Goal: Task Accomplishment & Management: Manage account settings

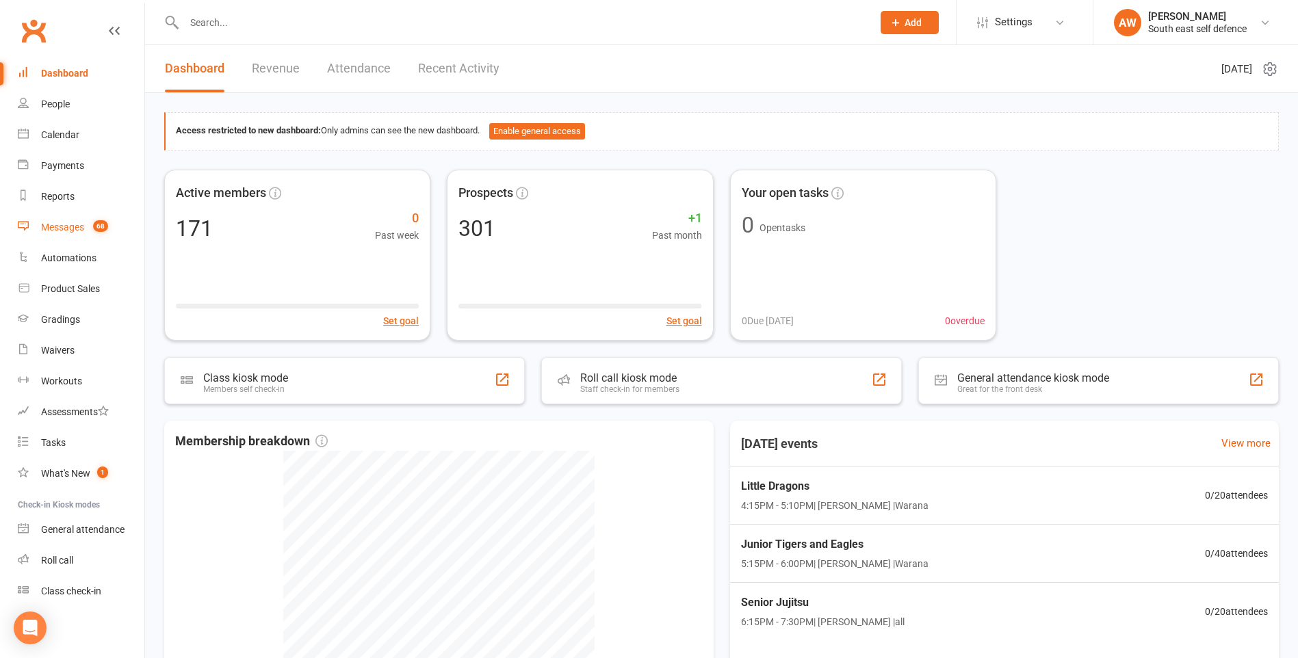
click at [73, 230] on div "Messages" at bounding box center [62, 227] width 43 height 11
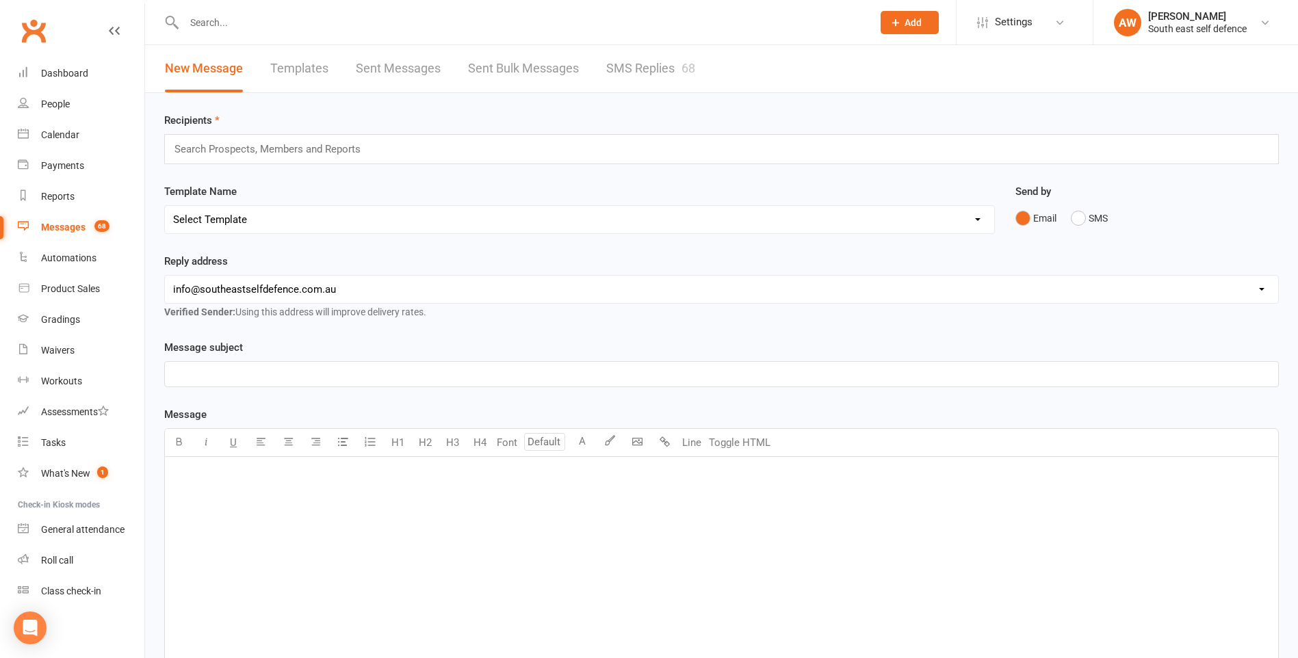
click at [322, 66] on link "Templates" at bounding box center [299, 68] width 58 height 47
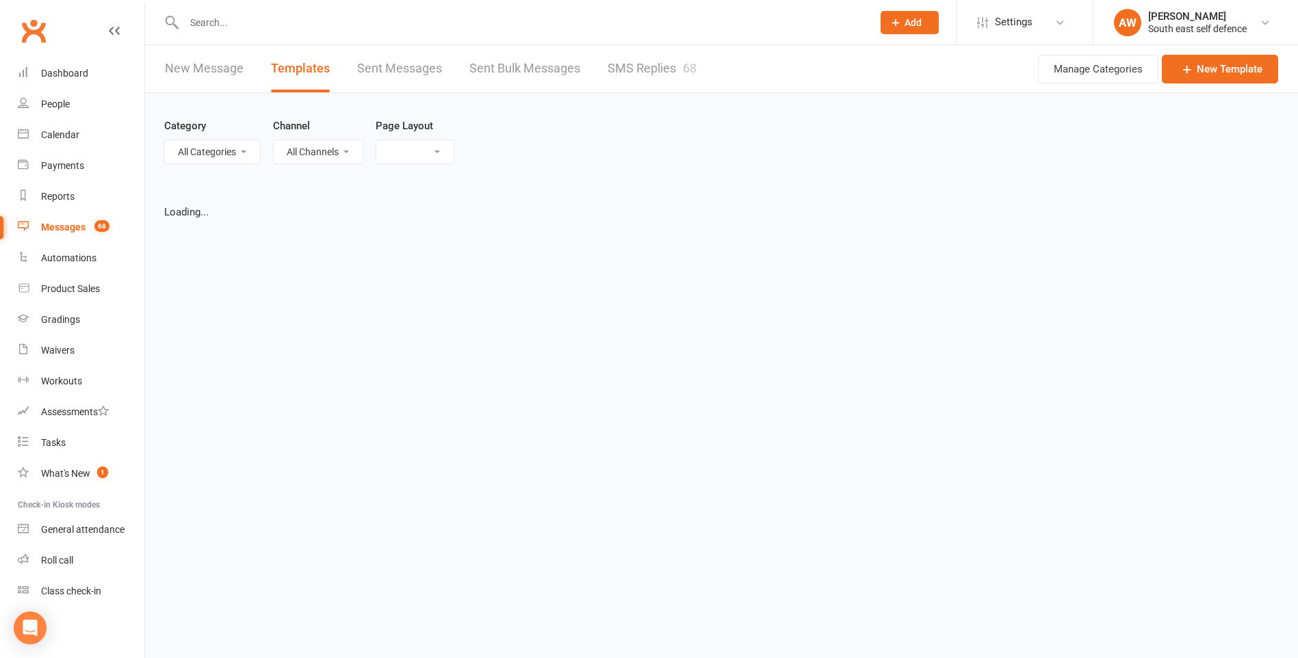
select select "grid"
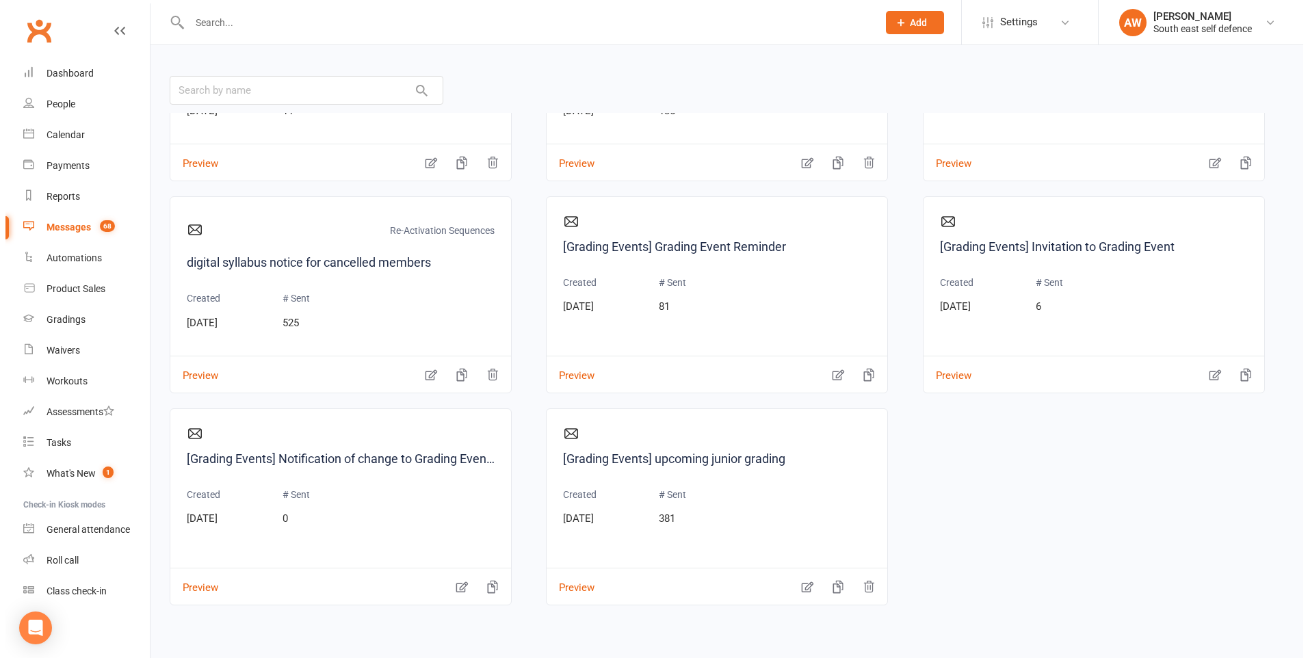
scroll to position [142, 0]
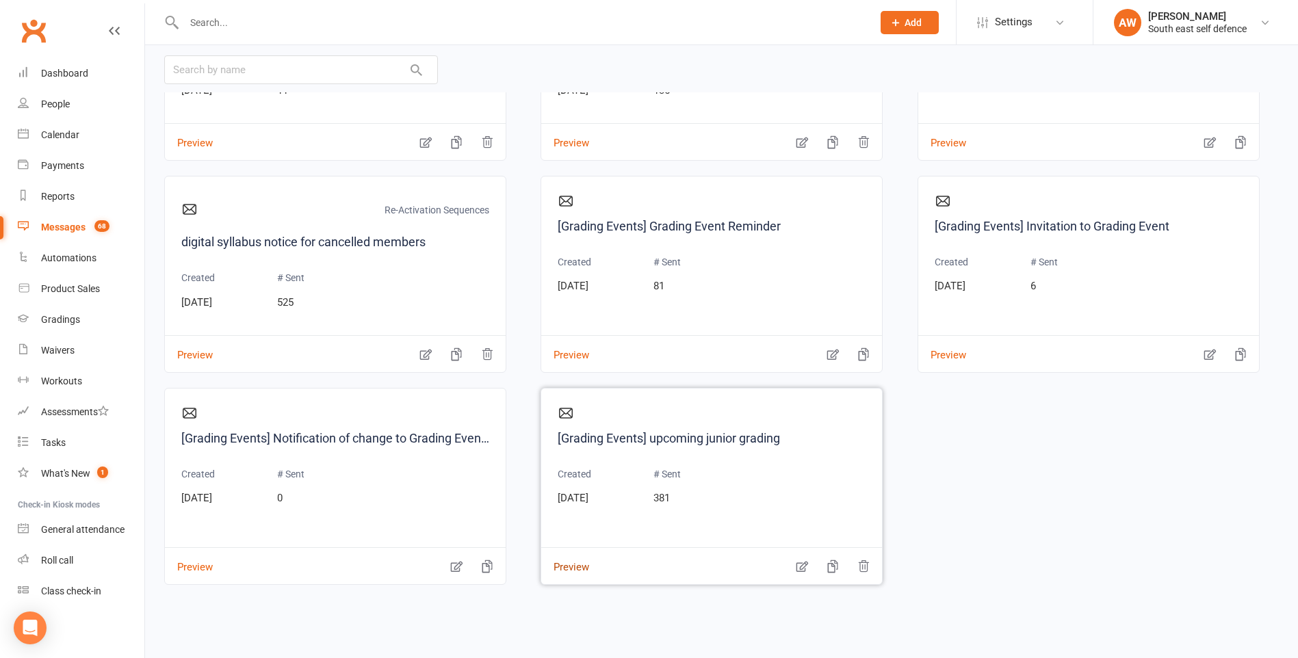
click at [571, 565] on button "Preview" at bounding box center [565, 558] width 48 height 14
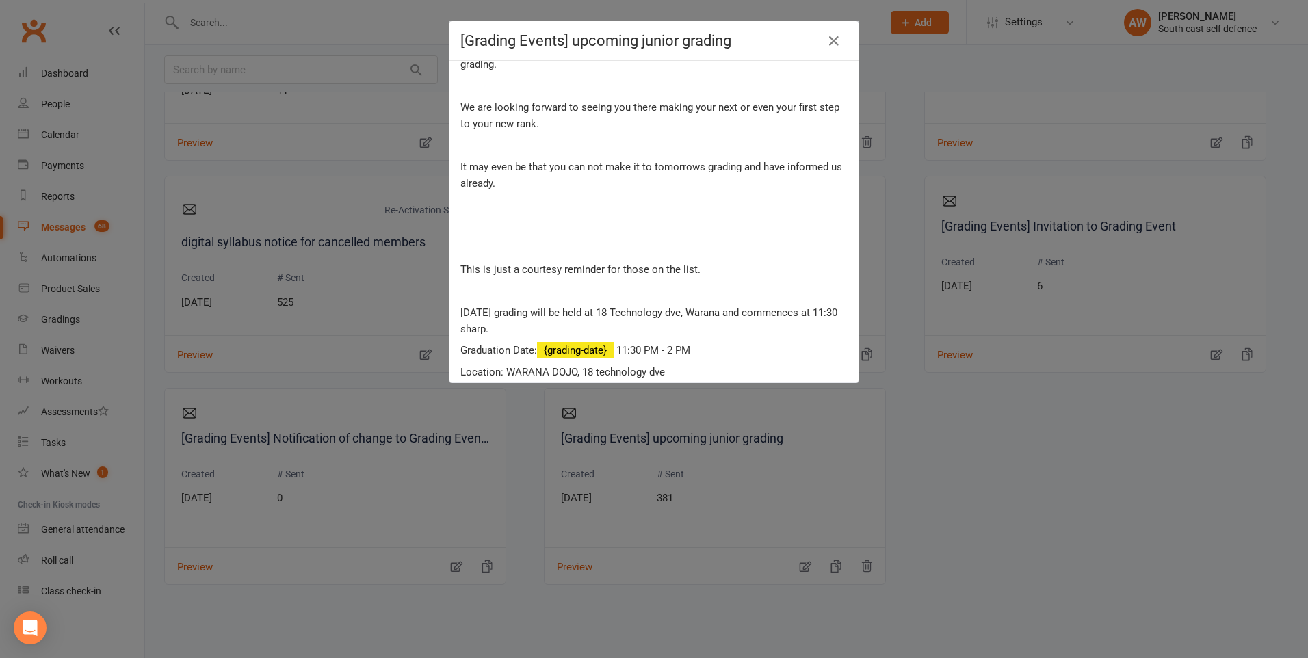
scroll to position [0, 0]
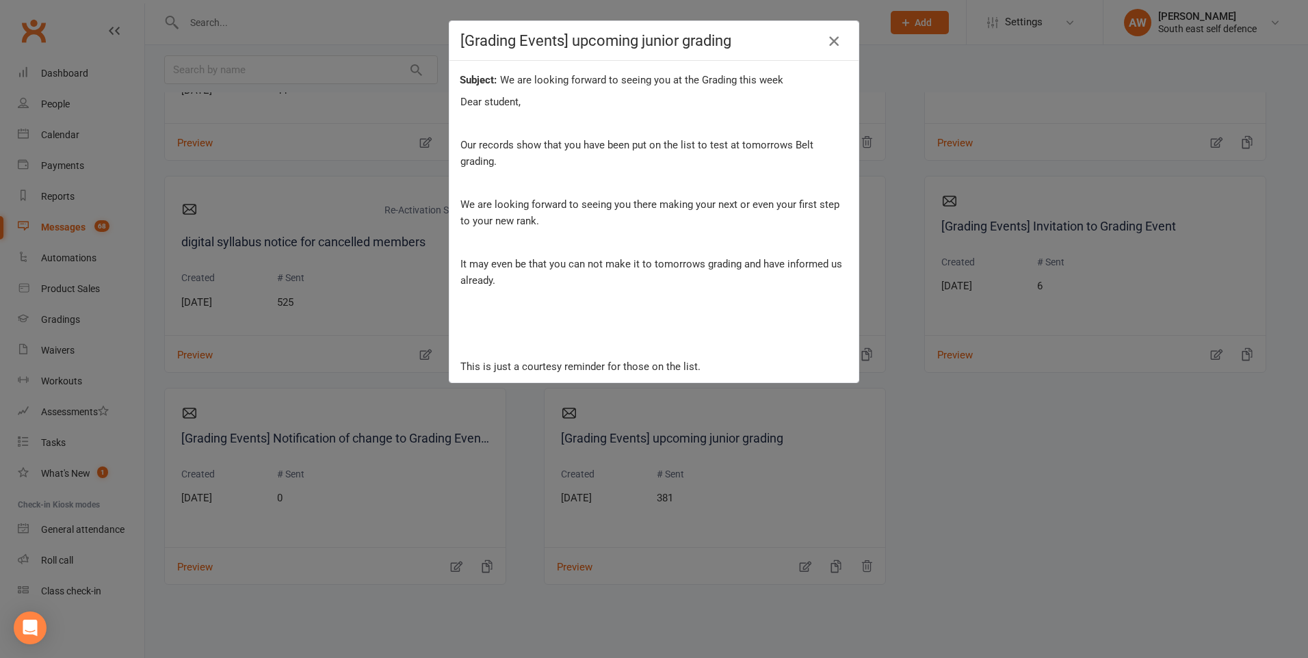
click at [826, 41] on icon "button" at bounding box center [834, 41] width 16 height 16
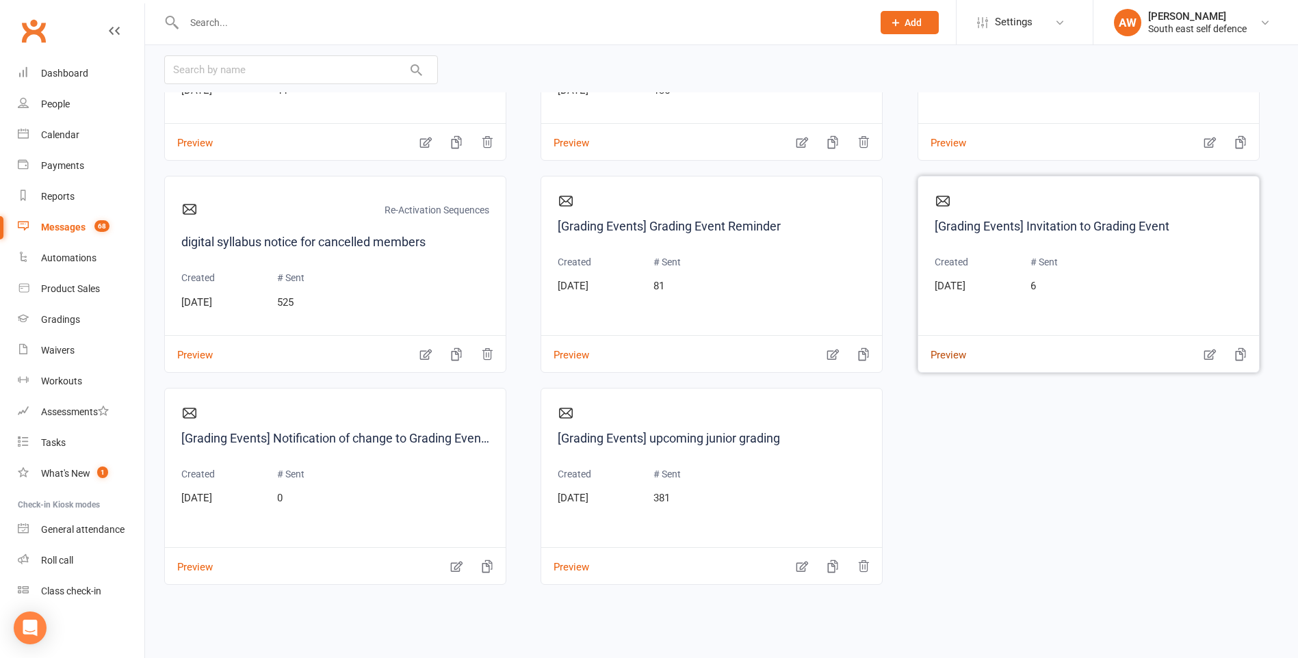
click at [956, 353] on button "Preview" at bounding box center [942, 346] width 48 height 14
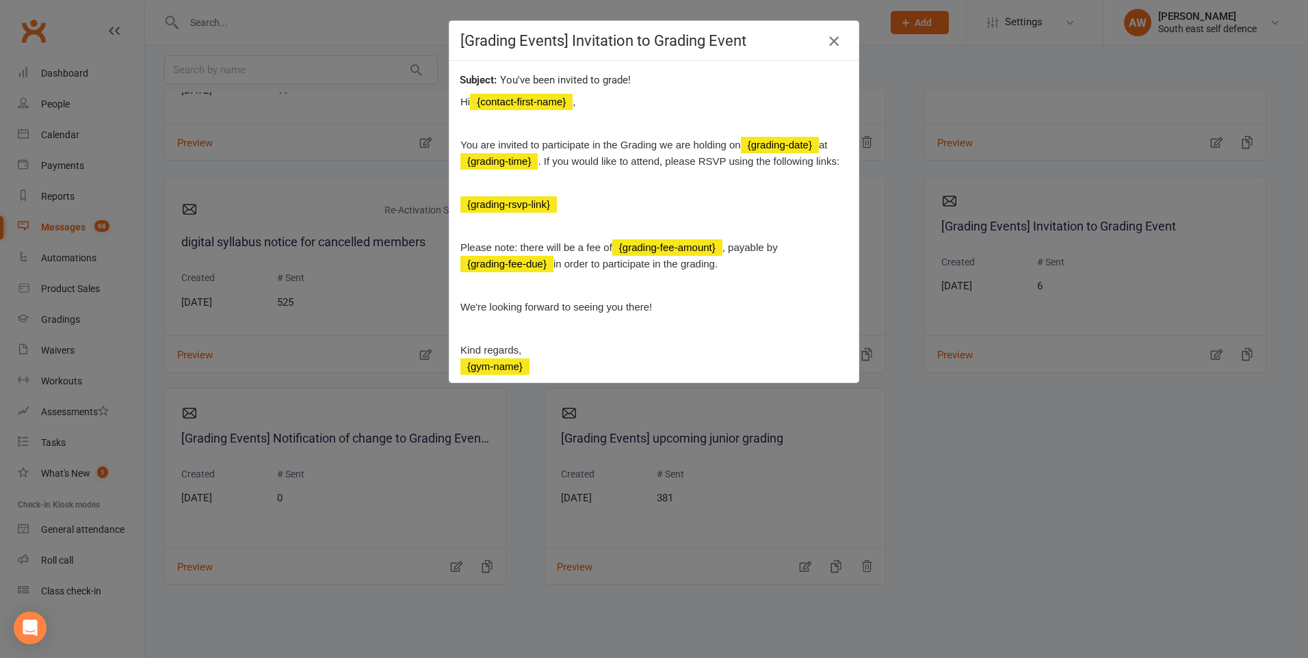
click at [831, 42] on icon "button" at bounding box center [834, 41] width 16 height 16
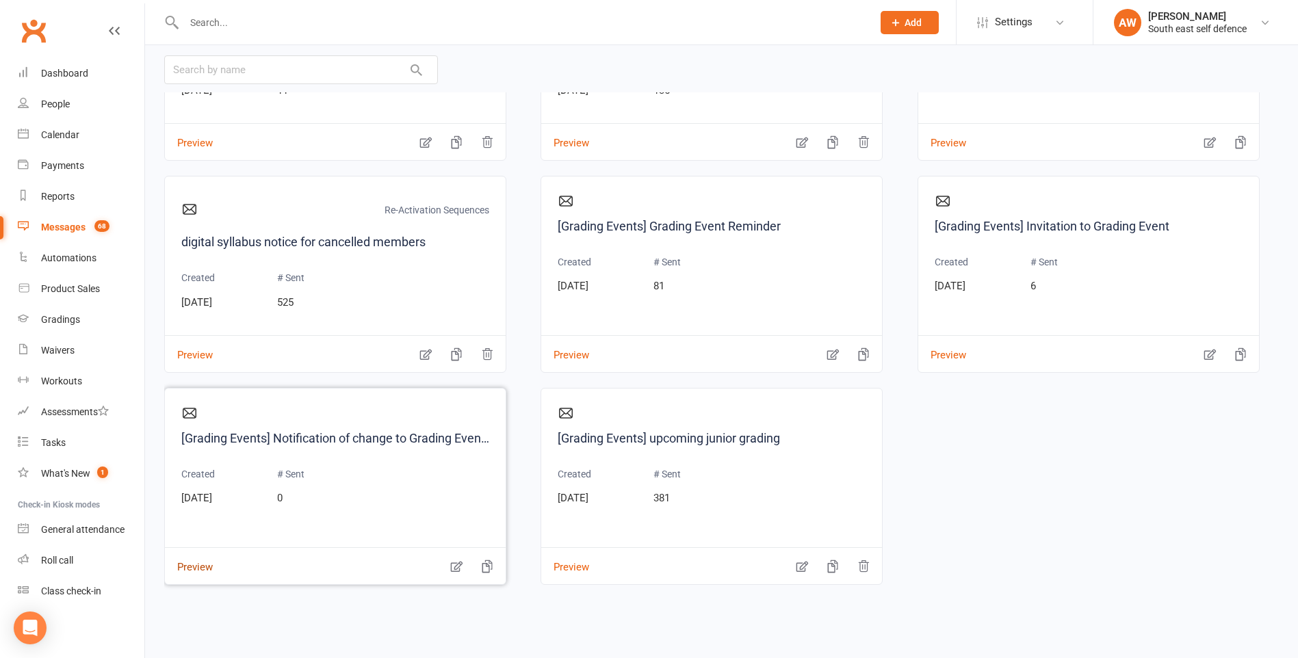
click at [185, 565] on button "Preview" at bounding box center [189, 558] width 48 height 14
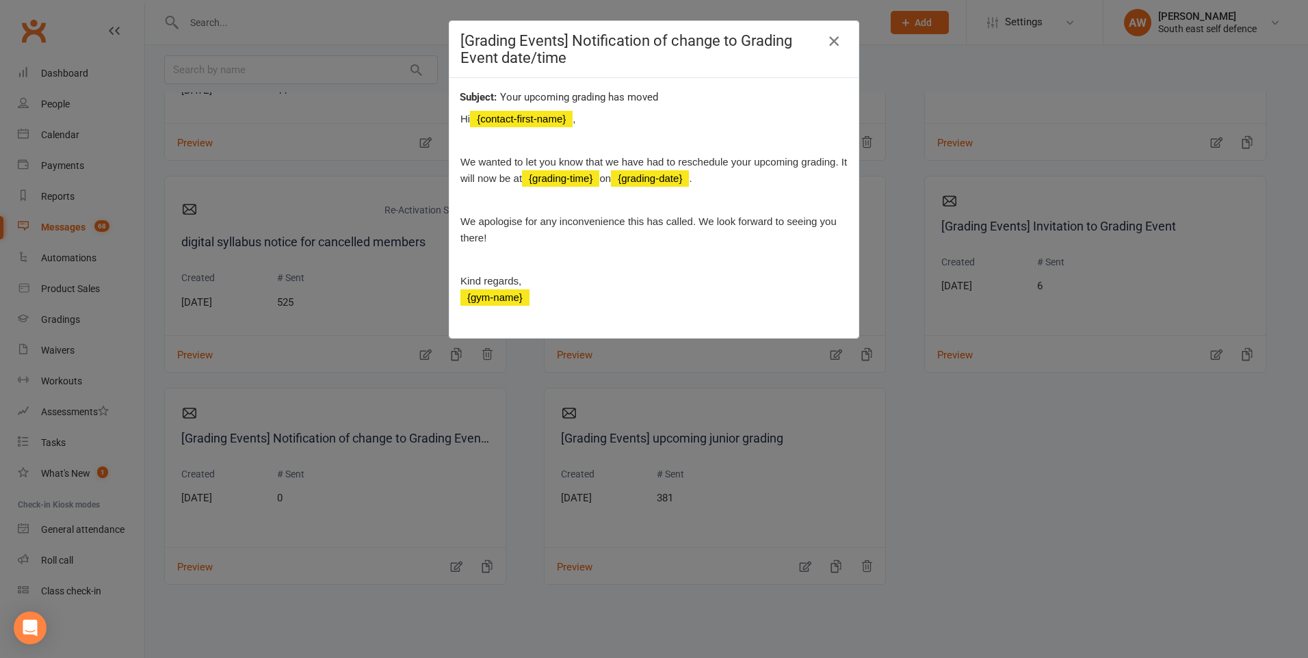
click at [828, 44] on icon "button" at bounding box center [834, 41] width 16 height 16
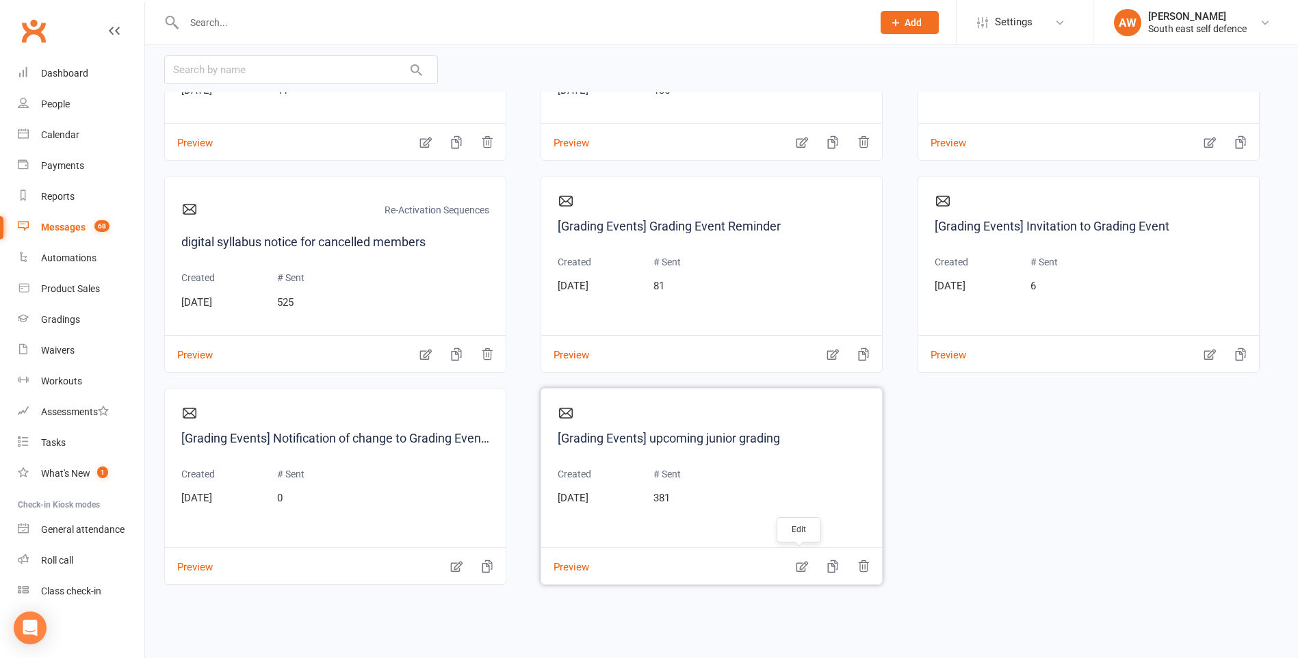
click at [797, 566] on icon "button" at bounding box center [802, 567] width 14 height 14
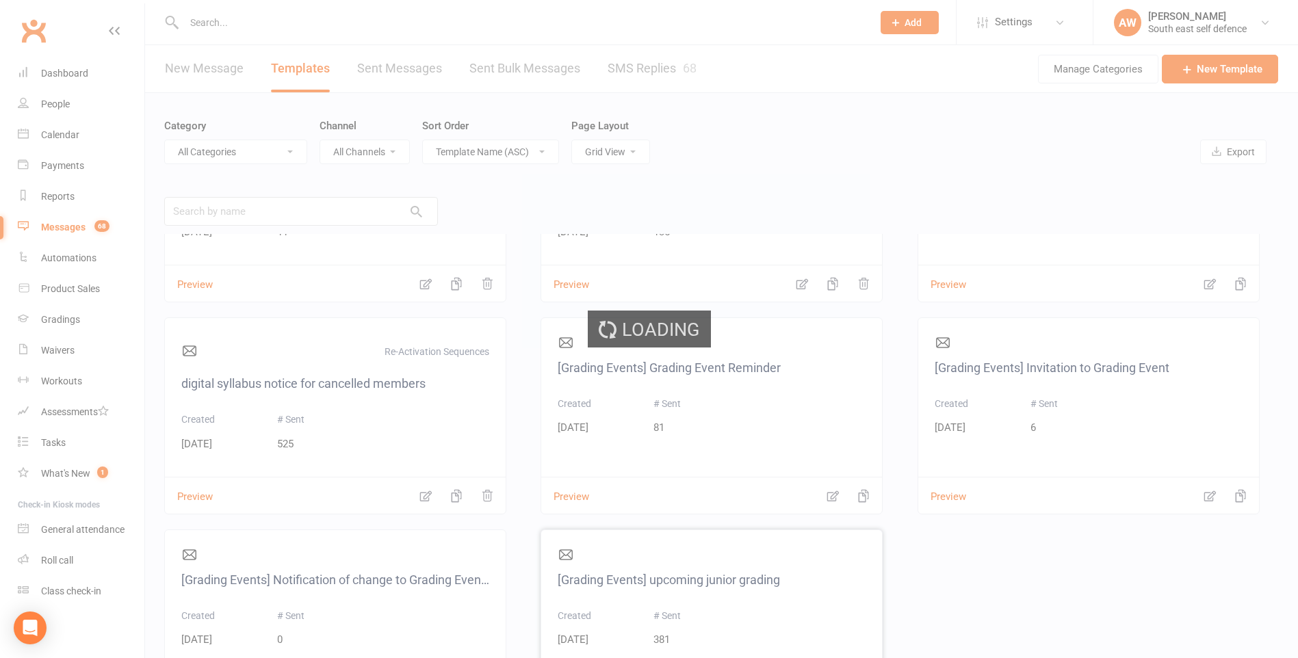
select select "grading_event_template"
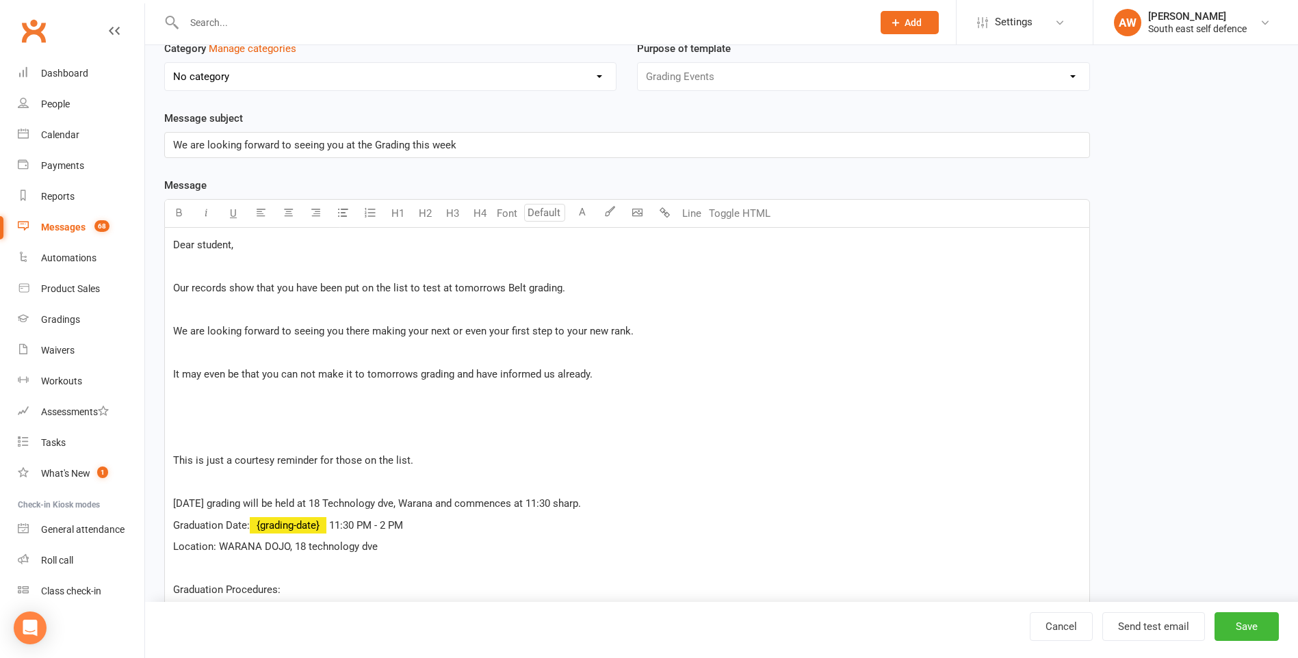
scroll to position [205, 0]
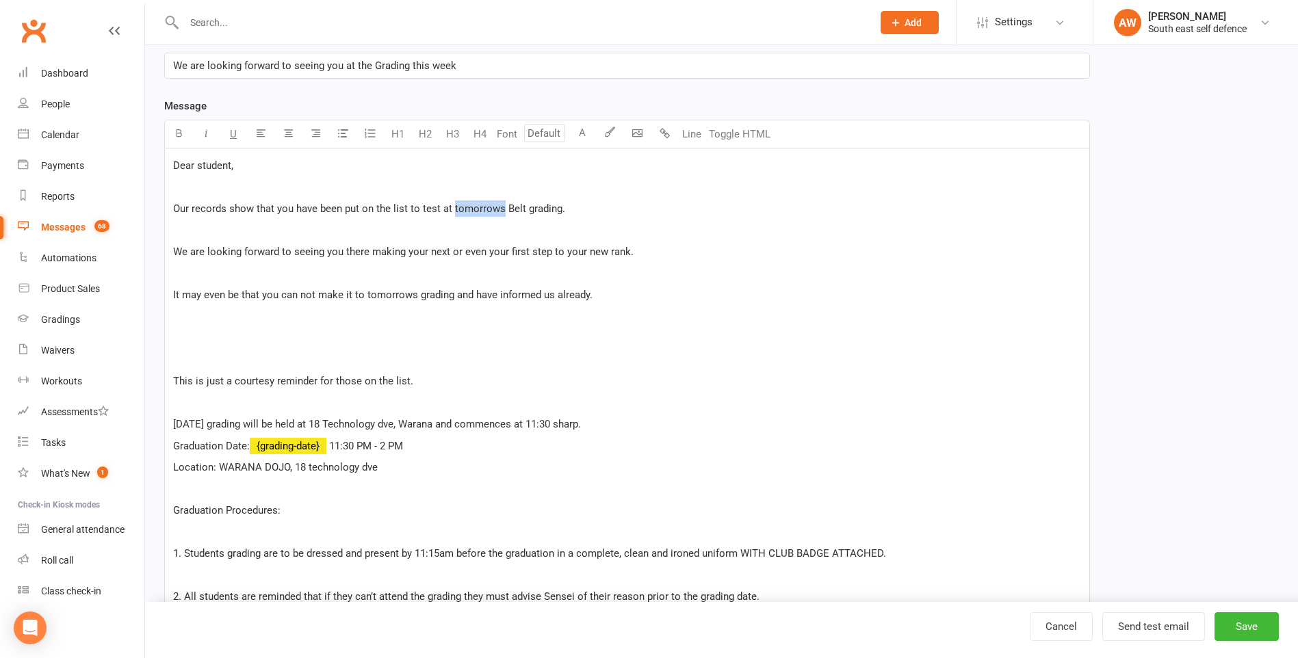
drag, startPoint x: 500, startPoint y: 213, endPoint x: 452, endPoint y: 215, distance: 47.9
click at [452, 215] on span "Our records show that you have been put on the list to test at tomorrows Belt g…" at bounding box center [369, 208] width 392 height 12
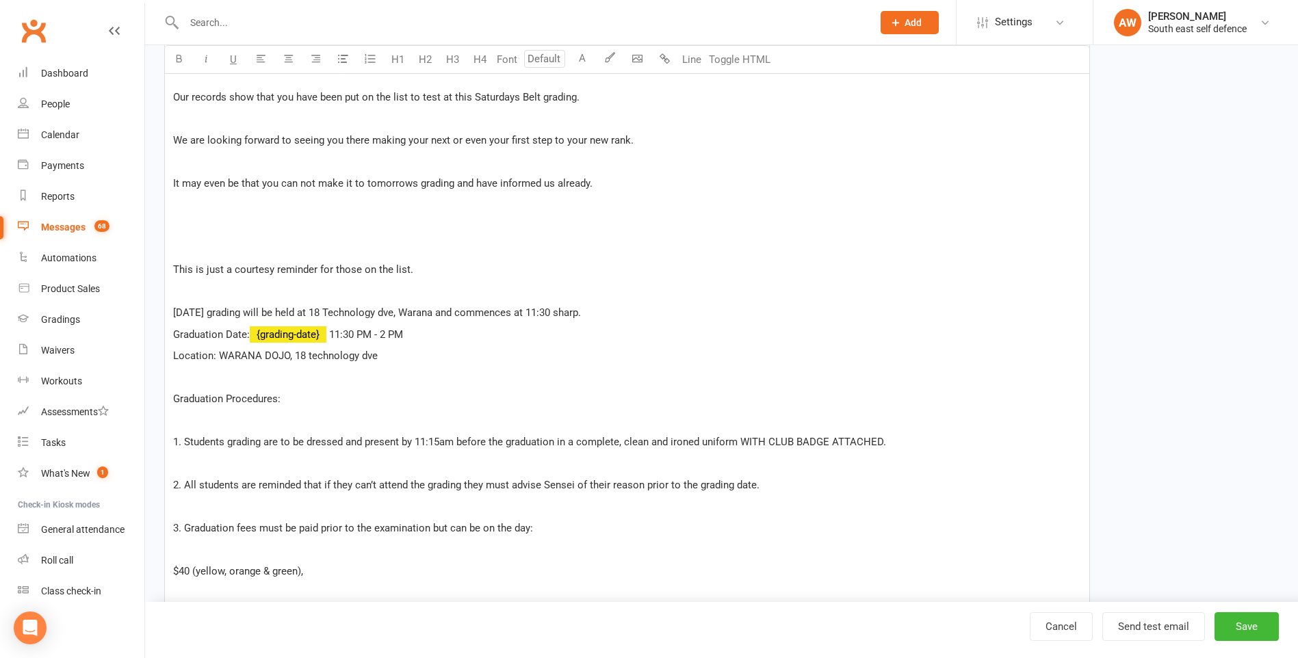
scroll to position [274, 0]
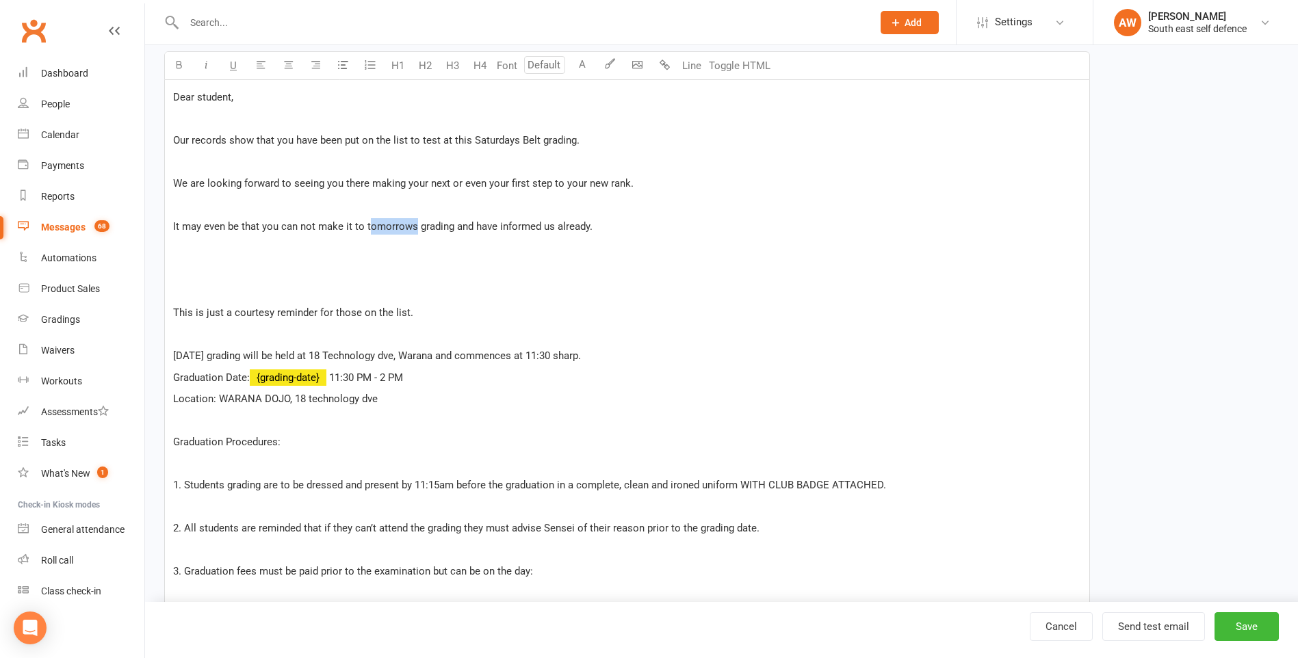
drag, startPoint x: 415, startPoint y: 228, endPoint x: 368, endPoint y: 229, distance: 46.5
click at [368, 229] on span "It may even be that you can not make it to tomorrows grading and have informed …" at bounding box center [382, 226] width 419 height 12
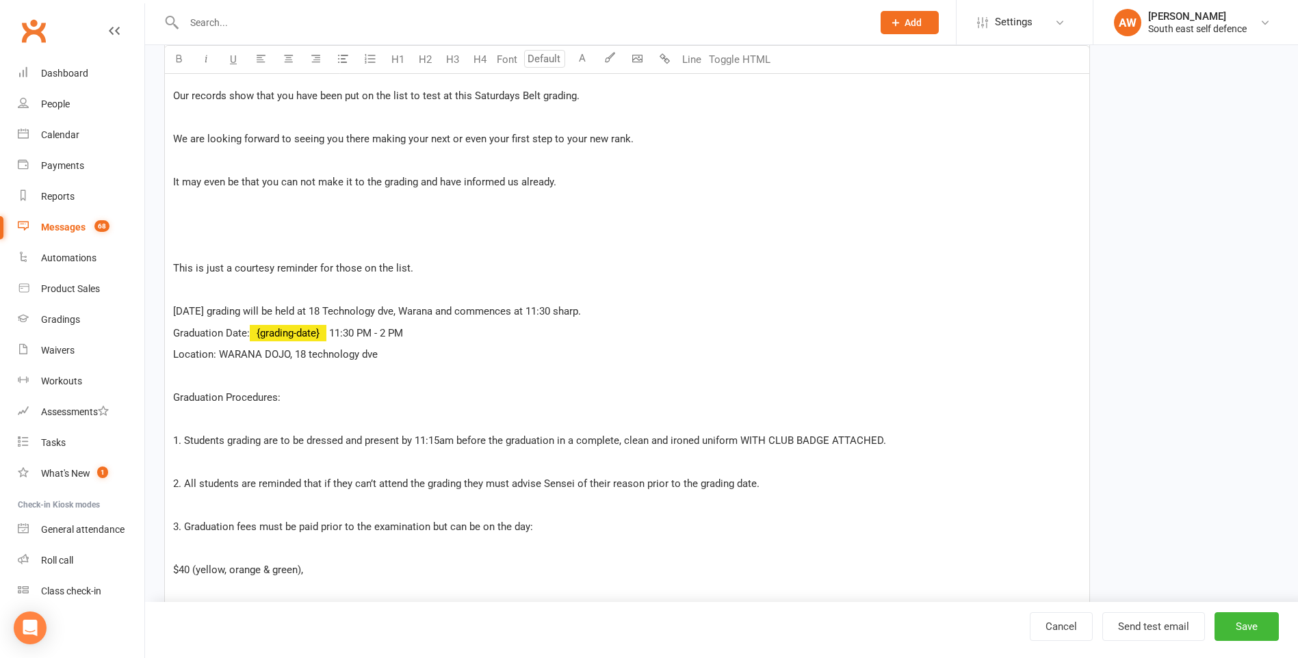
scroll to position [342, 0]
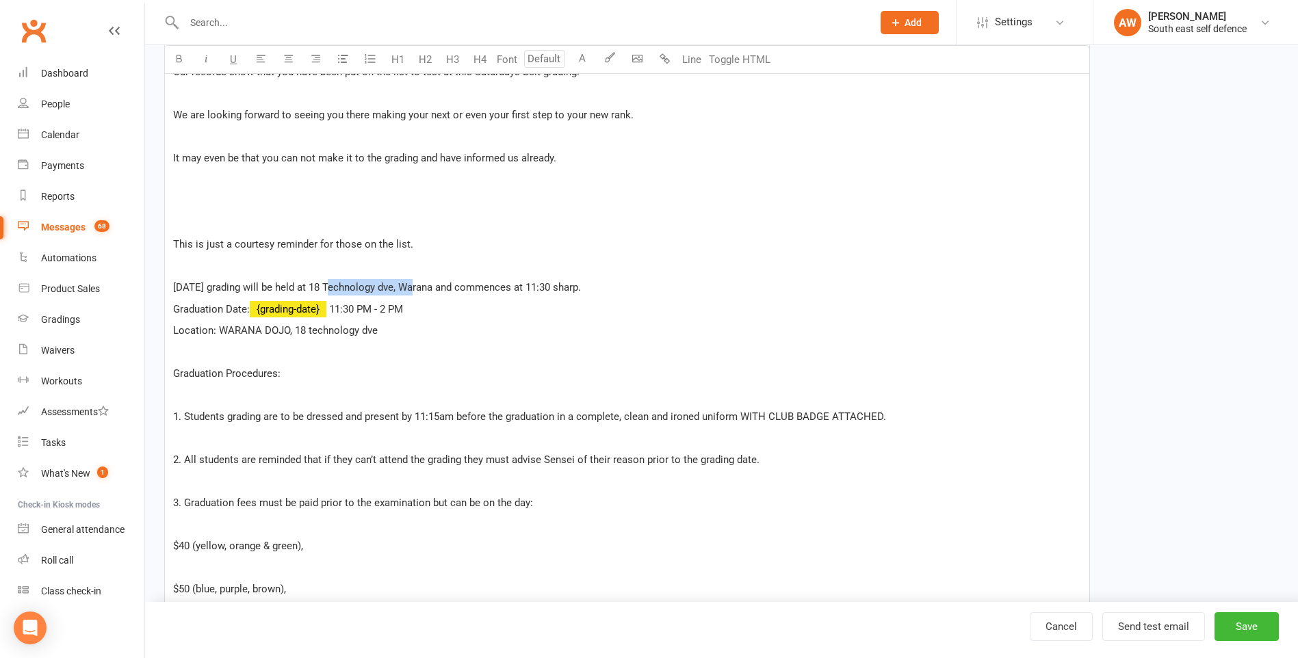
drag, startPoint x: 408, startPoint y: 288, endPoint x: 326, endPoint y: 293, distance: 81.5
click at [326, 291] on span "Saturday's grading will be held at 18 Technology dve, Warana and commences at 1…" at bounding box center [377, 287] width 408 height 12
click at [528, 287] on span "Saturday's grading will be held at 3 Premier cct, Warana and commences at 11:30…" at bounding box center [365, 287] width 384 height 12
click at [540, 287] on span "Saturday's grading will be held at 3 Premier cct, Warana and commences at 10:30…" at bounding box center [365, 287] width 384 height 12
click at [557, 289] on span "Saturday's grading will be held at 3 Premier cct, Warana and commences at 10:15…" at bounding box center [365, 287] width 384 height 12
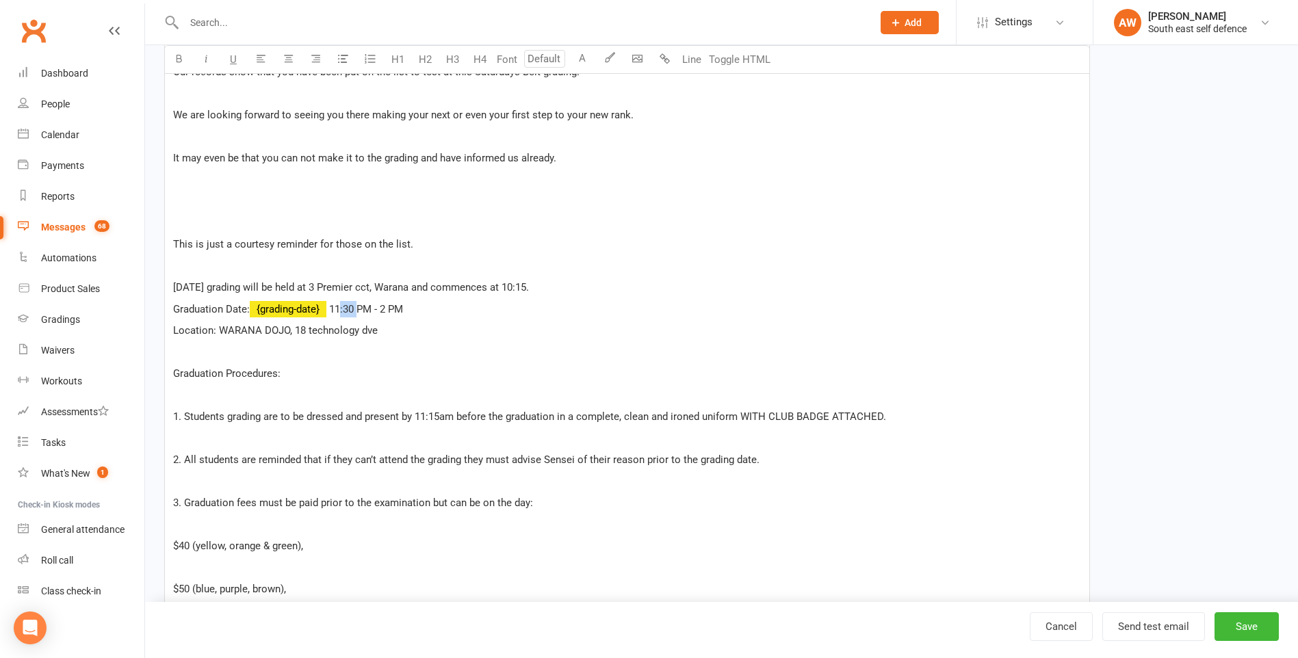
drag, startPoint x: 359, startPoint y: 311, endPoint x: 340, endPoint y: 308, distance: 19.3
click at [340, 308] on span "11:30 PM - 2 PM" at bounding box center [366, 309] width 74 height 12
click at [393, 310] on span "10:15 PM - 2 PM" at bounding box center [363, 309] width 74 height 12
click at [369, 308] on span "10:15 PM - 1 PM" at bounding box center [363, 309] width 74 height 12
drag, startPoint x: 378, startPoint y: 330, endPoint x: 296, endPoint y: 327, distance: 82.1
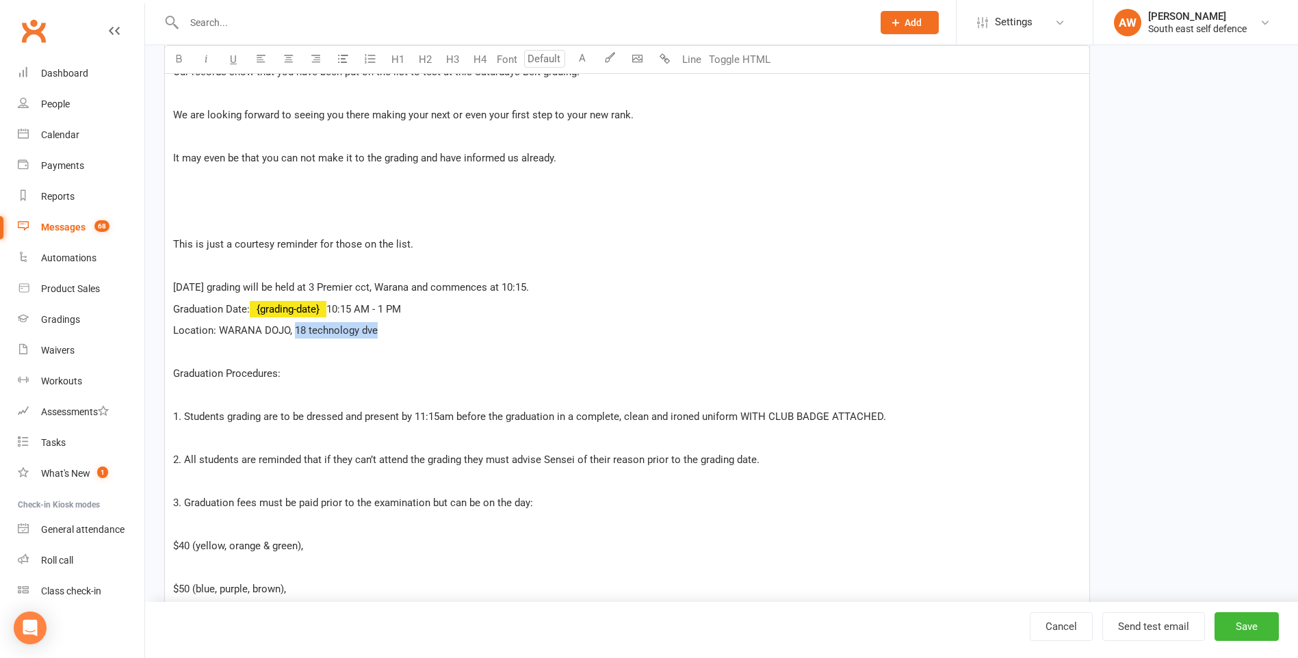
click at [296, 327] on p "Location: WARANA DOJO, 18 technology dve" at bounding box center [627, 330] width 908 height 16
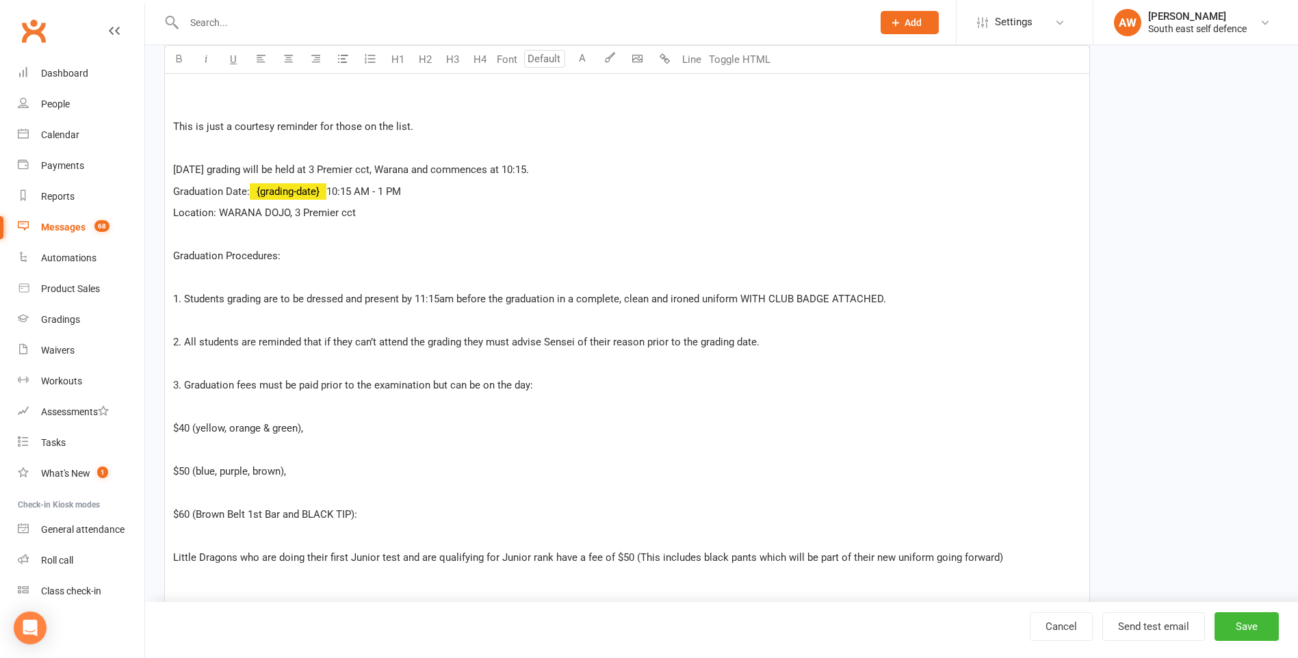
scroll to position [479, 0]
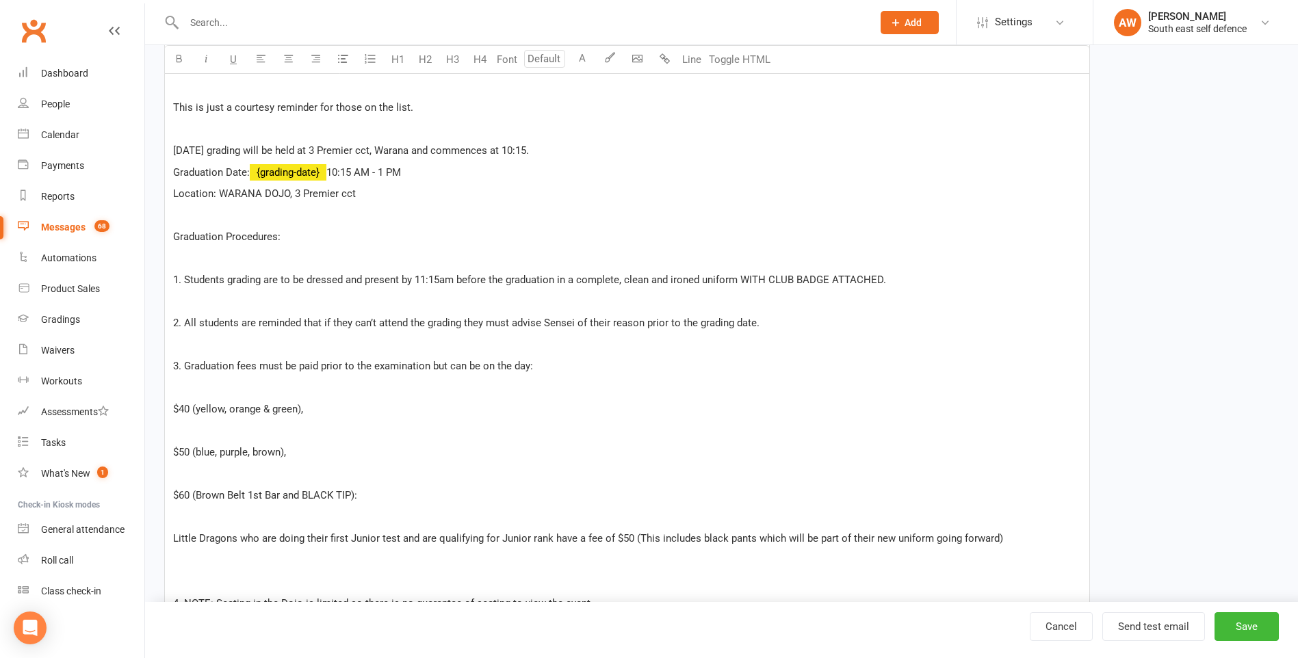
click at [427, 280] on span "1. Students grading are to be dressed and present by 11:15am before the graduat…" at bounding box center [529, 280] width 713 height 12
drag, startPoint x: 742, startPoint y: 279, endPoint x: 880, endPoint y: 280, distance: 138.9
click at [880, 280] on span "1. Students grading are to be dressed and present by 10:15am before the graduat…" at bounding box center [529, 280] width 713 height 12
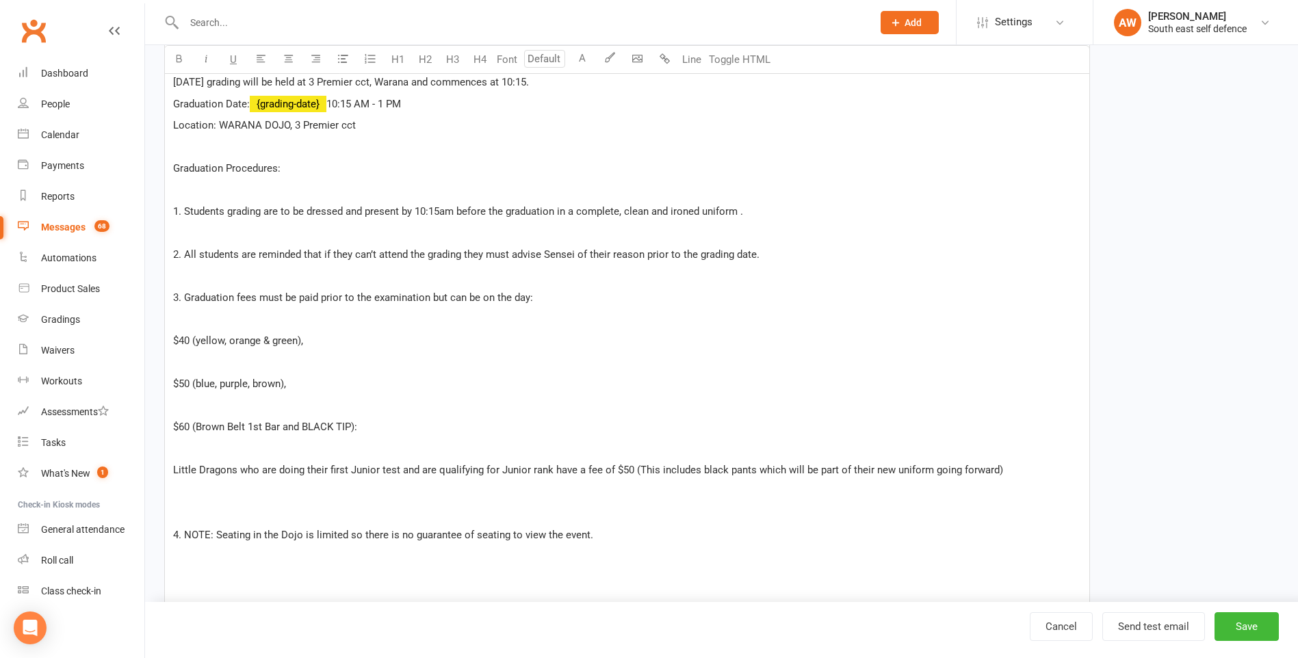
scroll to position [616, 0]
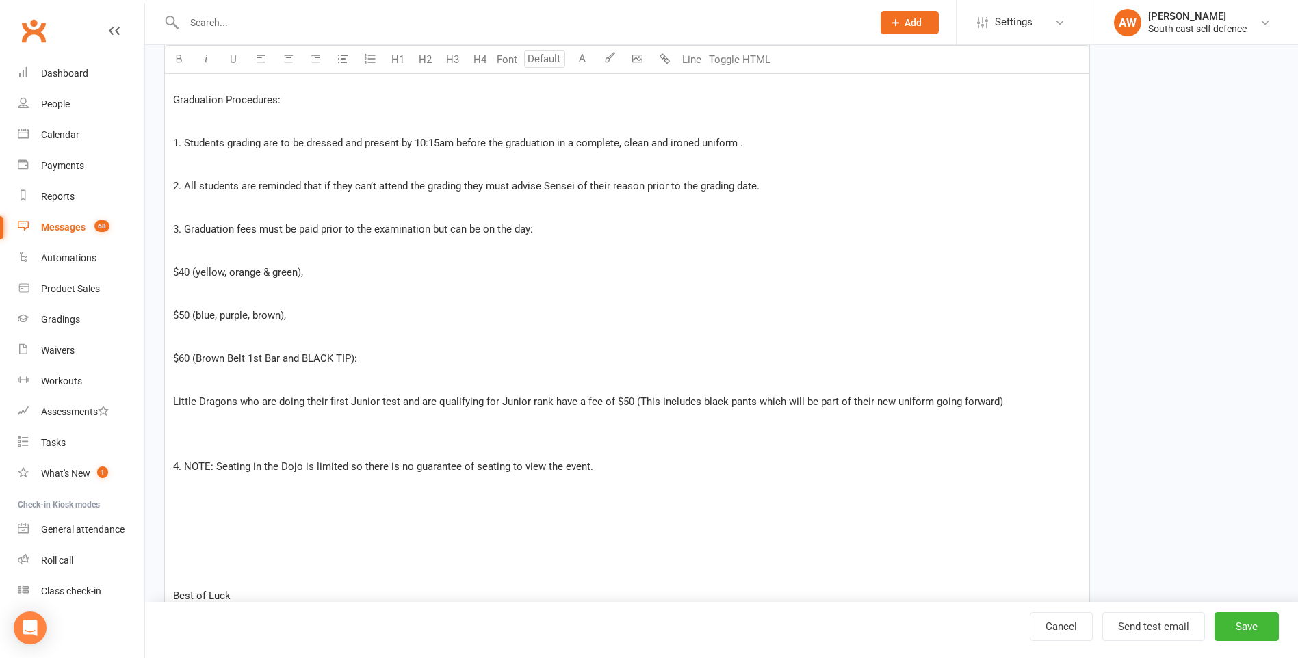
click at [529, 230] on span "3. Graduation fees must be paid prior to the examination but can be on the day:" at bounding box center [353, 229] width 360 height 12
click at [189, 272] on span "$40 (yellow, orange & green)," at bounding box center [238, 272] width 130 height 12
click at [183, 313] on span "$50 (blue, purple, brown)," at bounding box center [229, 315] width 113 height 12
click at [185, 357] on span "$60 (Brown Belt 1st Bar and BLACK TIP):" at bounding box center [265, 358] width 184 height 12
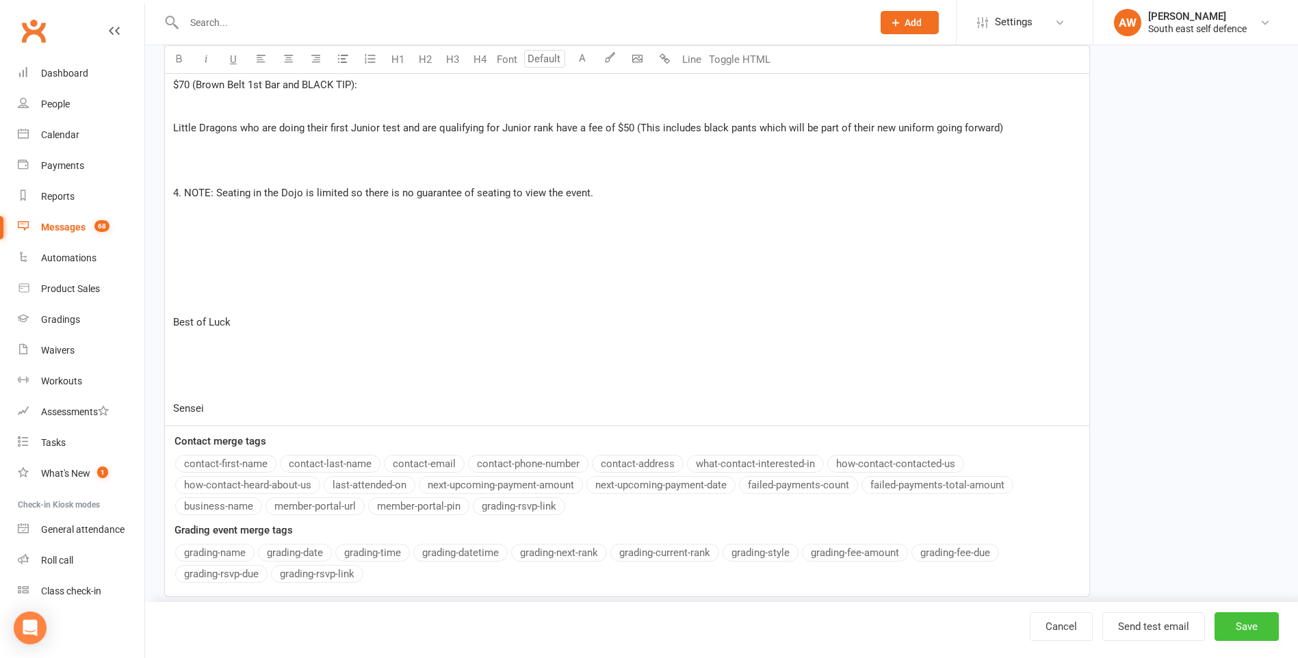
click at [1244, 627] on button "Save" at bounding box center [1246, 626] width 64 height 29
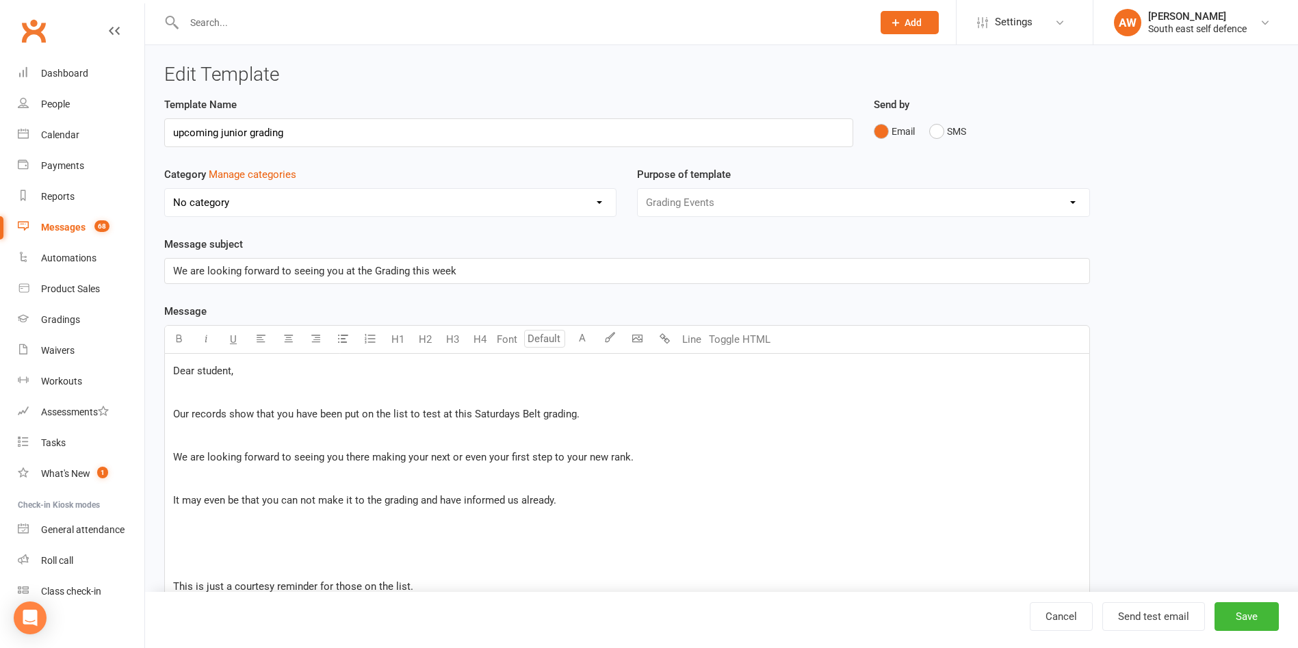
select select "grid"
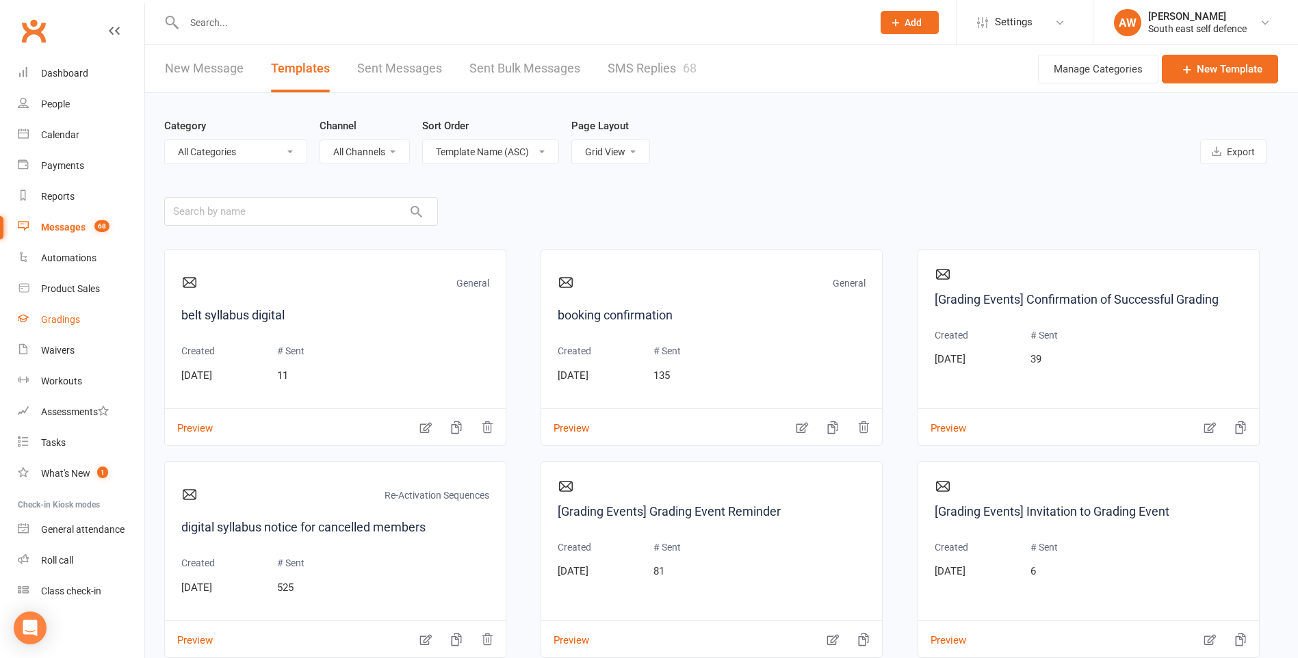
click at [62, 321] on div "Gradings" at bounding box center [60, 319] width 39 height 11
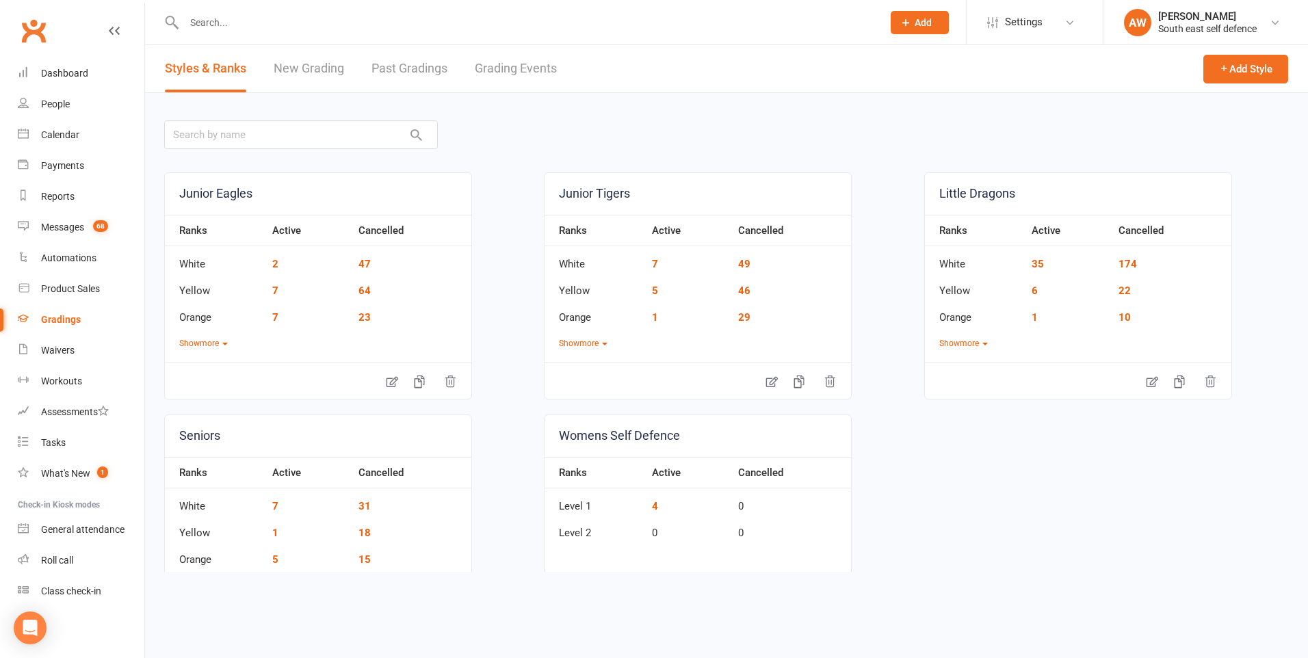
click at [506, 68] on link "Grading Events" at bounding box center [516, 68] width 82 height 47
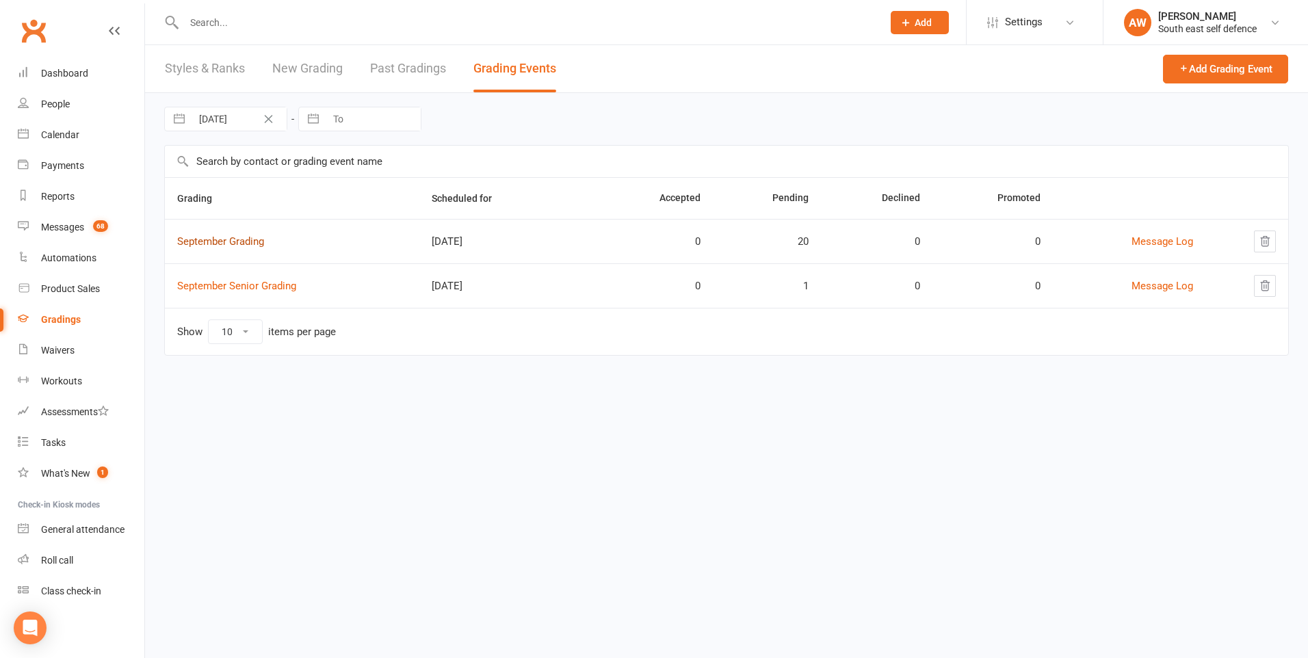
click at [244, 241] on link "September Grading" at bounding box center [220, 241] width 87 height 12
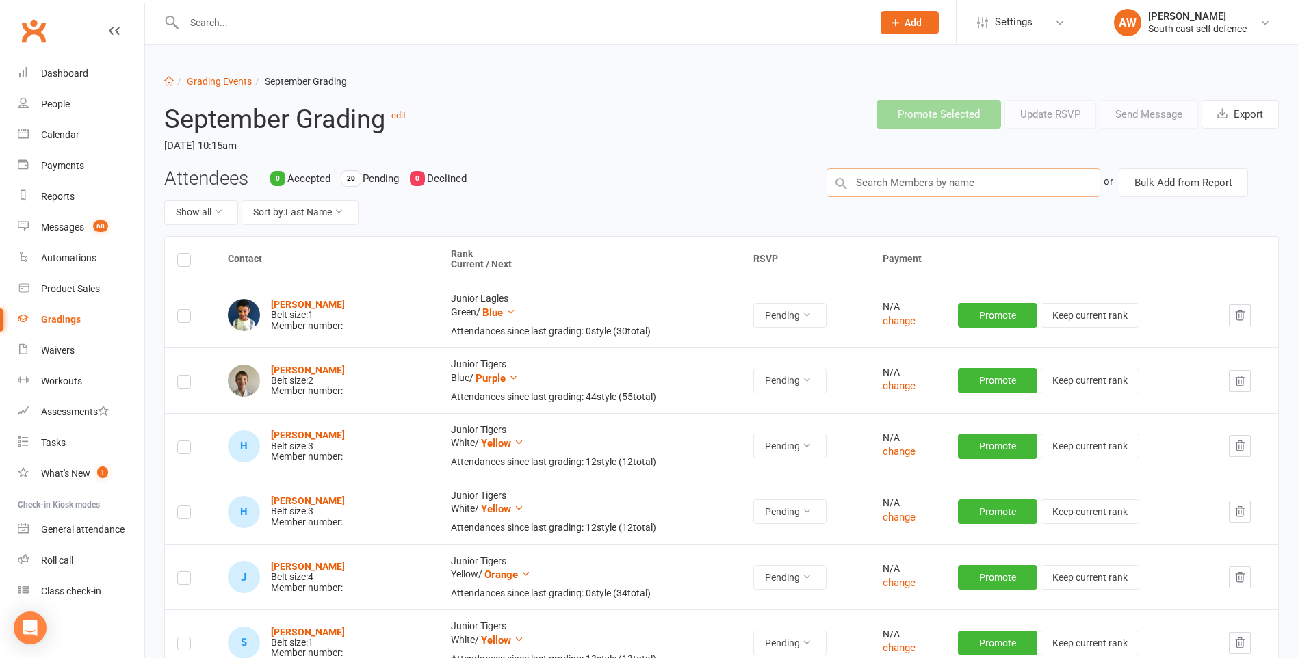
click at [885, 185] on input "text" at bounding box center [963, 182] width 274 height 29
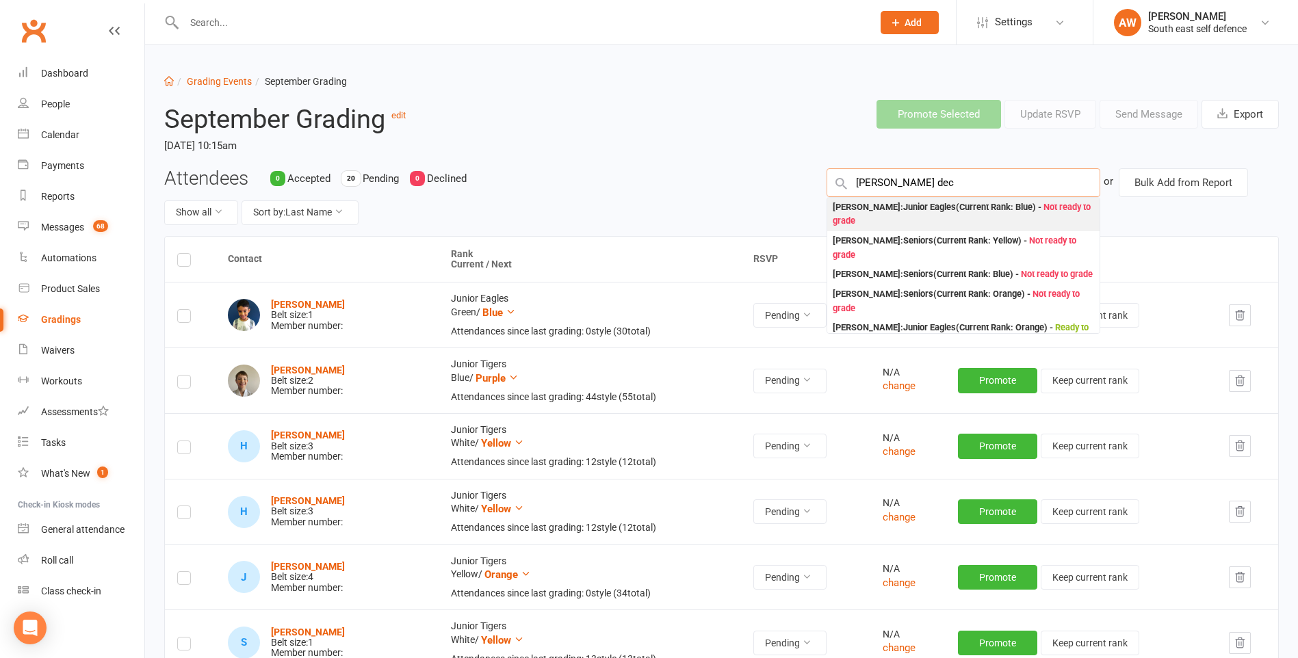
type input "toni dec"
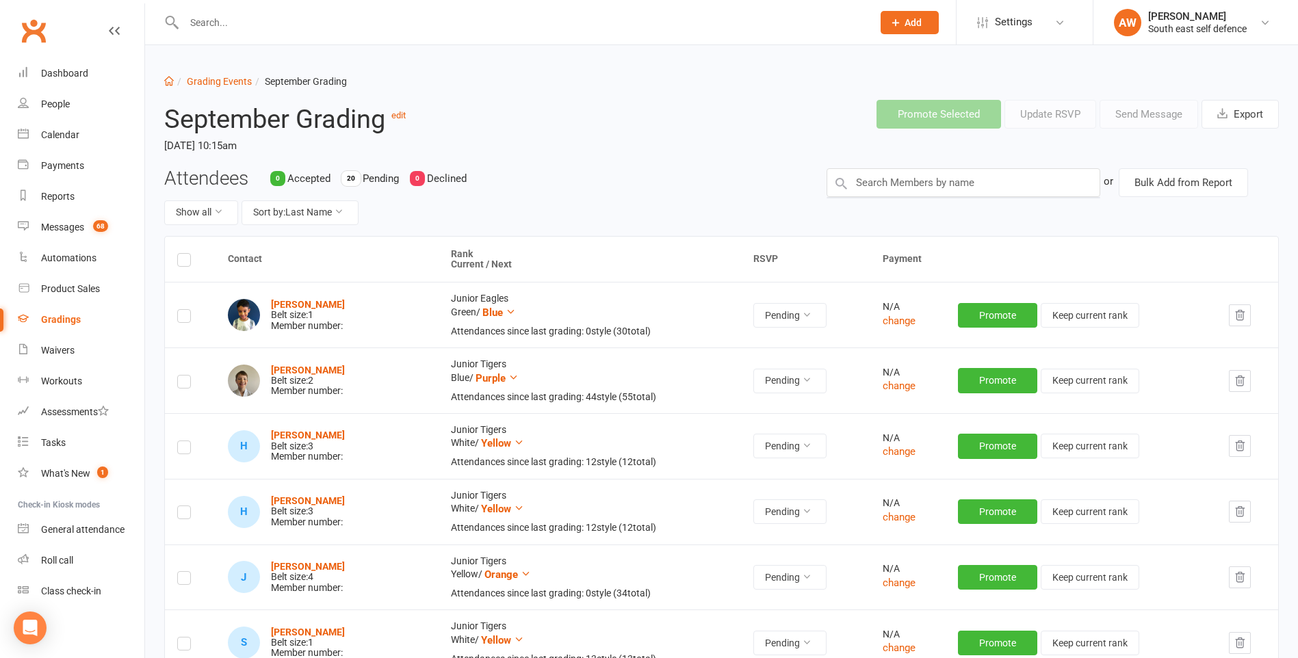
click at [184, 262] on label at bounding box center [184, 262] width 14 height 0
click at [184, 254] on input "checkbox" at bounding box center [184, 254] width 14 height 0
click at [1137, 114] on button "Send Message" at bounding box center [1148, 114] width 99 height 29
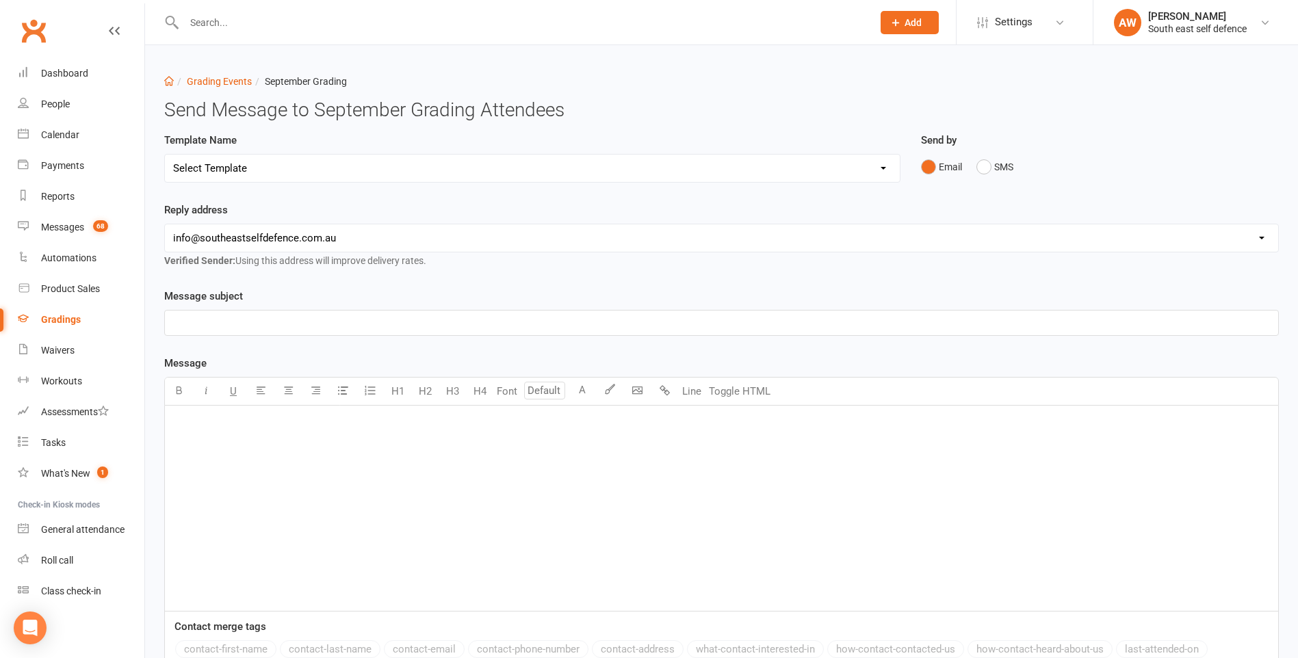
click at [374, 168] on select "Select Template [Email] Confirmation of Successful Grading [Email] Grading Even…" at bounding box center [532, 168] width 735 height 27
select select "4"
click at [165, 155] on select "Select Template [Email] Confirmation of Successful Grading [Email] Grading Even…" at bounding box center [532, 168] width 735 height 27
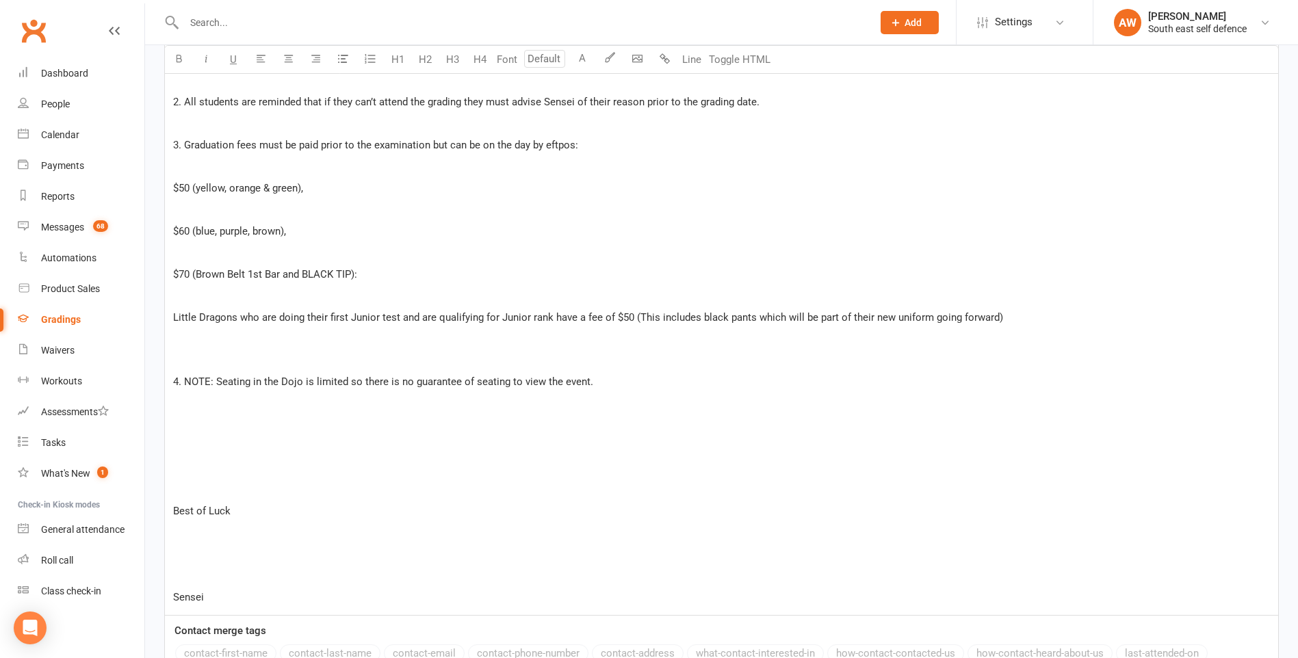
scroll to position [945, 0]
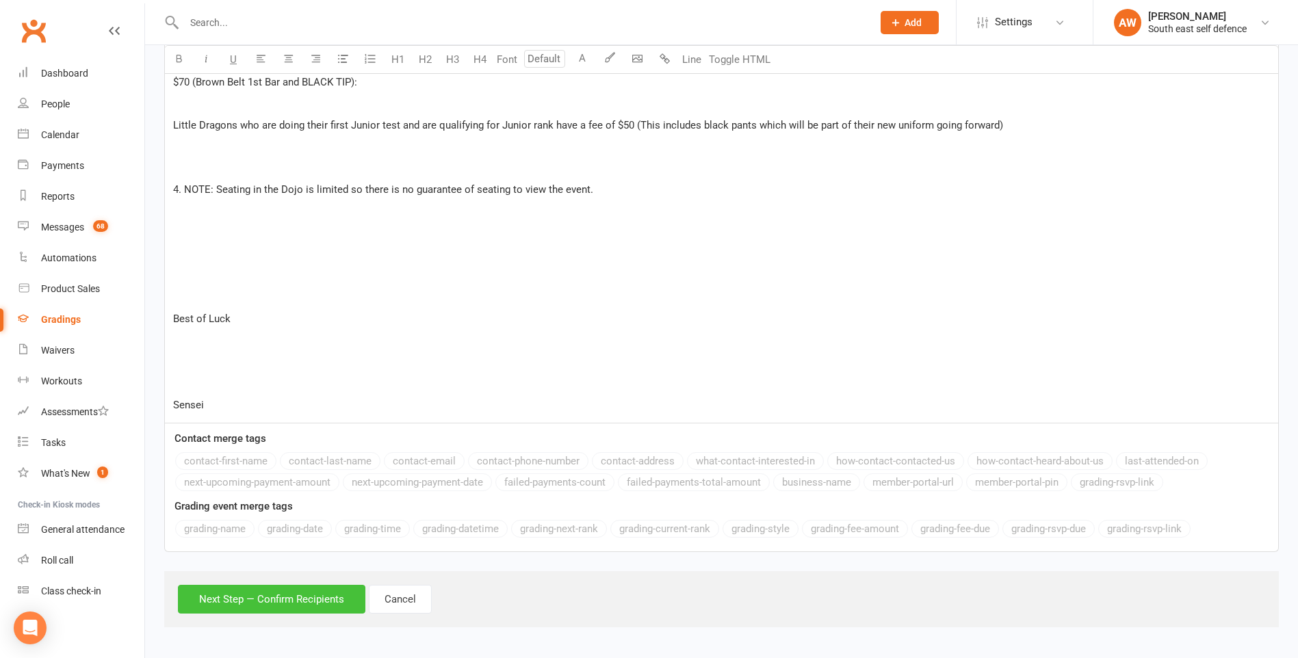
click at [256, 594] on button "Next Step — Confirm Recipients" at bounding box center [271, 599] width 187 height 29
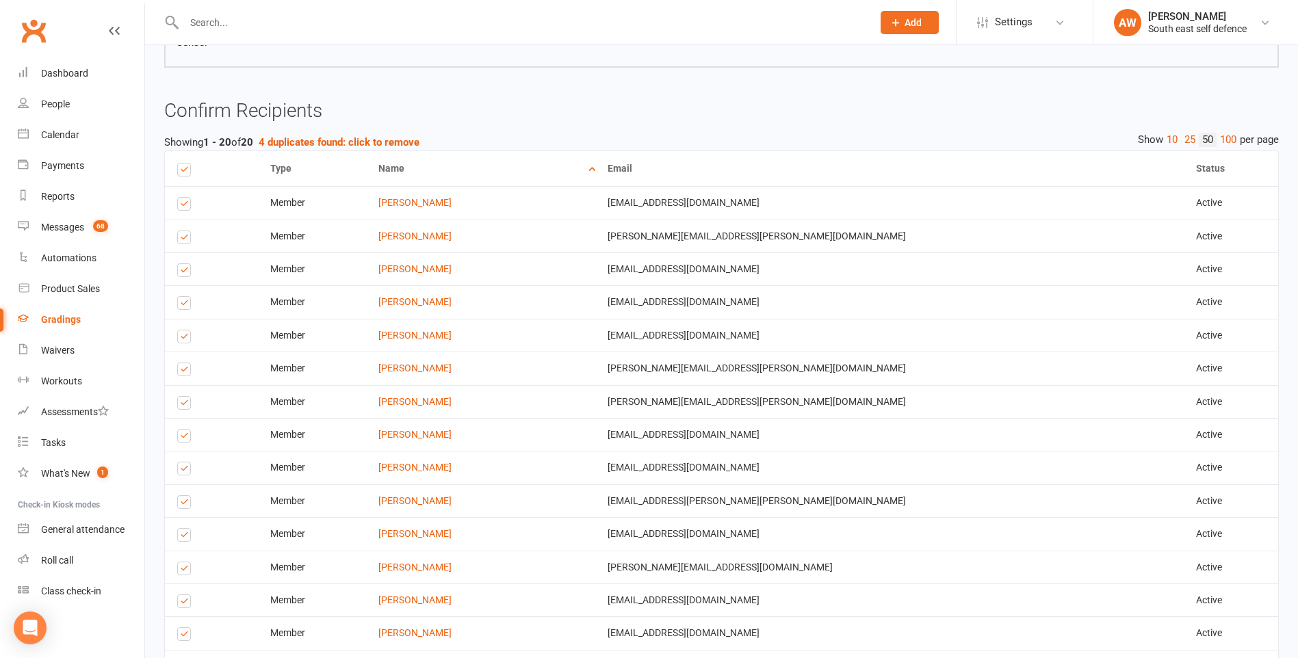
scroll to position [1170, 0]
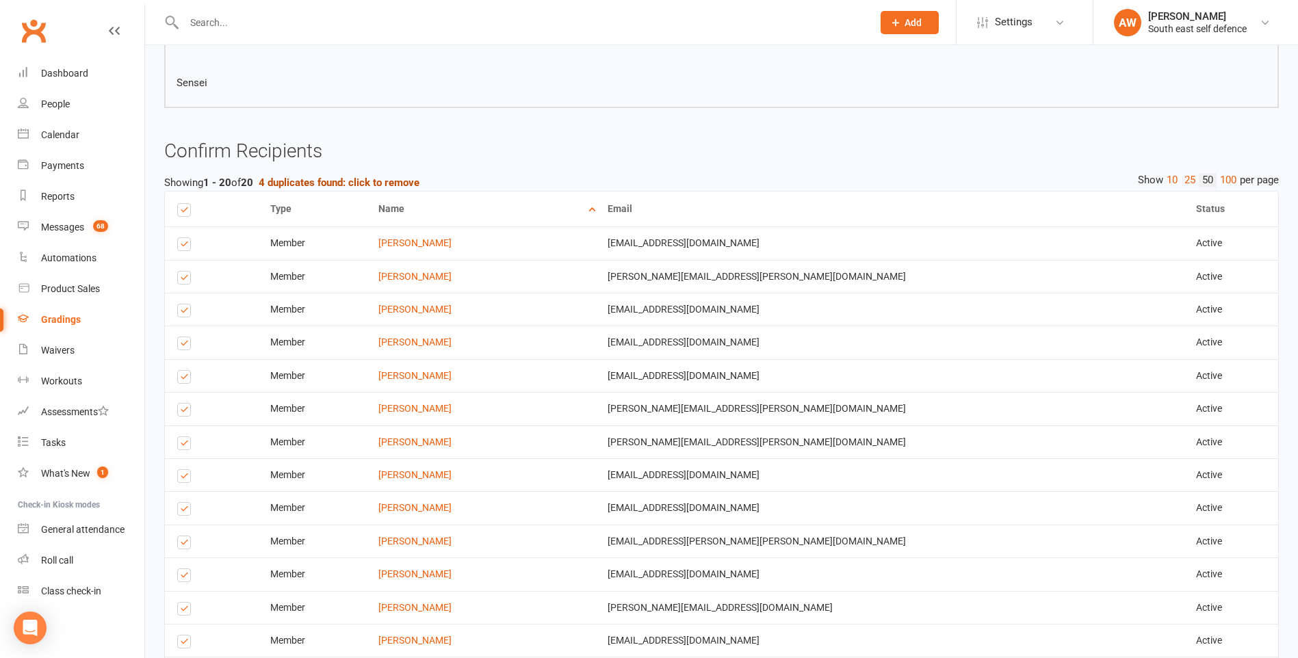
click at [371, 183] on strong "4 duplicates found: click to remove" at bounding box center [339, 182] width 161 height 12
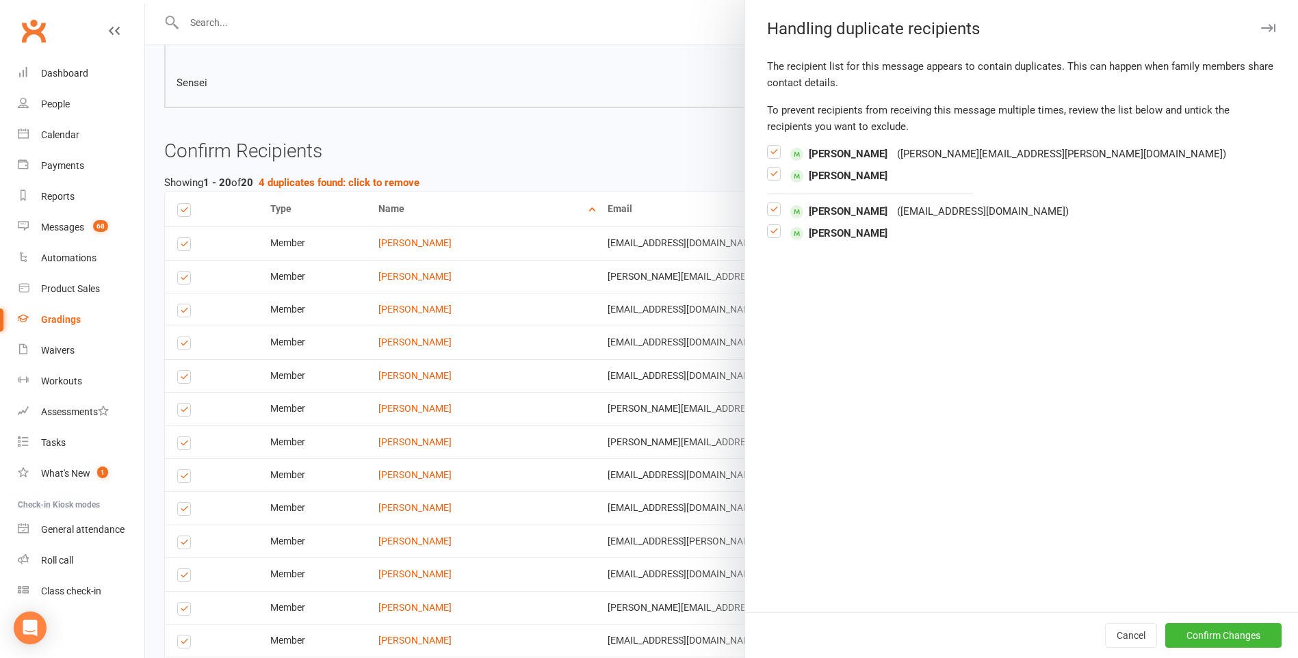
click at [770, 179] on label at bounding box center [774, 179] width 14 height 0
click at [770, 168] on input "checkbox" at bounding box center [774, 168] width 14 height 0
click at [769, 237] on label at bounding box center [774, 237] width 14 height 0
click at [769, 225] on input "checkbox" at bounding box center [774, 225] width 14 height 0
click at [1194, 637] on button "Confirm Changes" at bounding box center [1223, 635] width 116 height 25
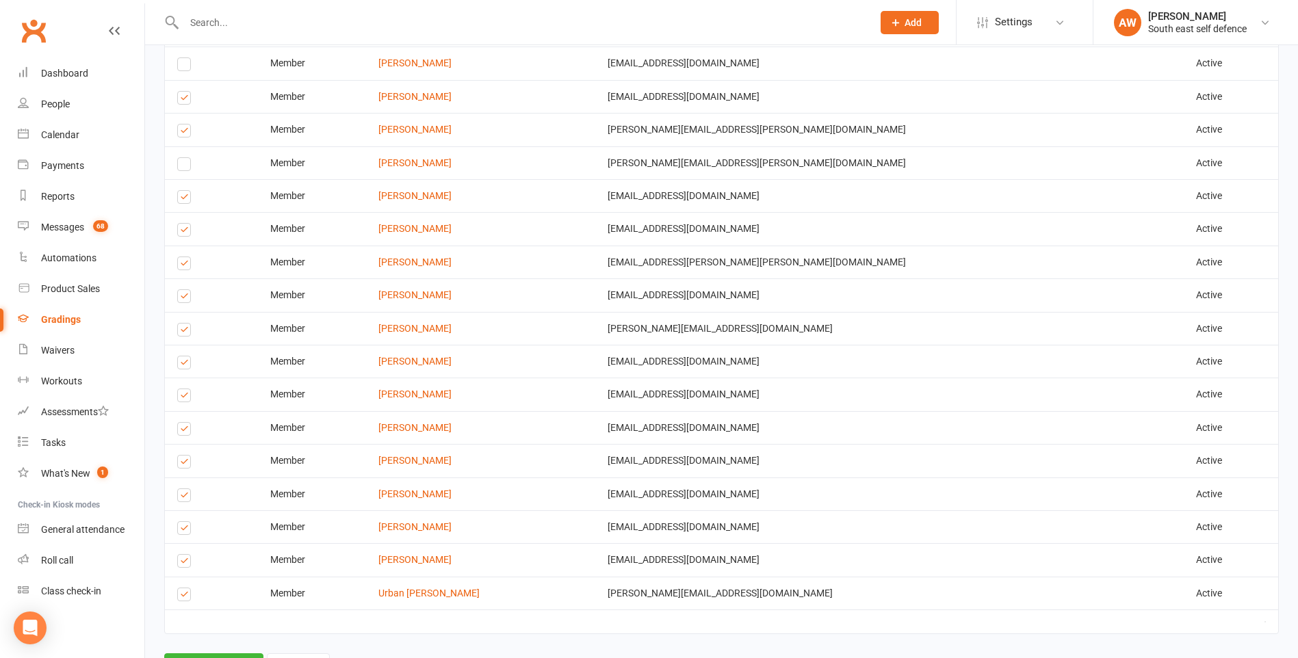
scroll to position [1512, 0]
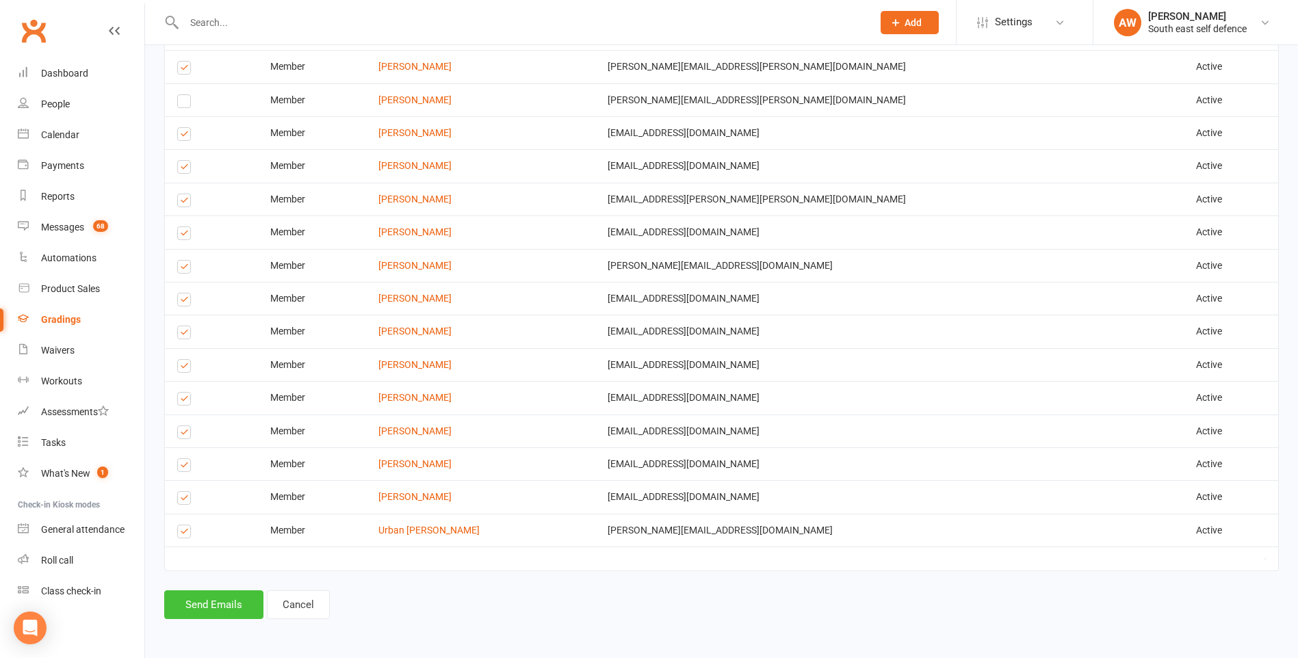
click at [201, 599] on button "Send Emails" at bounding box center [213, 604] width 99 height 29
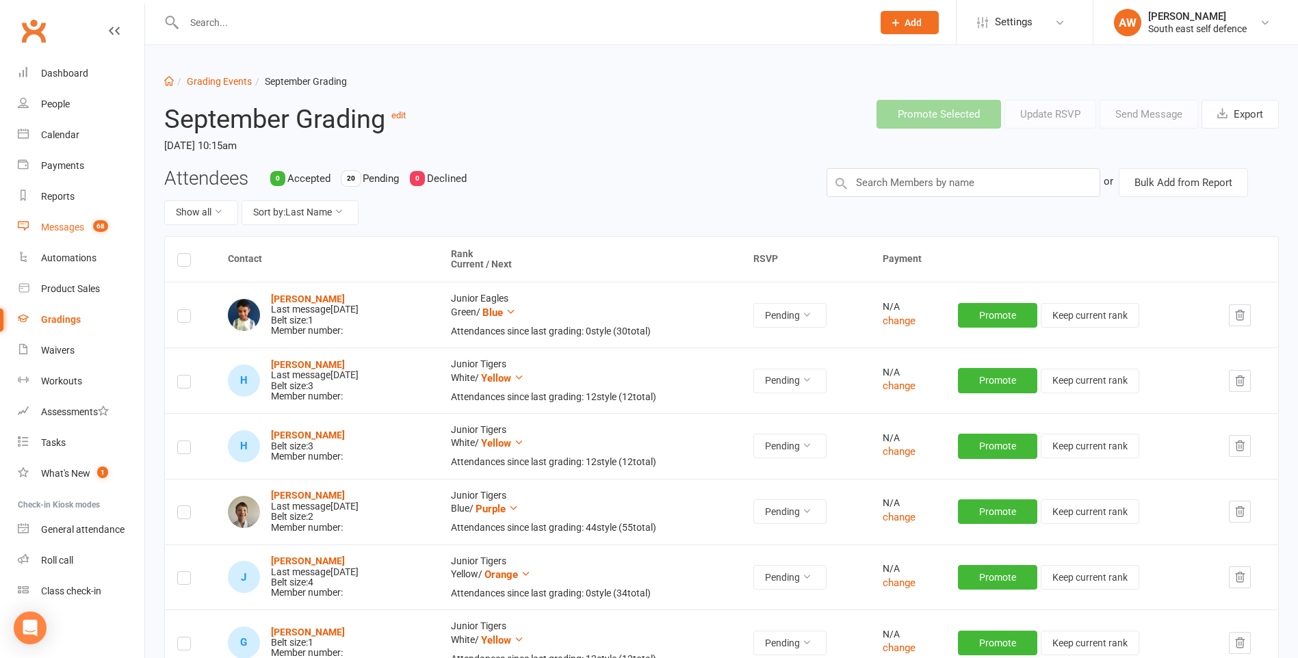
click at [57, 226] on div "Messages" at bounding box center [62, 227] width 43 height 11
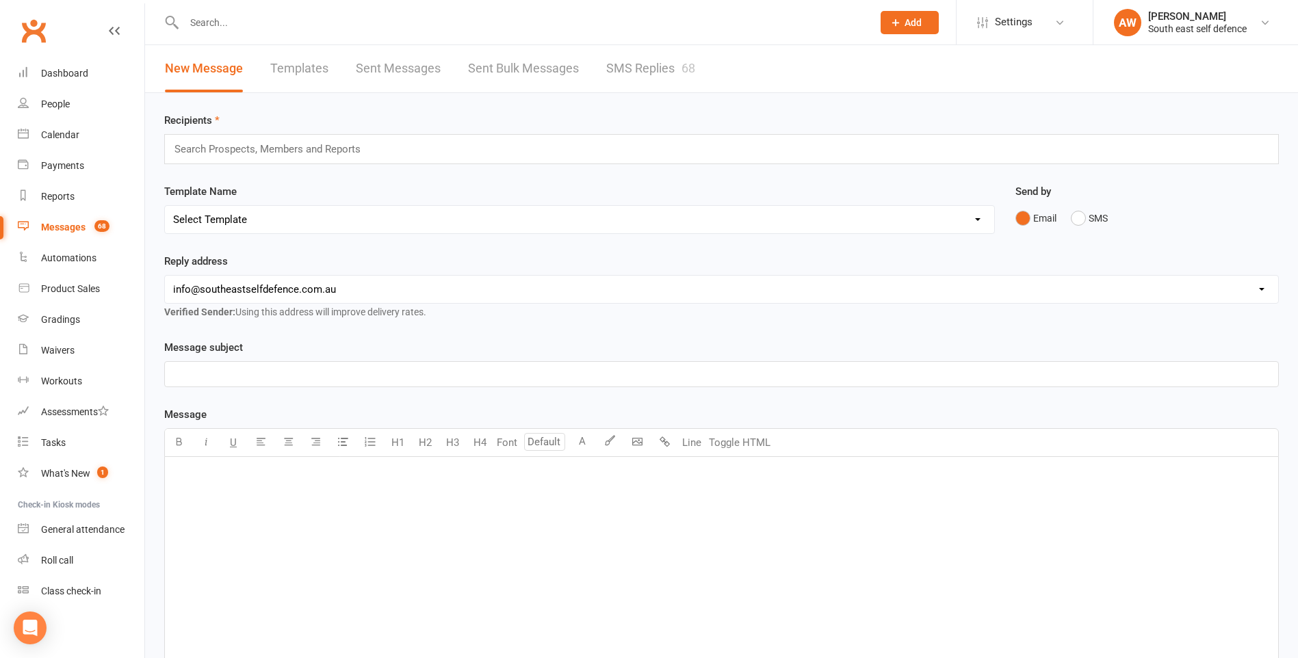
click at [257, 149] on input "text" at bounding box center [273, 149] width 200 height 18
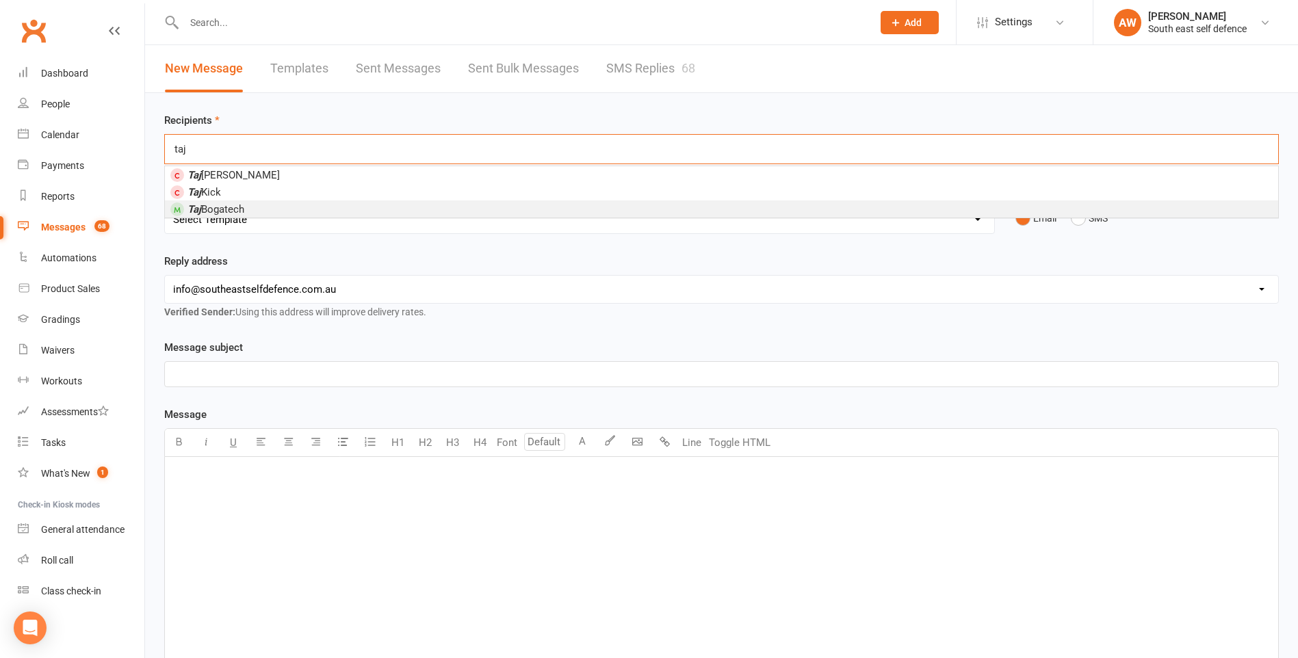
type input "taj"
click at [237, 207] on span "Taj Bogatech" at bounding box center [215, 209] width 57 height 12
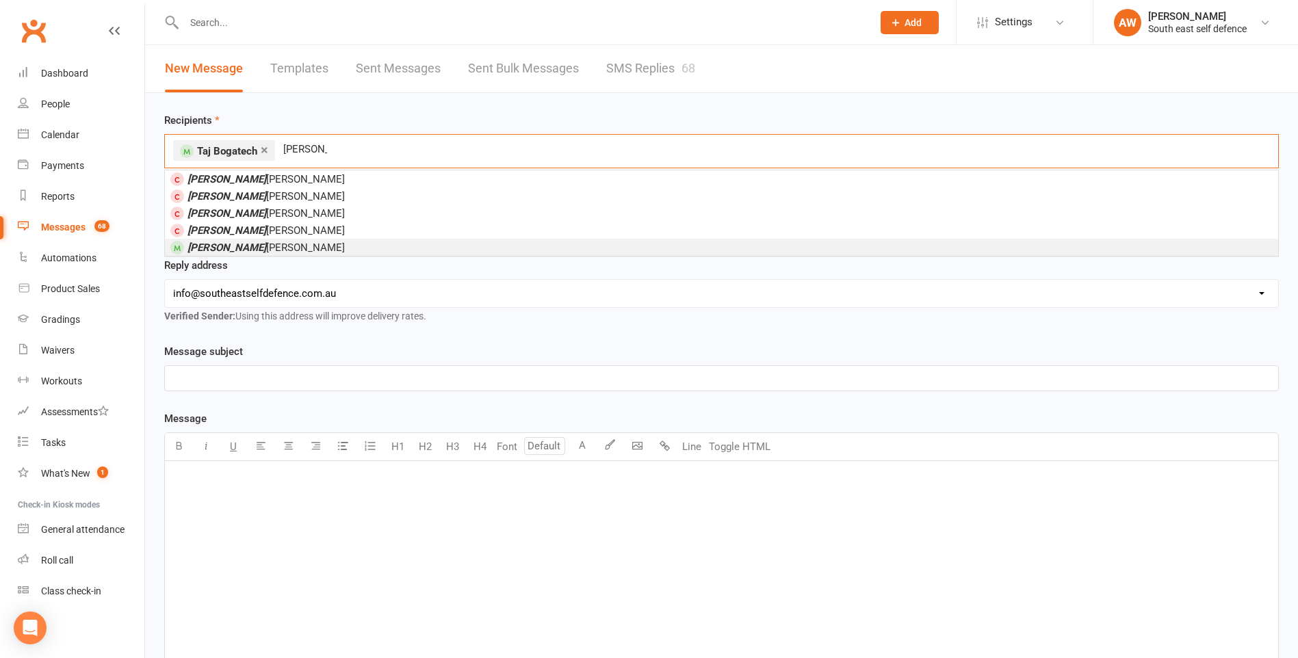
type input "hugo"
click at [247, 246] on span "Hugo Wallace" at bounding box center [265, 247] width 157 height 12
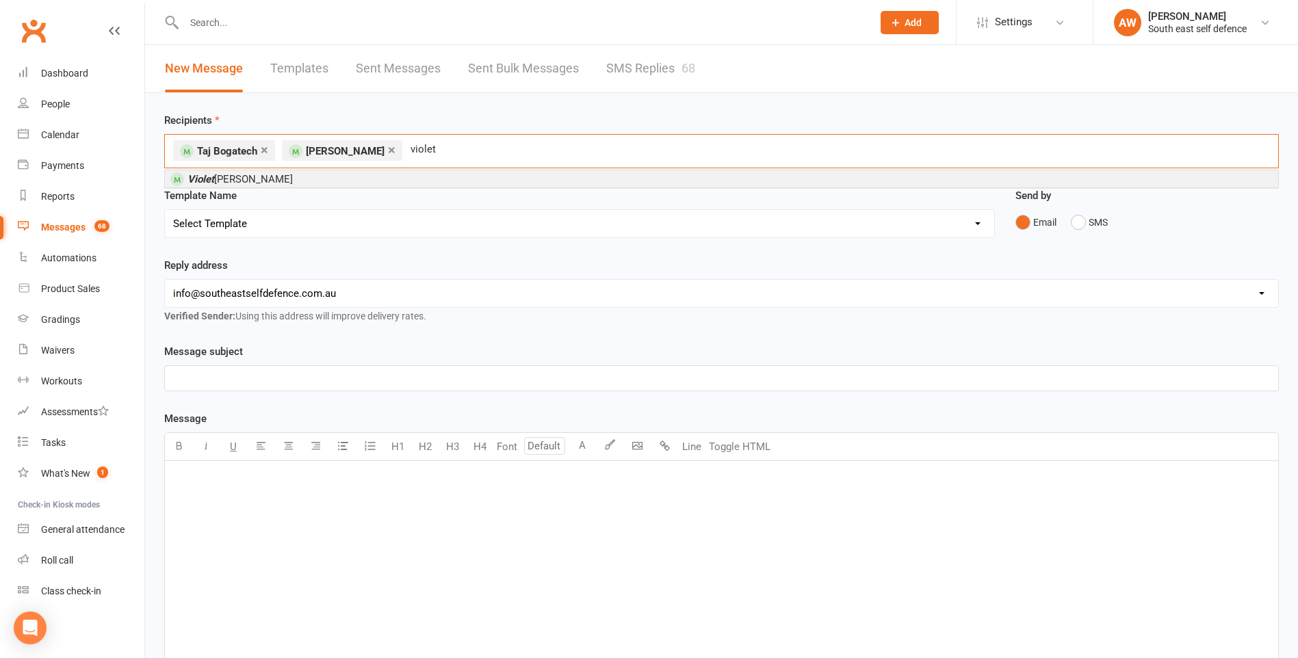
type input "violet"
click at [233, 178] on span "Violet Maxwell" at bounding box center [239, 179] width 105 height 12
type input "lochlann"
click at [233, 178] on span "Lochlann Cassidy" at bounding box center [247, 179] width 120 height 12
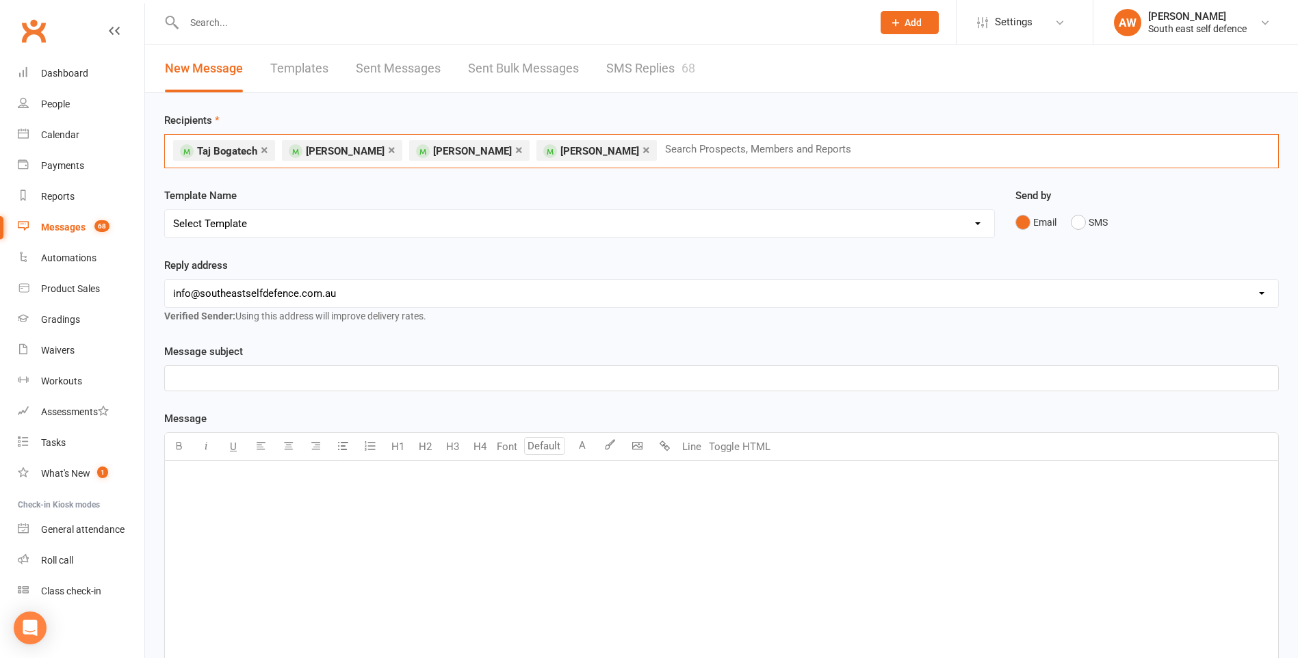
click at [236, 222] on select "Select Template [Email] belt syllabus digital [Email] booking confirmation [Ema…" at bounding box center [579, 223] width 829 height 27
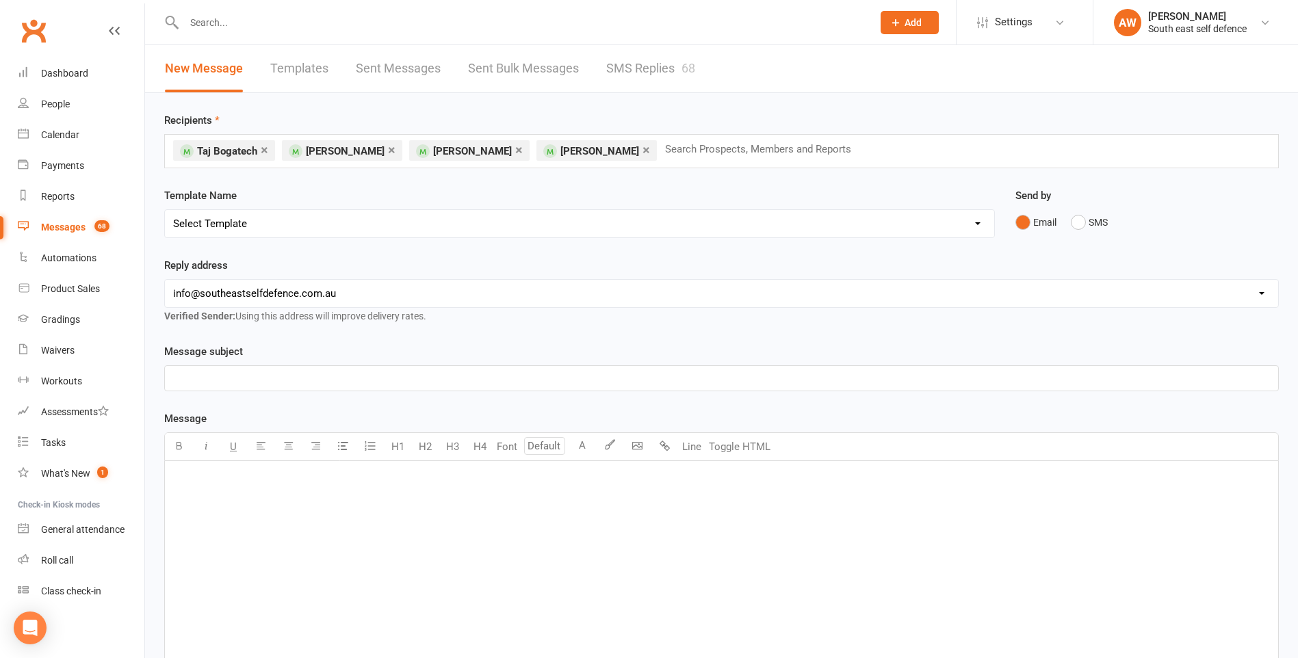
click at [415, 226] on select "Select Template [Email] belt syllabus digital [Email] booking confirmation [Ema…" at bounding box center [579, 223] width 829 height 27
click at [1040, 330] on div "Reply address hello@clubworx.com info@southeastselfdefence.com.au tco@elev8.glo…" at bounding box center [721, 300] width 1135 height 86
click at [319, 68] on link "Templates" at bounding box center [299, 68] width 58 height 47
select select "grid"
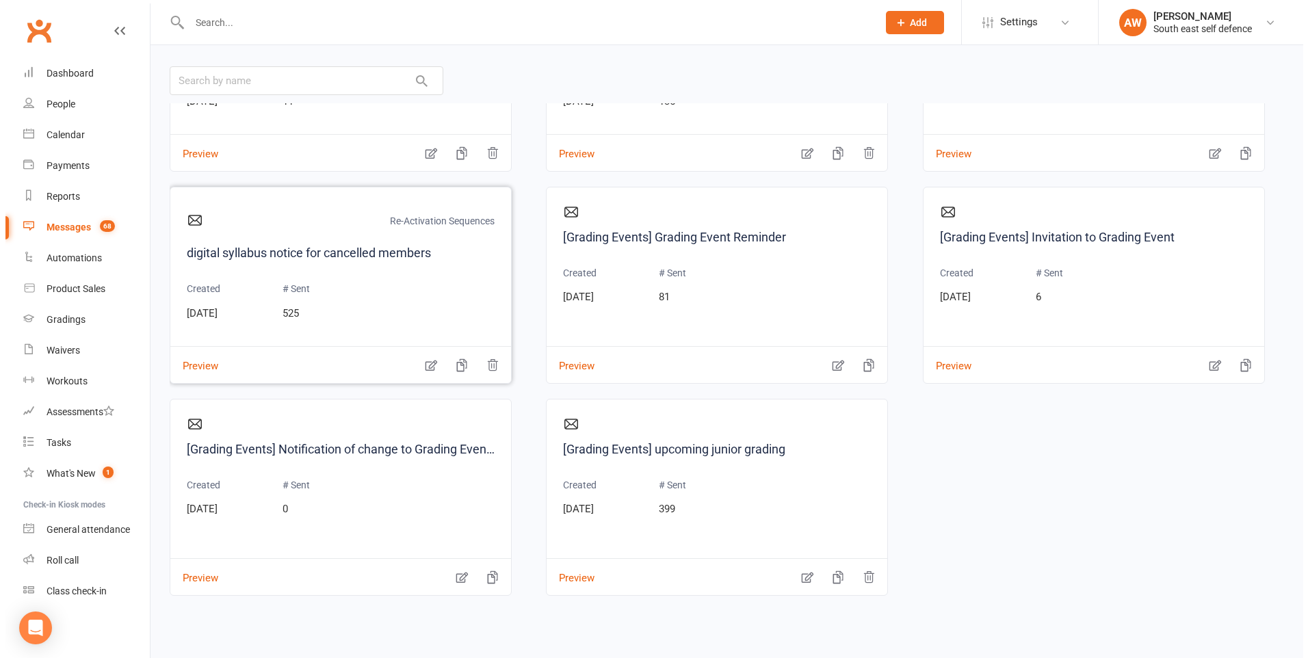
scroll to position [142, 0]
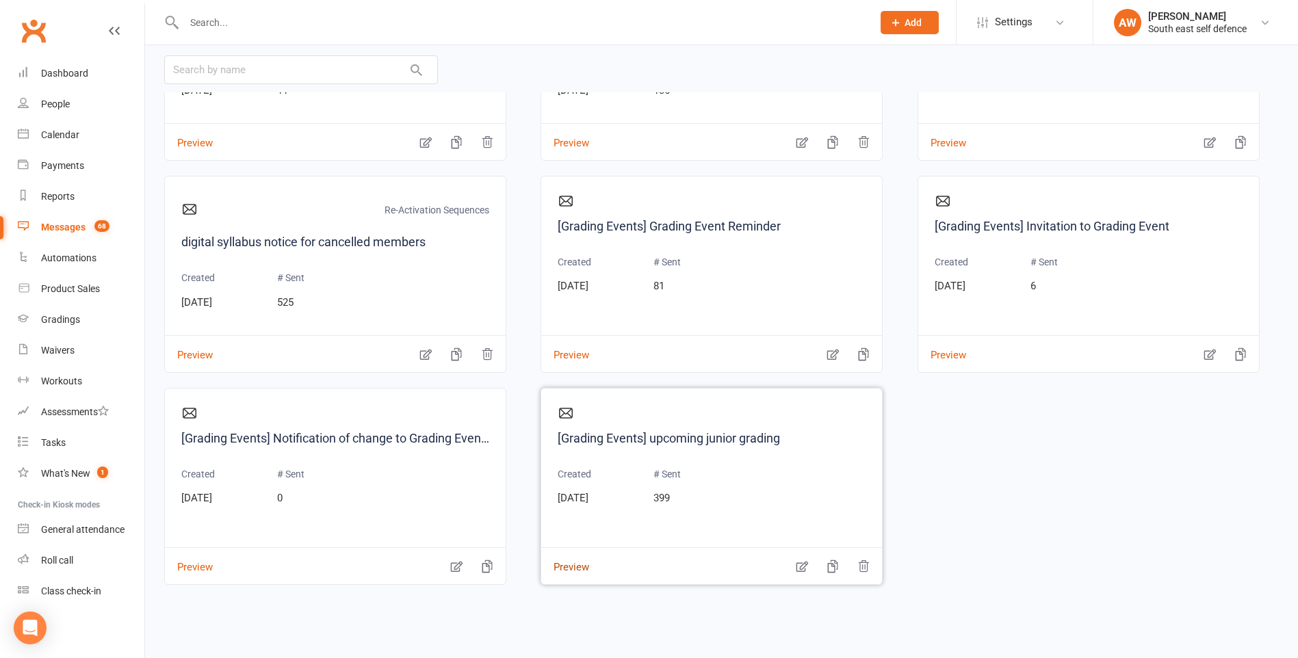
click at [575, 565] on button "Preview" at bounding box center [565, 558] width 48 height 14
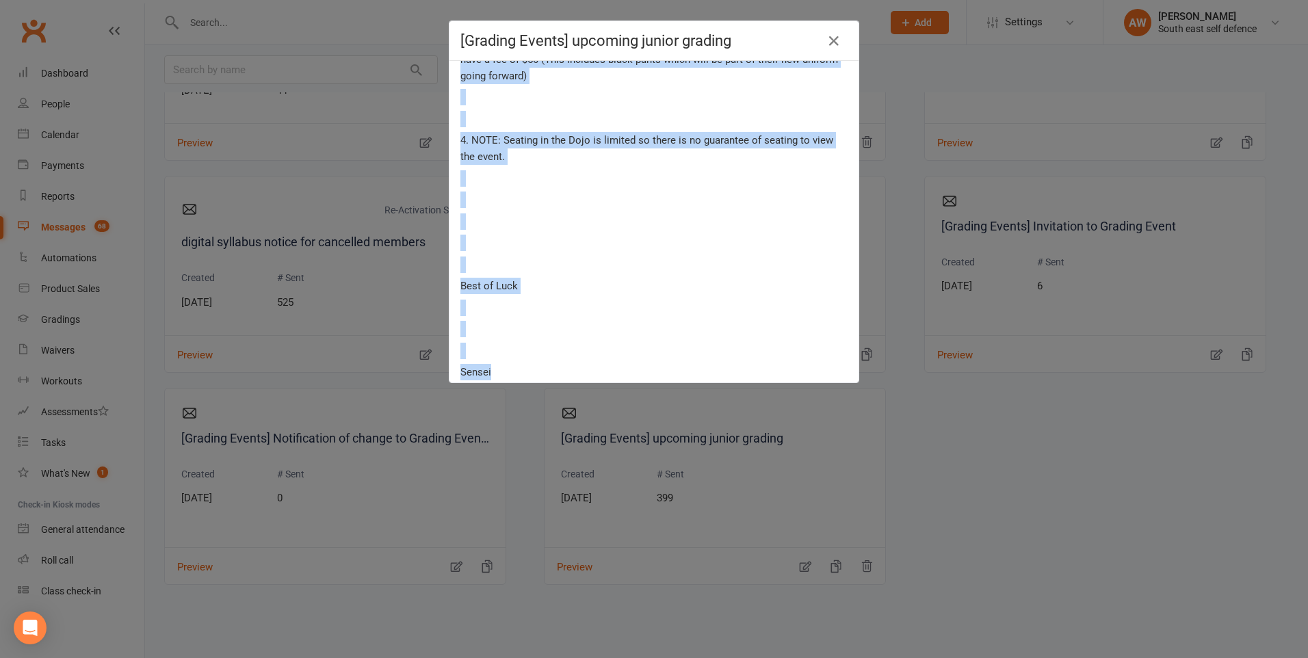
scroll to position [818, 0]
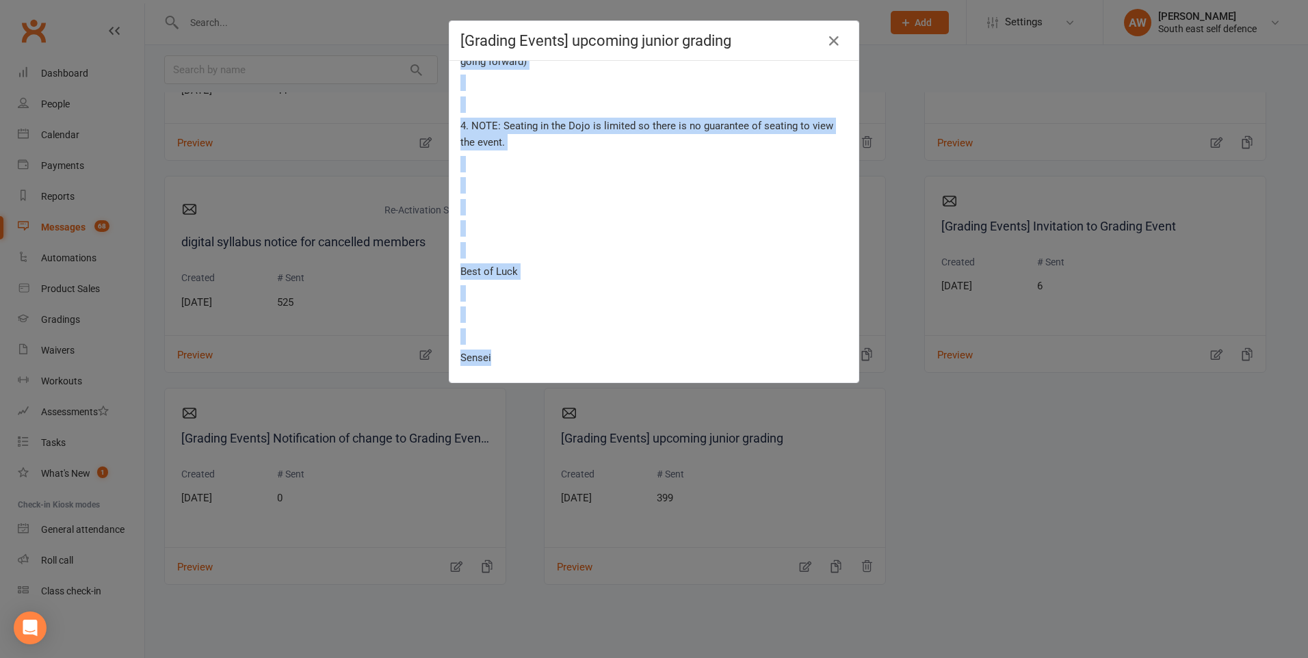
drag, startPoint x: 454, startPoint y: 78, endPoint x: 703, endPoint y: 384, distance: 394.8
click at [703, 384] on div "[Grading Events] upcoming junior grading We are looking forward to seeing you a…" at bounding box center [654, 329] width 1308 height 658
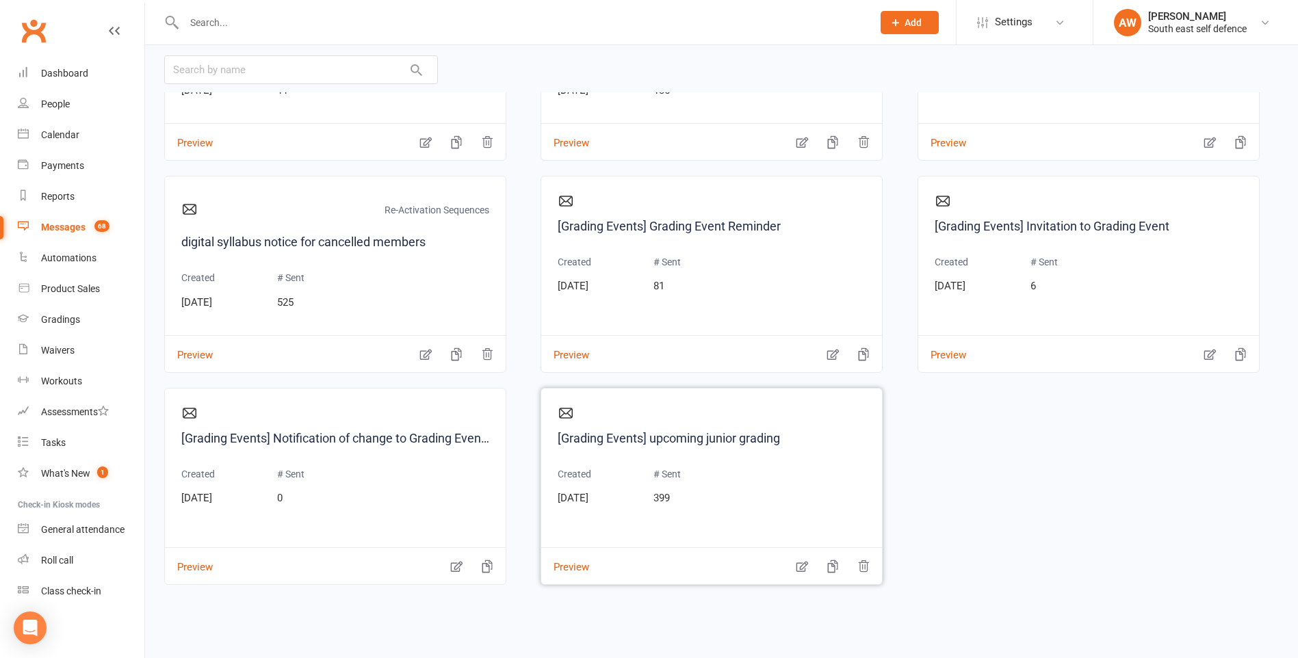
click at [709, 527] on div "[Grading Events] upcoming junior grading Created Jun 24, 2022 # Sent 399" at bounding box center [712, 470] width 308 height 130
click at [566, 565] on button "Preview" at bounding box center [565, 558] width 48 height 14
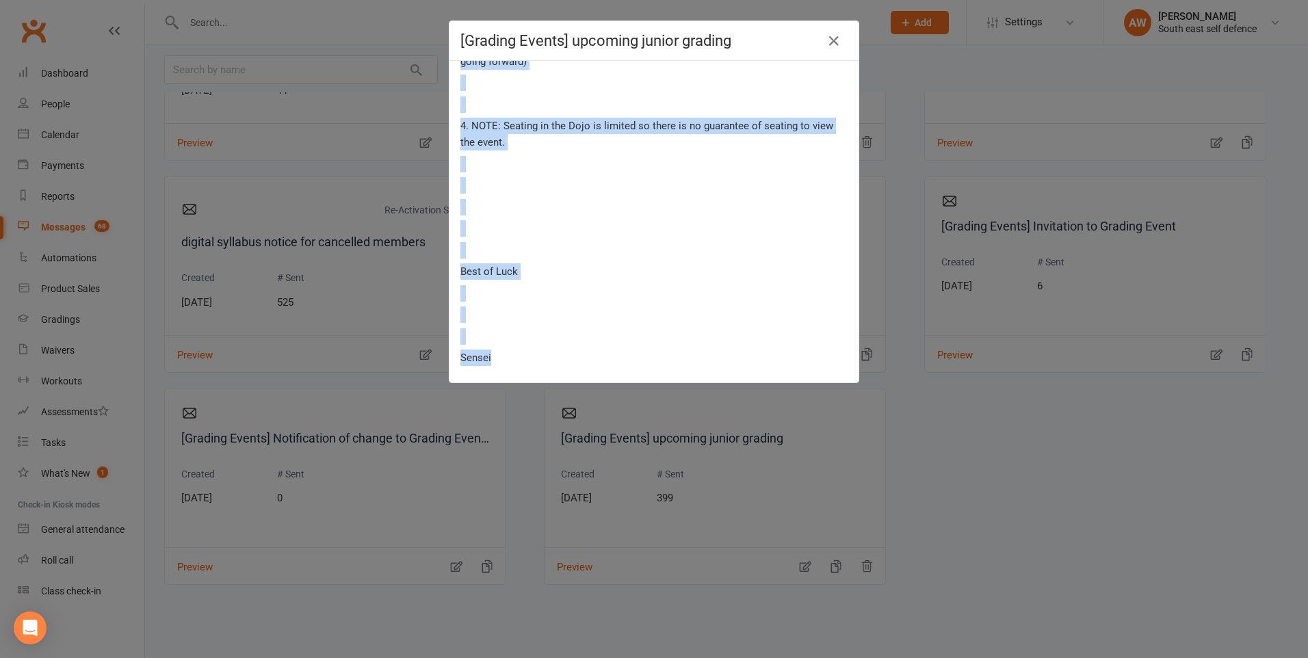
drag, startPoint x: 456, startPoint y: 103, endPoint x: 674, endPoint y: 345, distance: 326.0
drag, startPoint x: 674, startPoint y: 345, endPoint x: 653, endPoint y: 123, distance: 223.3
copy div "Dear student, Our records show that you have been put on the list to test at th…"
click at [556, 608] on div "[Grading Events] upcoming junior grading We are looking forward to seeing you a…" at bounding box center [654, 329] width 1308 height 658
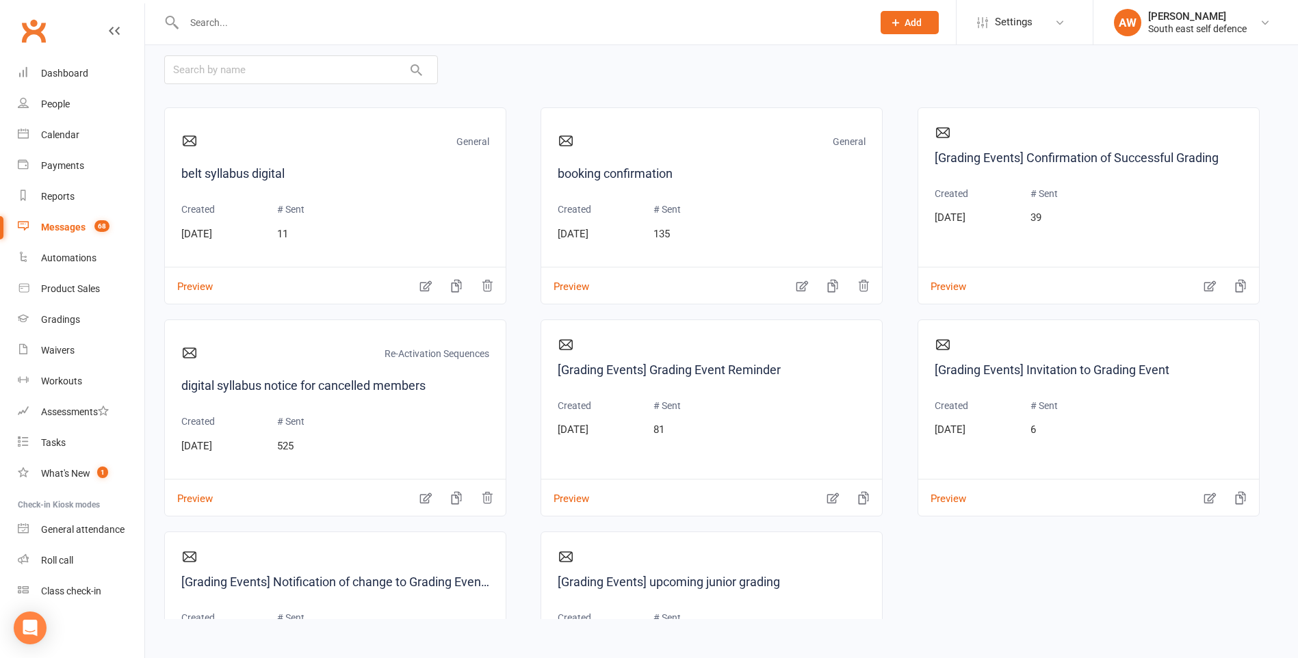
scroll to position [0, 0]
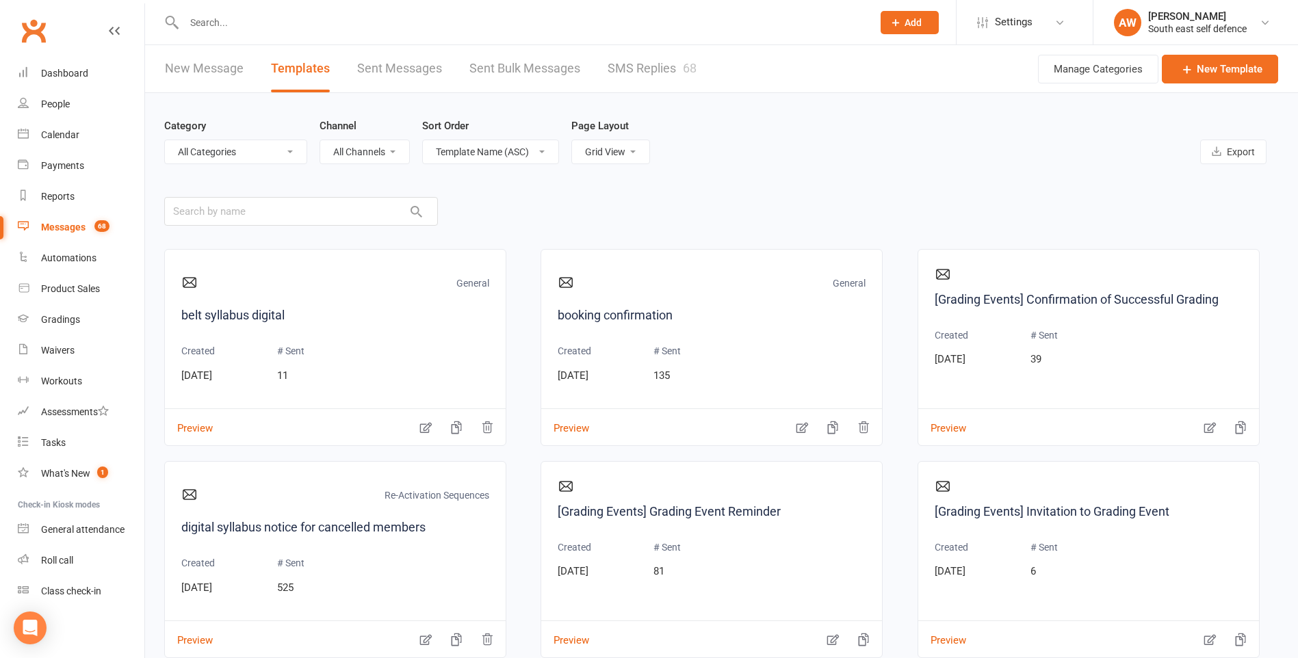
click at [210, 68] on link "New Message" at bounding box center [204, 68] width 79 height 47
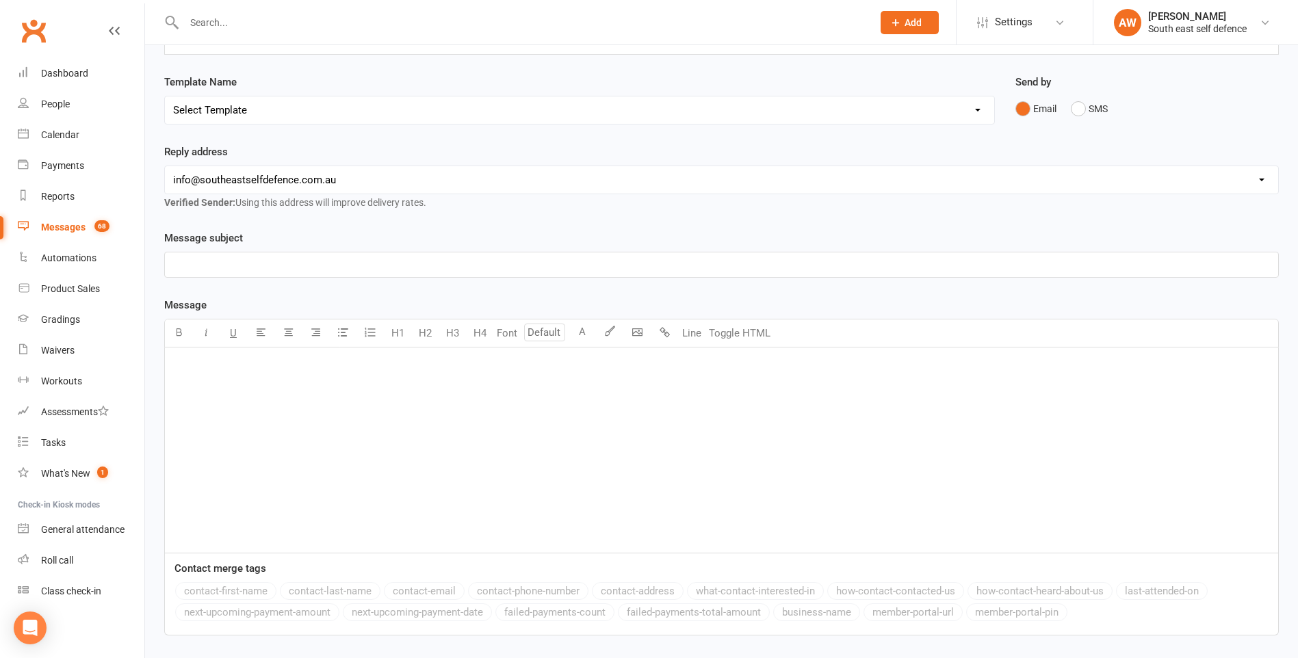
scroll to position [205, 0]
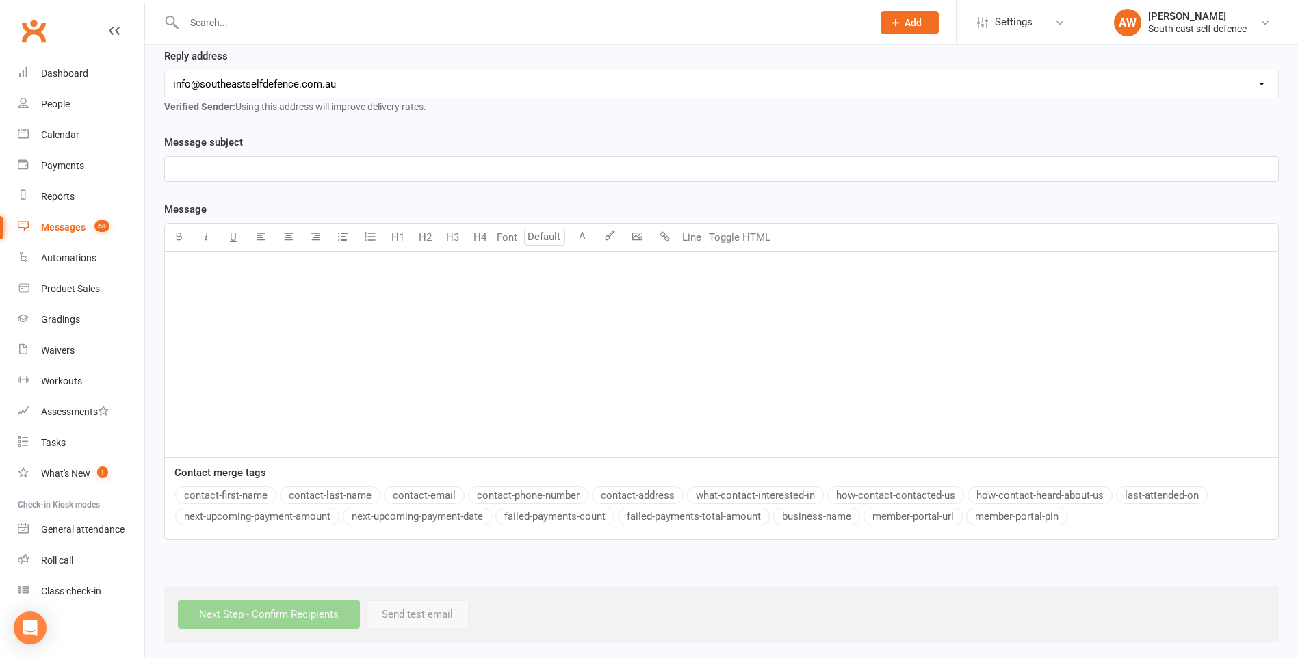
click at [281, 280] on div "﻿" at bounding box center [721, 354] width 1113 height 205
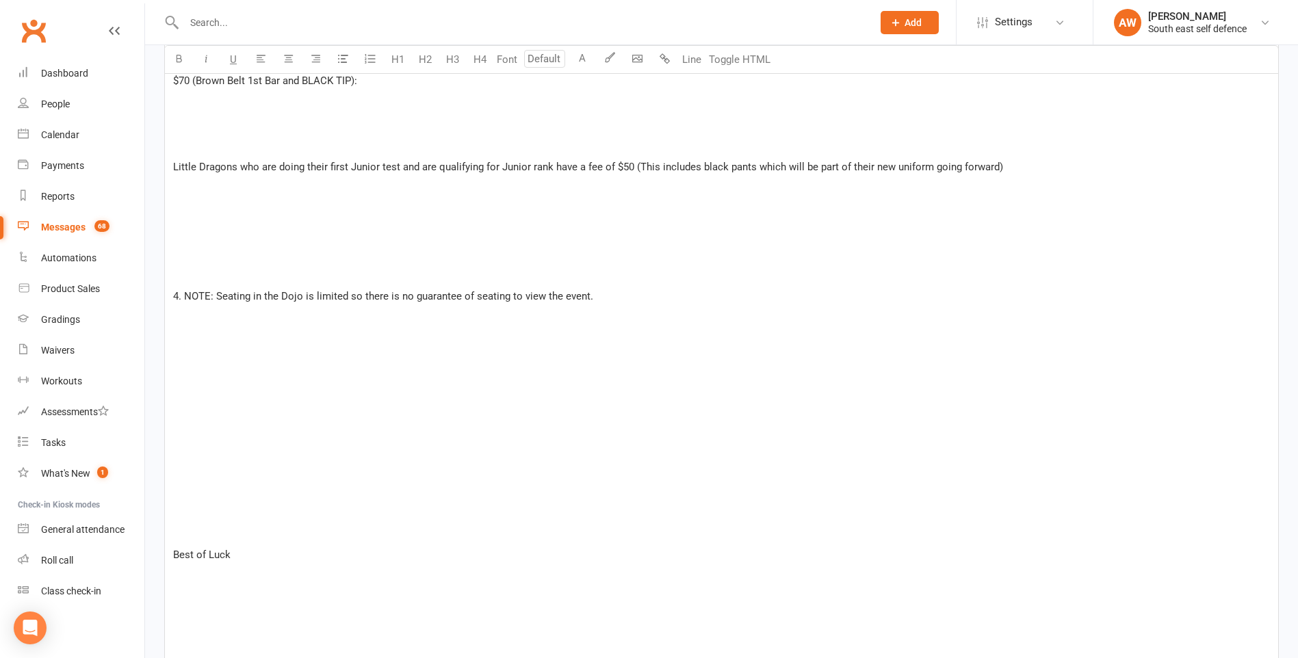
scroll to position [1755, 0]
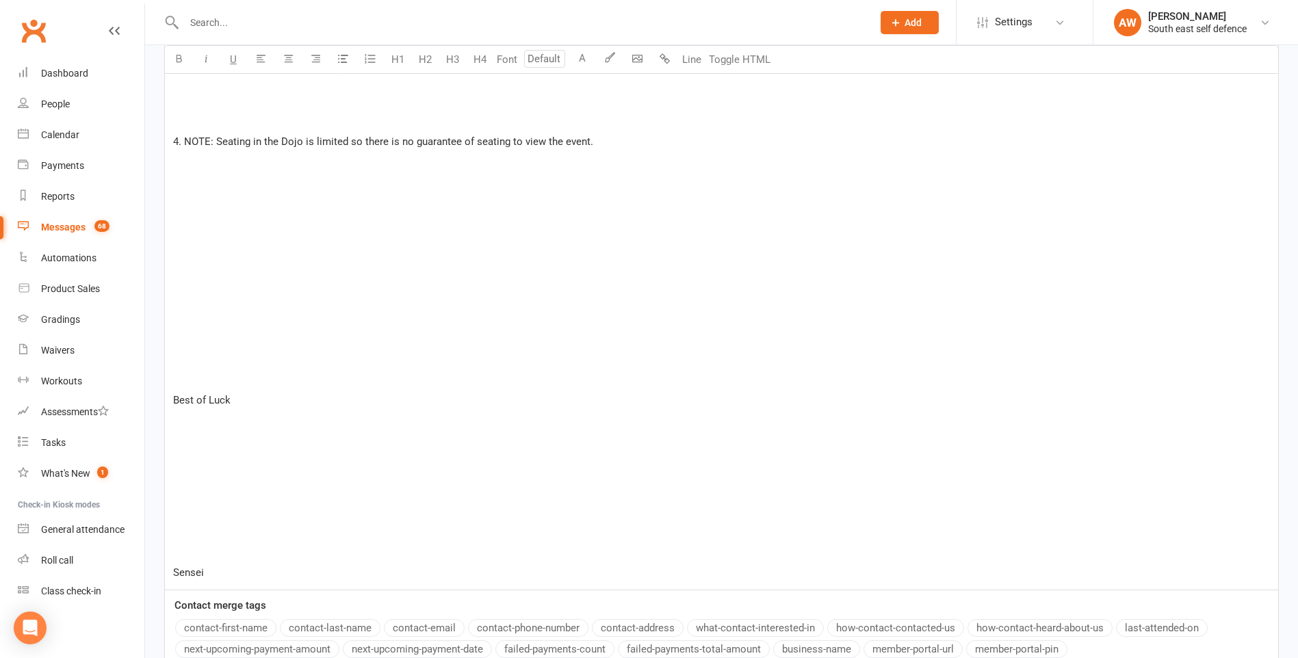
click at [242, 353] on p at bounding box center [721, 357] width 1097 height 16
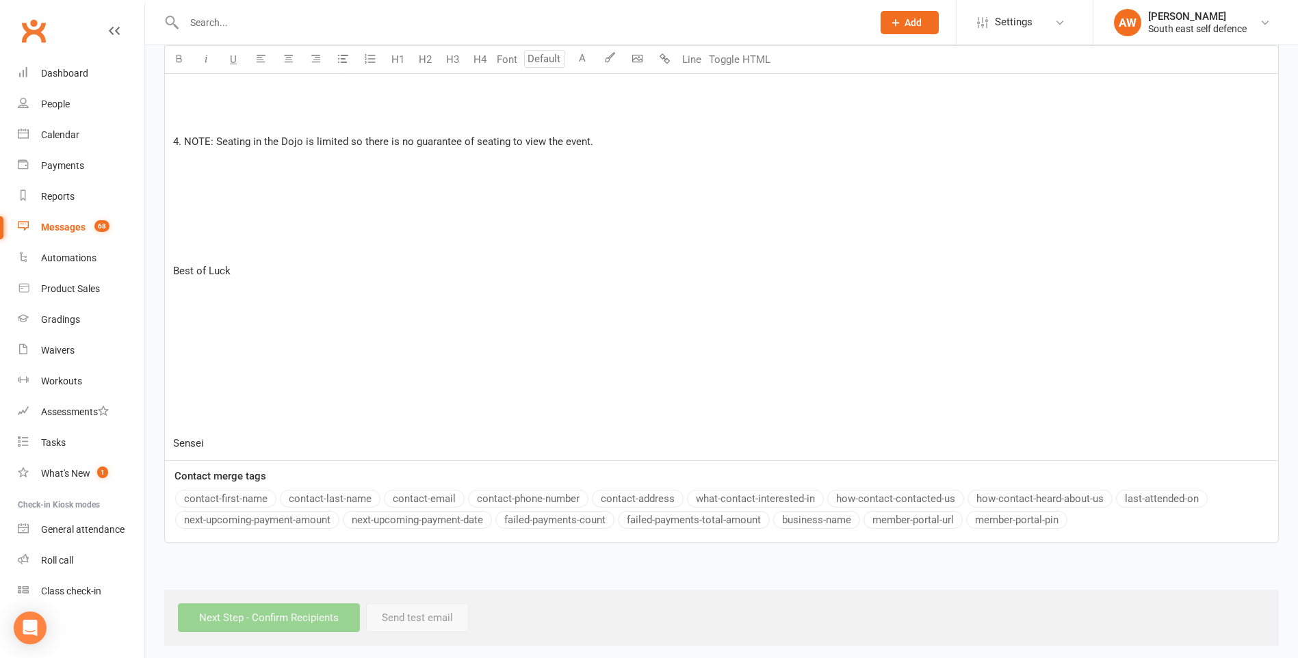
click at [183, 382] on p "﻿" at bounding box center [721, 378] width 1097 height 16
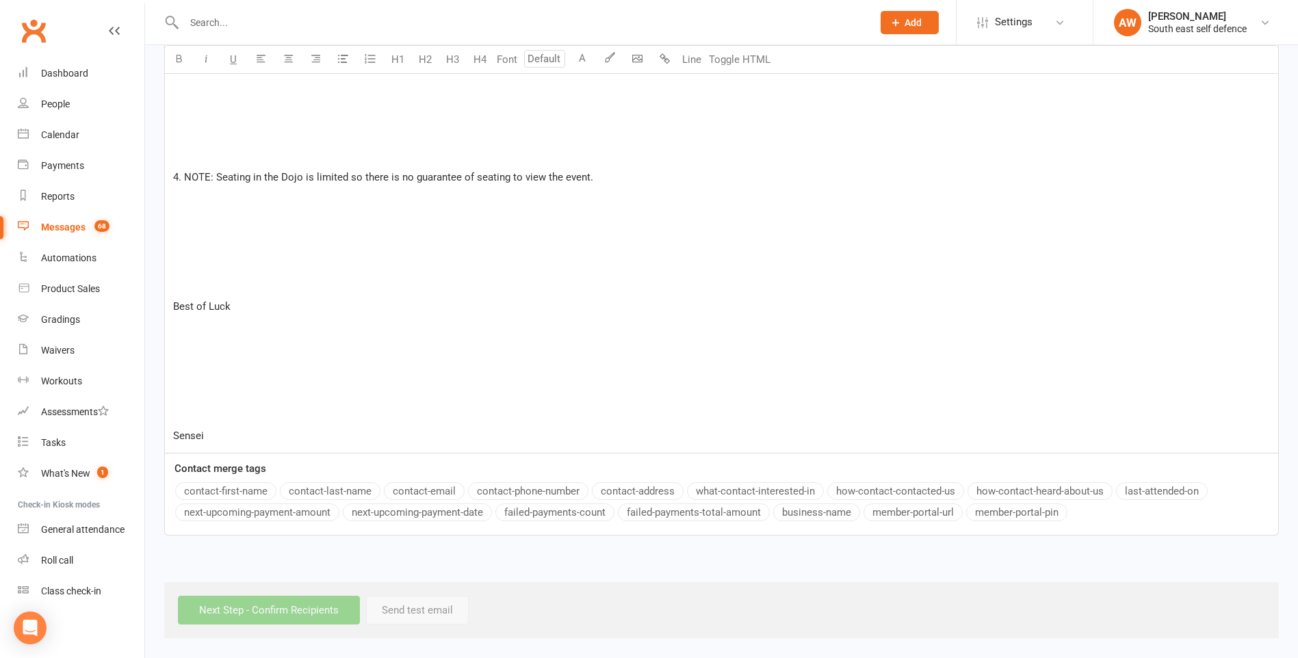
scroll to position [1699, 0]
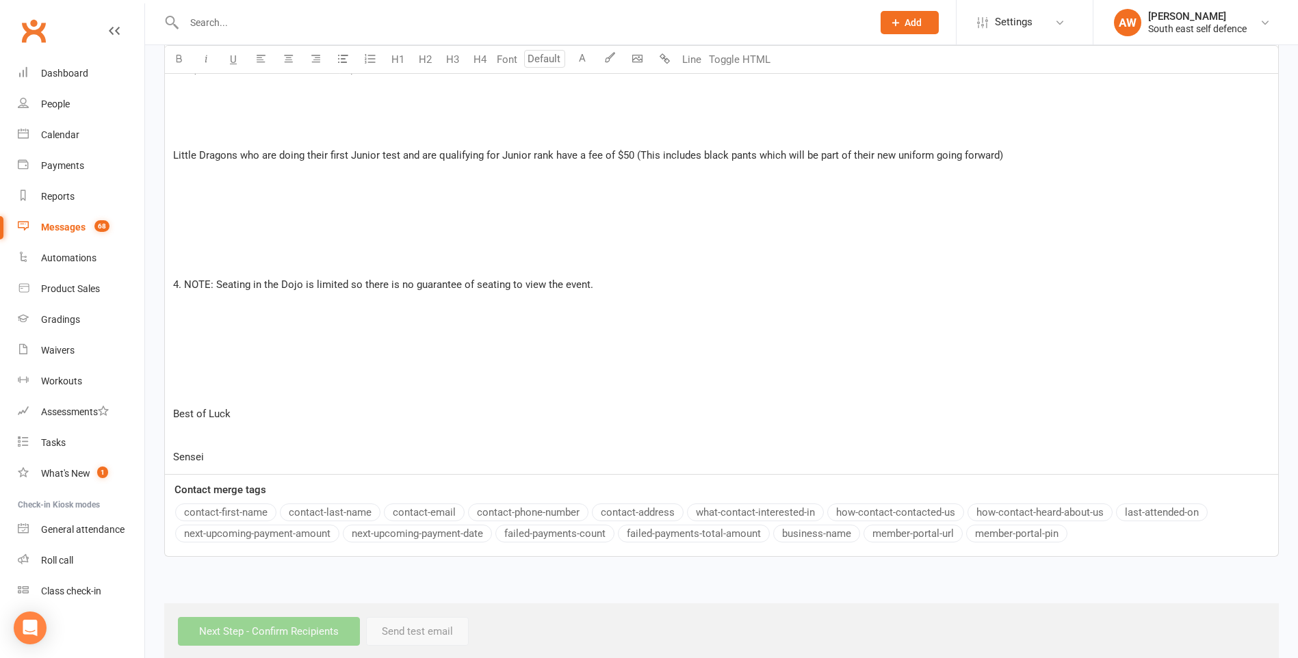
scroll to position [1634, 0]
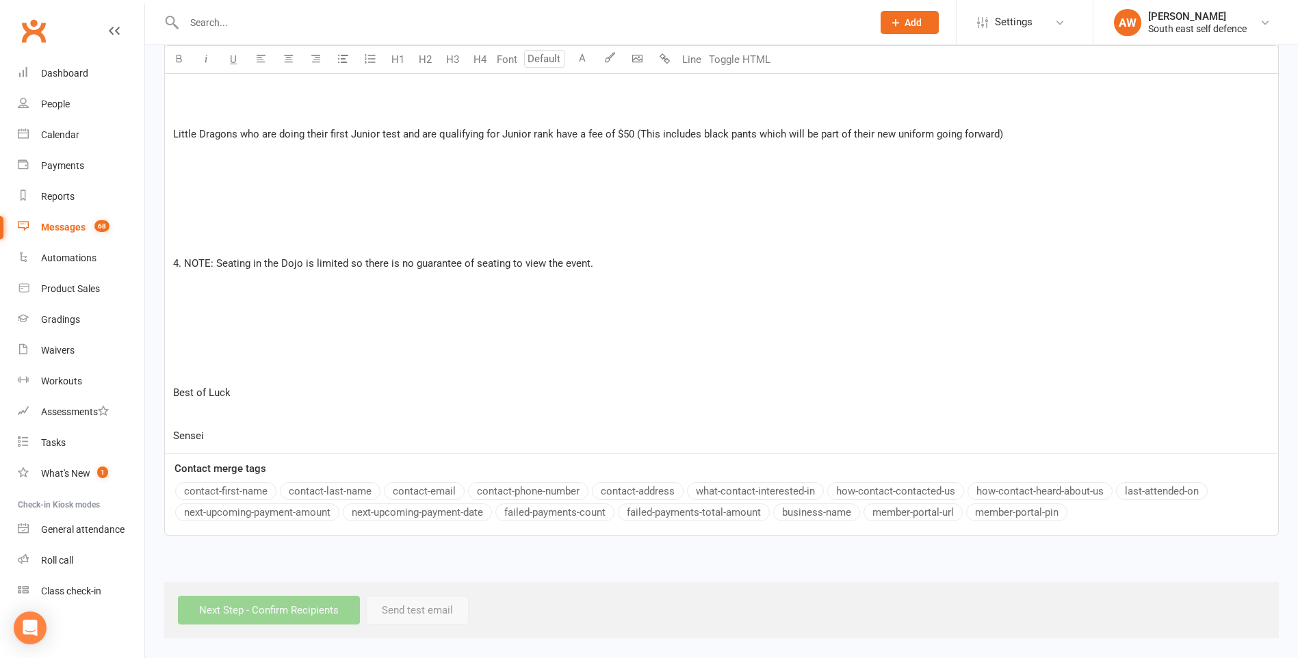
click at [181, 370] on p "﻿" at bounding box center [721, 371] width 1097 height 16
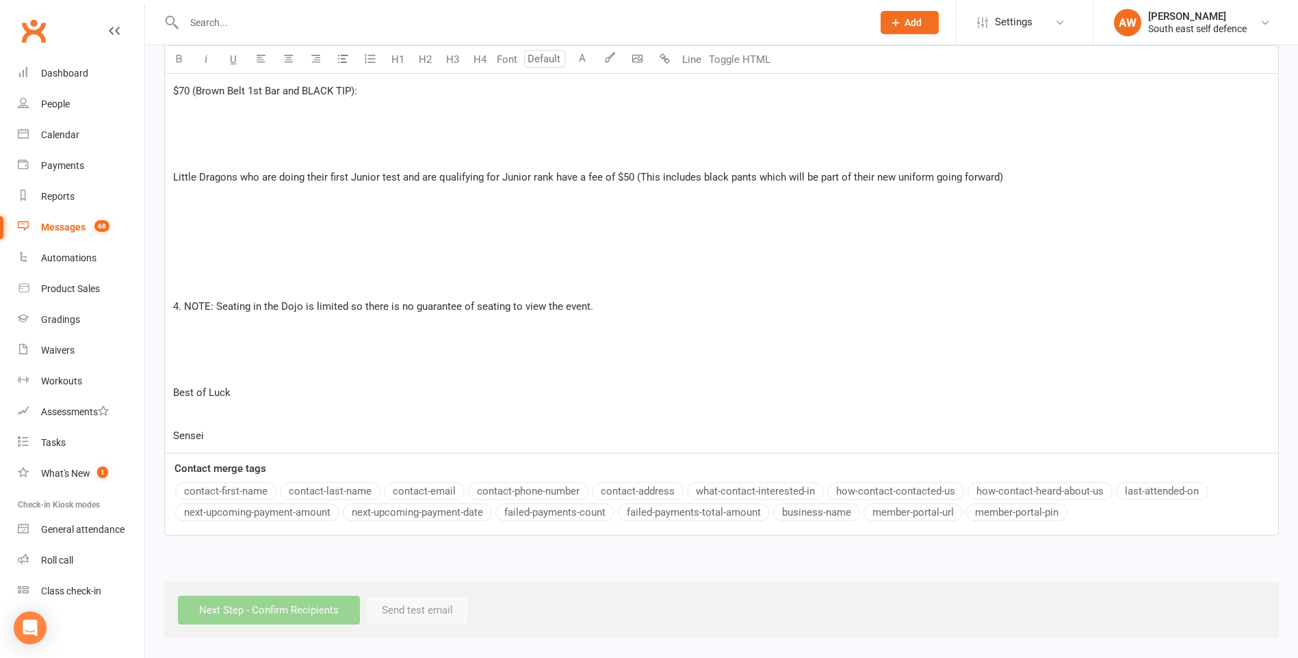
scroll to position [1569, 0]
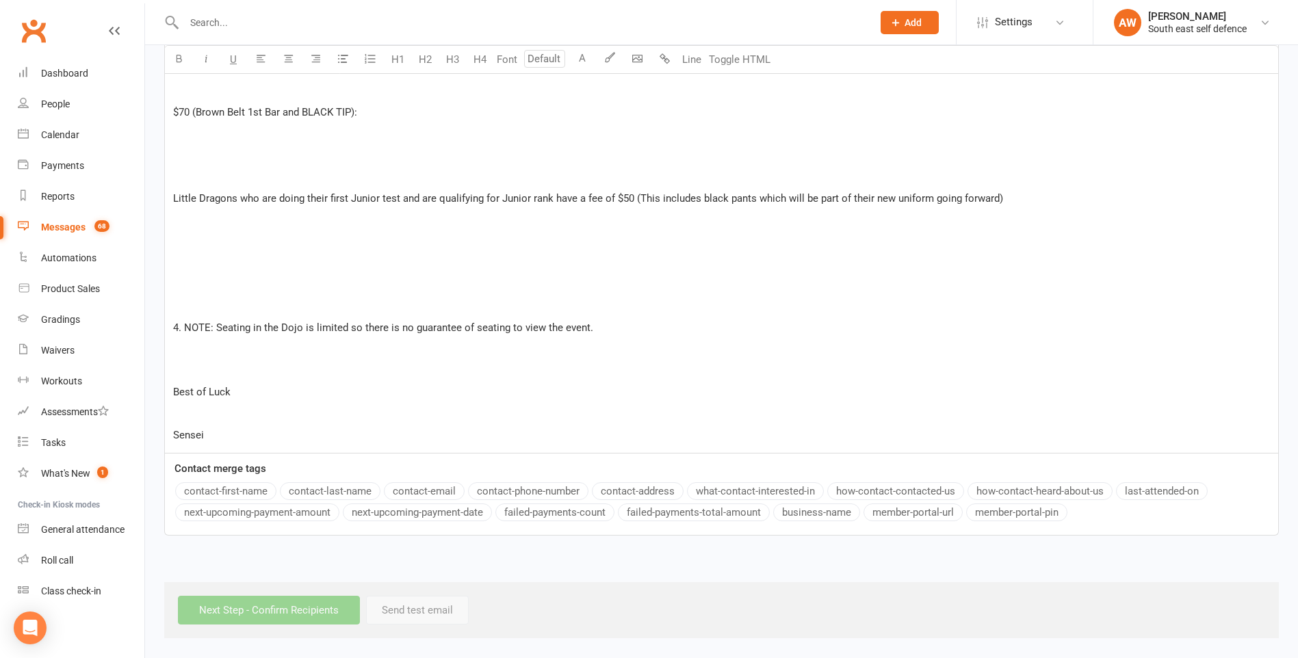
click at [179, 291] on p at bounding box center [721, 284] width 1097 height 16
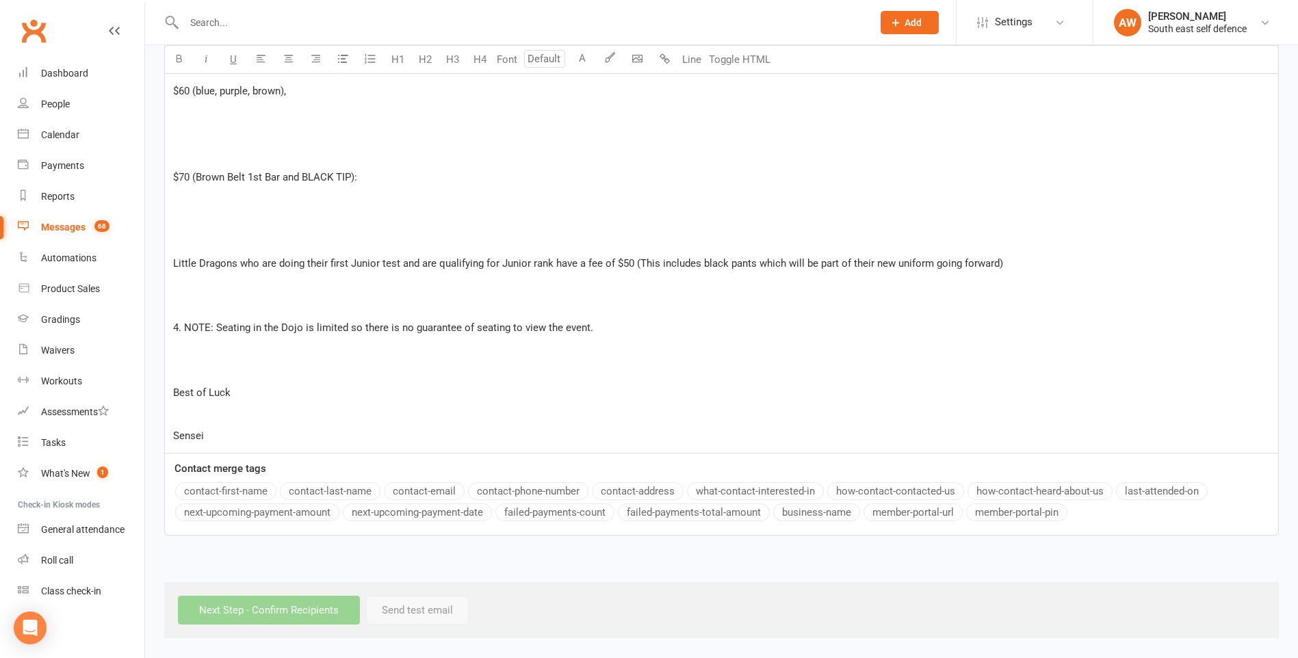
click at [191, 233] on p "﻿" at bounding box center [721, 241] width 1097 height 16
click at [191, 170] on p "﻿" at bounding box center [721, 176] width 1097 height 16
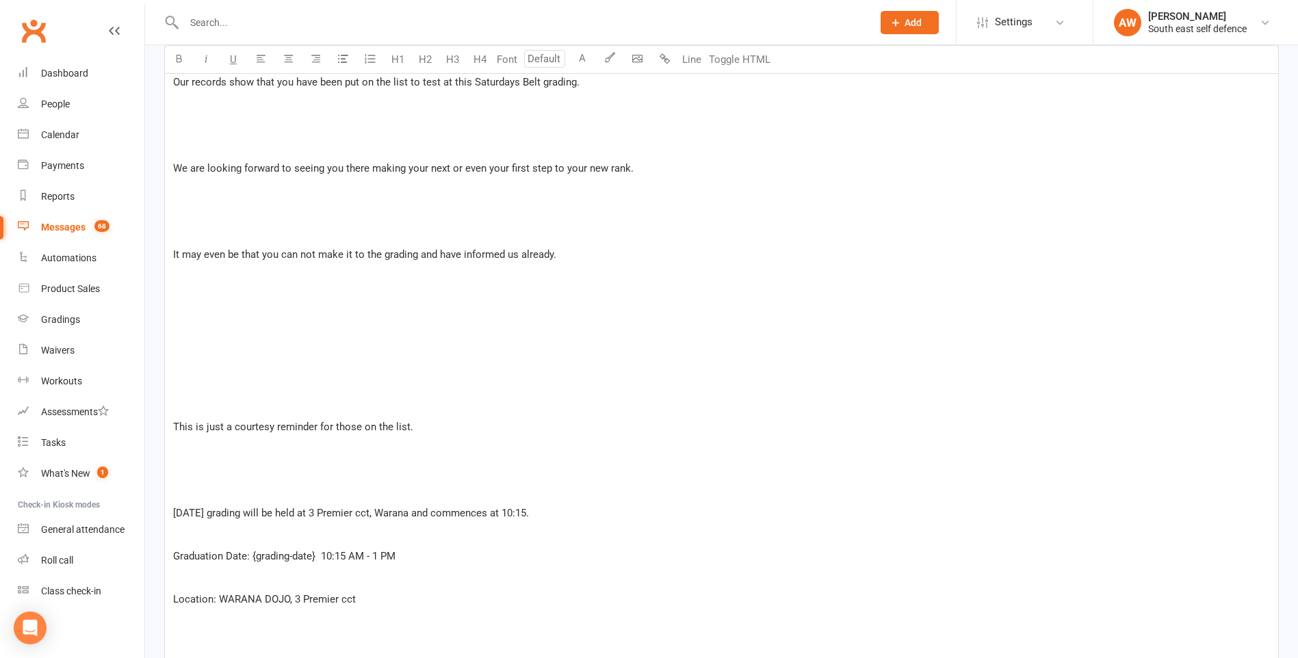
scroll to position [410, 0]
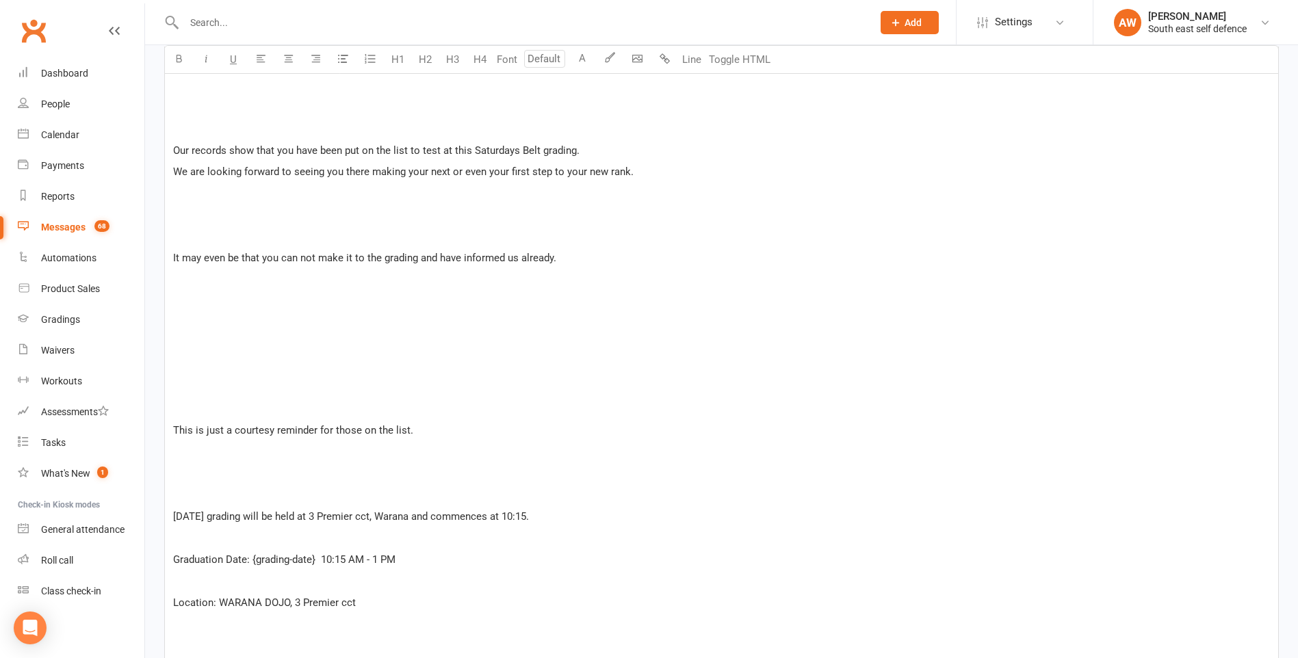
click at [179, 228] on p "﻿" at bounding box center [721, 236] width 1097 height 16
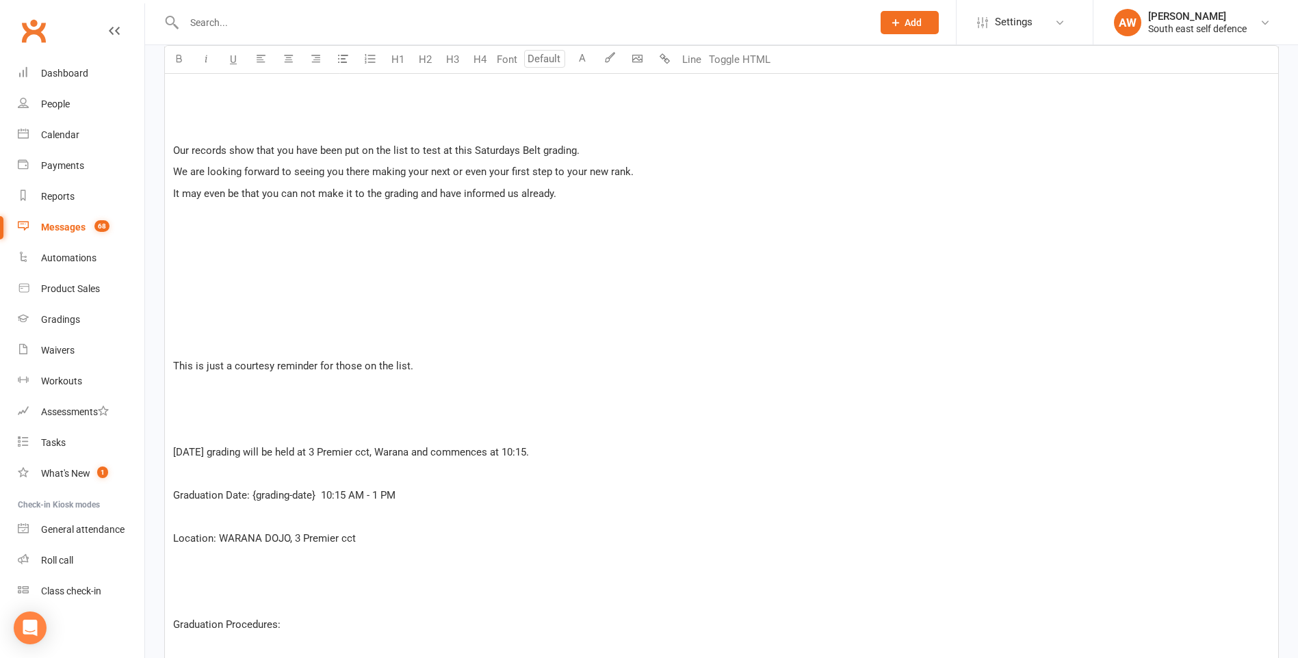
click at [581, 150] on p "Our records show that you have been put on the list to test at this Saturdays B…" at bounding box center [721, 150] width 1097 height 16
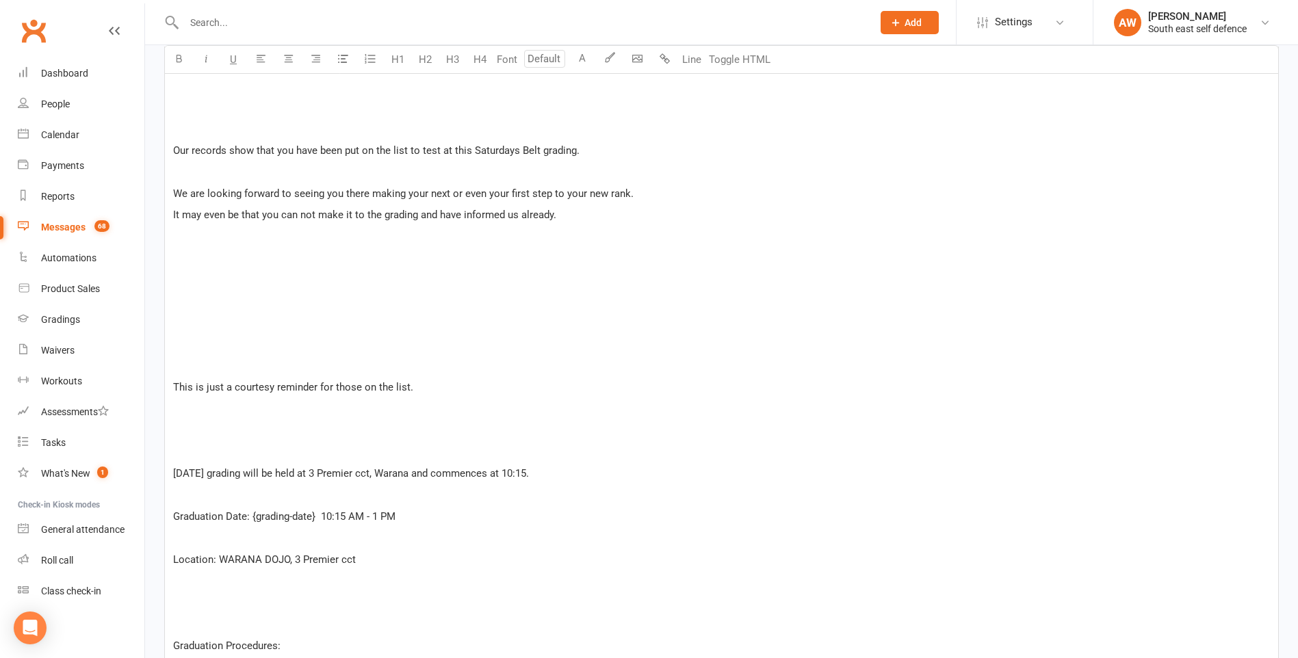
click at [213, 360] on p "﻿" at bounding box center [721, 366] width 1097 height 16
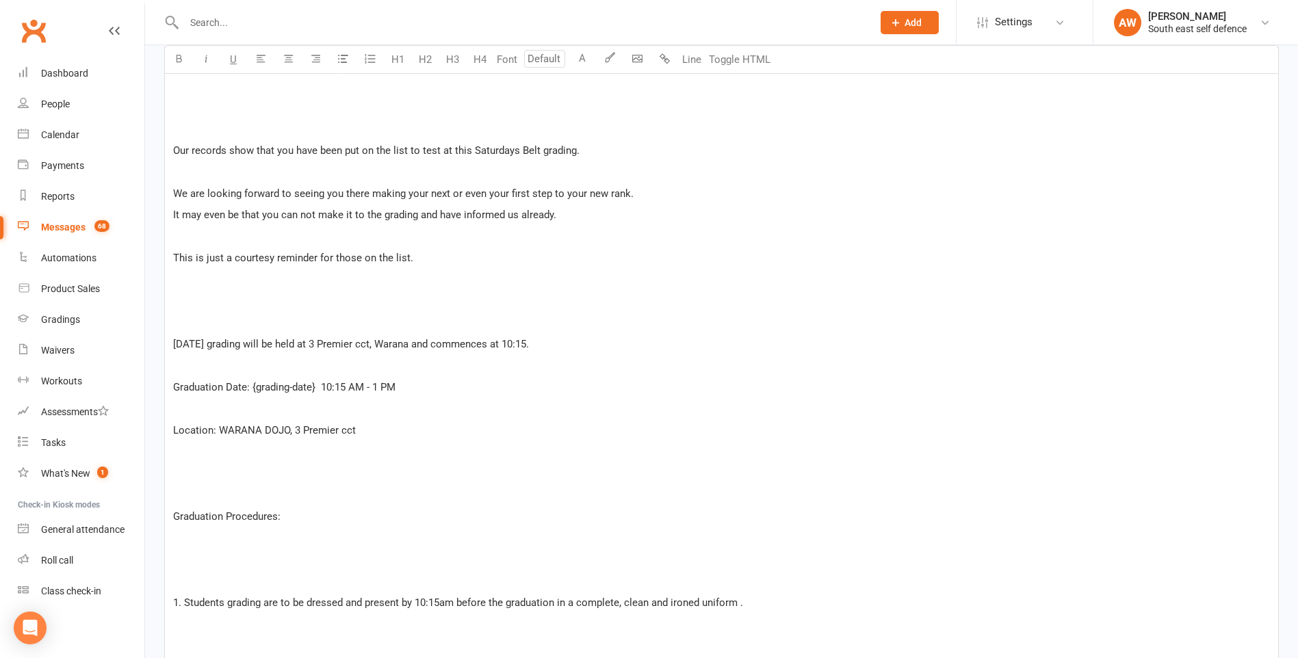
drag, startPoint x: 545, startPoint y: 345, endPoint x: 170, endPoint y: 337, distance: 375.7
click at [170, 337] on div "Dear student, ﻿ ﻿ Our records show that you have been put on the list to test a…" at bounding box center [721, 657] width 1113 height 1220
click at [176, 54] on icon "button" at bounding box center [179, 58] width 10 height 10
click at [461, 437] on p "Location: WARANA DOJO, 3 Premier cct" at bounding box center [721, 430] width 1097 height 16
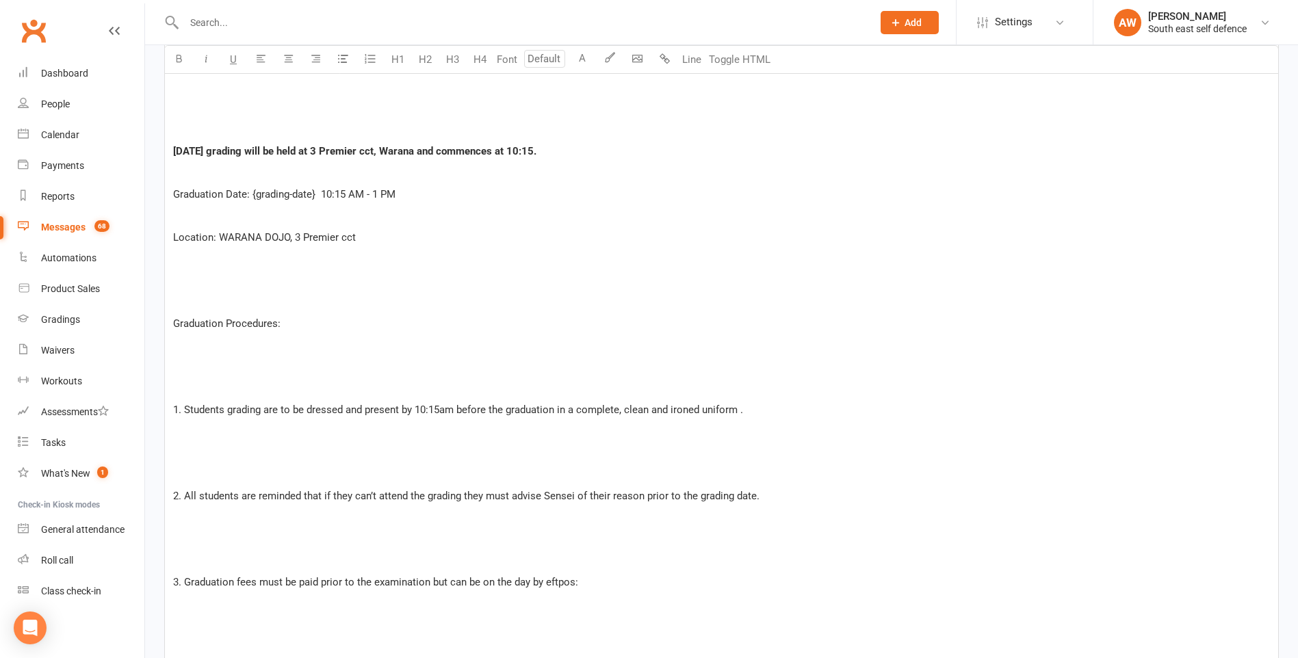
scroll to position [684, 0]
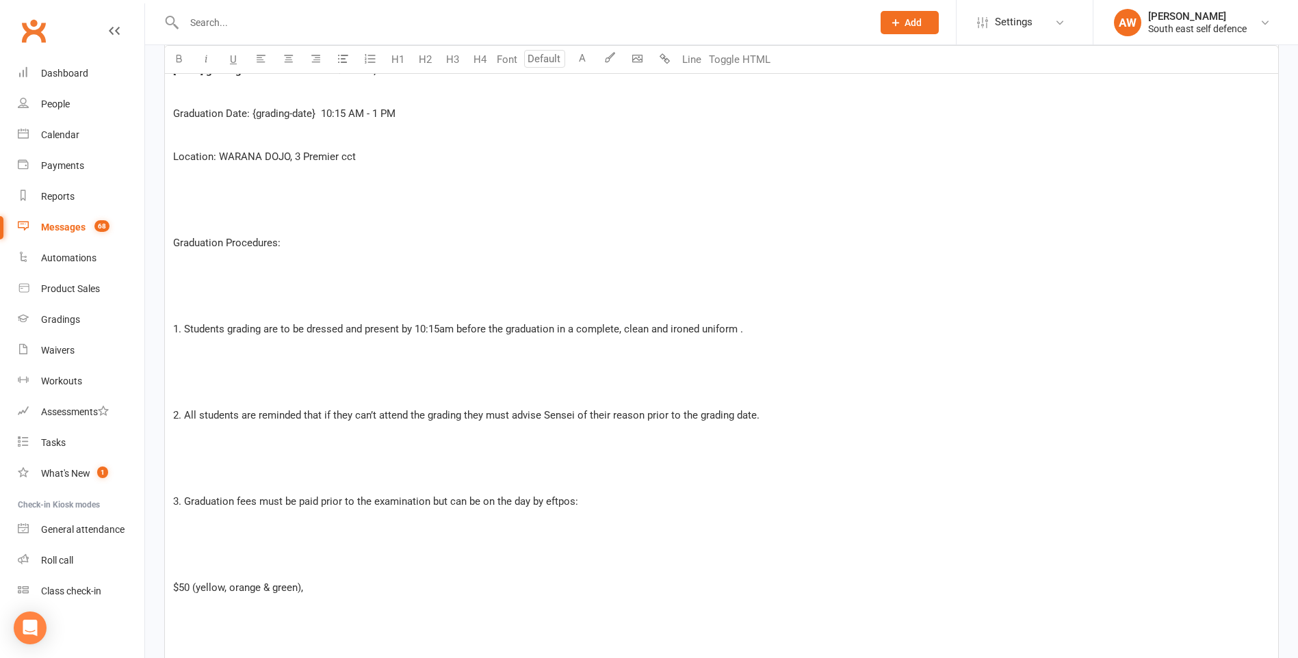
click at [200, 306] on p "﻿" at bounding box center [721, 308] width 1097 height 16
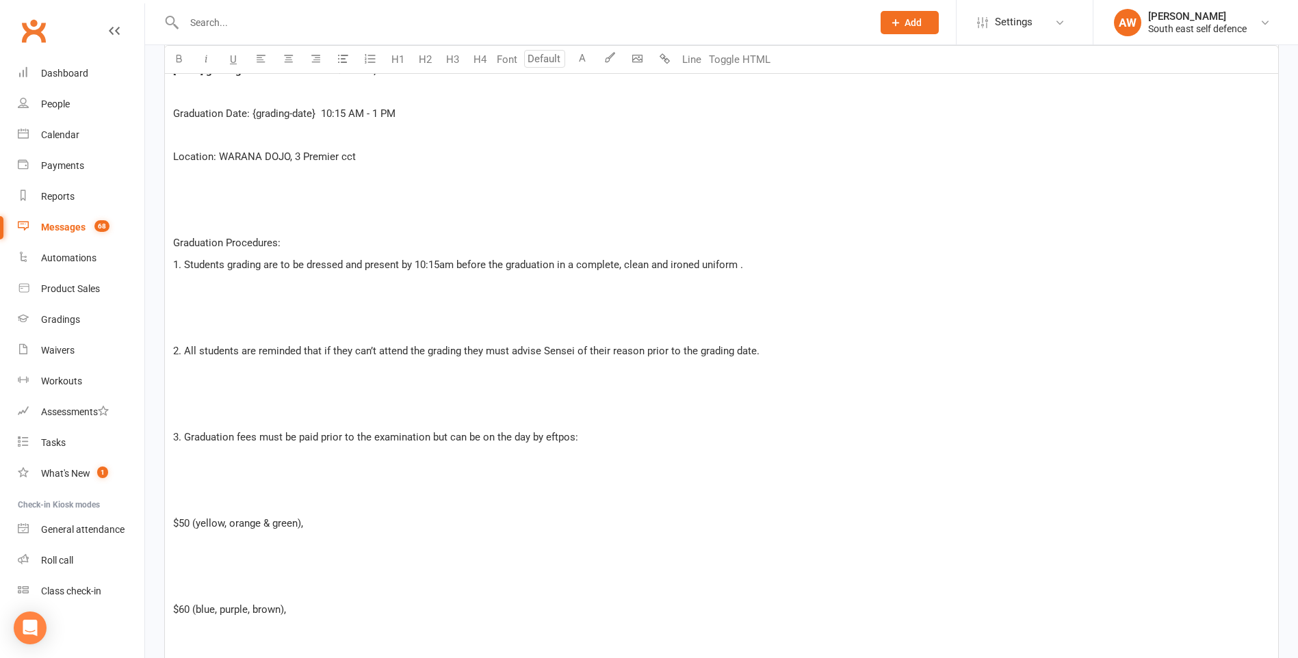
click at [171, 327] on div "Dear student, ﻿ ﻿ Our records show that you have been put on the list to test a…" at bounding box center [721, 350] width 1113 height 1155
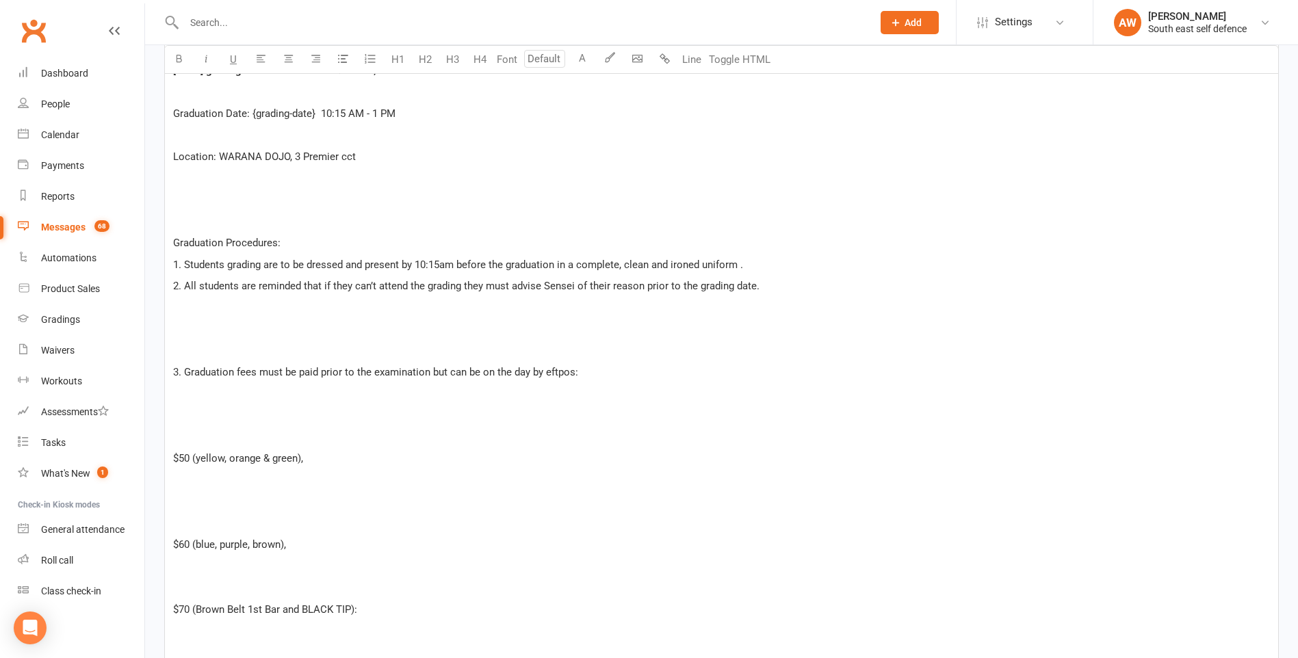
click at [181, 336] on p at bounding box center [721, 329] width 1097 height 16
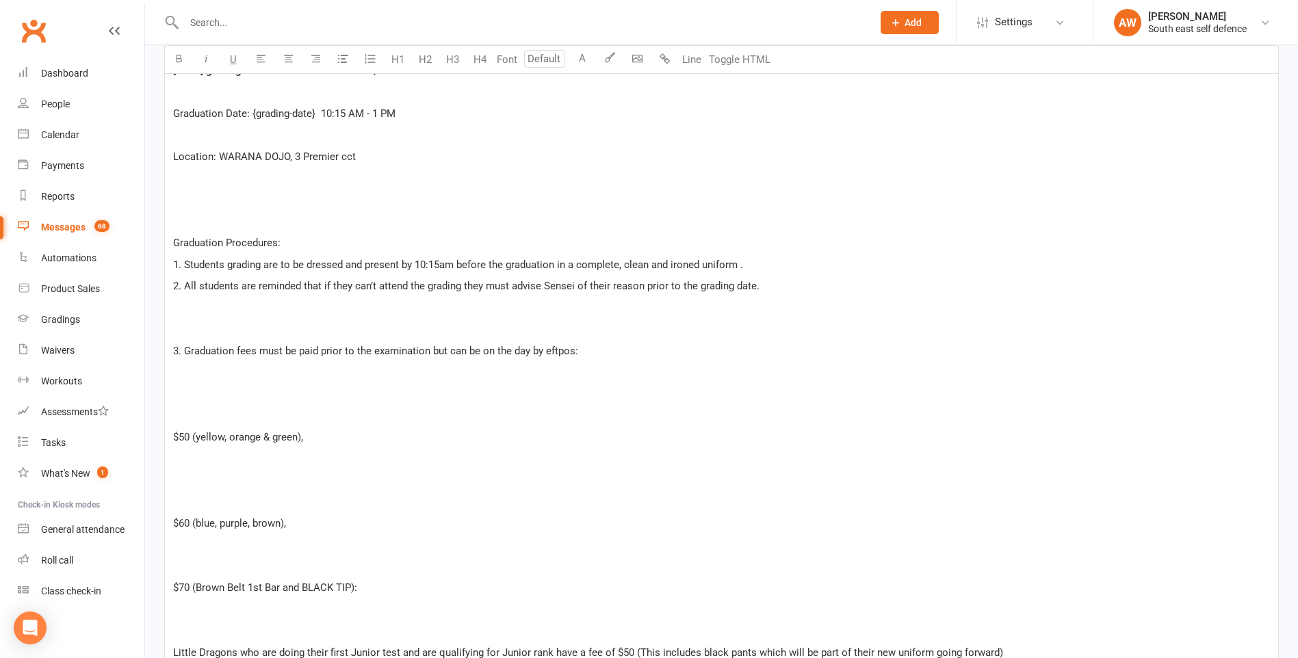
click at [175, 338] on div "Dear student, ﻿ ﻿ Our records show that you have been put on the list to test a…" at bounding box center [721, 307] width 1113 height 1069
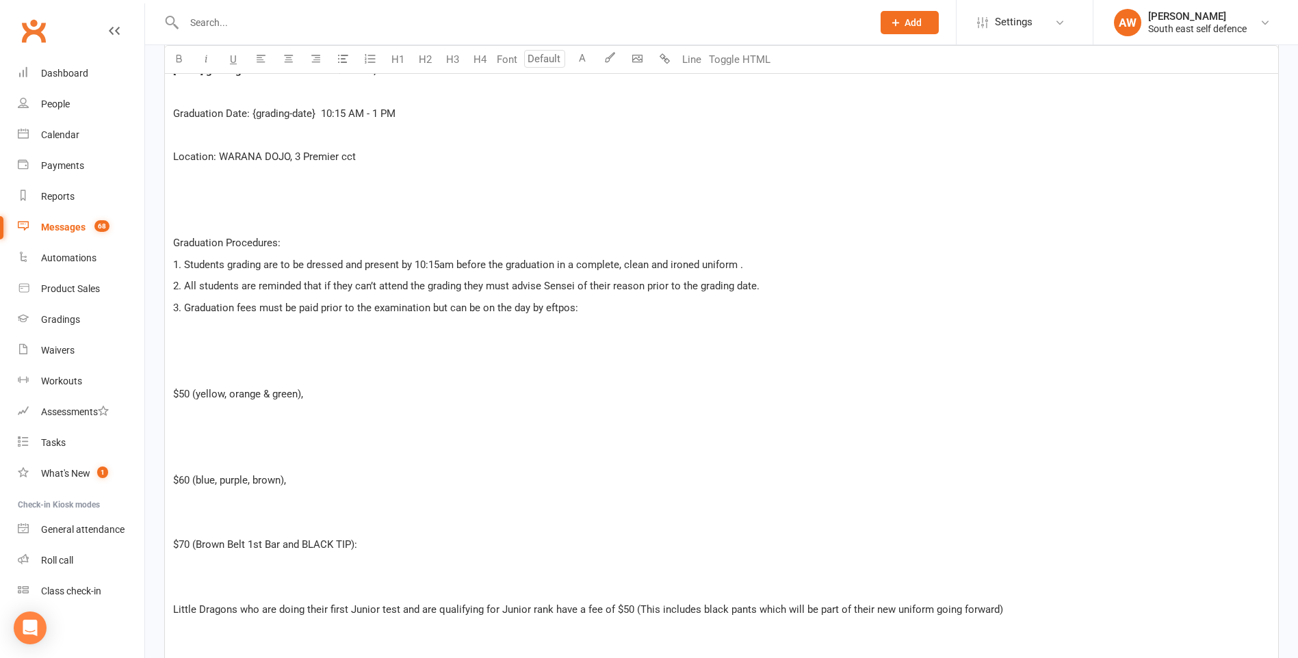
click at [181, 378] on p "﻿" at bounding box center [721, 372] width 1097 height 16
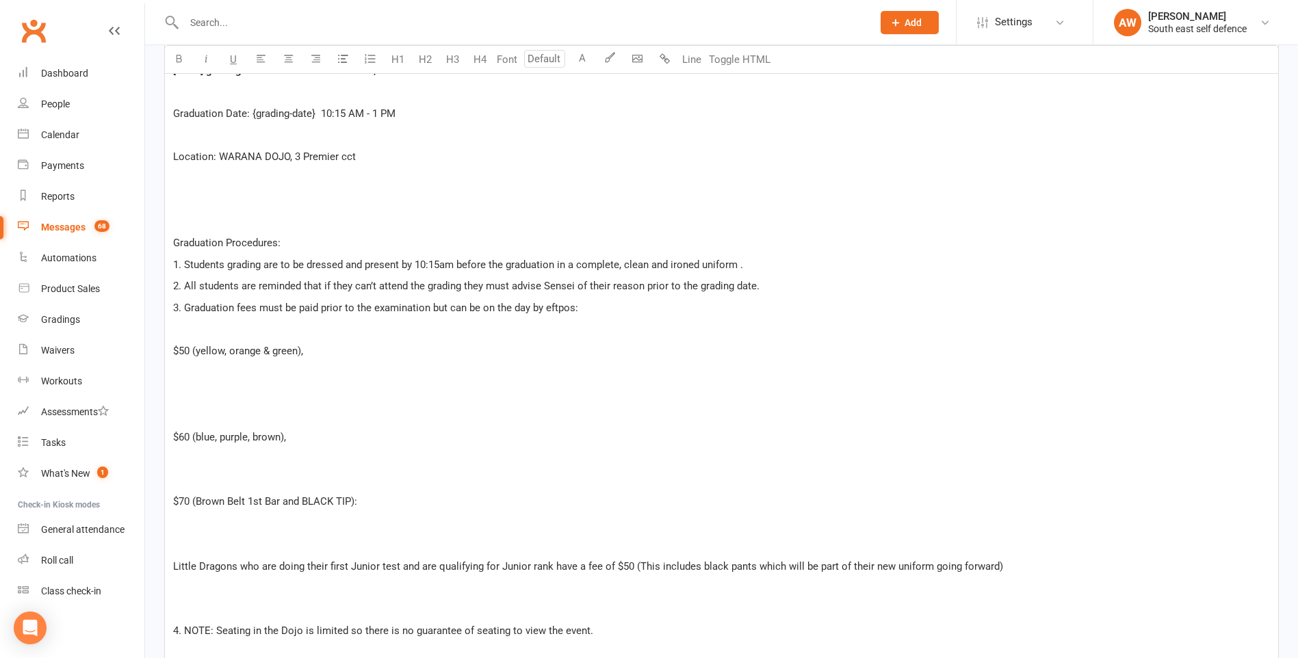
click at [182, 421] on p "﻿" at bounding box center [721, 415] width 1097 height 16
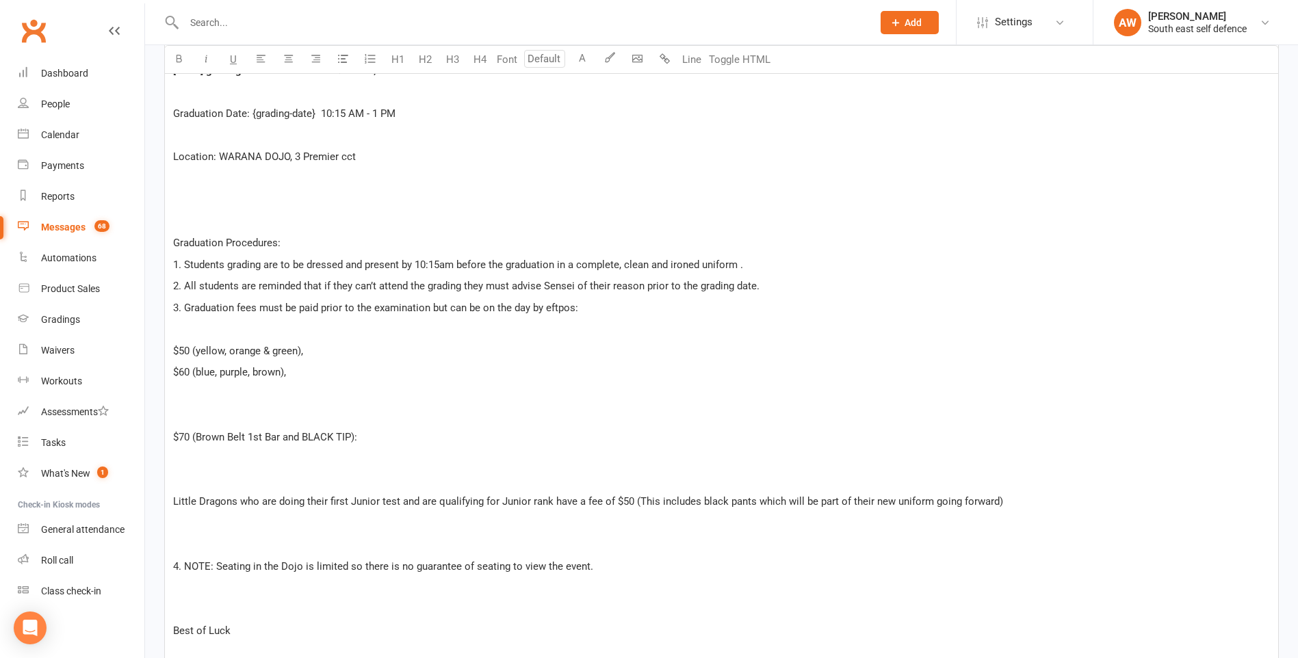
click at [179, 416] on p "﻿" at bounding box center [721, 415] width 1097 height 16
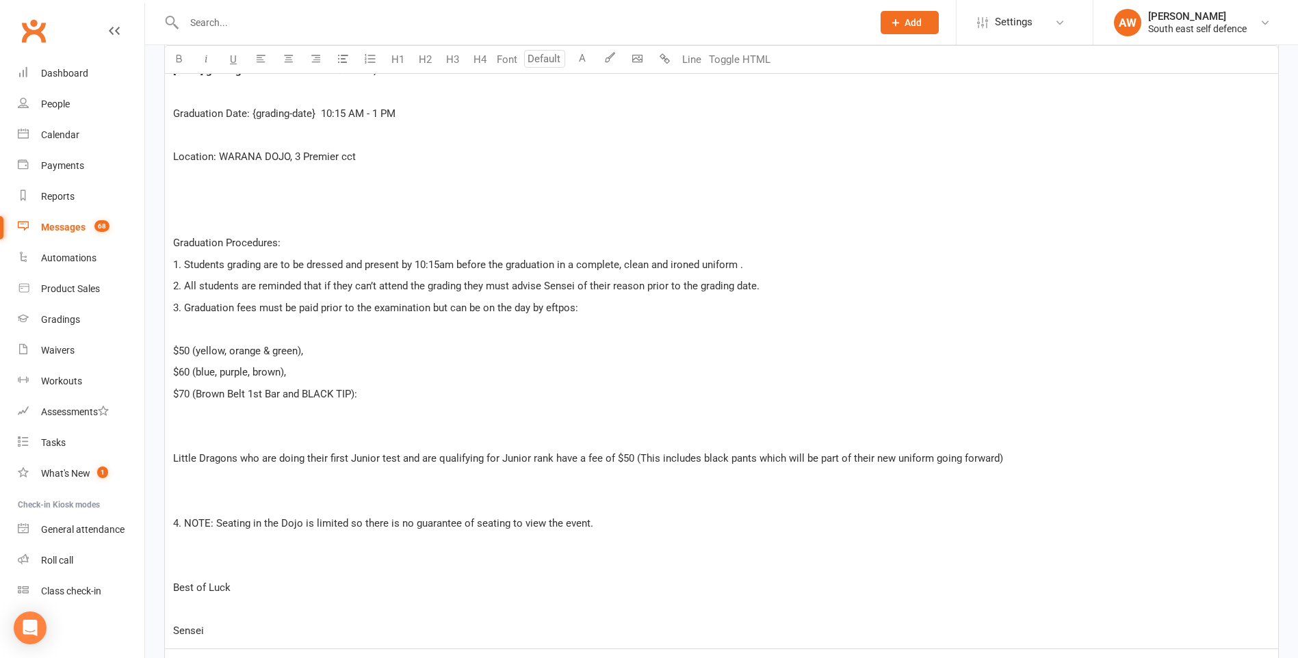
click at [188, 445] on div "Dear student, ﻿ ﻿ Our records show that you have been put on the list to test a…" at bounding box center [721, 211] width 1113 height 876
click at [171, 460] on div "Dear student, ﻿ ﻿ Our records show that you have been put on the list to test a…" at bounding box center [721, 211] width 1113 height 876
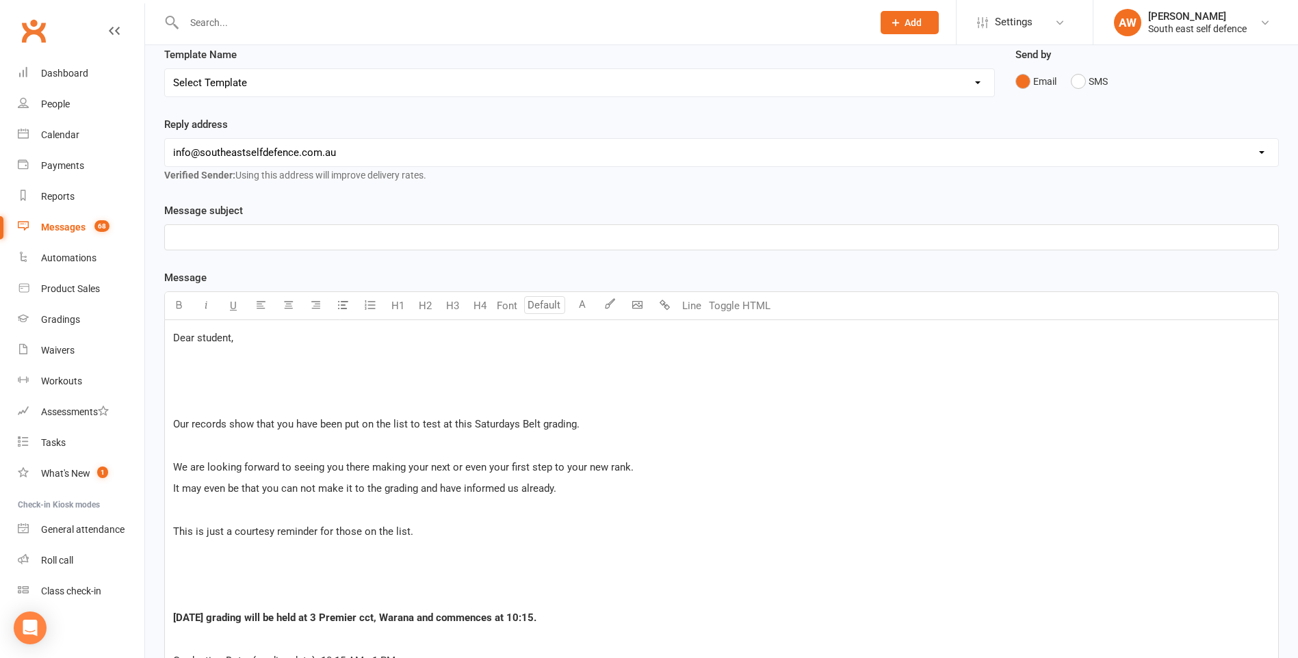
scroll to position [68, 0]
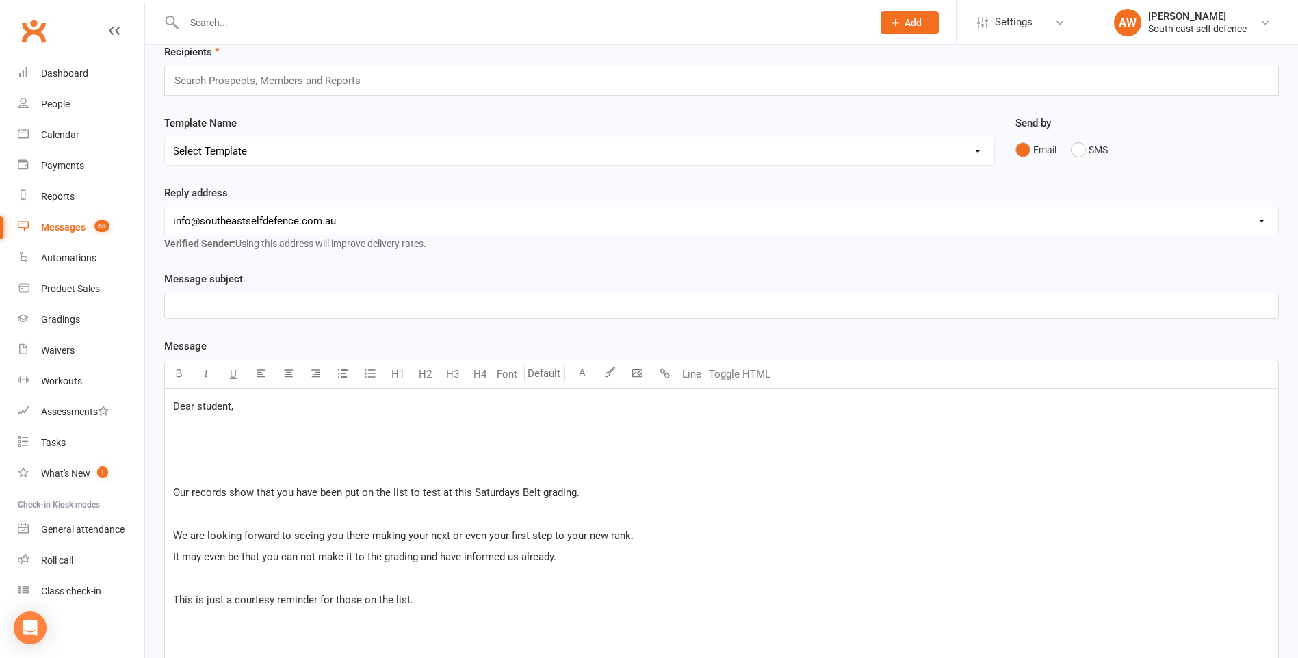
click at [211, 306] on p "﻿" at bounding box center [721, 306] width 1097 height 16
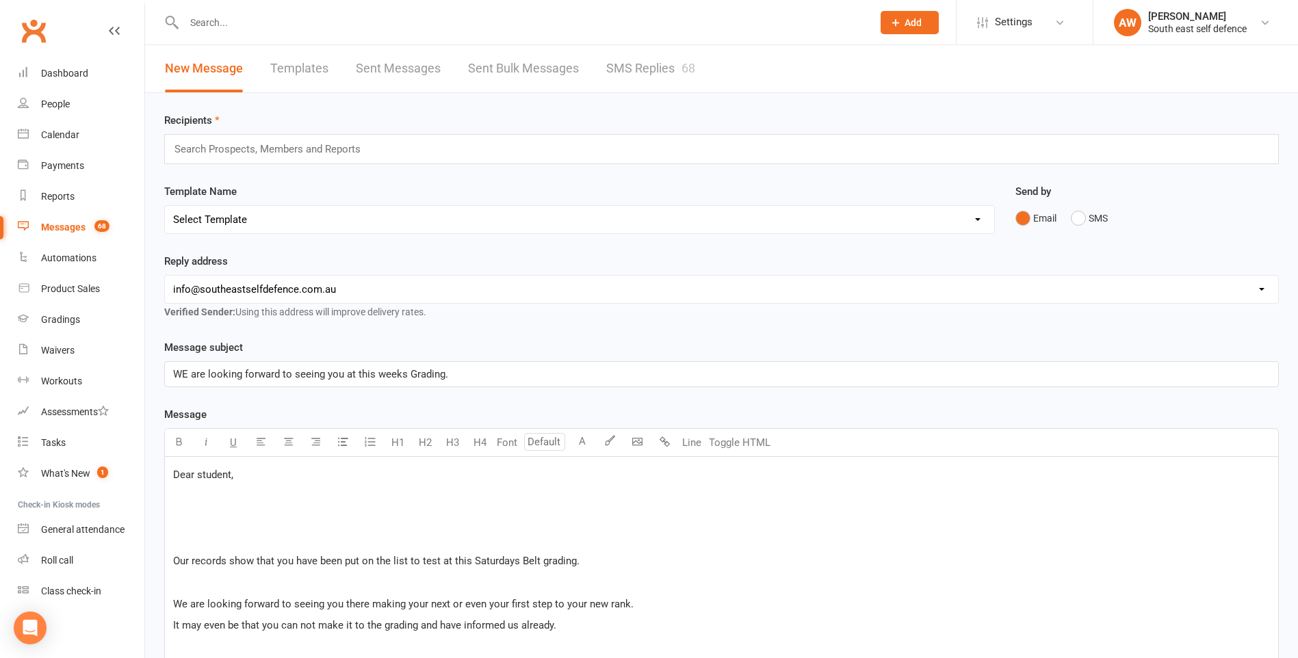
scroll to position [770, 0]
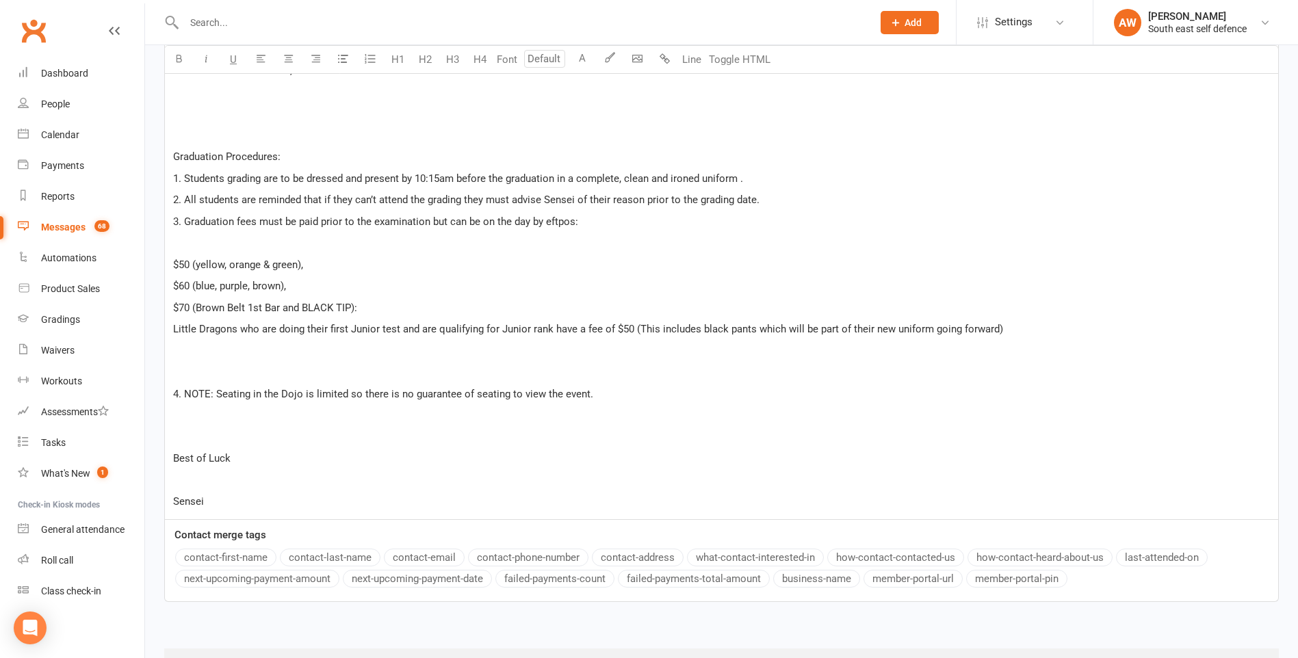
click at [173, 475] on div "Dear student, ﻿ ﻿ Our records show that you have been put on the list to test a…" at bounding box center [721, 103] width 1113 height 833
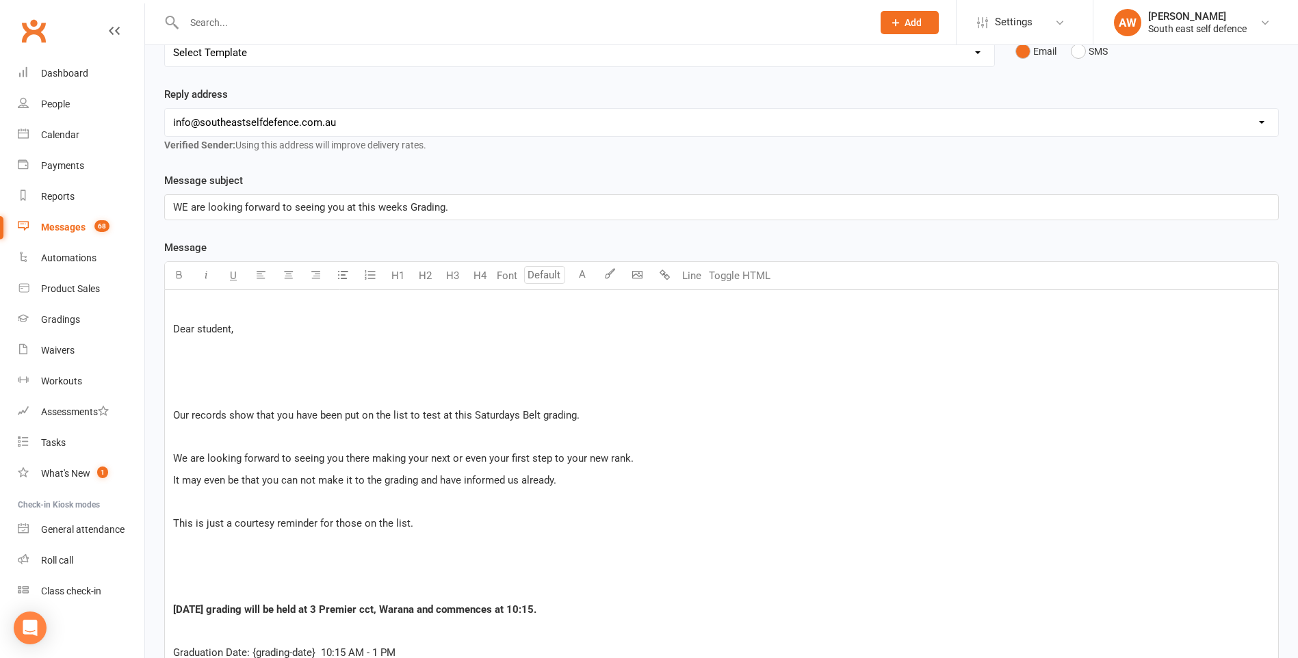
click at [209, 311] on p "﻿" at bounding box center [721, 308] width 1097 height 16
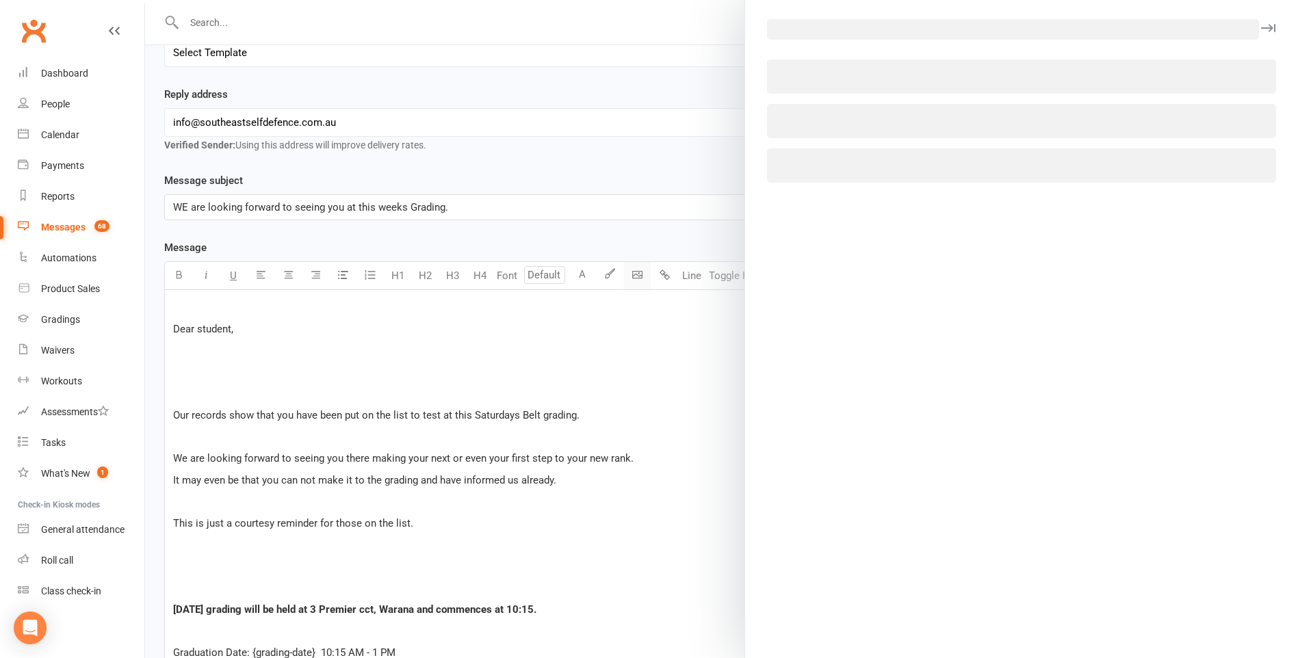
click at [640, 278] on body "Prospect Member Non-attending contact Class / event Appointment Grading event T…" at bounding box center [649, 583] width 1298 height 1493
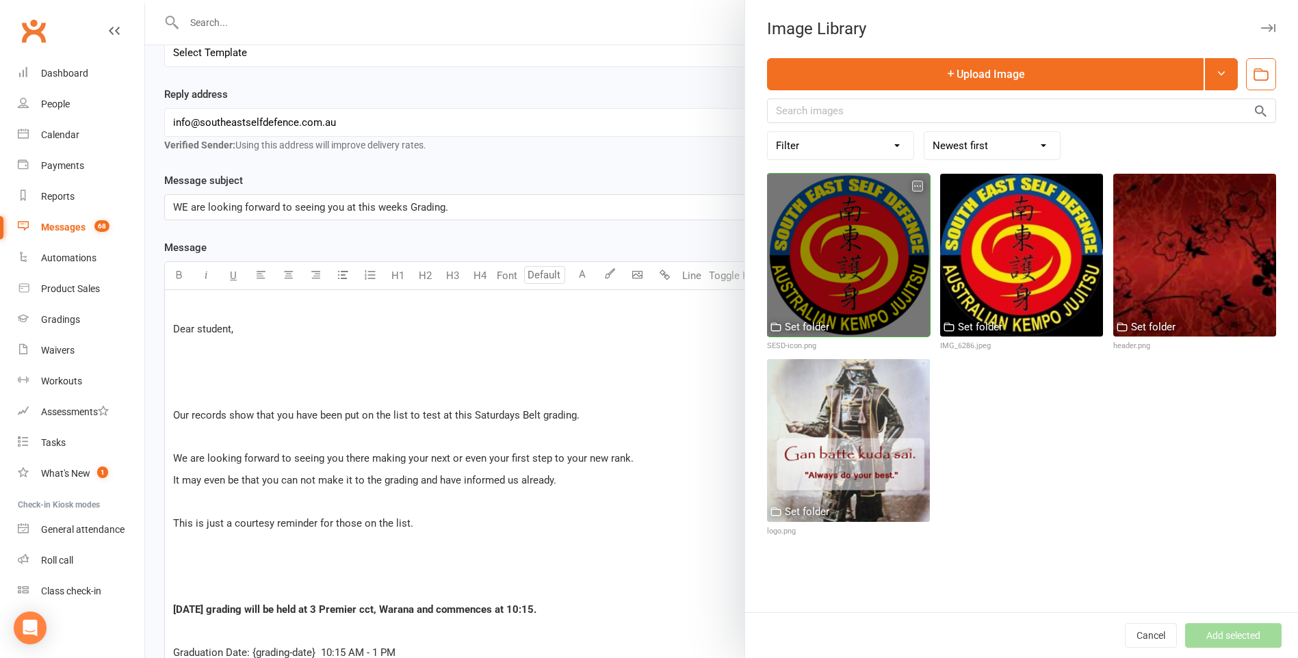
click at [798, 283] on div at bounding box center [848, 255] width 163 height 163
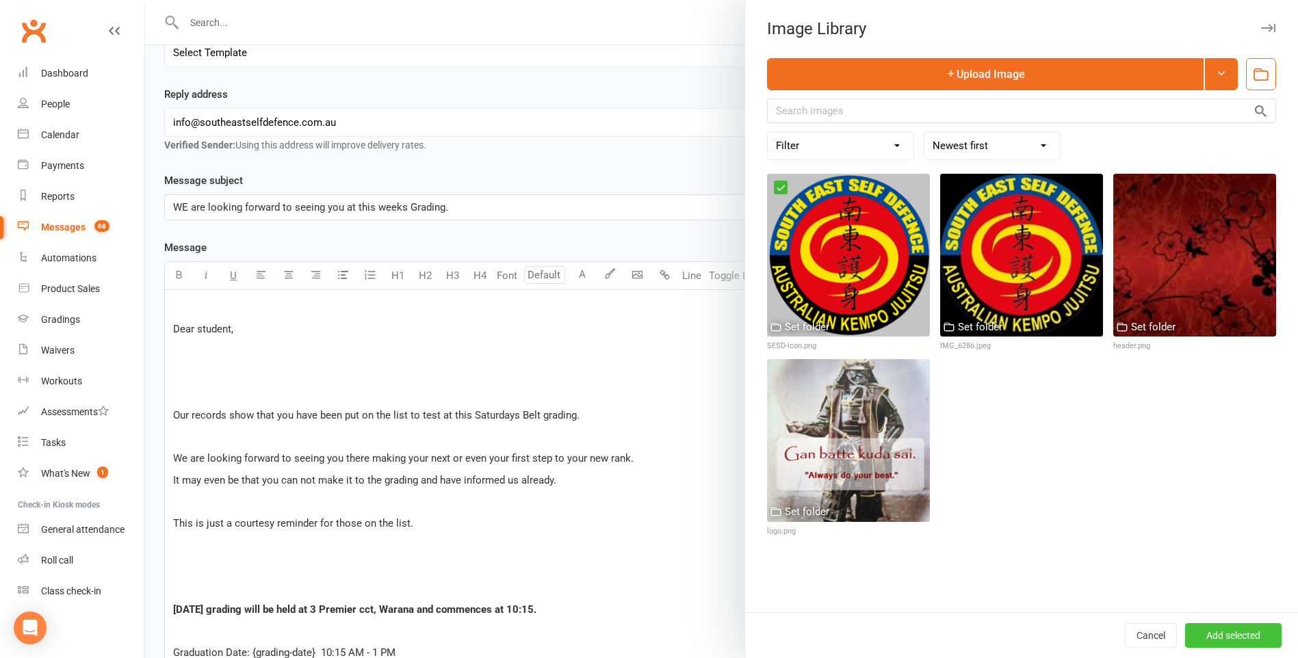
click at [1251, 642] on button "Add selected" at bounding box center [1233, 635] width 96 height 25
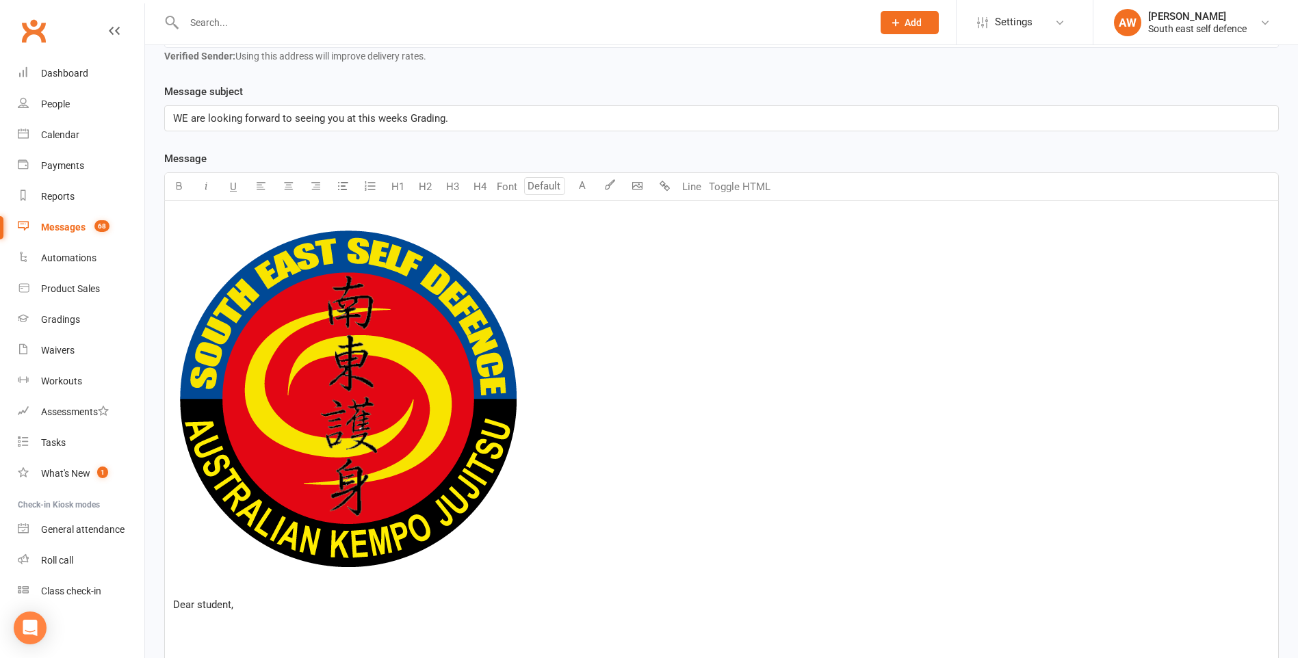
scroll to position [441, 0]
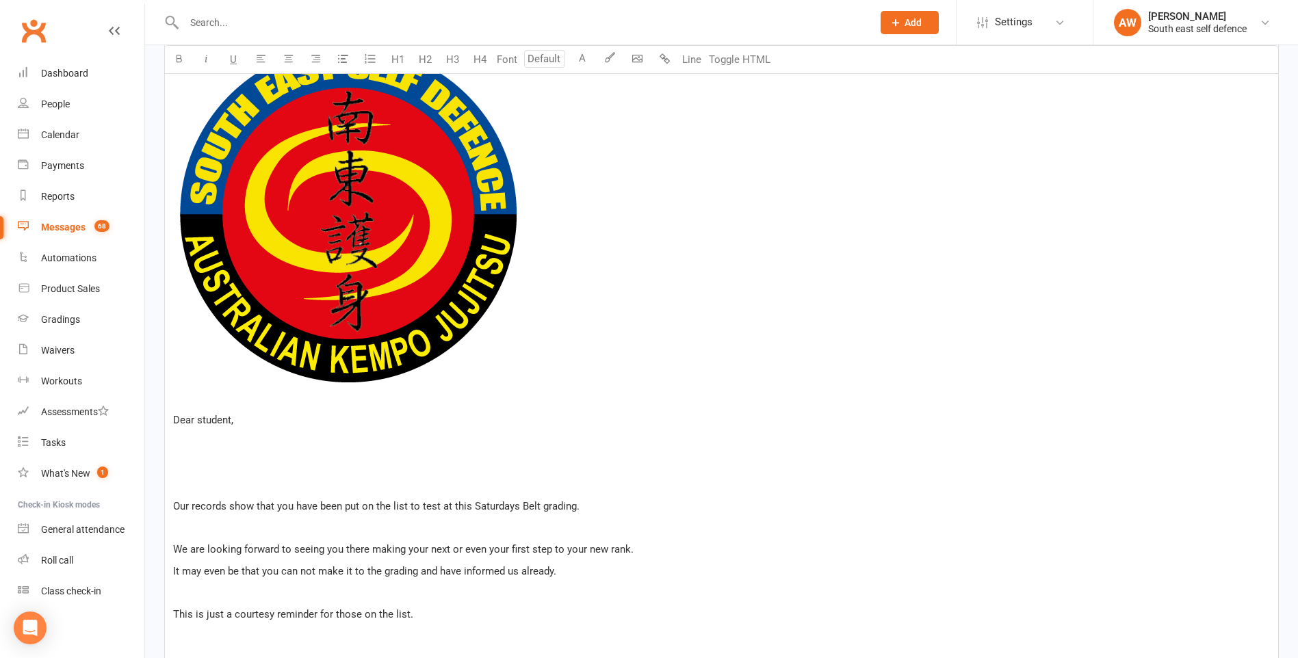
click at [374, 333] on img at bounding box center [346, 213] width 347 height 343
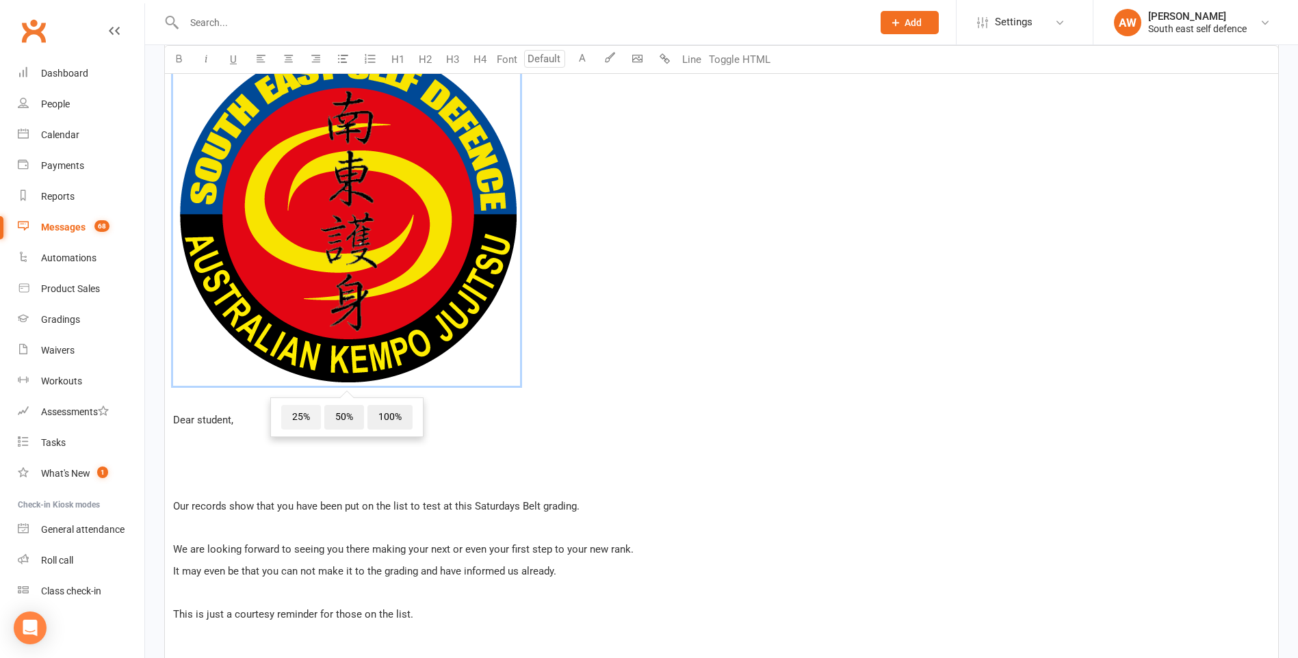
click at [296, 415] on span "25%" at bounding box center [301, 417] width 40 height 25
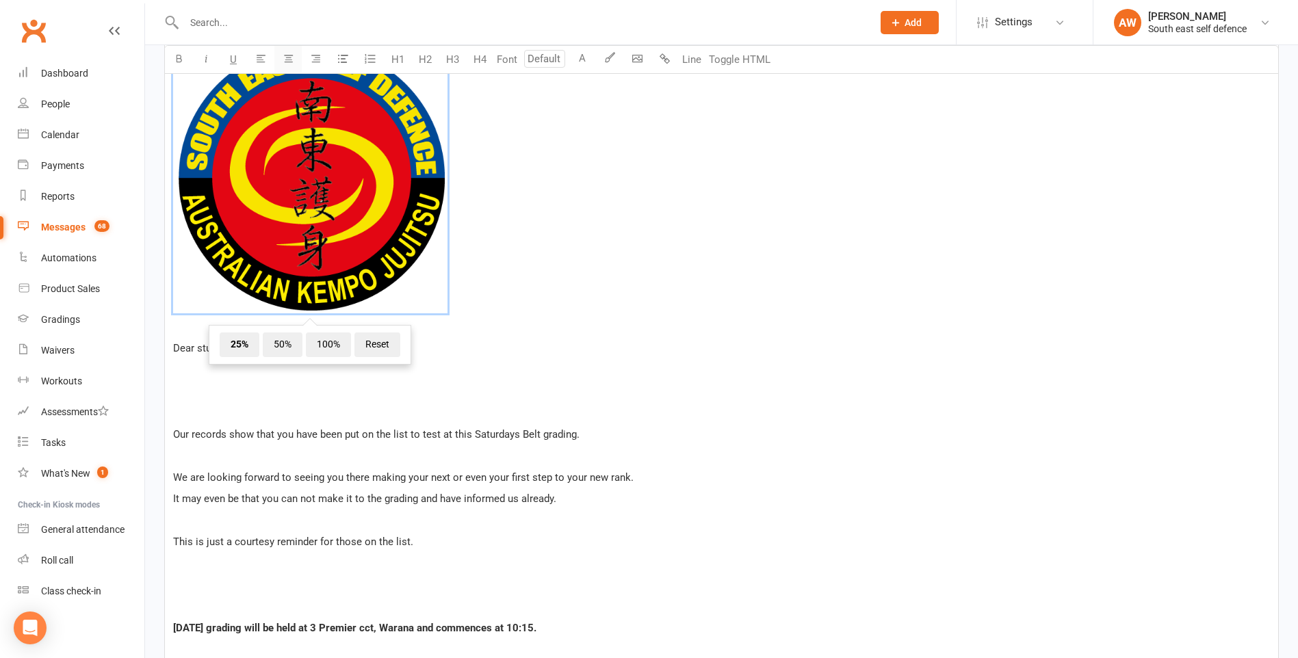
click at [289, 55] on icon "button" at bounding box center [288, 58] width 10 height 10
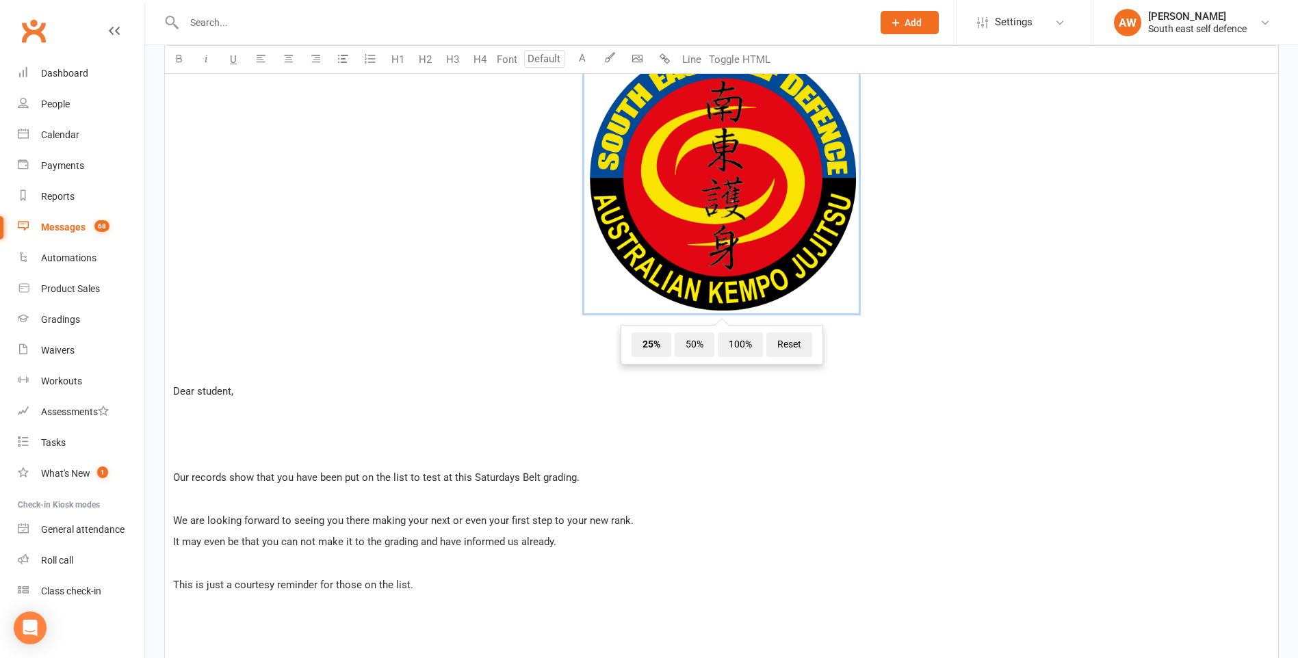
click at [392, 397] on p "Dear student," at bounding box center [721, 391] width 1097 height 16
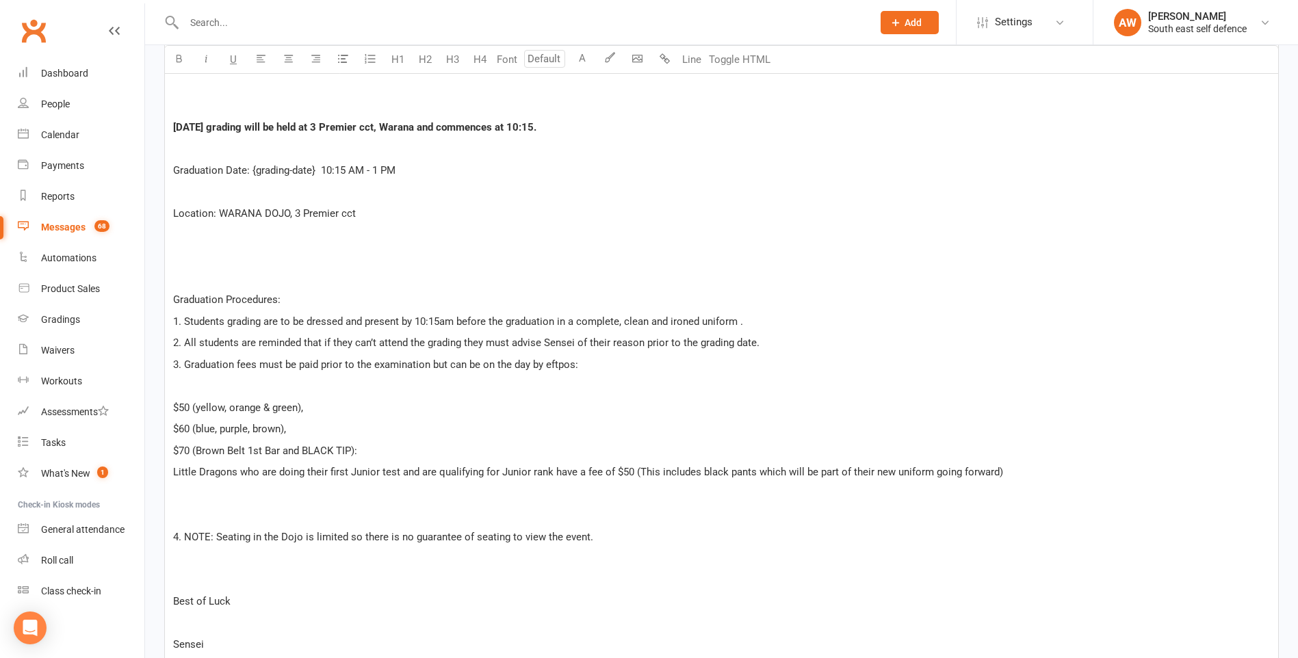
scroll to position [988, 0]
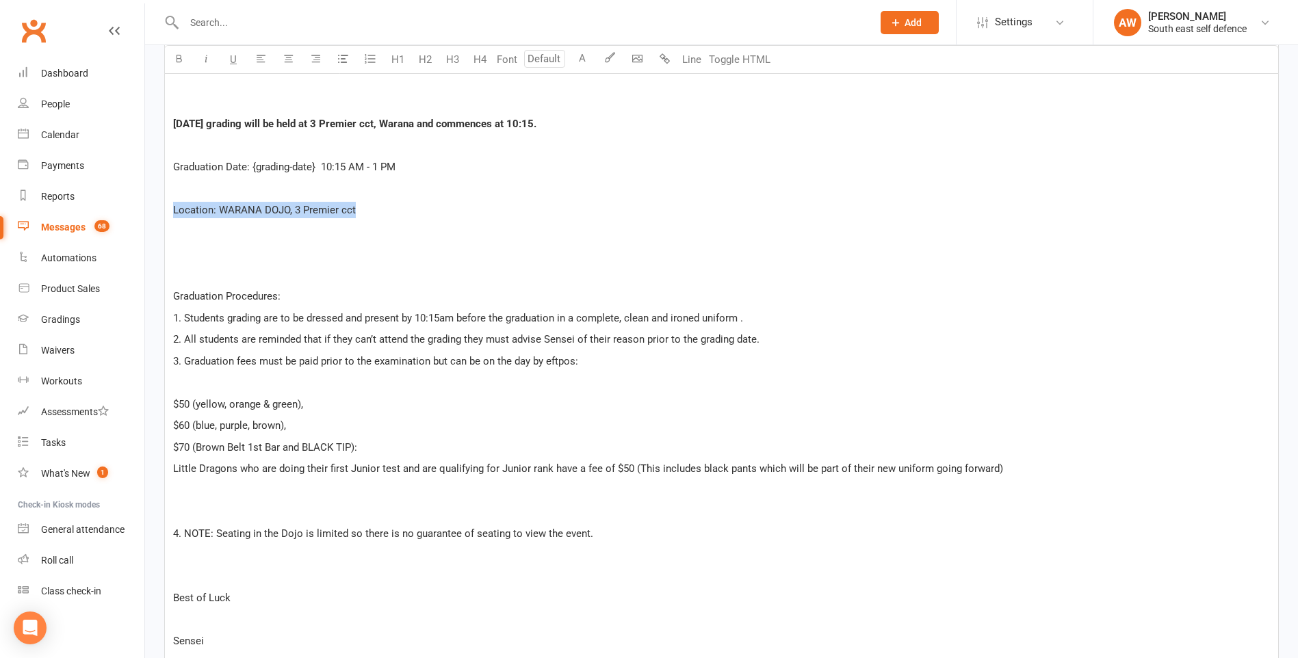
drag, startPoint x: 360, startPoint y: 209, endPoint x: 148, endPoint y: 205, distance: 212.1
click at [179, 56] on icon "button" at bounding box center [179, 58] width 10 height 10
click at [309, 270] on p "﻿" at bounding box center [721, 275] width 1097 height 16
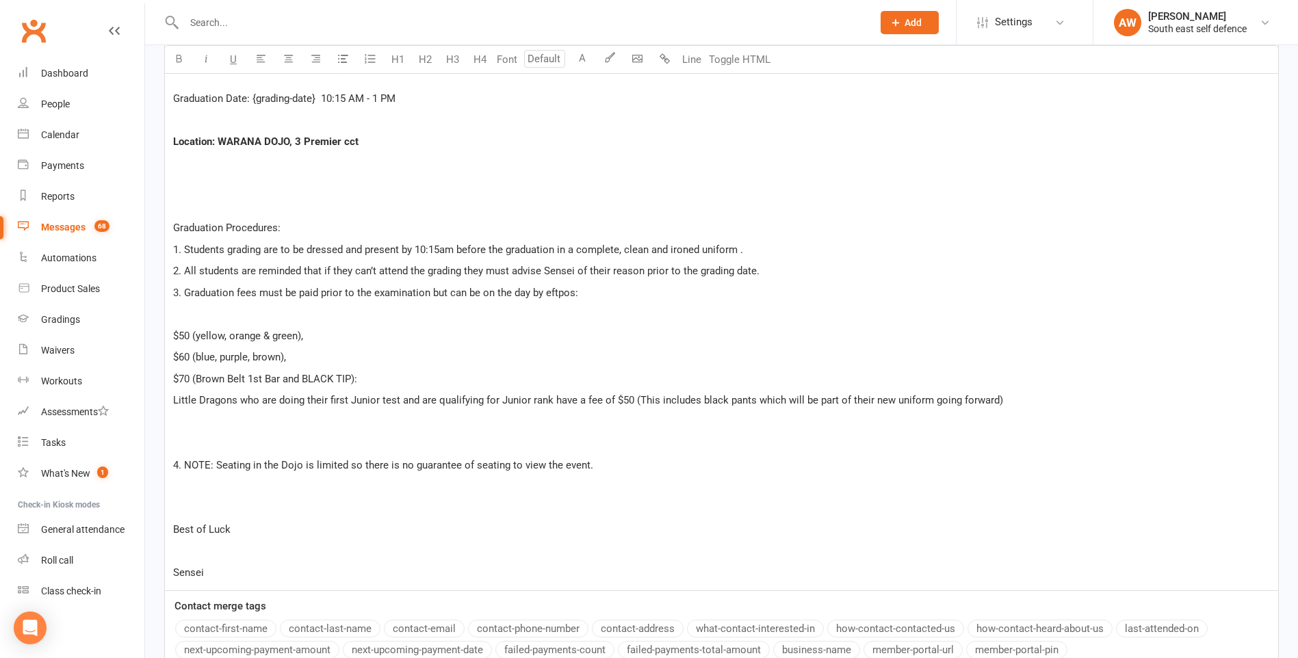
scroll to position [1125, 0]
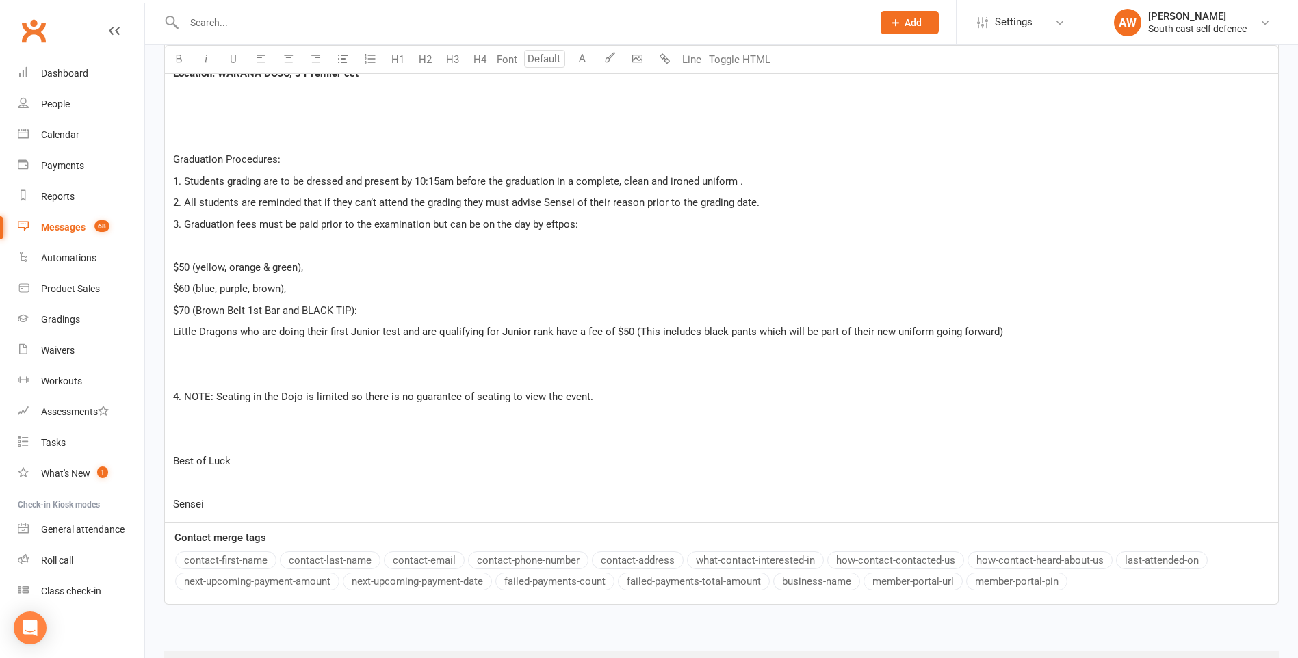
click at [177, 375] on p "﻿" at bounding box center [721, 375] width 1097 height 16
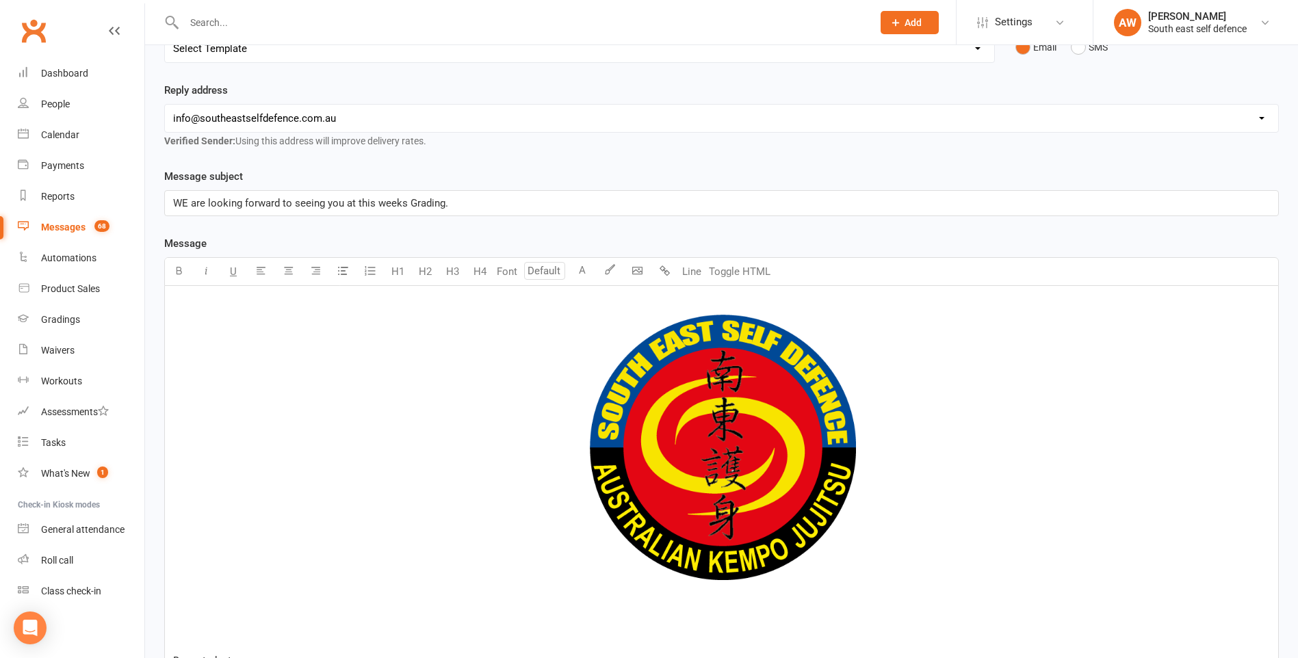
scroll to position [0, 0]
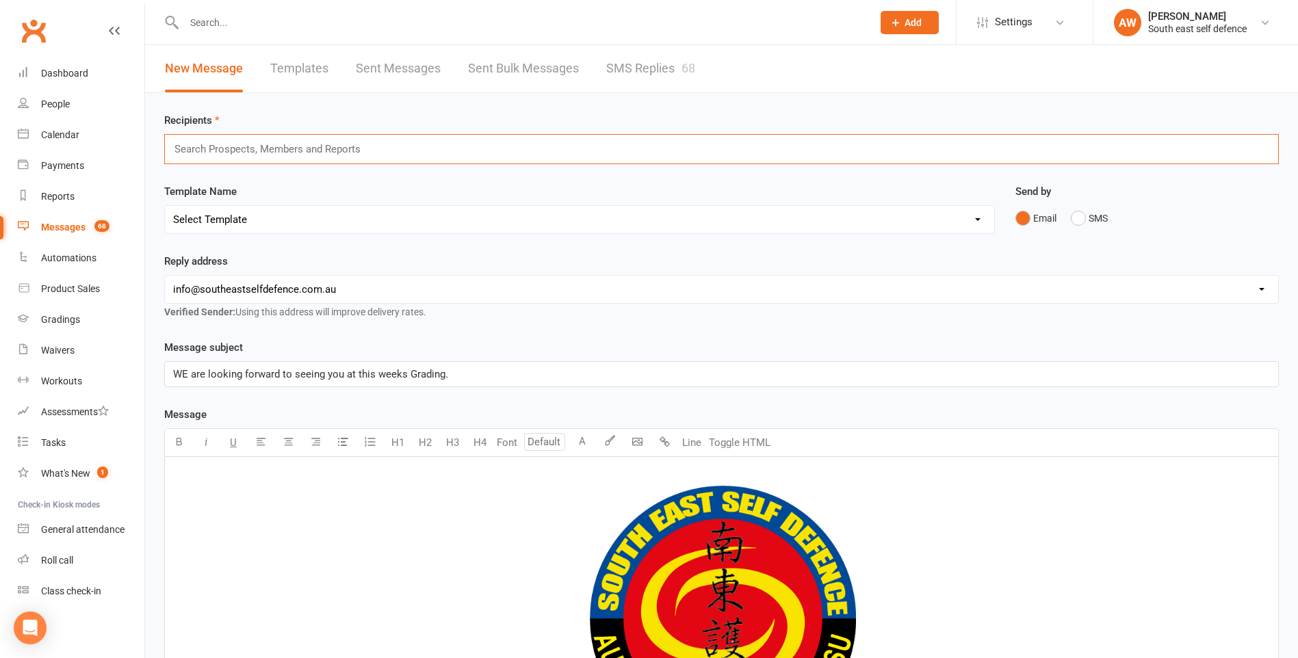
click at [260, 152] on input "text" at bounding box center [273, 149] width 200 height 18
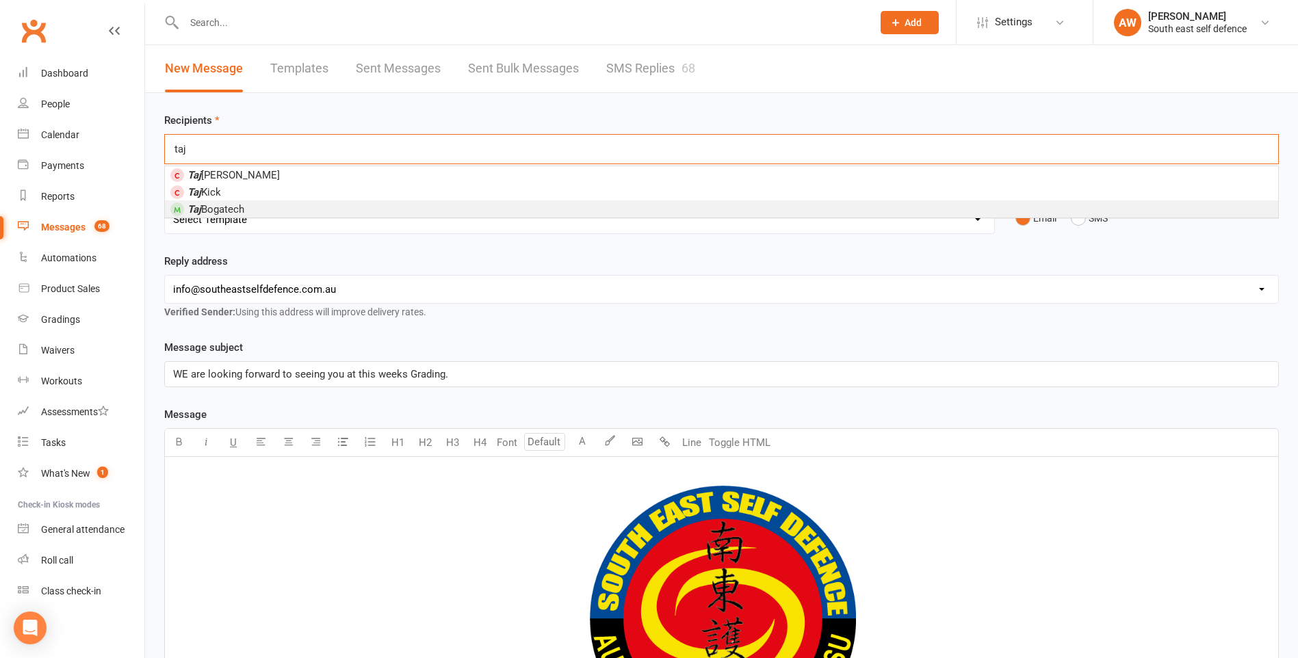
type input "taj"
click at [239, 210] on span "Taj Bogatech" at bounding box center [215, 209] width 57 height 12
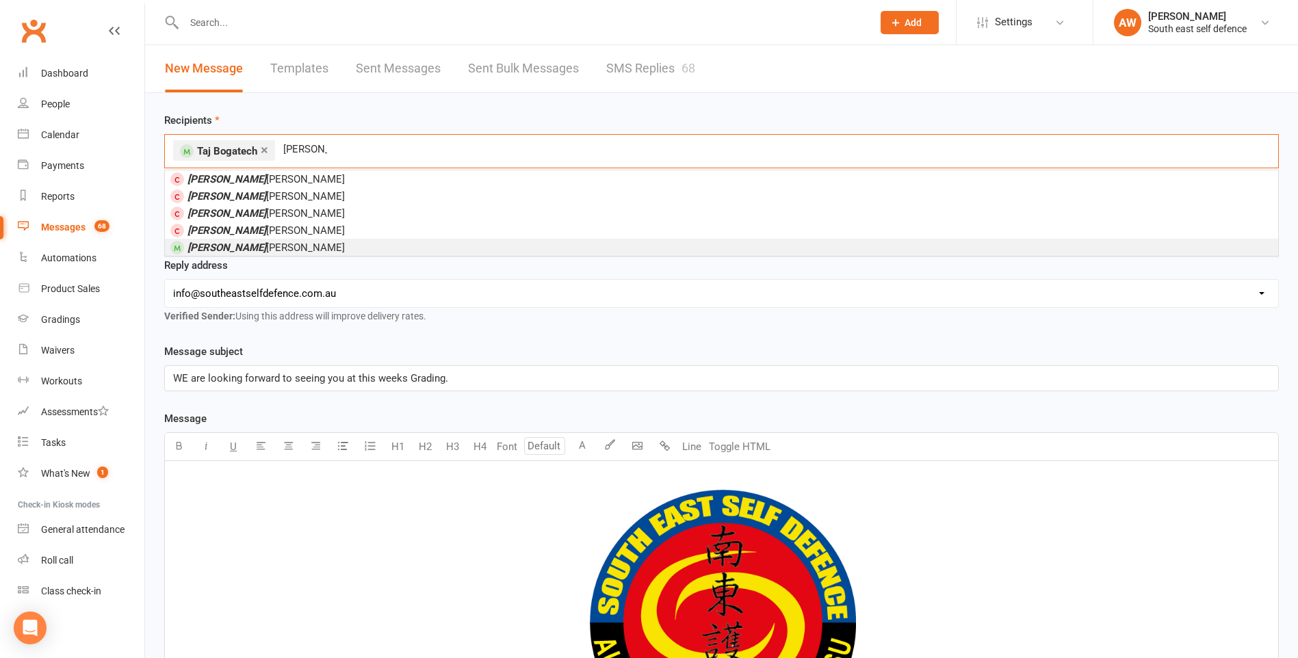
type input "hugo"
click at [233, 247] on span "Hugo Wallace" at bounding box center [265, 247] width 157 height 12
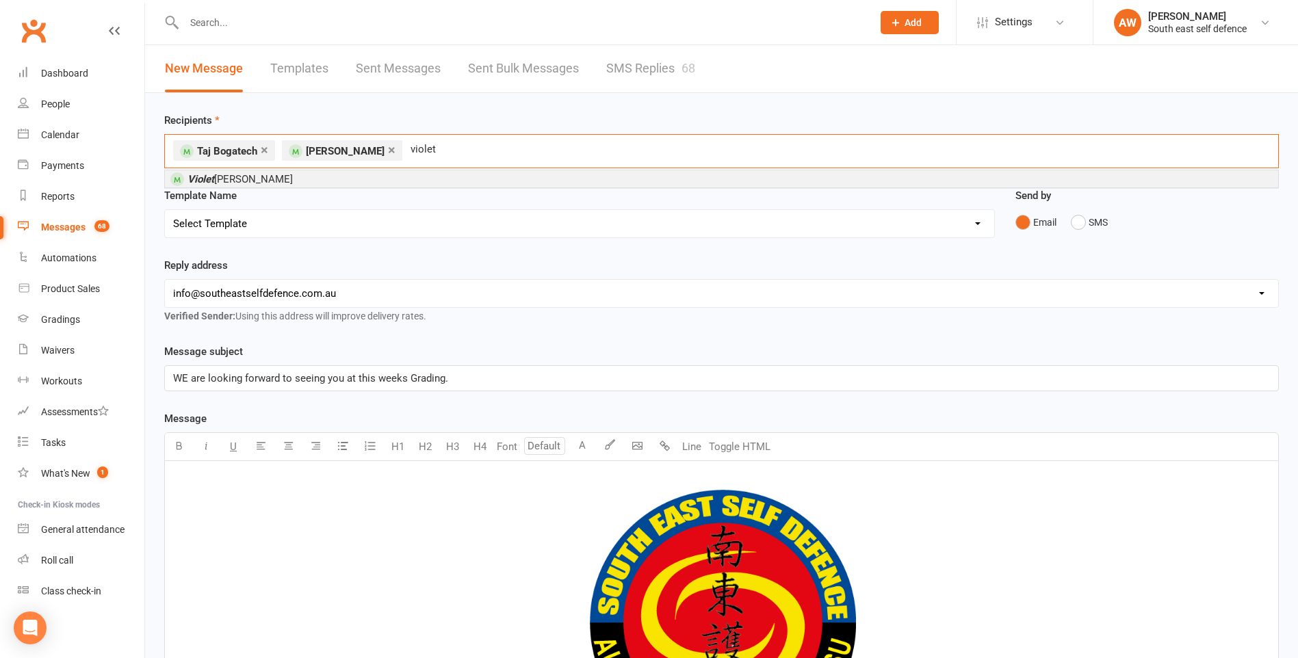
type input "violet"
click at [216, 181] on span "Violet Maxwell" at bounding box center [239, 179] width 105 height 12
type input "lochlann"
click at [223, 183] on em "Lochlann" at bounding box center [207, 179] width 41 height 12
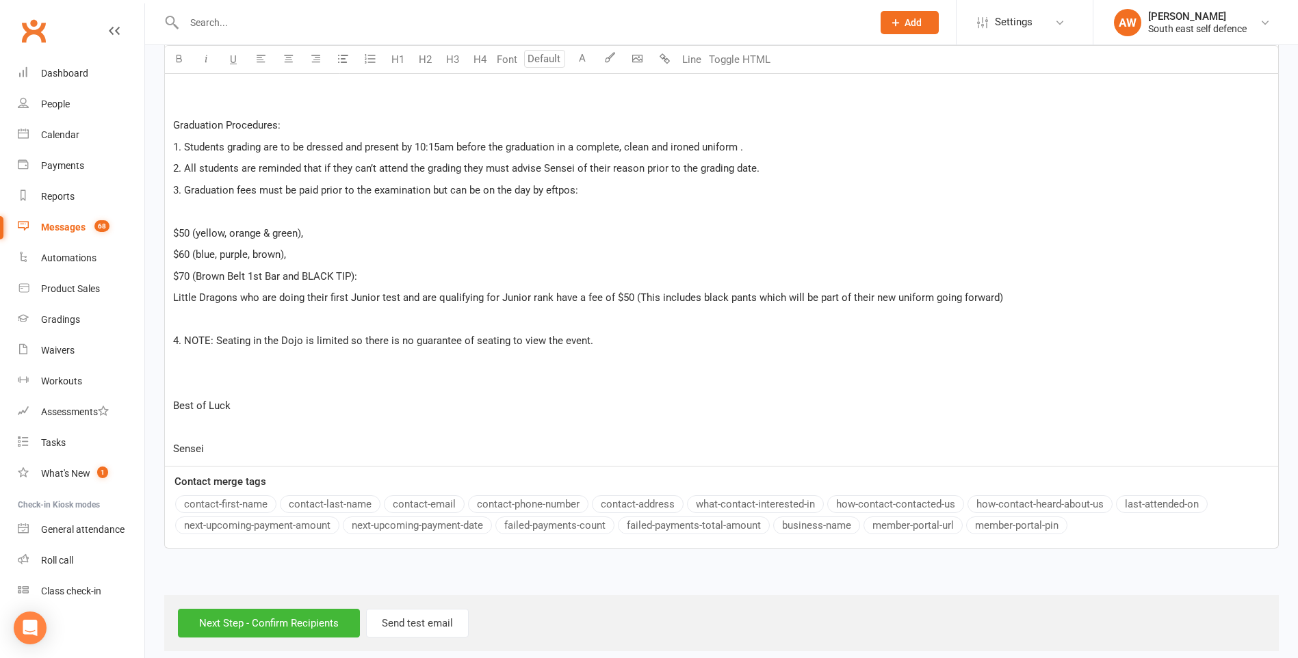
scroll to position [1177, 0]
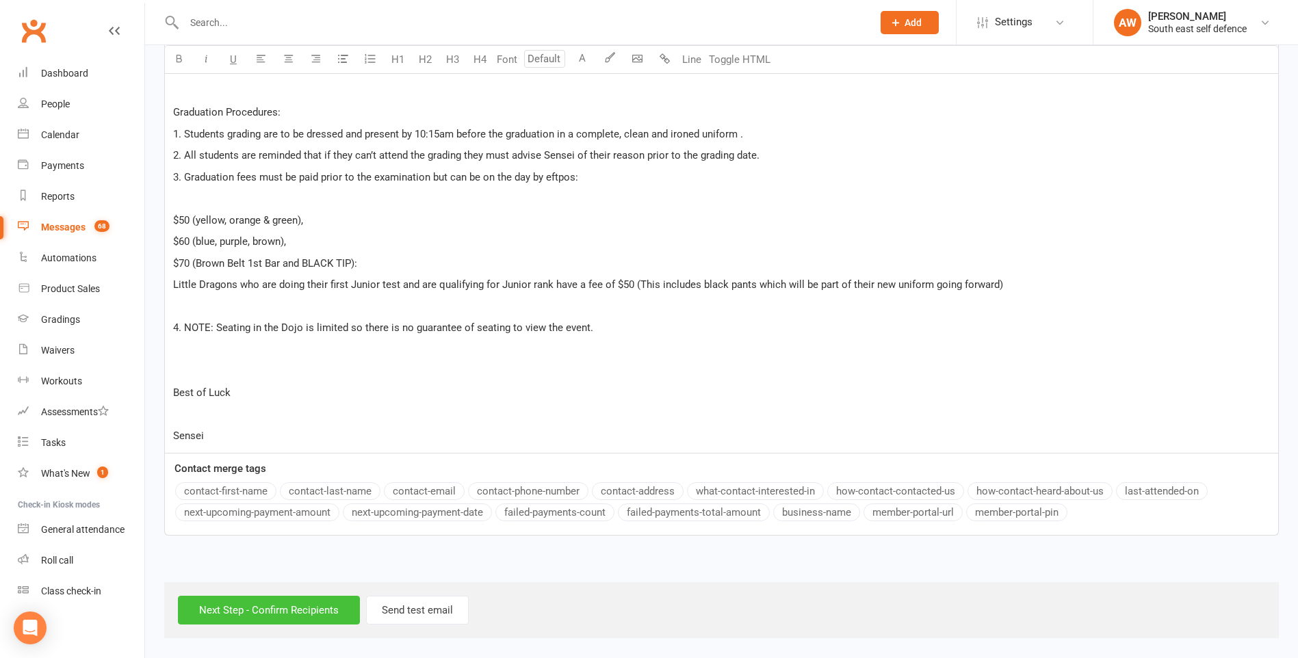
click at [309, 608] on input "Next Step - Confirm Recipients" at bounding box center [269, 610] width 182 height 29
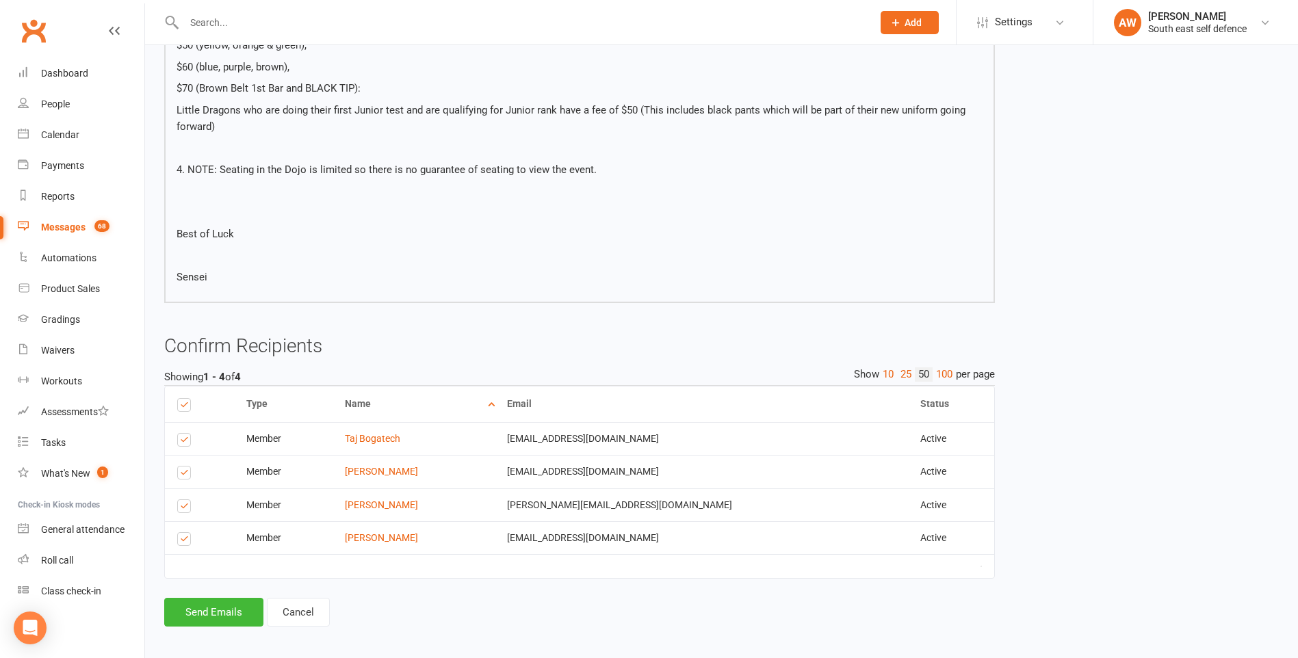
scroll to position [1039, 0]
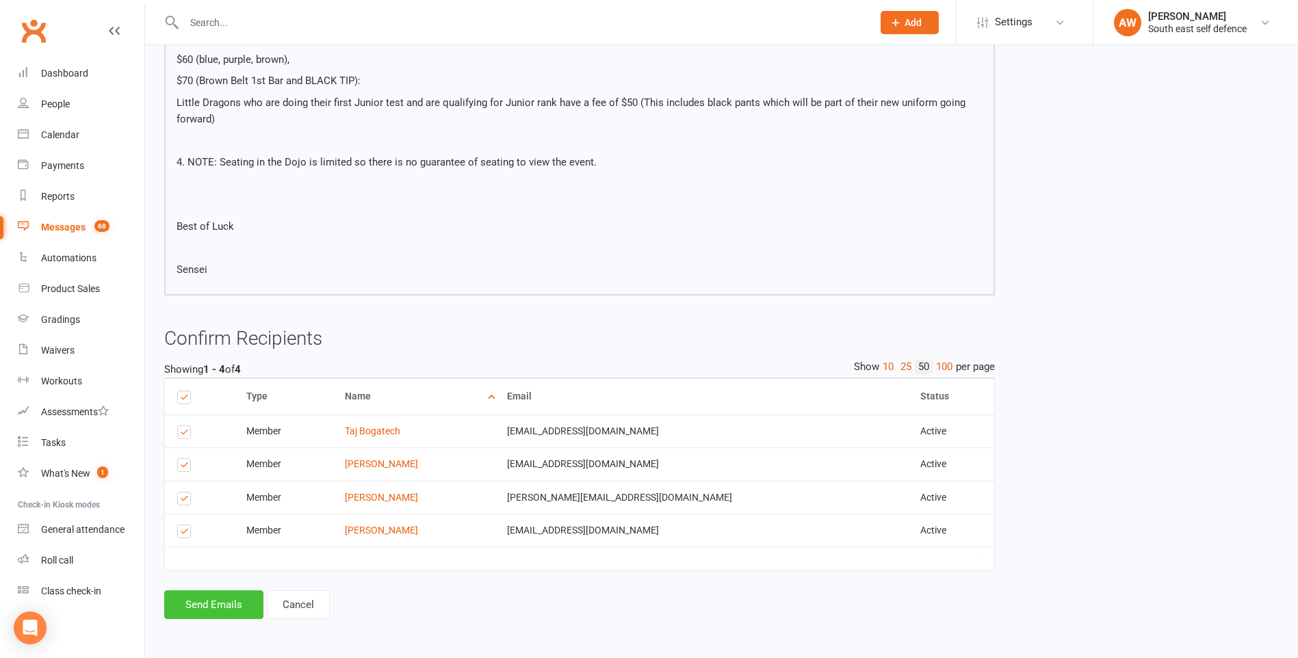
click at [200, 603] on button "Send Emails" at bounding box center [213, 604] width 99 height 29
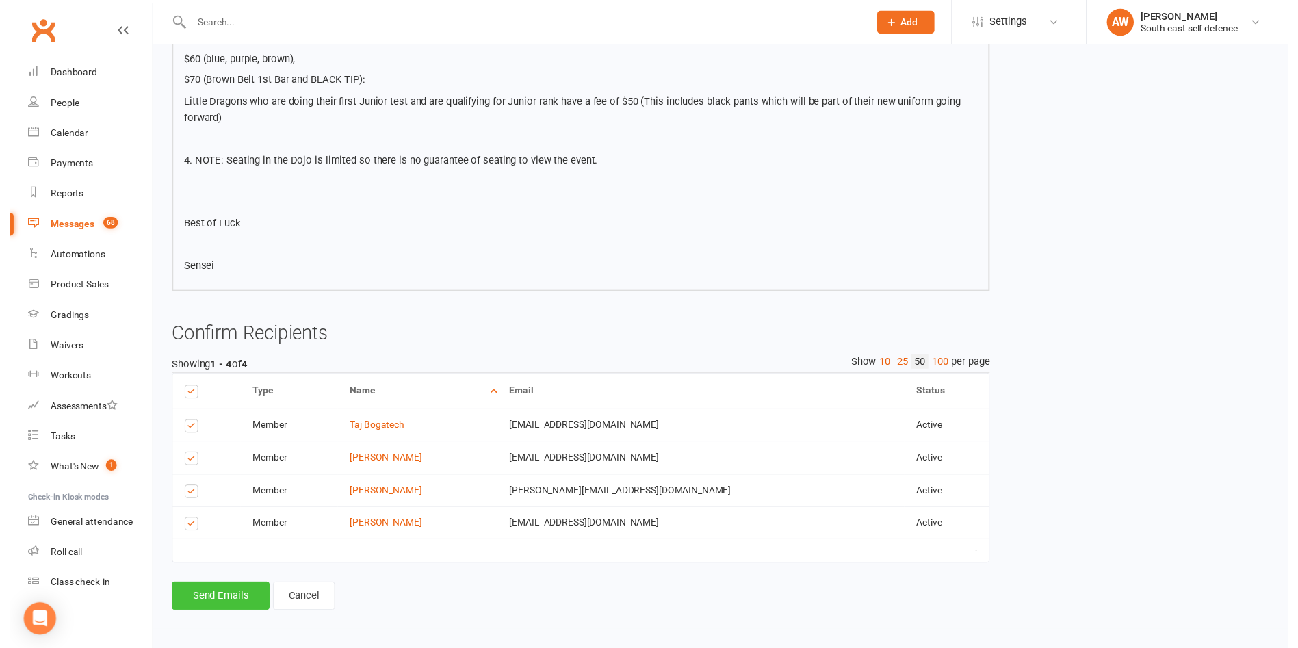
scroll to position [1033, 0]
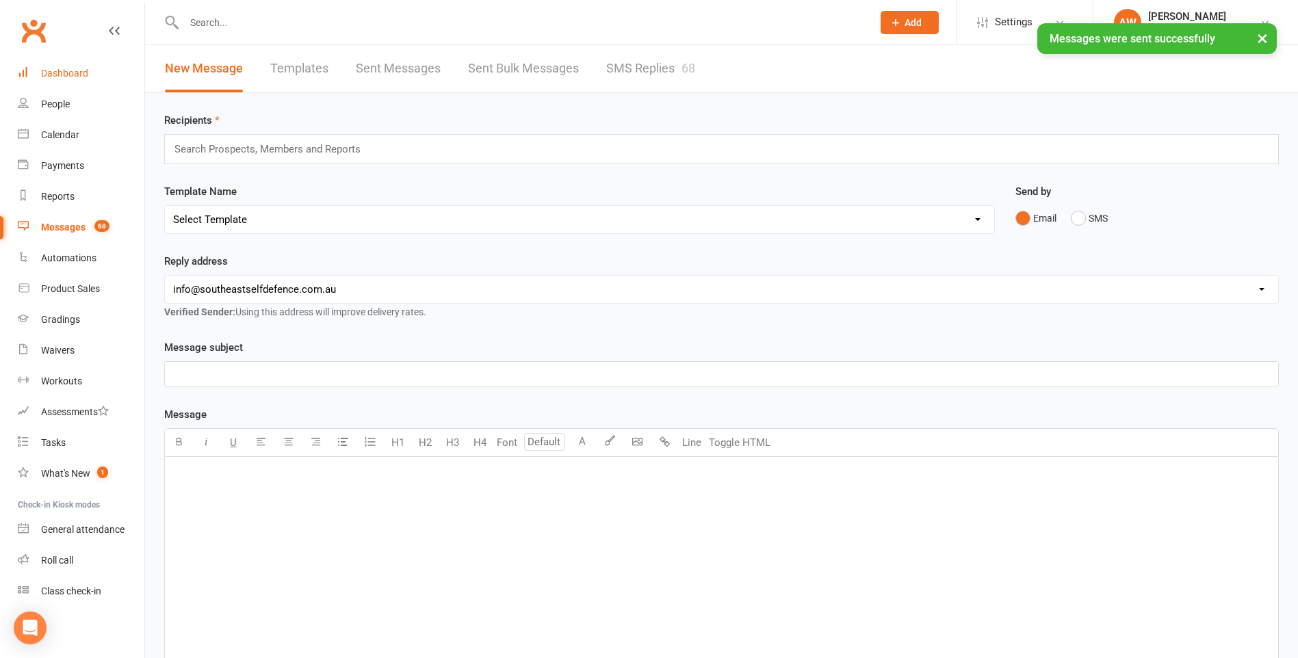
click at [51, 75] on div "Dashboard" at bounding box center [64, 73] width 47 height 11
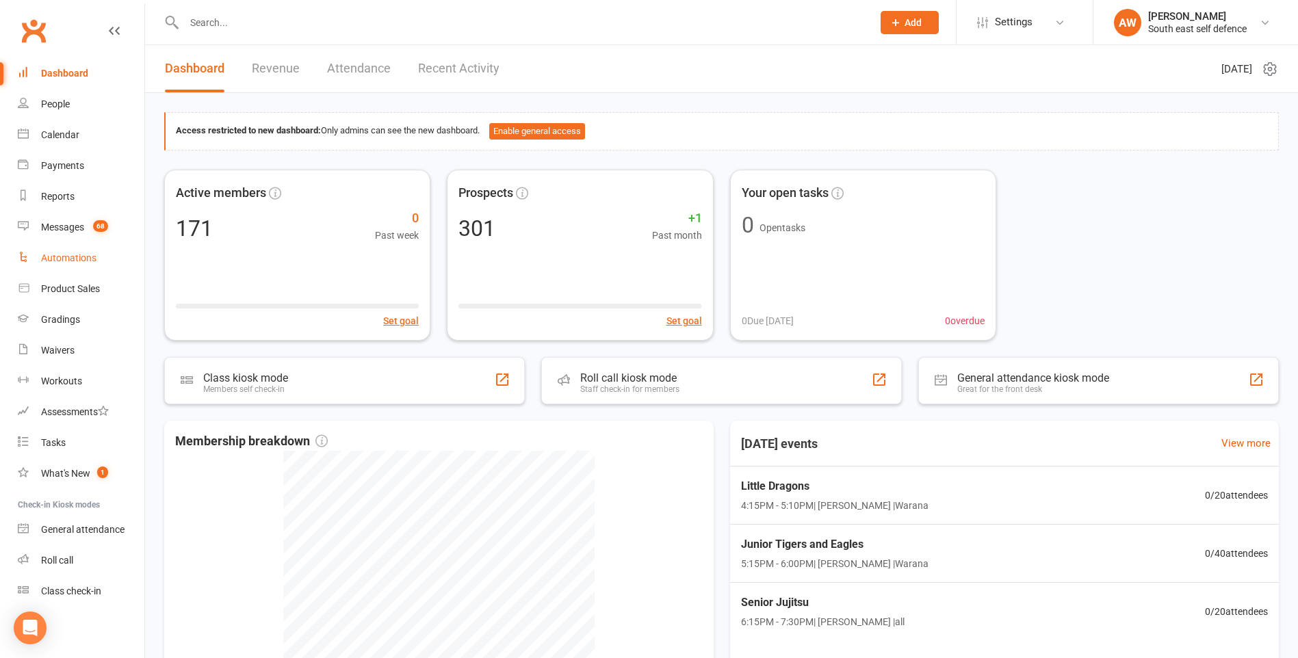
click at [68, 260] on div "Automations" at bounding box center [68, 257] width 55 height 11
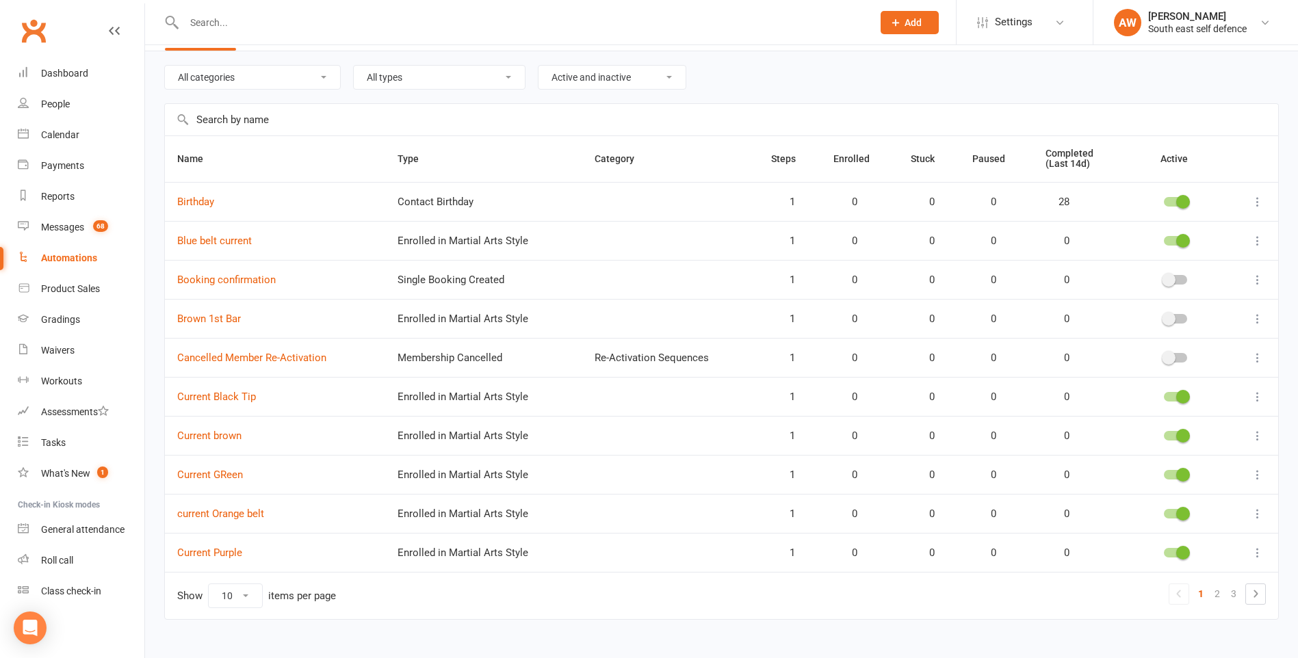
scroll to position [62, 0]
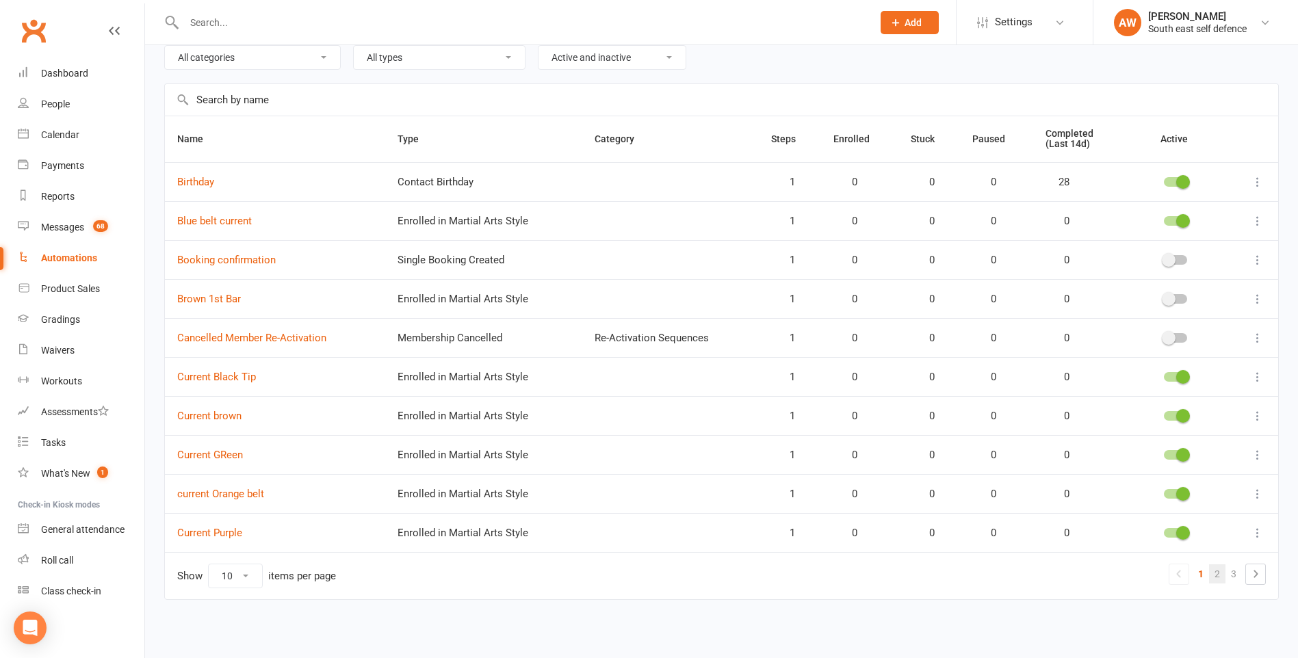
click at [1220, 576] on link "2" at bounding box center [1217, 573] width 16 height 19
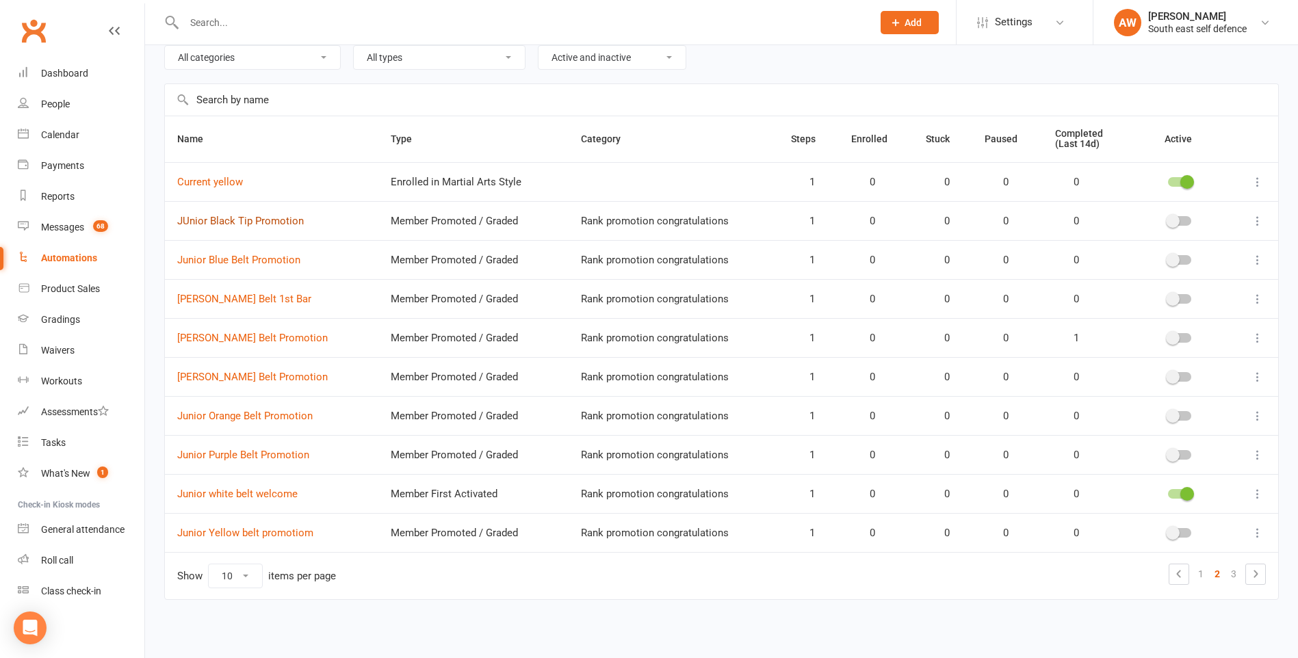
click at [244, 222] on link "JUnior Black Tip Promotion" at bounding box center [240, 221] width 127 height 12
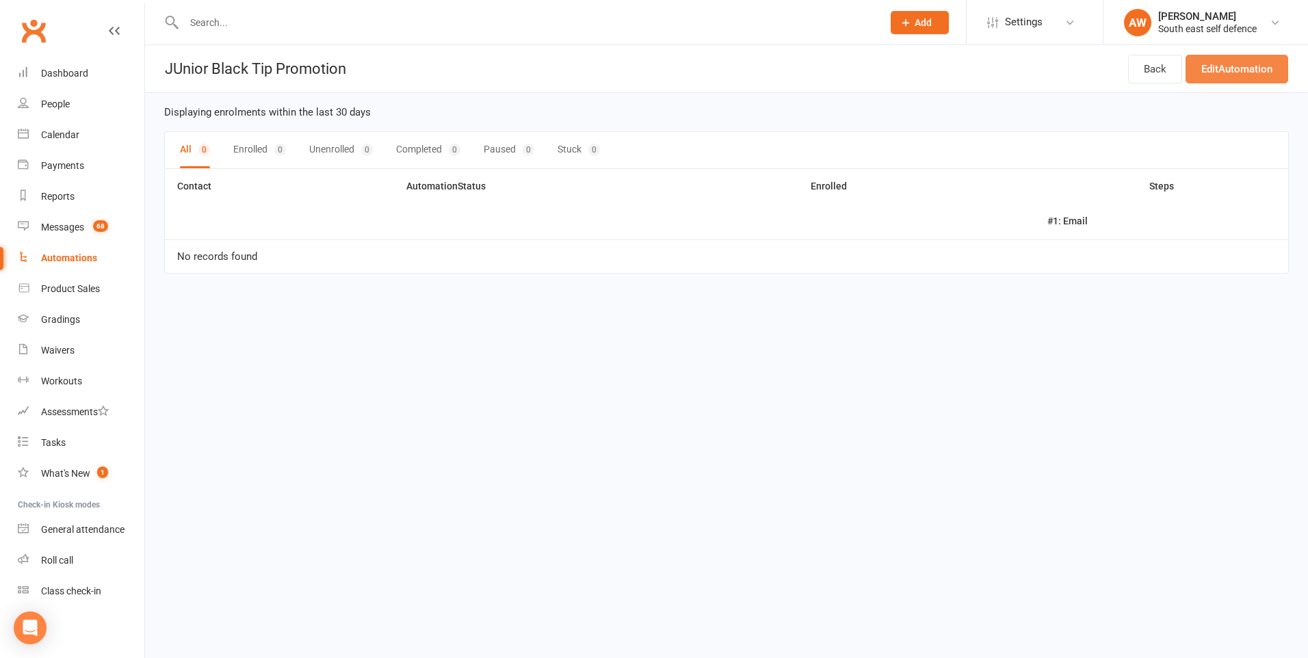
click at [1236, 65] on link "Edit Automation" at bounding box center [1237, 69] width 103 height 29
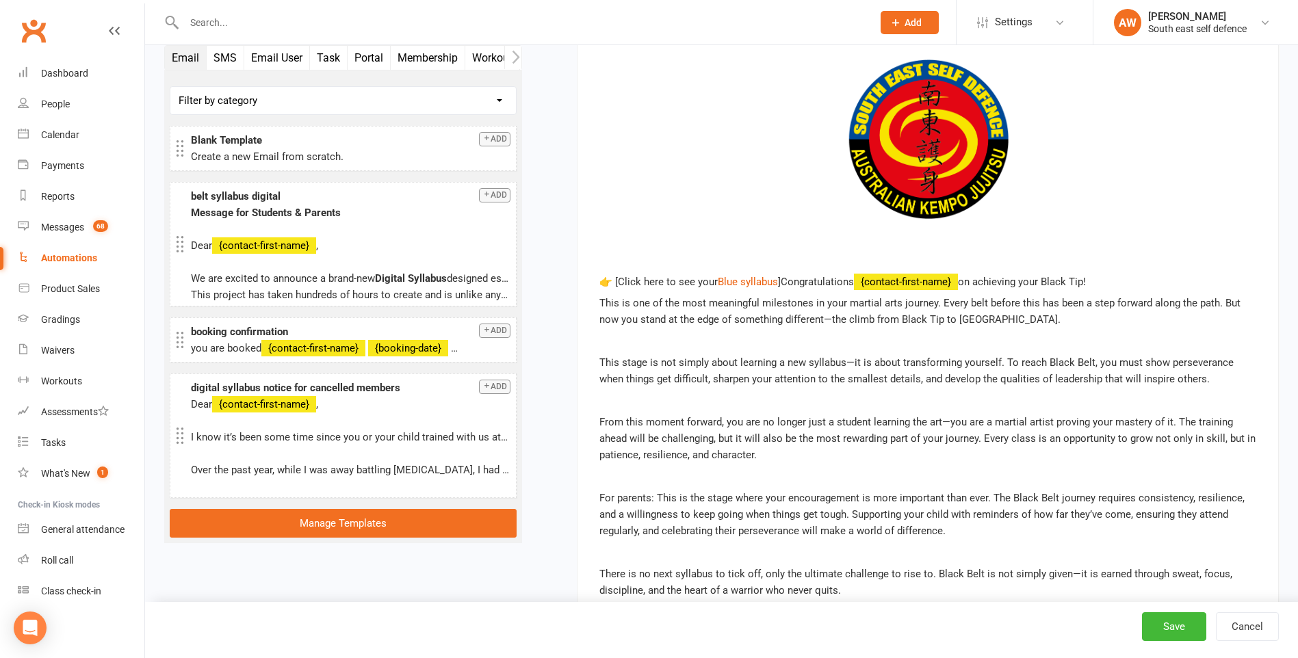
scroll to position [1, 0]
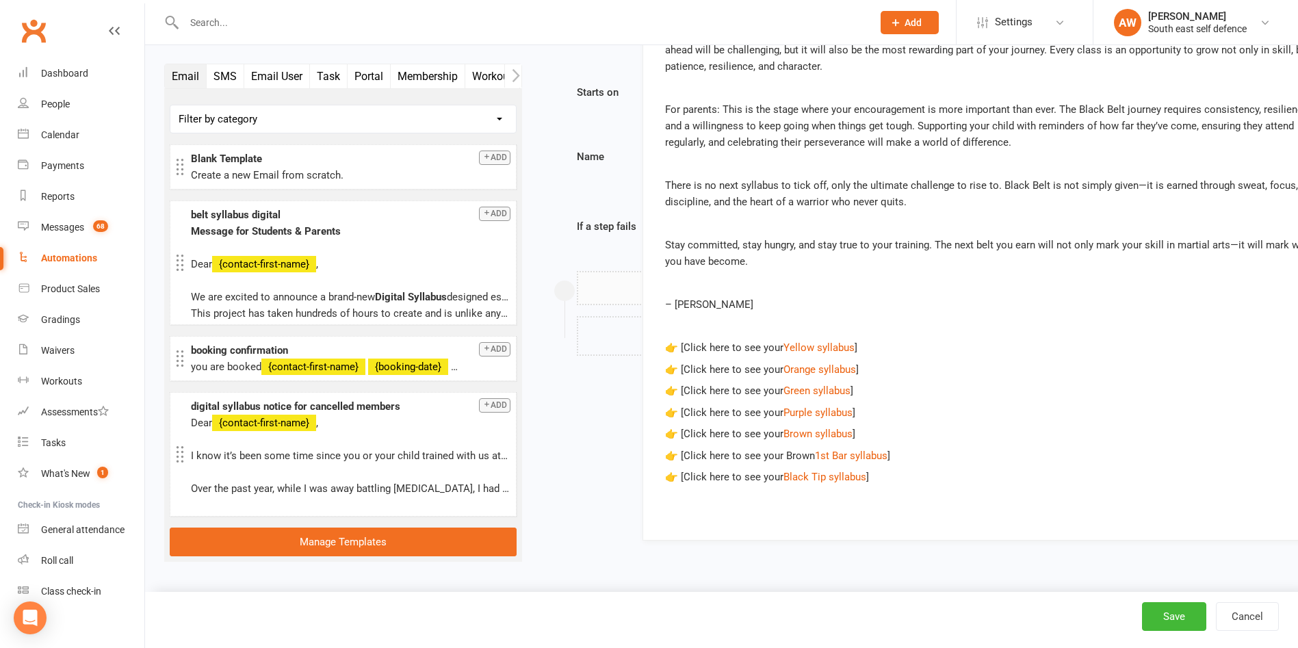
drag, startPoint x: 816, startPoint y: 460, endPoint x: 878, endPoint y: 487, distance: 68.0
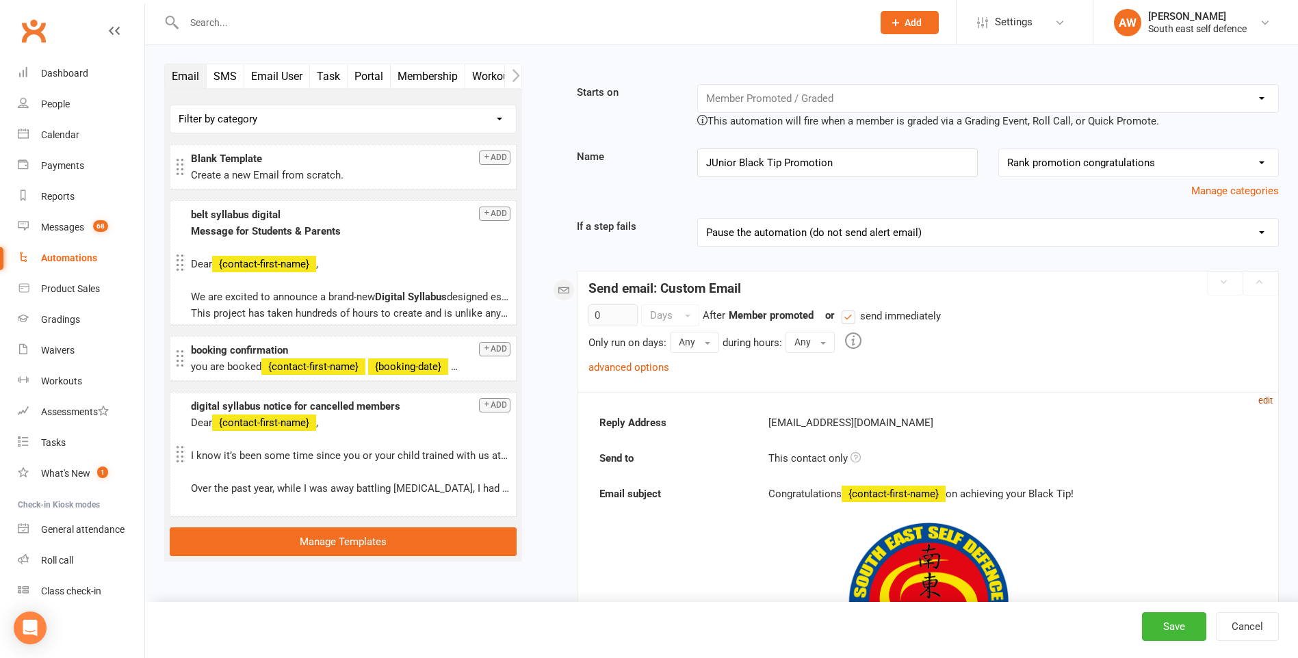
click at [1268, 398] on small "edit" at bounding box center [1265, 400] width 14 height 10
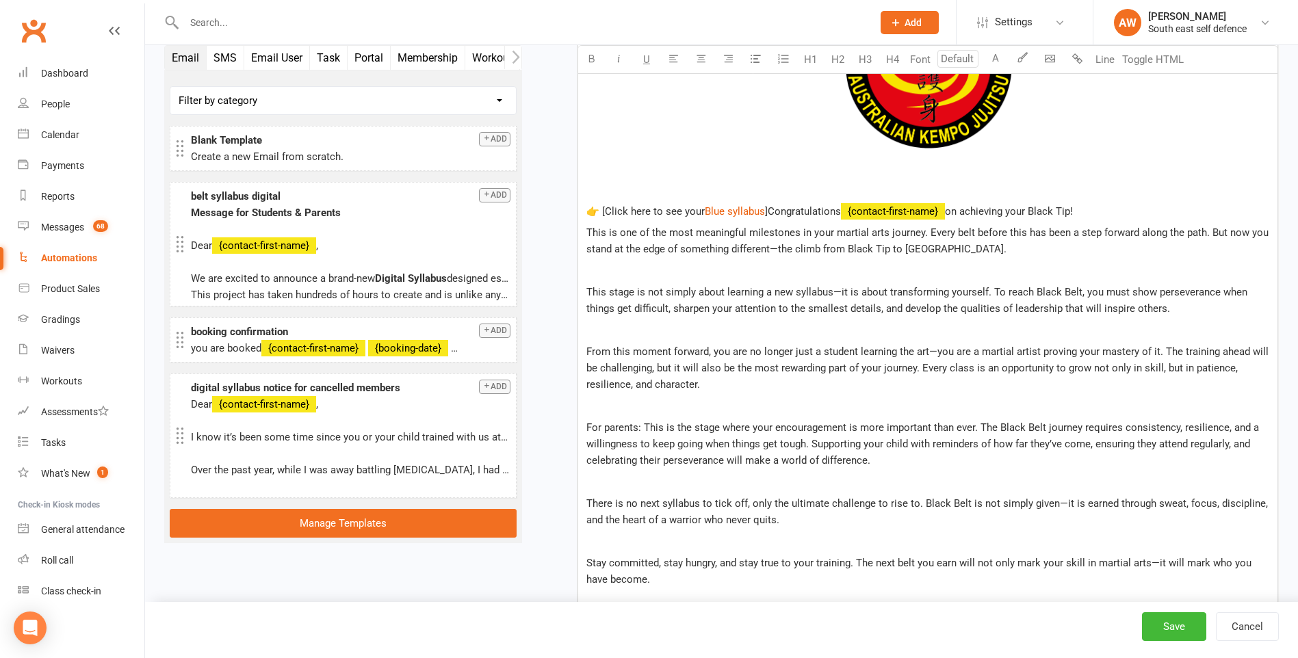
scroll to position [1027, 0]
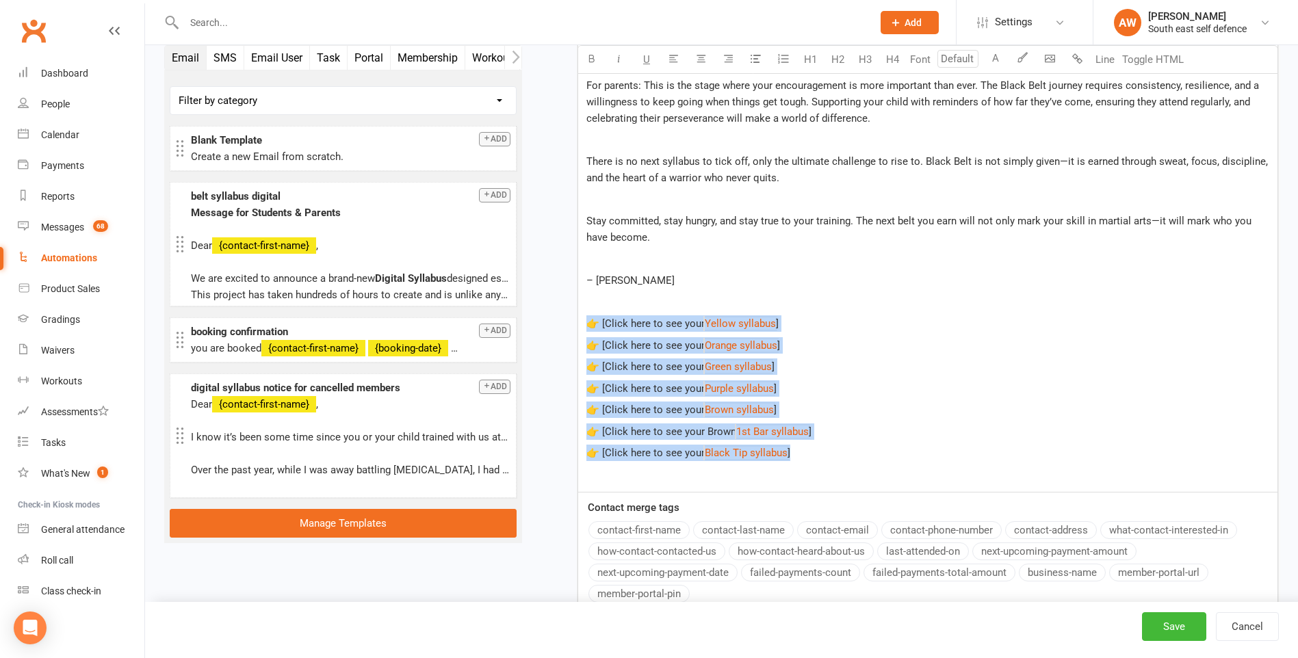
drag, startPoint x: 823, startPoint y: 453, endPoint x: 584, endPoint y: 329, distance: 269.6
click at [584, 329] on div "﻿ 👉 [Click here to see your $ Blue syllabus $ ]Congratulations ﻿ {contact-first…" at bounding box center [927, 61] width 699 height 863
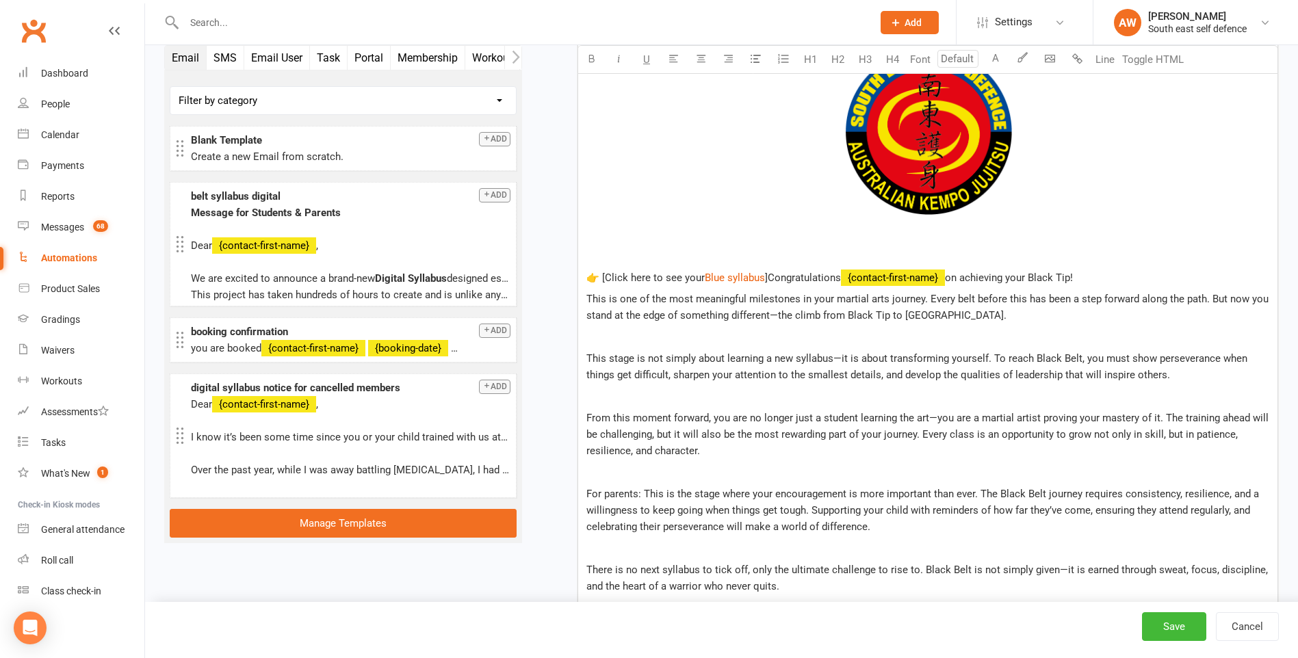
scroll to position [616, 0]
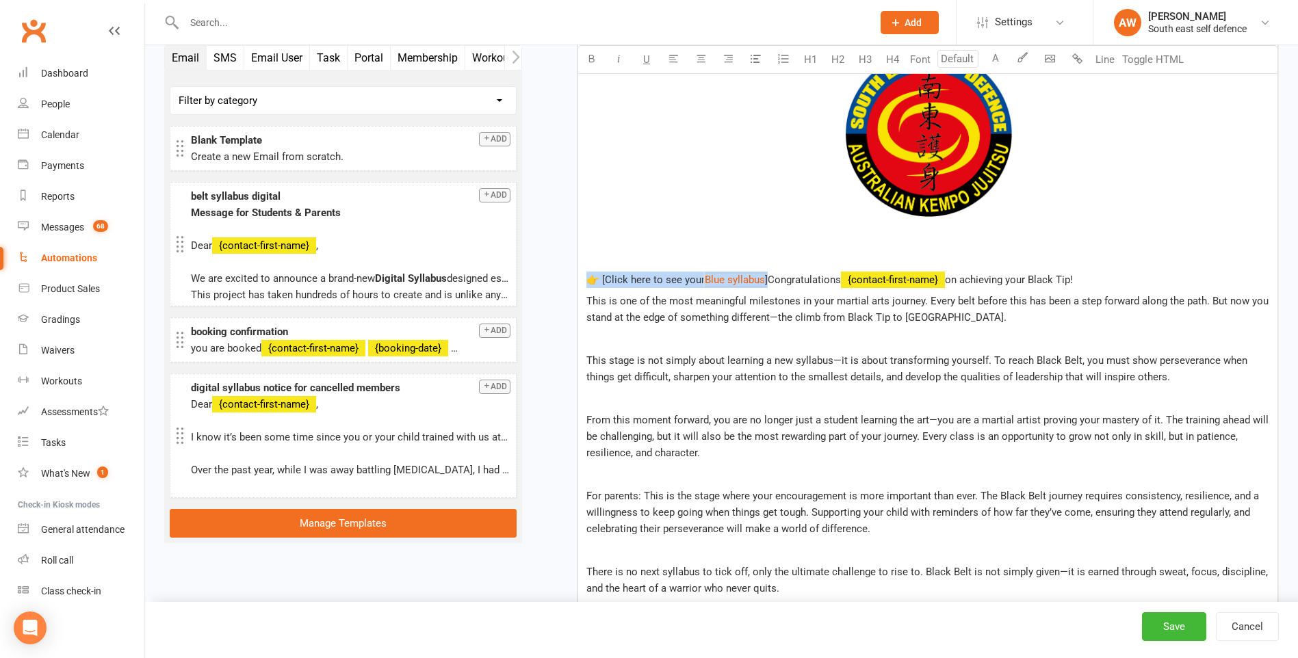
drag, startPoint x: 769, startPoint y: 280, endPoint x: 589, endPoint y: 280, distance: 179.9
click at [589, 280] on p "👉 [Click here to see your $ Blue syllabus $ ]Congratulations ﻿ {contact-first-n…" at bounding box center [927, 280] width 683 height 16
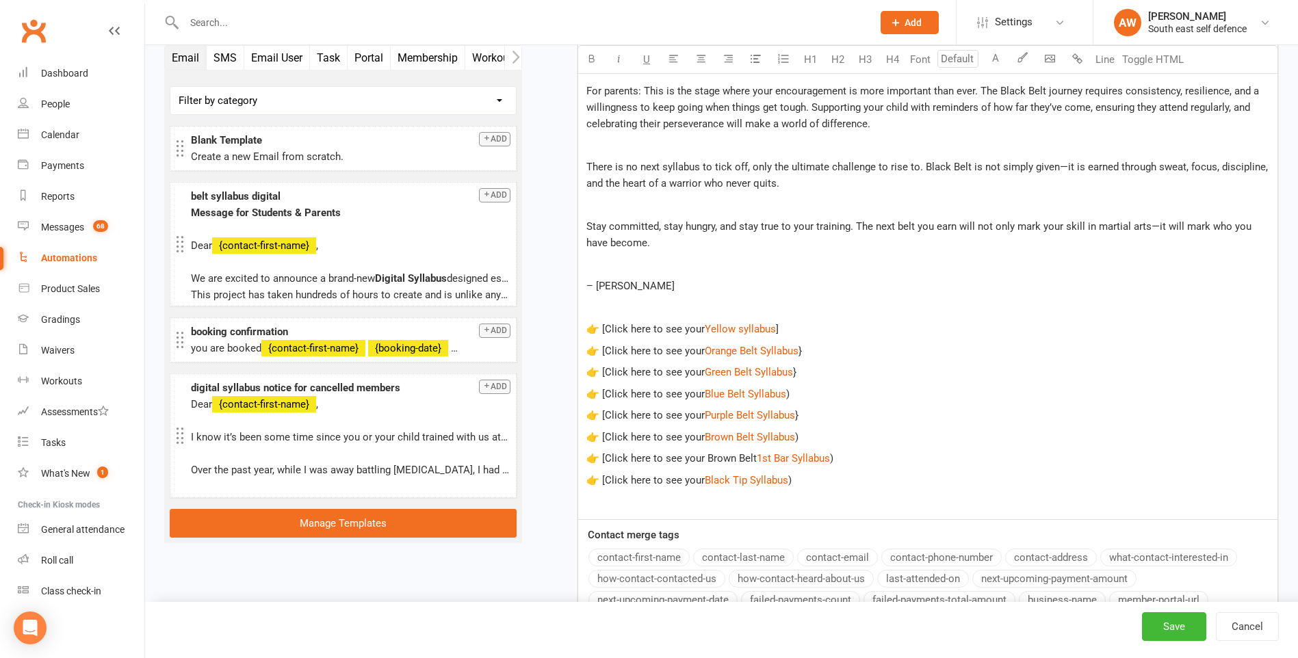
scroll to position [1027, 0]
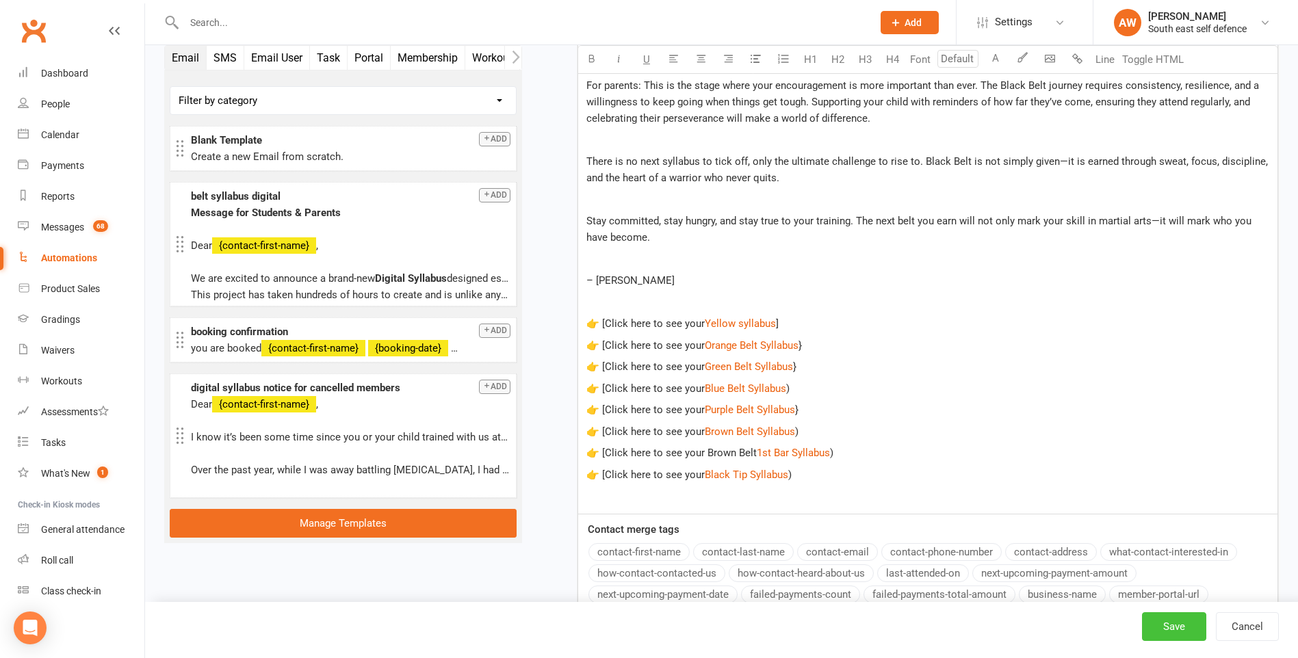
click at [1175, 626] on button "Save" at bounding box center [1174, 626] width 64 height 29
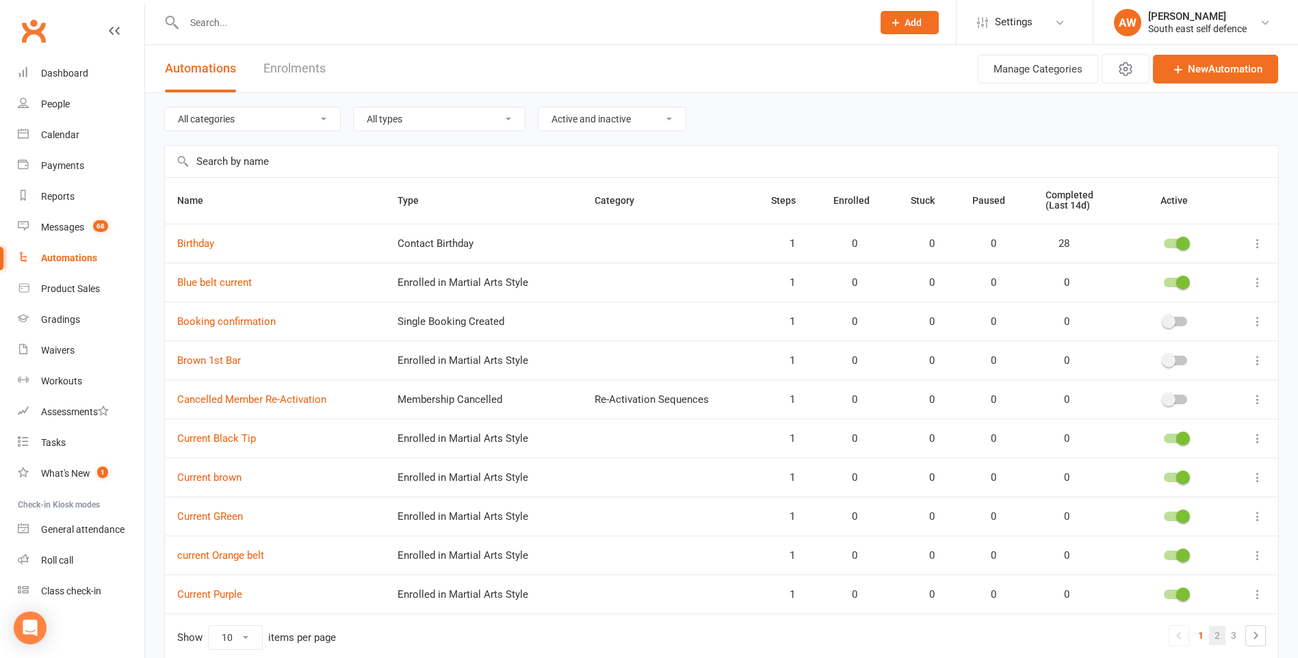
click at [1220, 637] on link "2" at bounding box center [1217, 635] width 16 height 19
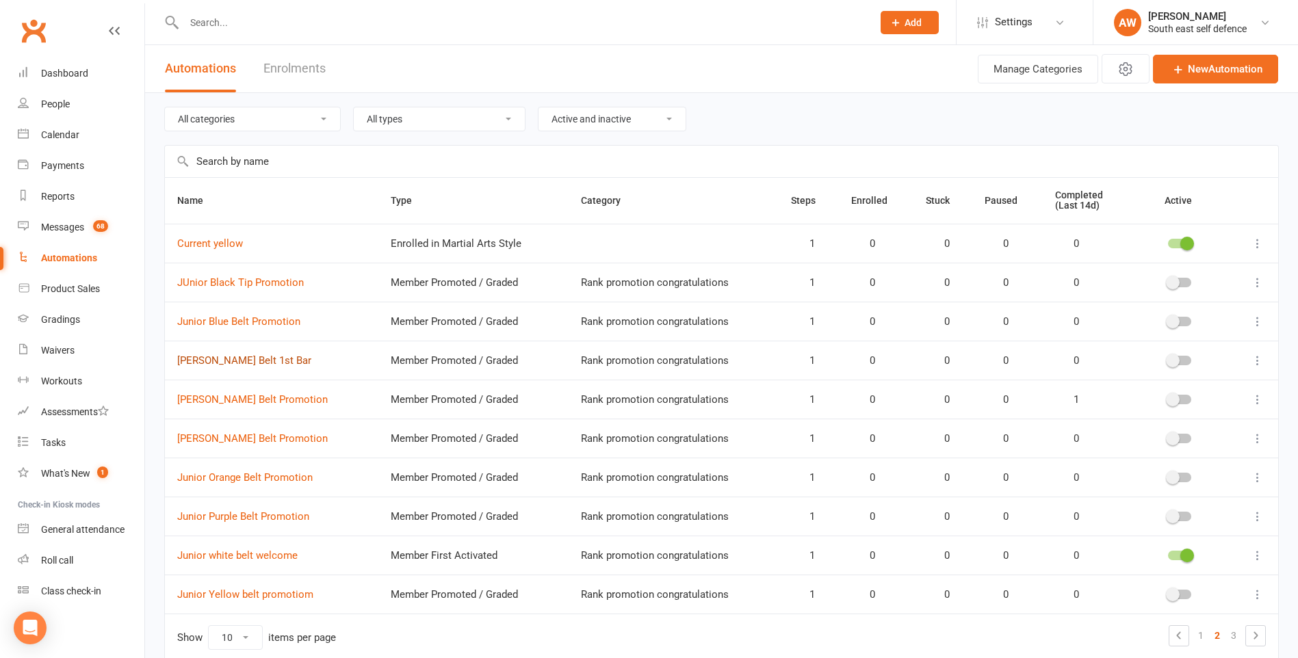
click at [268, 359] on link "Junior Brown Belt 1st Bar" at bounding box center [244, 360] width 134 height 12
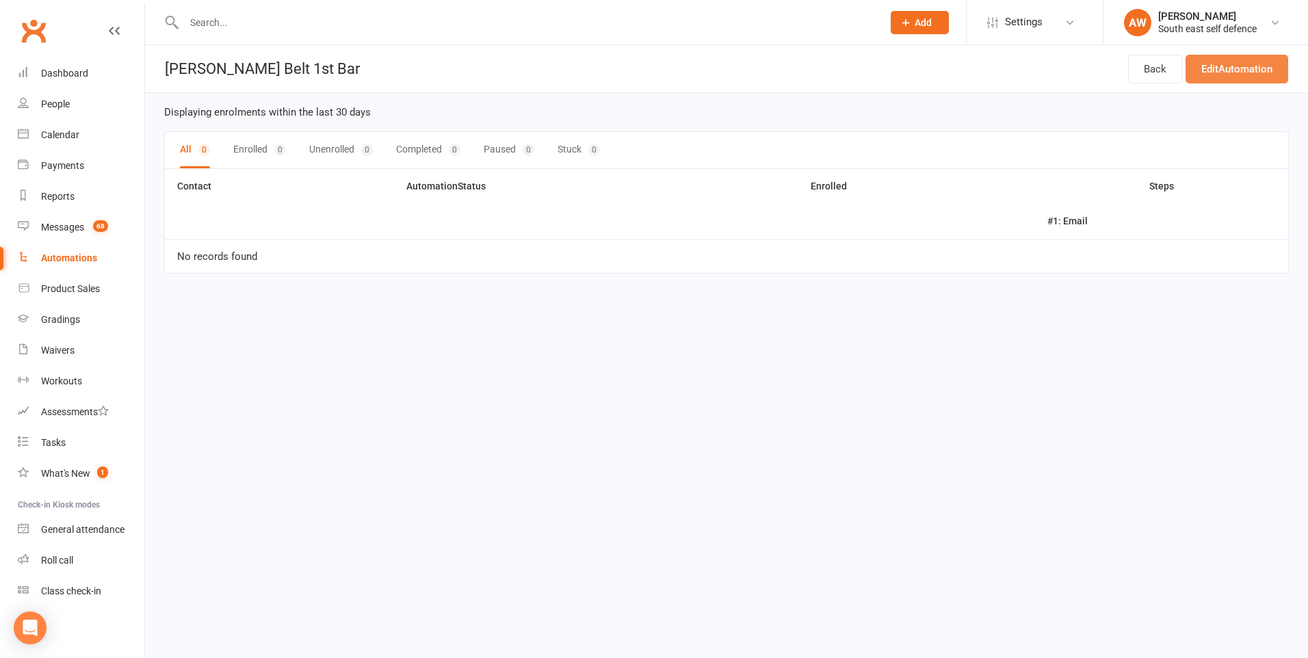
click at [1253, 73] on link "Edit Automation" at bounding box center [1237, 69] width 103 height 29
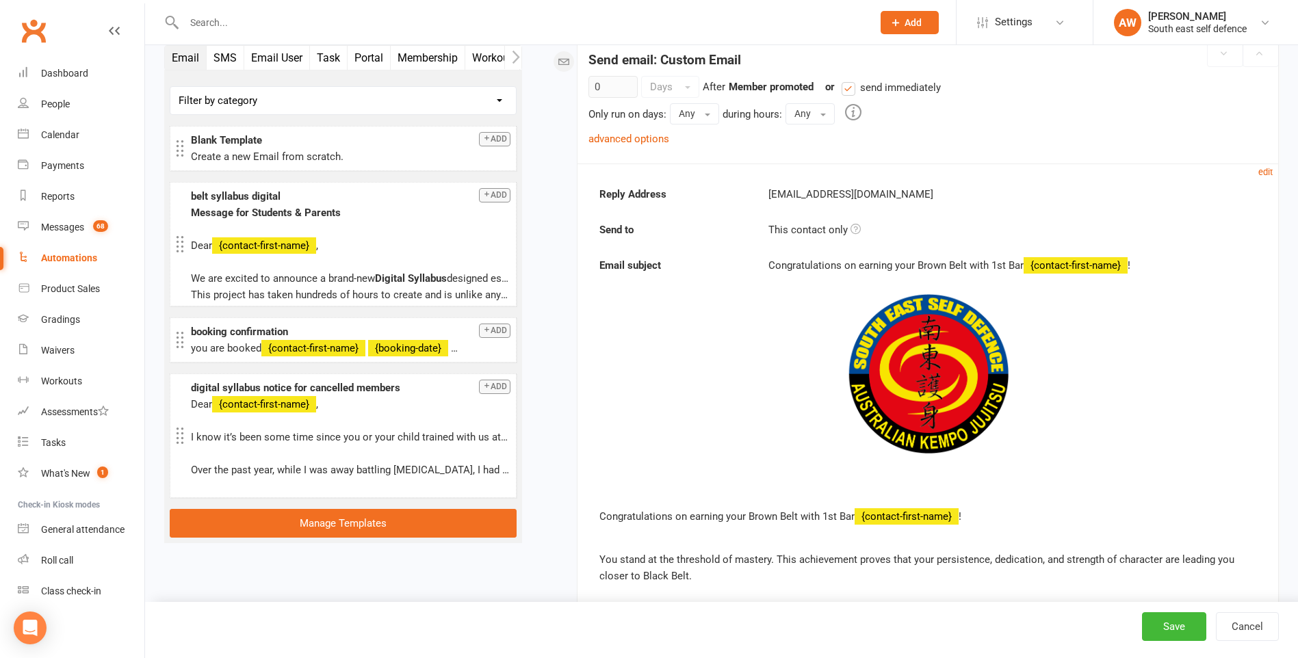
scroll to position [205, 0]
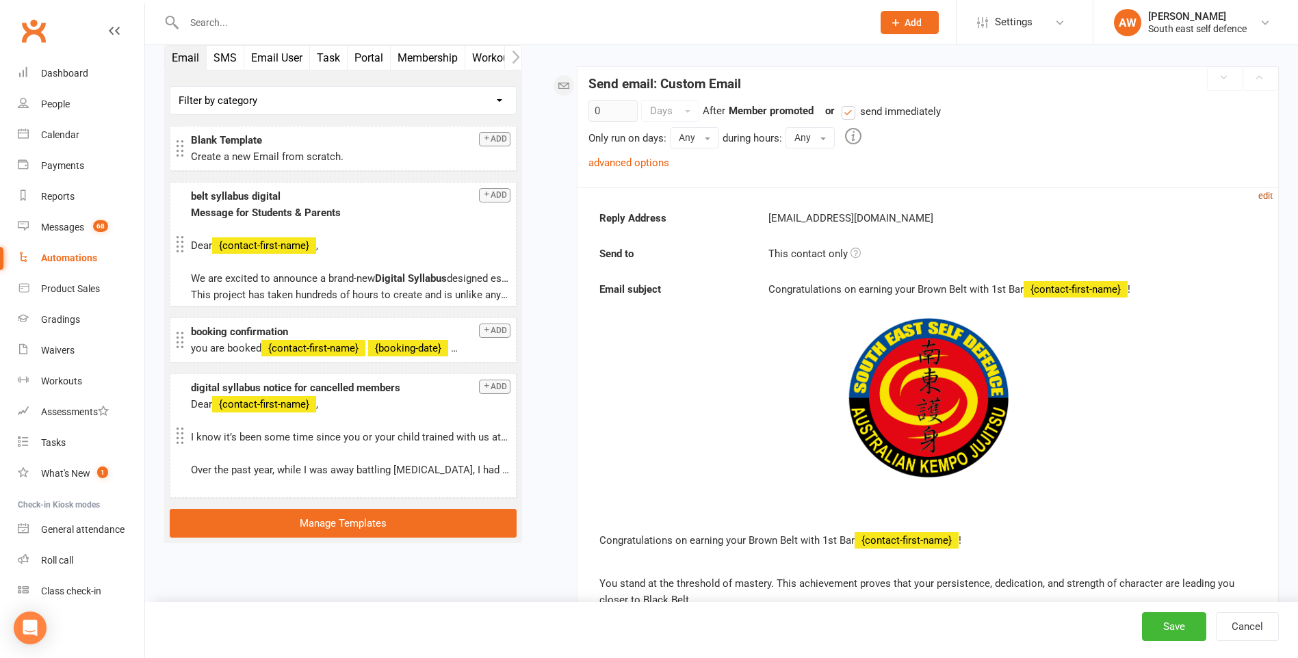
click at [1259, 196] on small "edit" at bounding box center [1265, 196] width 14 height 10
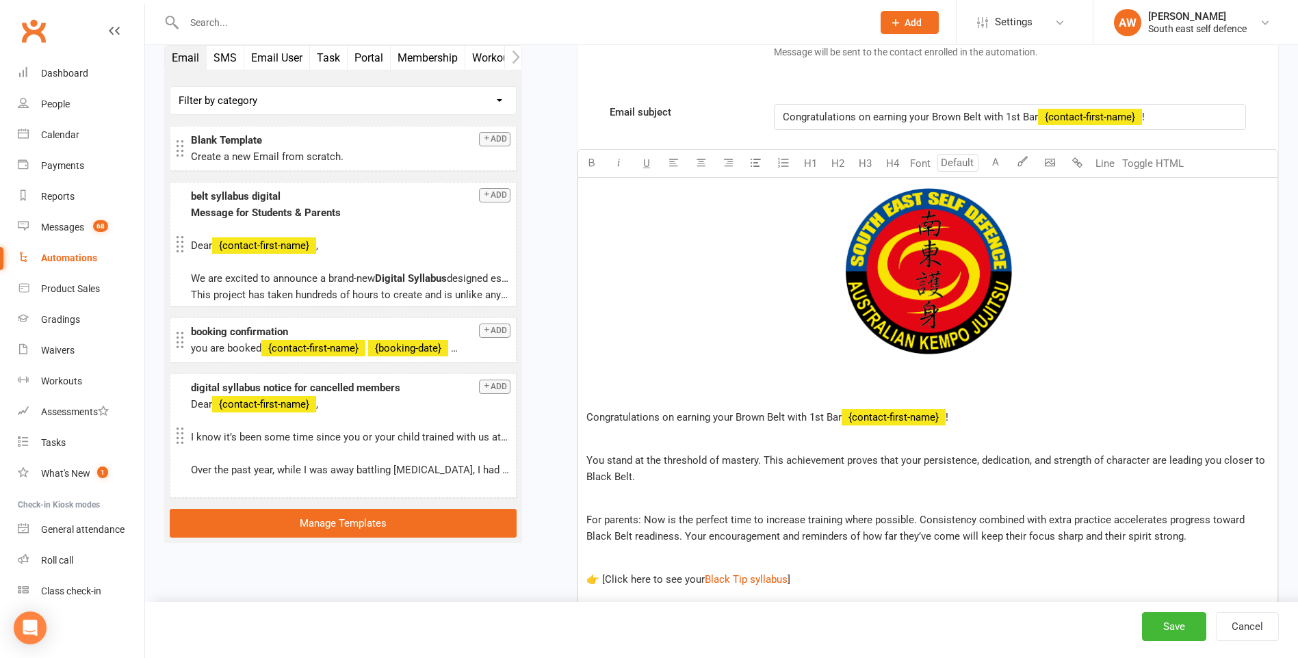
scroll to position [821, 0]
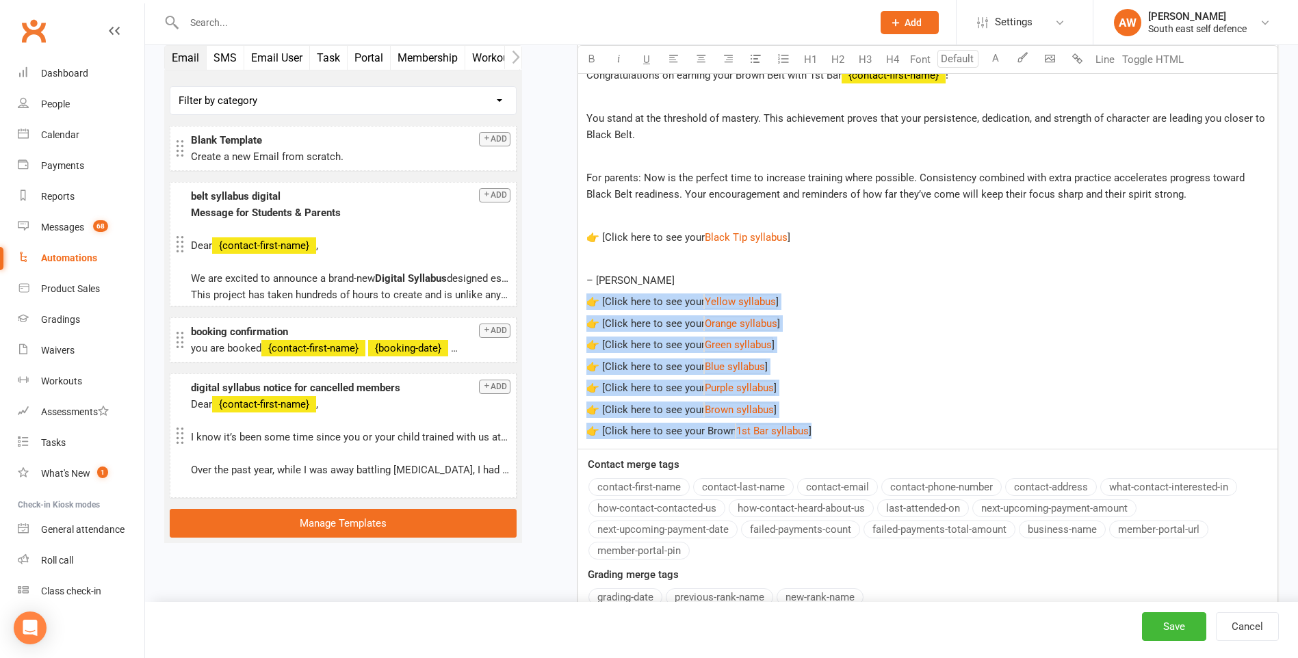
drag, startPoint x: 825, startPoint y: 431, endPoint x: 573, endPoint y: 300, distance: 283.9
click at [573, 300] on div "Starts on Booking Cancelled Booking Due Booking Late-Cancelled Booking Marked A…" at bounding box center [910, 17] width 736 height 1506
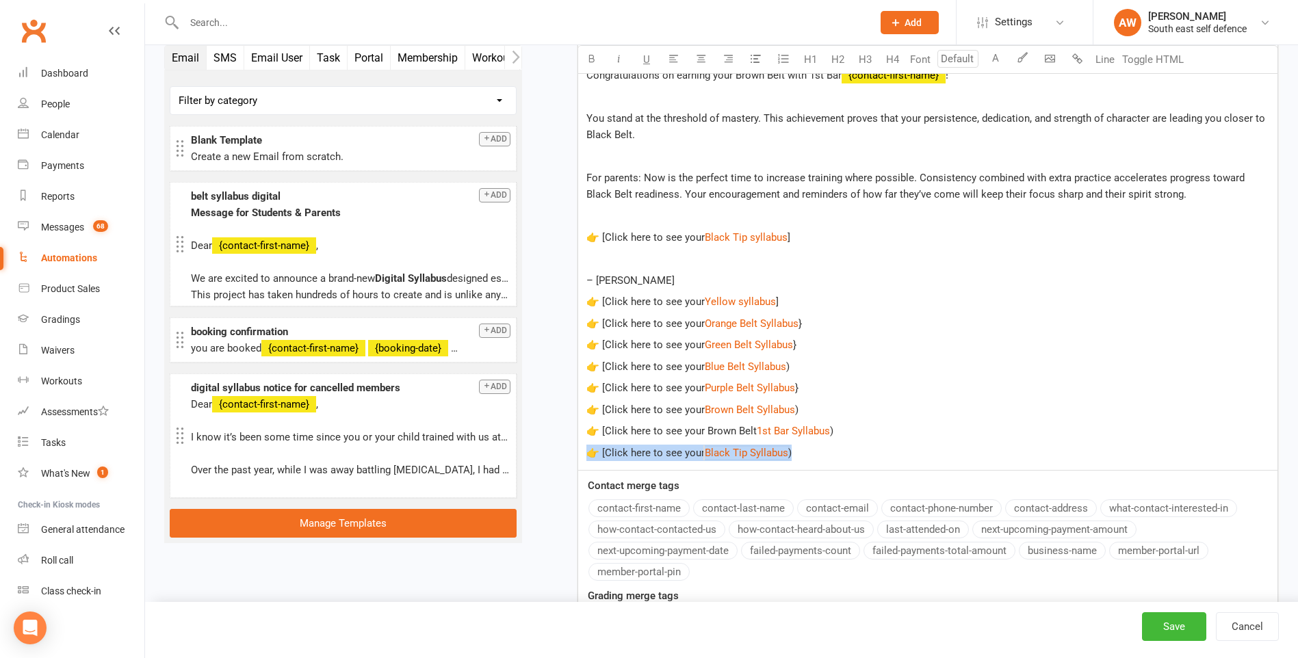
drag, startPoint x: 809, startPoint y: 456, endPoint x: 590, endPoint y: 459, distance: 218.9
click at [590, 459] on p "👉 [Click here to see your $ Black Tip Syllabus $ )" at bounding box center [927, 453] width 683 height 16
drag, startPoint x: 796, startPoint y: 236, endPoint x: 590, endPoint y: 238, distance: 205.9
click at [590, 238] on p "👉 [Click here to see your $ Black Tip syllabus $ ]" at bounding box center [927, 237] width 683 height 16
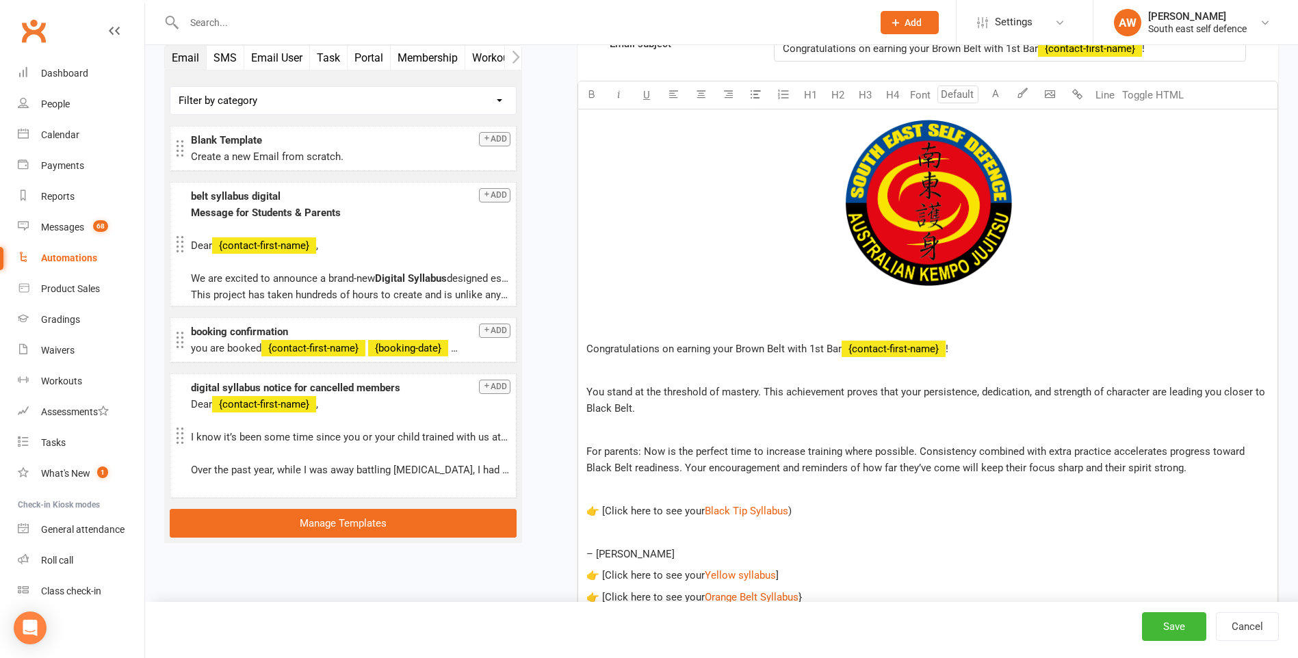
scroll to position [889, 0]
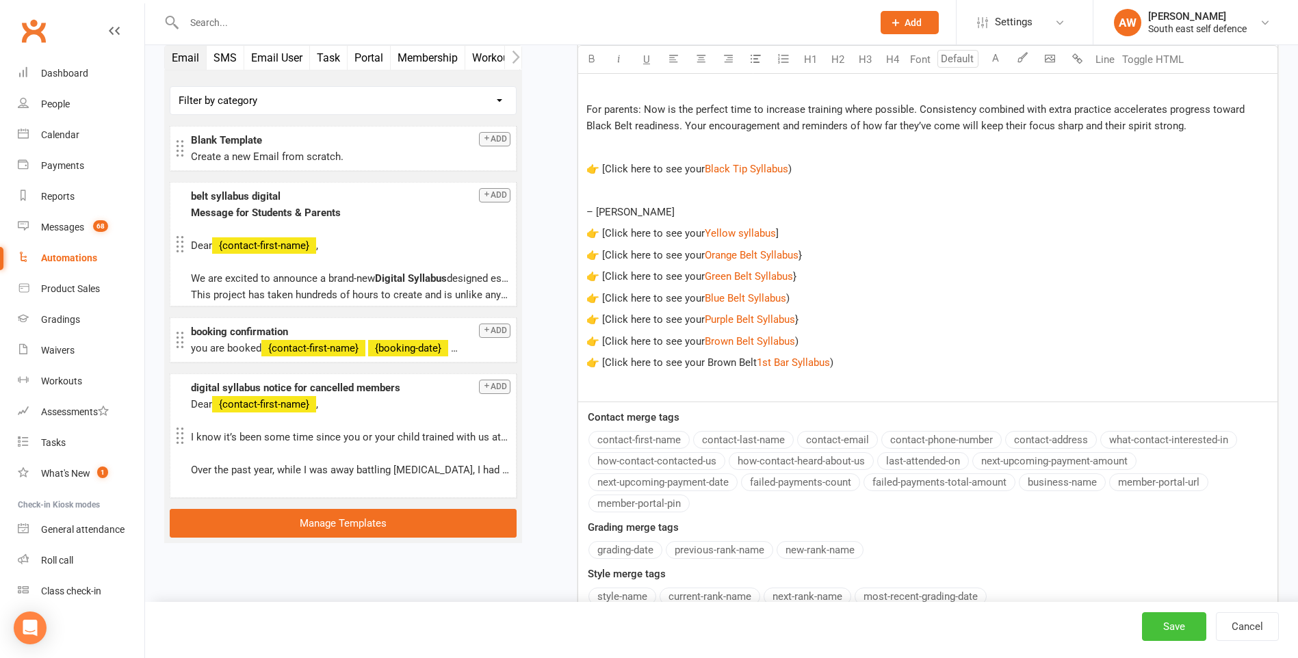
click at [1172, 625] on button "Save" at bounding box center [1174, 626] width 64 height 29
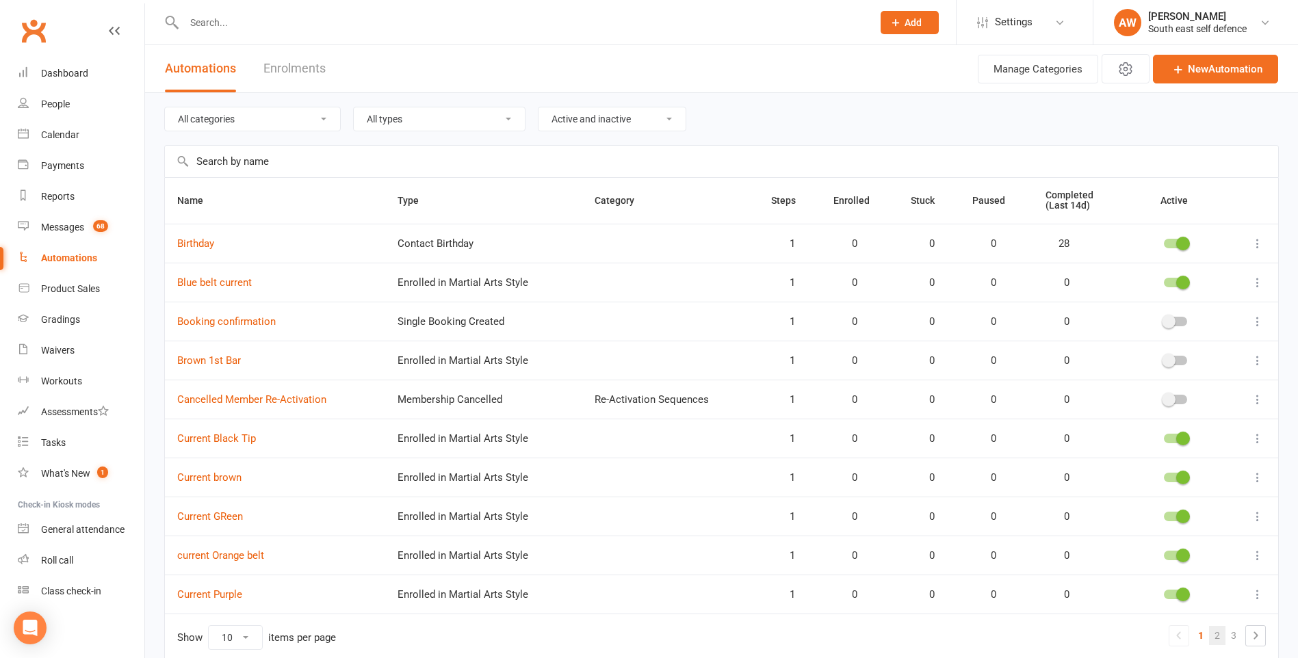
click at [1216, 638] on link "2" at bounding box center [1217, 635] width 16 height 19
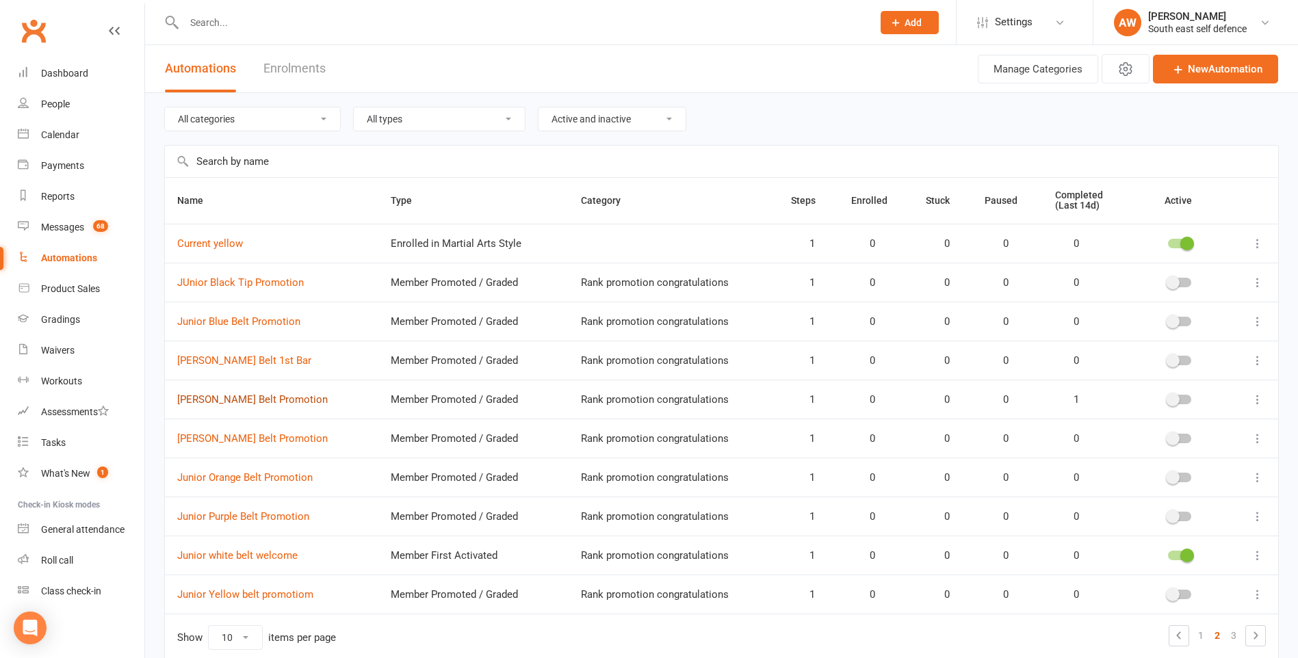
click at [272, 398] on link "Junior Brown Belt Promotion" at bounding box center [252, 399] width 150 height 12
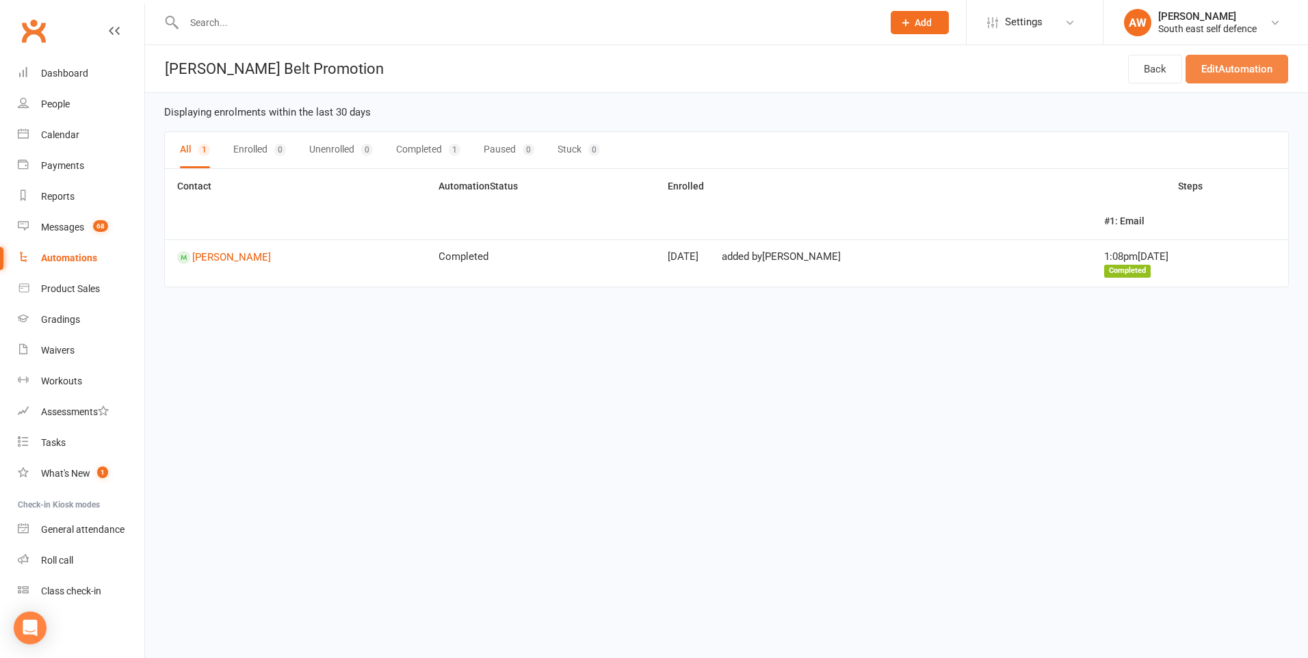
click at [1240, 74] on link "Edit Automation" at bounding box center [1237, 69] width 103 height 29
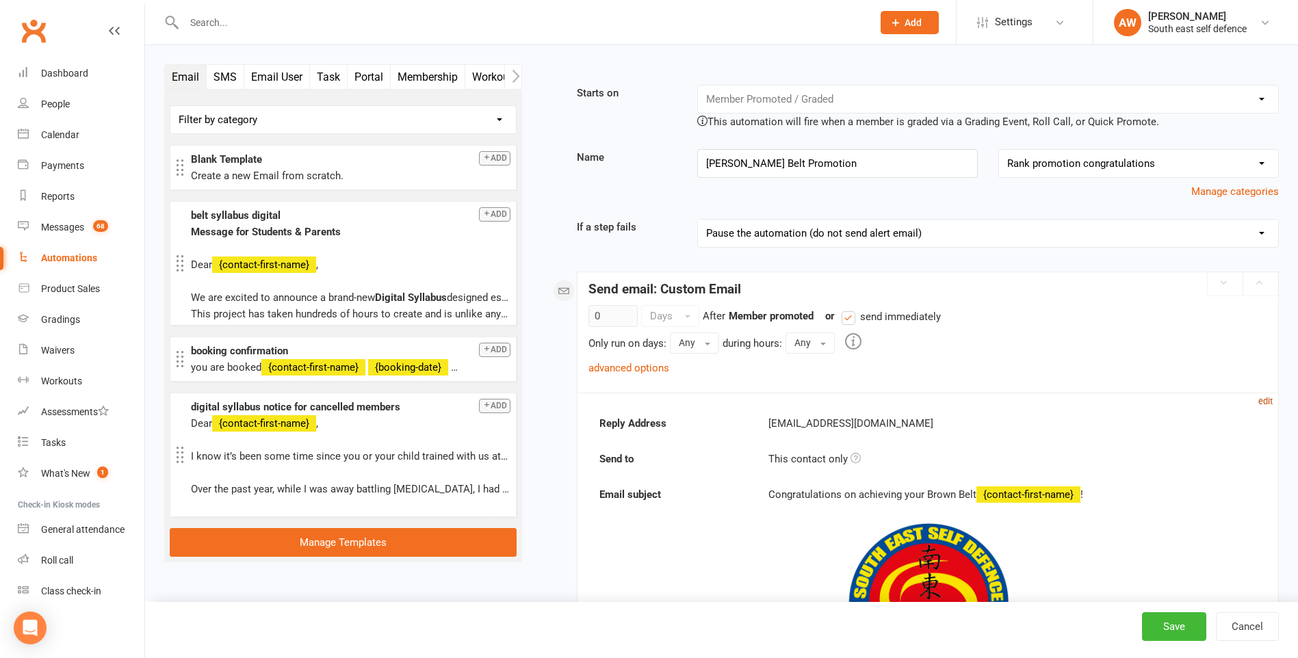
click at [1267, 402] on small "edit" at bounding box center [1265, 401] width 14 height 10
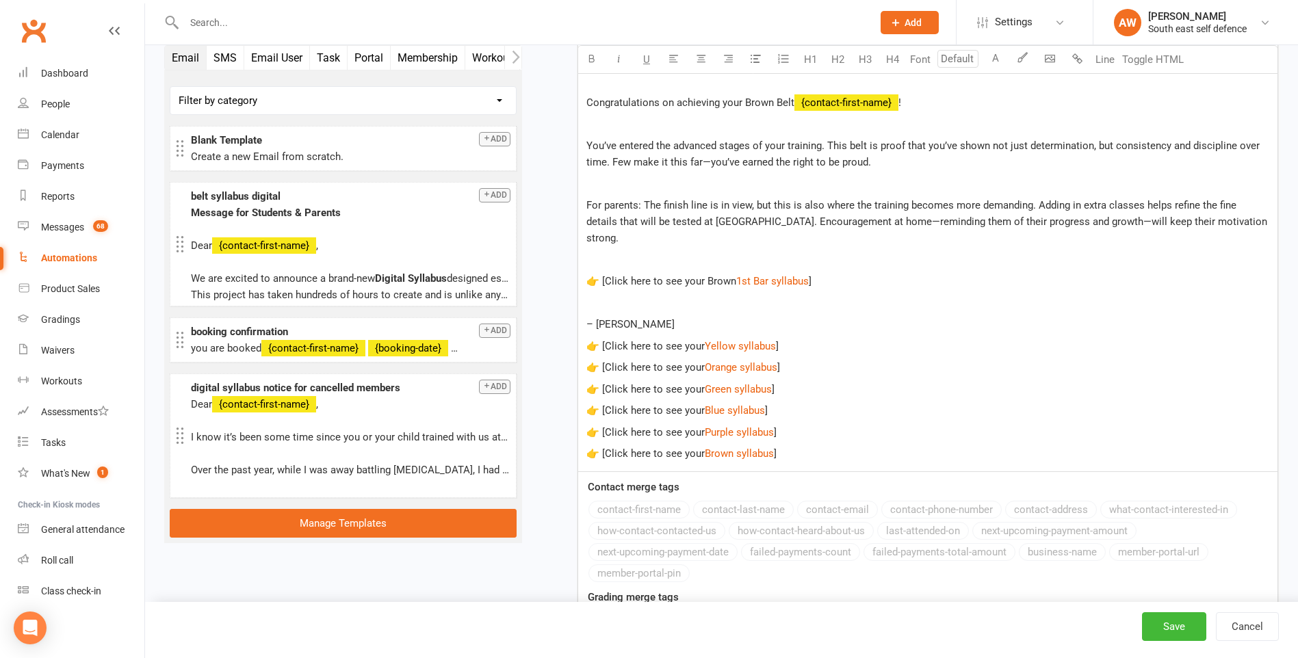
scroll to position [752, 0]
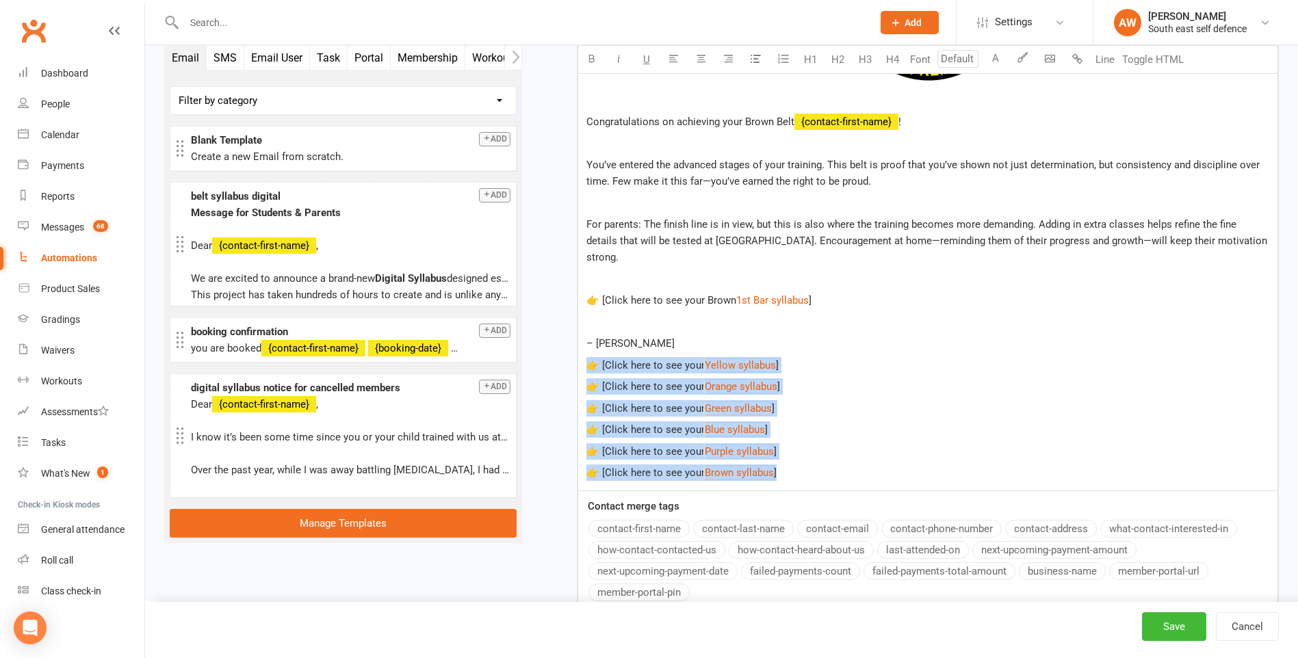
drag, startPoint x: 790, startPoint y: 457, endPoint x: 571, endPoint y: 352, distance: 243.3
click at [571, 352] on div "Starts on Booking Cancelled Booking Due Booking Late-Cancelled Booking Marked A…" at bounding box center [910, 72] width 736 height 1480
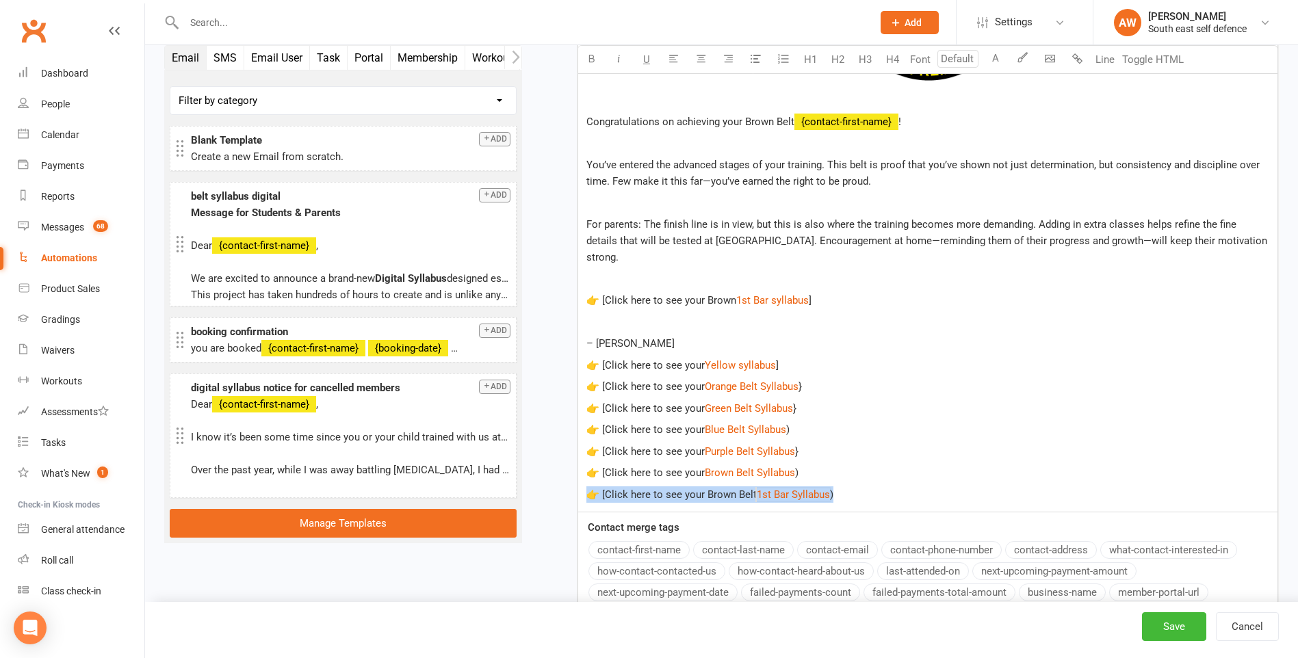
drag, startPoint x: 841, startPoint y: 478, endPoint x: 592, endPoint y: 480, distance: 249.0
click at [578, 476] on div "﻿ Congratulations on achieving your Brown Belt ﻿ {contact-first-name} ! You’ve …" at bounding box center [927, 208] width 699 height 608
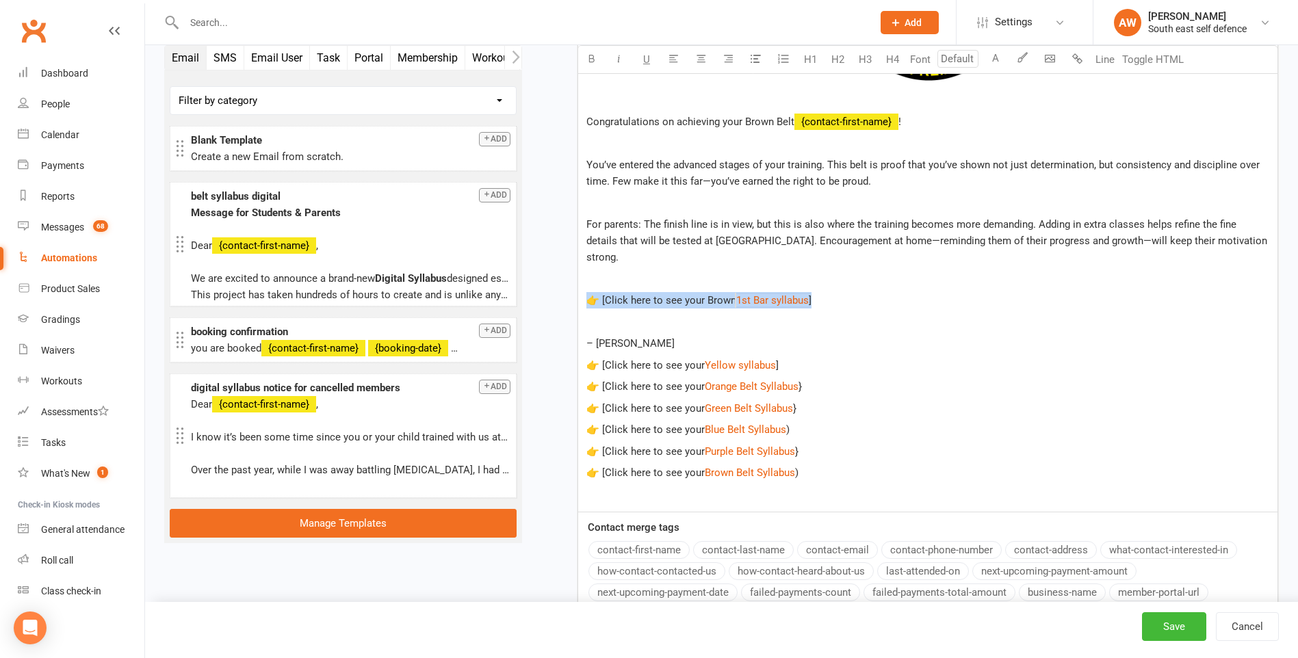
drag, startPoint x: 811, startPoint y: 283, endPoint x: 589, endPoint y: 286, distance: 221.7
click at [589, 292] on p "👉 [Click here to see your Brown $ 1st Bar syllabus $ ]" at bounding box center [927, 300] width 683 height 16
click at [1178, 633] on button "Save" at bounding box center [1174, 626] width 64 height 29
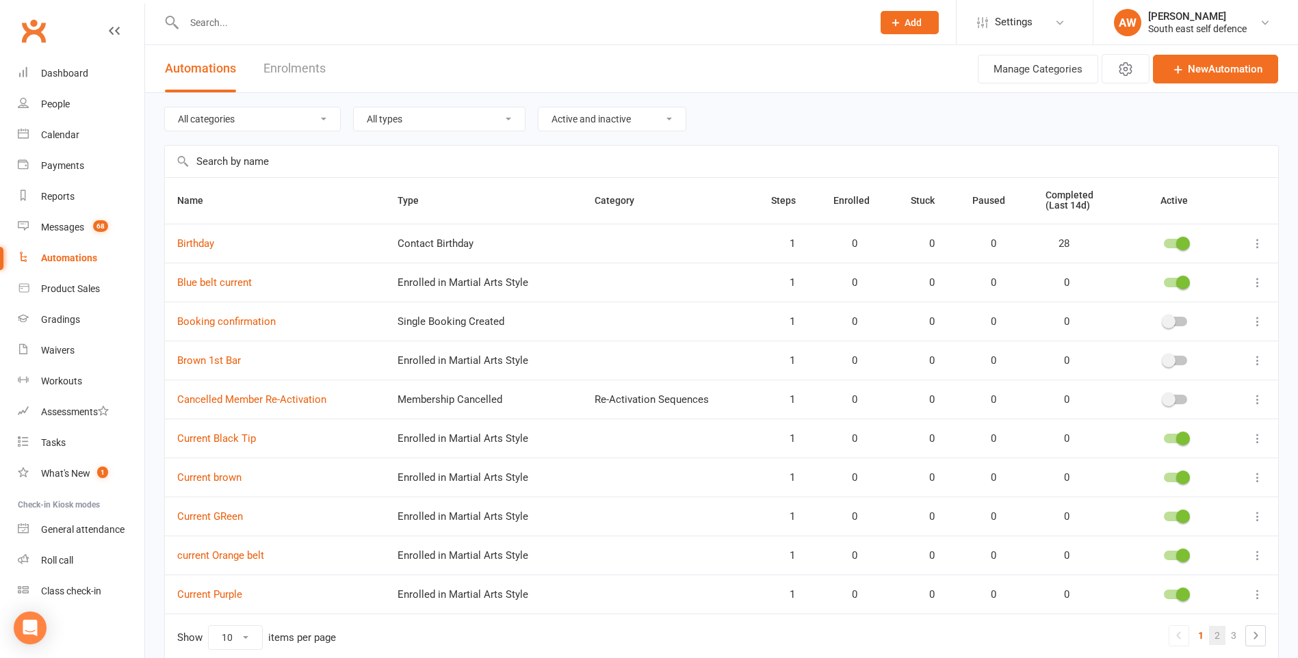
click at [1216, 639] on link "2" at bounding box center [1217, 635] width 16 height 19
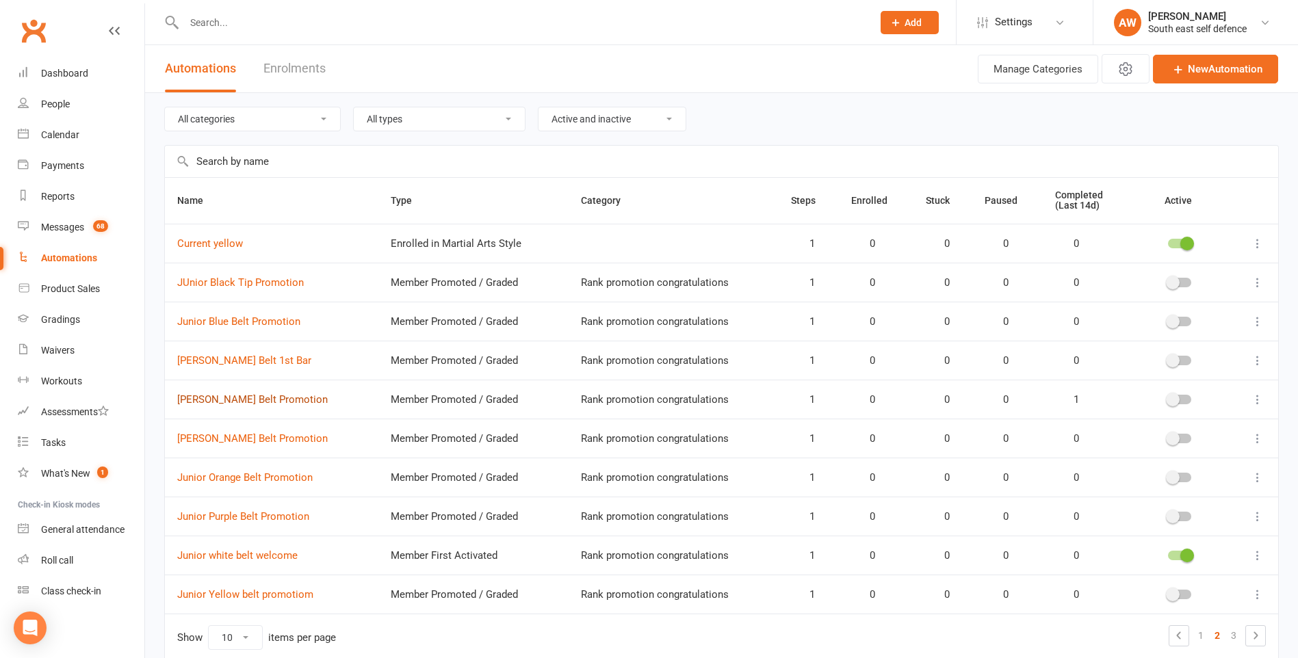
click at [285, 403] on link "Junior Brown Belt Promotion" at bounding box center [252, 399] width 150 height 12
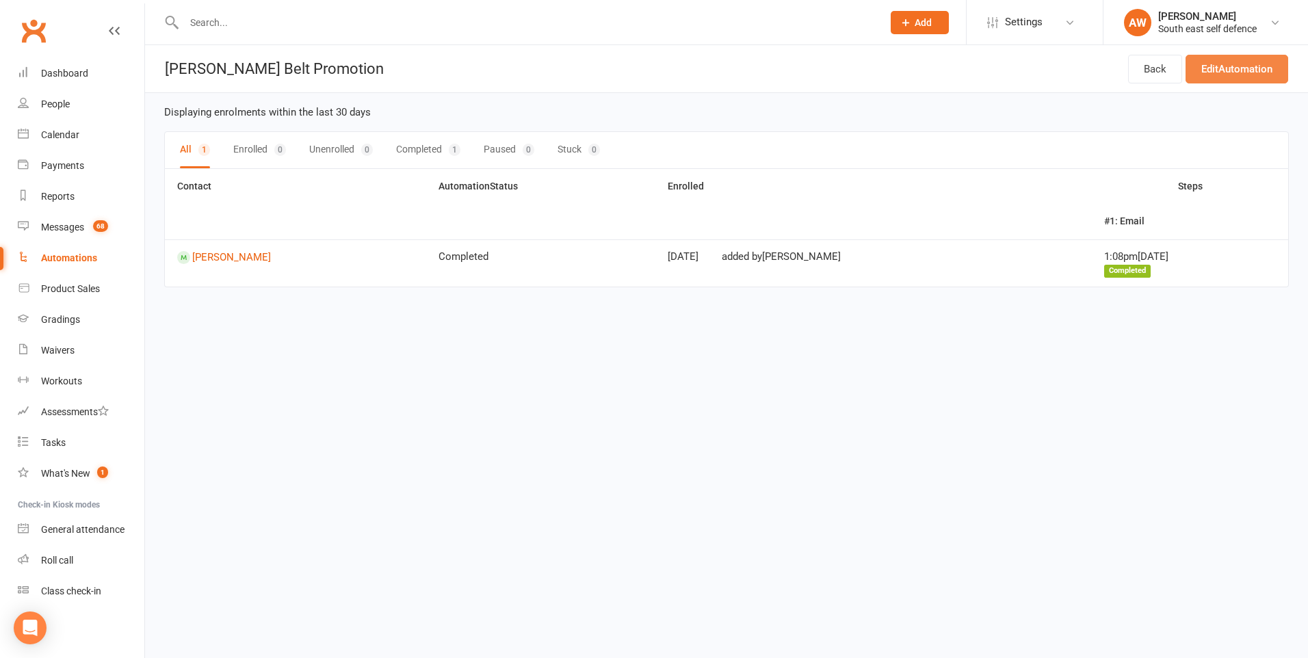
click at [1238, 67] on link "Edit Automation" at bounding box center [1237, 69] width 103 height 29
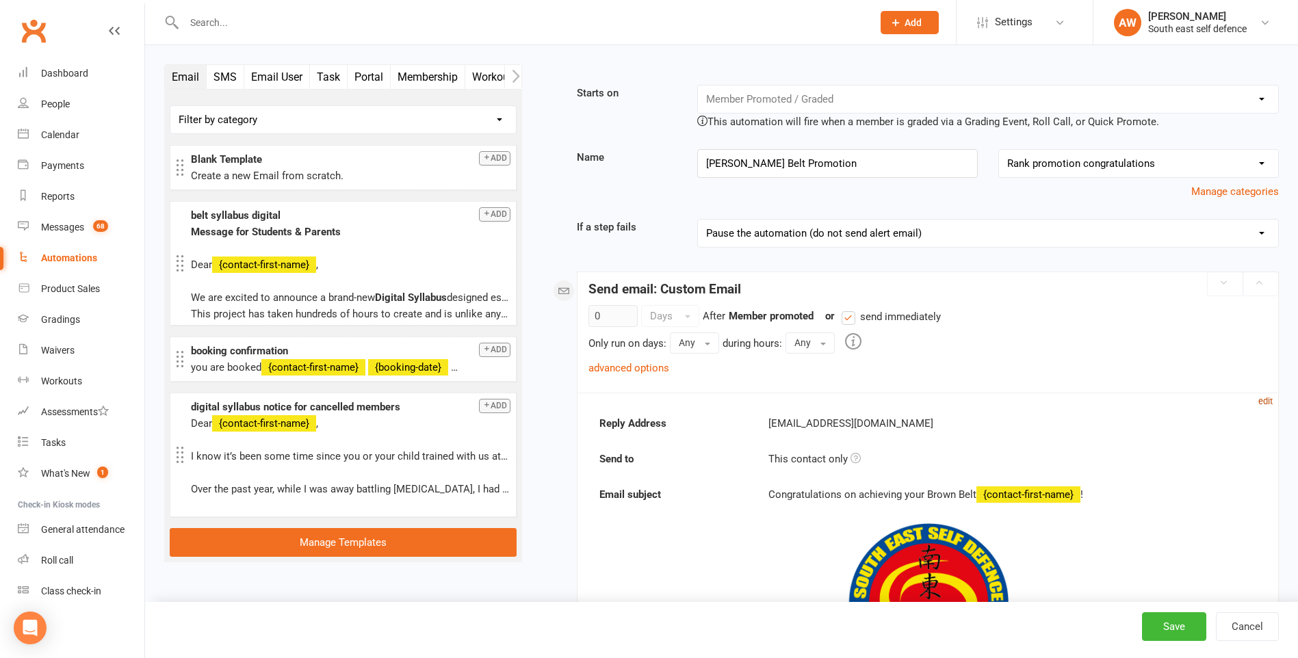
click at [1268, 400] on small "edit" at bounding box center [1265, 401] width 14 height 10
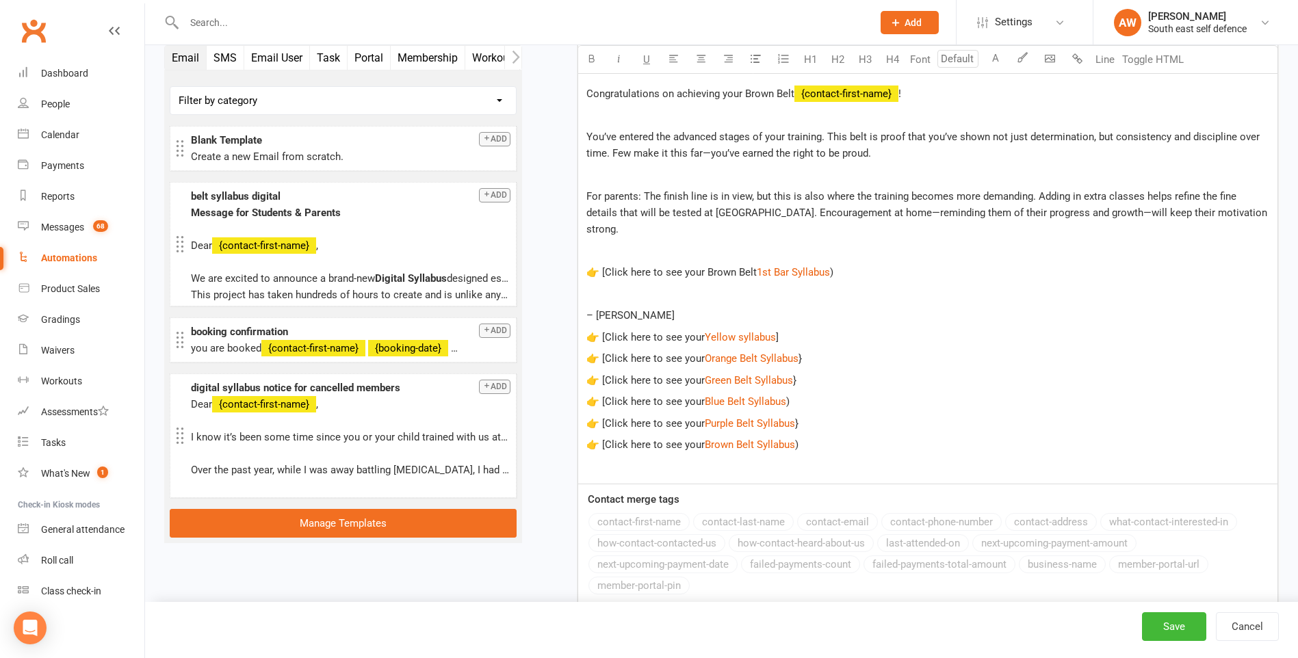
scroll to position [752, 0]
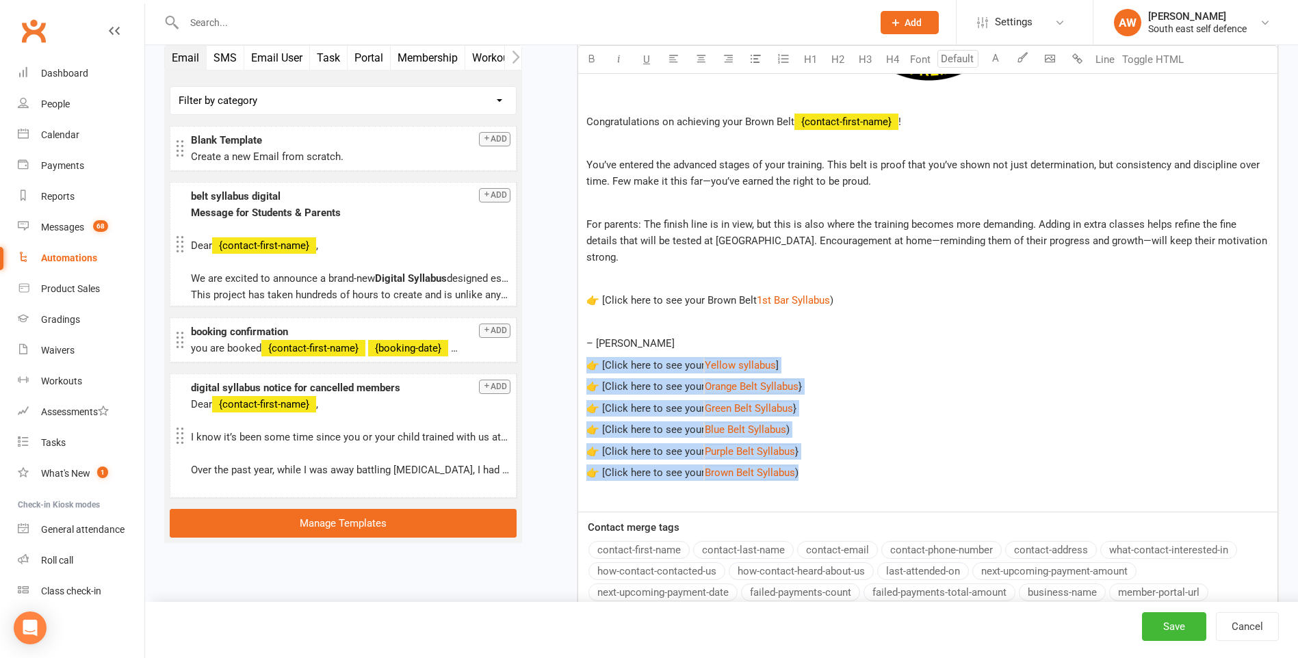
drag, startPoint x: 825, startPoint y: 457, endPoint x: 589, endPoint y: 348, distance: 259.9
click at [589, 348] on div "﻿ Congratulations on achieving your Brown Belt ﻿ {contact-first-name} ! You’ve …" at bounding box center [927, 208] width 699 height 608
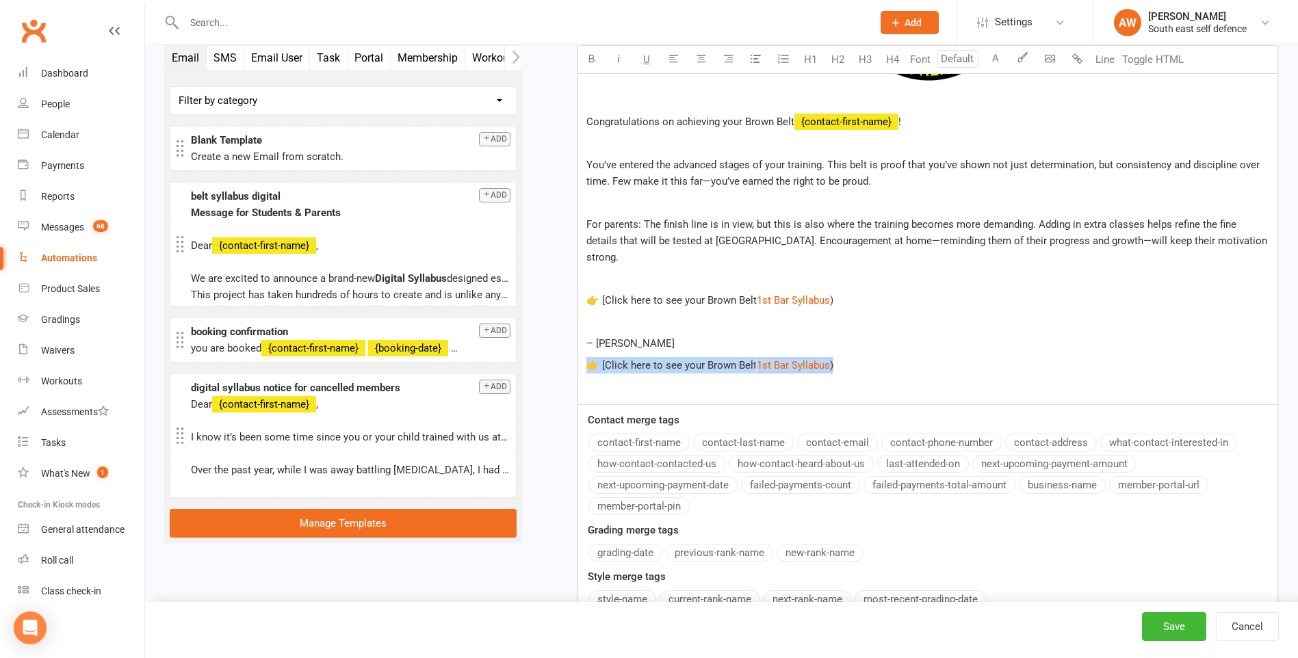
drag, startPoint x: 857, startPoint y: 348, endPoint x: 591, endPoint y: 355, distance: 266.2
click at [591, 357] on p "👉 [Click here to see your Brown Belt $ 1st Bar Syllabus $ )" at bounding box center [927, 365] width 683 height 16
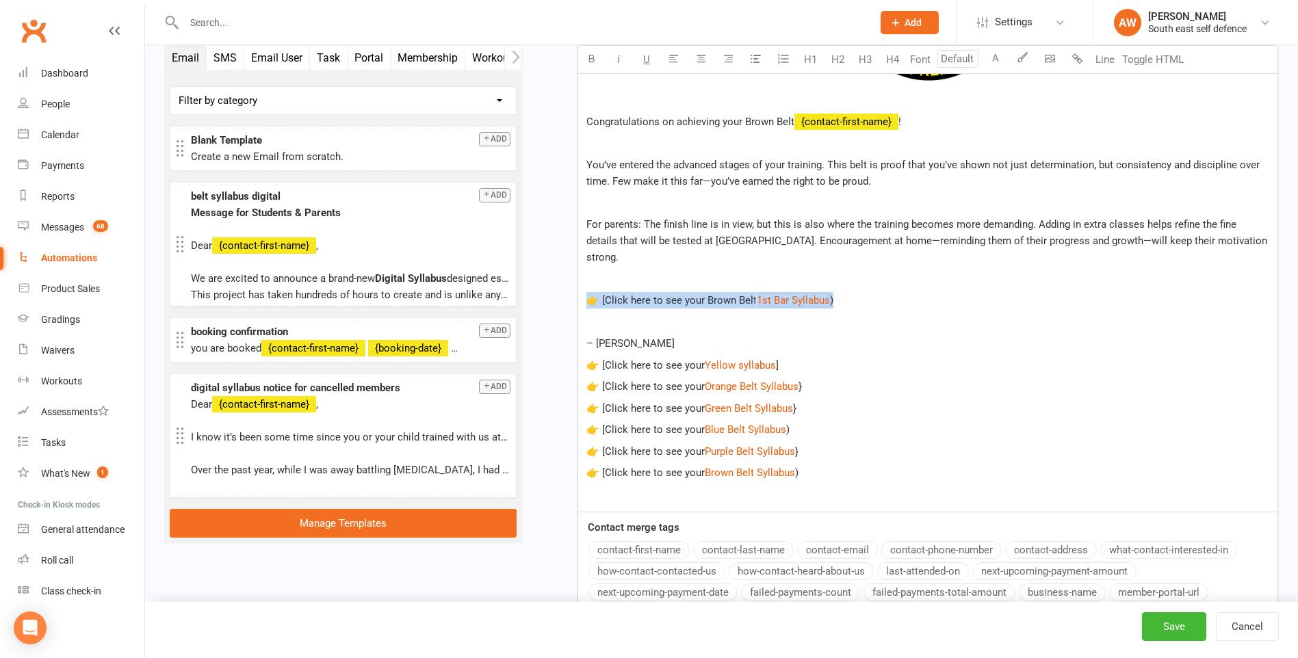
drag, startPoint x: 839, startPoint y: 285, endPoint x: 581, endPoint y: 289, distance: 258.6
click at [581, 289] on div "﻿ Congratulations on achieving your Brown Belt ﻿ {contact-first-name} ! You’ve …" at bounding box center [927, 208] width 699 height 608
click at [1179, 627] on button "Save" at bounding box center [1174, 626] width 64 height 29
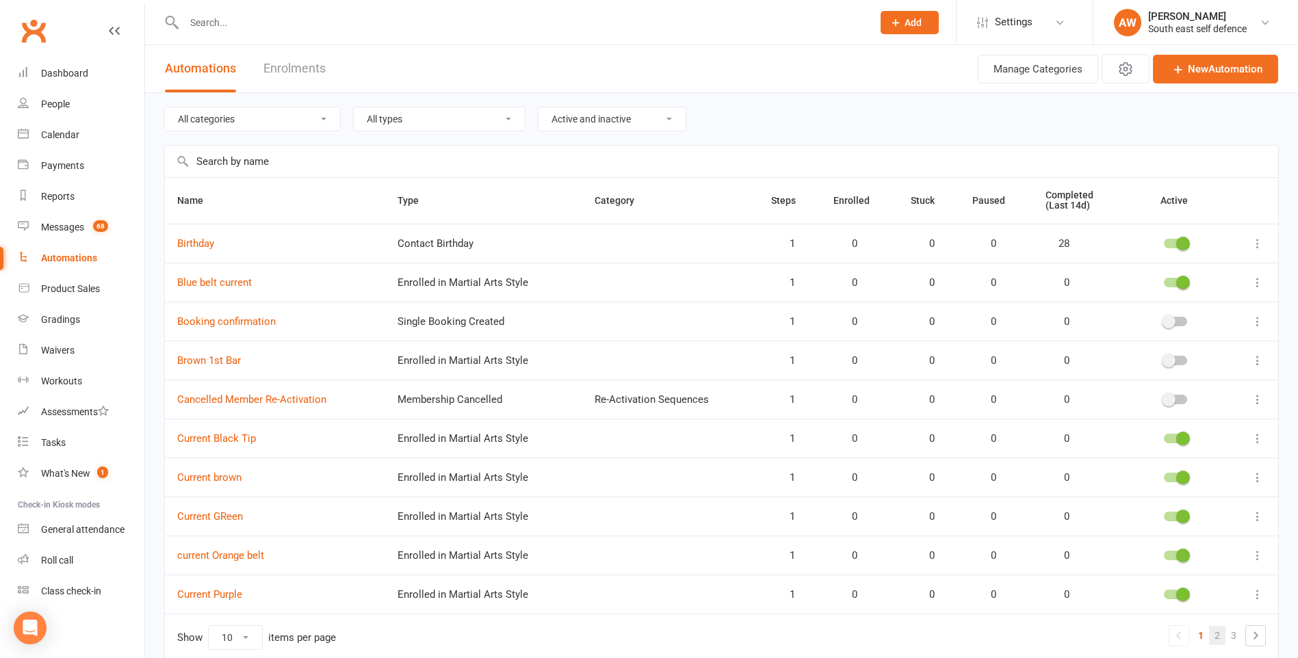
click at [1217, 636] on link "2" at bounding box center [1217, 635] width 16 height 19
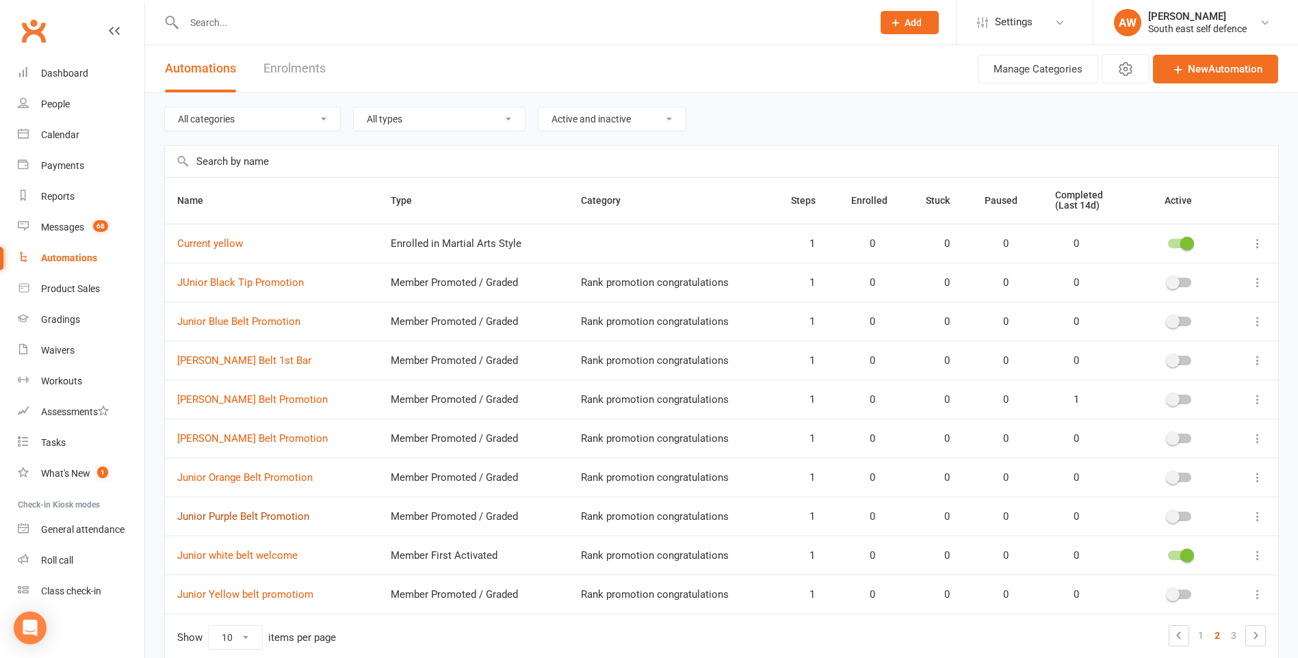
click at [246, 516] on link "Junior Purple Belt Promotion" at bounding box center [243, 516] width 132 height 12
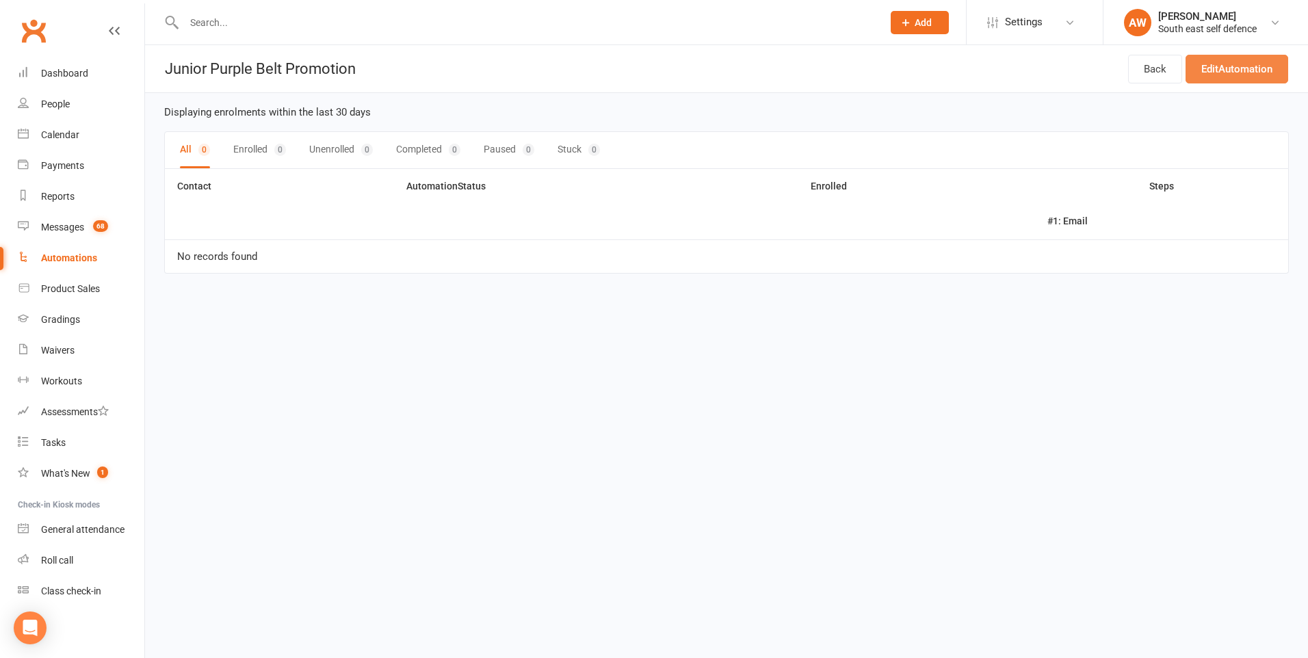
click at [1262, 65] on link "Edit Automation" at bounding box center [1237, 69] width 103 height 29
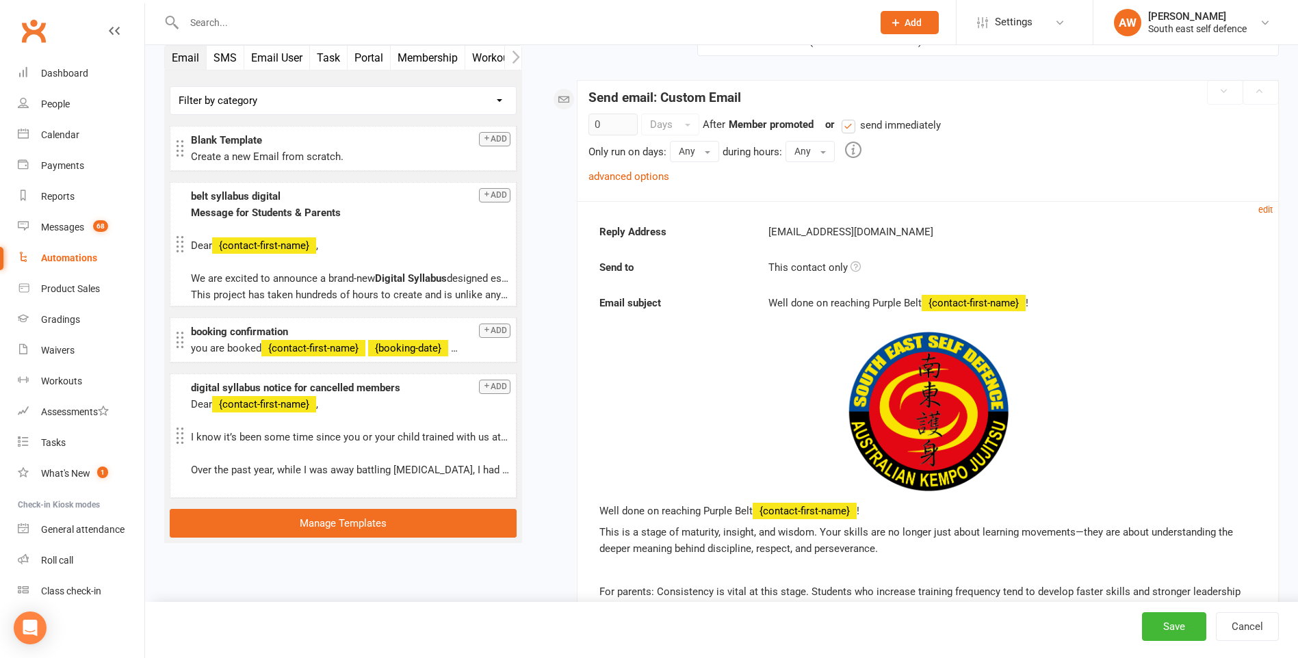
scroll to position [205, 0]
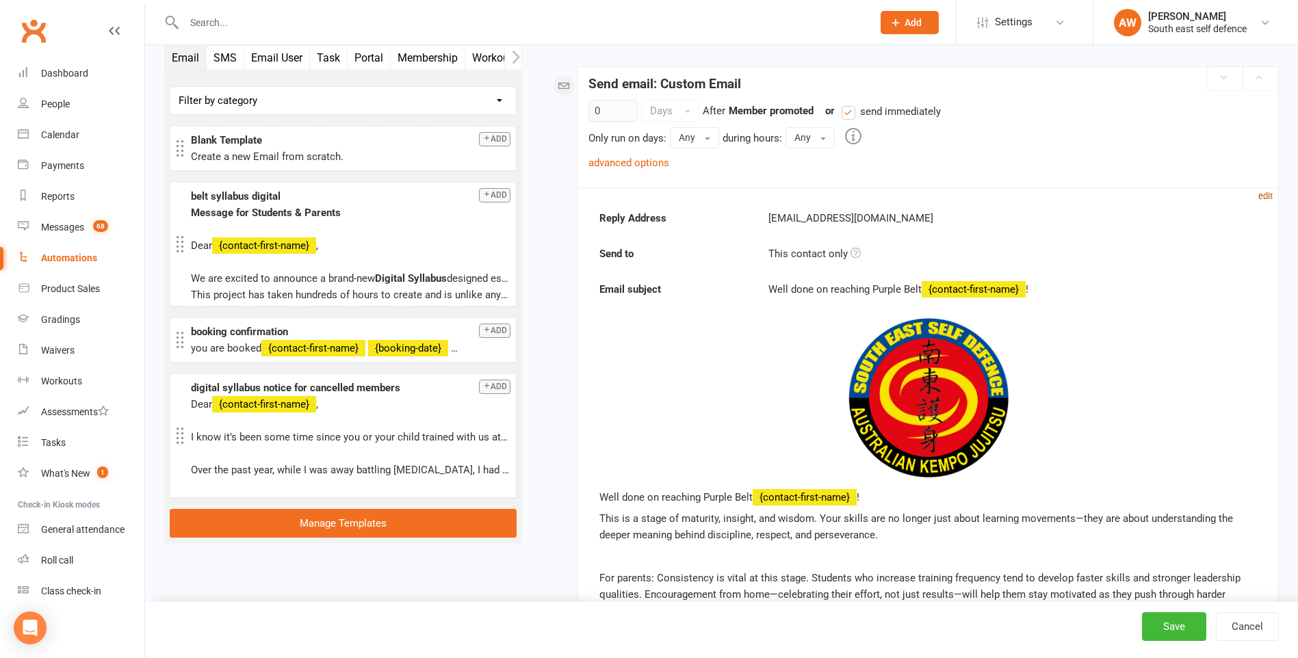
click at [1264, 194] on small "edit" at bounding box center [1265, 196] width 14 height 10
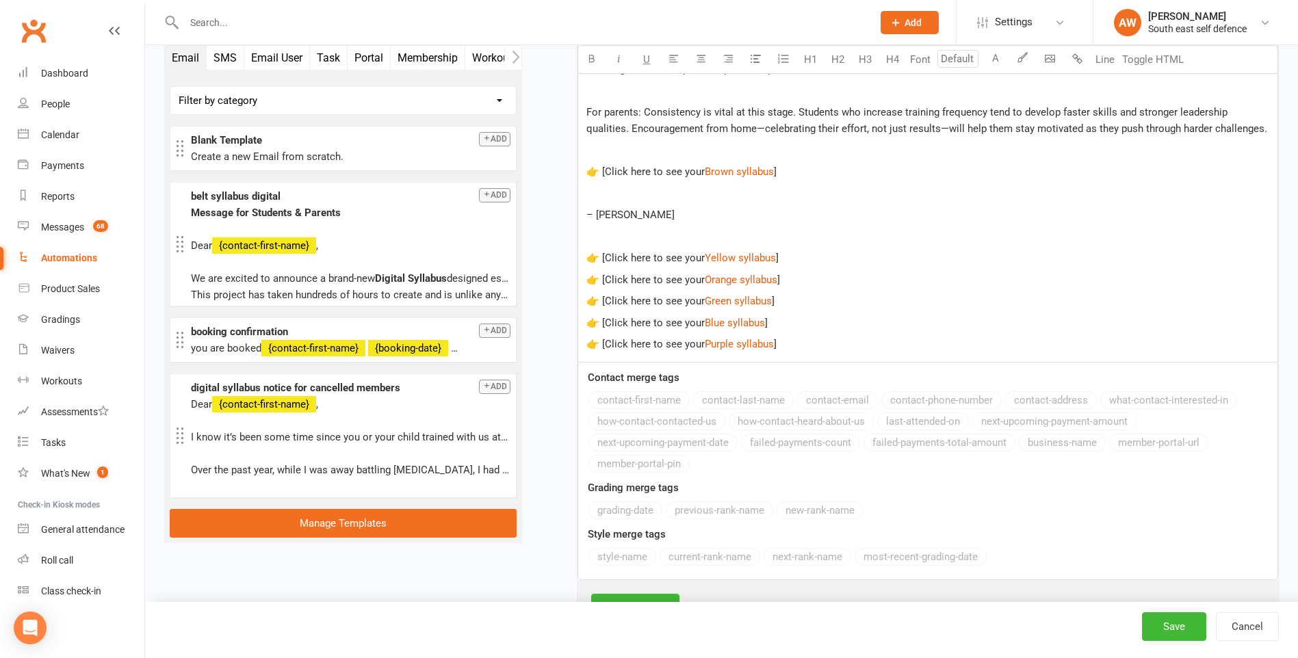
scroll to position [821, 0]
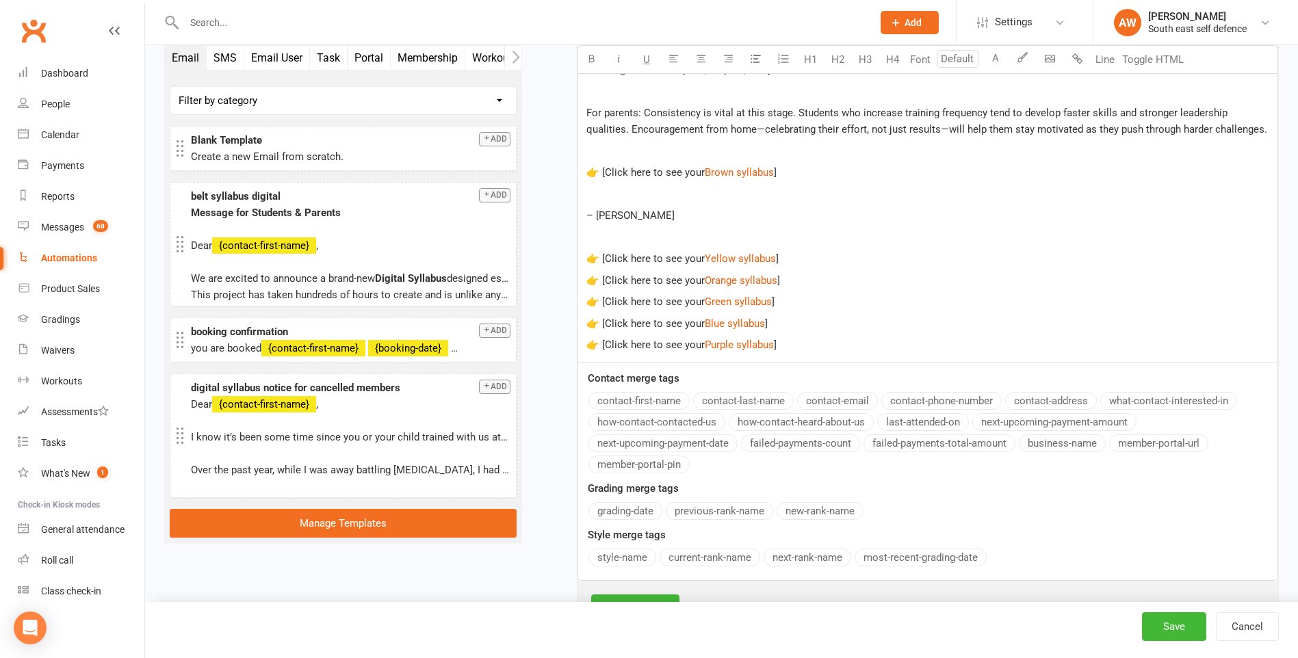
click at [802, 345] on p "👉 [Click here to see your $ Purple syllabus $ ]" at bounding box center [927, 345] width 683 height 16
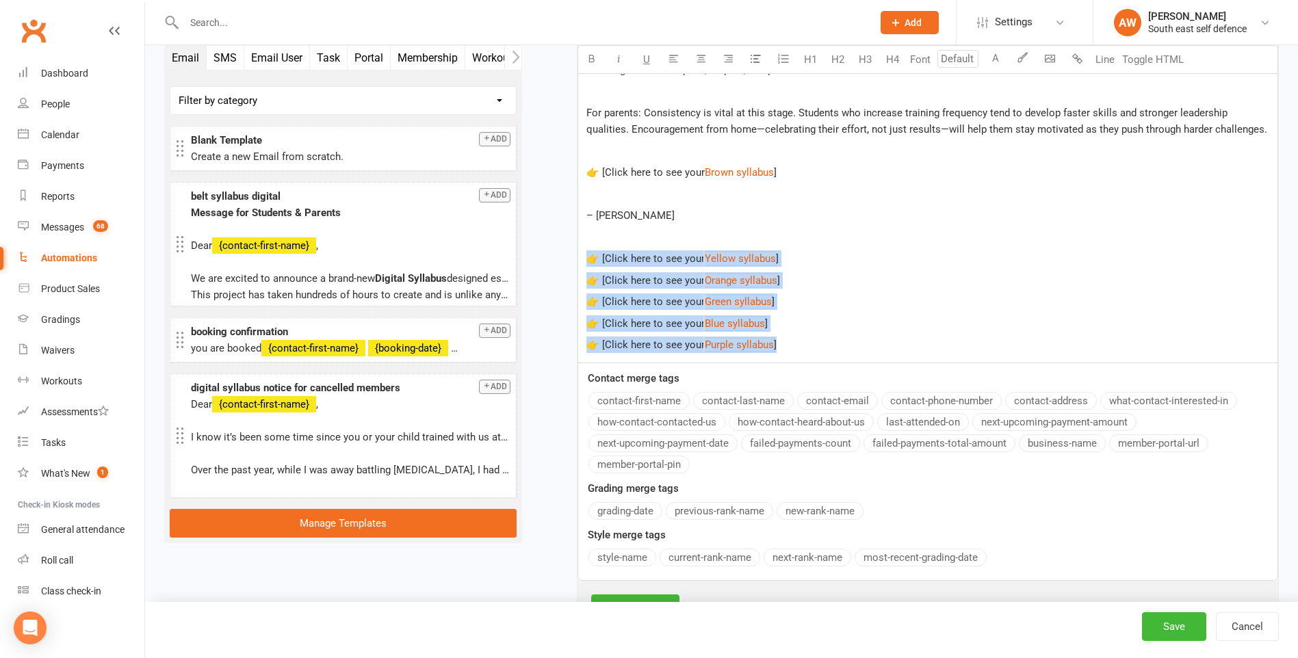
drag, startPoint x: 802, startPoint y: 345, endPoint x: 578, endPoint y: 262, distance: 239.4
click at [578, 262] on div "﻿ Well done on reaching Purple Belt ﻿ {contact-first-name} ! This is a stage of…" at bounding box center [927, 99] width 699 height 527
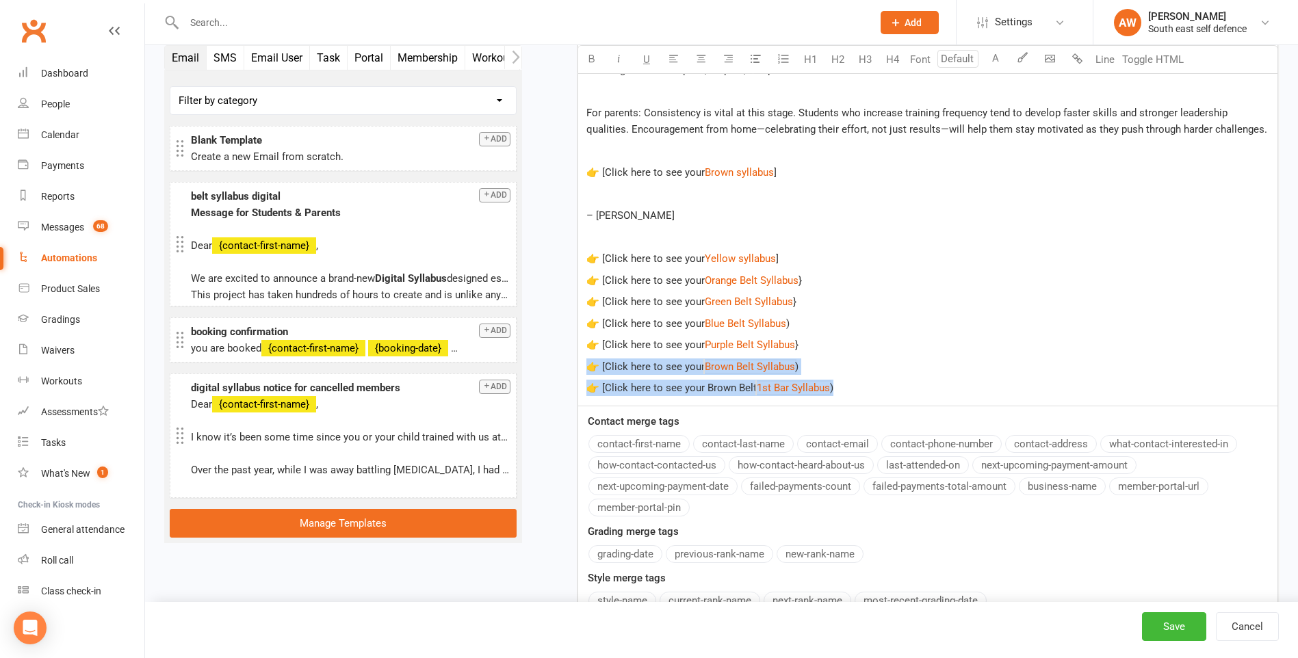
drag, startPoint x: 866, startPoint y: 391, endPoint x: 586, endPoint y: 371, distance: 280.5
click at [588, 371] on div "﻿ Well done on reaching Purple Belt ﻿ {contact-first-name} ! This is a stage of…" at bounding box center [927, 121] width 699 height 570
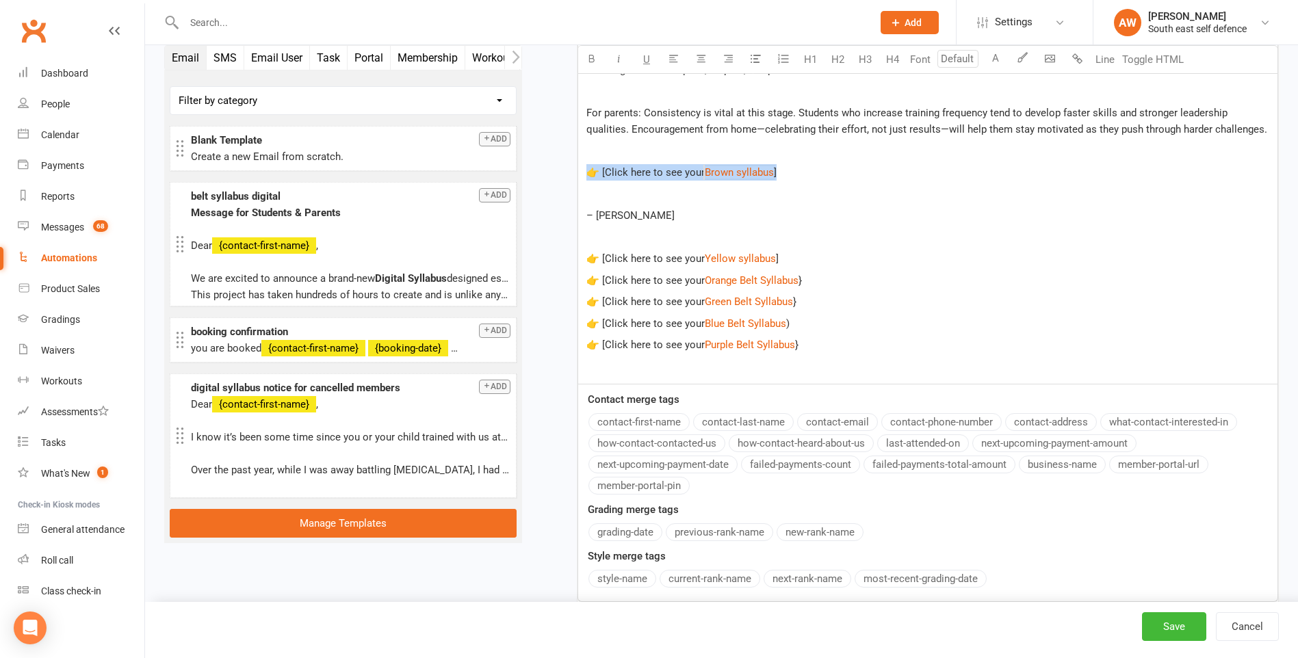
drag, startPoint x: 786, startPoint y: 172, endPoint x: 586, endPoint y: 168, distance: 199.8
click at [586, 168] on p "👉 [Click here to see your $ Brown syllabus $ ]" at bounding box center [927, 172] width 683 height 16
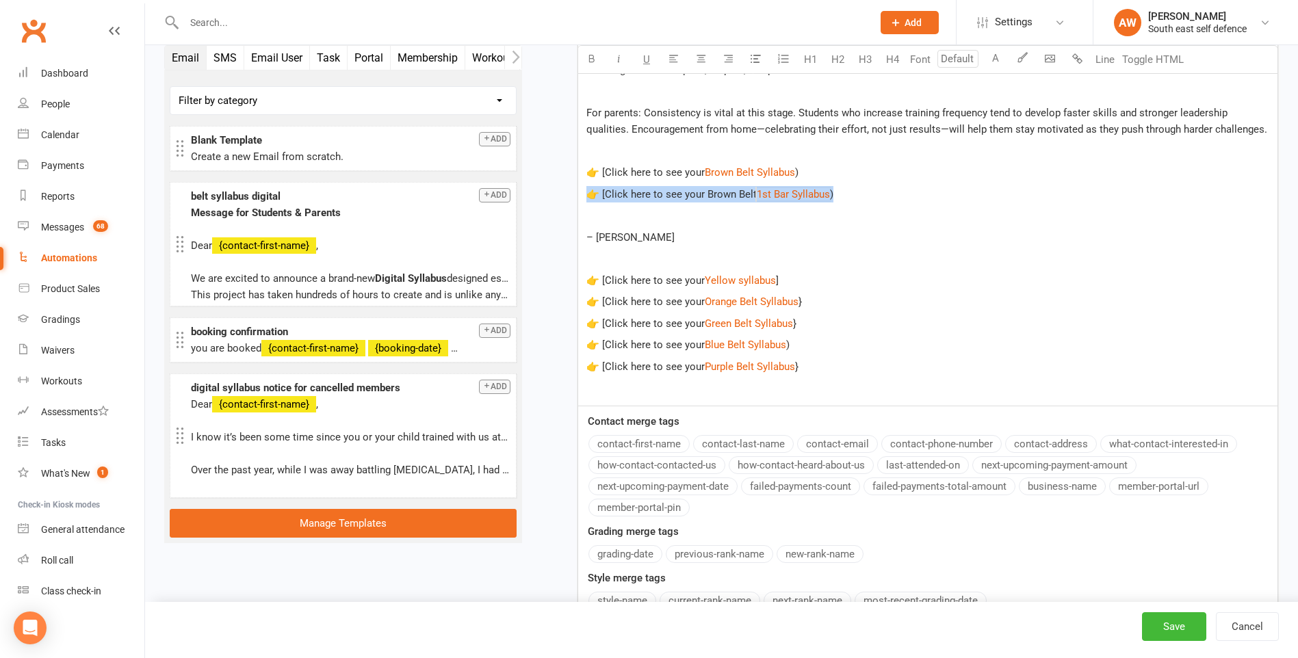
drag, startPoint x: 852, startPoint y: 192, endPoint x: 590, endPoint y: 192, distance: 262.0
click at [590, 192] on p "👉 [Click here to see your Brown Belt $ 1st Bar Syllabus $ )" at bounding box center [927, 194] width 683 height 16
click at [1173, 628] on button "Save" at bounding box center [1174, 626] width 64 height 29
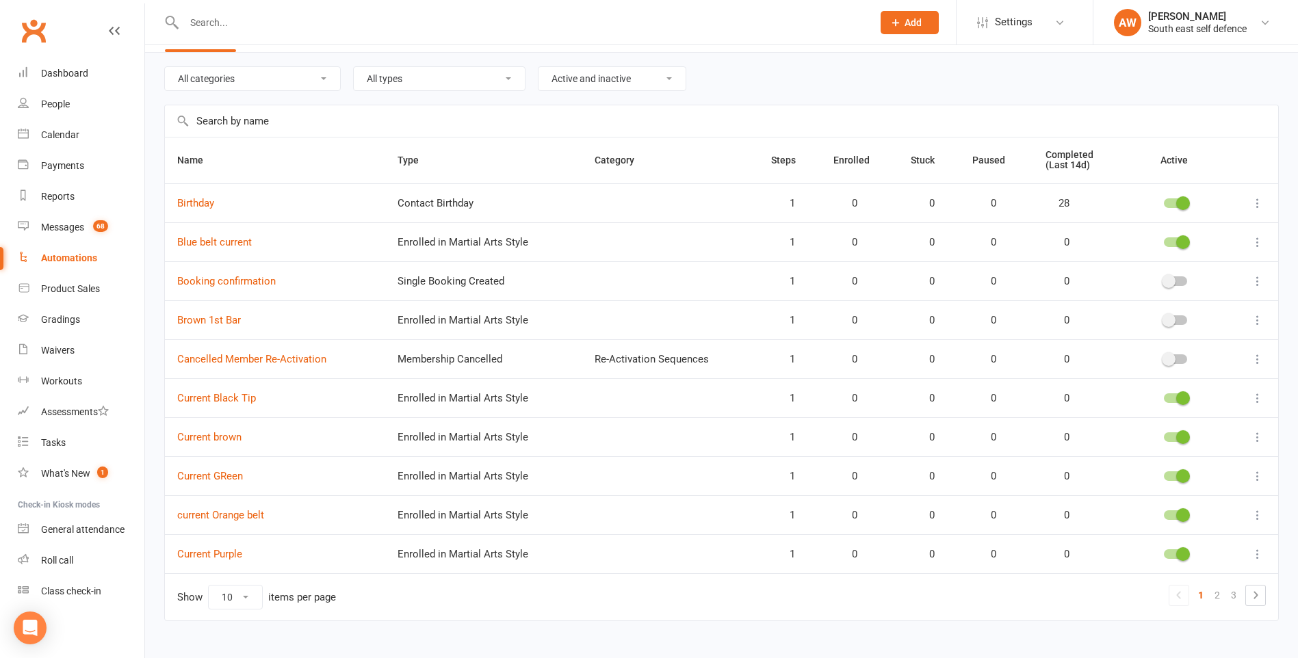
scroll to position [62, 0]
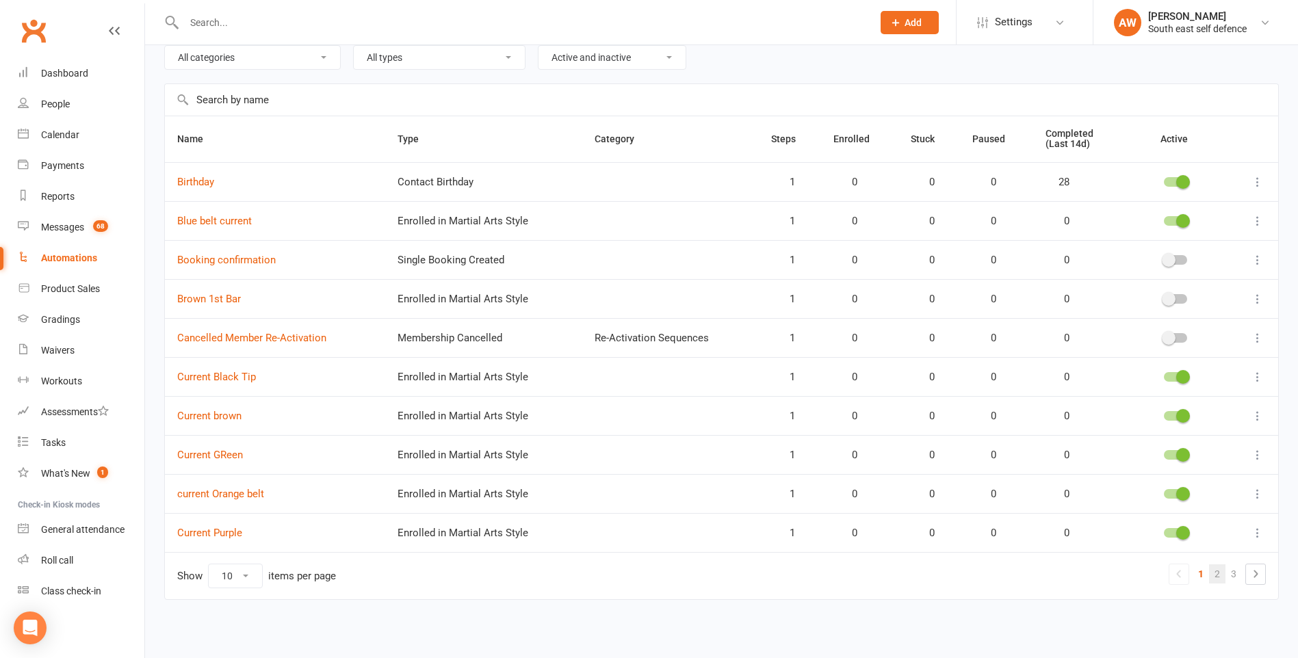
click at [1217, 571] on link "2" at bounding box center [1217, 573] width 16 height 19
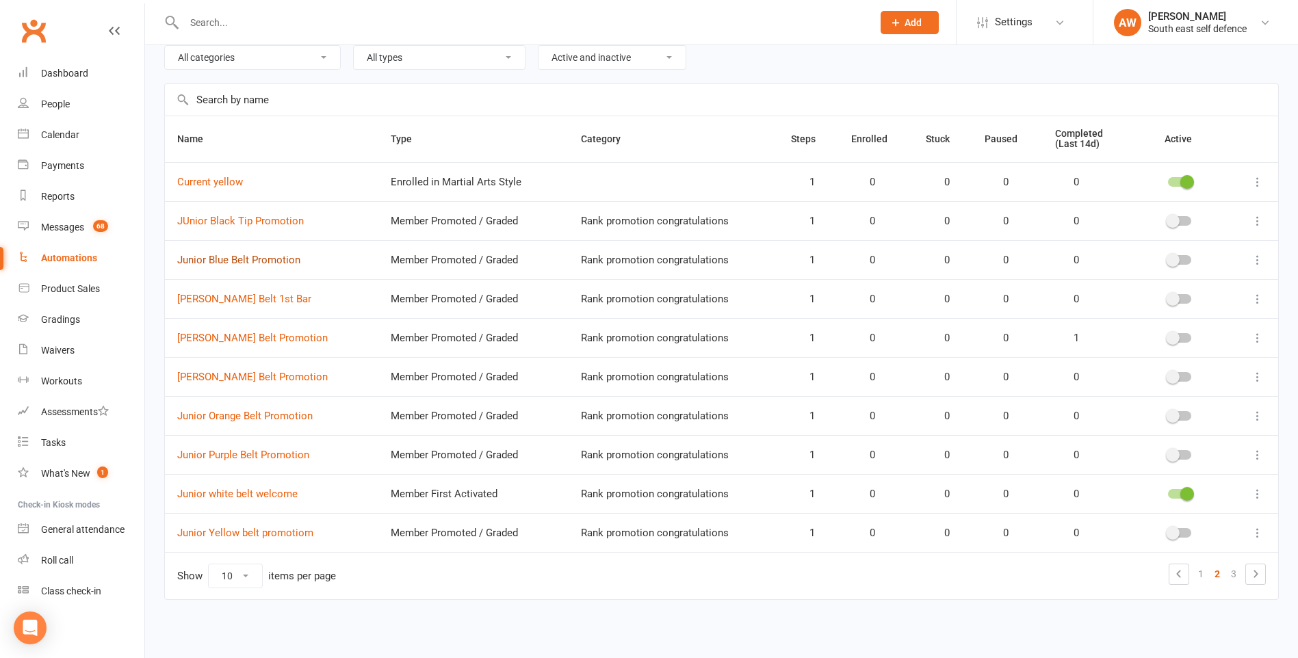
click at [228, 261] on link "Junior Blue Belt Promotion" at bounding box center [238, 260] width 123 height 12
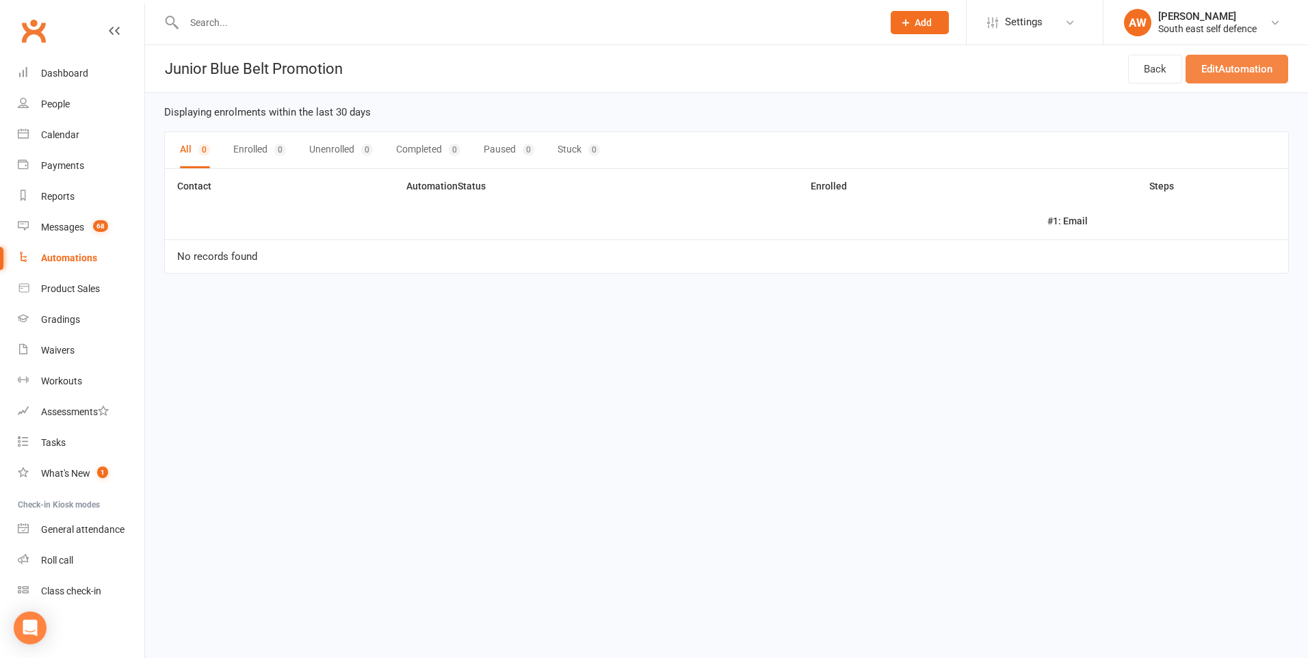
click at [1247, 67] on link "Edit Automation" at bounding box center [1237, 69] width 103 height 29
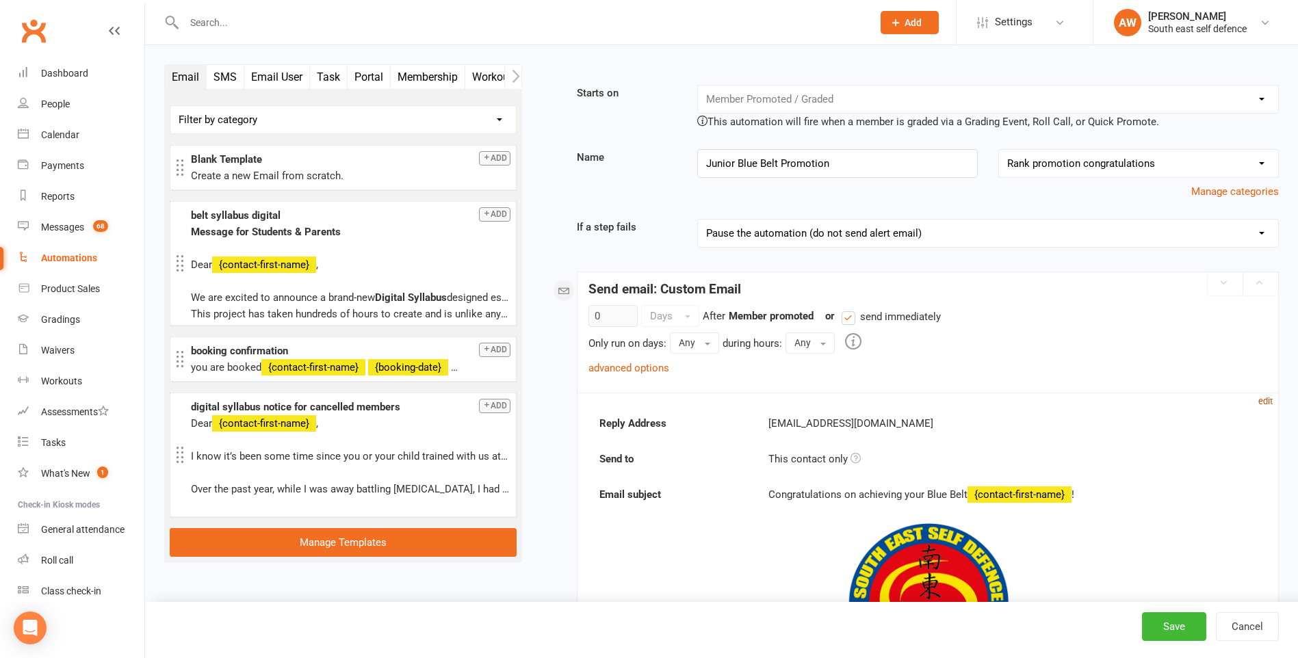
click at [1266, 402] on small "edit" at bounding box center [1265, 401] width 14 height 10
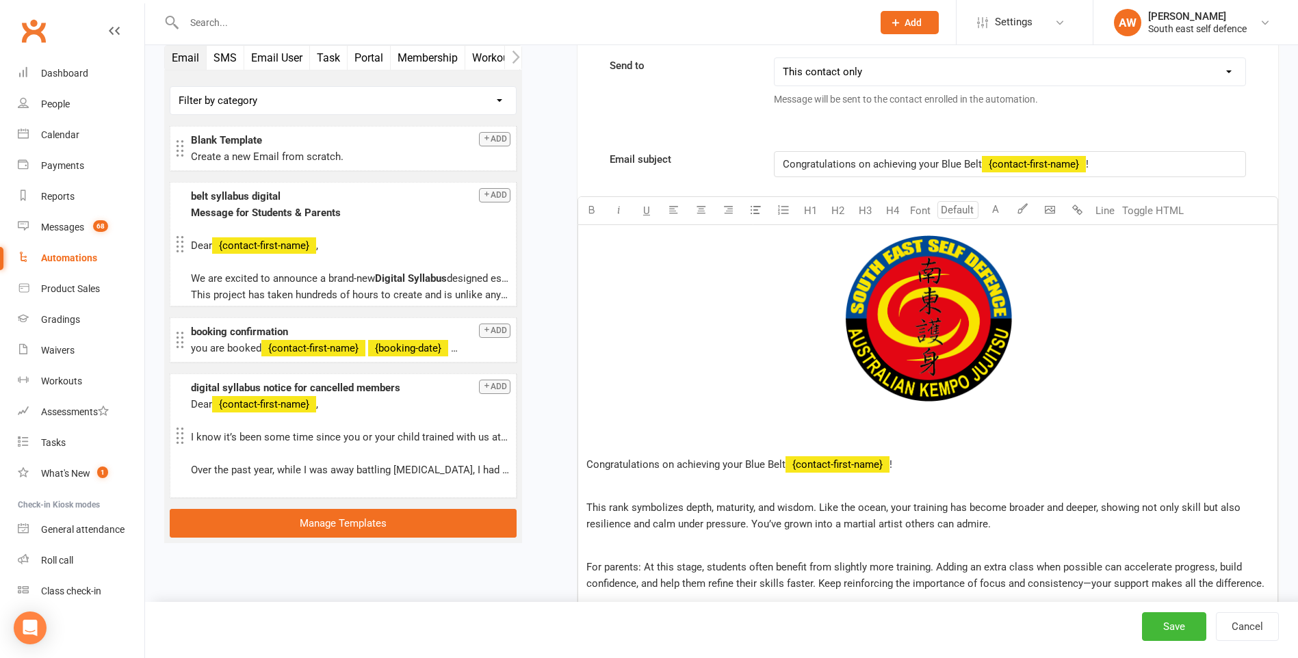
scroll to position [684, 0]
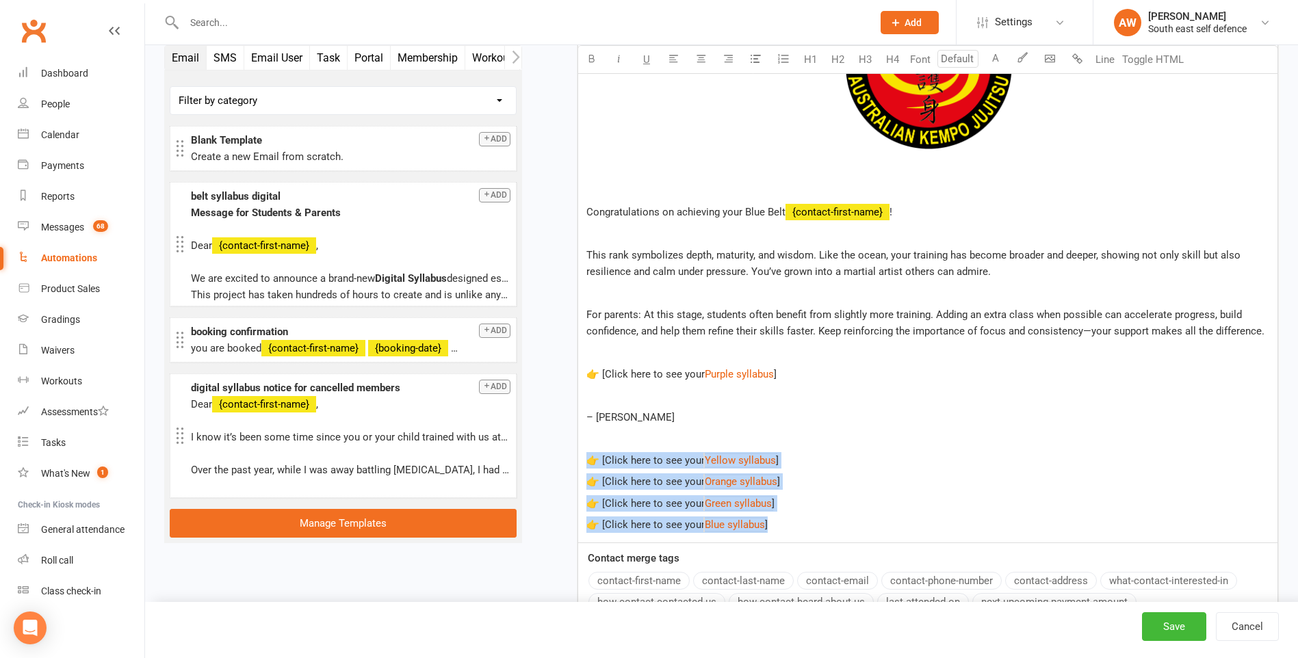
drag, startPoint x: 794, startPoint y: 525, endPoint x: 583, endPoint y: 460, distance: 220.5
click at [583, 460] on div "﻿ Congratulations on achieving your Blue Belt ﻿ {contact-first-name} ! This ran…" at bounding box center [927, 258] width 699 height 570
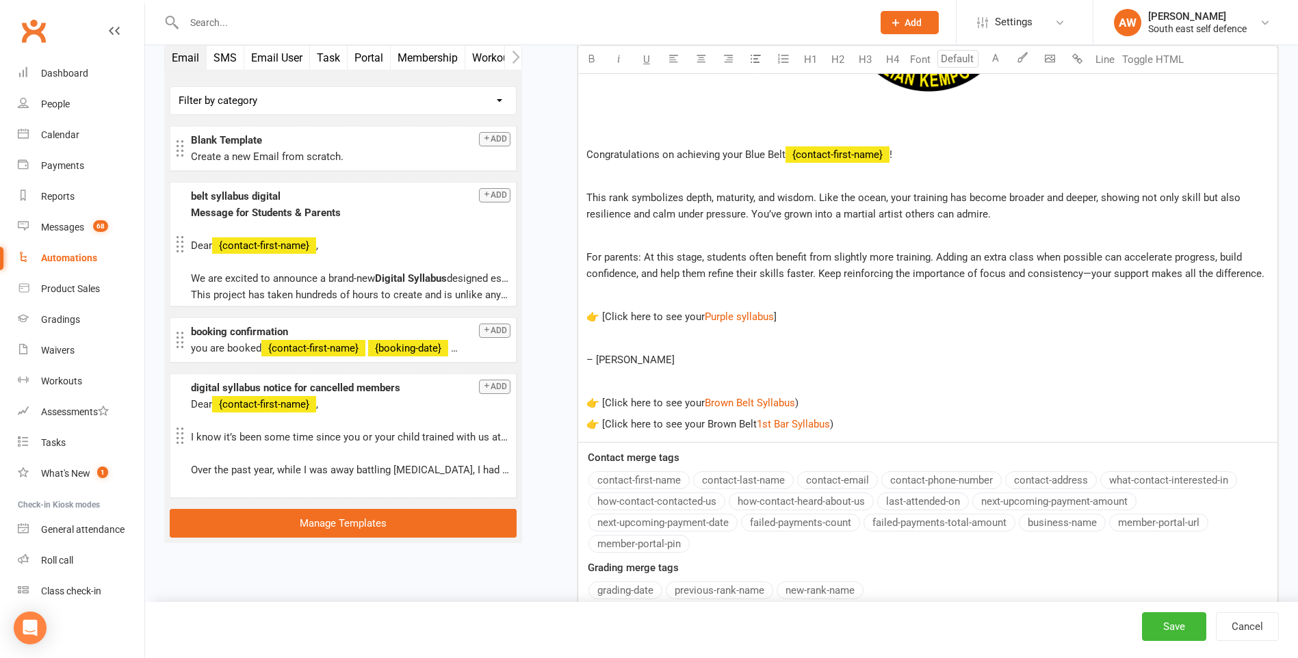
scroll to position [659, 0]
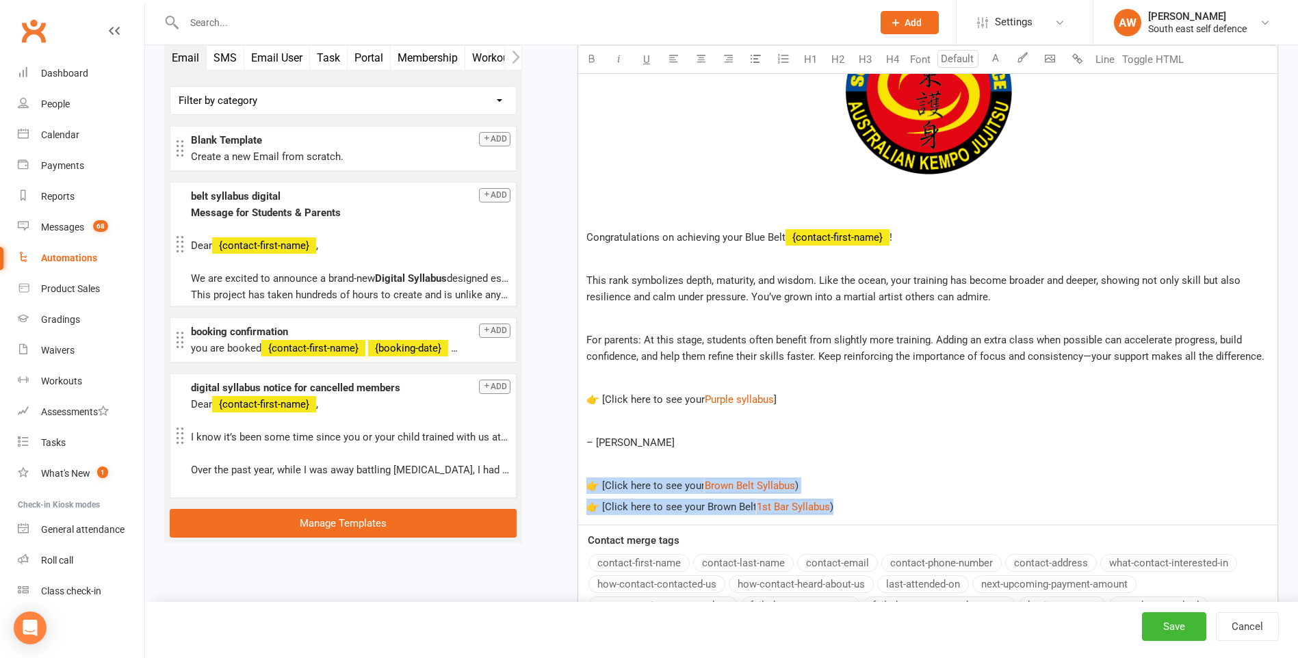
drag, startPoint x: 851, startPoint y: 504, endPoint x: 589, endPoint y: 486, distance: 262.6
click at [589, 486] on div "﻿ Congratulations on achieving your Blue Belt ﻿ {contact-first-name} ! This ran…" at bounding box center [927, 261] width 699 height 527
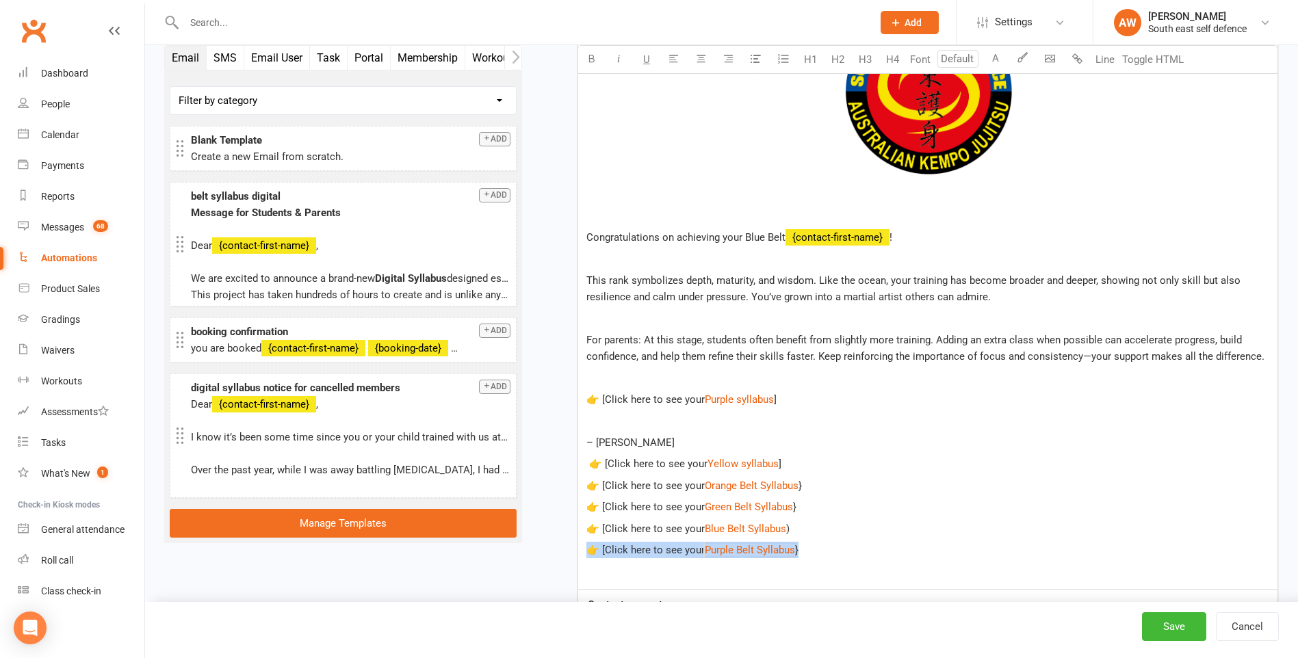
drag, startPoint x: 824, startPoint y: 552, endPoint x: 588, endPoint y: 549, distance: 236.7
click at [581, 549] on div "﻿ Congratulations on achieving your Blue Belt ﻿ {contact-first-name} ! This ran…" at bounding box center [927, 294] width 699 height 592
drag, startPoint x: 789, startPoint y: 399, endPoint x: 564, endPoint y: 399, distance: 224.4
click at [564, 399] on div "Starts on Booking Cancelled Booking Due Booking Late-Cancelled Booking Marked A…" at bounding box center [910, 168] width 736 height 1485
click at [1166, 622] on button "Save" at bounding box center [1174, 626] width 64 height 29
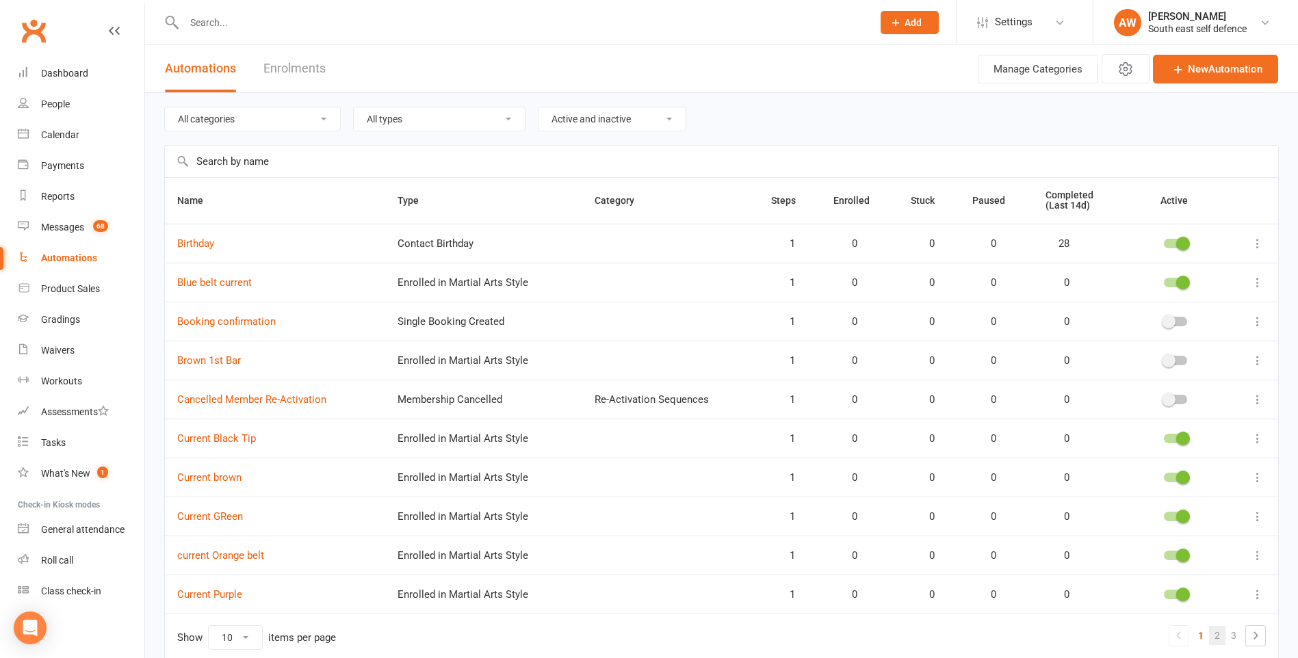
click at [1220, 638] on link "2" at bounding box center [1217, 635] width 16 height 19
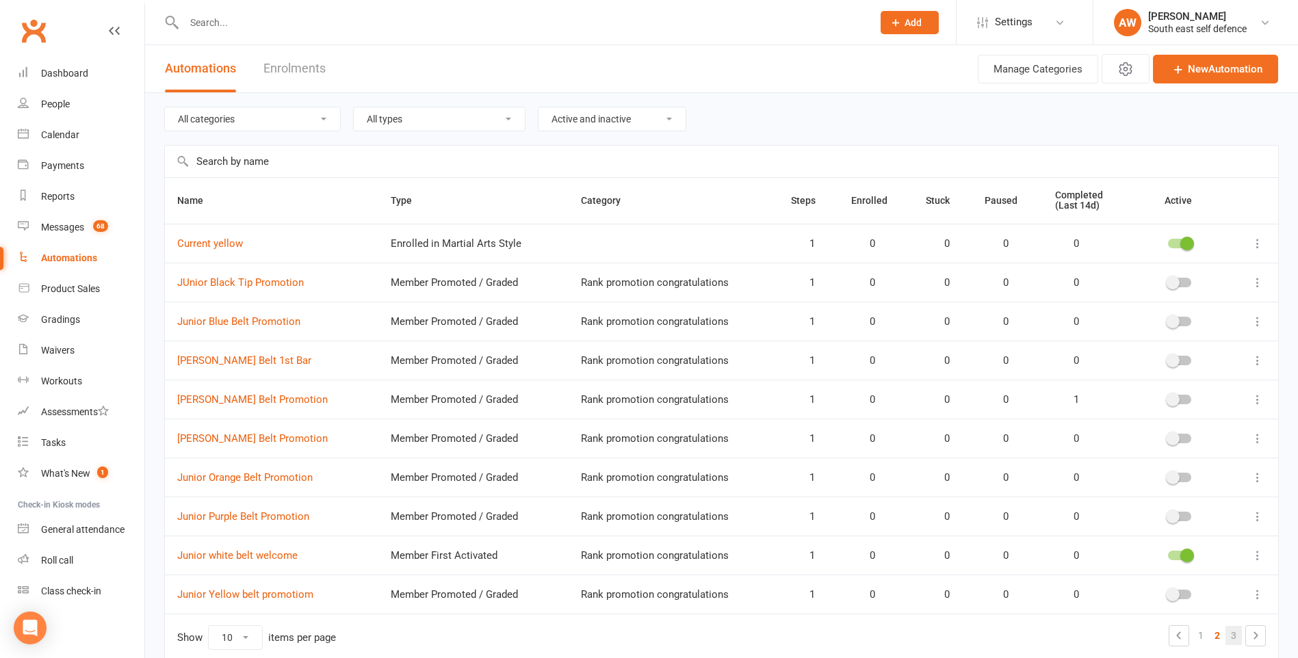
click at [1231, 636] on link "3" at bounding box center [1233, 635] width 16 height 19
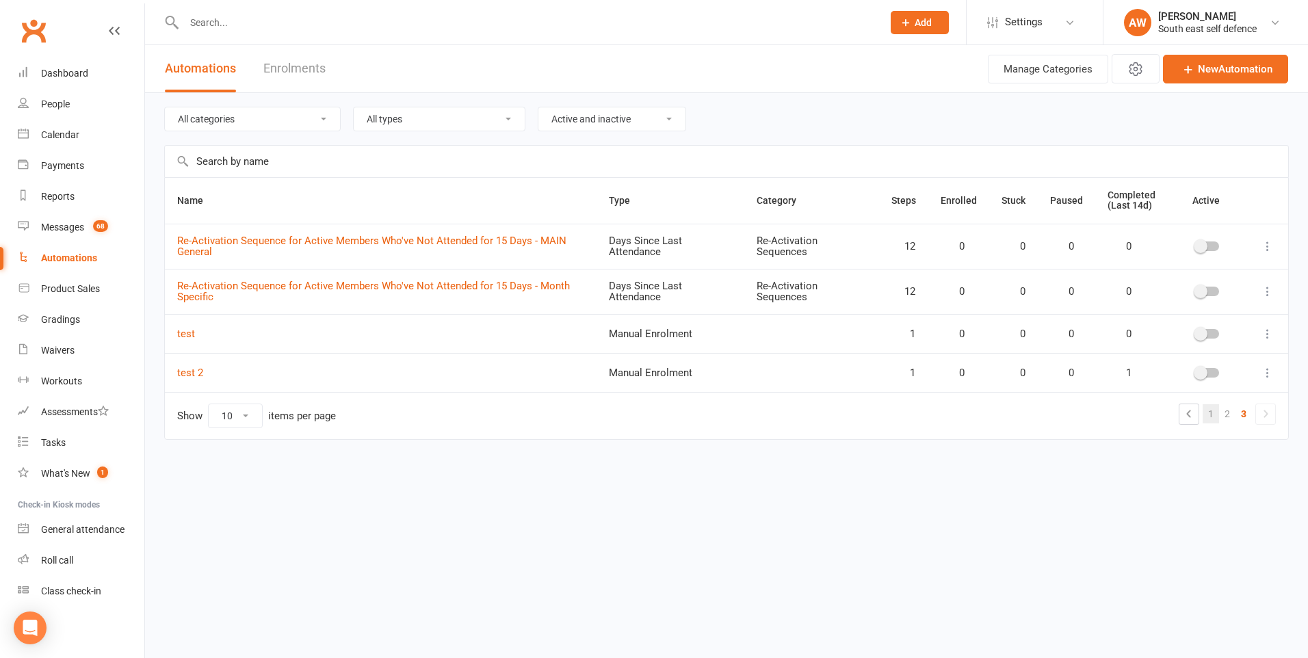
click at [1216, 415] on link "1" at bounding box center [1211, 413] width 16 height 19
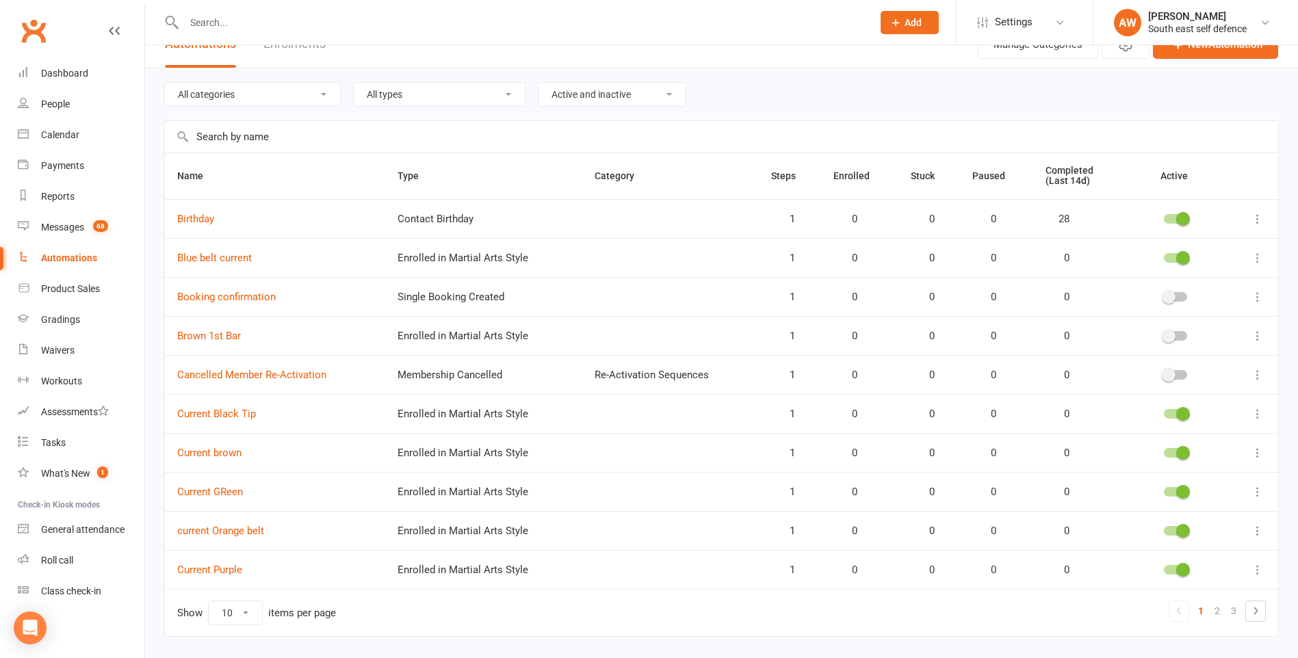
scroll to position [62, 0]
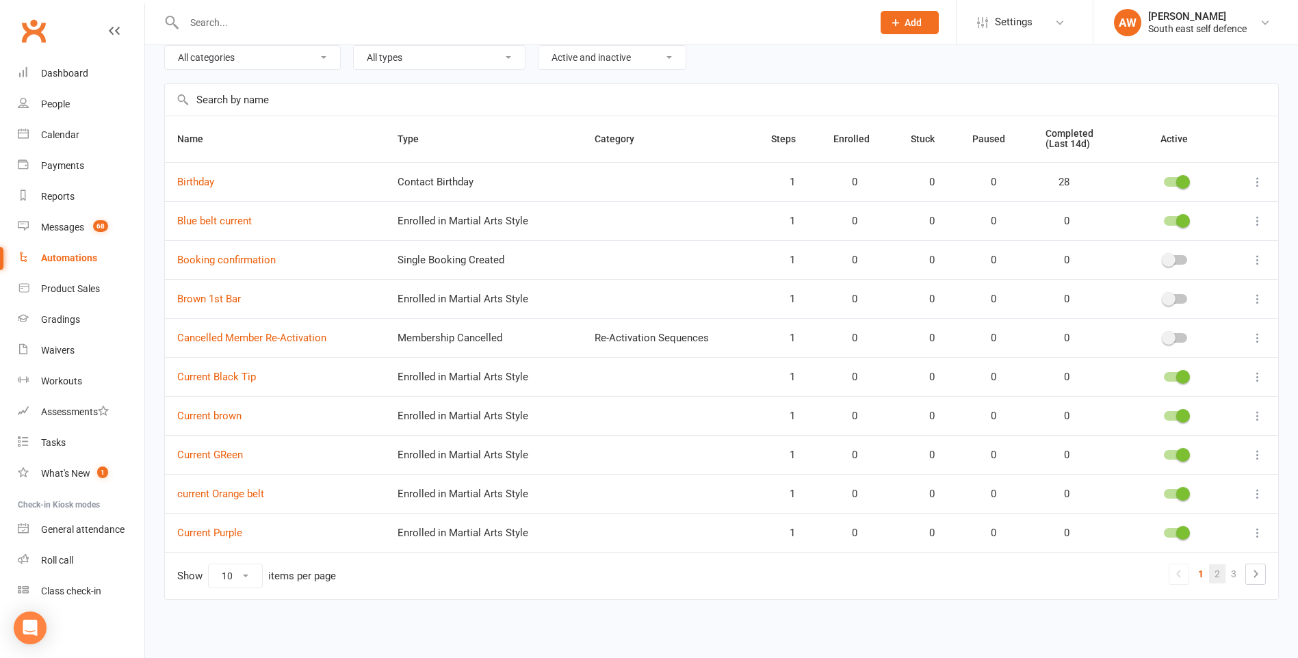
click at [1220, 577] on link "2" at bounding box center [1217, 573] width 16 height 19
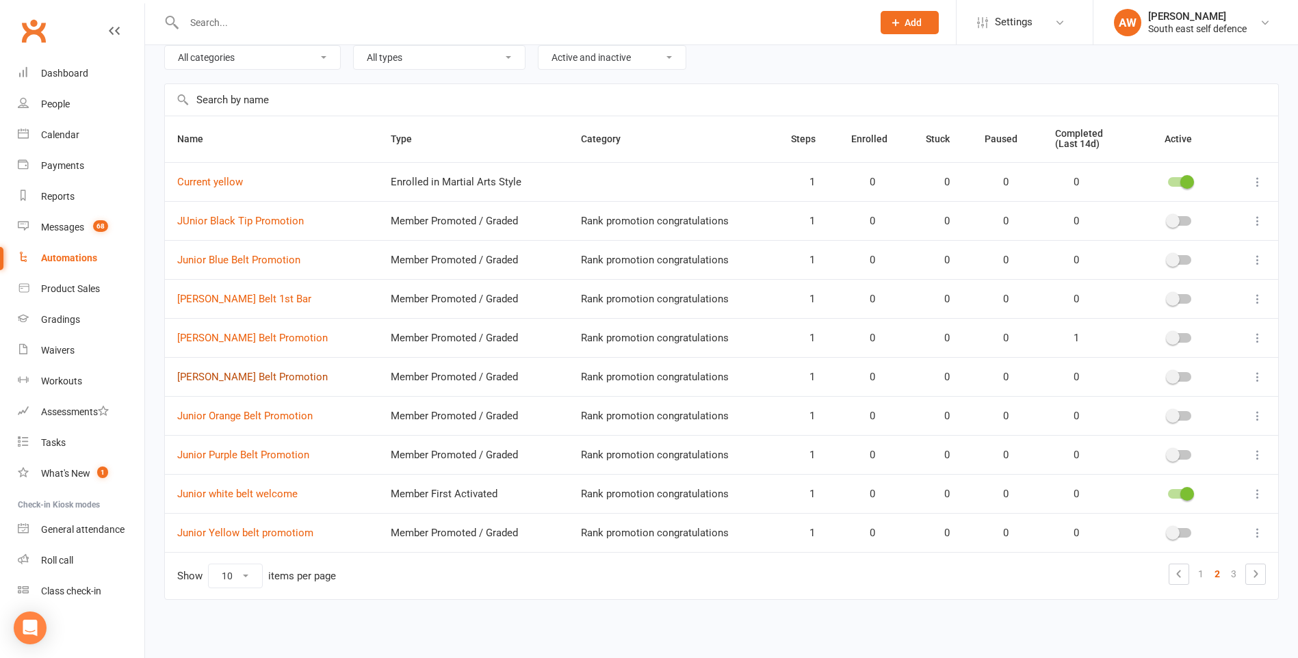
click at [238, 376] on link "Junior Green Belt Promotion" at bounding box center [252, 377] width 150 height 12
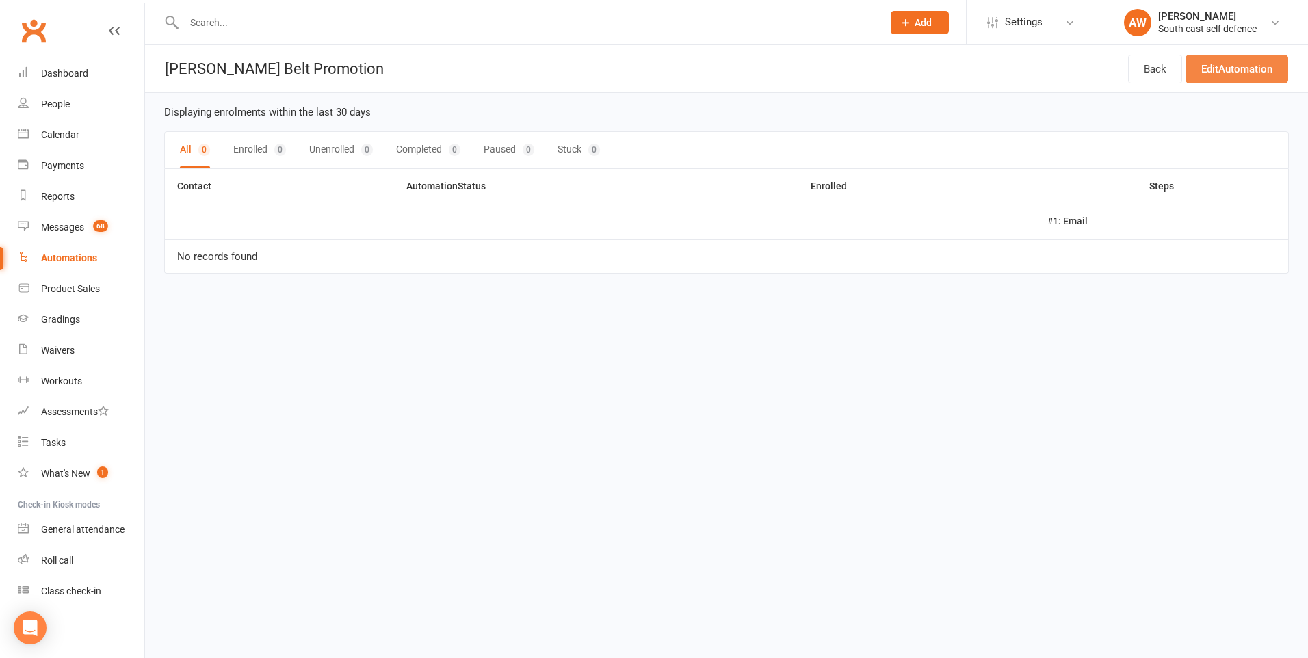
click at [1219, 75] on link "Edit Automation" at bounding box center [1237, 69] width 103 height 29
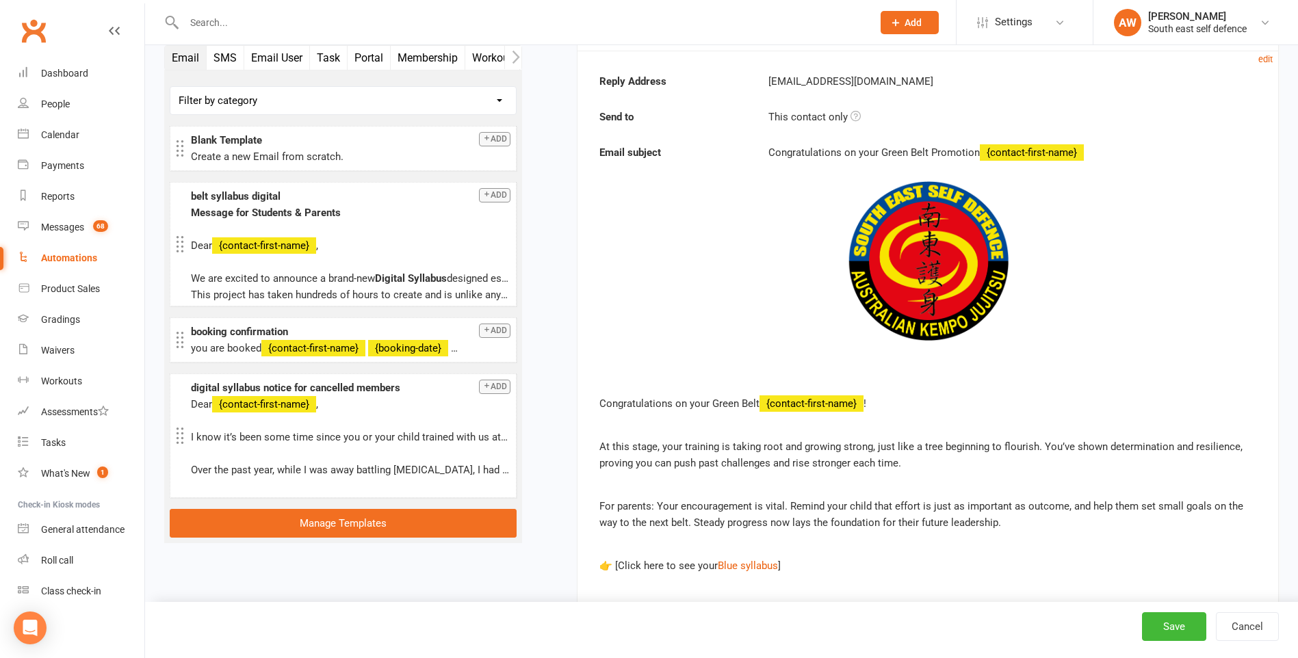
scroll to position [205, 0]
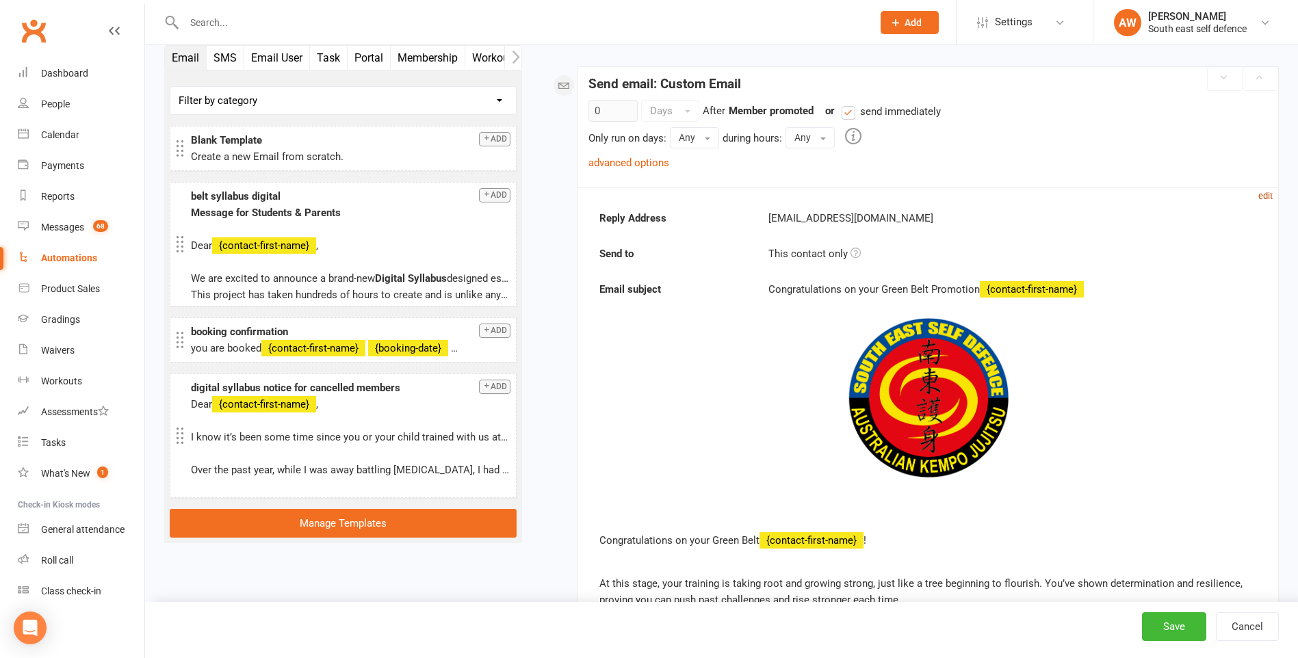
click at [1266, 196] on small "edit" at bounding box center [1265, 196] width 14 height 10
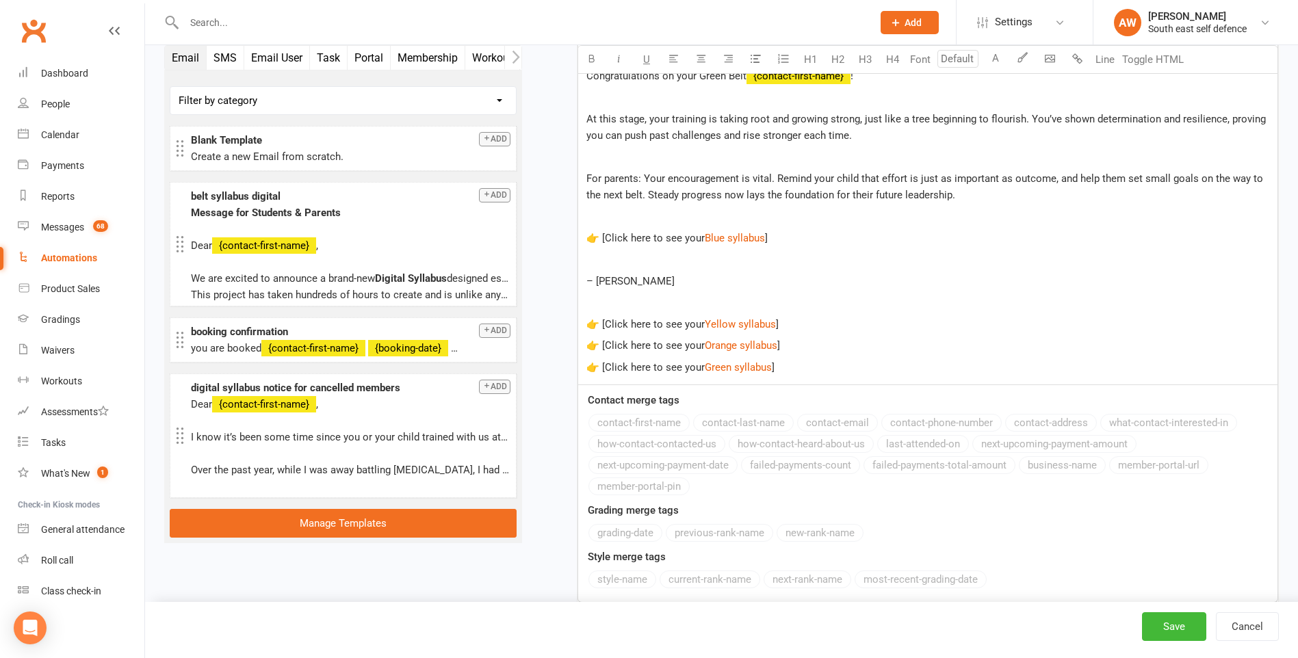
scroll to position [821, 0]
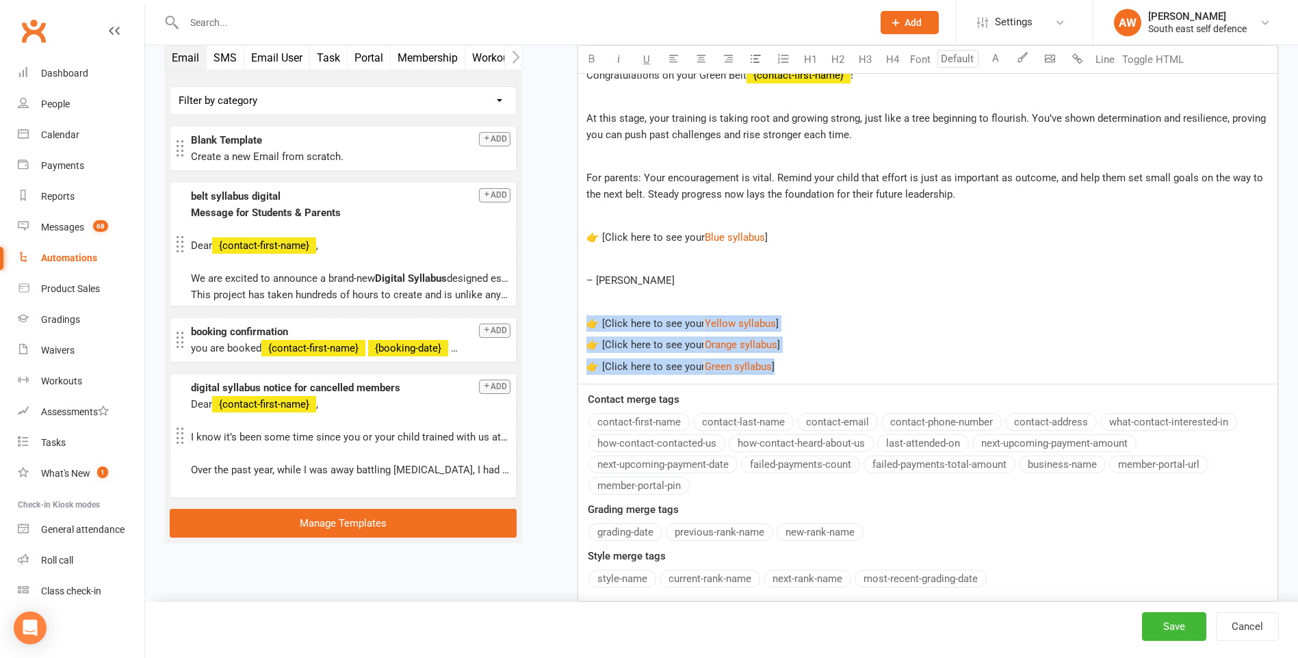
drag, startPoint x: 788, startPoint y: 367, endPoint x: 585, endPoint y: 326, distance: 207.4
click at [585, 326] on div "﻿ Congratulations on your Green Belt ﻿ {contact-first-name} ! At this stage, yo…" at bounding box center [927, 110] width 699 height 549
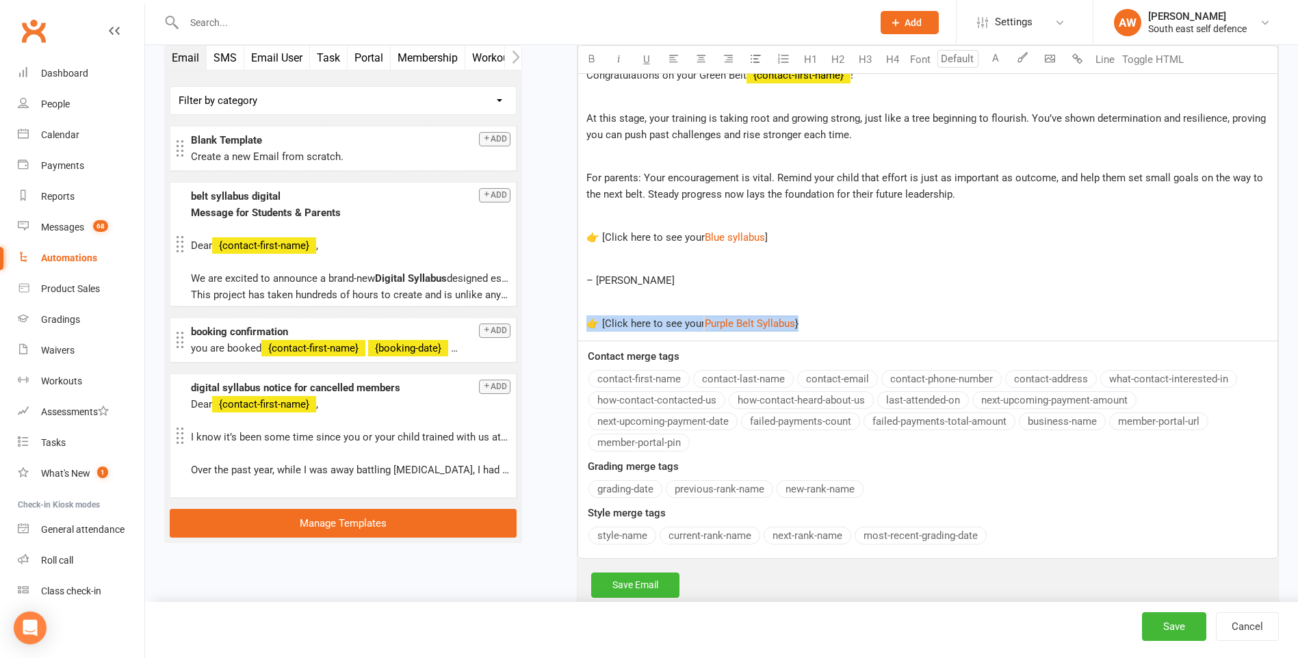
drag, startPoint x: 826, startPoint y: 324, endPoint x: 592, endPoint y: 324, distance: 234.6
click at [592, 324] on p "👉 [Click here to see your $ Purple Belt Syllabus $ }" at bounding box center [927, 323] width 683 height 16
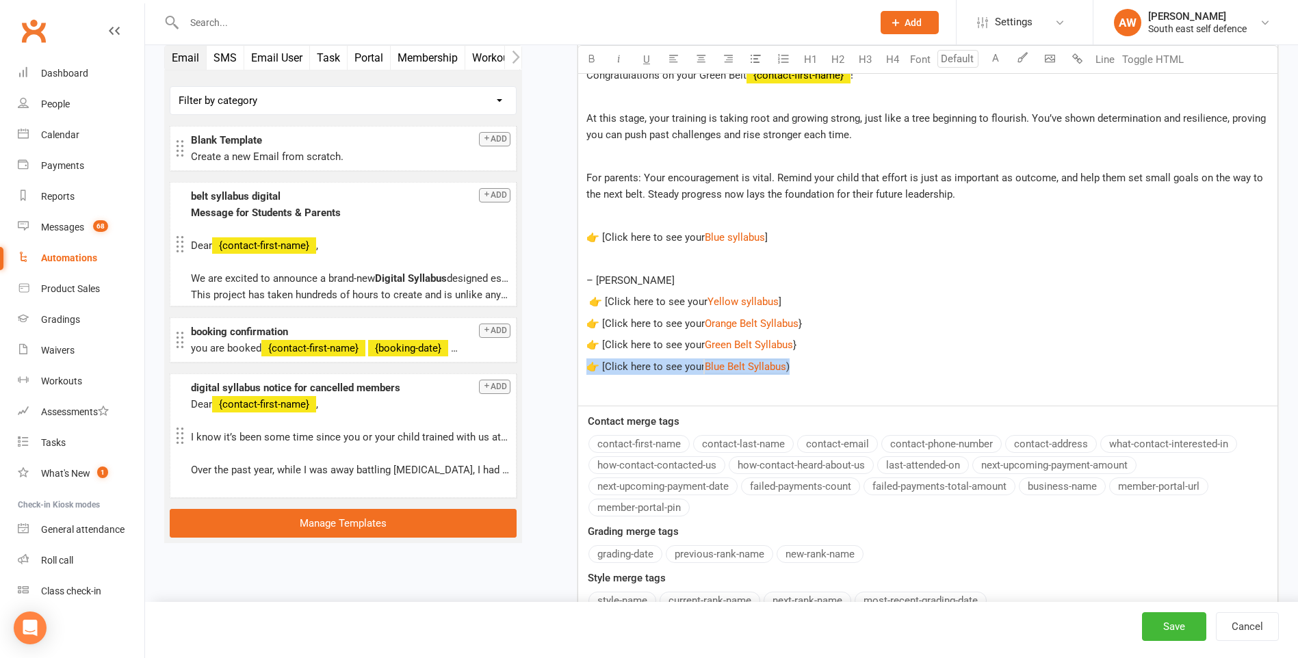
drag, startPoint x: 807, startPoint y: 367, endPoint x: 575, endPoint y: 362, distance: 232.6
drag, startPoint x: 774, startPoint y: 237, endPoint x: 586, endPoint y: 236, distance: 188.1
click at [586, 236] on p "👉 [Click here to see your $ Blue syllabus $ ]" at bounding box center [927, 237] width 683 height 16
click at [1176, 621] on button "Save" at bounding box center [1174, 626] width 64 height 29
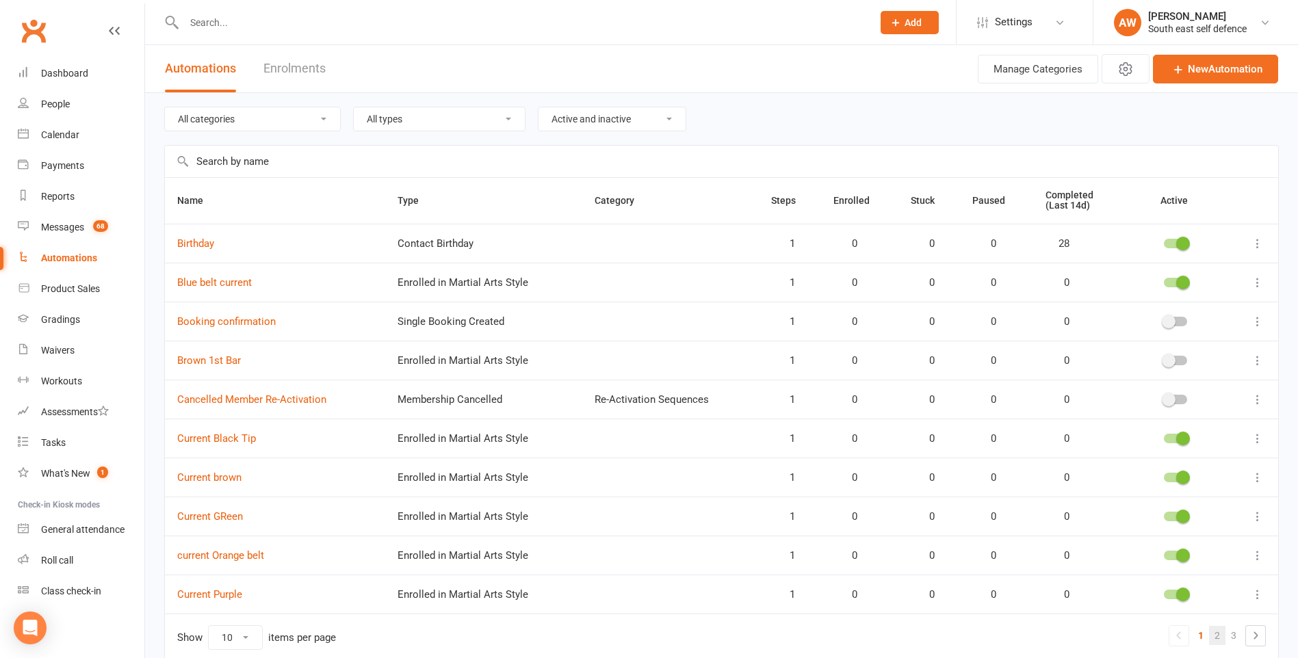
click at [1216, 638] on link "2" at bounding box center [1217, 635] width 16 height 19
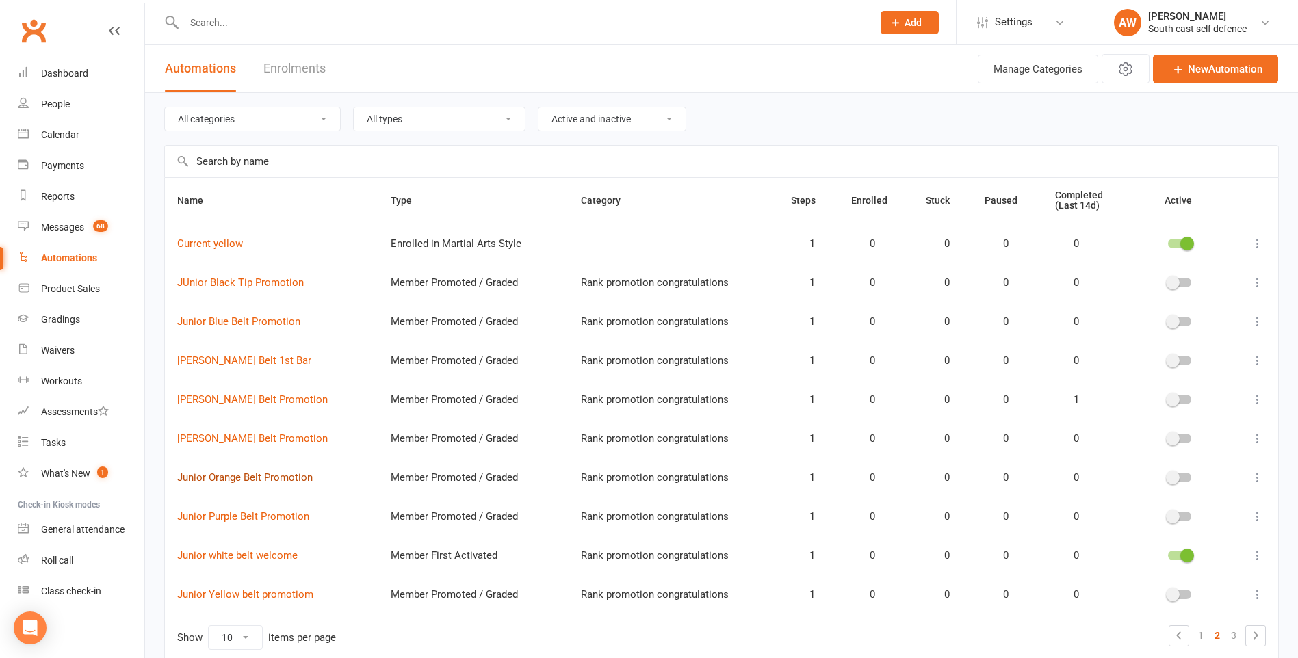
click at [286, 476] on link "Junior Orange Belt Promotion" at bounding box center [244, 477] width 135 height 12
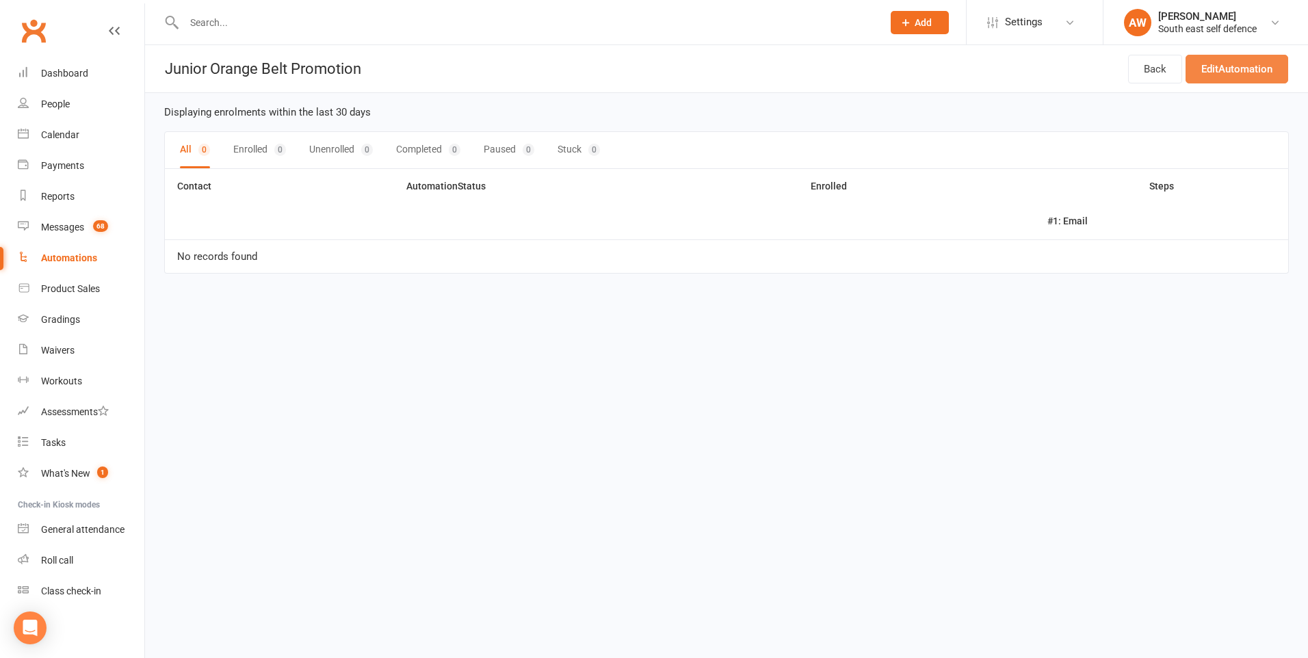
click at [1237, 69] on link "Edit Automation" at bounding box center [1237, 69] width 103 height 29
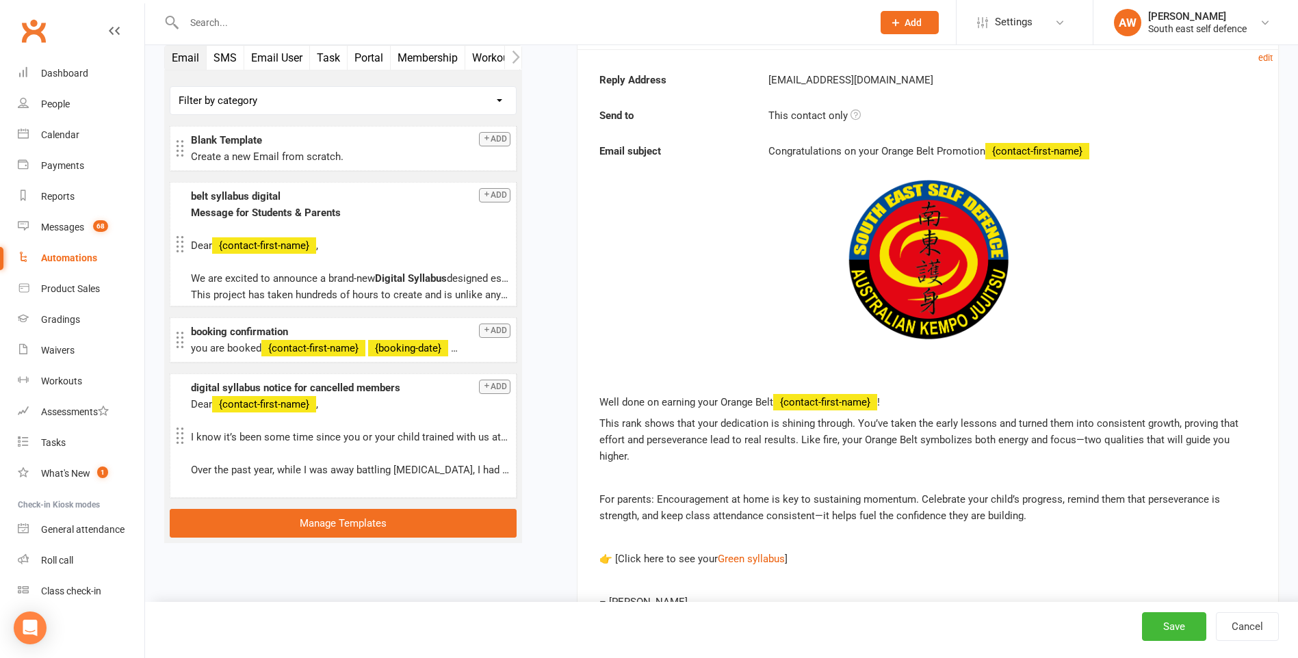
scroll to position [325, 0]
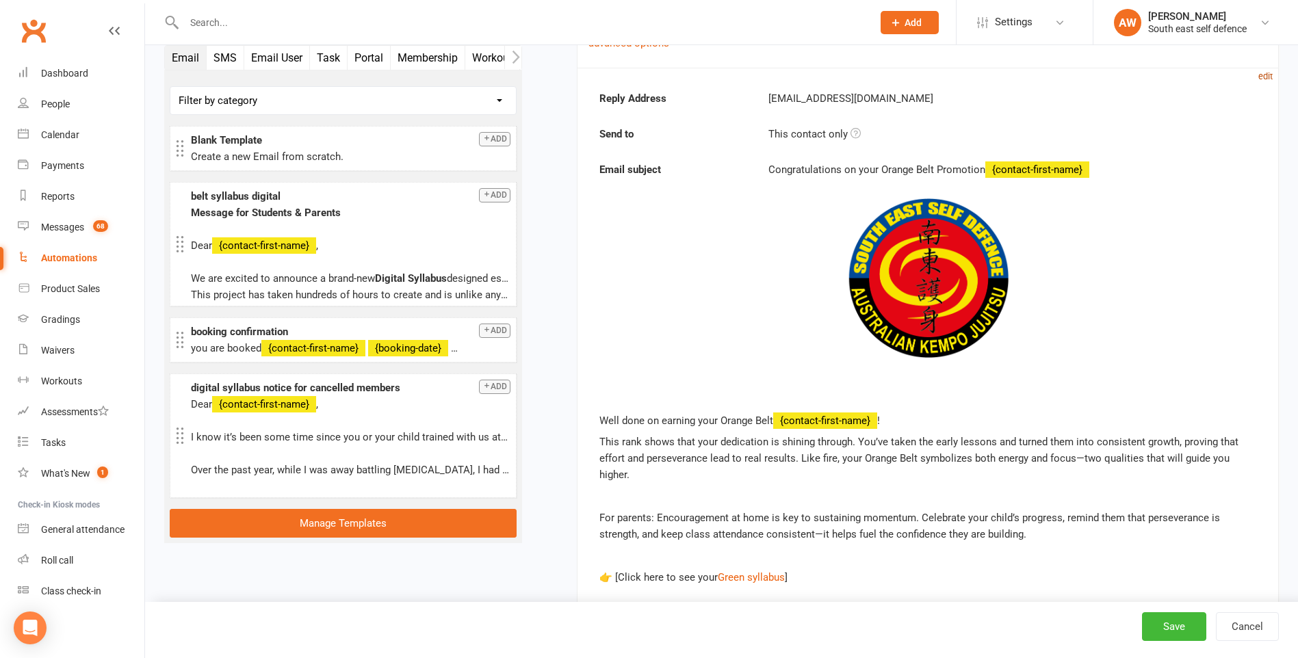
click at [1263, 77] on small "edit" at bounding box center [1265, 76] width 14 height 10
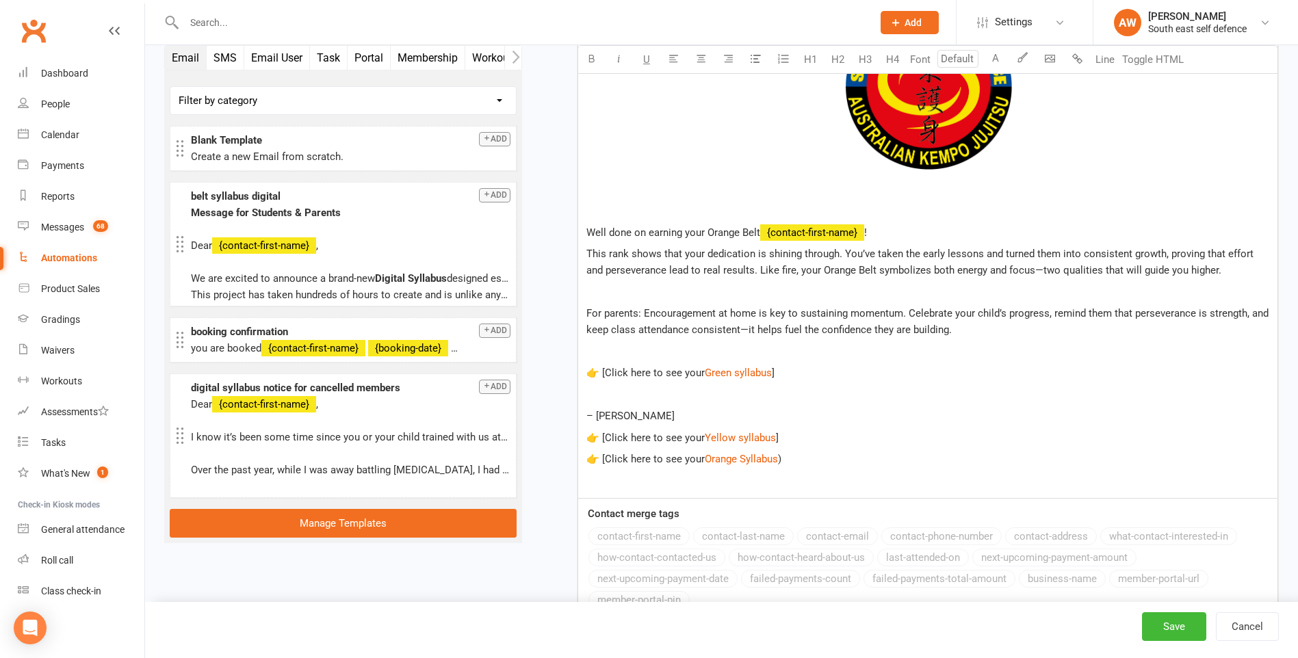
scroll to position [667, 0]
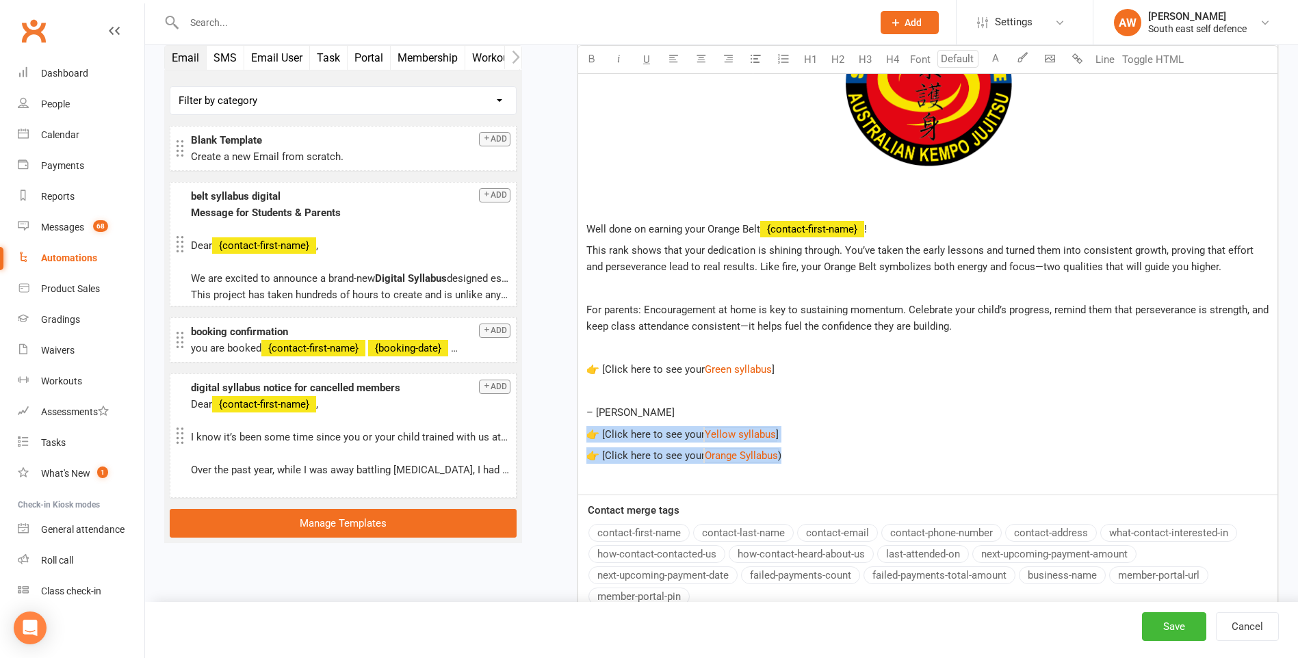
drag, startPoint x: 794, startPoint y: 451, endPoint x: 572, endPoint y: 438, distance: 222.0
click at [572, 438] on div "Starts on Booking Cancelled Booking Due Booking Late-Cancelled Booking Marked A…" at bounding box center [910, 117] width 736 height 1399
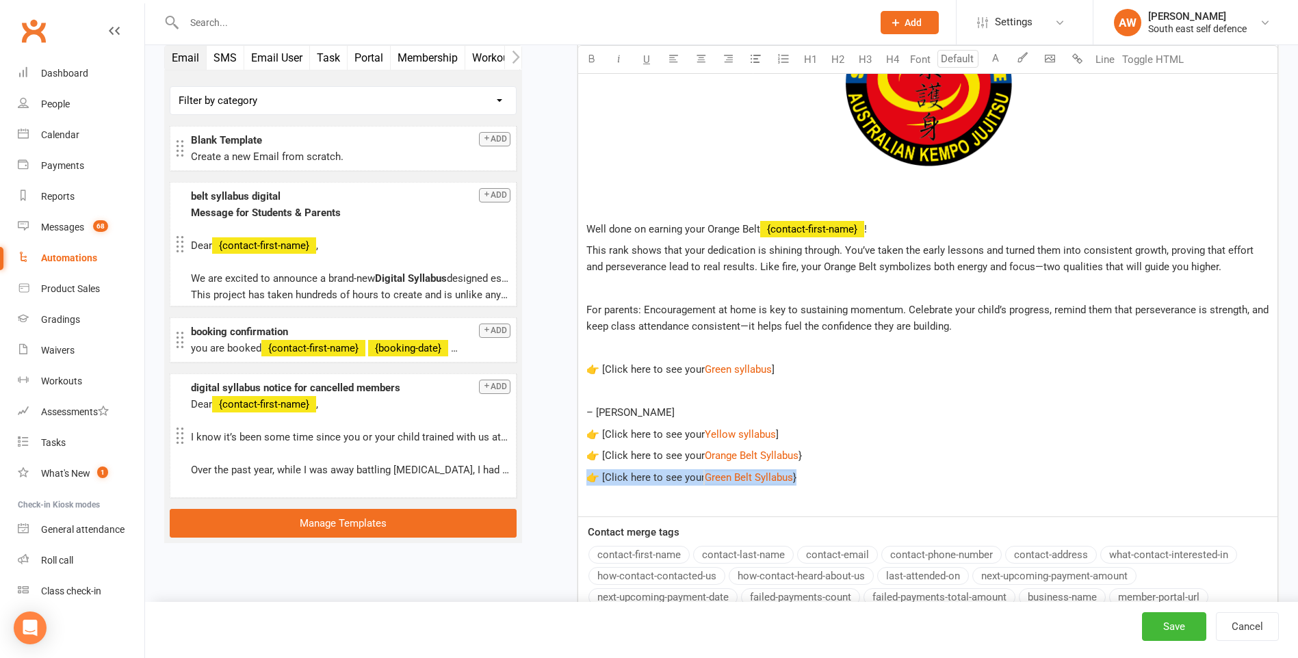
drag, startPoint x: 801, startPoint y: 478, endPoint x: 561, endPoint y: 478, distance: 240.1
click at [561, 478] on div "Starts on Booking Cancelled Booking Due Booking Late-Cancelled Booking Marked A…" at bounding box center [910, 128] width 736 height 1420
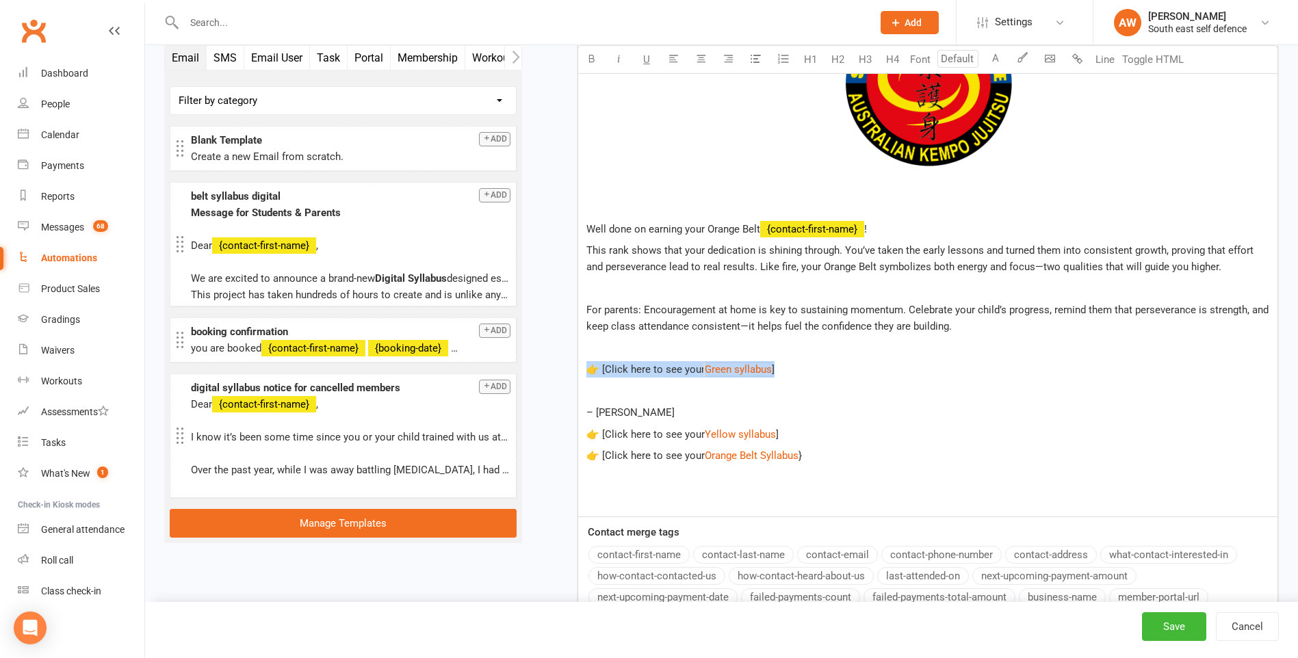
drag, startPoint x: 777, startPoint y: 369, endPoint x: 584, endPoint y: 374, distance: 193.0
click at [584, 374] on div "﻿ Well done on earning your Orange Belt ﻿ {contact-first-name} ! This rank show…" at bounding box center [927, 253] width 699 height 527
click at [1177, 631] on button "Save" at bounding box center [1174, 626] width 64 height 29
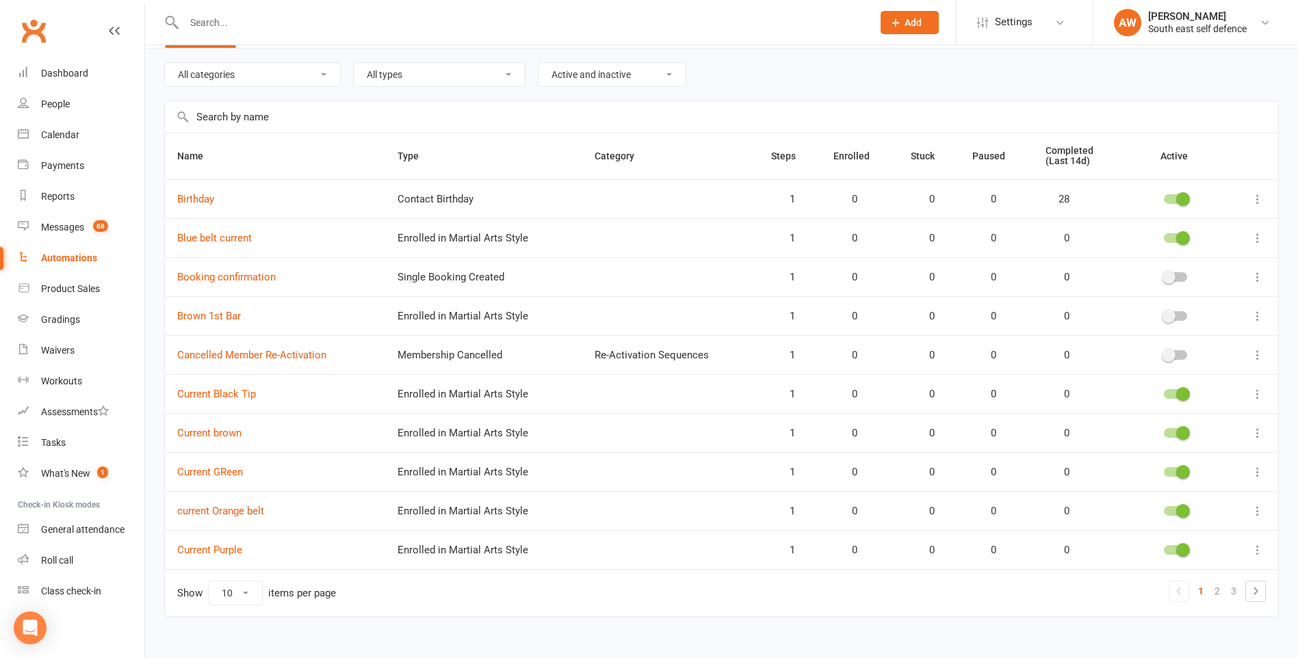
scroll to position [62, 0]
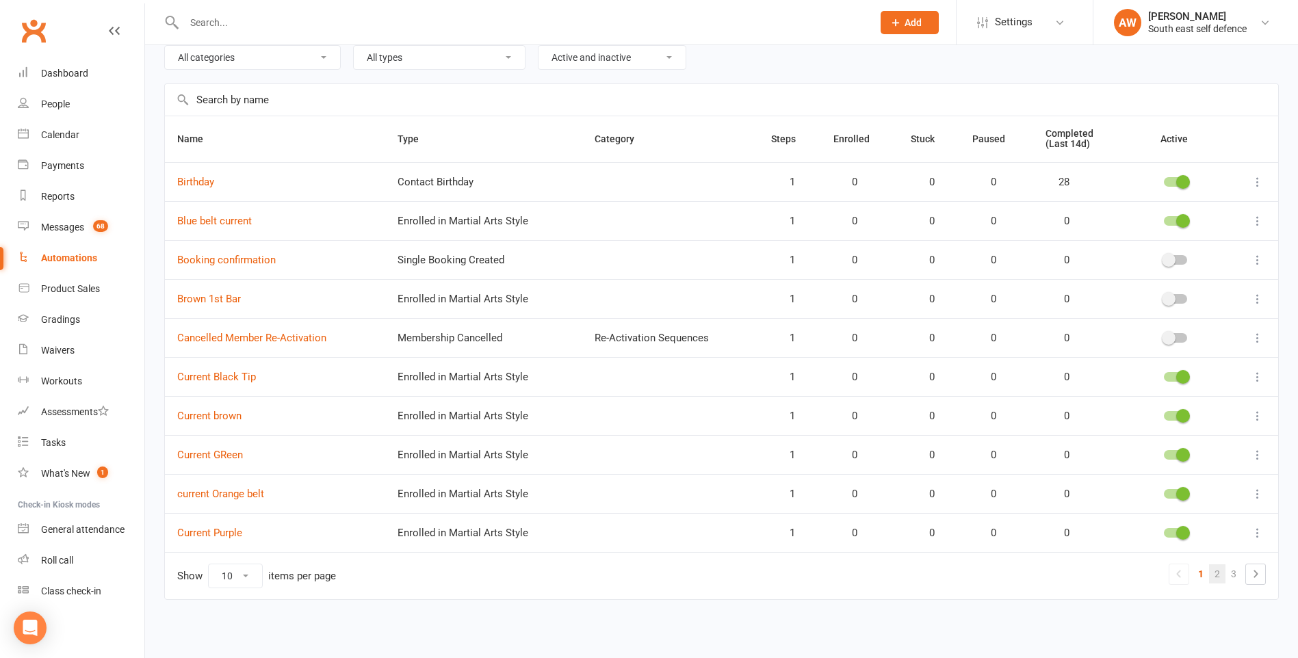
click at [1216, 571] on link "2" at bounding box center [1217, 573] width 16 height 19
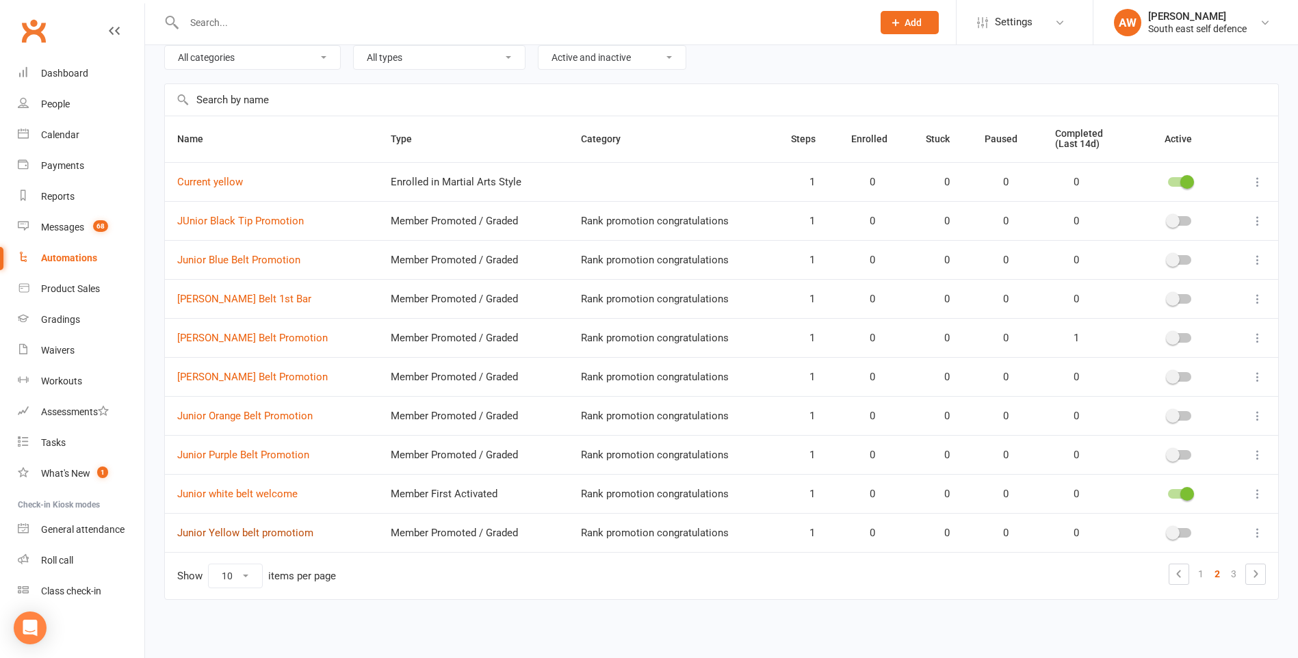
click at [258, 535] on link "Junior Yellow belt promotiom" at bounding box center [245, 533] width 136 height 12
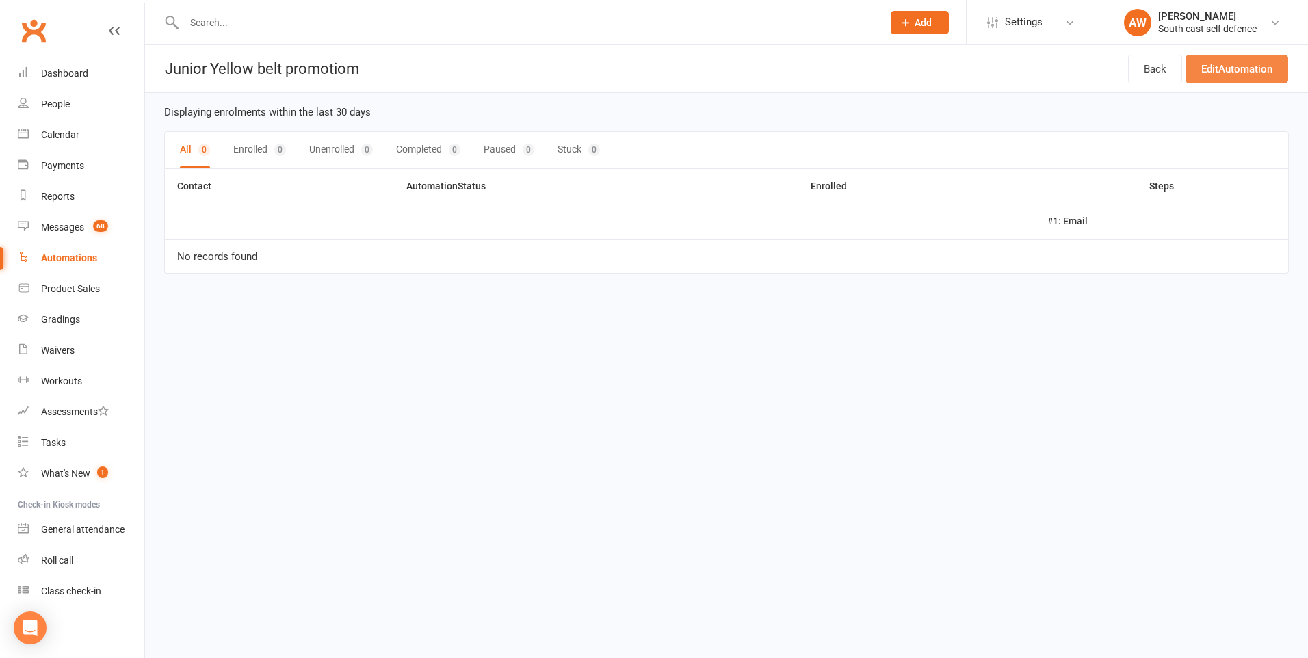
click at [1242, 62] on link "Edit Automation" at bounding box center [1237, 69] width 103 height 29
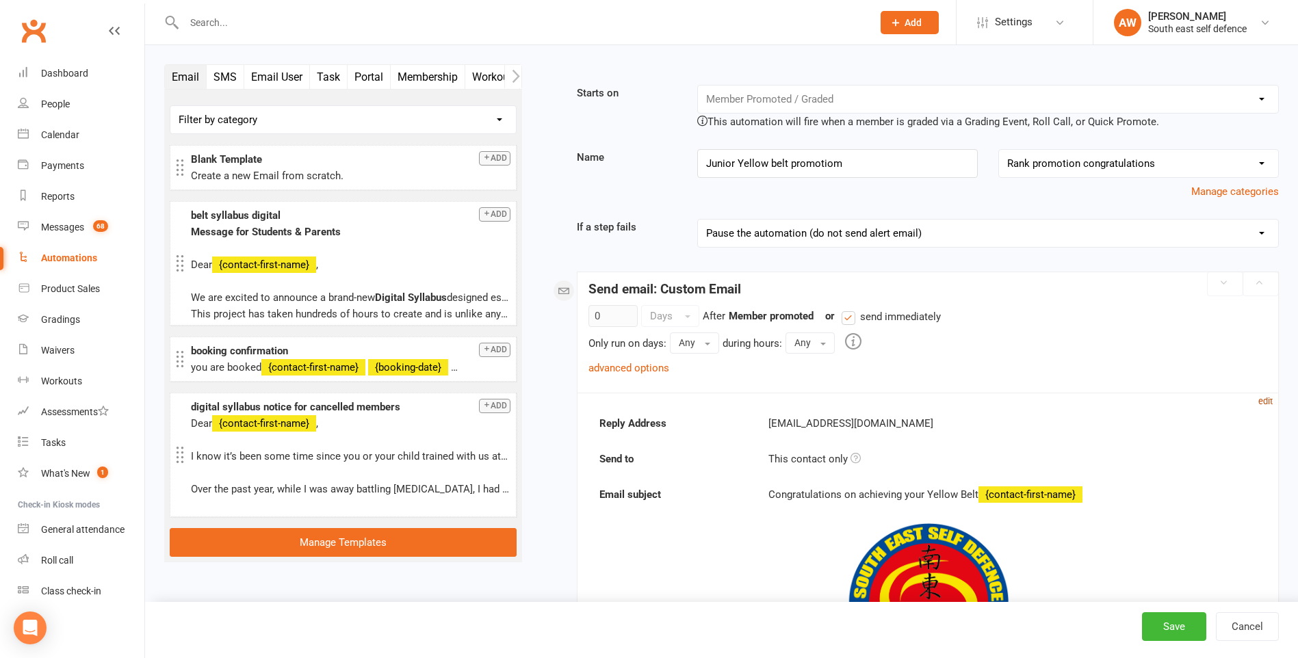
click at [1267, 402] on small "edit" at bounding box center [1265, 401] width 14 height 10
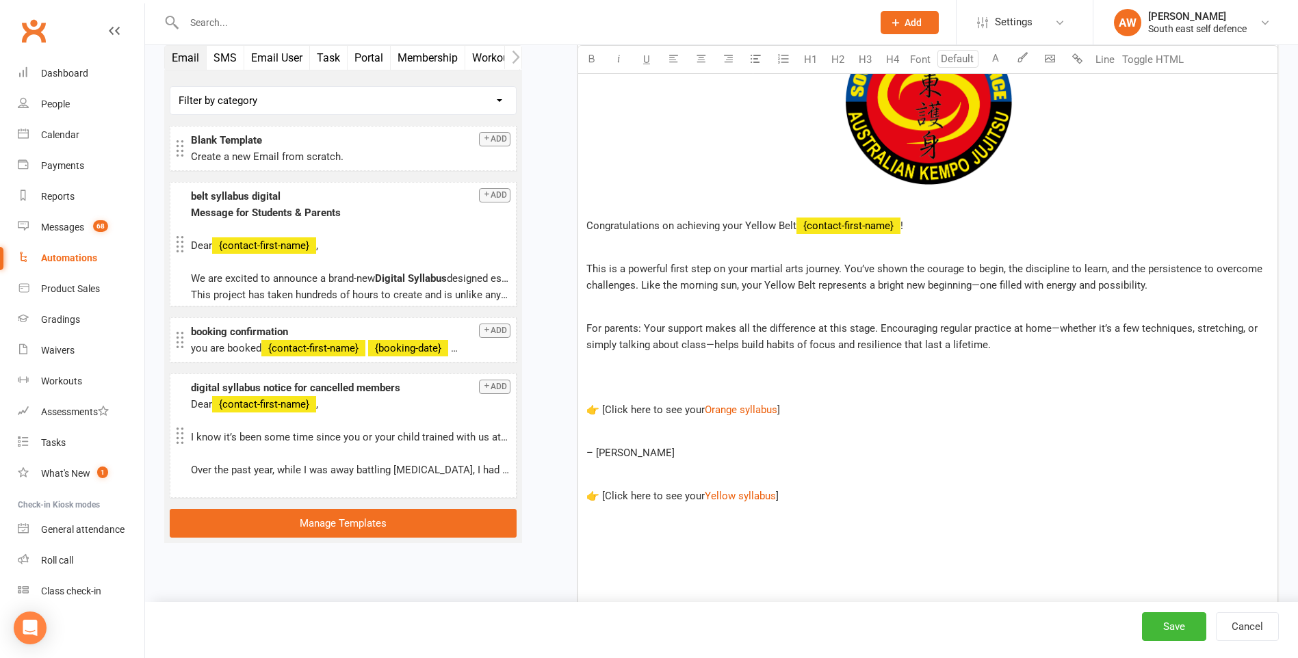
scroll to position [821, 0]
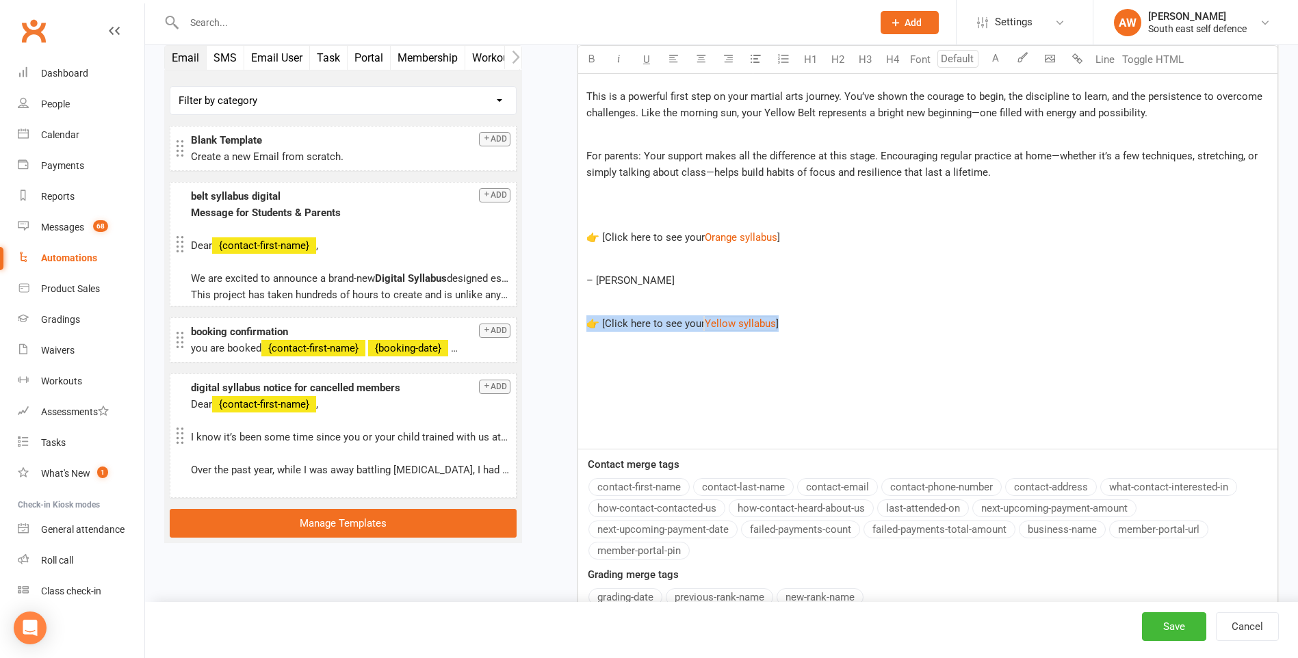
drag, startPoint x: 796, startPoint y: 326, endPoint x: 588, endPoint y: 324, distance: 207.3
click at [588, 324] on p "👉 [Click here to see your $ Yellow syllabus $ ]" at bounding box center [927, 323] width 683 height 16
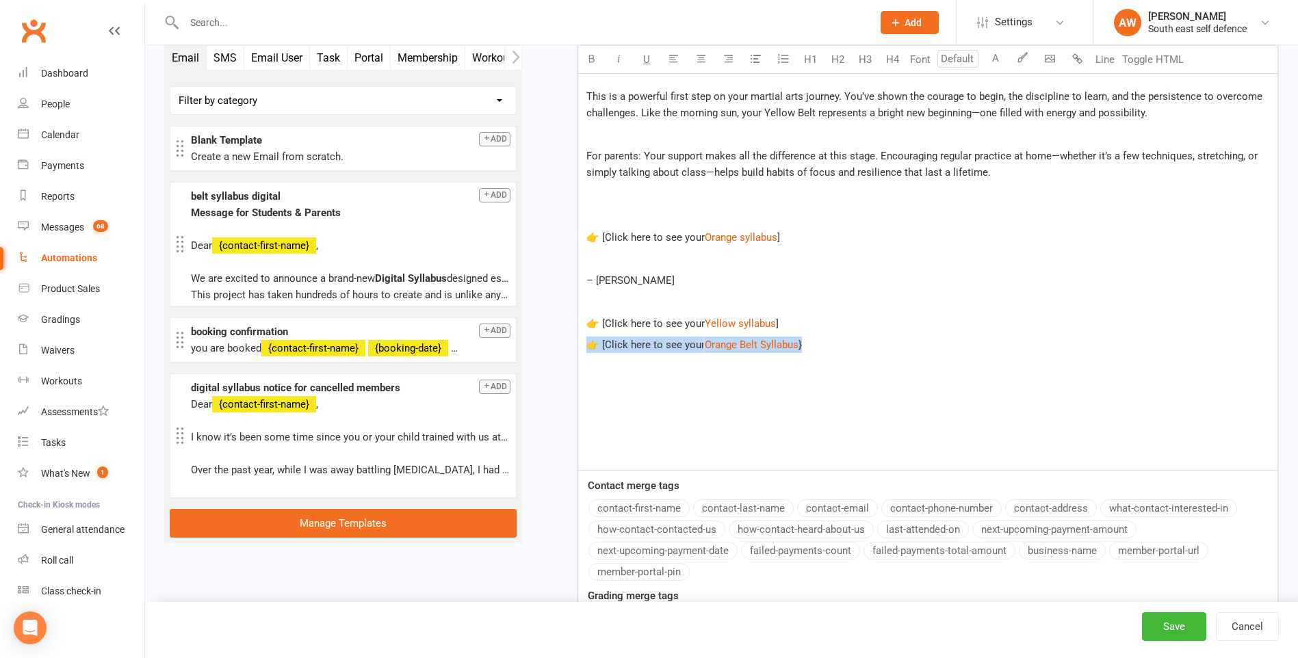
drag, startPoint x: 822, startPoint y: 343, endPoint x: 590, endPoint y: 348, distance: 231.3
click at [590, 348] on p "👉 [Click here to see your $ Orange Belt Syllabus $ }" at bounding box center [927, 345] width 683 height 16
drag, startPoint x: 791, startPoint y: 235, endPoint x: 584, endPoint y: 236, distance: 208.0
click at [584, 236] on div "﻿ Congratulations on achieving your Yellow Belt ﻿ {contact-first-name} ! This i…" at bounding box center [927, 153] width 699 height 635
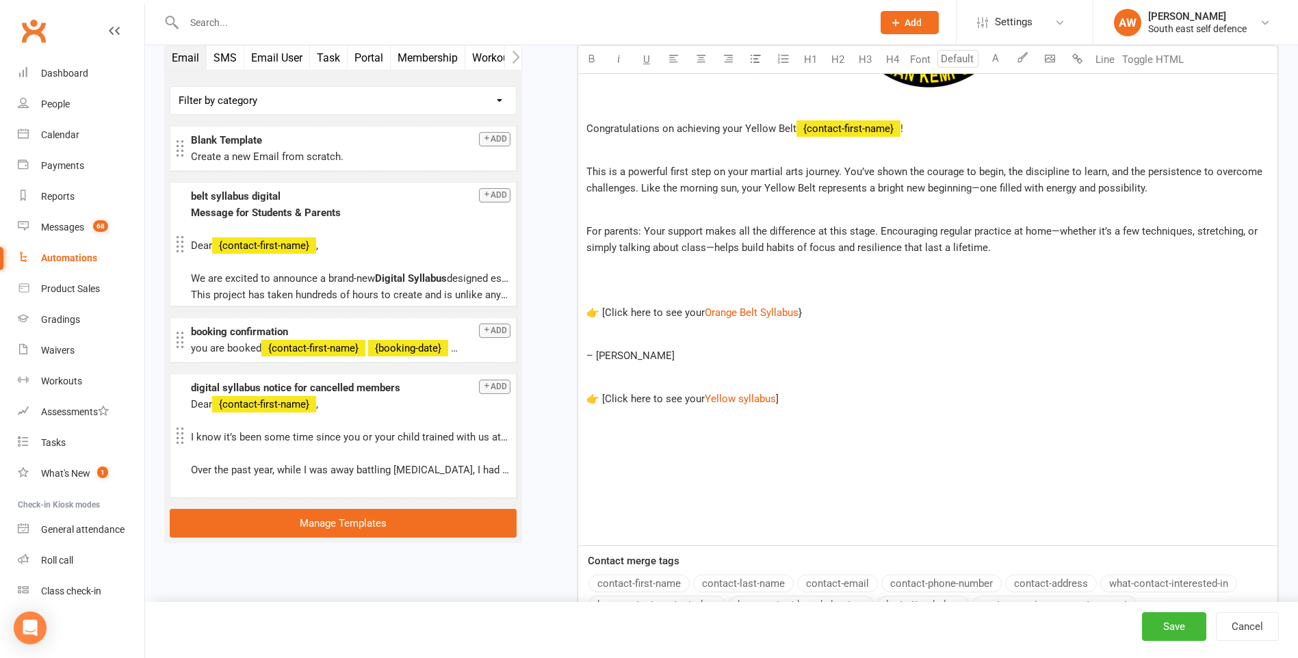
scroll to position [752, 0]
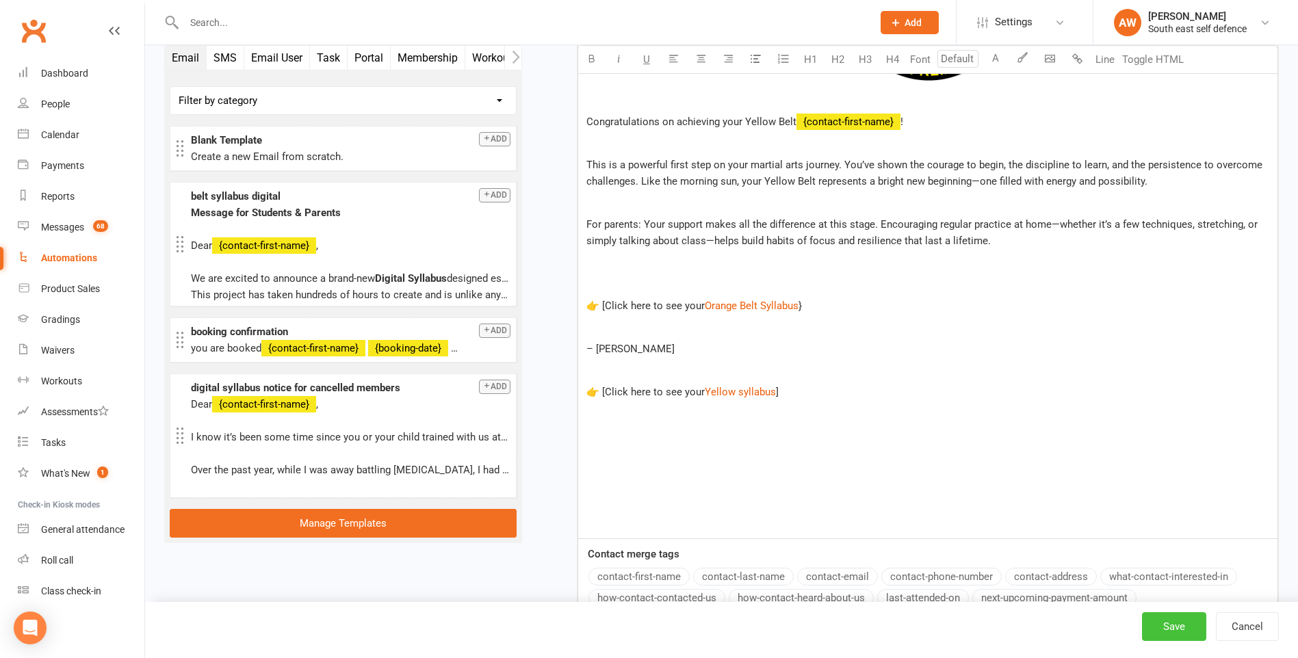
click at [1179, 629] on button "Save" at bounding box center [1174, 626] width 64 height 29
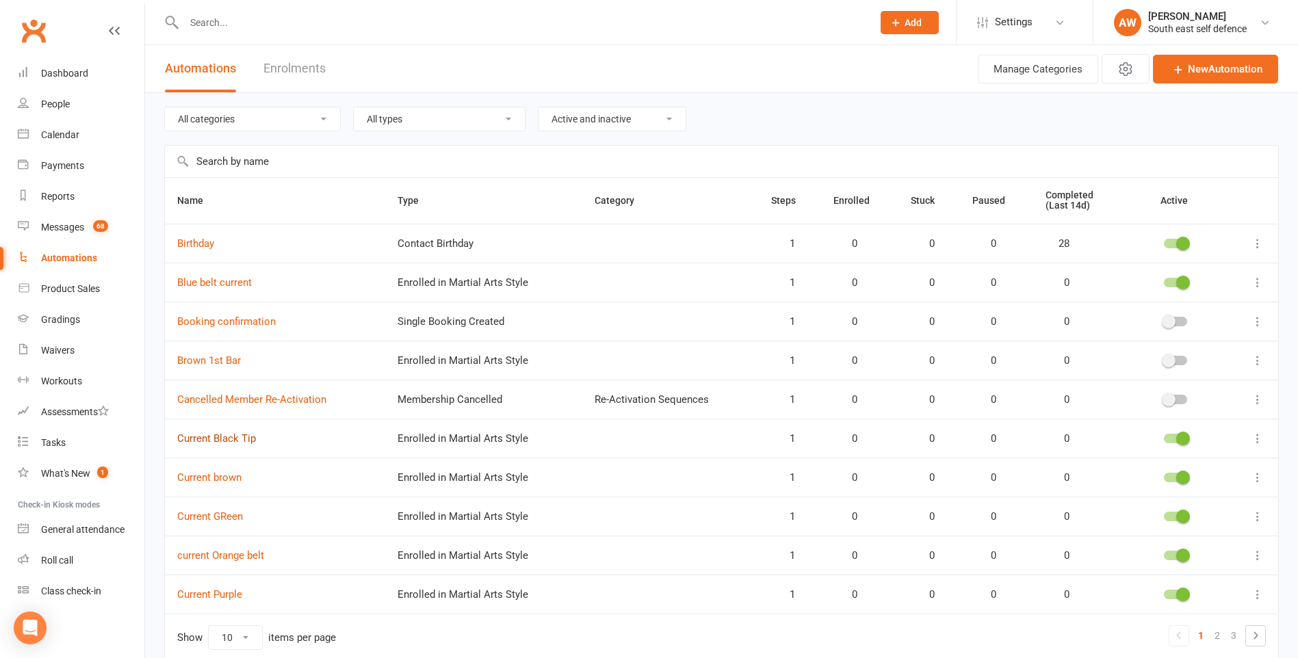
scroll to position [62, 0]
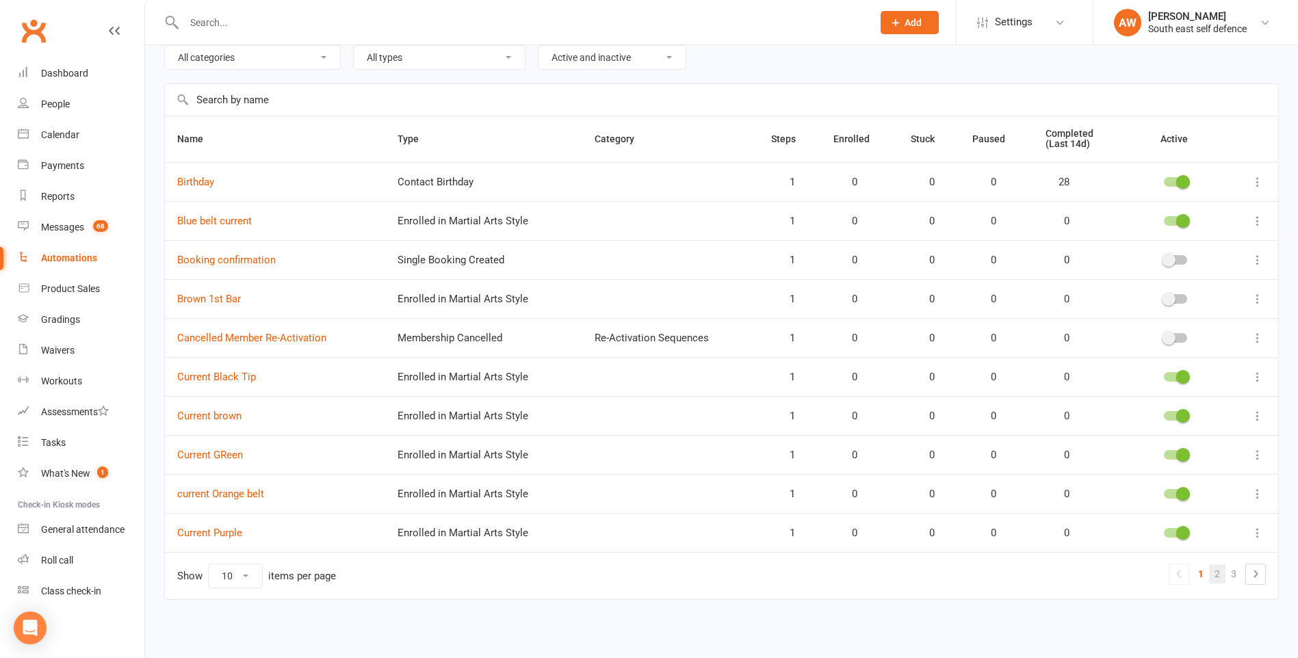
click at [1220, 575] on link "2" at bounding box center [1217, 573] width 16 height 19
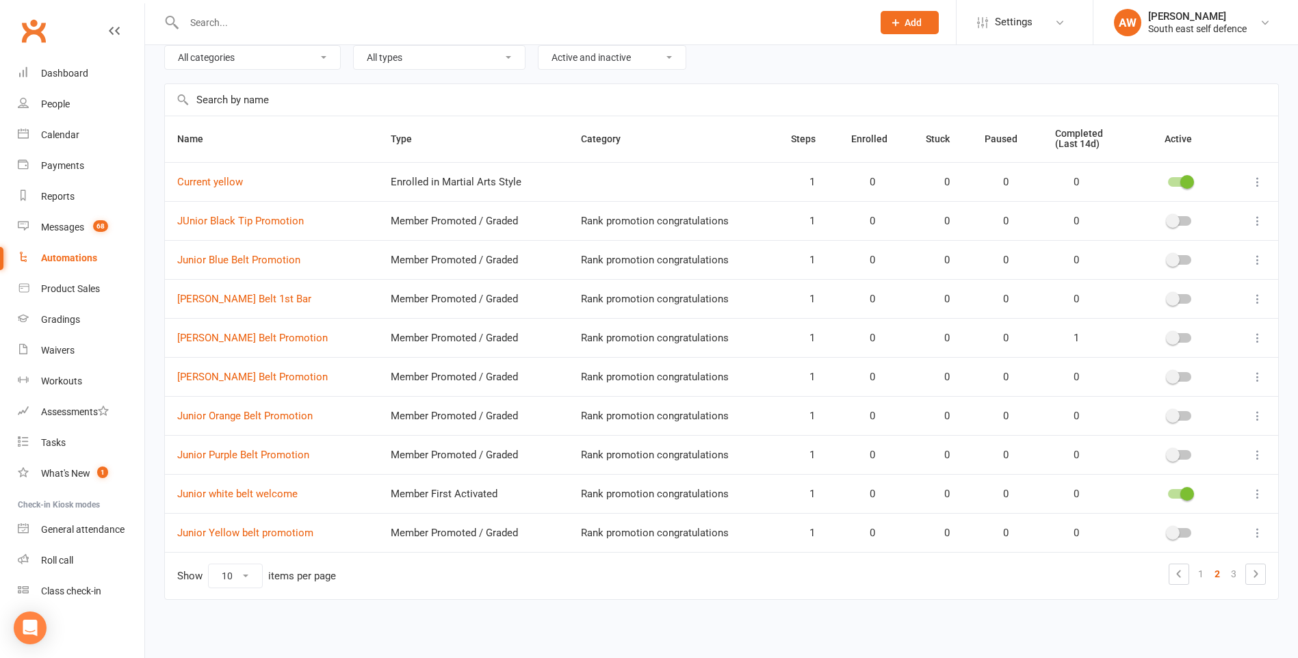
click at [1183, 532] on div at bounding box center [1179, 533] width 23 height 10
click at [1168, 531] on input "checkbox" at bounding box center [1168, 531] width 0 height 0
click at [1185, 457] on div at bounding box center [1179, 455] width 23 height 10
click at [1168, 453] on input "checkbox" at bounding box center [1168, 453] width 0 height 0
click at [1186, 415] on div at bounding box center [1179, 416] width 23 height 10
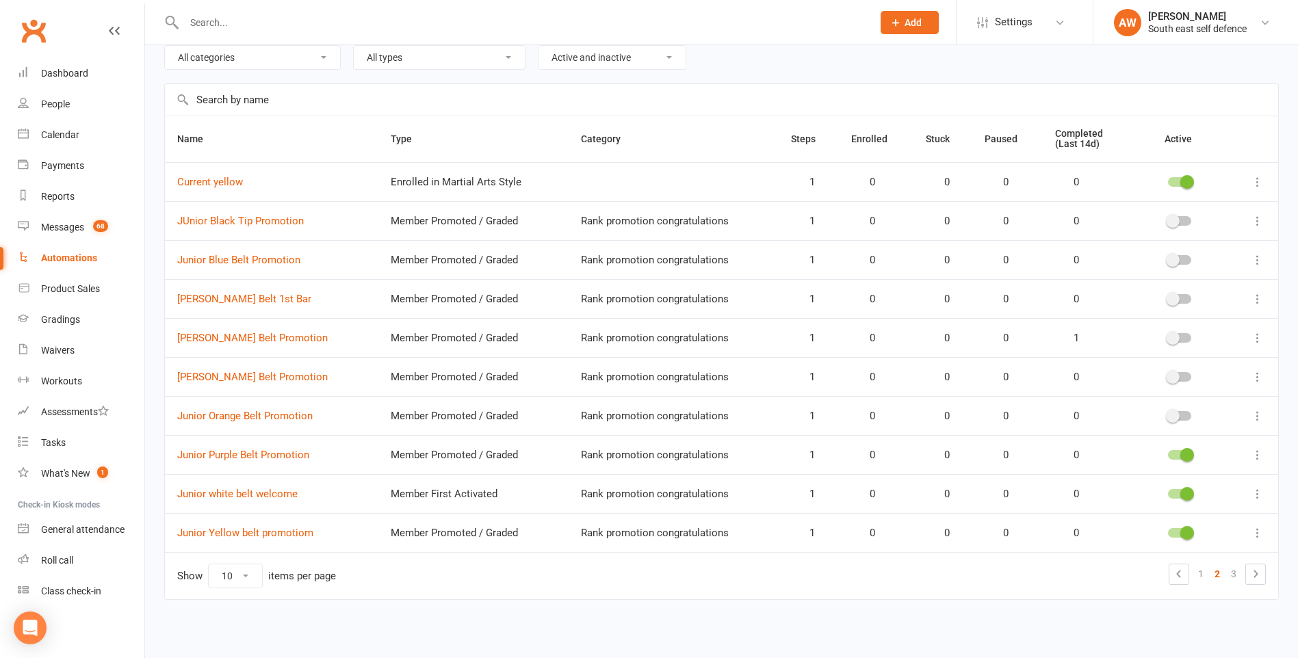
click at [1168, 414] on input "checkbox" at bounding box center [1168, 414] width 0 height 0
click at [1186, 376] on div at bounding box center [1179, 377] width 23 height 10
click at [1168, 375] on input "checkbox" at bounding box center [1168, 375] width 0 height 0
click at [1184, 336] on div at bounding box center [1179, 338] width 23 height 10
click at [1168, 336] on input "checkbox" at bounding box center [1168, 336] width 0 height 0
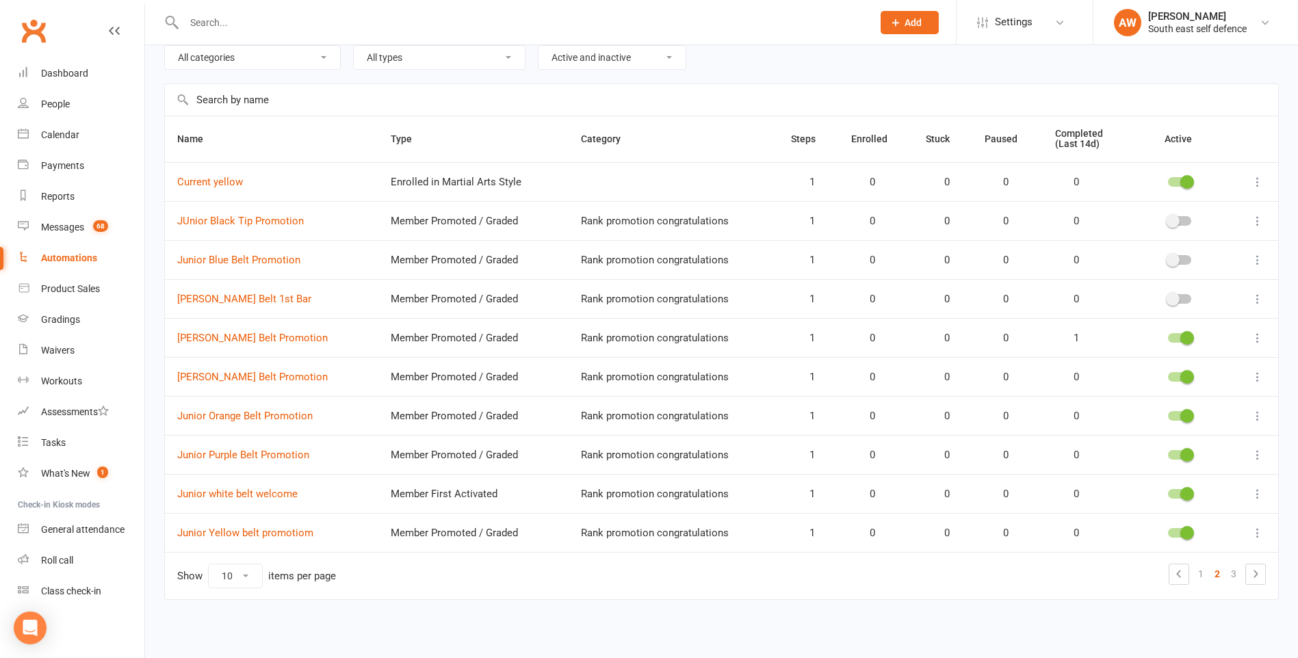
click at [1185, 297] on div at bounding box center [1179, 299] width 23 height 10
click at [1168, 297] on input "checkbox" at bounding box center [1168, 297] width 0 height 0
click at [1183, 261] on div at bounding box center [1179, 260] width 23 height 10
click at [1168, 258] on input "checkbox" at bounding box center [1168, 258] width 0 height 0
click at [1185, 221] on div at bounding box center [1179, 221] width 23 height 10
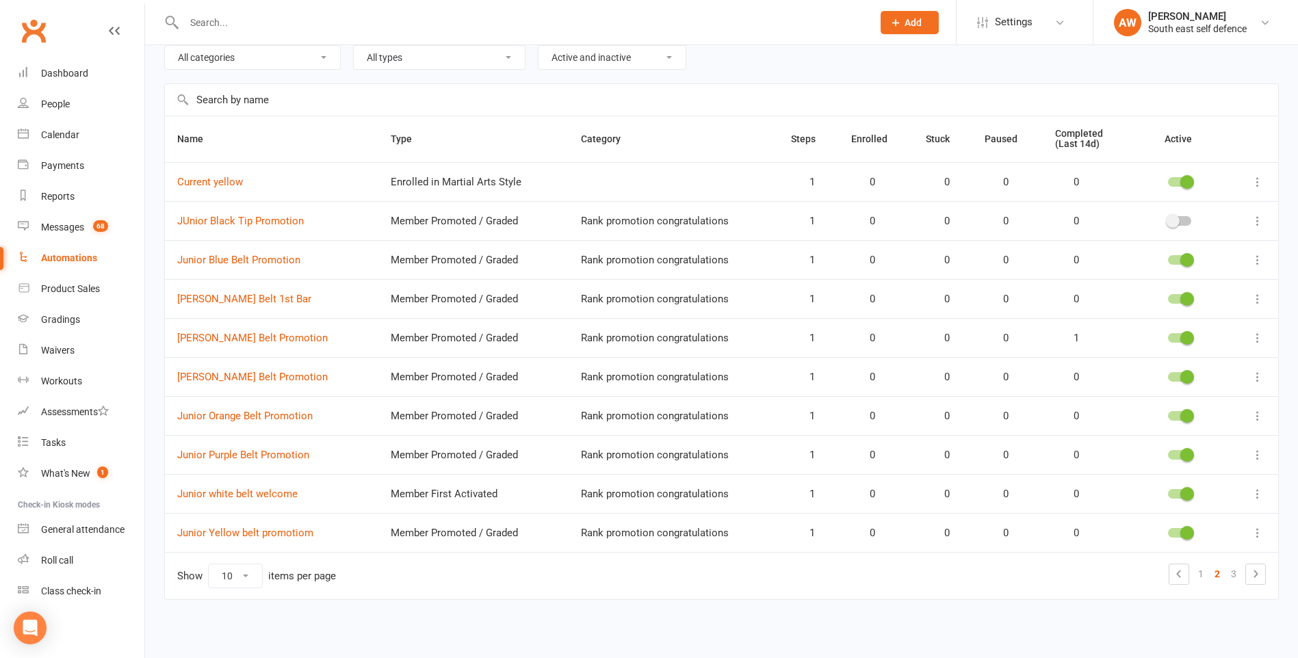
click at [1168, 219] on input "checkbox" at bounding box center [1168, 219] width 0 height 0
click at [1203, 573] on link "1" at bounding box center [1200, 573] width 16 height 19
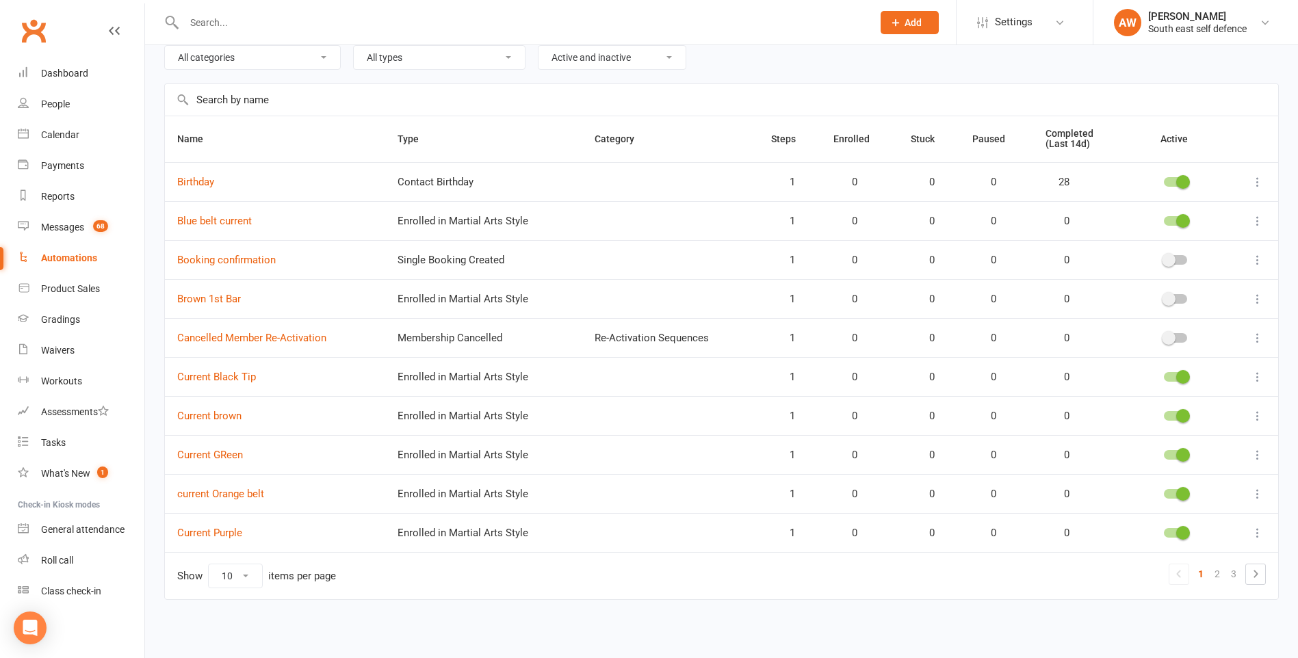
click at [1169, 495] on div at bounding box center [1175, 494] width 23 height 10
click at [1164, 492] on input "checkbox" at bounding box center [1164, 492] width 0 height 0
click at [1173, 534] on div at bounding box center [1175, 533] width 23 height 10
click at [1164, 531] on input "checkbox" at bounding box center [1164, 531] width 0 height 0
click at [1173, 451] on div at bounding box center [1175, 455] width 23 height 10
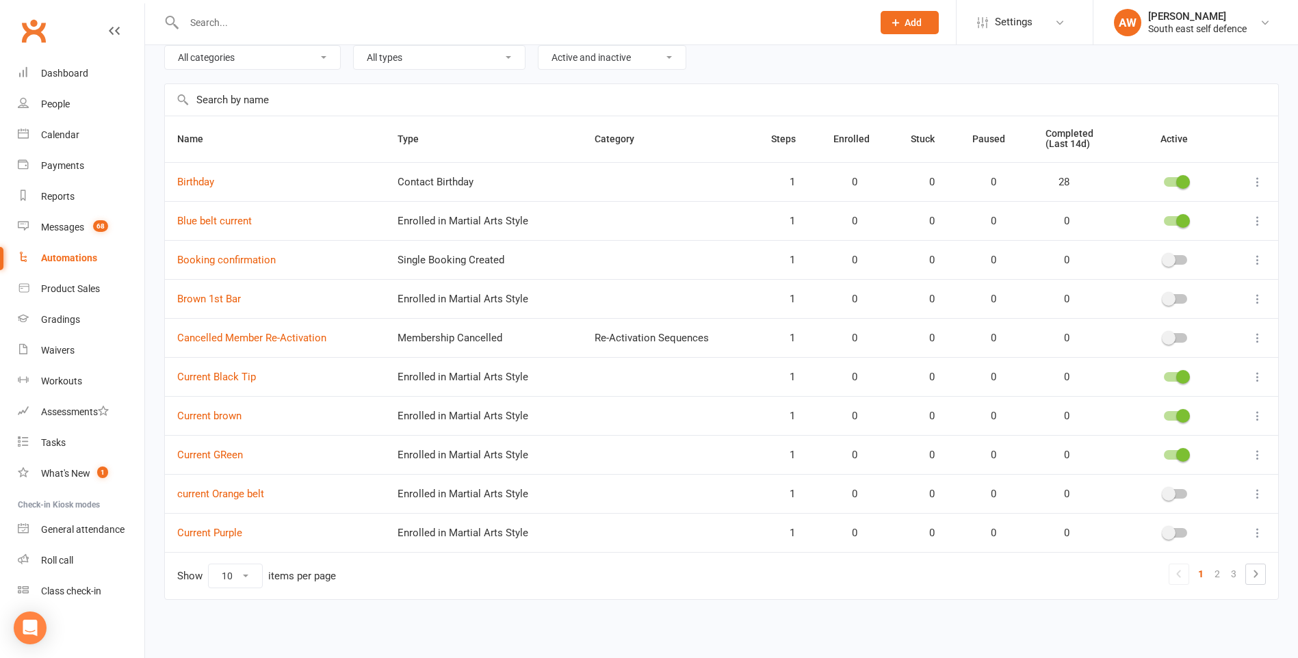
click at [1164, 453] on input "checkbox" at bounding box center [1164, 453] width 0 height 0
click at [1169, 415] on div at bounding box center [1175, 416] width 23 height 10
click at [1164, 414] on input "checkbox" at bounding box center [1164, 414] width 0 height 0
click at [1165, 377] on div at bounding box center [1175, 377] width 23 height 10
click at [1164, 375] on input "checkbox" at bounding box center [1164, 375] width 0 height 0
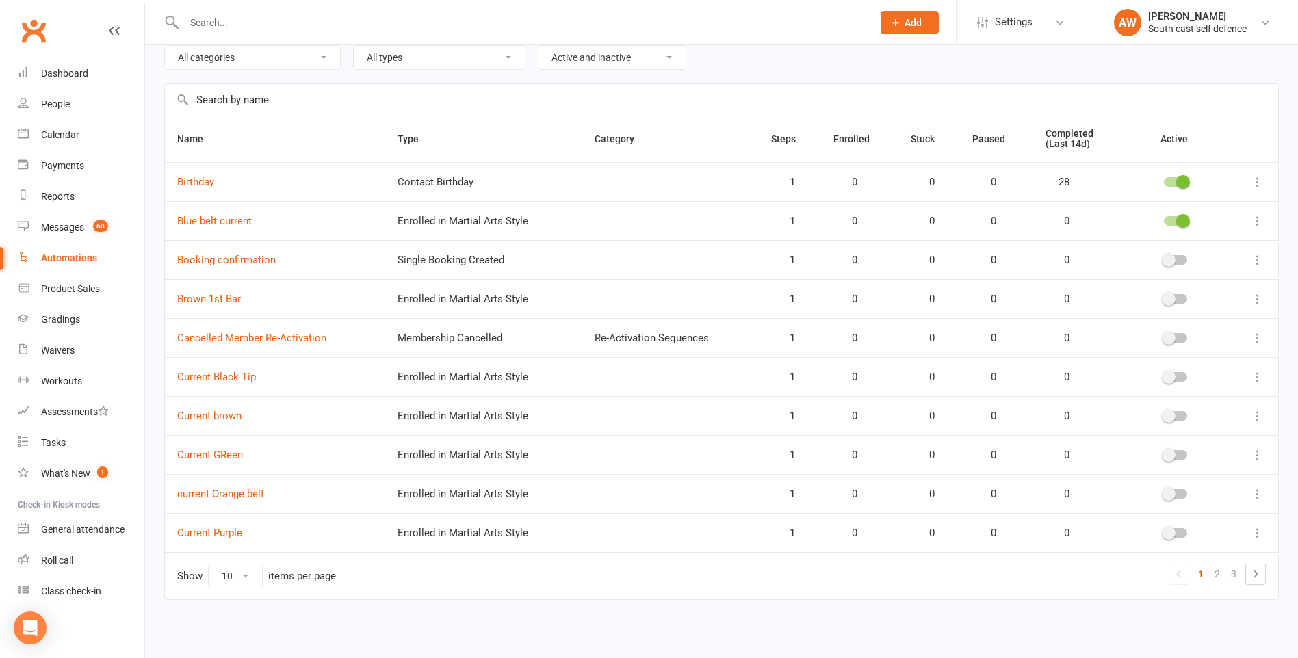
click at [1172, 223] on div at bounding box center [1175, 221] width 23 height 10
click at [1164, 219] on input "checkbox" at bounding box center [1164, 219] width 0 height 0
click at [1235, 574] on link "3" at bounding box center [1233, 573] width 16 height 19
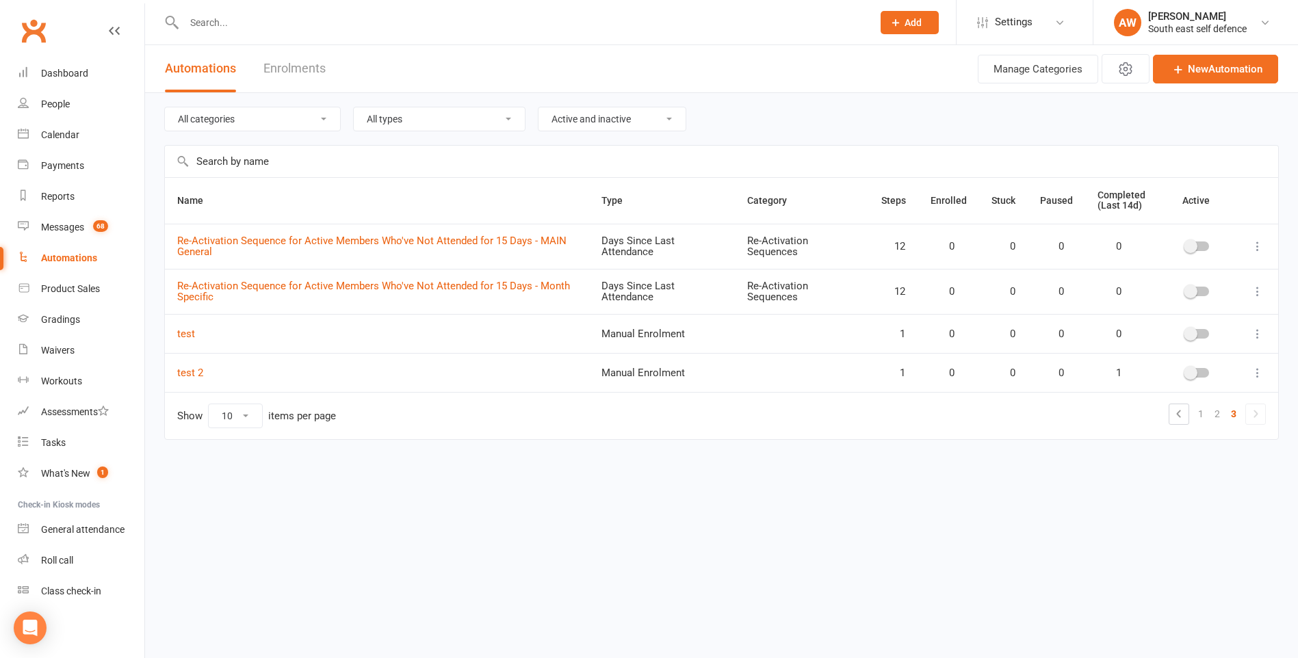
scroll to position [0, 0]
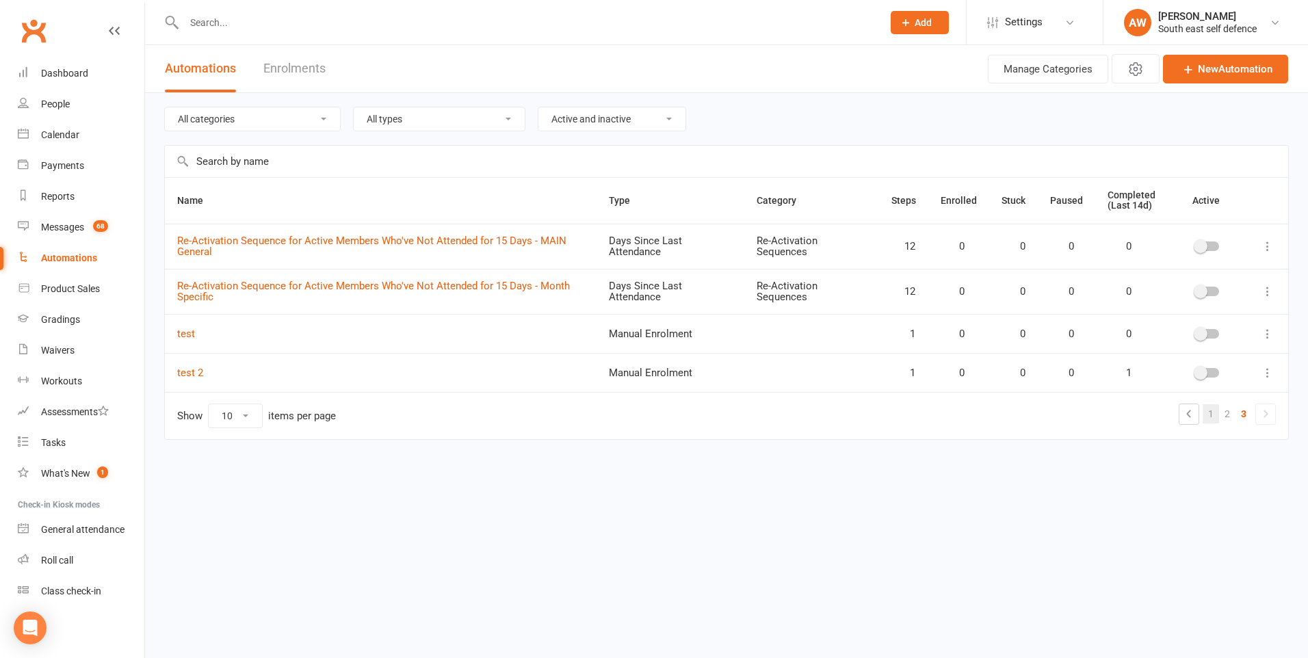
click at [1216, 419] on link "1" at bounding box center [1211, 413] width 16 height 19
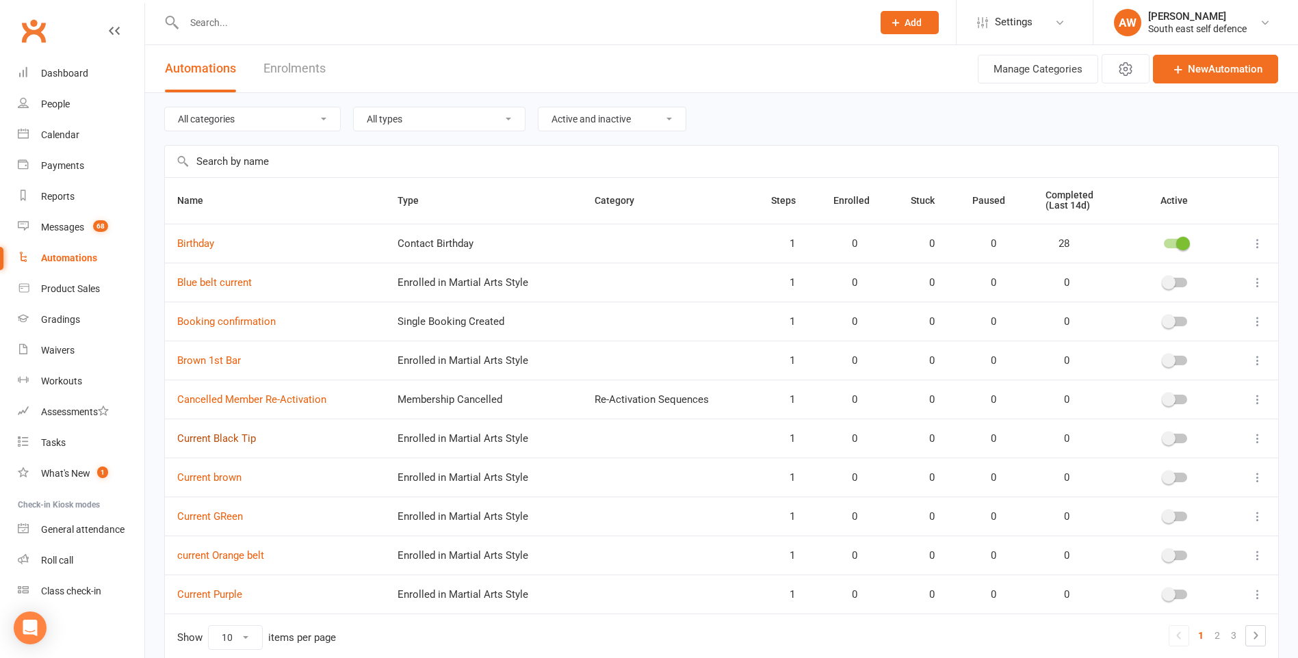
click at [235, 440] on link "Current Black Tip" at bounding box center [216, 438] width 79 height 12
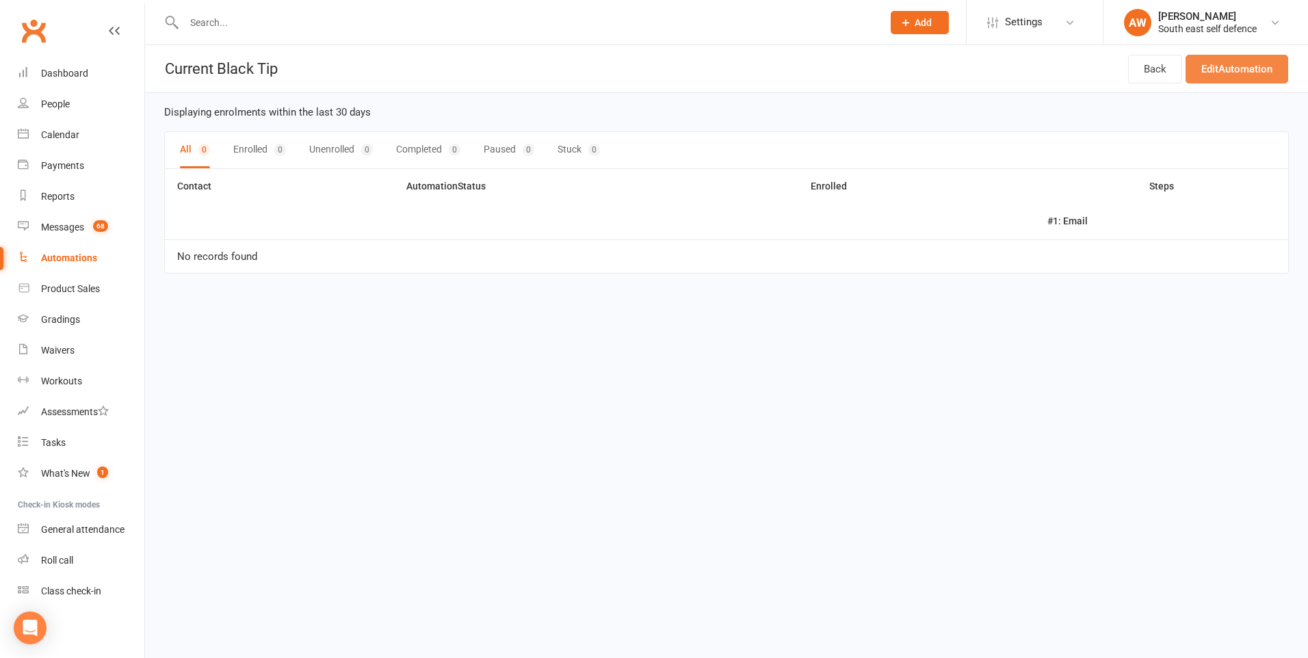
click at [1221, 71] on link "Edit Automation" at bounding box center [1237, 69] width 103 height 29
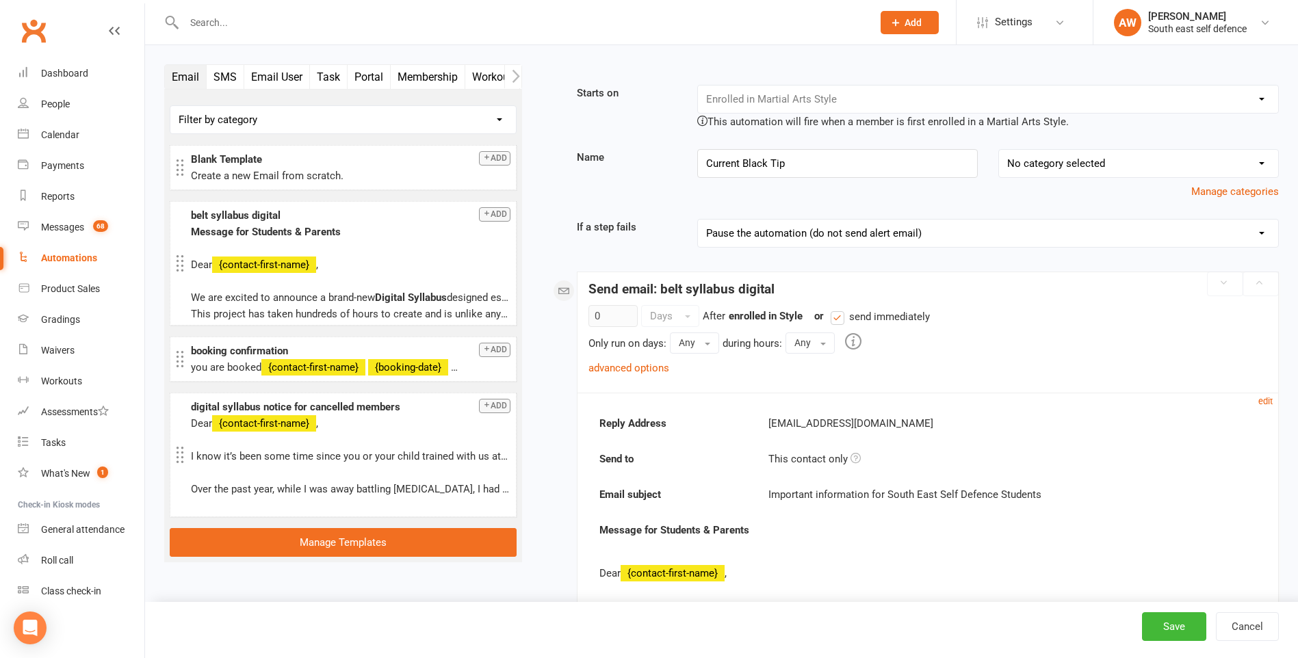
click at [824, 92] on div "Booking Cancelled Booking Due Booking Late-Cancelled Booking Marked Absent Book…" at bounding box center [987, 99] width 581 height 29
click at [663, 367] on link "advanced options" at bounding box center [628, 368] width 81 height 12
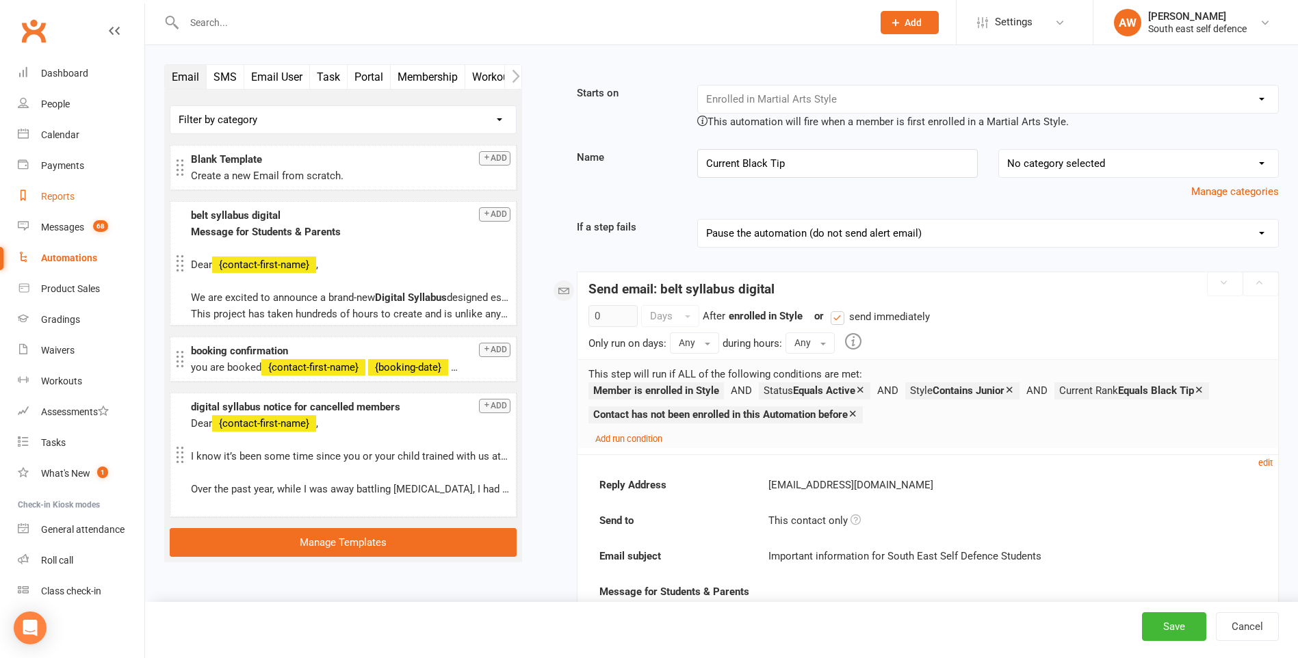
click at [60, 195] on div "Reports" at bounding box center [58, 196] width 34 height 11
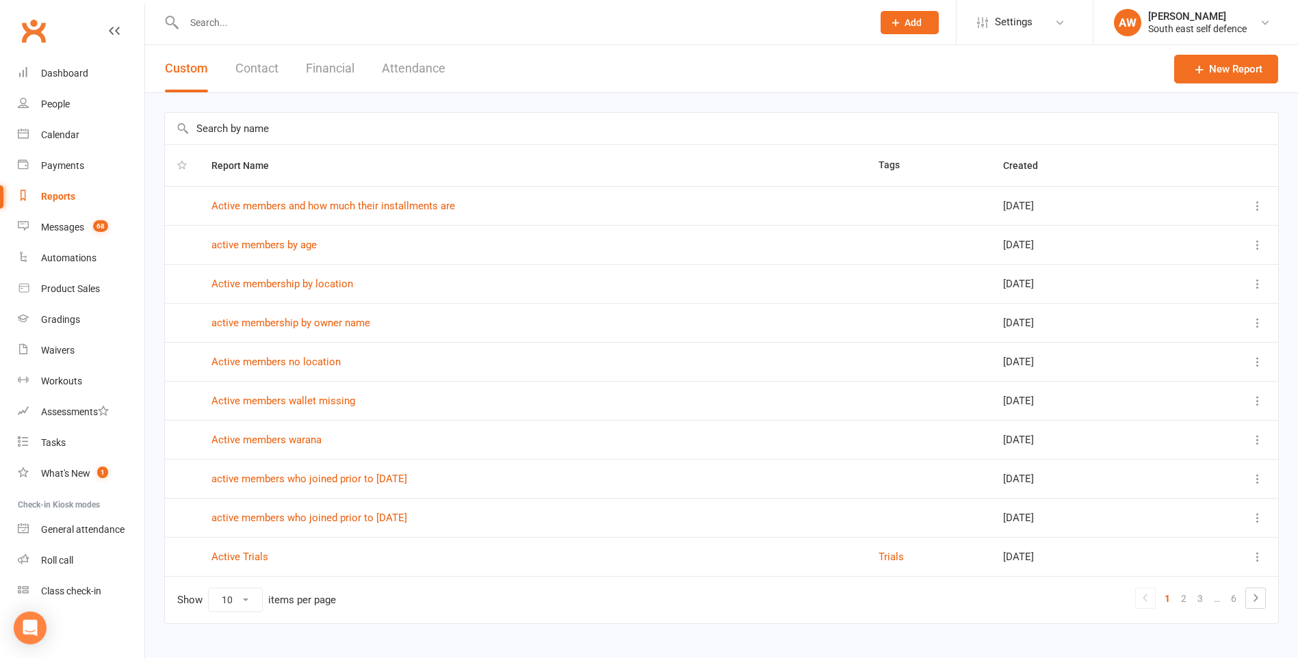
scroll to position [24, 0]
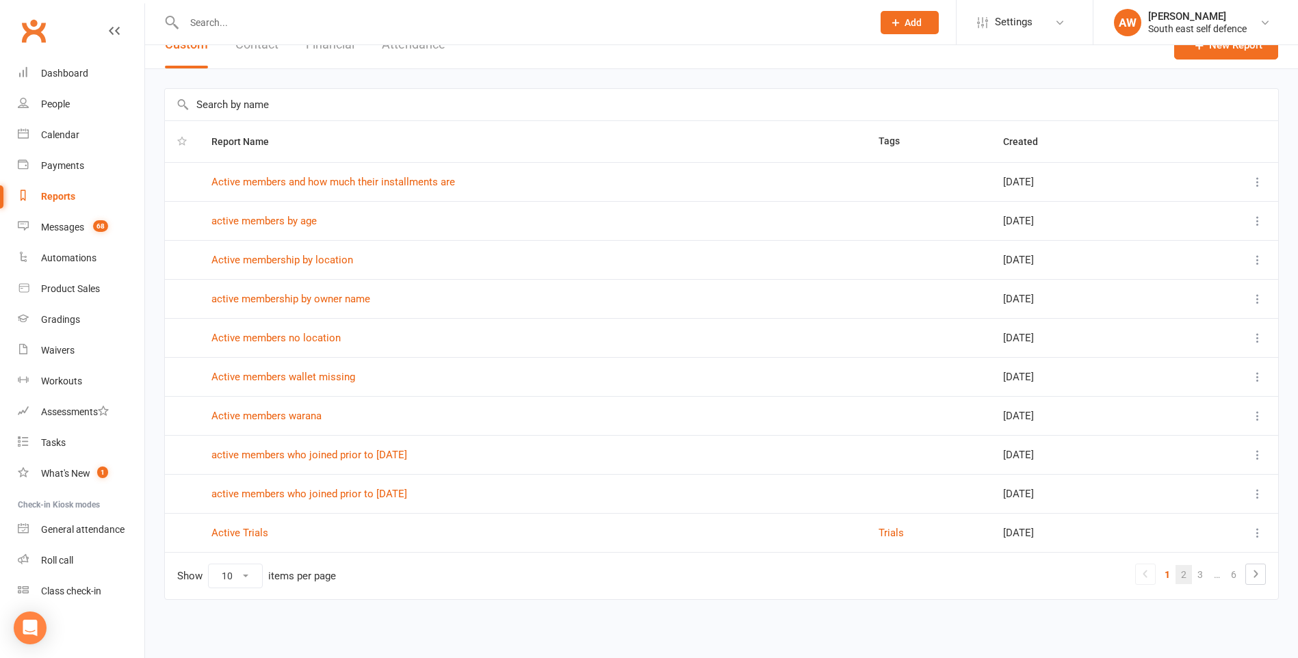
click at [1186, 581] on link "2" at bounding box center [1183, 574] width 16 height 19
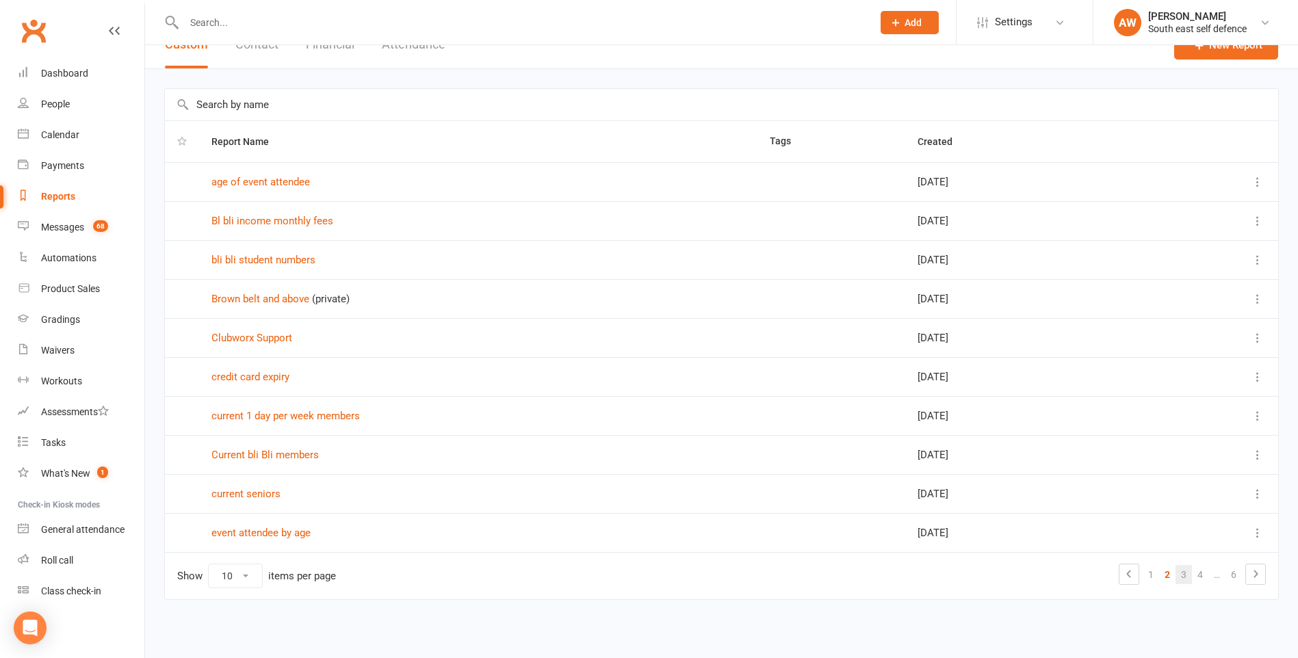
click at [1186, 576] on link "3" at bounding box center [1183, 574] width 16 height 19
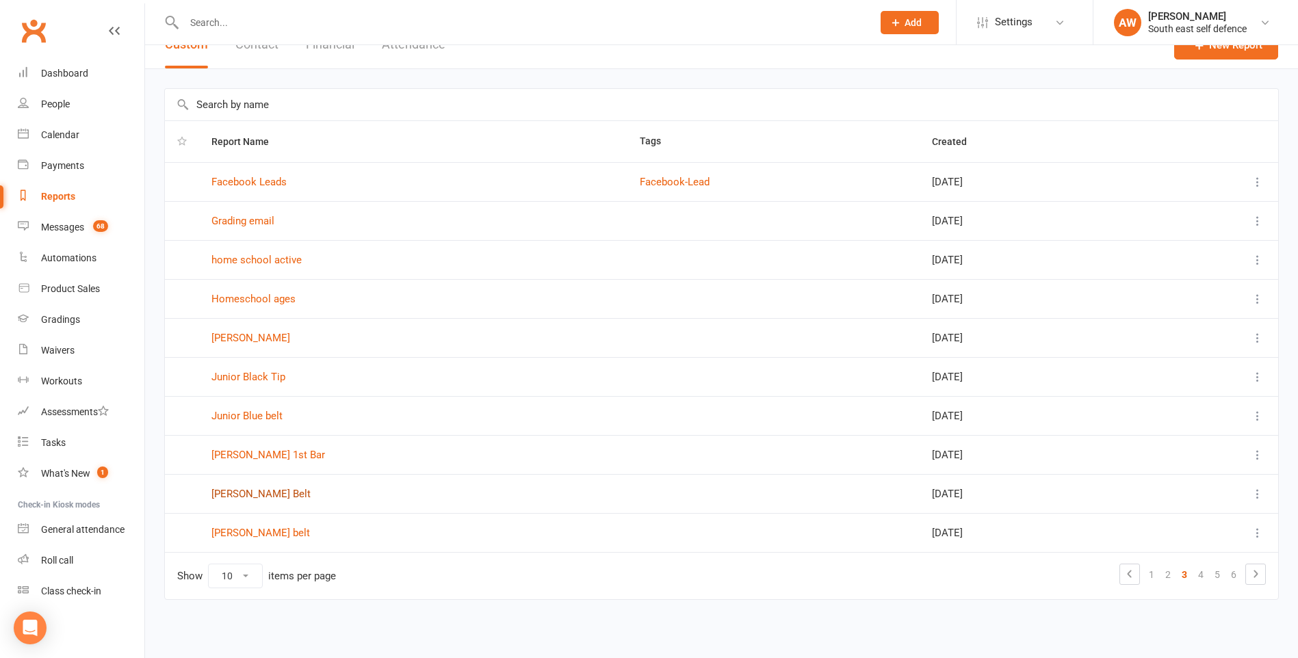
click at [272, 493] on link "[PERSON_NAME] Belt" at bounding box center [260, 494] width 99 height 12
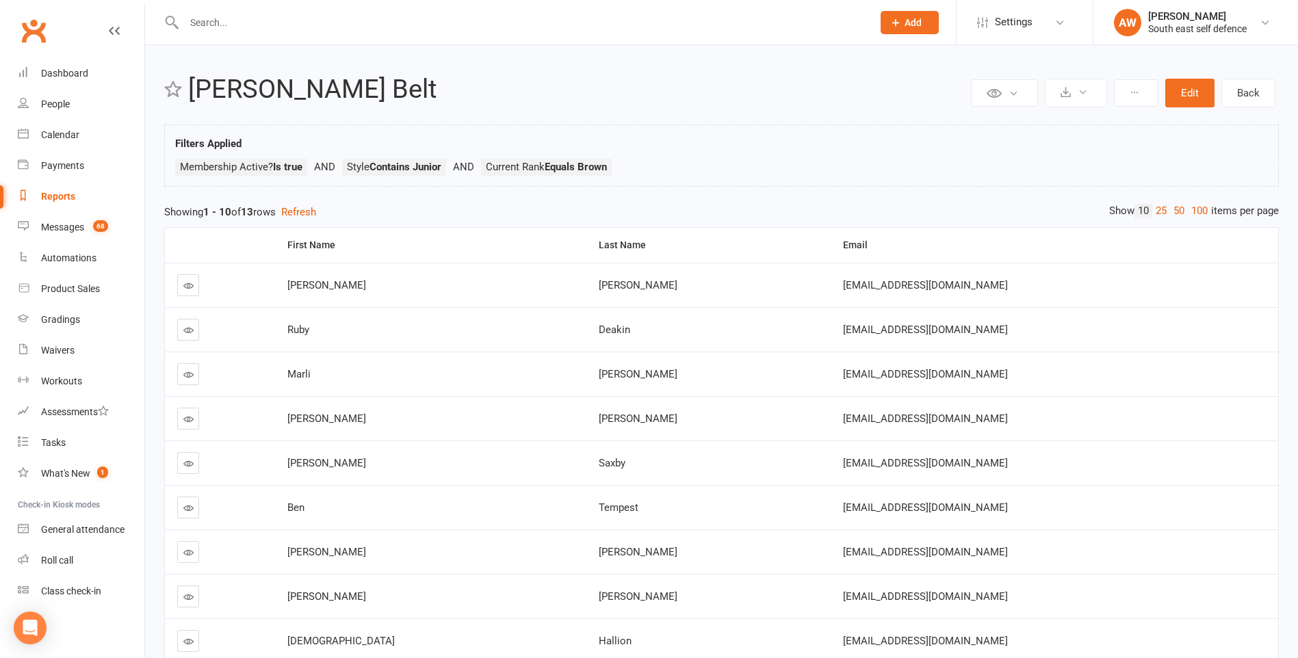
click at [64, 199] on div "Reports" at bounding box center [58, 196] width 34 height 11
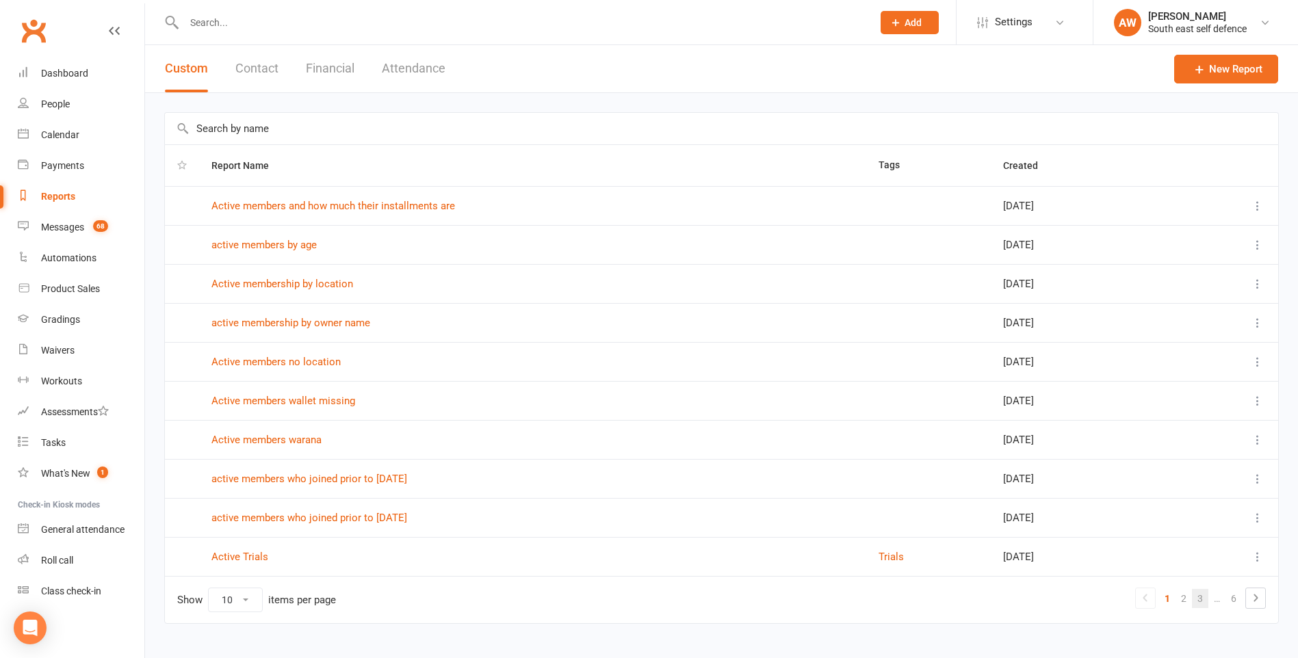
click at [1203, 603] on link "3" at bounding box center [1200, 598] width 16 height 19
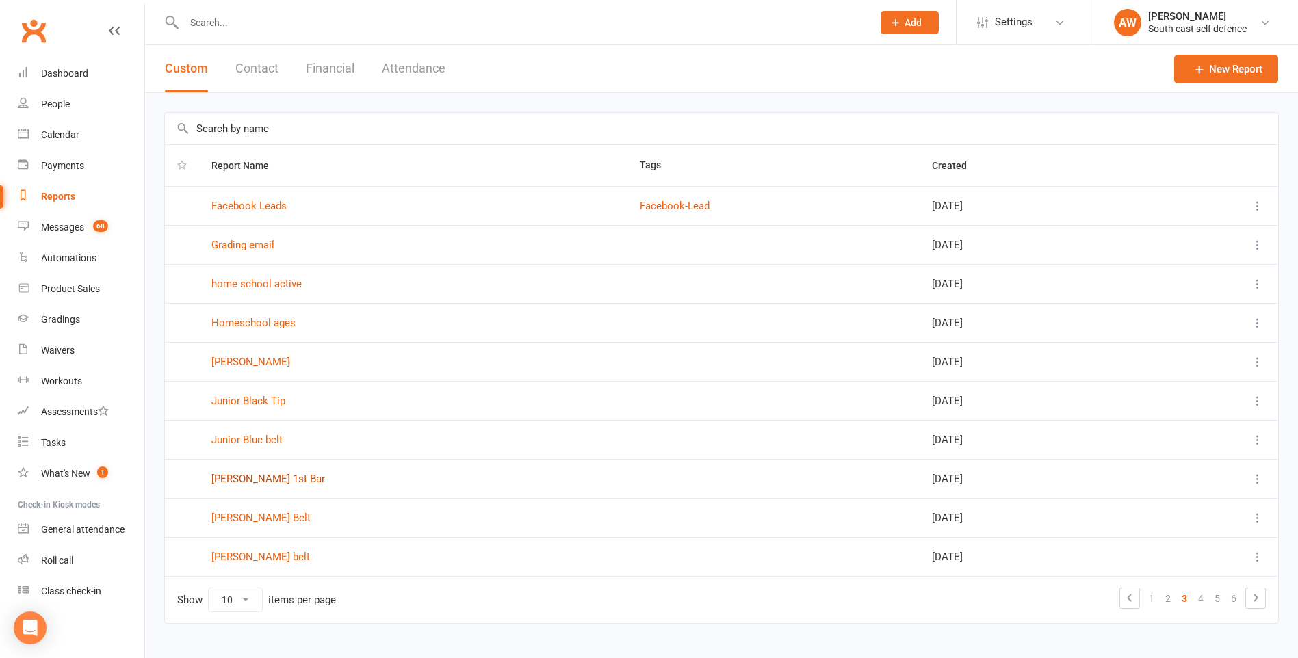
click at [274, 477] on link "[PERSON_NAME] 1st Bar" at bounding box center [268, 479] width 114 height 12
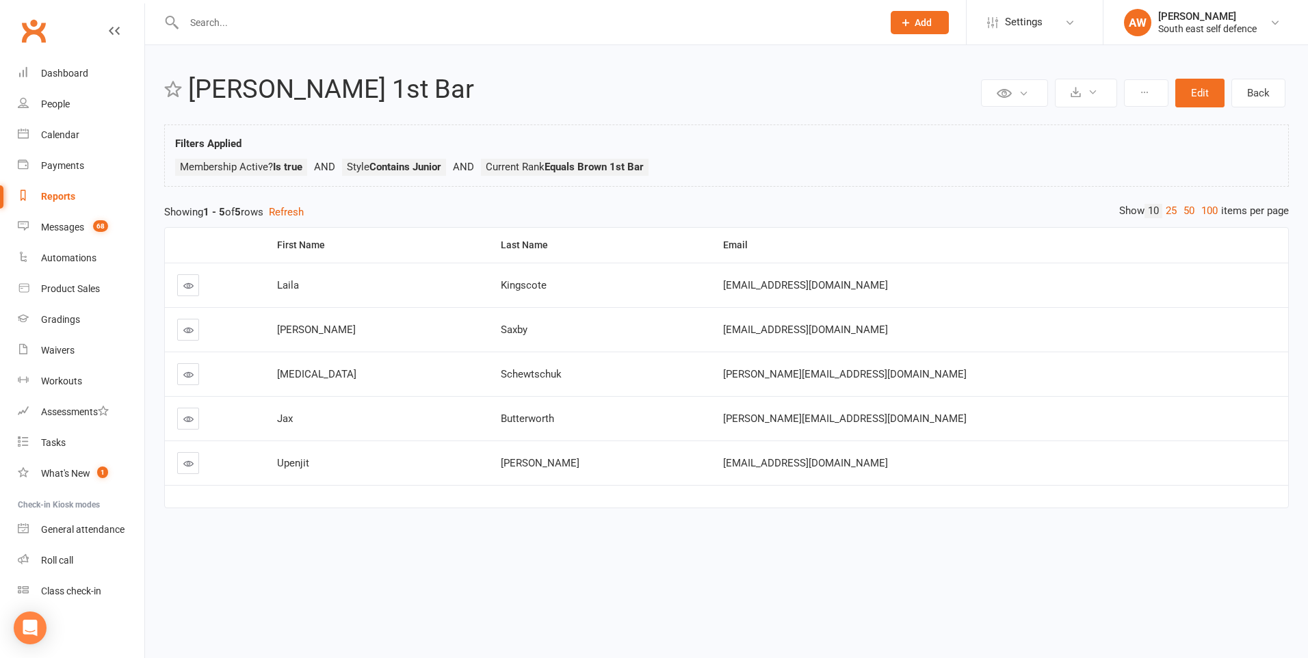
click at [54, 197] on div "Reports" at bounding box center [58, 196] width 34 height 11
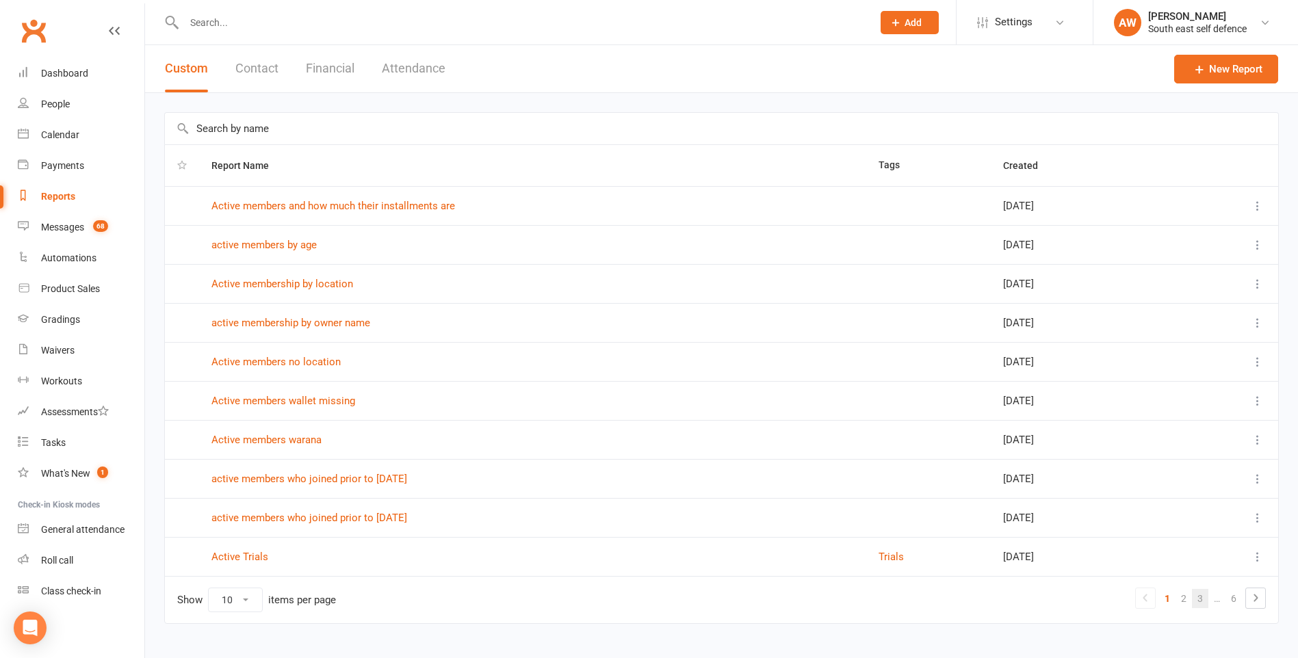
click at [1201, 600] on link "3" at bounding box center [1200, 598] width 16 height 19
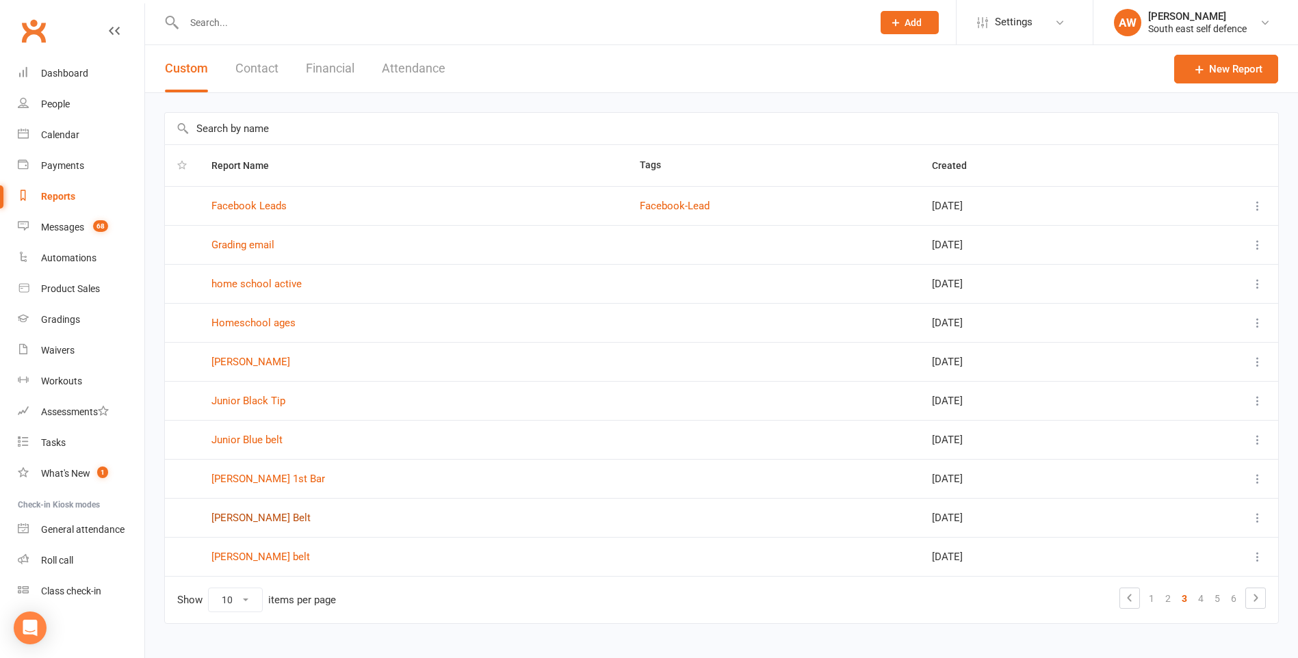
click at [254, 519] on link "[PERSON_NAME] Belt" at bounding box center [260, 518] width 99 height 12
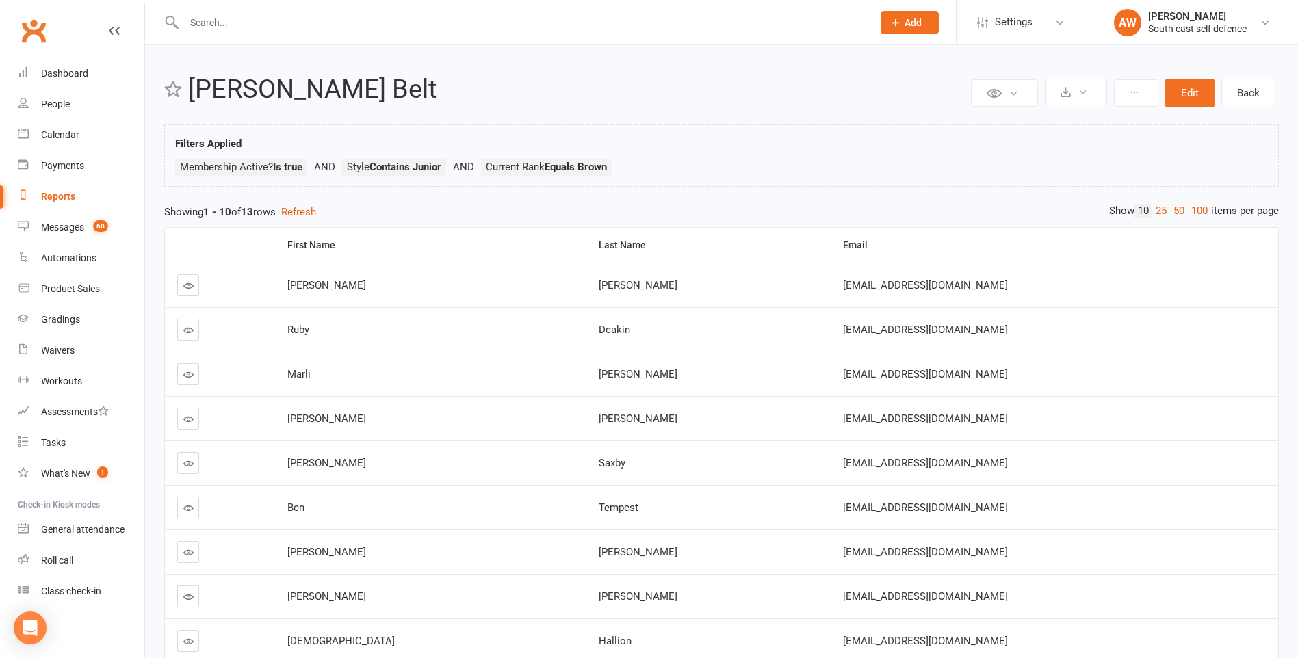
click at [272, 20] on input "text" at bounding box center [521, 22] width 683 height 19
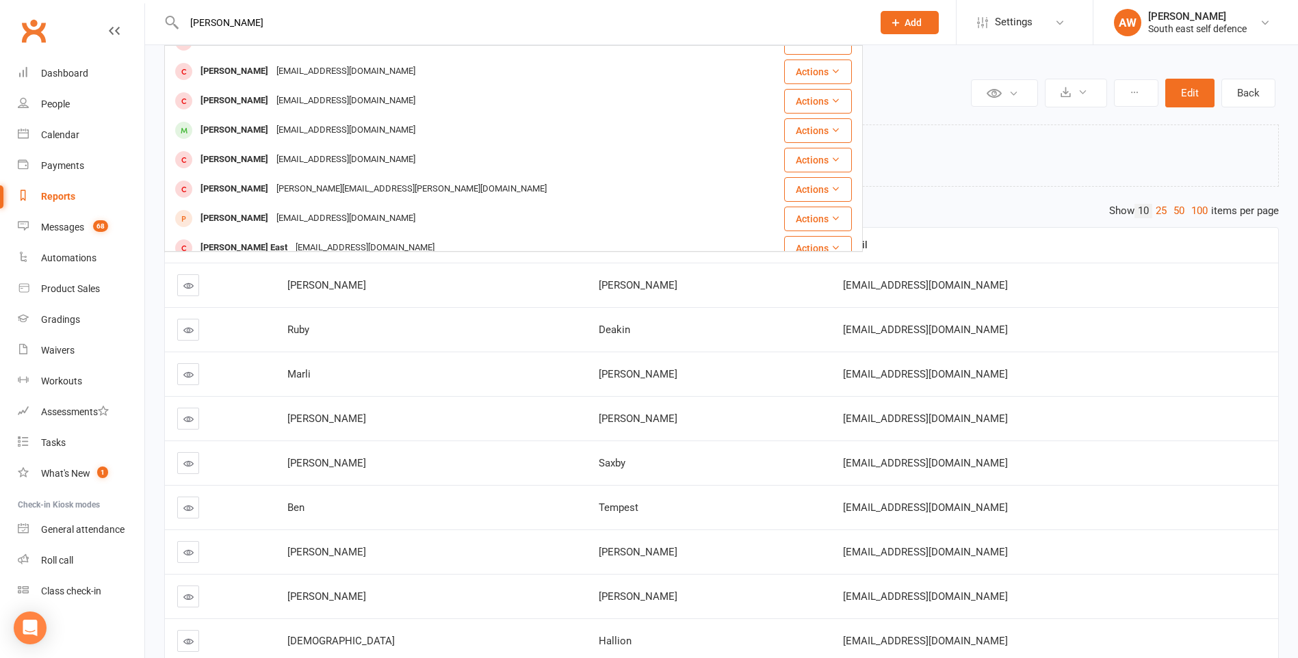
scroll to position [137, 0]
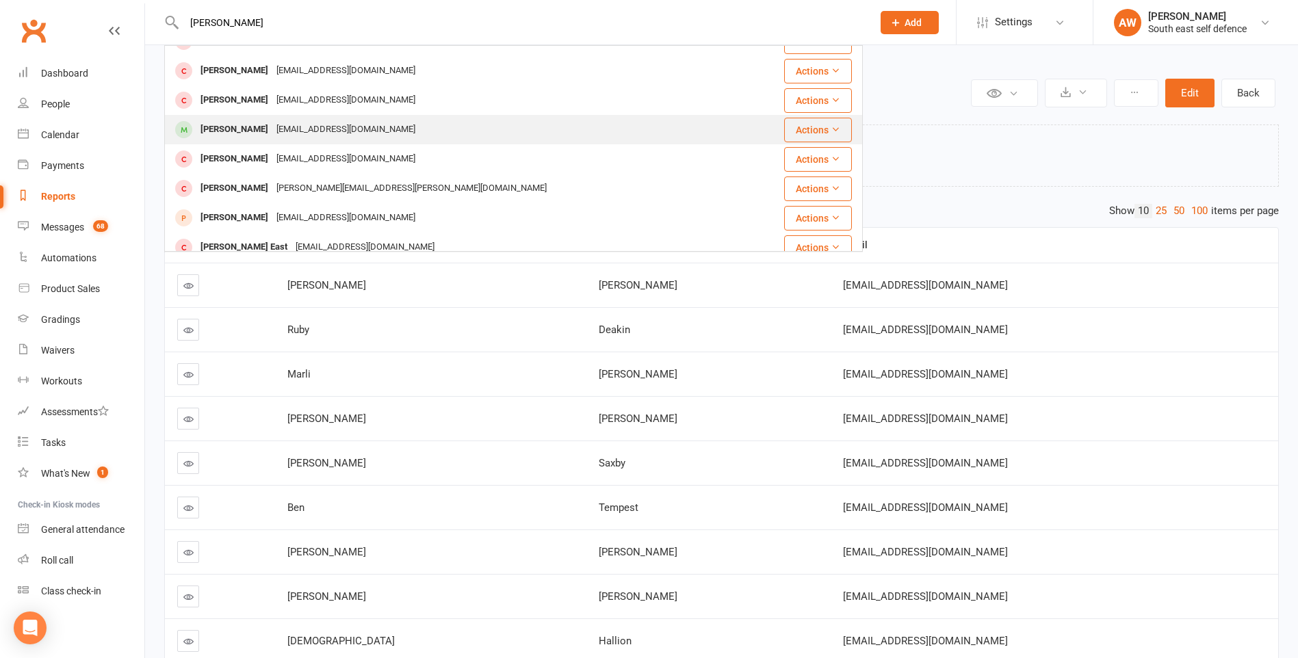
type input "harry"
click at [257, 125] on div "Harry Lehmann" at bounding box center [234, 130] width 76 height 20
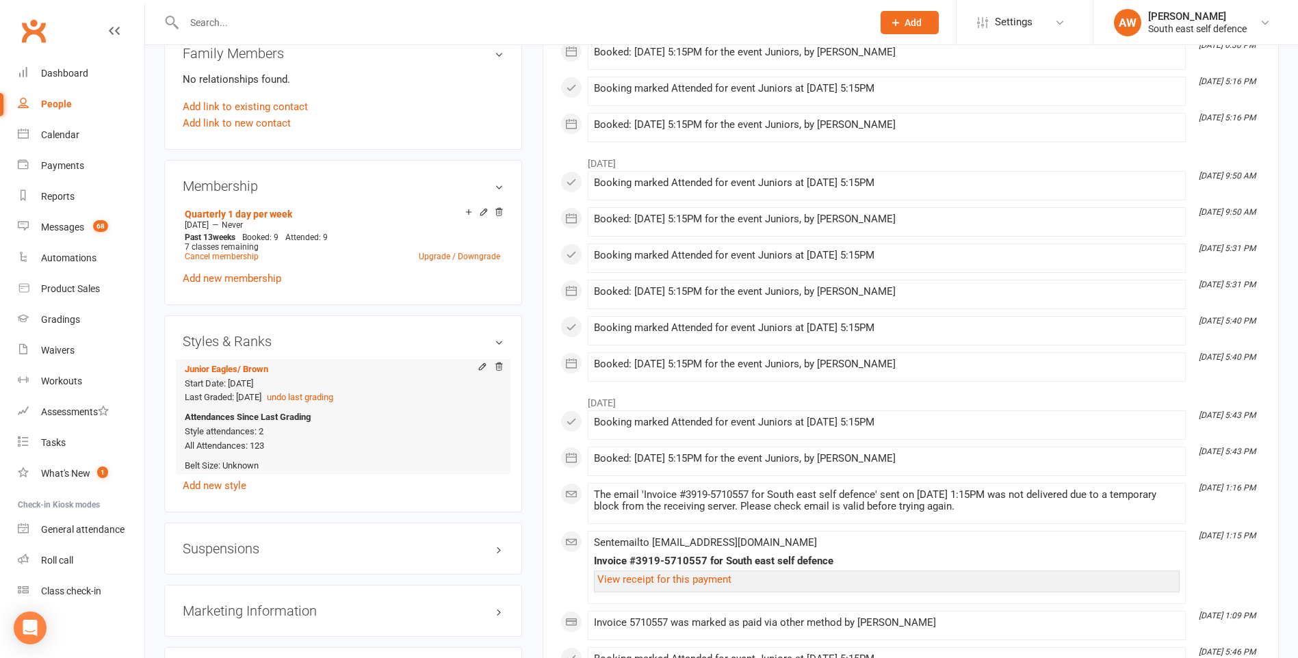
scroll to position [821, 0]
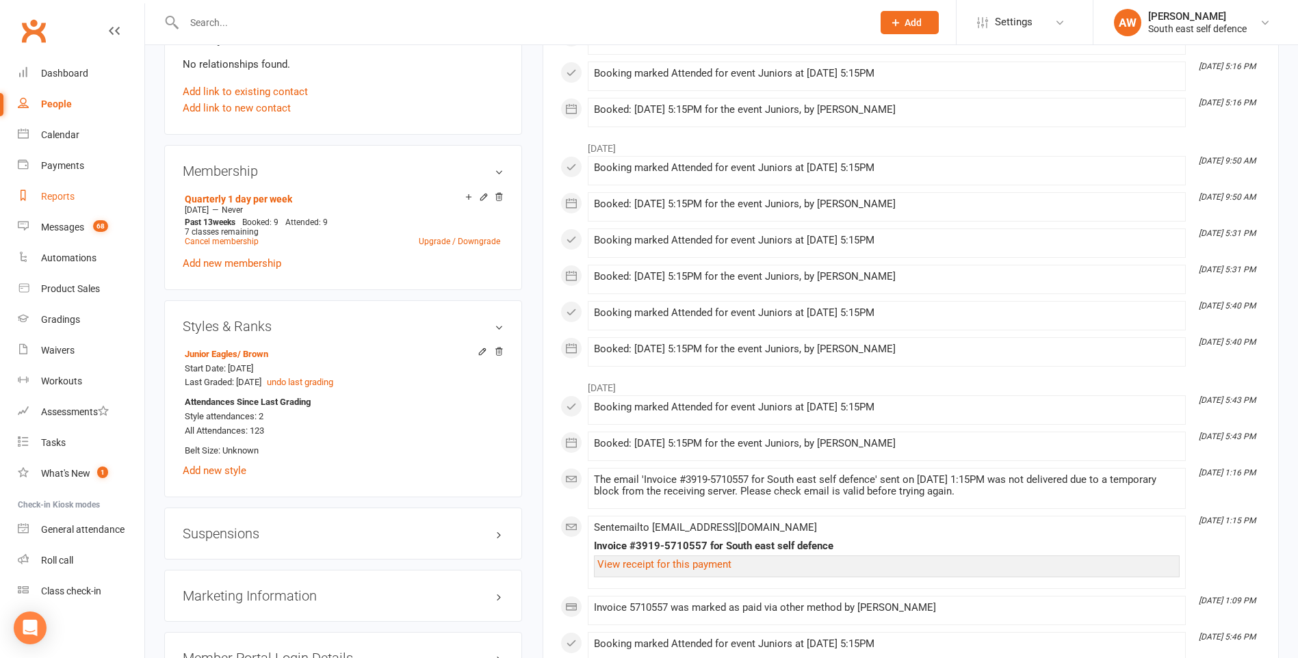
click at [53, 200] on div "Reports" at bounding box center [58, 196] width 34 height 11
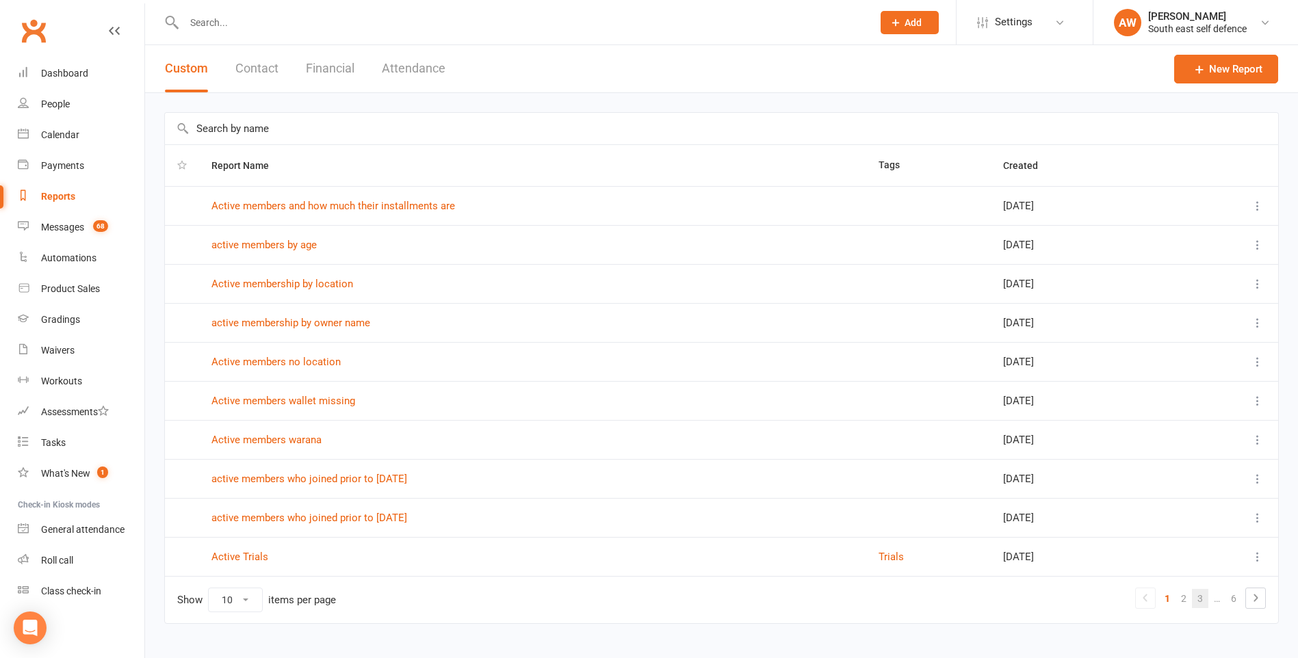
click at [1197, 599] on link "3" at bounding box center [1200, 598] width 16 height 19
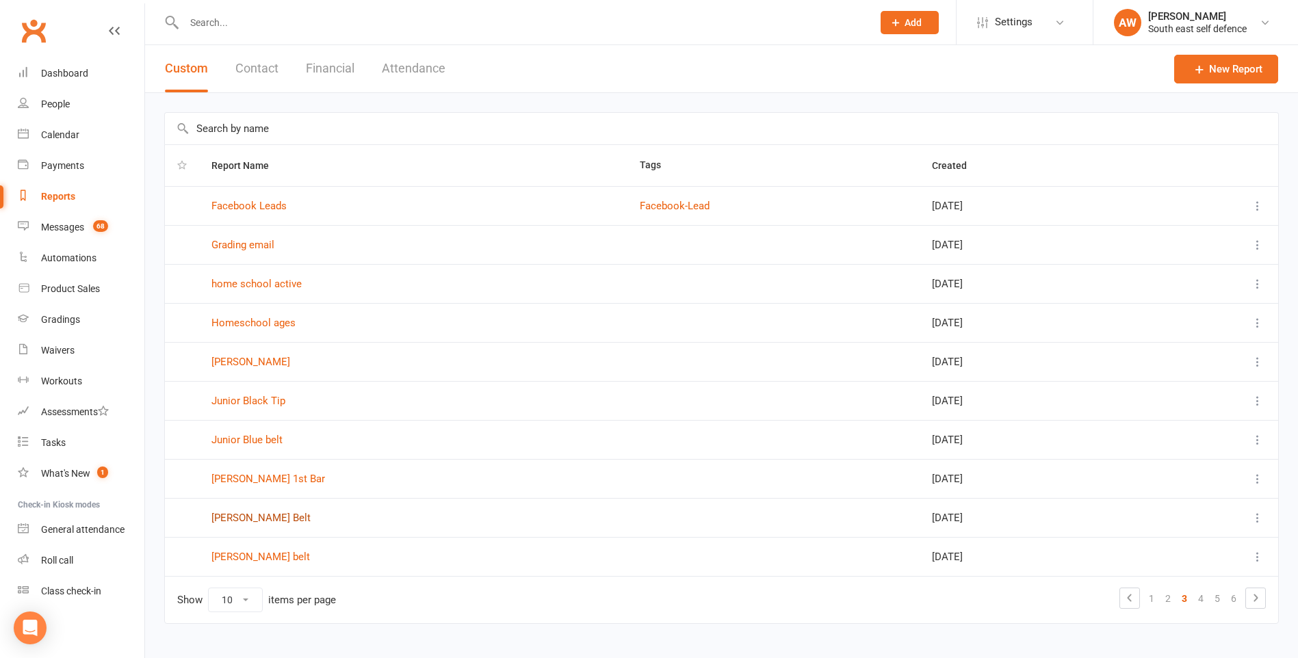
click at [259, 513] on link "[PERSON_NAME] Belt" at bounding box center [260, 518] width 99 height 12
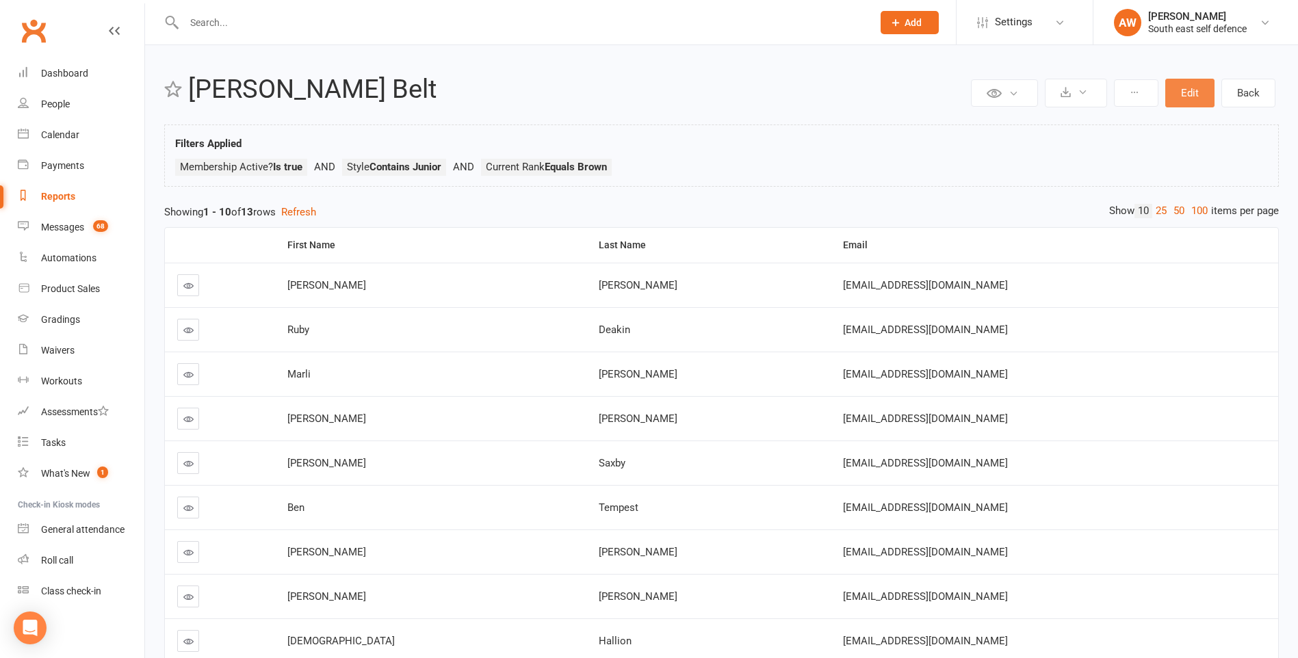
click at [1190, 90] on button "Edit" at bounding box center [1189, 93] width 49 height 29
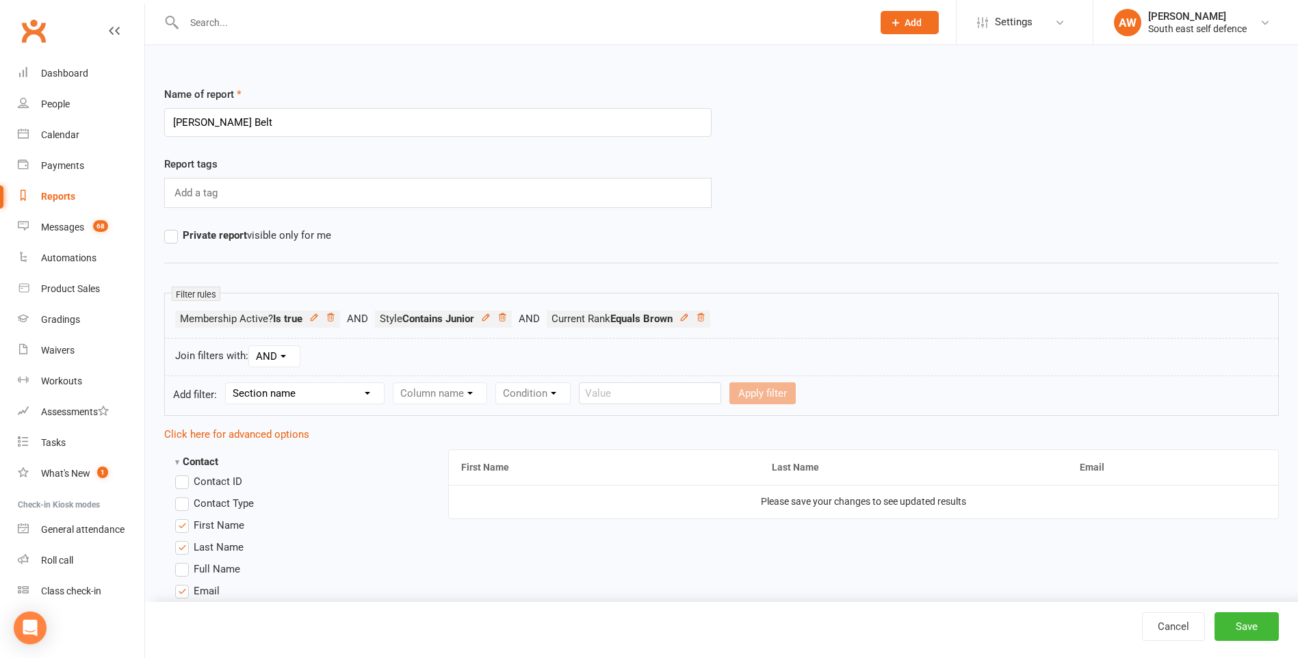
click at [367, 393] on select "Section name Contact Attendance Aggregate Payment Booking Waitlist Attendees Ca…" at bounding box center [305, 393] width 158 height 21
select select "12"
click at [228, 383] on select "Section name Contact Attendance Aggregate Payment Booking Waitlist Attendees Ca…" at bounding box center [305, 393] width 158 height 21
click at [477, 392] on select "Column name Style Current Rank Current Rank Position Next Rank Belt Size Active…" at bounding box center [532, 393] width 279 height 21
select select "0"
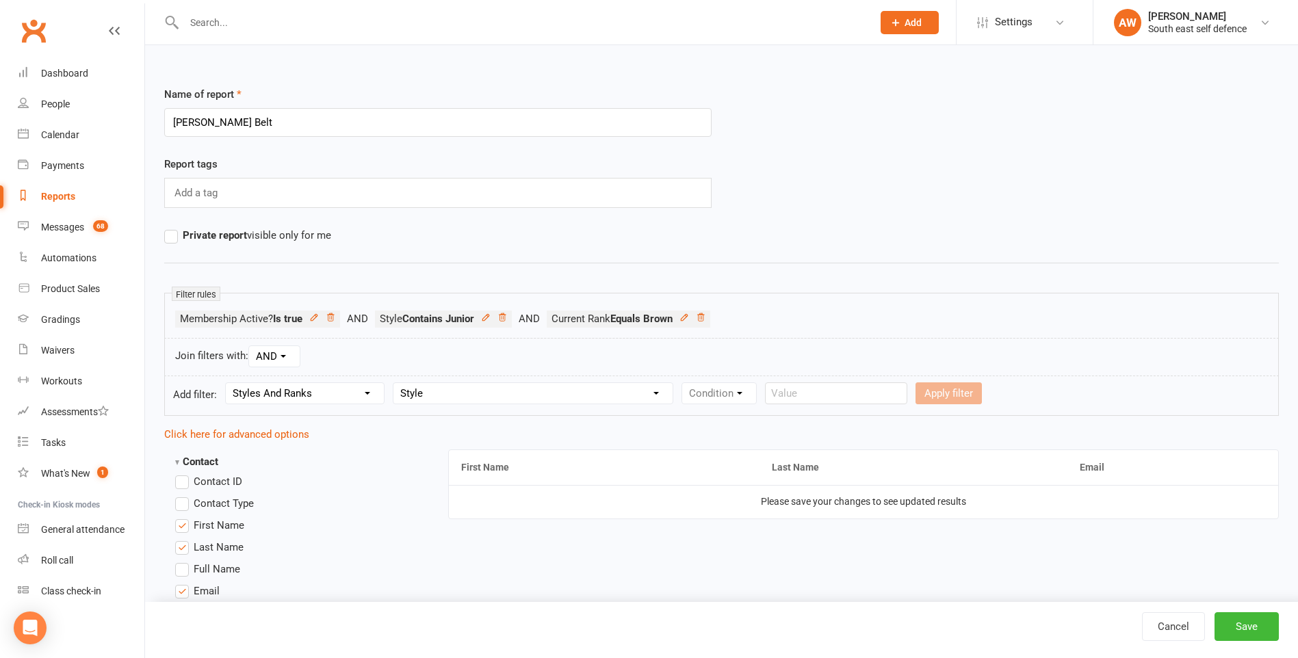
click at [395, 383] on select "Column name Style Current Rank Current Rank Position Next Rank Belt Size Active…" at bounding box center [532, 393] width 279 height 21
click at [716, 396] on select "Condition Equals Does not equal Contains Does not contain Is blank or does not …" at bounding box center [760, 393] width 157 height 21
select select "2"
click at [682, 383] on select "Condition Equals Does not equal Contains Does not contain Is blank or does not …" at bounding box center [760, 393] width 157 height 21
click at [885, 395] on input "text" at bounding box center [919, 393] width 142 height 22
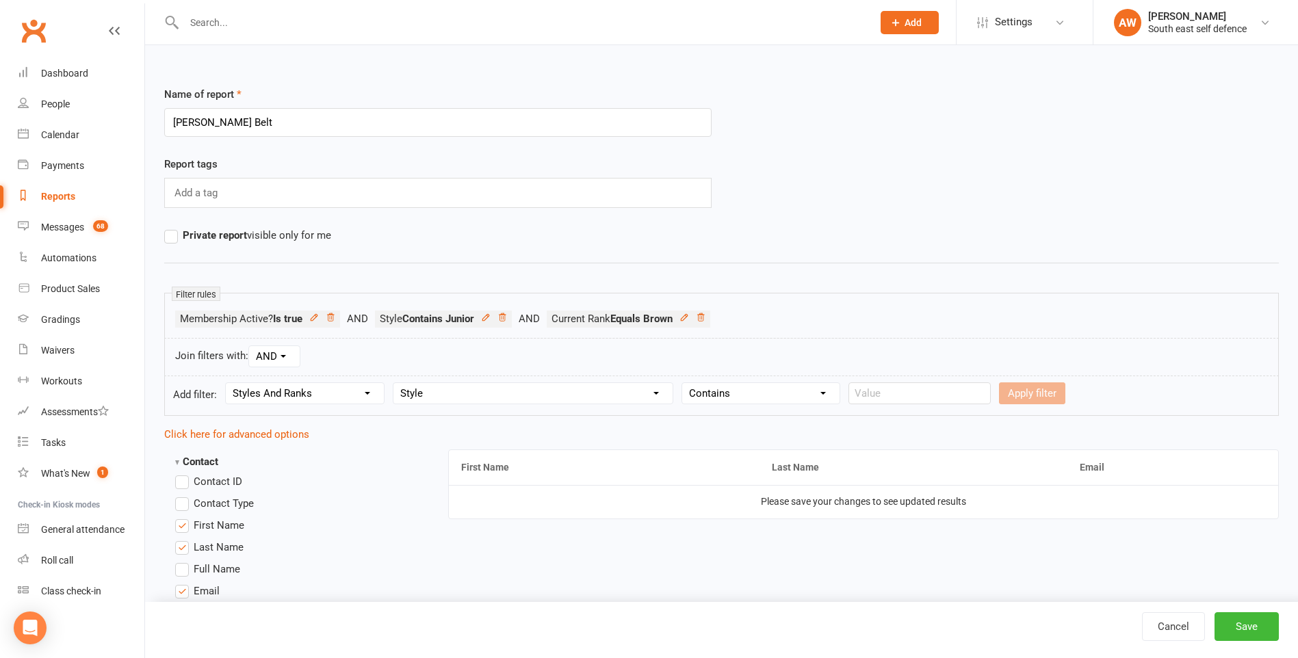
click at [883, 362] on div "Join filters with: AND OR" at bounding box center [721, 357] width 1114 height 38
click at [213, 23] on input "text" at bounding box center [521, 22] width 683 height 19
click at [1175, 629] on link "Cancel" at bounding box center [1173, 626] width 63 height 29
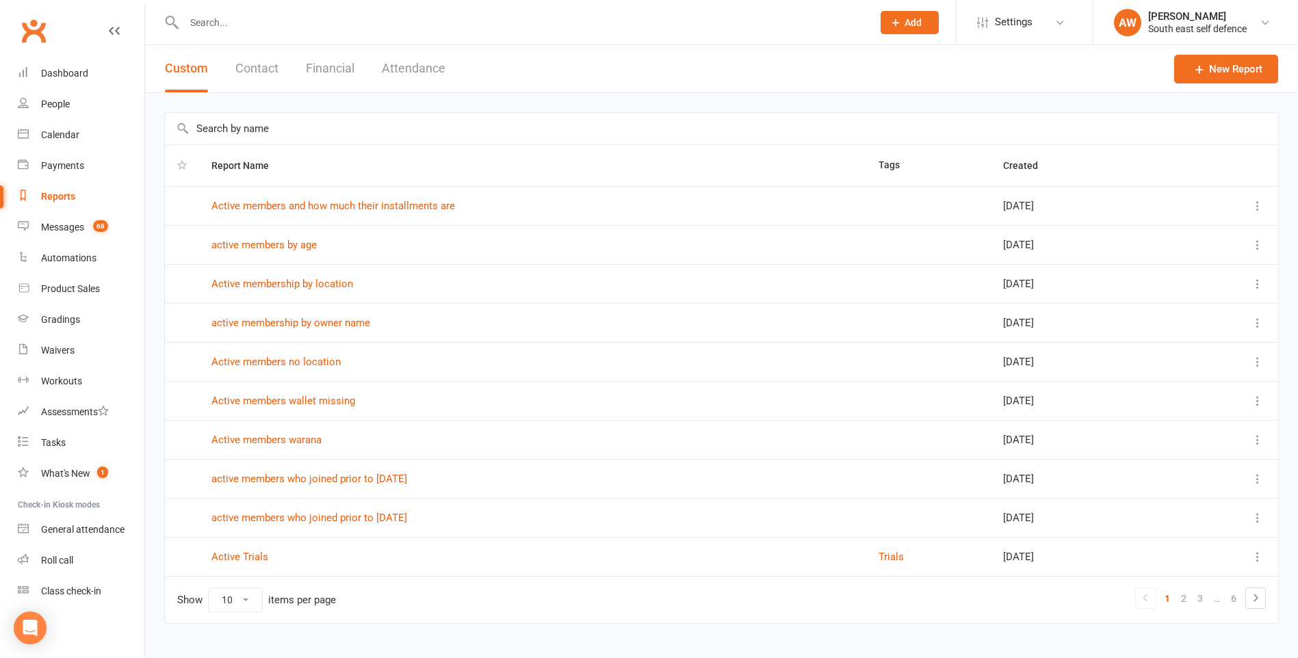
click at [273, 24] on input "text" at bounding box center [521, 22] width 683 height 19
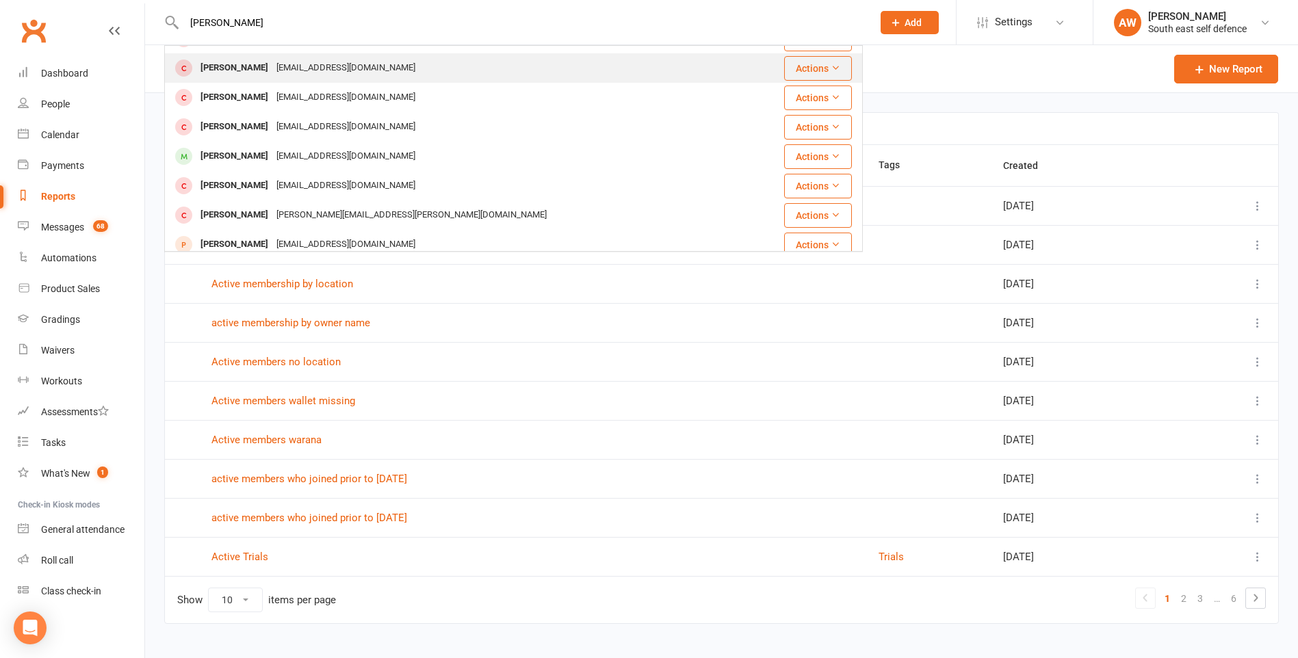
scroll to position [137, 0]
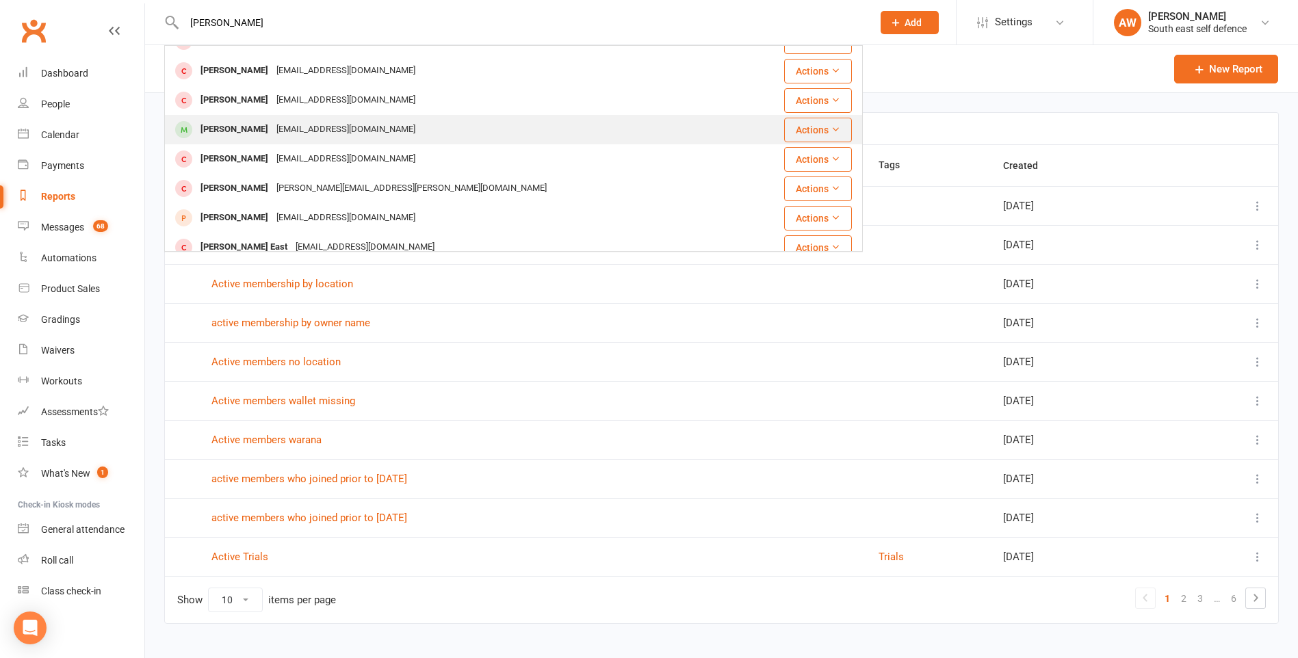
type input "harry"
click at [251, 131] on div "Harry Lehmann" at bounding box center [234, 130] width 76 height 20
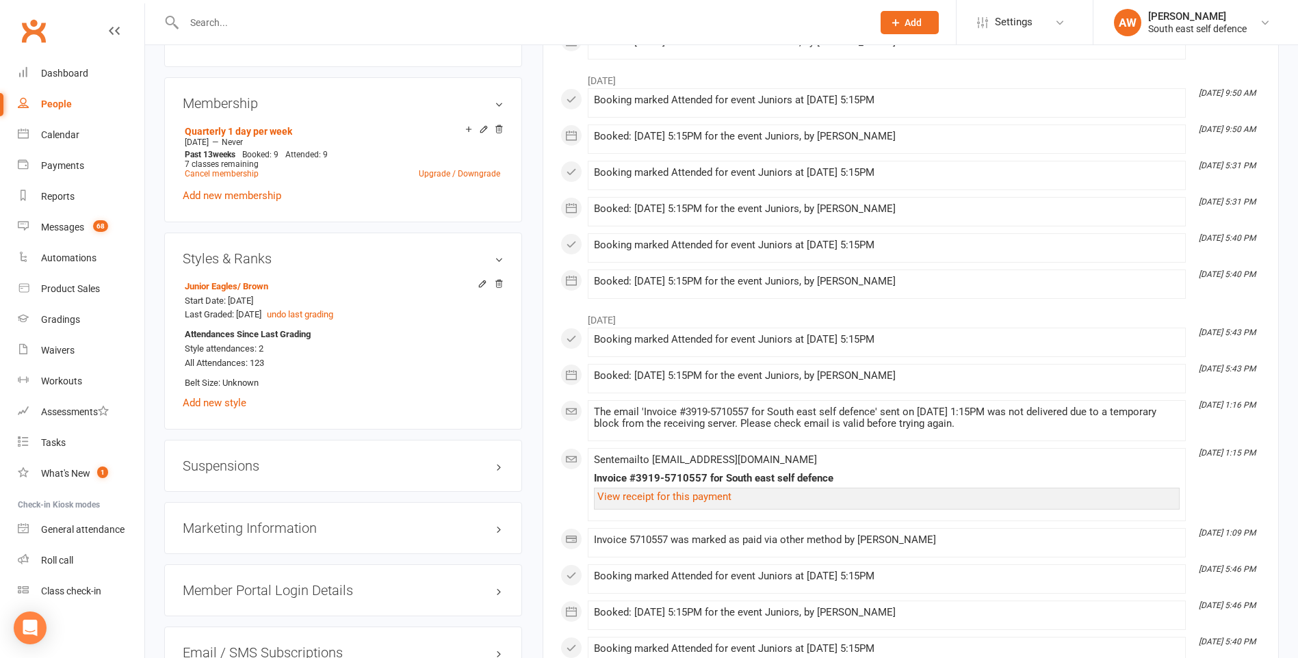
scroll to position [889, 0]
click at [231, 287] on link "Junior Eagles / Brown" at bounding box center [226, 285] width 83 height 10
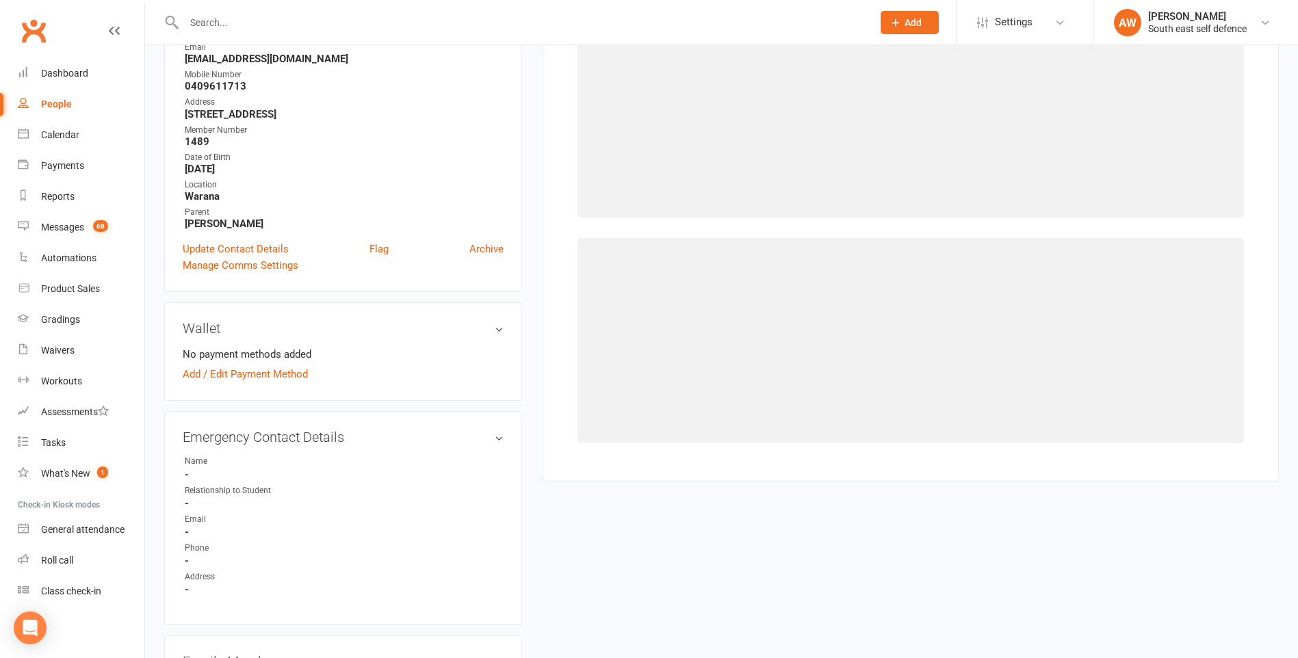
select select "9335"
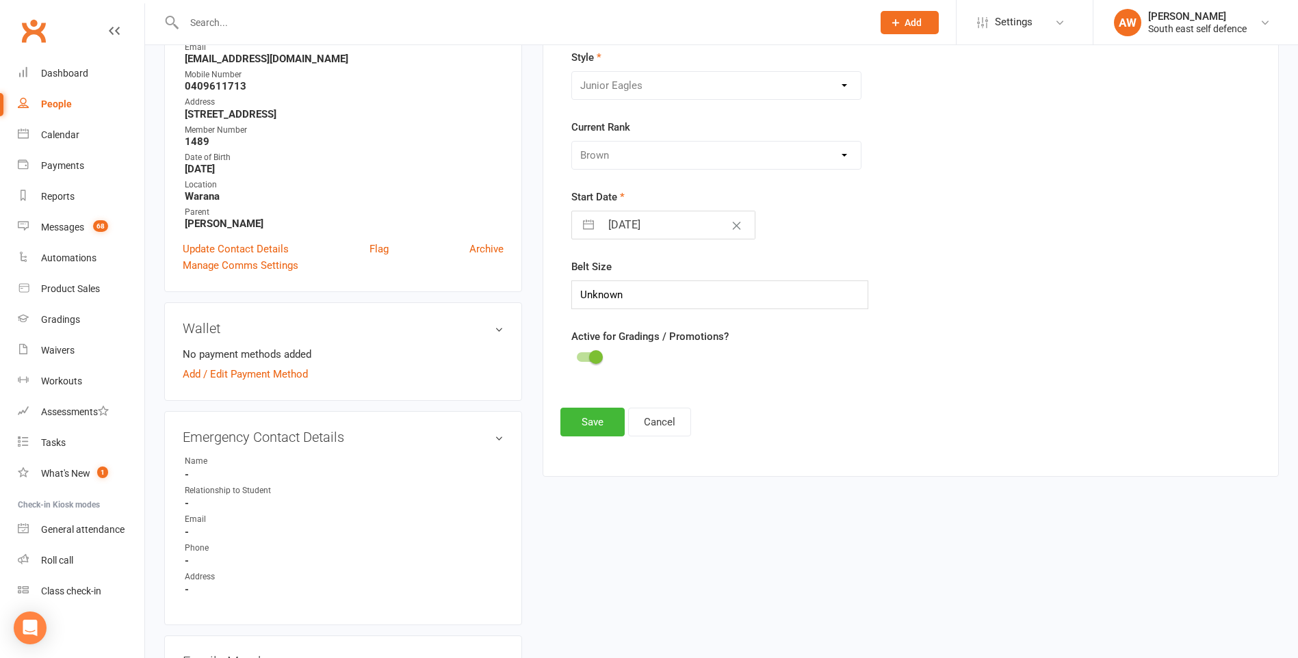
scroll to position [117, 0]
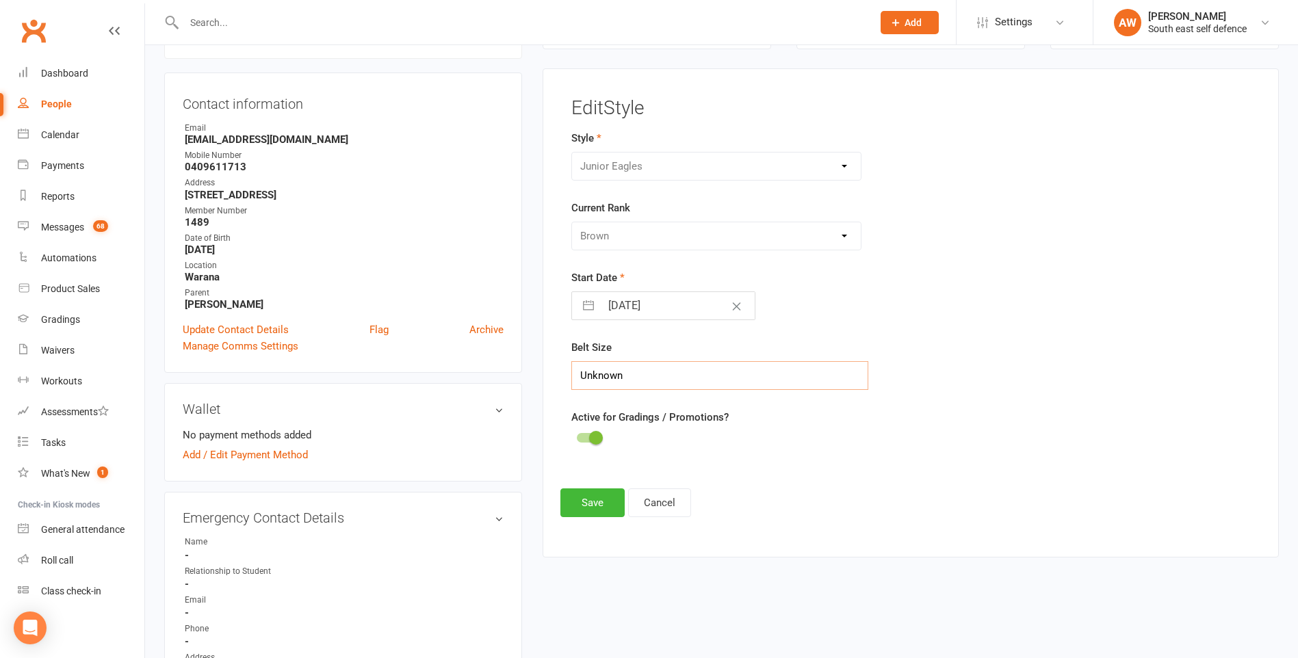
click at [635, 374] on input "Unknown" at bounding box center [719, 375] width 297 height 29
drag, startPoint x: 635, startPoint y: 374, endPoint x: 573, endPoint y: 378, distance: 61.8
click at [573, 378] on input "Unknown" at bounding box center [719, 375] width 297 height 29
type input "5"
click at [586, 506] on button "Save" at bounding box center [592, 502] width 64 height 29
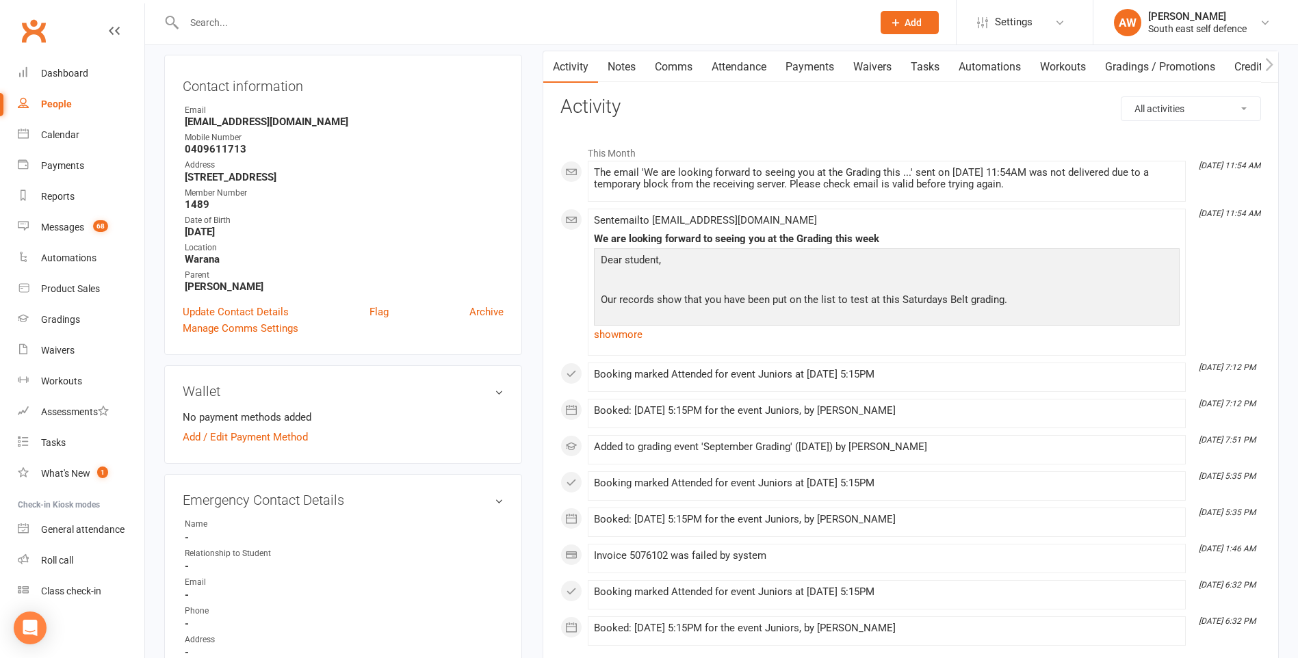
scroll to position [0, 0]
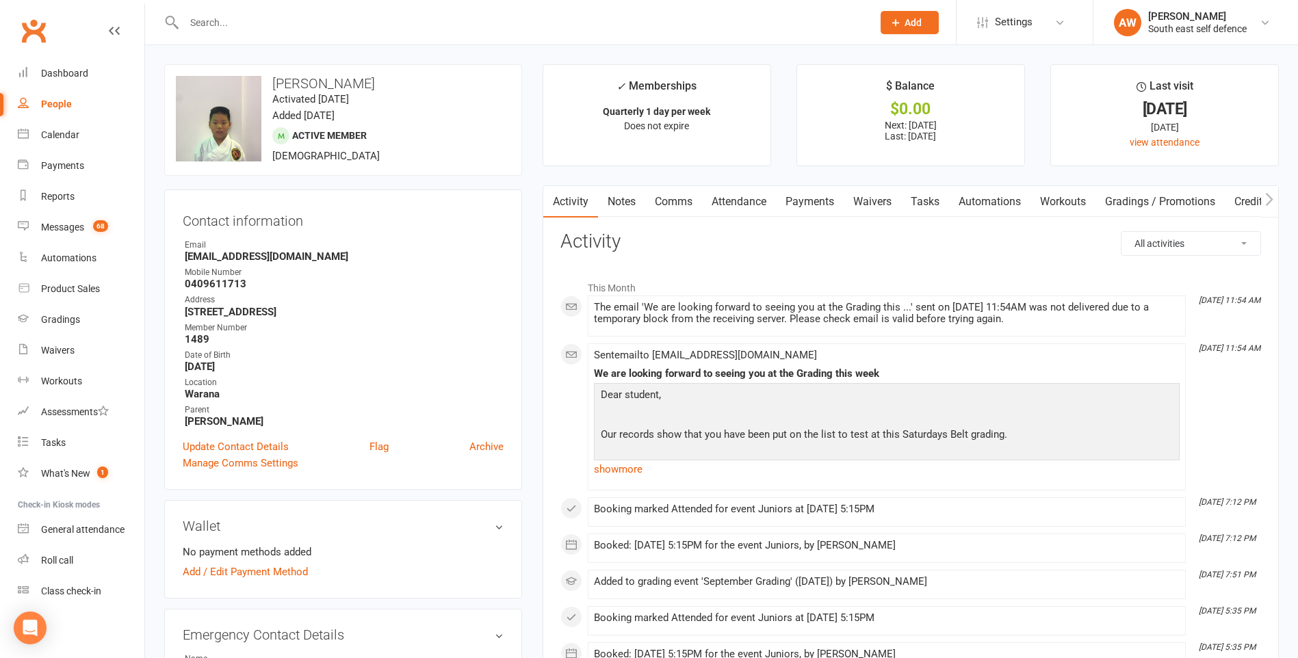
click at [1152, 203] on link "Gradings / Promotions" at bounding box center [1159, 201] width 129 height 31
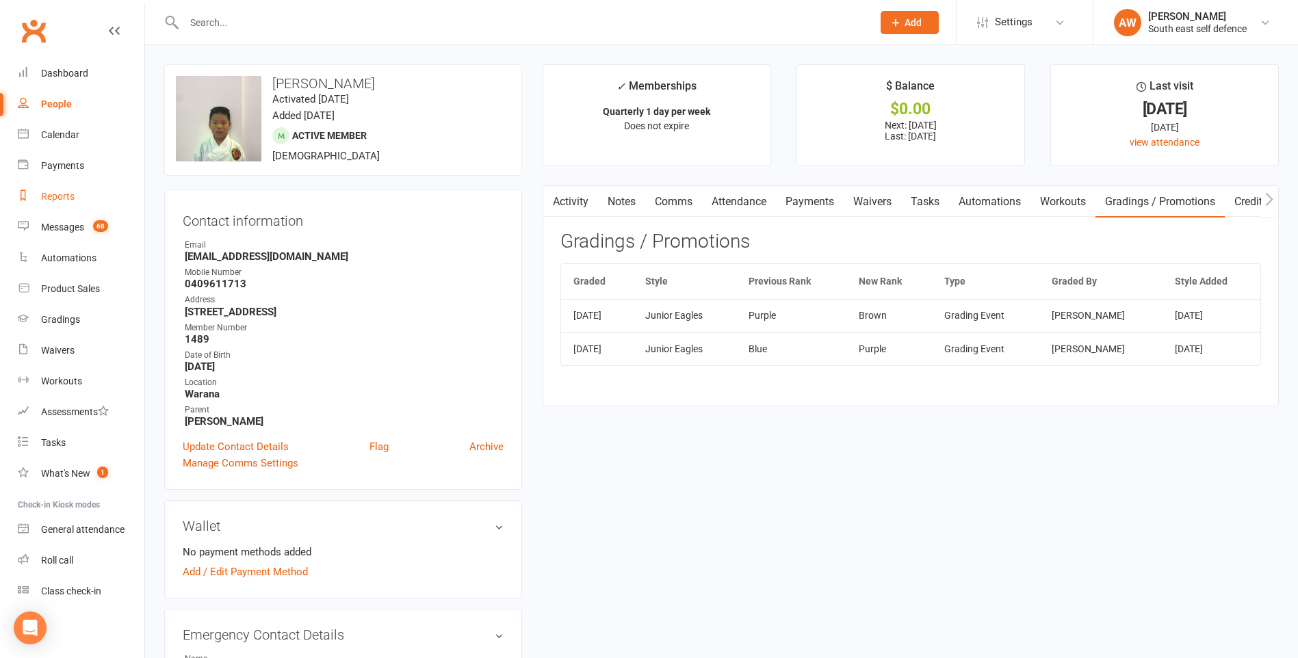
click at [61, 195] on div "Reports" at bounding box center [58, 196] width 34 height 11
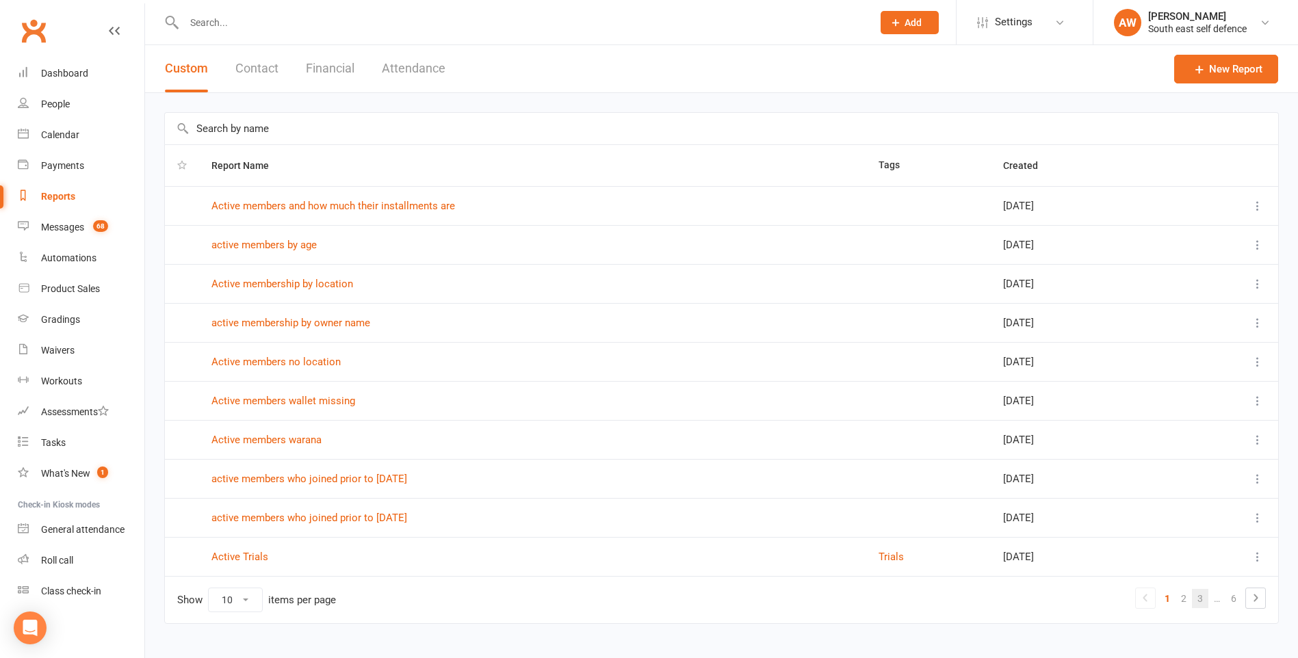
click at [1199, 599] on link "3" at bounding box center [1200, 598] width 16 height 19
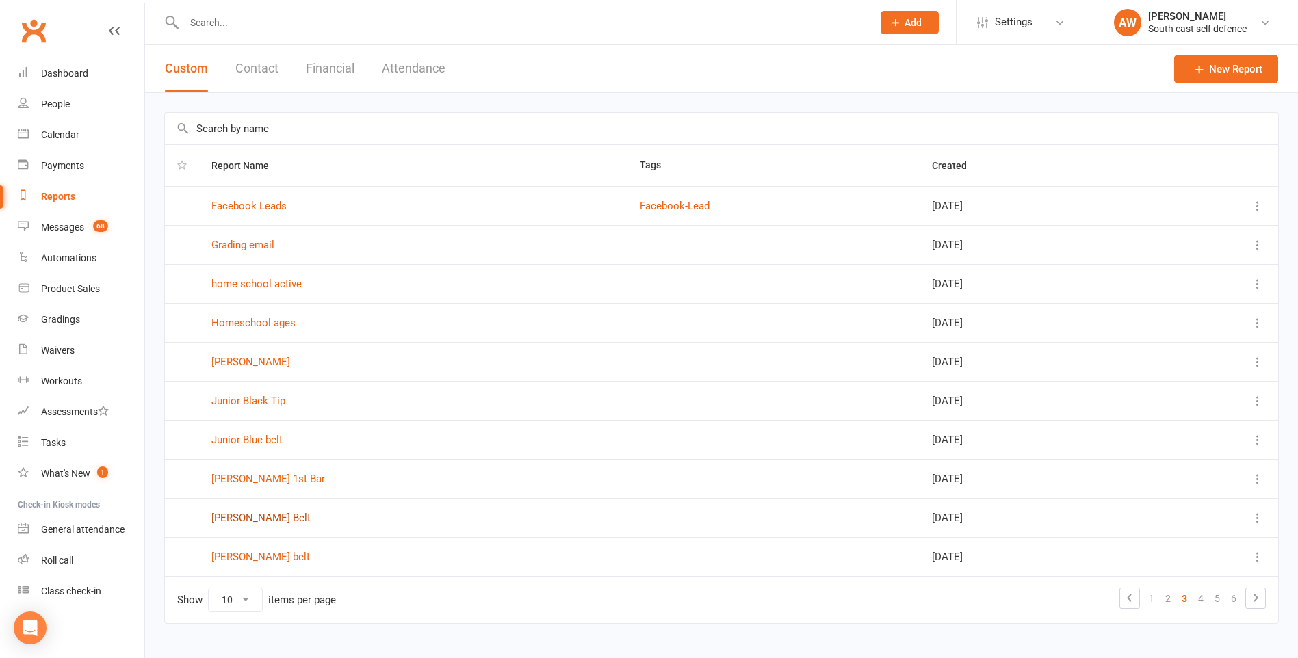
click at [261, 519] on link "[PERSON_NAME] Belt" at bounding box center [260, 518] width 99 height 12
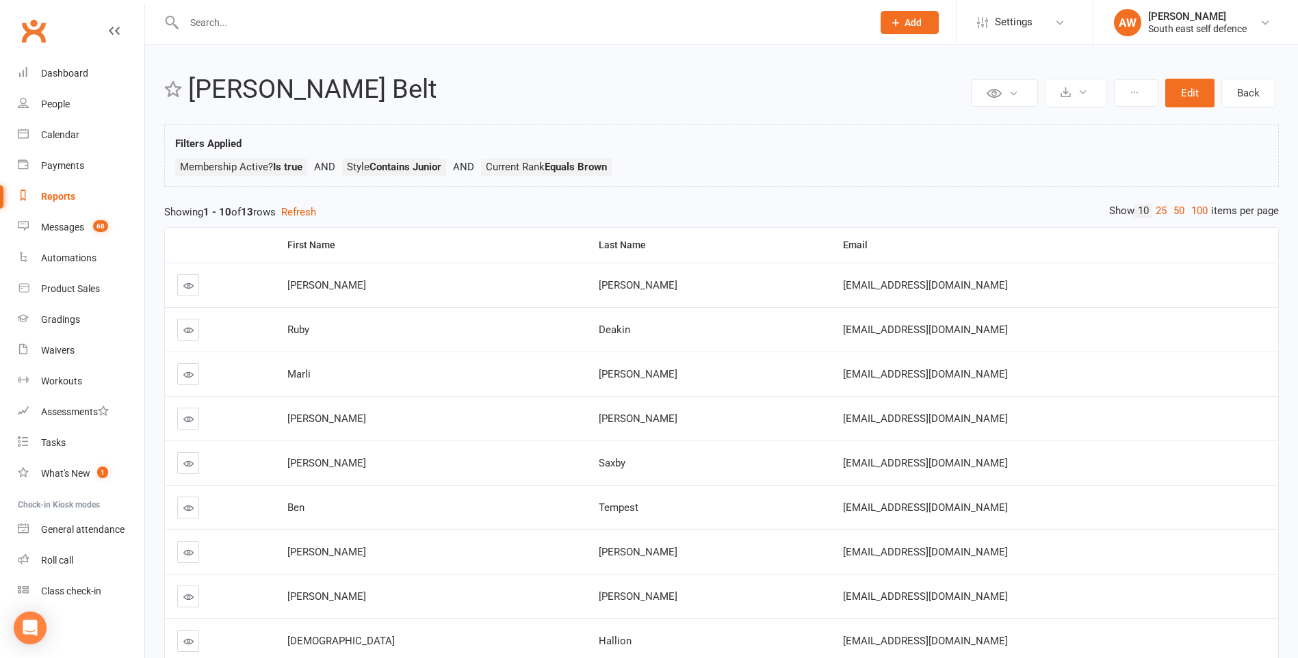
click at [65, 196] on div "Reports" at bounding box center [58, 196] width 34 height 11
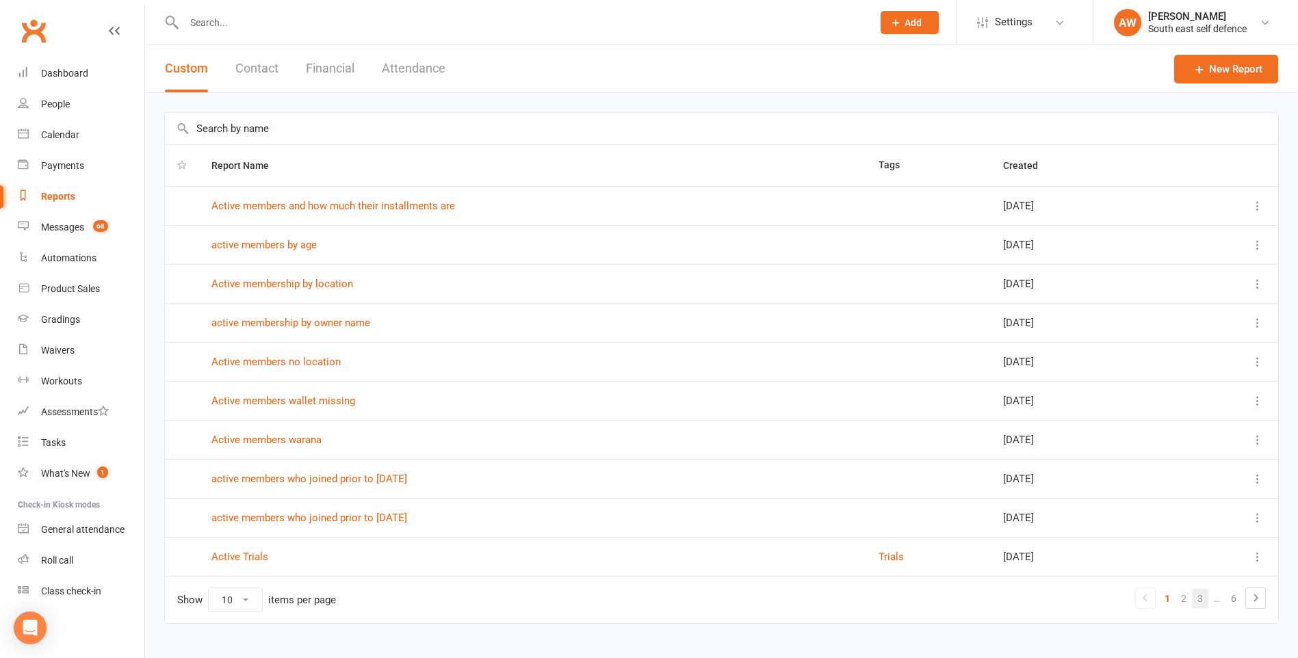
click at [1201, 601] on link "3" at bounding box center [1200, 598] width 16 height 19
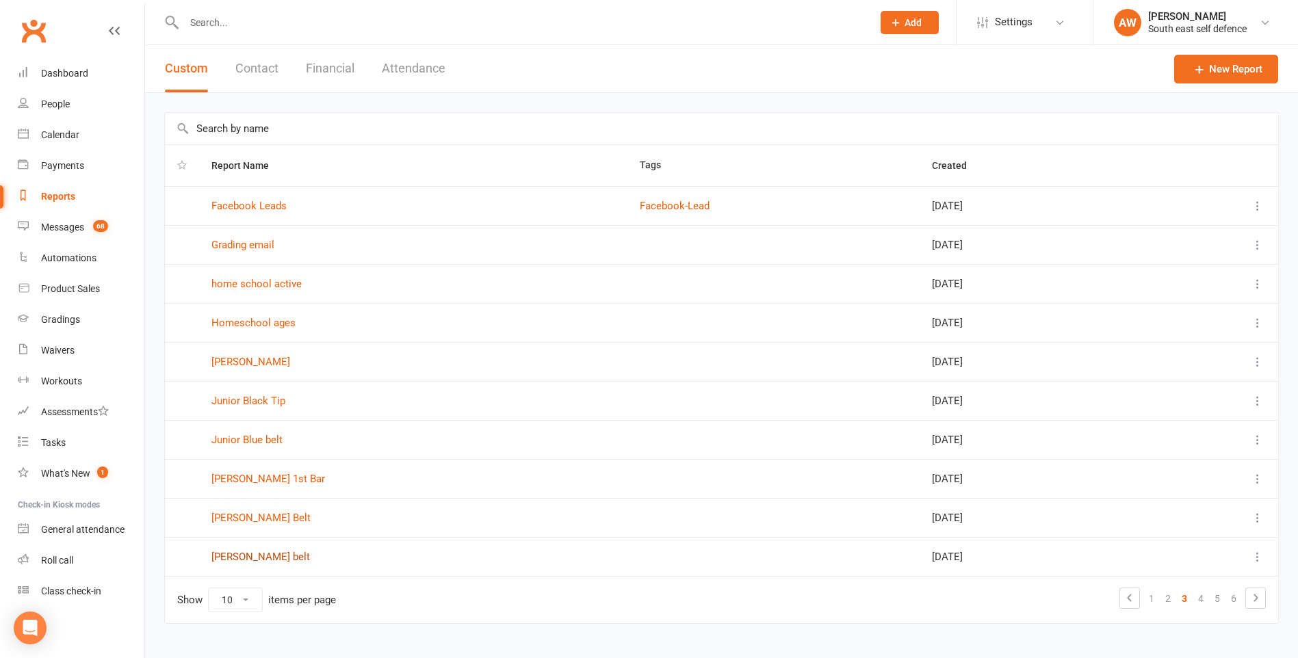
click at [277, 555] on link "[PERSON_NAME] belt" at bounding box center [260, 557] width 99 height 12
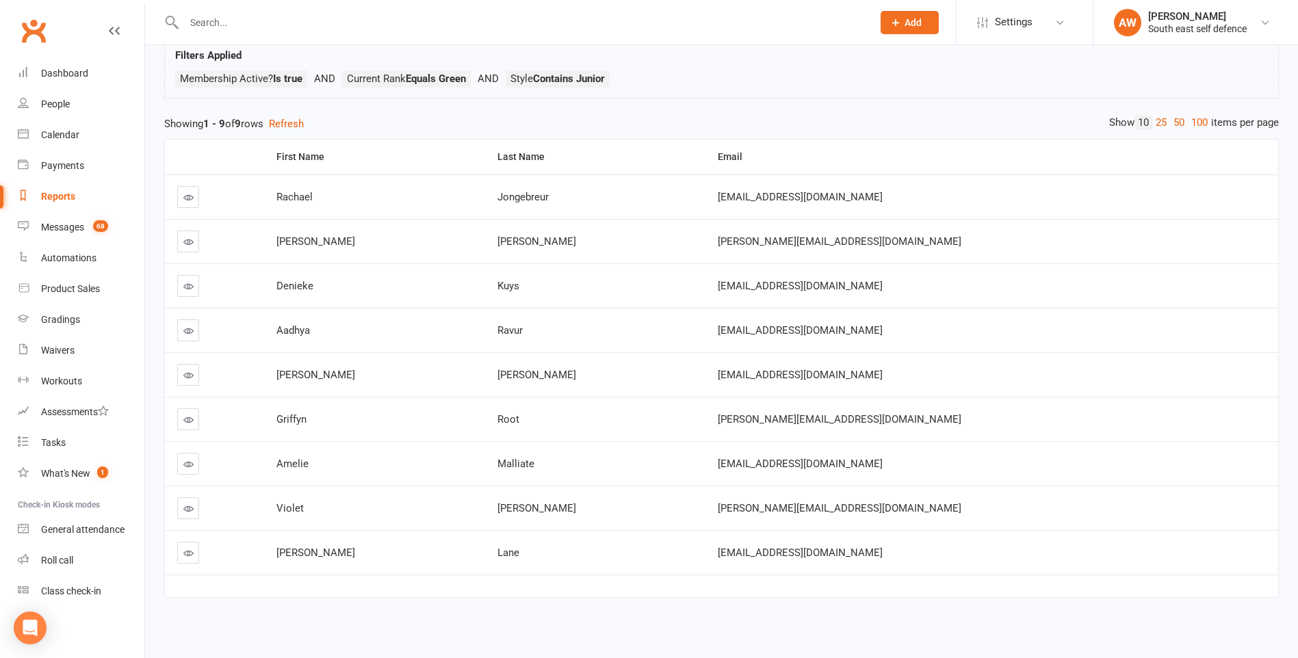
scroll to position [93, 0]
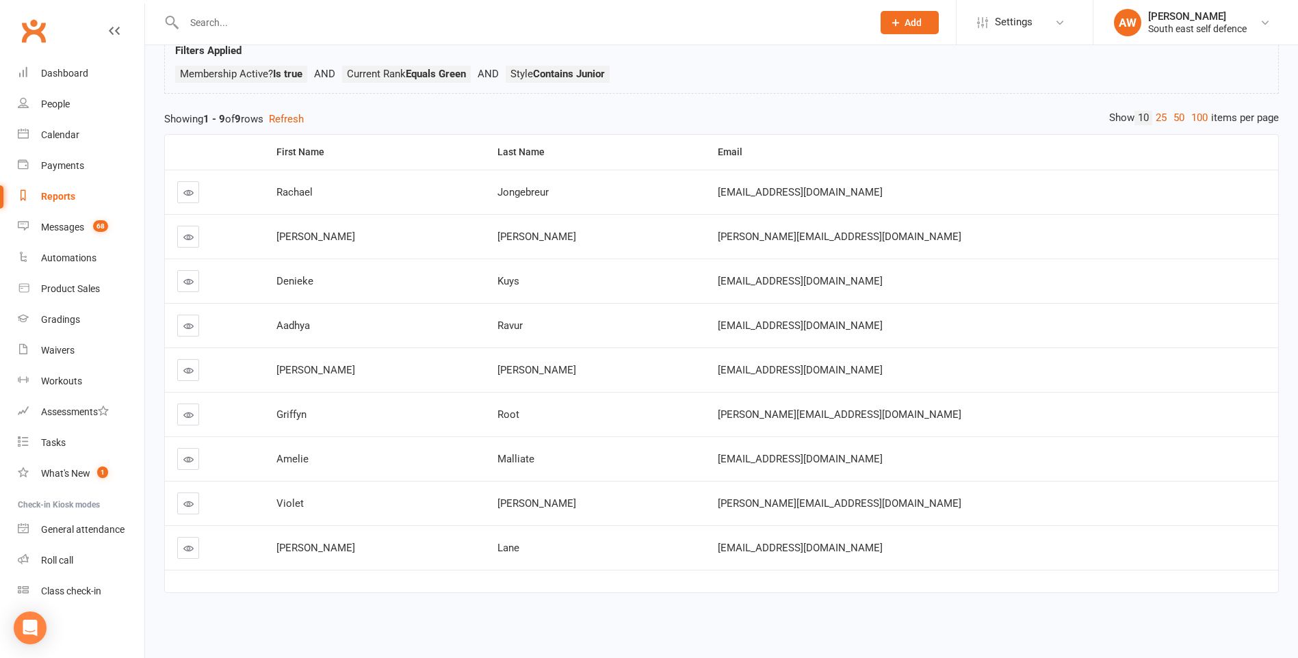
click at [190, 193] on icon at bounding box center [188, 192] width 10 height 10
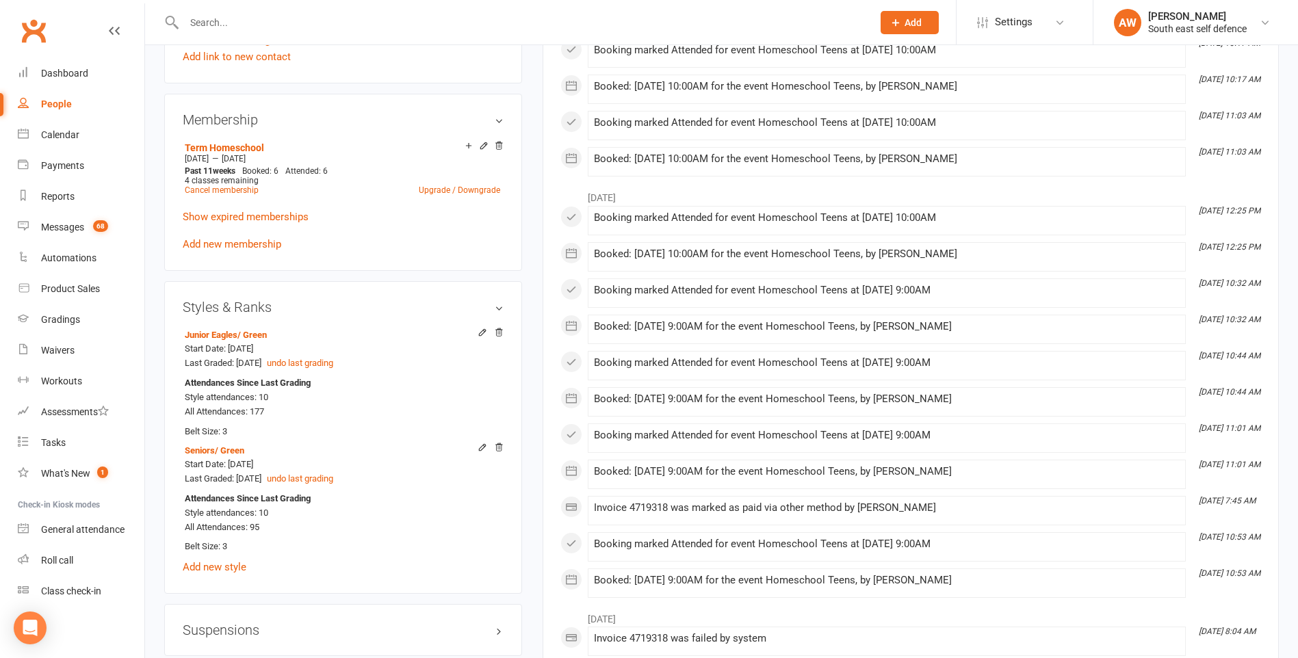
scroll to position [889, 0]
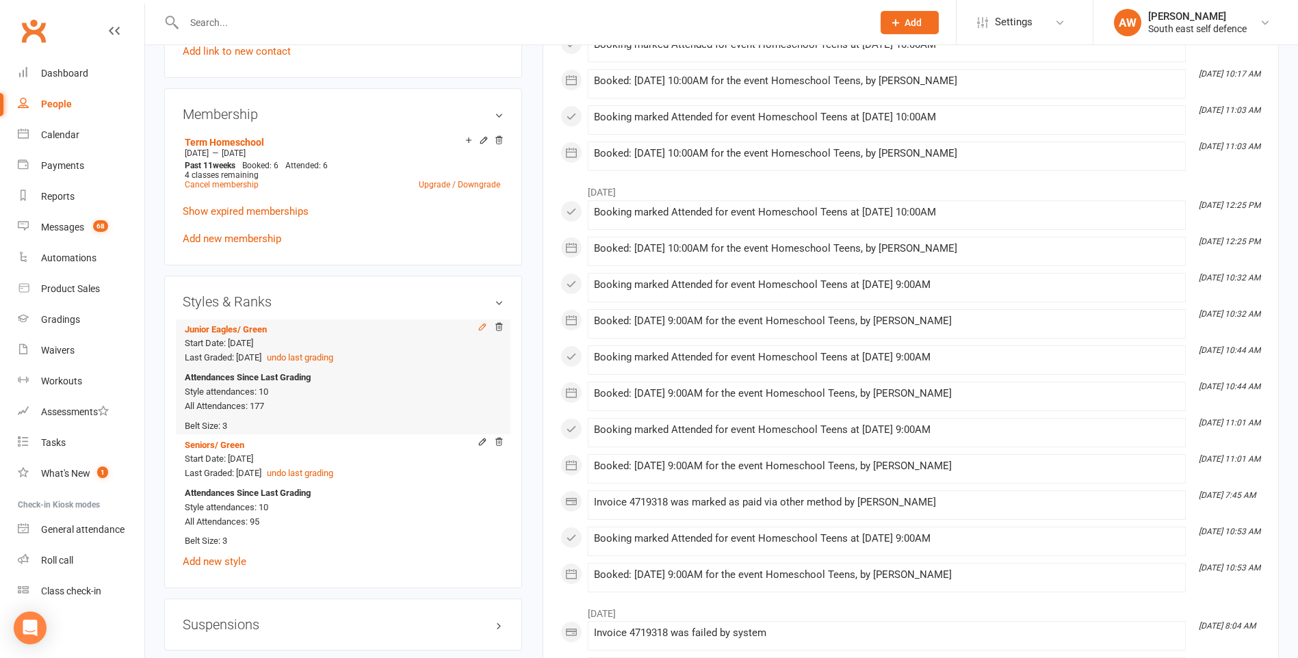
click at [482, 323] on icon at bounding box center [482, 327] width 10 height 10
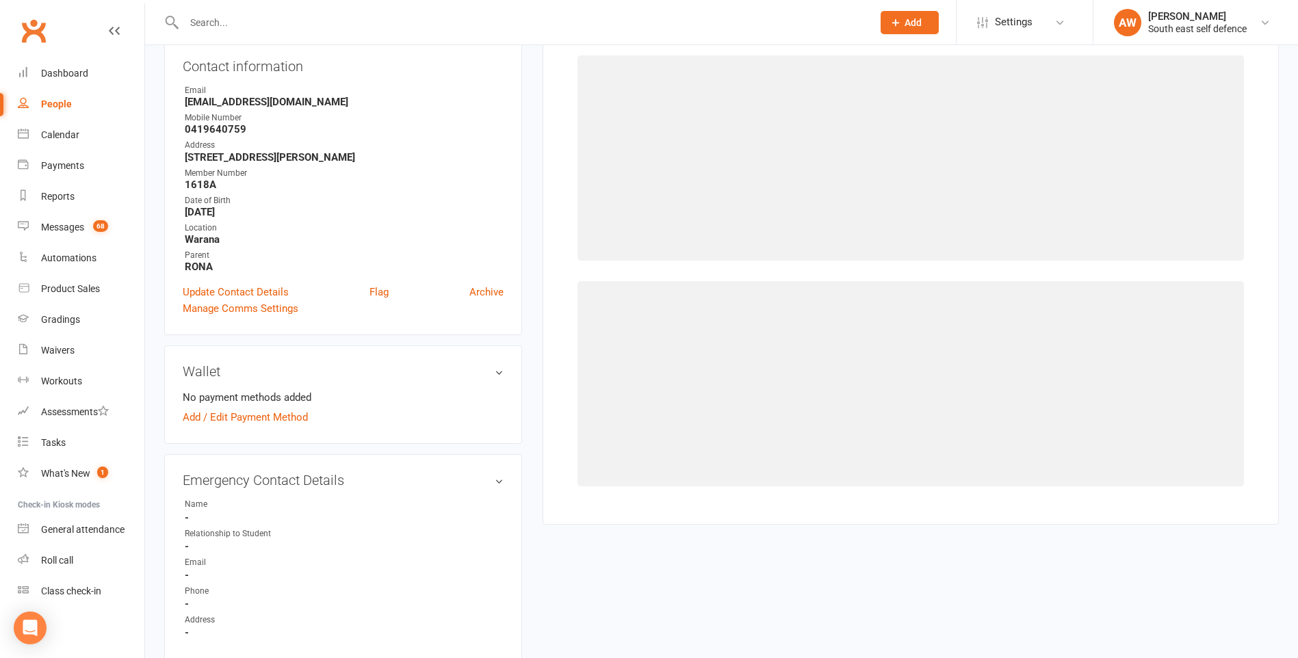
scroll to position [133, 0]
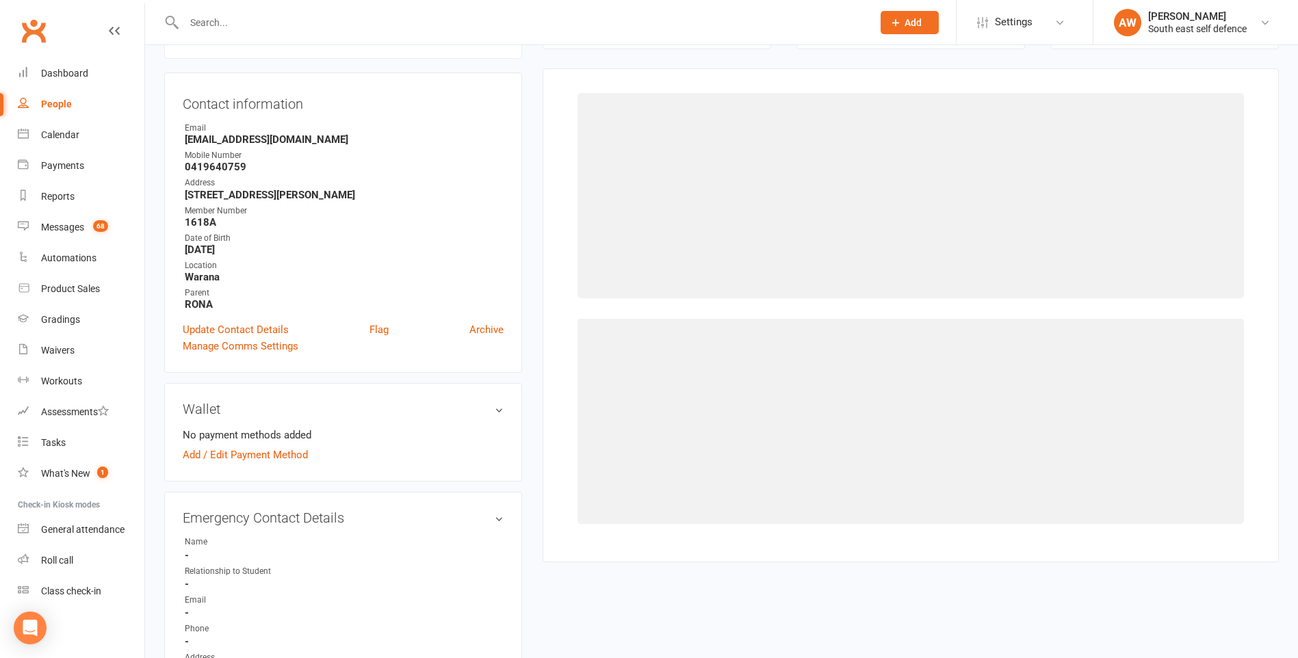
select select "9332"
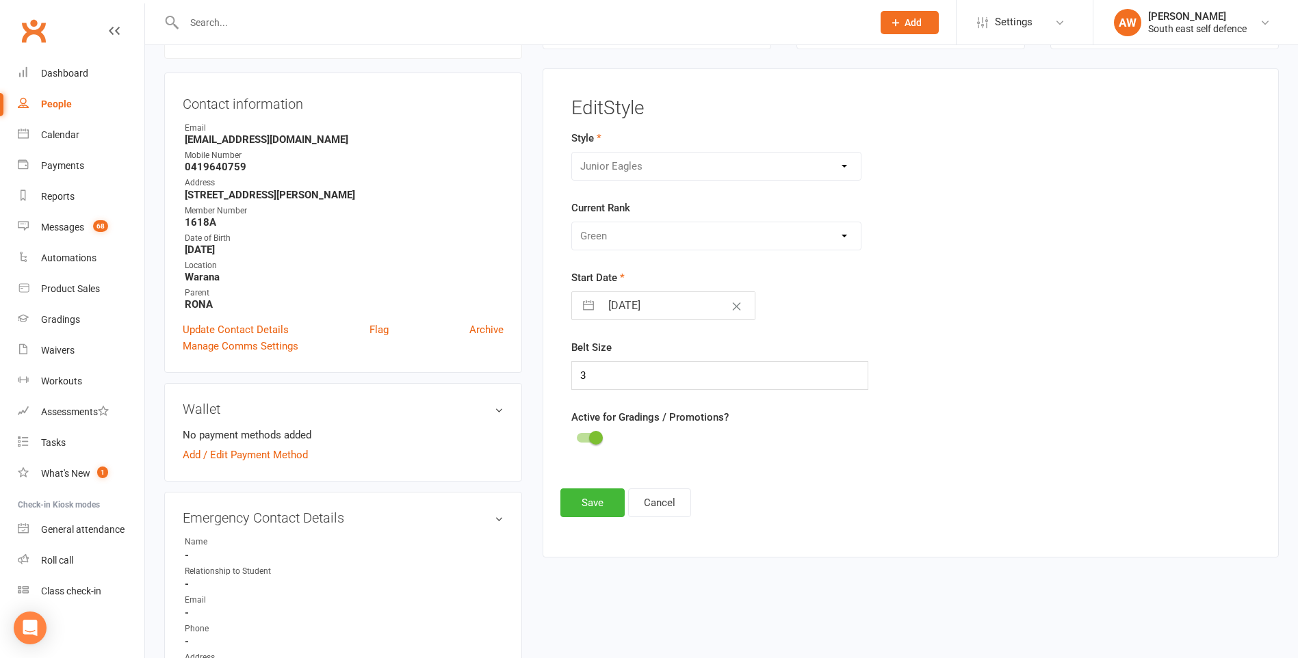
click at [583, 438] on div at bounding box center [588, 438] width 23 height 10
click at [577, 436] on input "checkbox" at bounding box center [577, 436] width 0 height 0
click at [587, 506] on button "Save" at bounding box center [592, 502] width 64 height 29
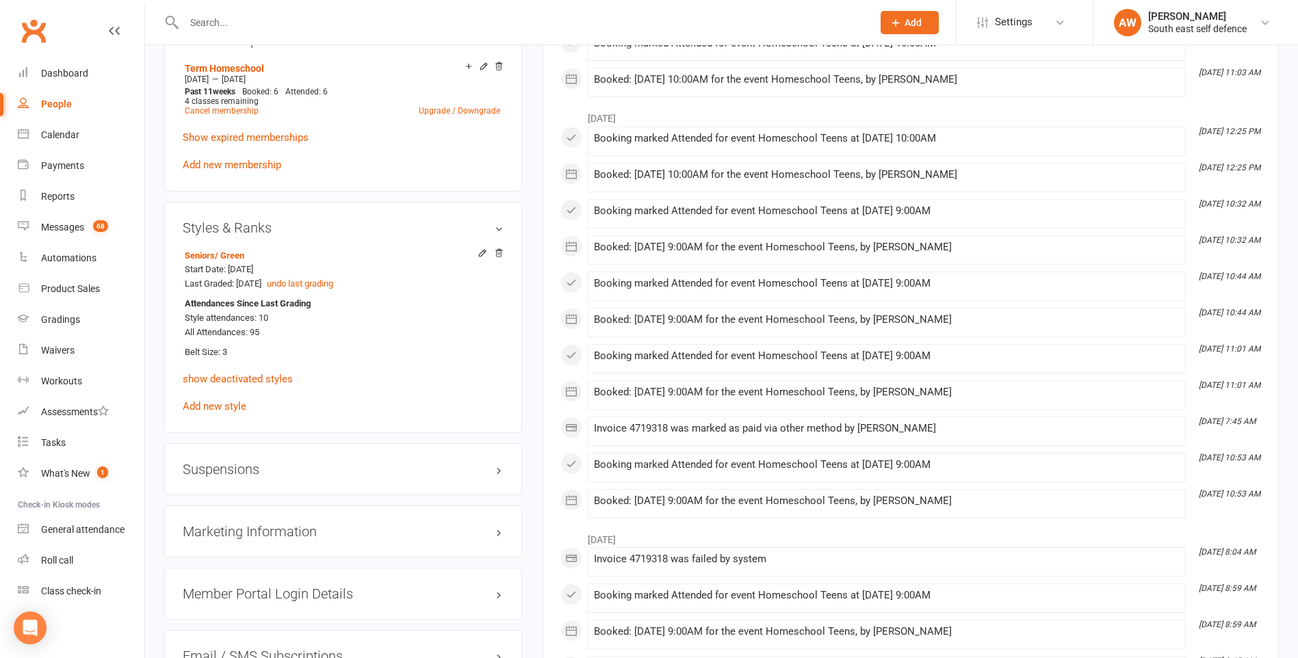
scroll to position [749, 0]
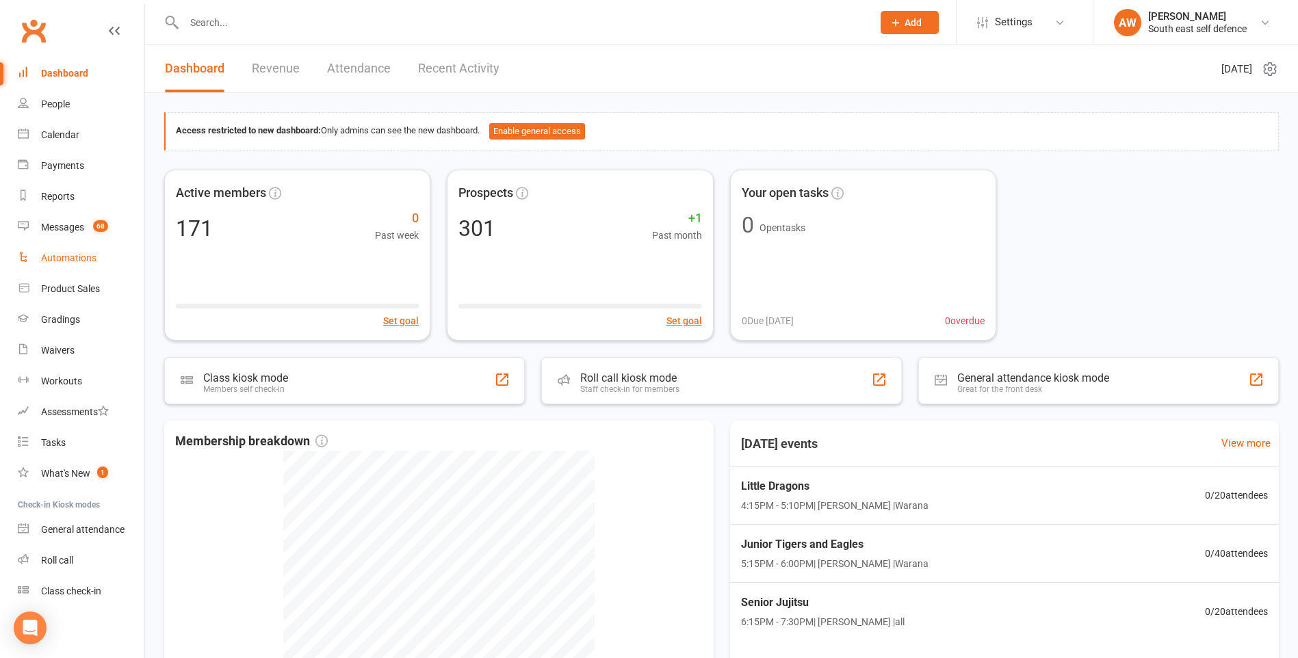
click at [46, 255] on div "Automations" at bounding box center [68, 257] width 55 height 11
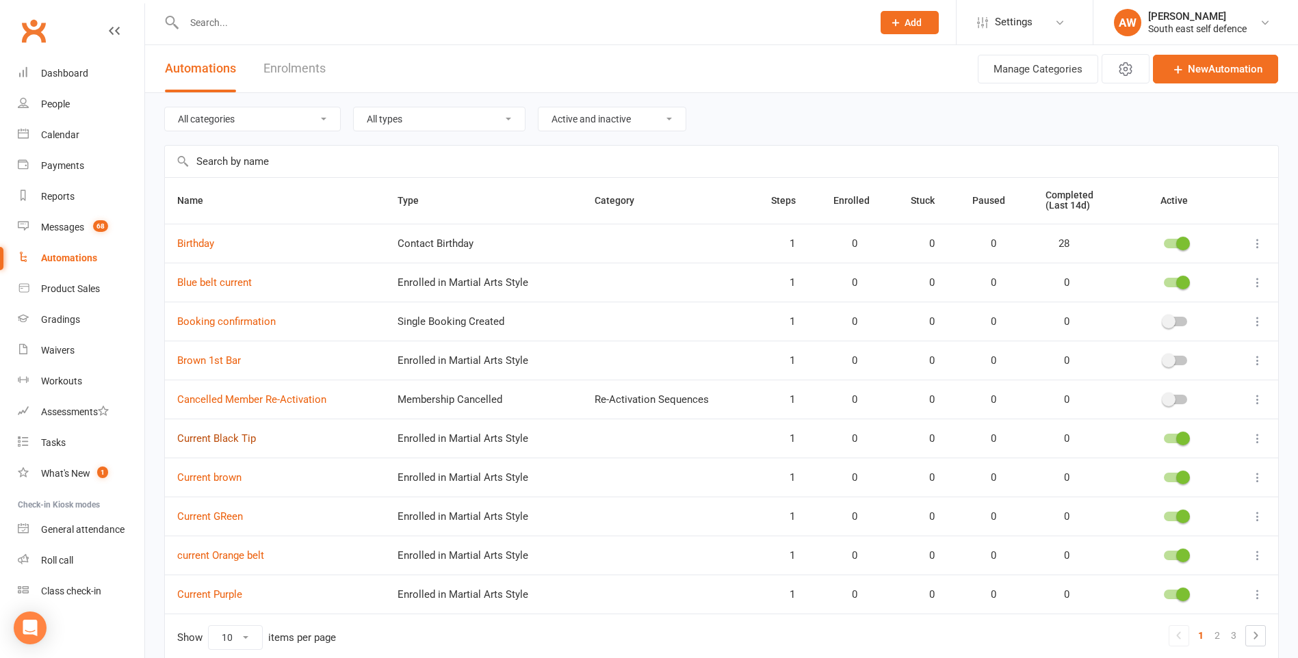
click at [222, 435] on link "Current Black Tip" at bounding box center [216, 438] width 79 height 12
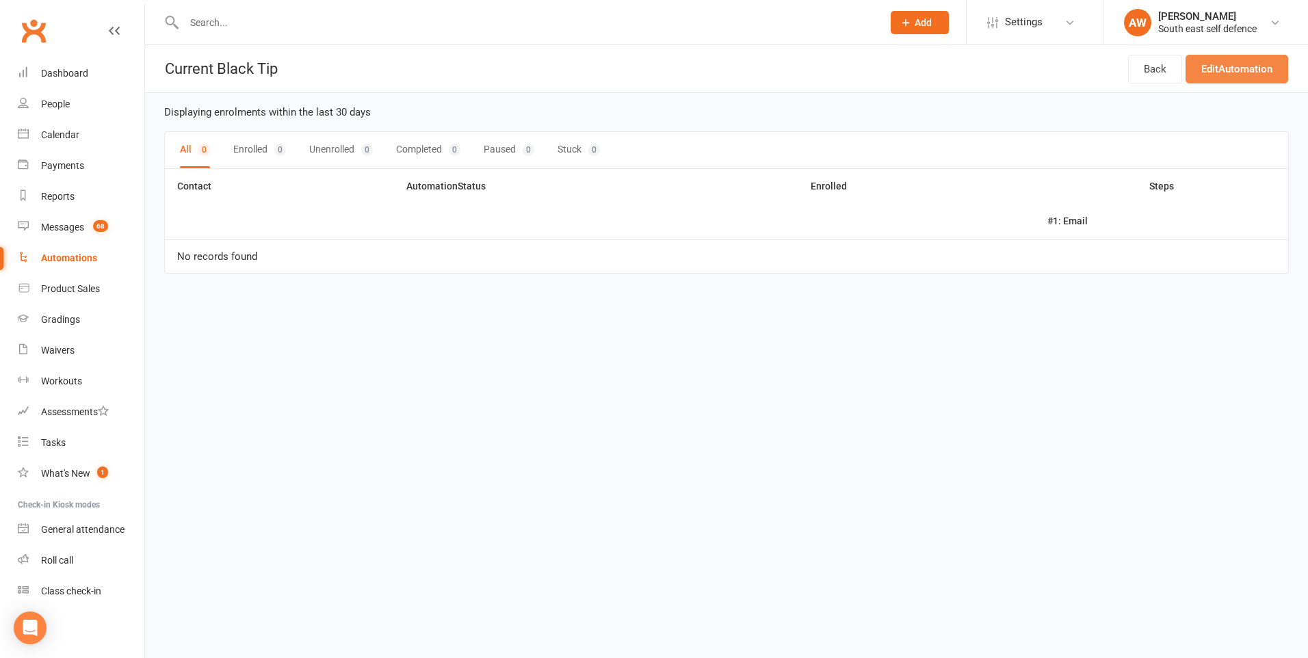
click at [1254, 73] on link "Edit Automation" at bounding box center [1237, 69] width 103 height 29
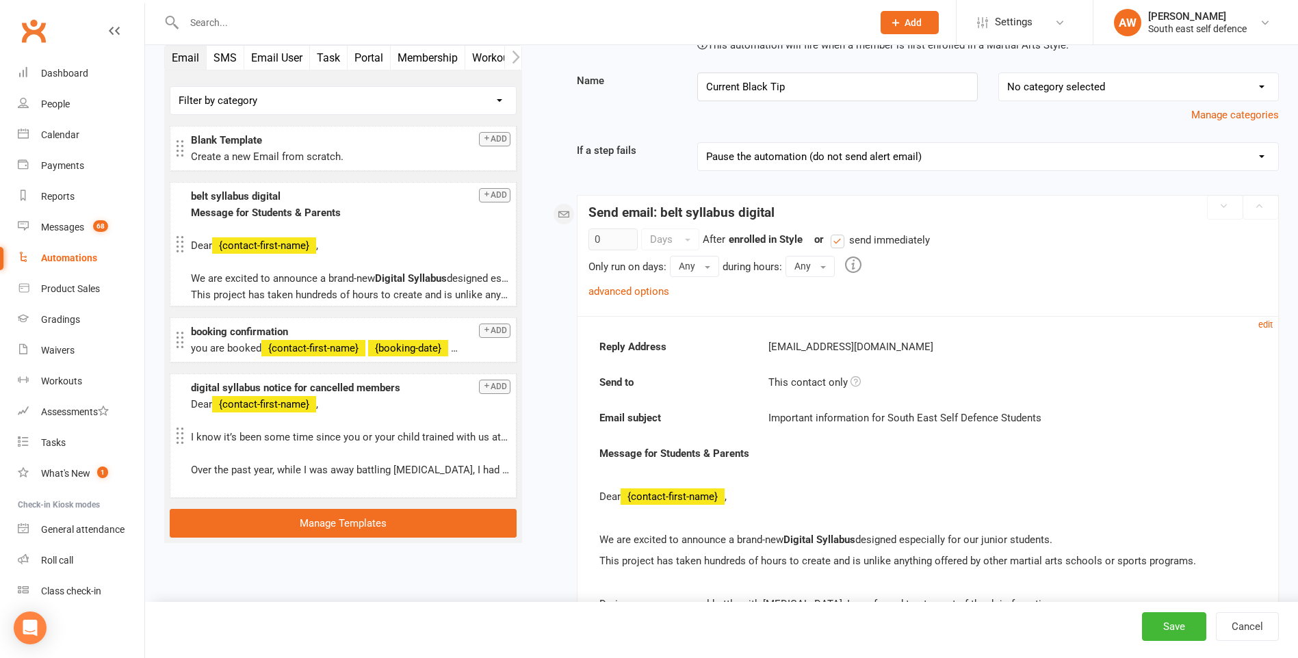
scroll to position [55, 0]
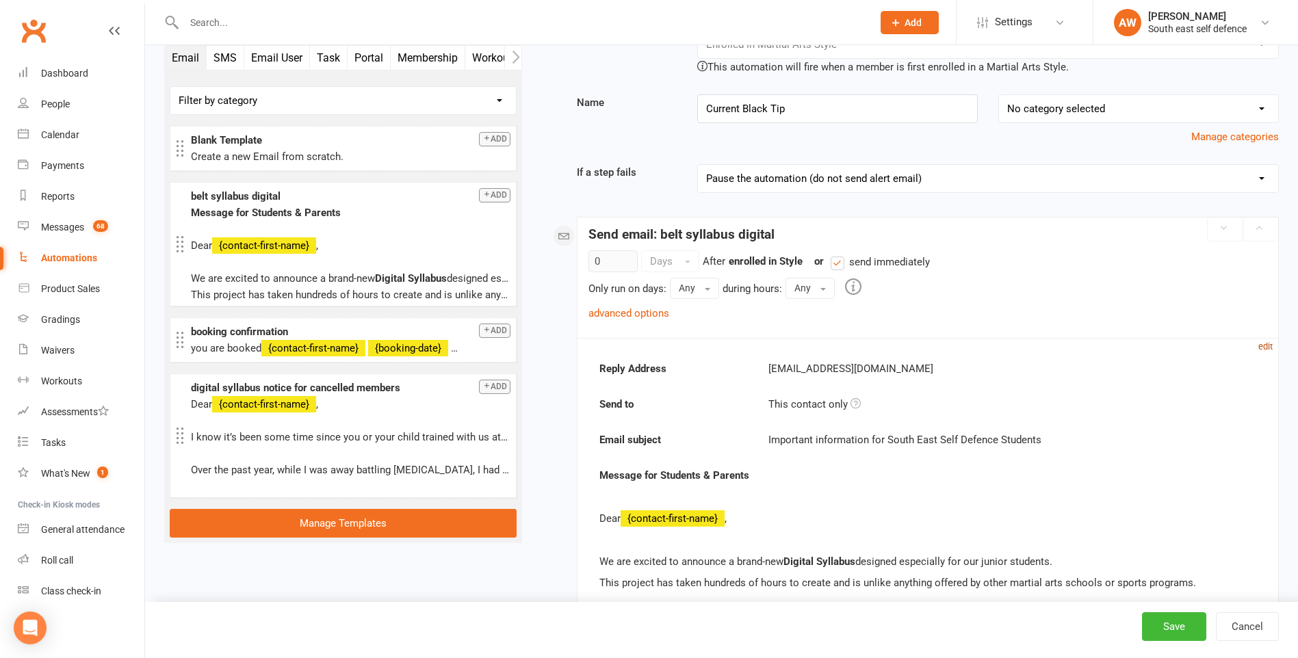
drag, startPoint x: 1270, startPoint y: 346, endPoint x: 1259, endPoint y: 350, distance: 11.5
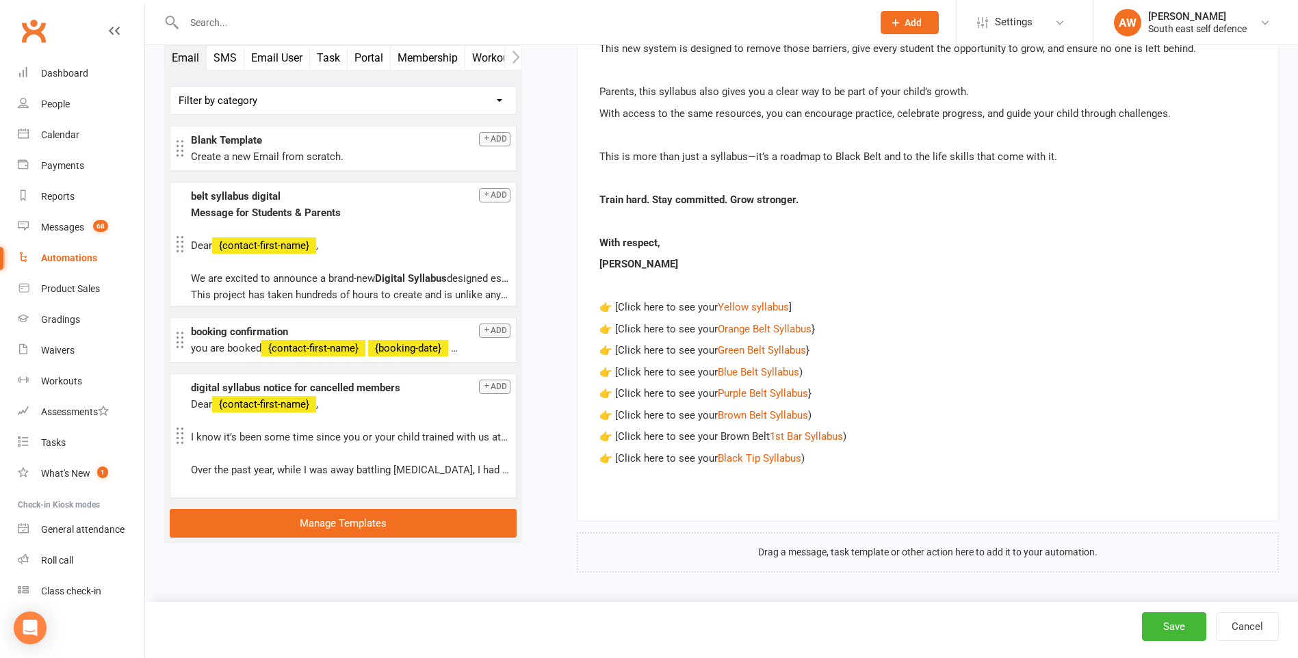
scroll to position [1, 0]
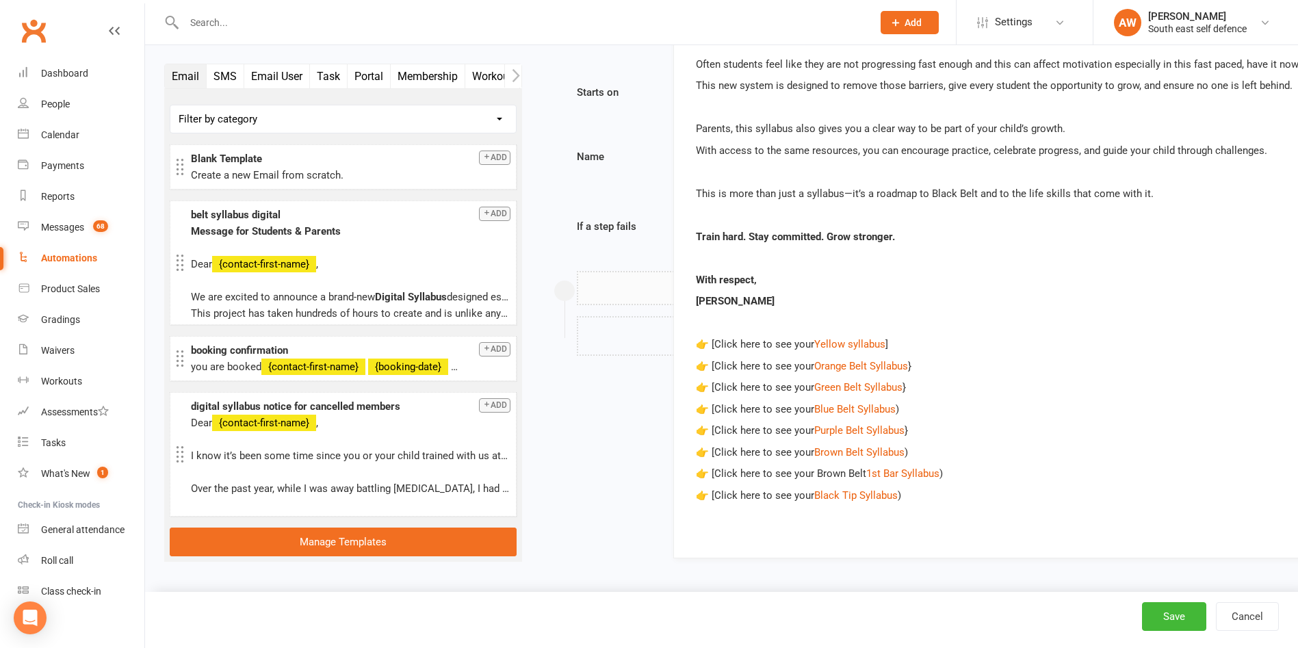
drag, startPoint x: 828, startPoint y: 459, endPoint x: 924, endPoint y: 496, distance: 103.3
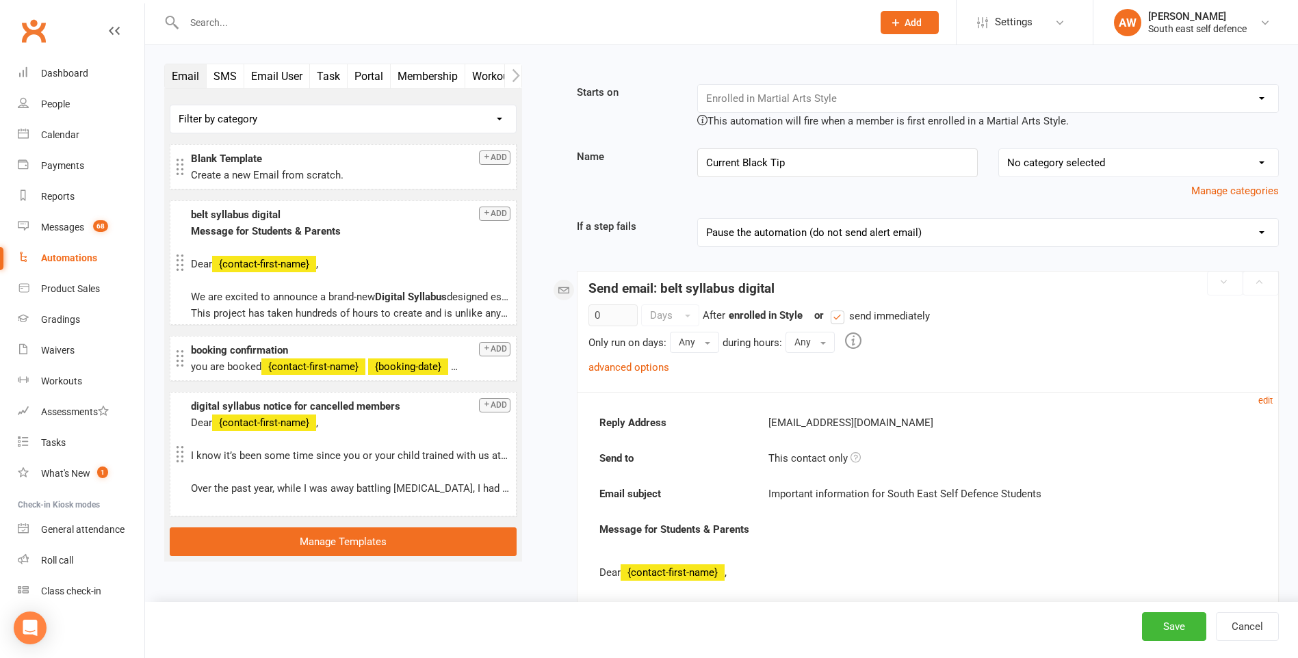
scroll to position [0, 0]
click at [1266, 404] on small "edit" at bounding box center [1265, 401] width 14 height 10
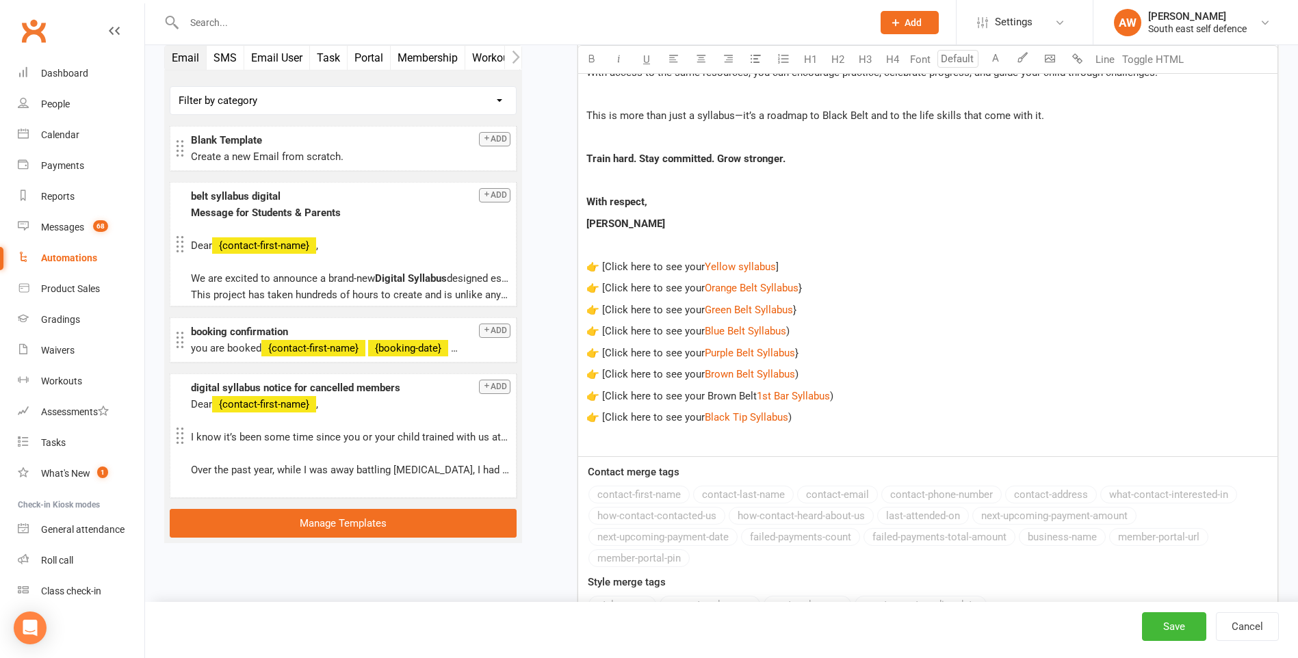
scroll to position [1368, 0]
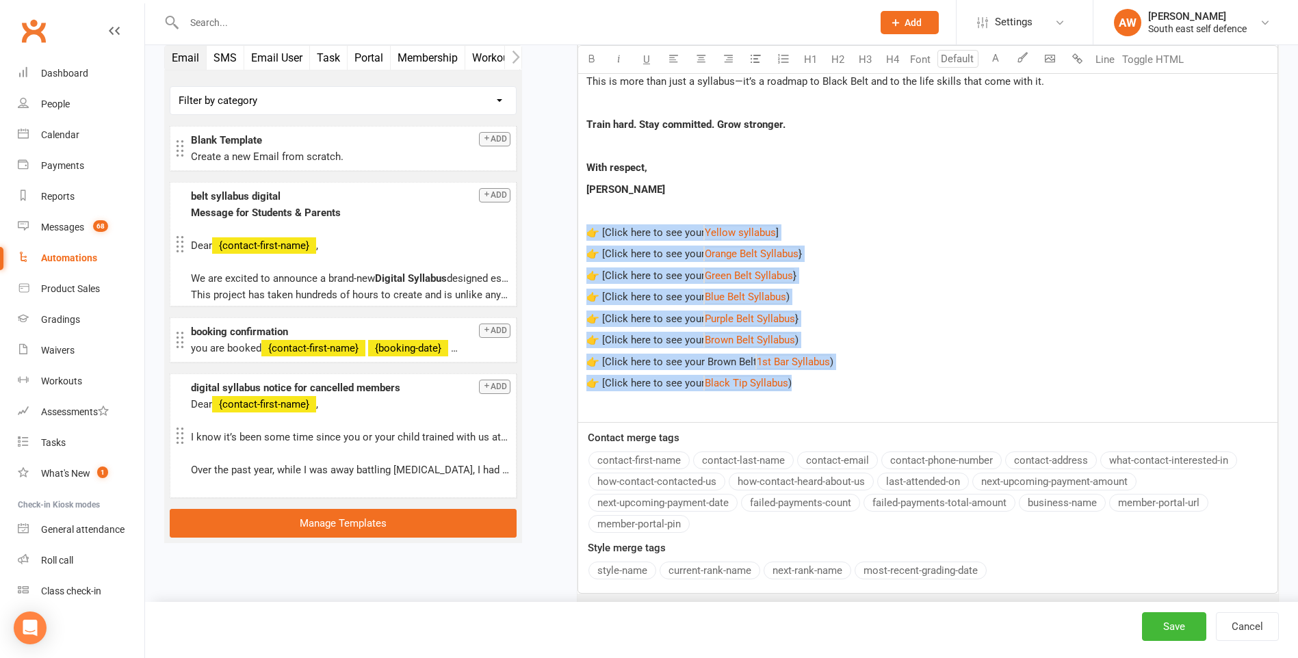
drag, startPoint x: 820, startPoint y: 382, endPoint x: 584, endPoint y: 228, distance: 281.8
copy div "👉 [Click here to see your $ Yellow syllabus $ ] 👉 [Click here to see your $ Ora…"
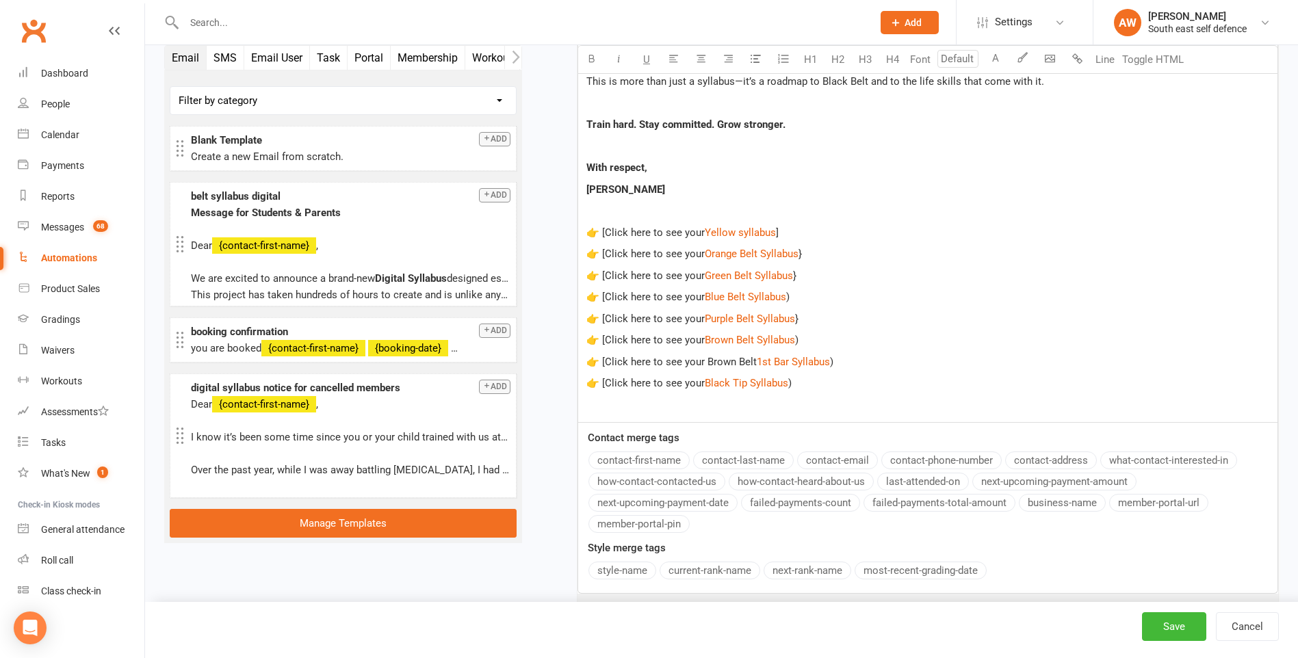
click at [892, 410] on p at bounding box center [927, 405] width 683 height 16
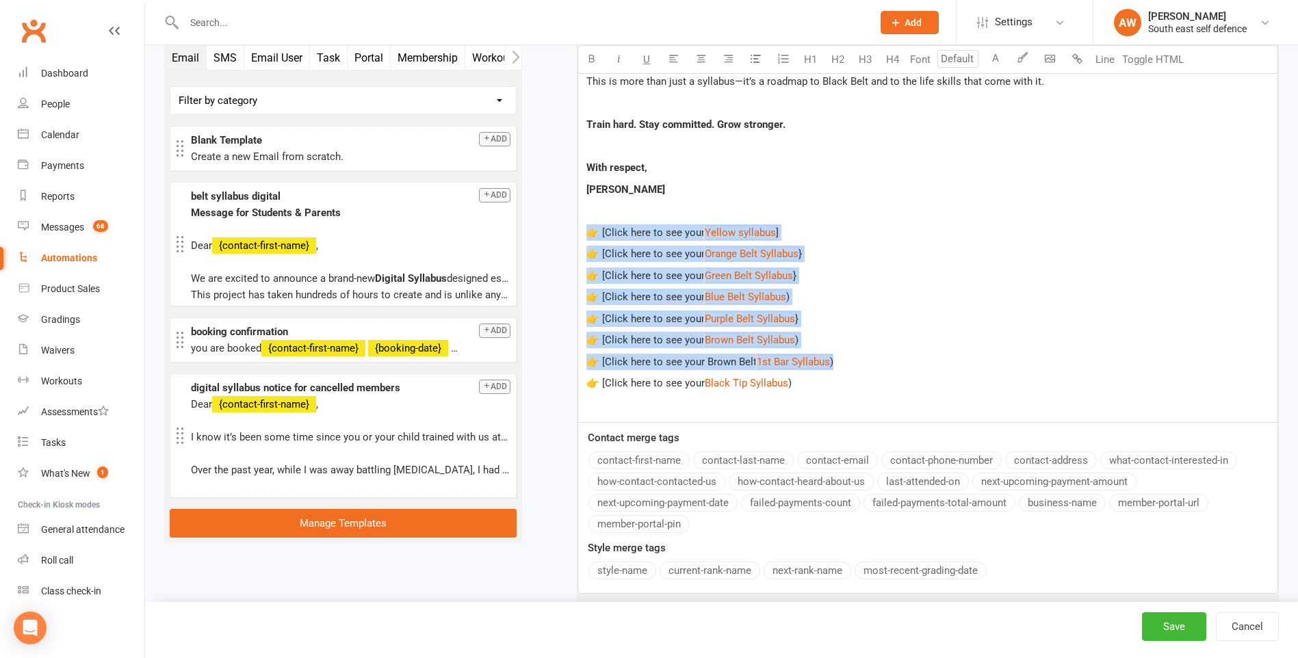
drag, startPoint x: 863, startPoint y: 363, endPoint x: 583, endPoint y: 228, distance: 311.2
copy div "👉 [Click here to see your $ Yellow syllabus $ ] 👉 [Click here to see your $ Ora…"
click at [817, 337] on p "👉 [Click here to see your $ Brown Belt Syllabus $ )" at bounding box center [927, 340] width 683 height 16
drag, startPoint x: 819, startPoint y: 336, endPoint x: 584, endPoint y: 237, distance: 255.4
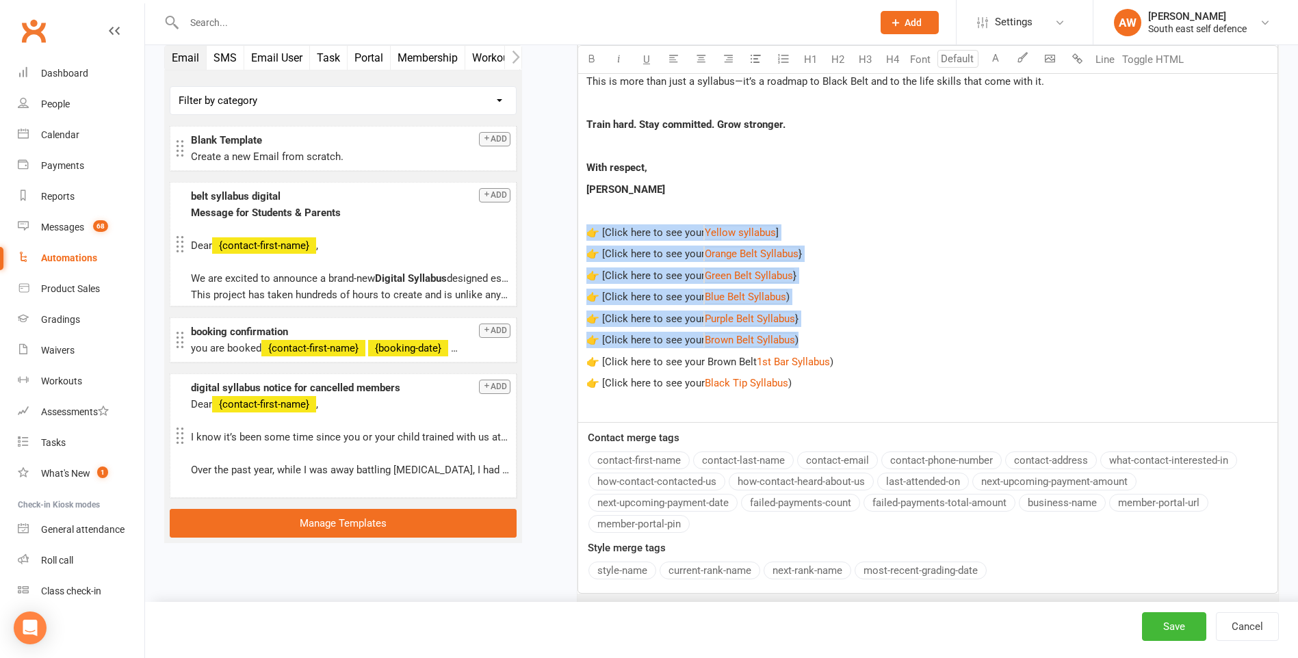
copy div "👉 [Click here to see your $ Yellow syllabus $ ] 👉 [Click here to see your $ Ora…"
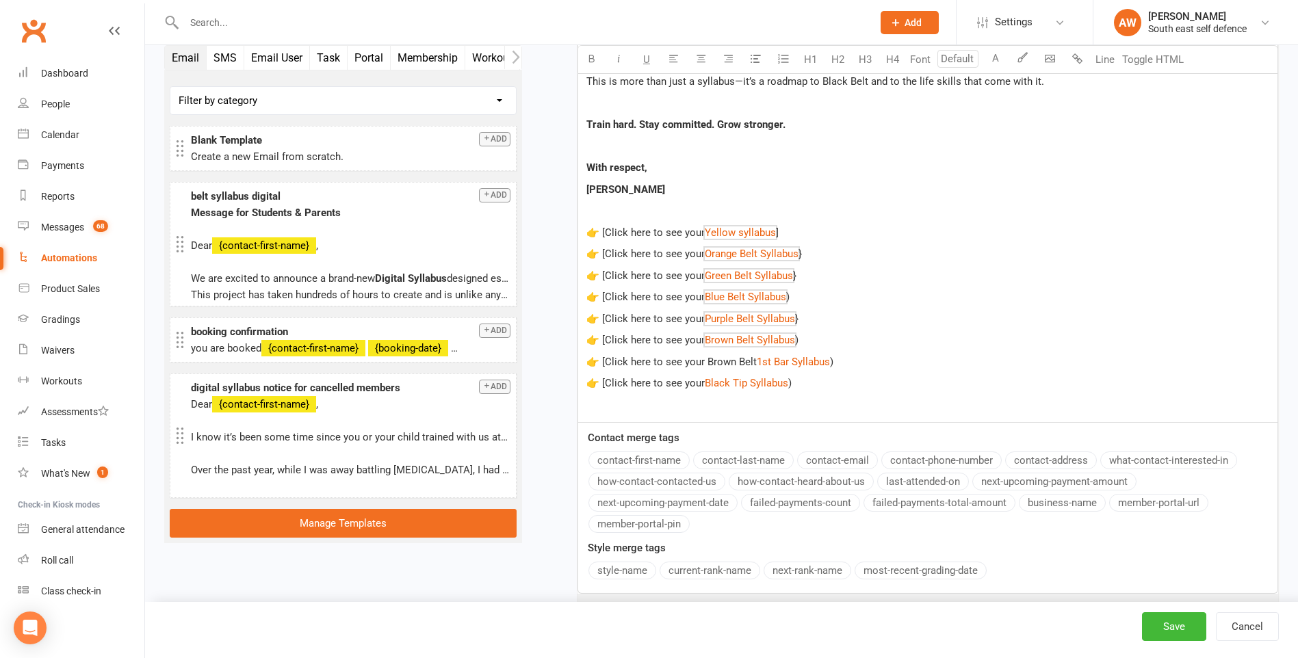
click at [869, 365] on p "👉 [Click here to see your Brown Belt $ 1st Bar Syllabus $ )" at bounding box center [927, 362] width 683 height 16
drag, startPoint x: 844, startPoint y: 363, endPoint x: 566, endPoint y: 363, distance: 277.7
copy p "👉 [Click here to see your Brown Belt $ 1st Bar Syllabus $ )"
click at [885, 382] on p "👉 [Click here to see your $ Black Tip Syllabus $ )" at bounding box center [927, 383] width 683 height 16
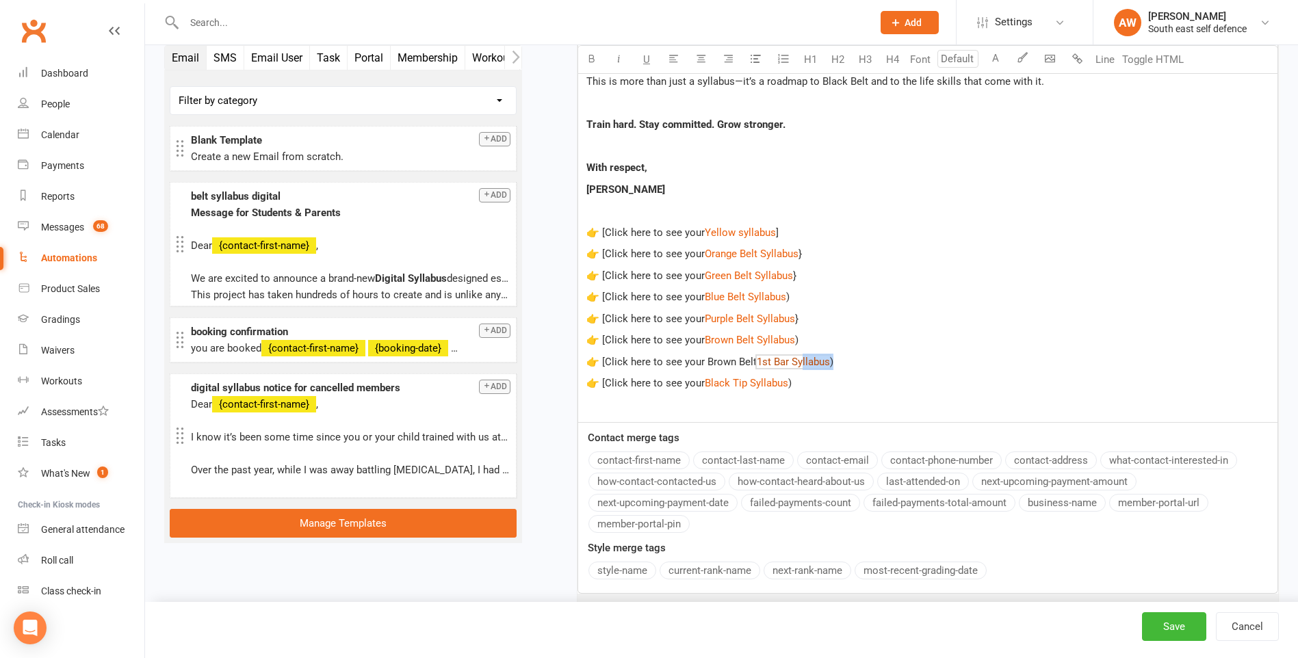
drag, startPoint x: 849, startPoint y: 361, endPoint x: 802, endPoint y: 358, distance: 47.2
click at [802, 358] on p "👉 [Click here to see your Brown Belt $ 1st Bar Syllabus $ )" at bounding box center [927, 362] width 683 height 16
click at [880, 369] on p "👉 [Click here to see your Brown Belt $ 1st Bar Syllabus $ )" at bounding box center [927, 362] width 683 height 16
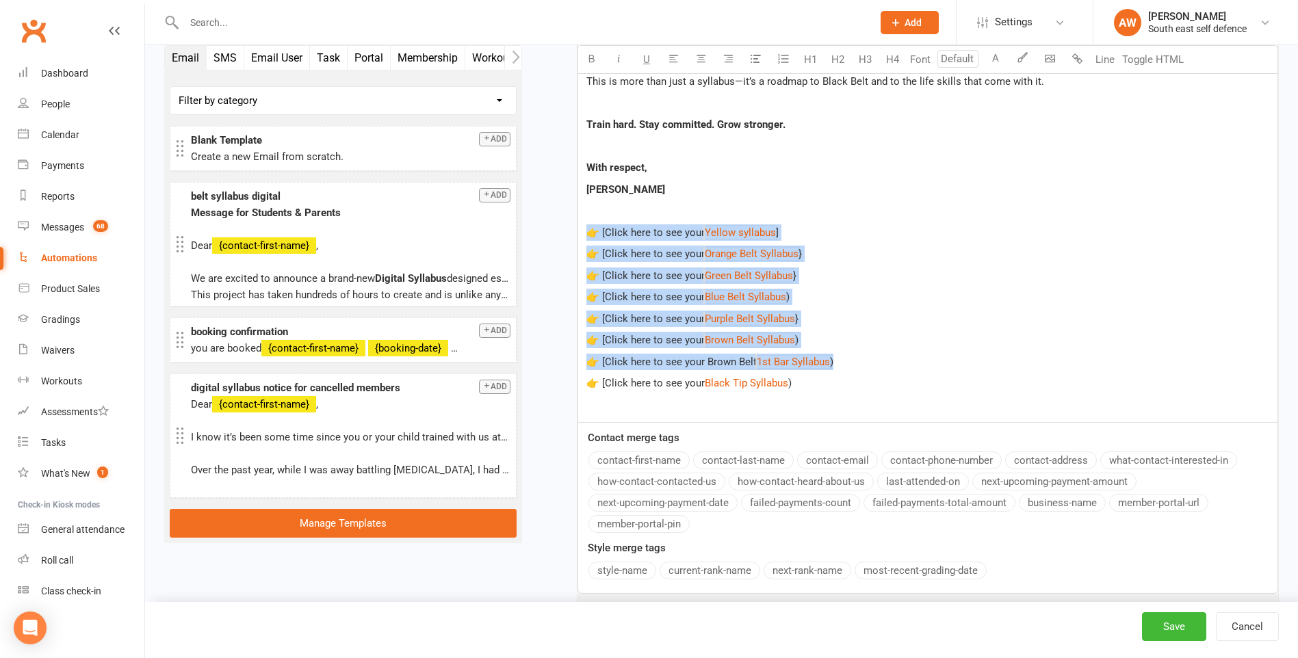
drag, startPoint x: 862, startPoint y: 357, endPoint x: 588, endPoint y: 237, distance: 299.0
copy div "👉 [Click here to see your $ Yellow syllabus $ ] 👉 [Click here to see your $ Ora…"
click at [911, 340] on p "👉 [Click here to see your $ Brown Belt Syllabus $ )" at bounding box center [927, 340] width 683 height 16
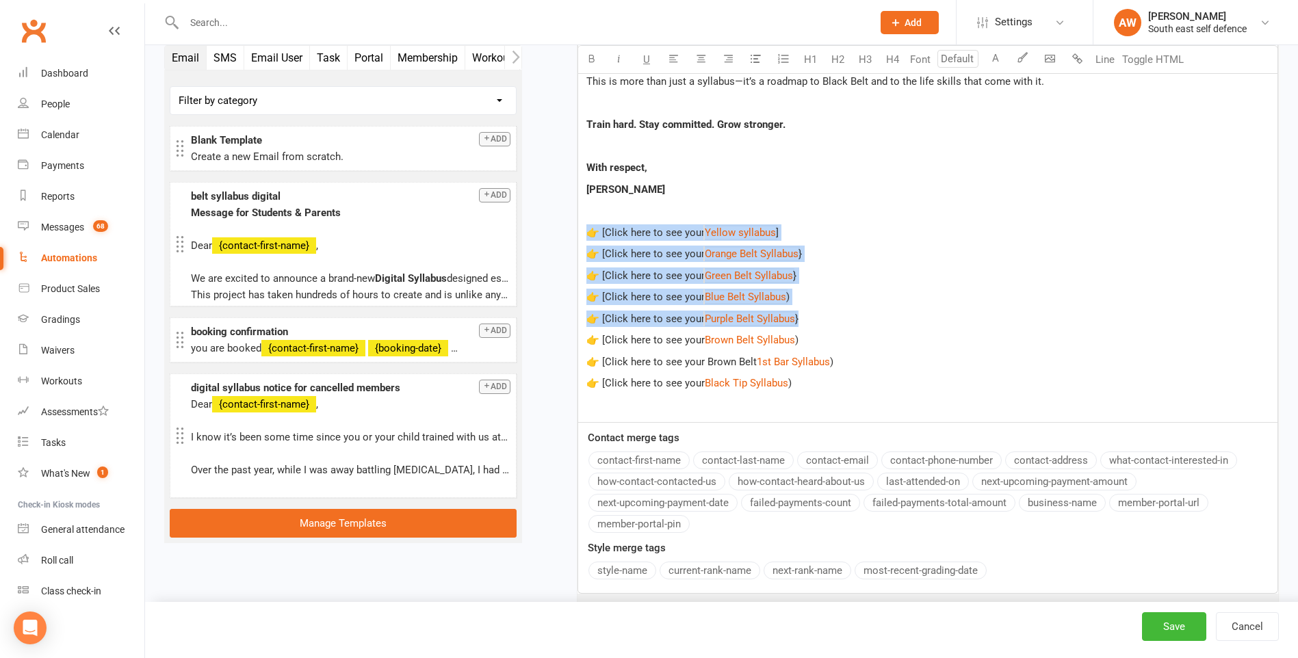
drag, startPoint x: 822, startPoint y: 317, endPoint x: 583, endPoint y: 230, distance: 254.9
copy div "👉 [Click here to see your $ Yellow syllabus $ ] 👉 [Click here to see your $ Ora…"
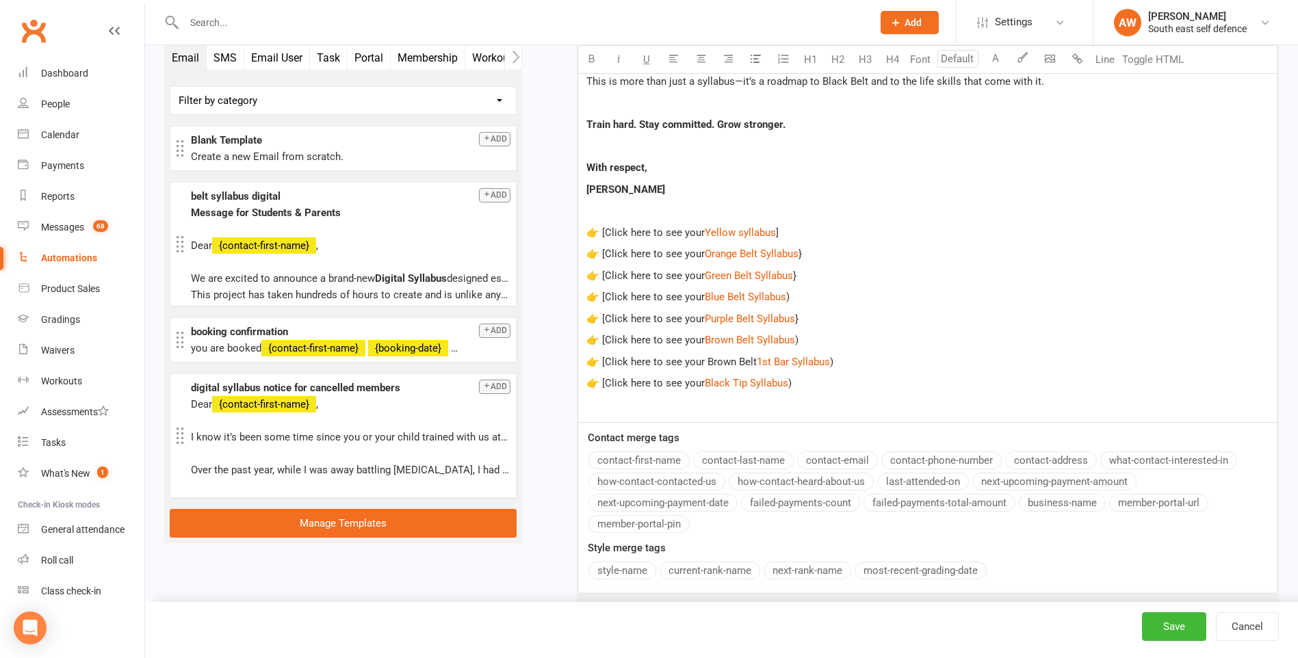
click at [1036, 333] on p "👉 [Click here to see your $ Brown Belt Syllabus $ )" at bounding box center [927, 340] width 683 height 16
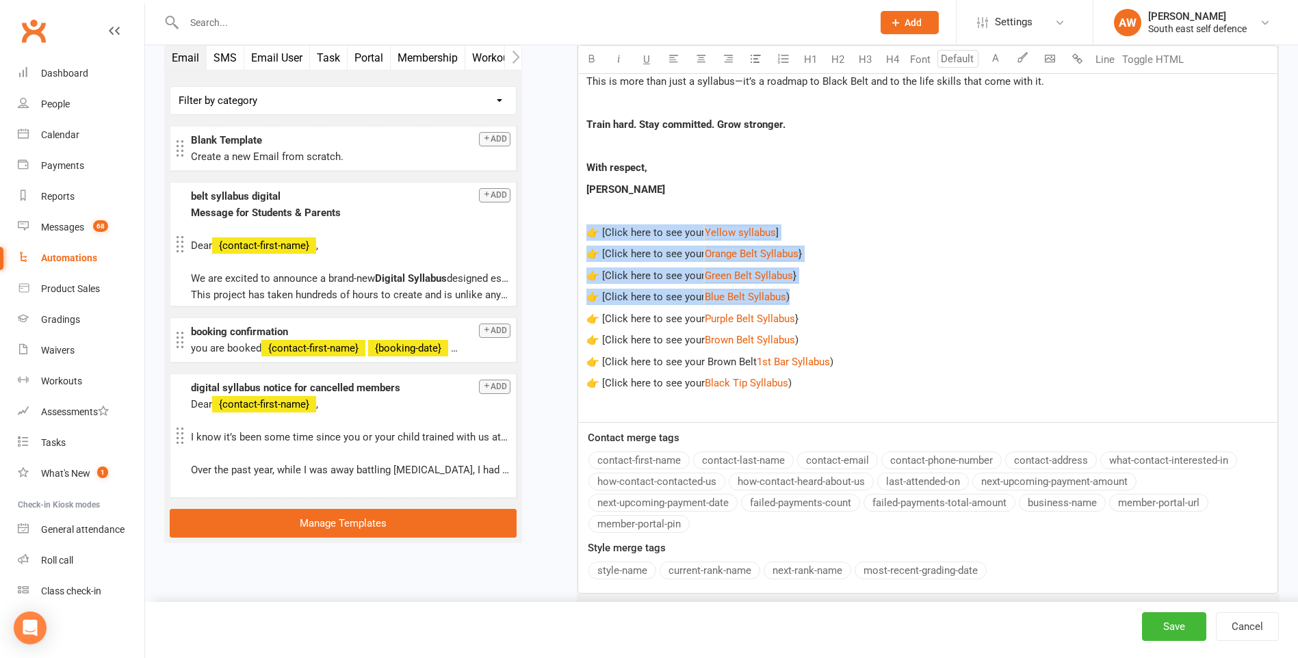
drag, startPoint x: 806, startPoint y: 300, endPoint x: 581, endPoint y: 226, distance: 236.0
copy div "👉 [Click here to see your $ Yellow syllabus $ ] 👉 [Click here to see your $ Ora…"
click at [872, 304] on p "👉 [Click here to see your $ Blue Belt Syllabus $ )" at bounding box center [927, 297] width 683 height 16
drag, startPoint x: 817, startPoint y: 276, endPoint x: 586, endPoint y: 237, distance: 233.7
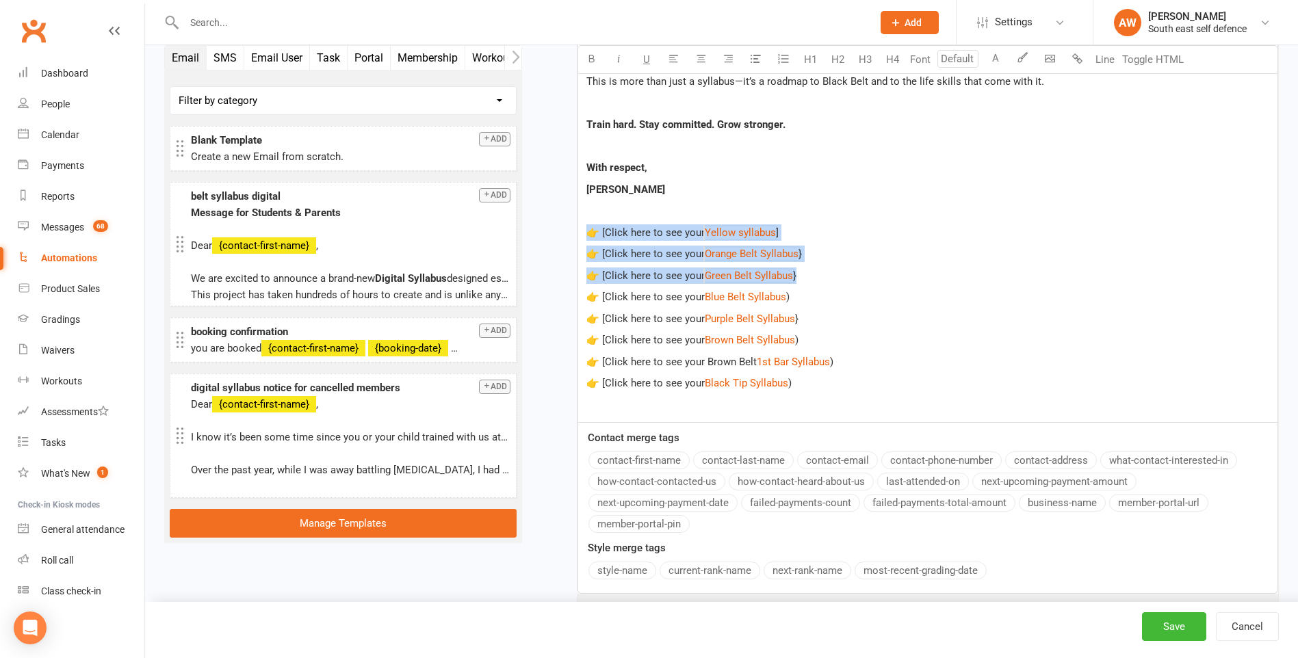
copy div "👉 [Click here to see your $ Yellow syllabus $ ] 👉 [Click here to see your $ Ora…"
click at [839, 270] on p "👉 [Click here to see your $ Green Belt Syllabus $ }" at bounding box center [927, 275] width 683 height 16
drag, startPoint x: 817, startPoint y: 252, endPoint x: 589, endPoint y: 235, distance: 229.1
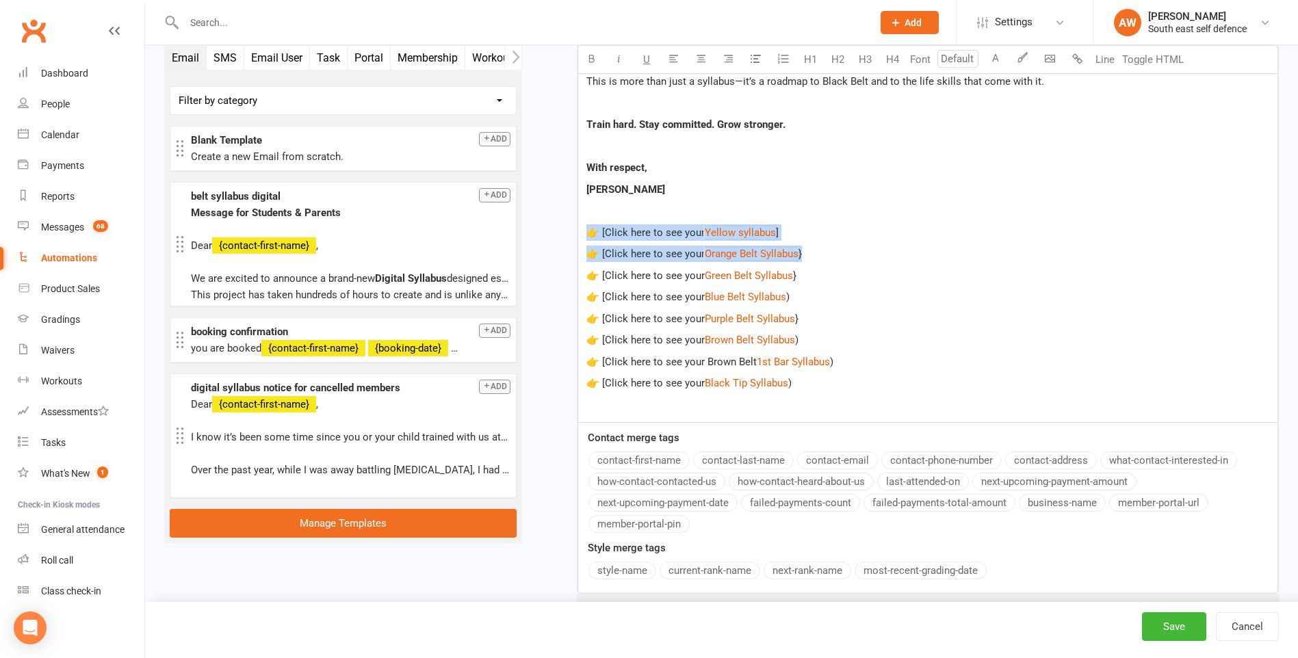
copy div "👉 [Click here to see your $ Yellow syllabus $ ] 👉 [Click here to see your $ Ora…"
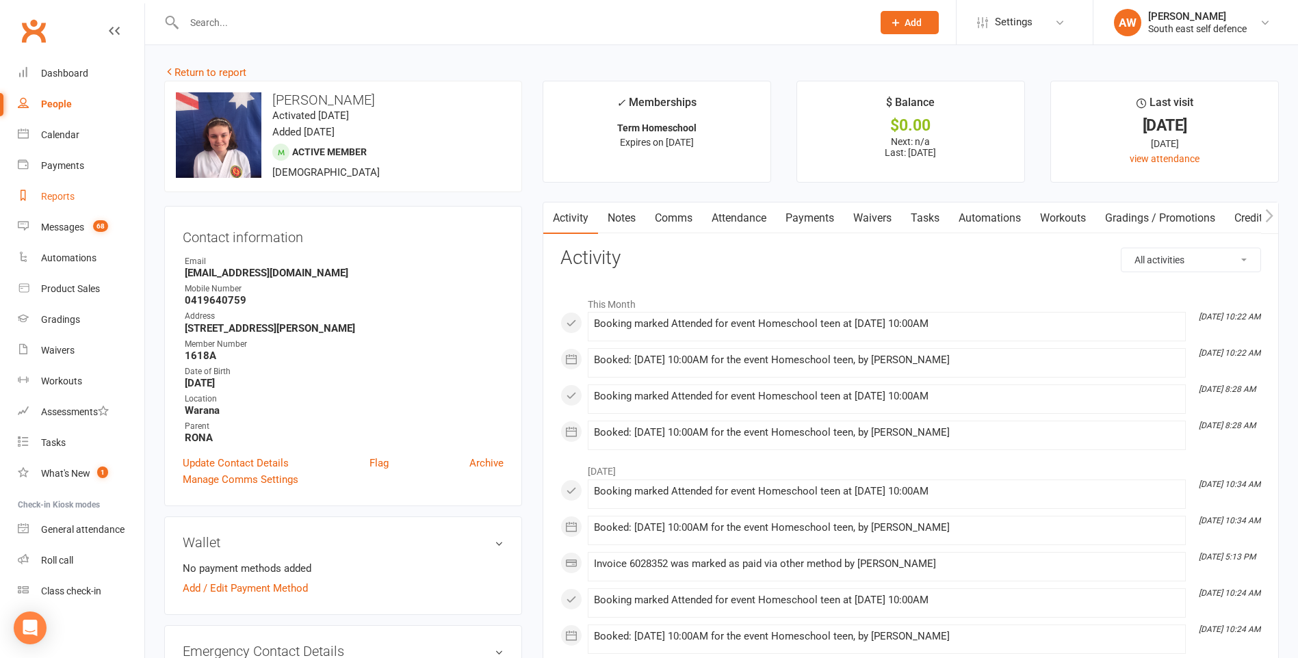
click at [68, 195] on div "Reports" at bounding box center [58, 196] width 34 height 11
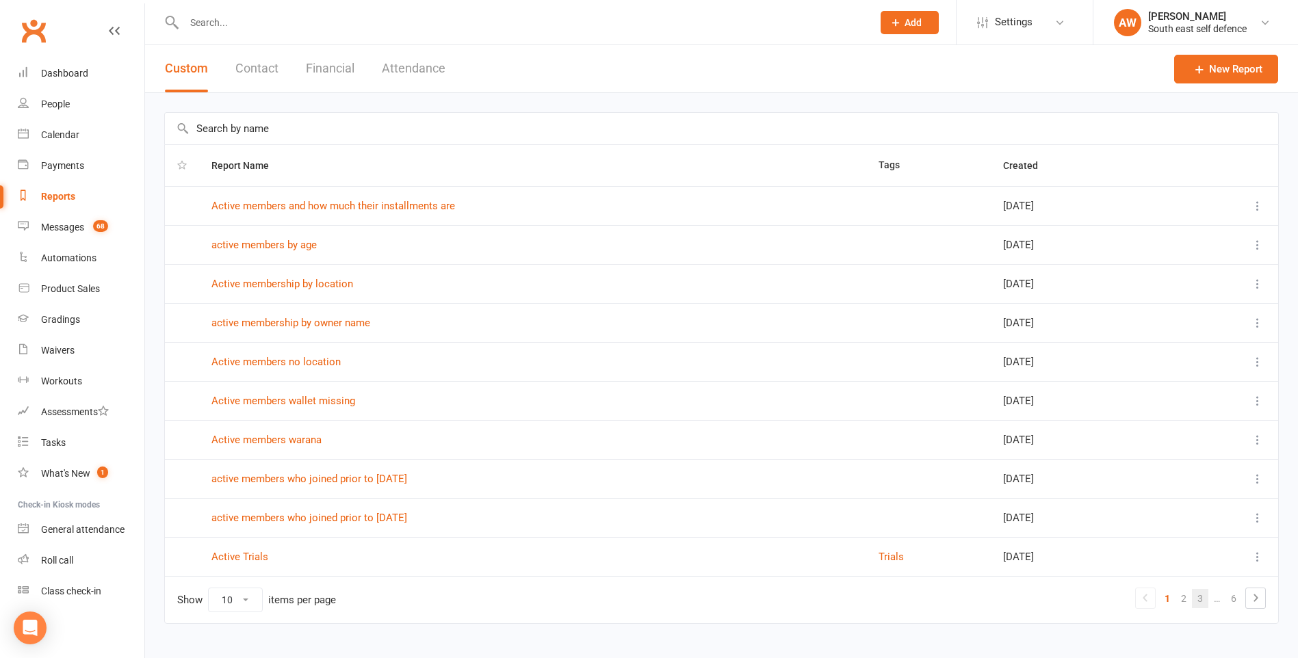
click at [1203, 599] on link "3" at bounding box center [1200, 598] width 16 height 19
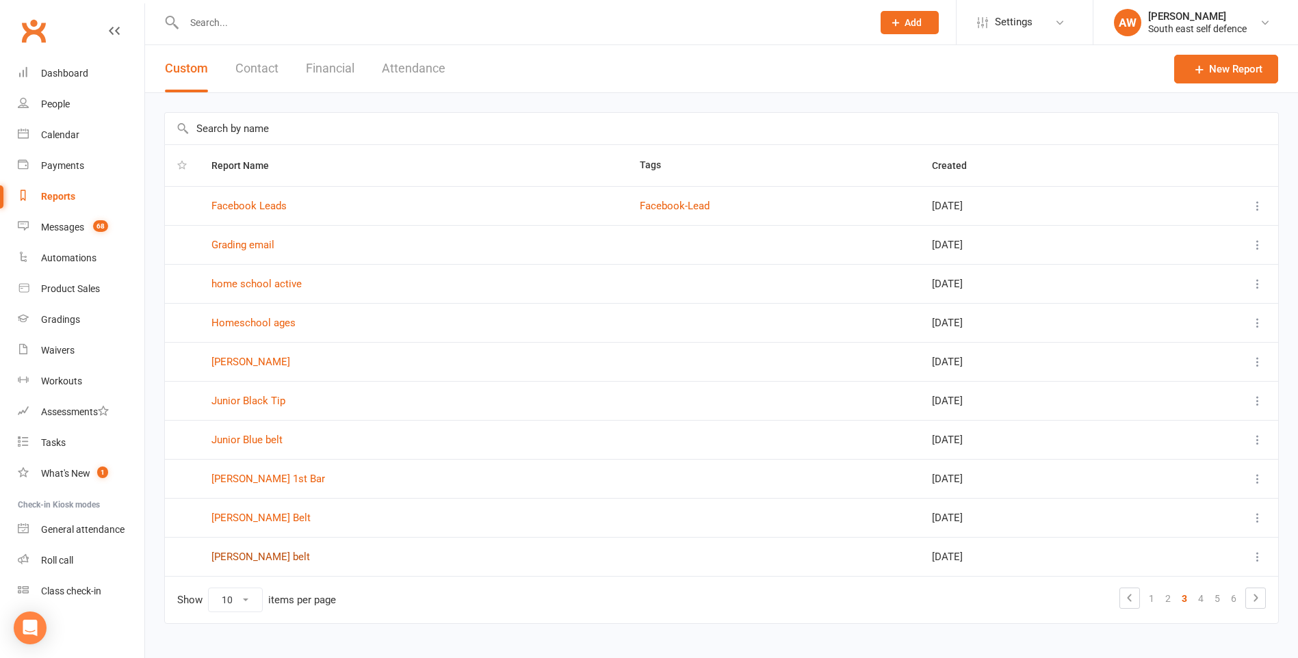
click at [242, 557] on link "[PERSON_NAME] belt" at bounding box center [260, 557] width 99 height 12
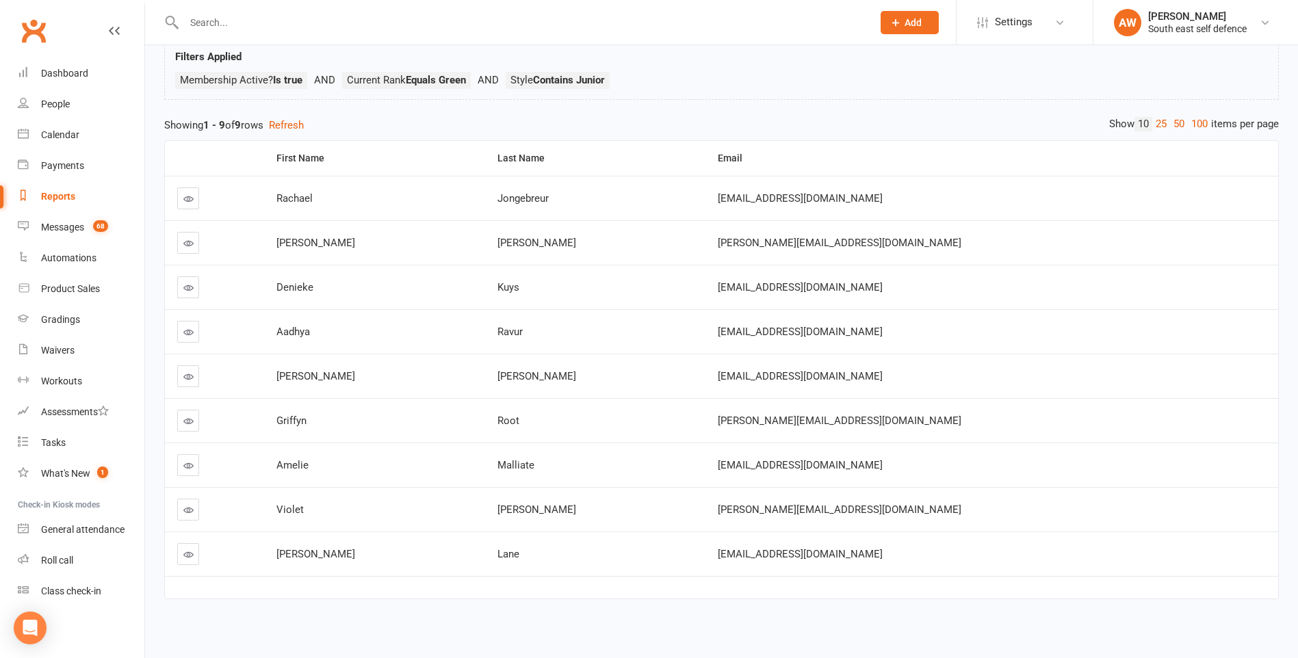
scroll to position [93, 0]
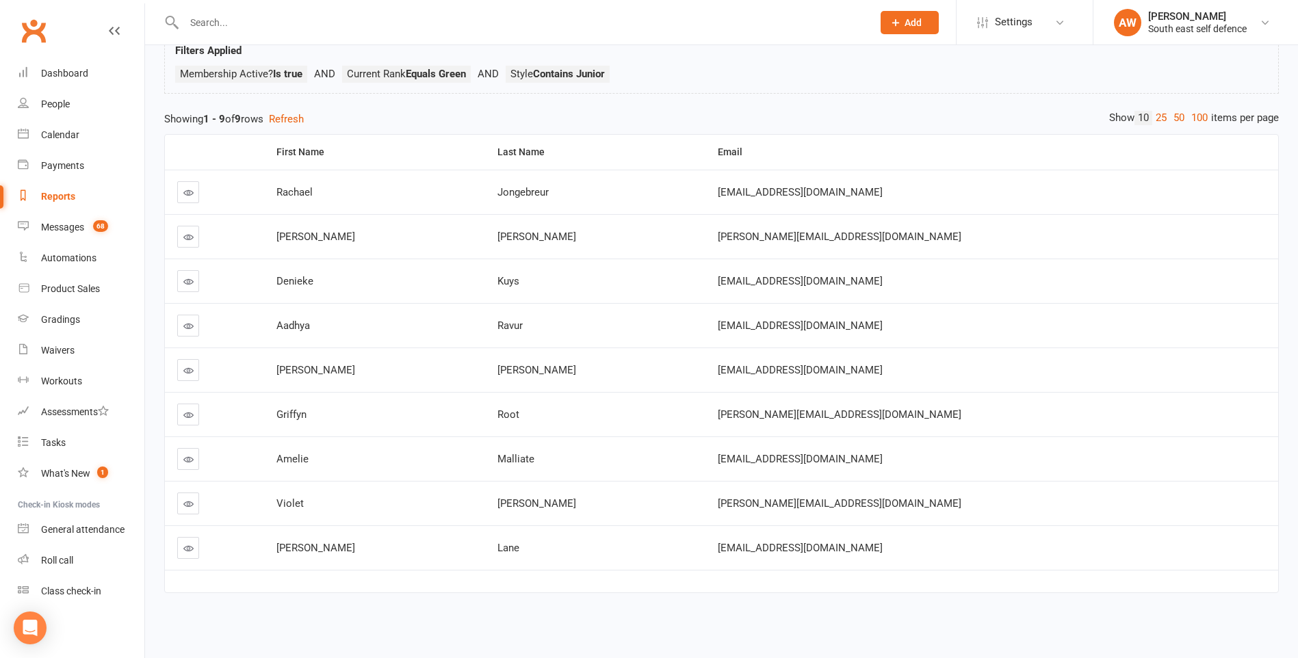
click at [189, 416] on icon at bounding box center [188, 415] width 10 height 10
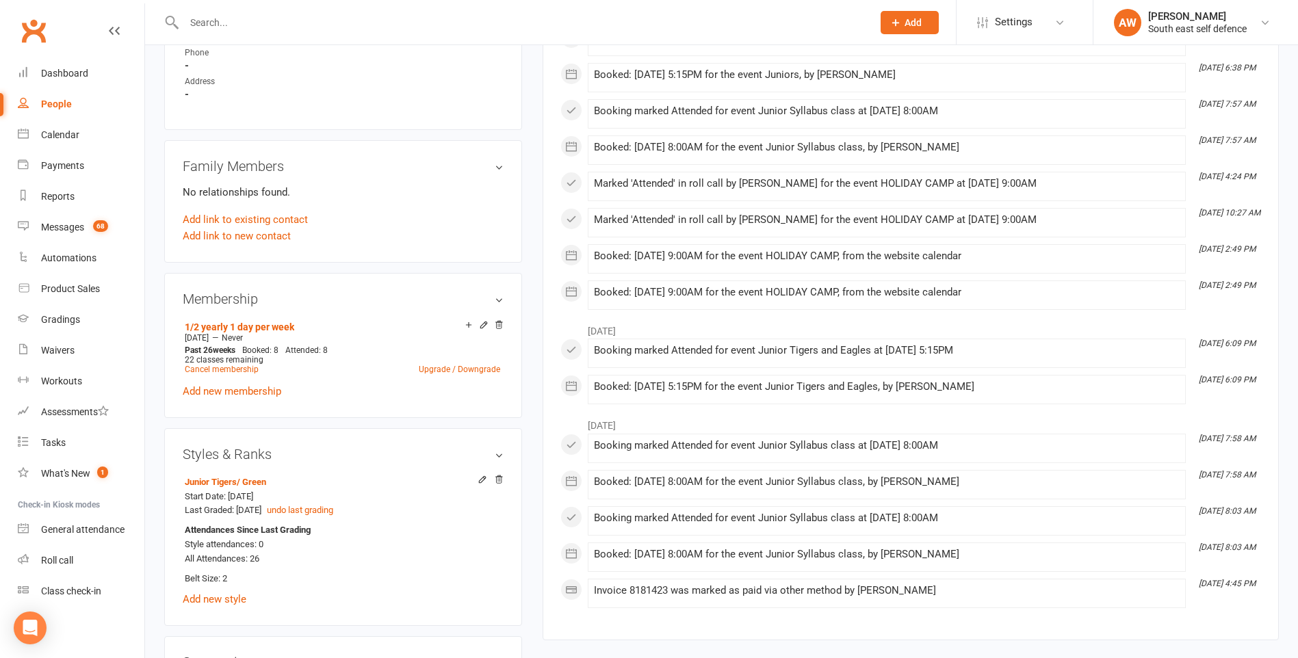
scroll to position [752, 0]
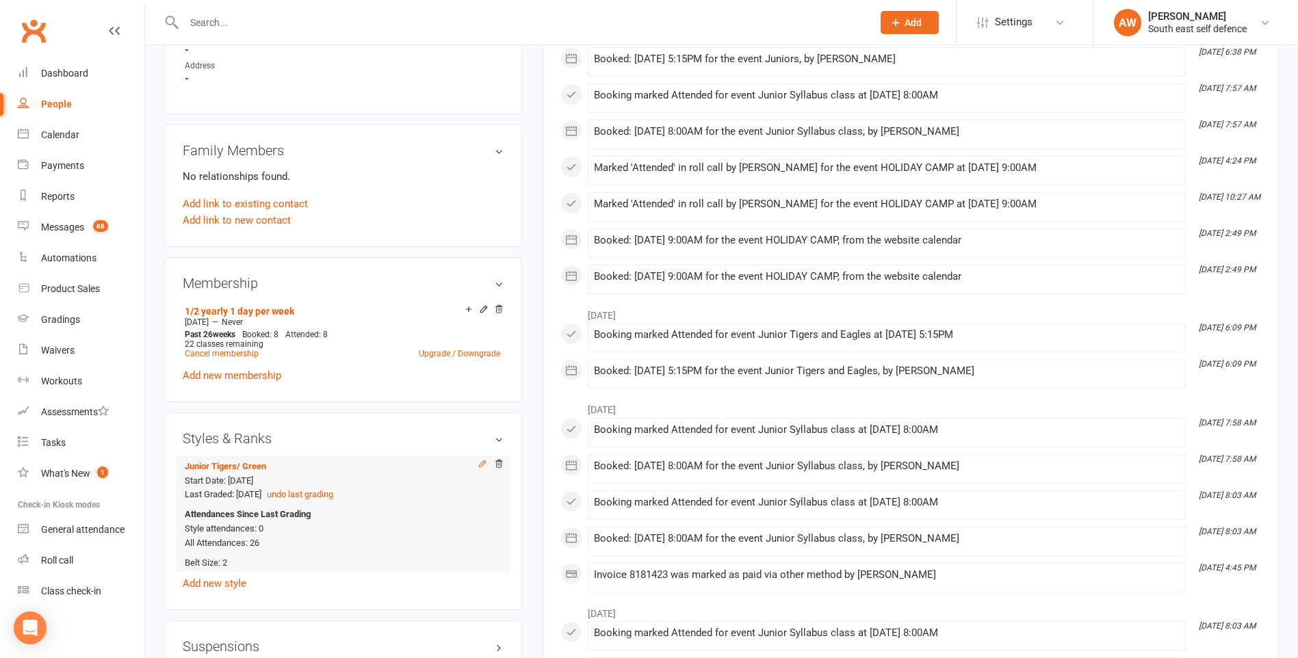
click at [480, 464] on icon at bounding box center [482, 463] width 6 height 6
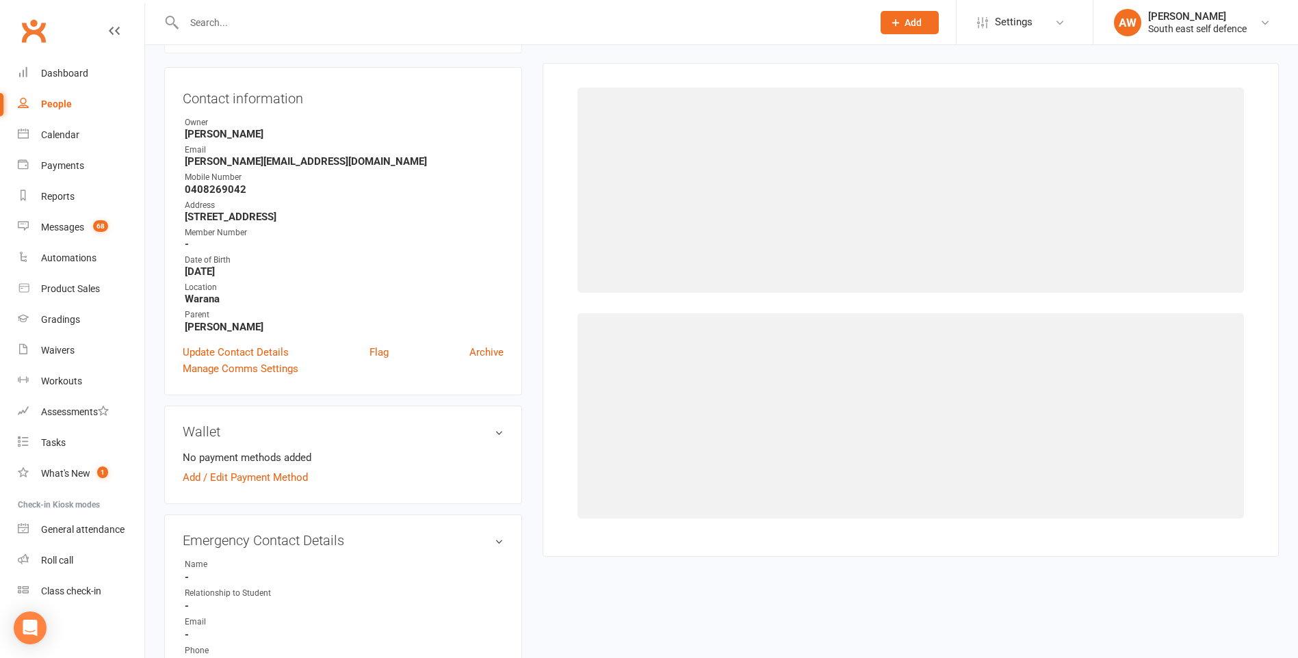
select select "1008"
select select "9327"
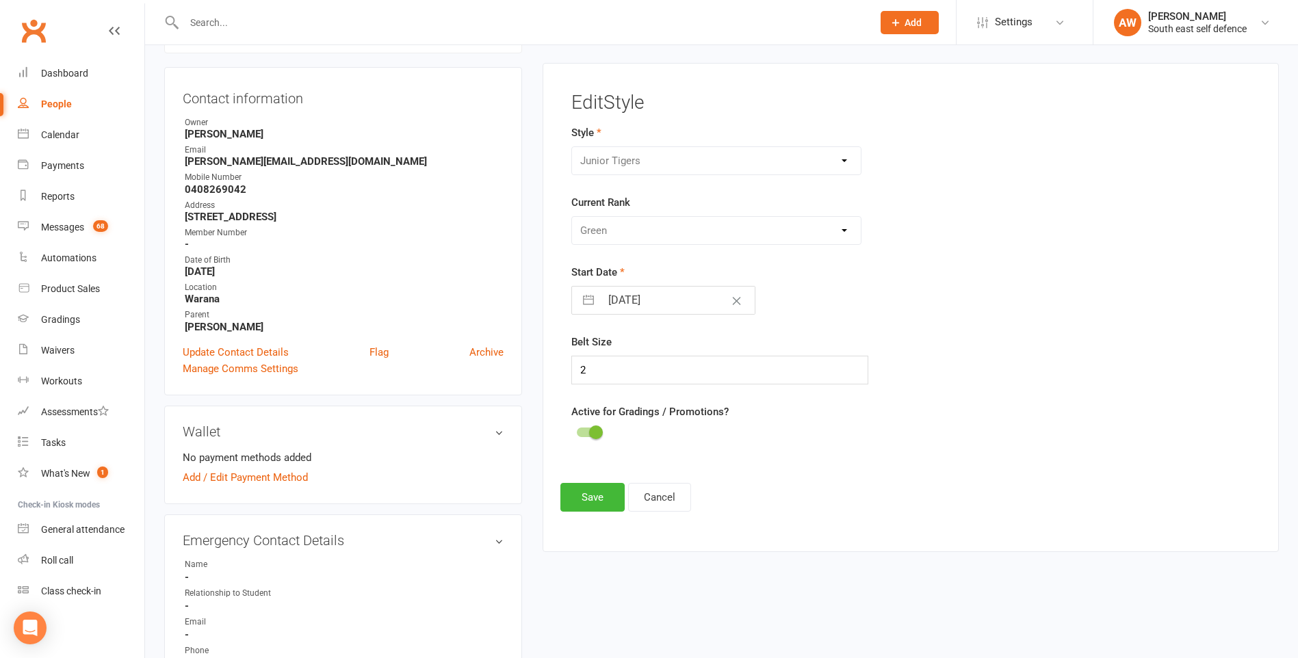
scroll to position [133, 0]
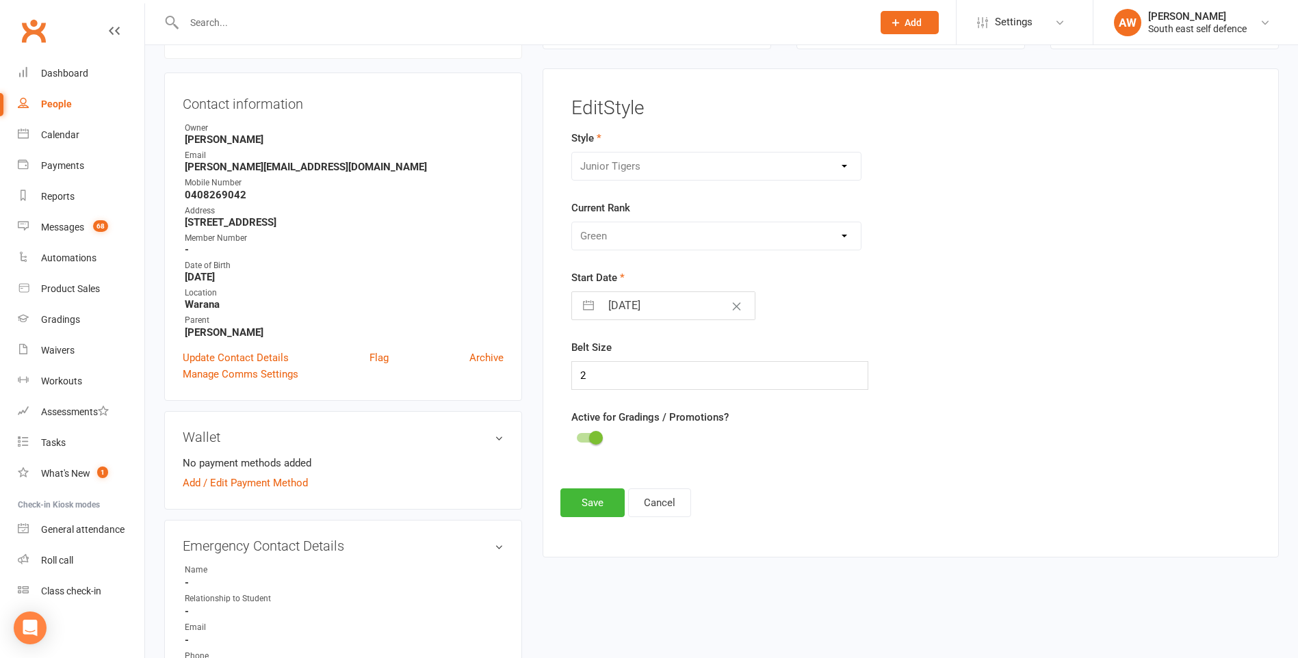
click at [845, 235] on div "Please Select Starting Rank White Yellow Orange Green Blue Purple Brown Brown 1…" at bounding box center [716, 236] width 290 height 29
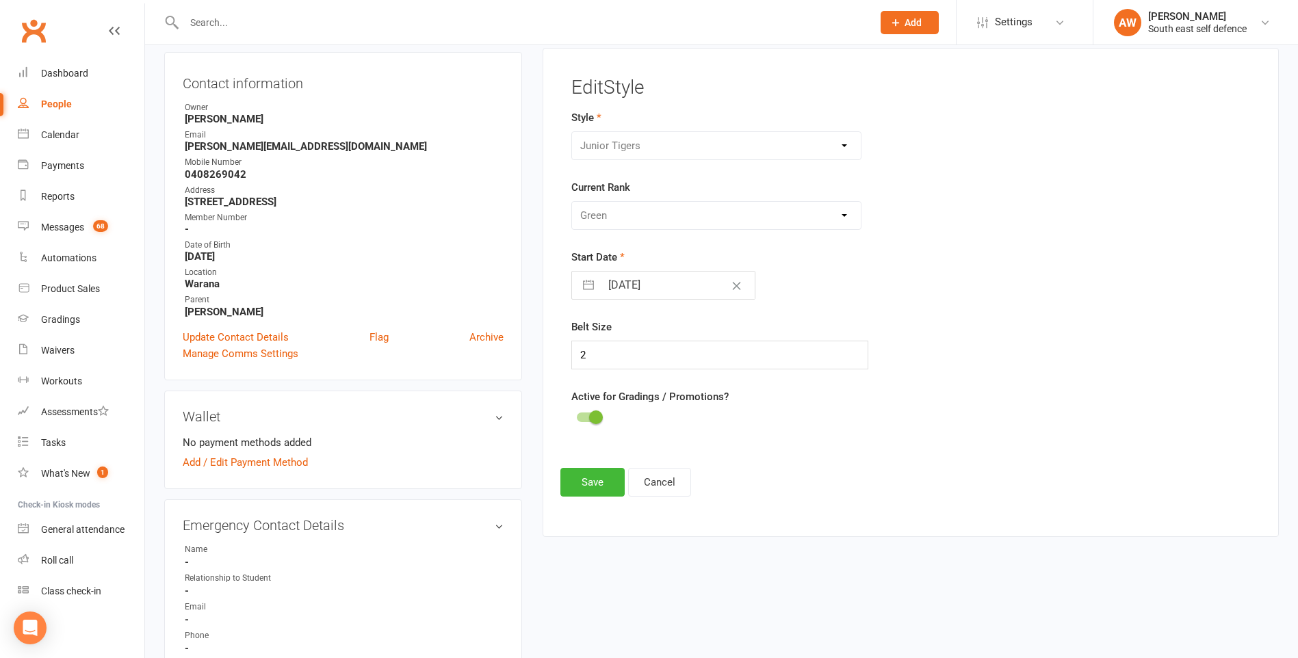
scroll to position [0, 0]
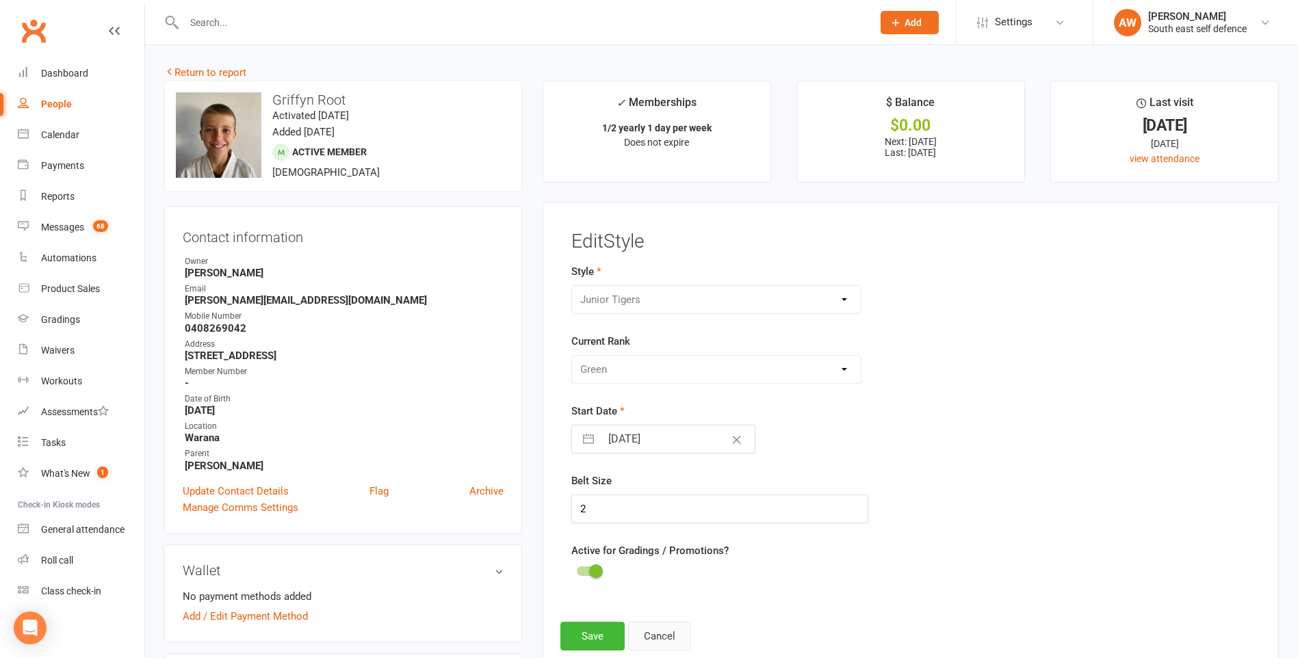
click at [655, 635] on button "Cancel" at bounding box center [659, 636] width 63 height 29
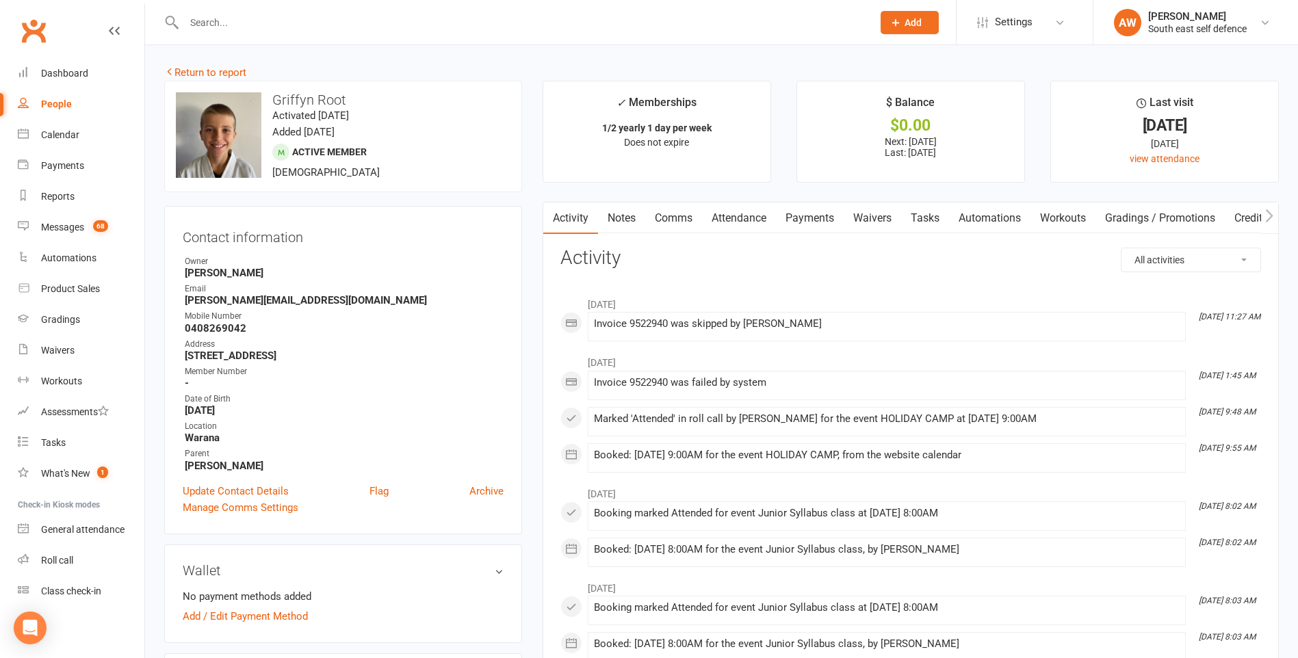
click at [1125, 221] on link "Gradings / Promotions" at bounding box center [1159, 217] width 129 height 31
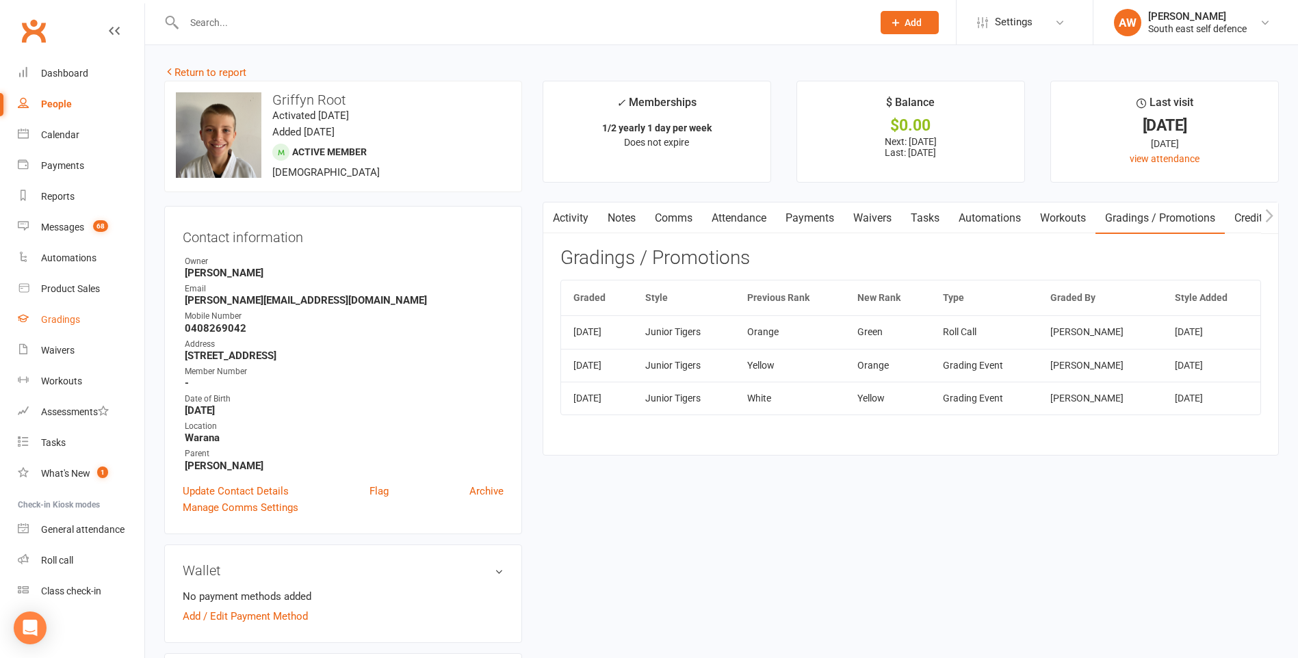
click at [64, 317] on div "Gradings" at bounding box center [60, 319] width 39 height 11
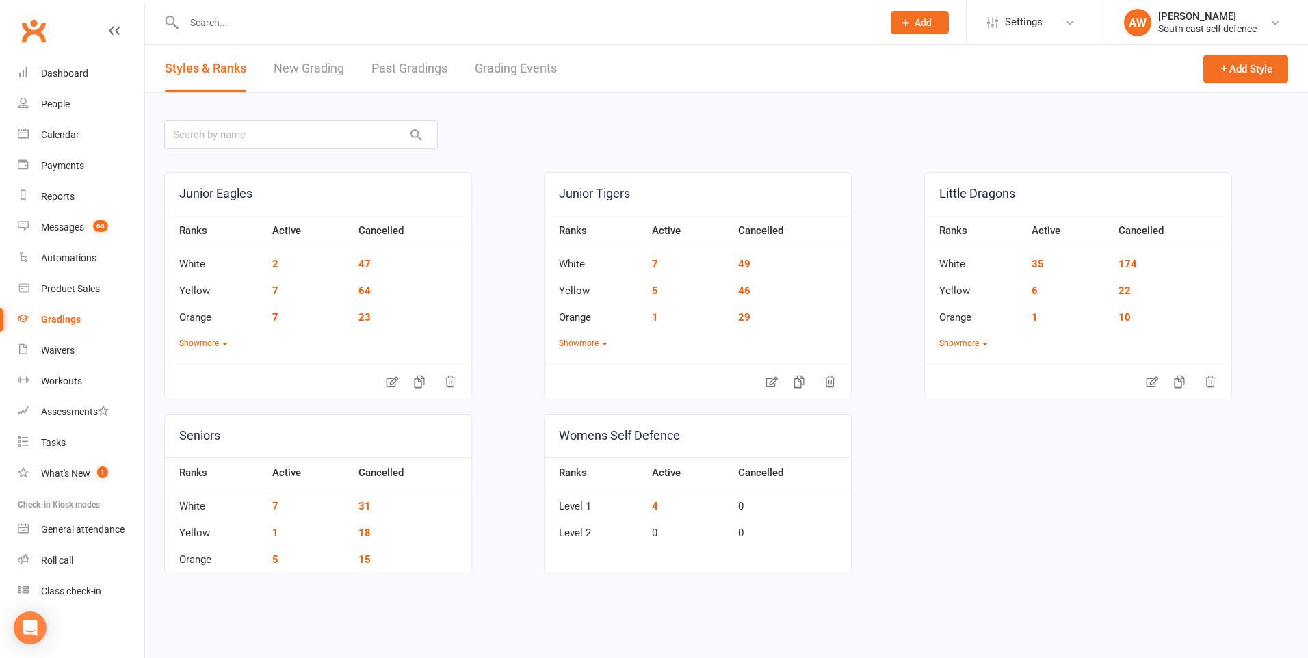
click at [406, 63] on link "Past Gradings" at bounding box center [409, 68] width 76 height 47
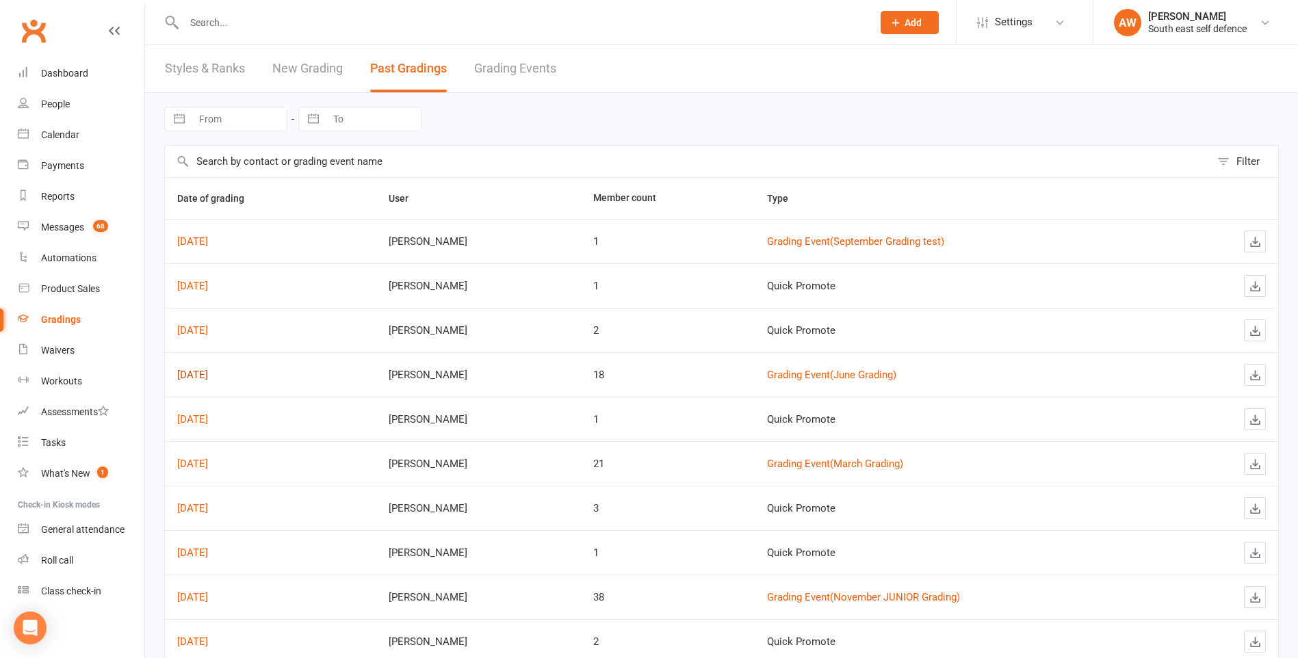
click at [208, 376] on link "Jun 28, 2025" at bounding box center [192, 375] width 31 height 12
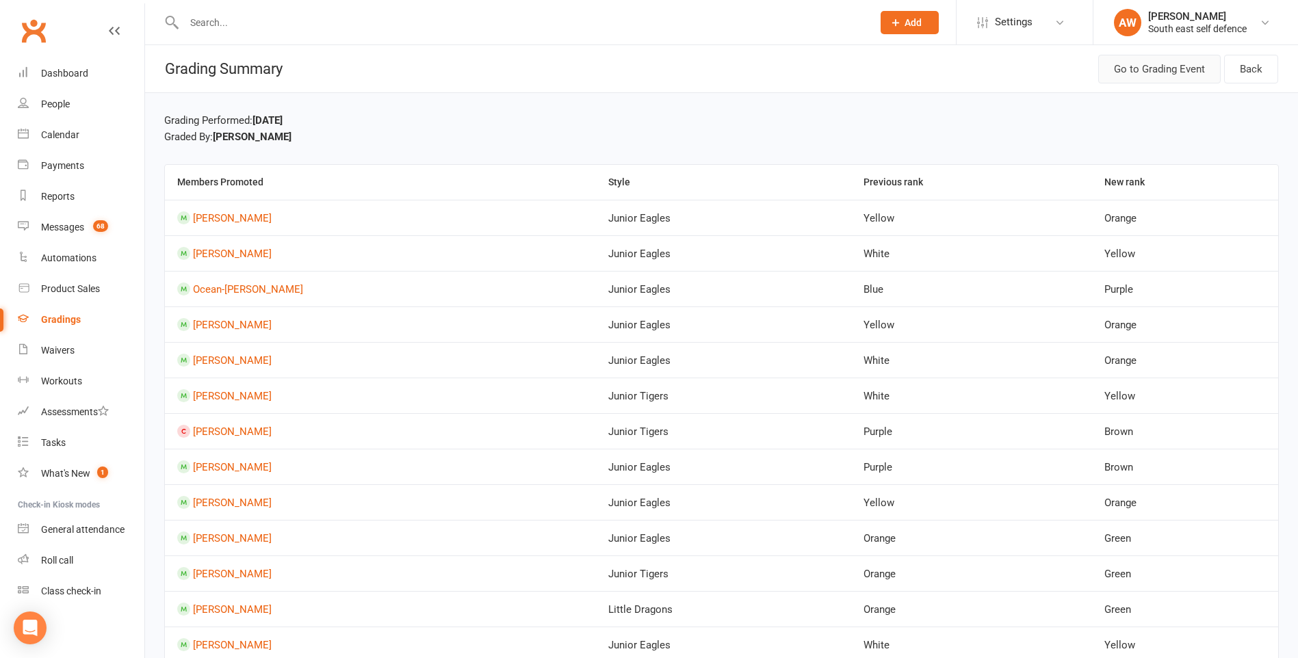
click at [1168, 69] on link "Go to Grading Event" at bounding box center [1159, 69] width 122 height 29
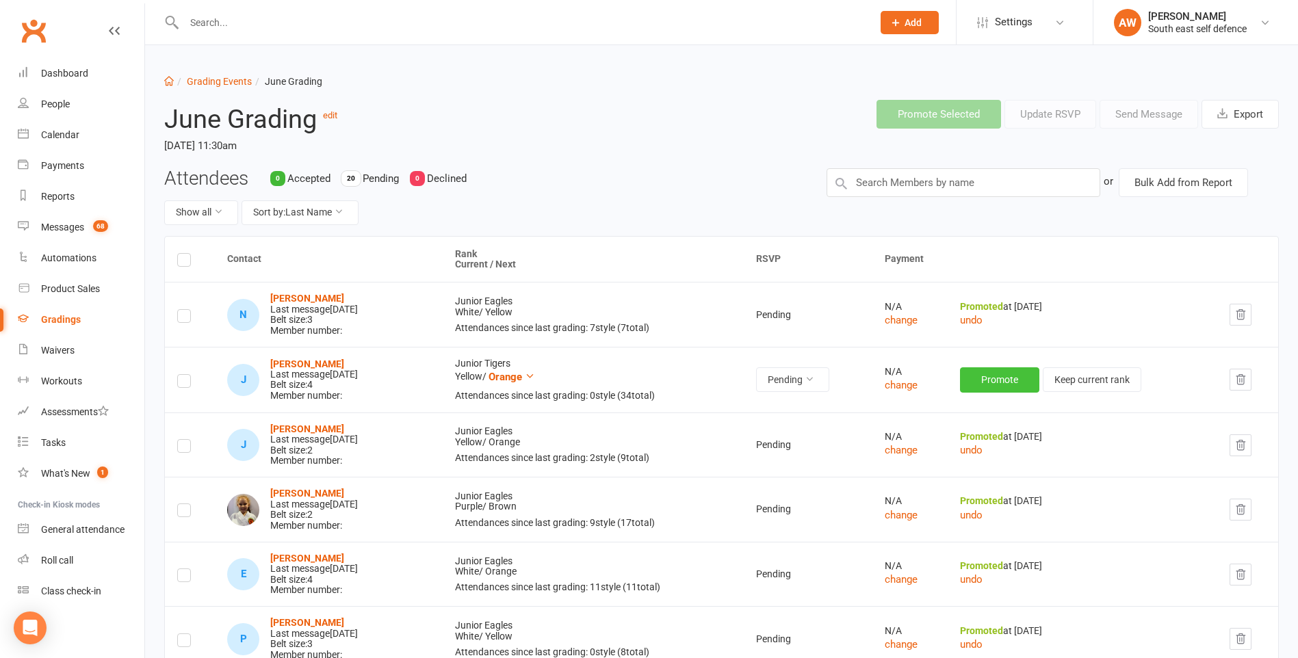
click at [999, 381] on button "Promote" at bounding box center [999, 379] width 79 height 25
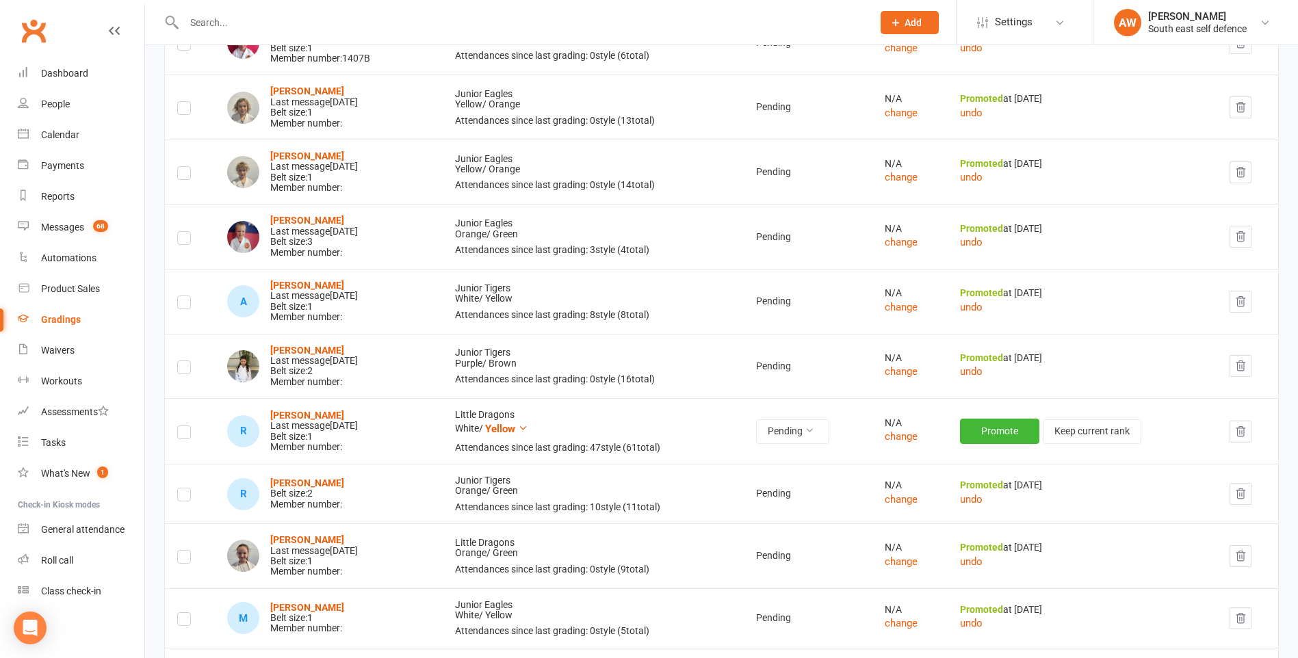
scroll to position [684, 0]
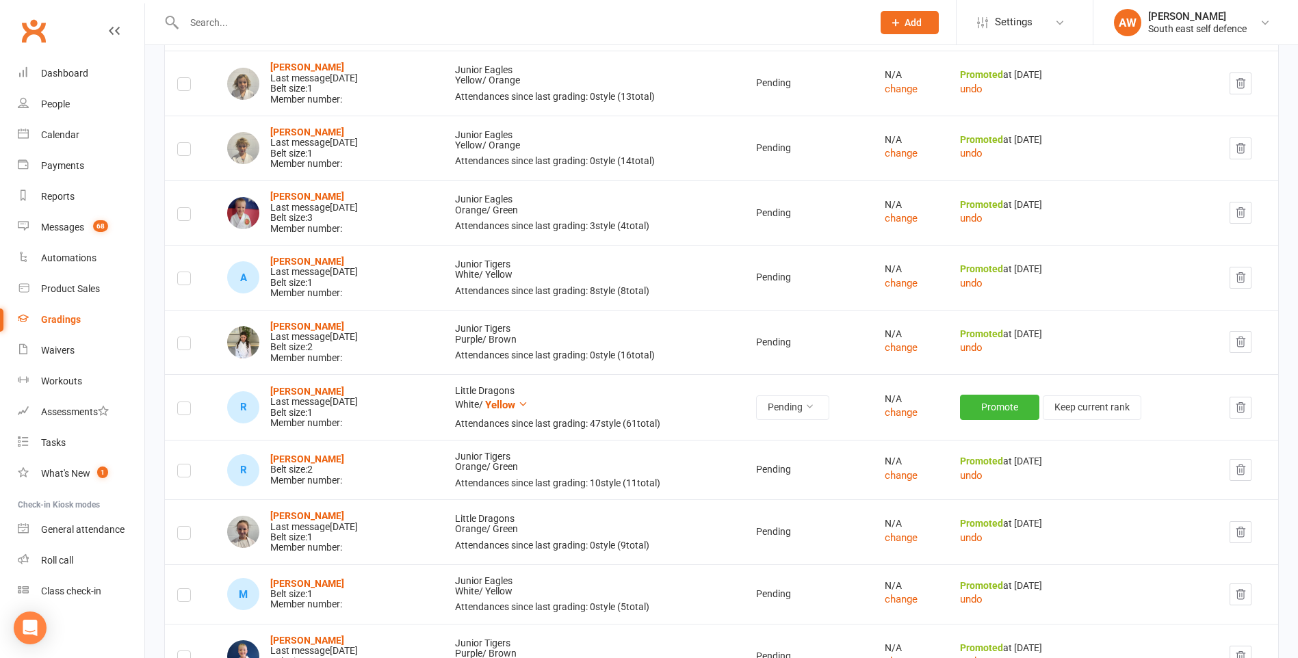
click at [1246, 412] on icon "button" at bounding box center [1240, 408] width 12 height 12
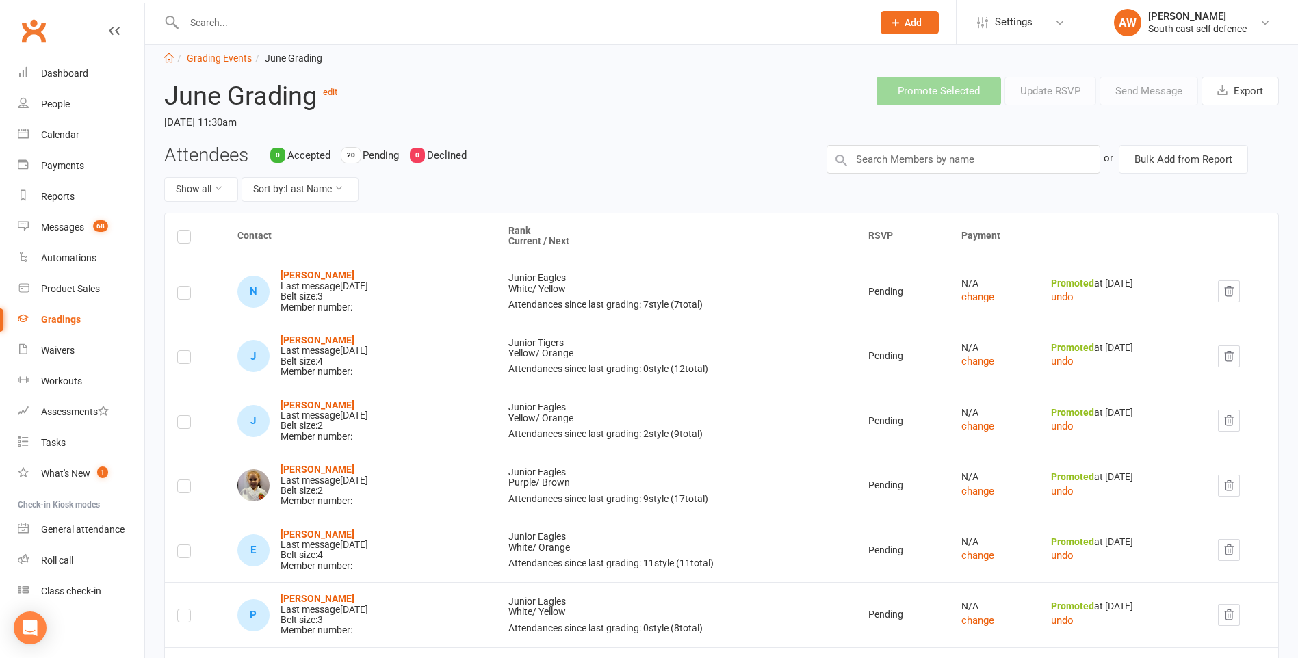
scroll to position [0, 0]
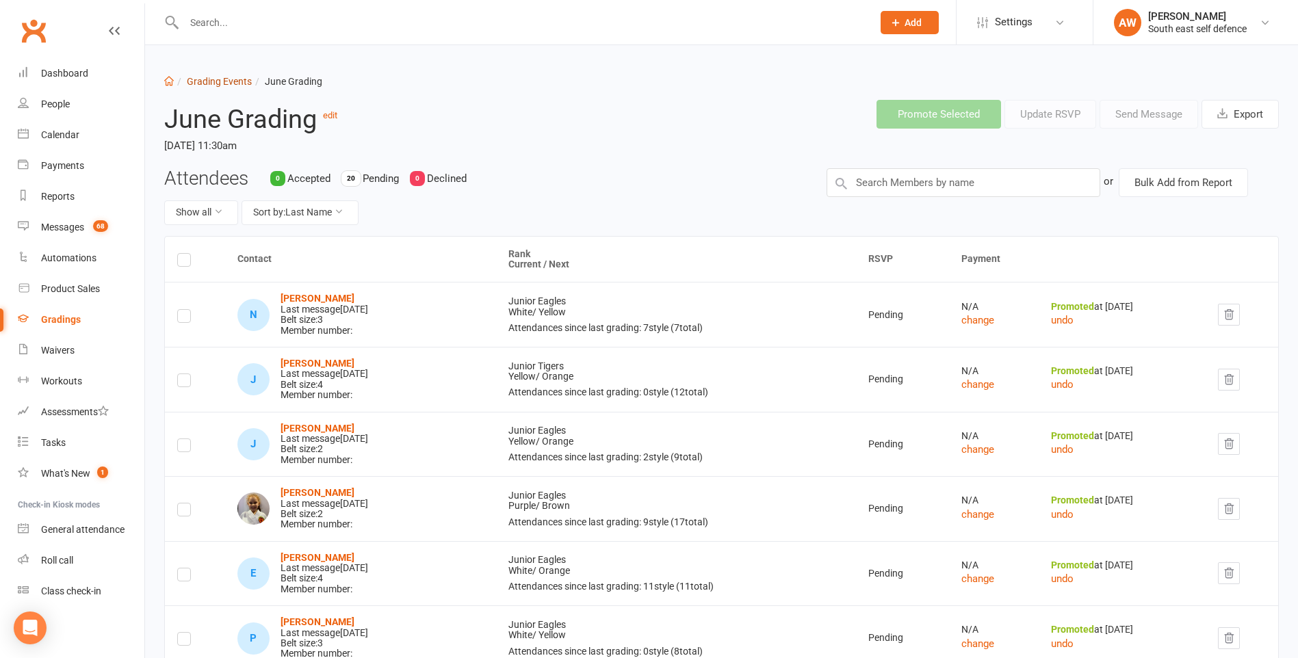
click at [234, 79] on link "Grading Events" at bounding box center [219, 81] width 65 height 11
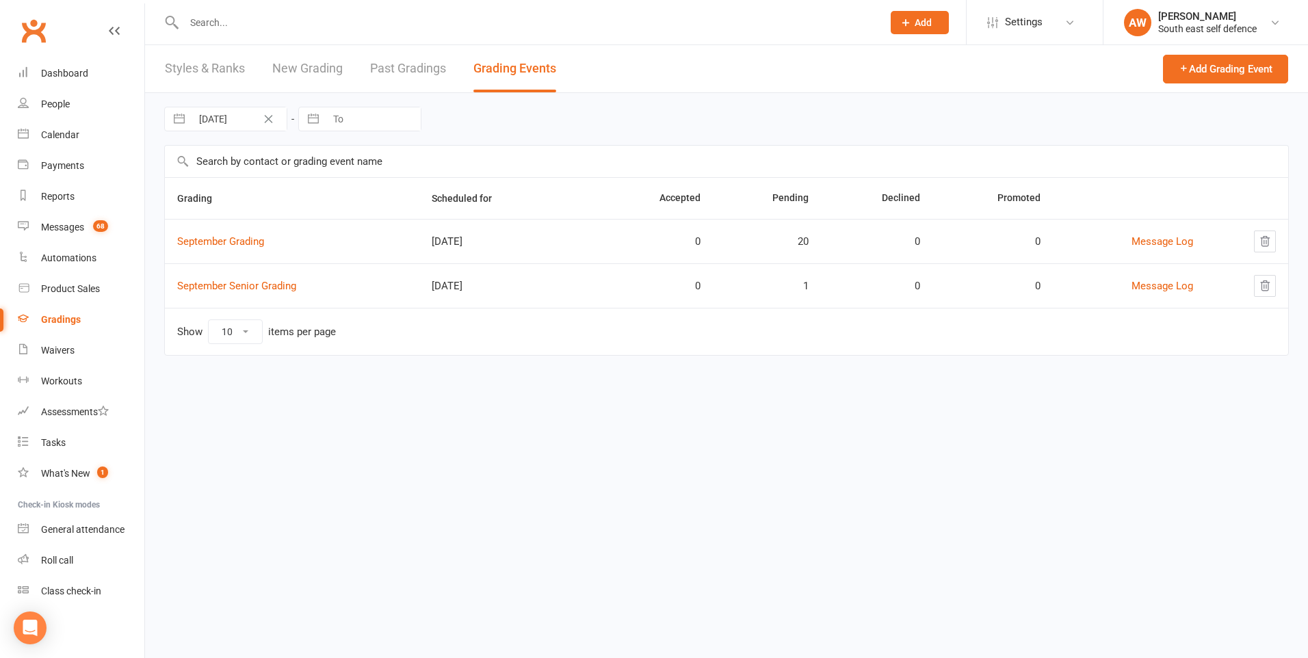
click at [387, 68] on link "Past Gradings" at bounding box center [408, 68] width 76 height 47
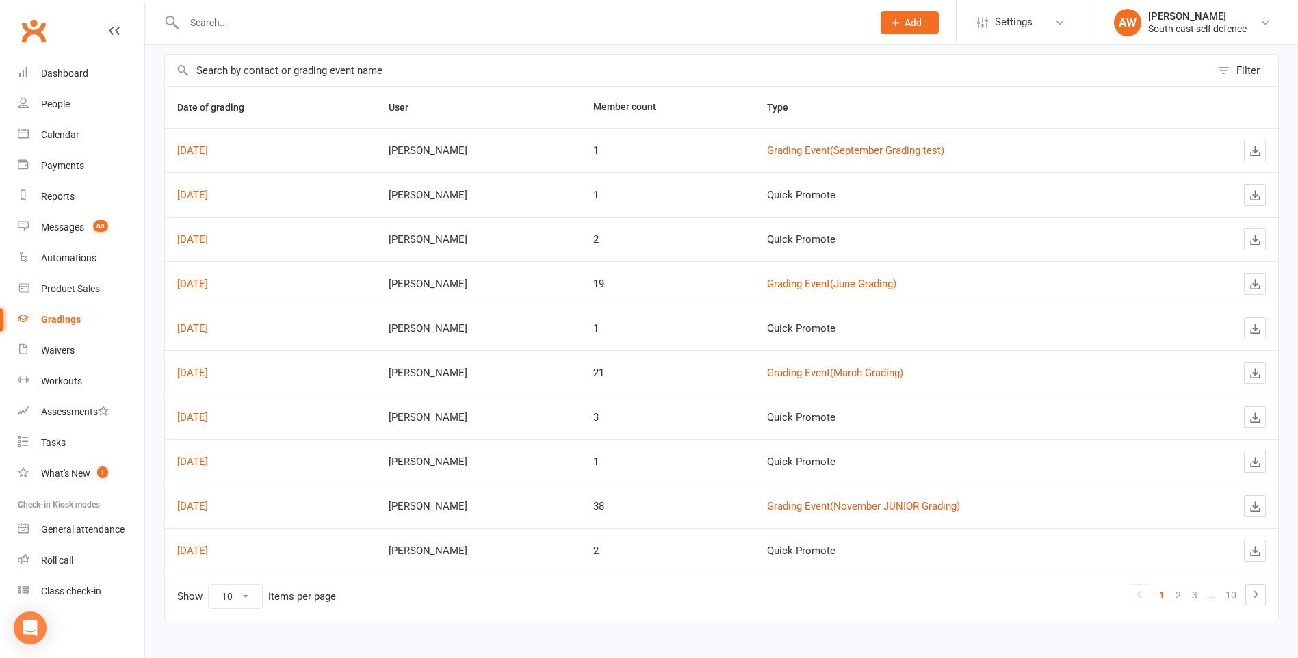
scroll to position [92, 0]
click at [208, 371] on link "Mar 15, 2025" at bounding box center [192, 371] width 31 height 12
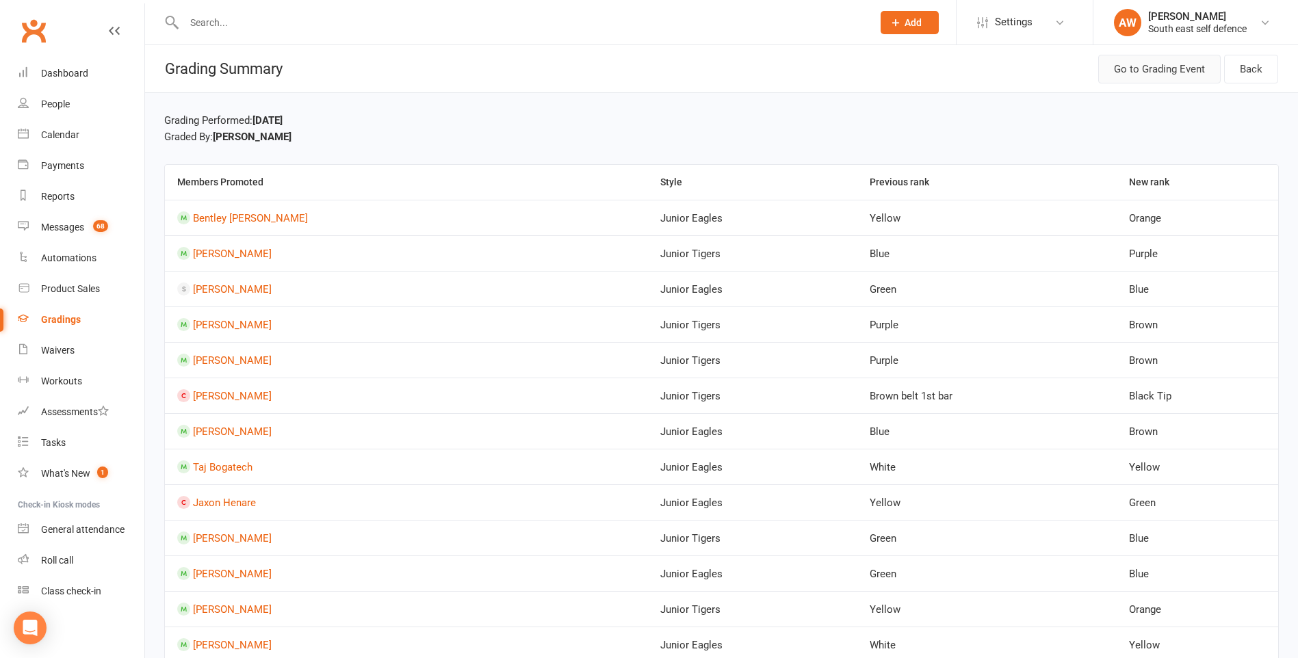
click at [1173, 68] on link "Go to Grading Event" at bounding box center [1159, 69] width 122 height 29
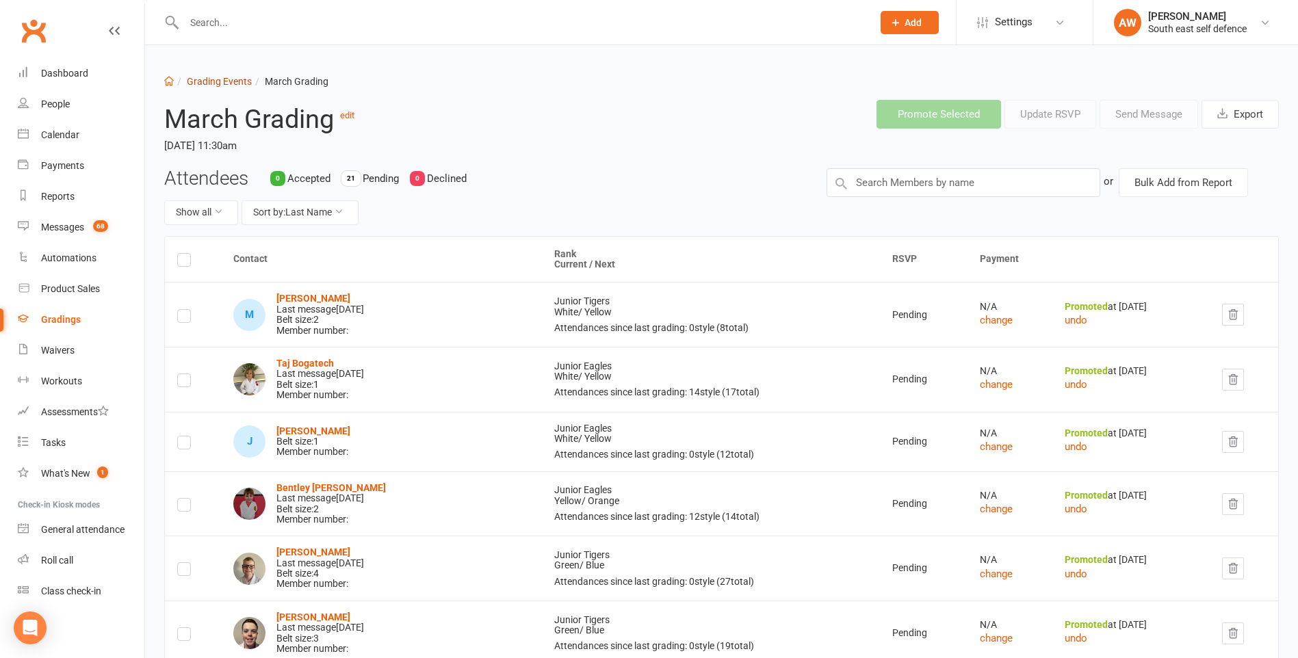
click at [200, 79] on link "Grading Events" at bounding box center [219, 81] width 65 height 11
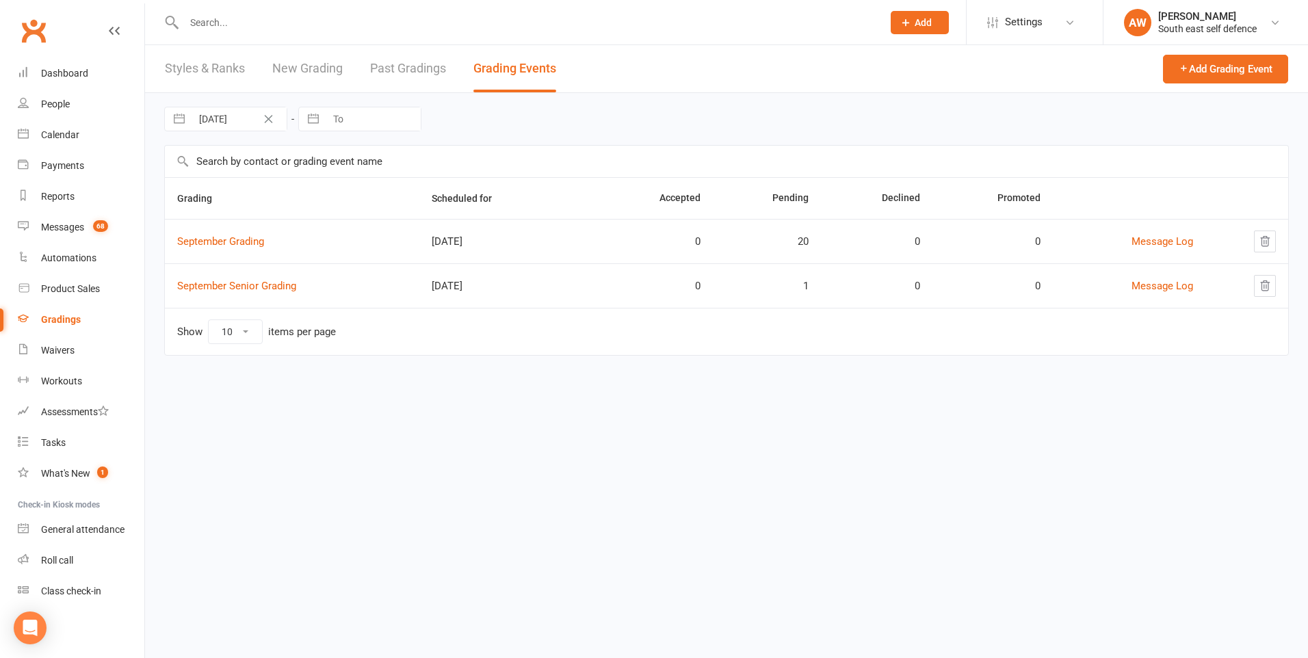
click at [422, 68] on link "Past Gradings" at bounding box center [408, 68] width 76 height 47
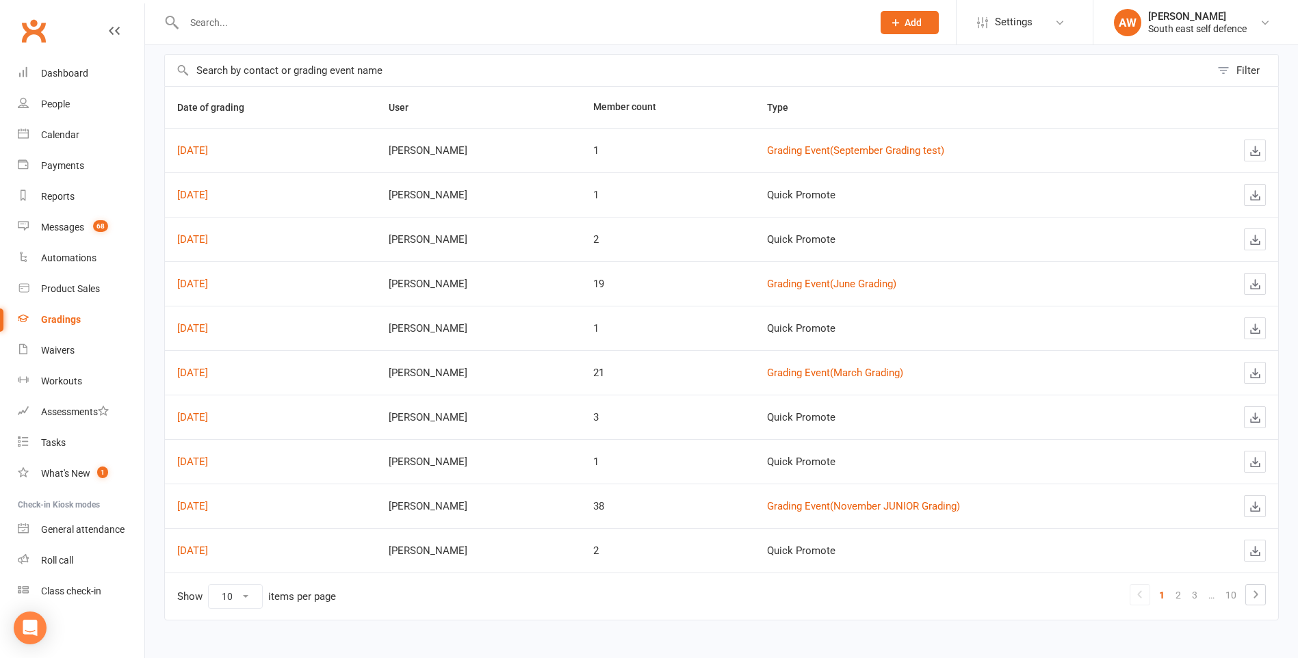
scroll to position [92, 0]
click at [208, 503] on link "Nov 30, 2024" at bounding box center [192, 505] width 31 height 12
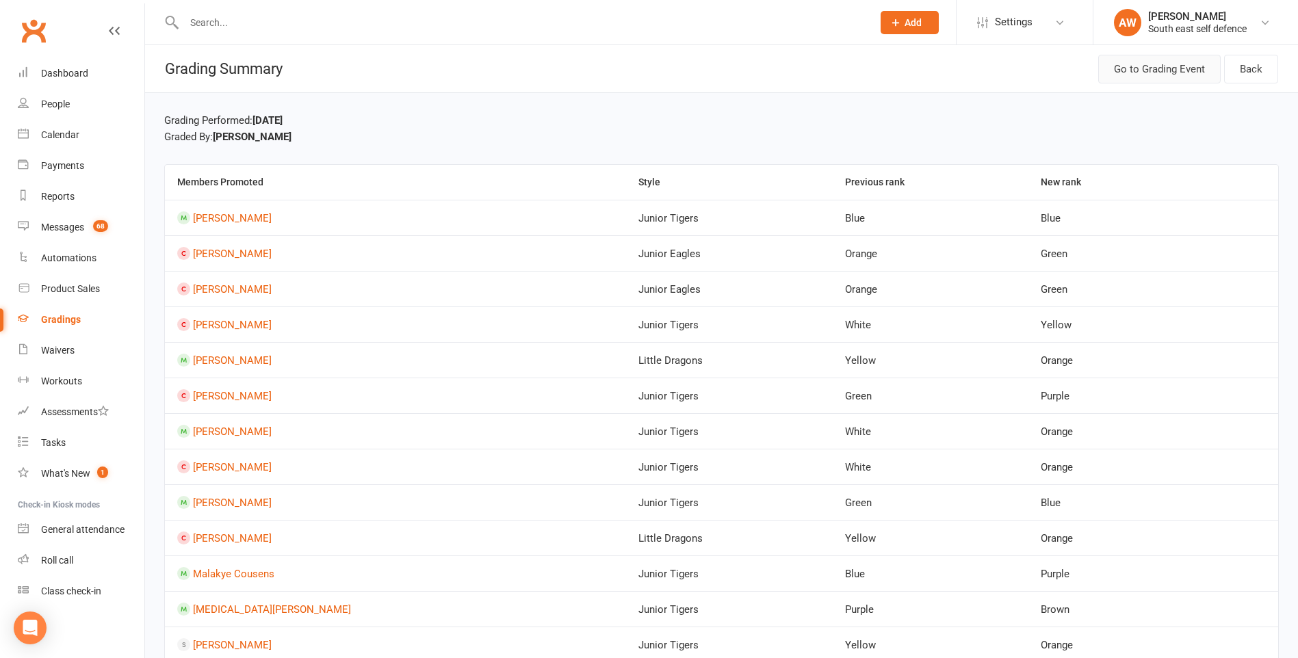
click at [1146, 70] on link "Go to Grading Event" at bounding box center [1159, 69] width 122 height 29
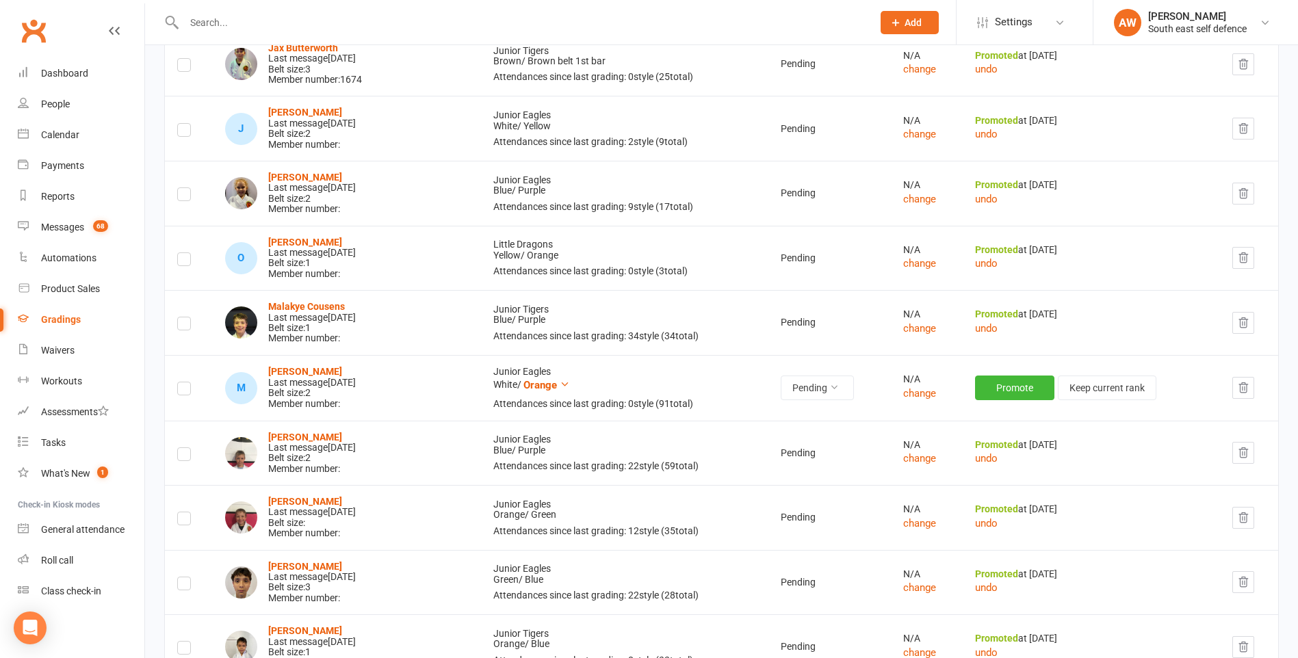
scroll to position [821, 0]
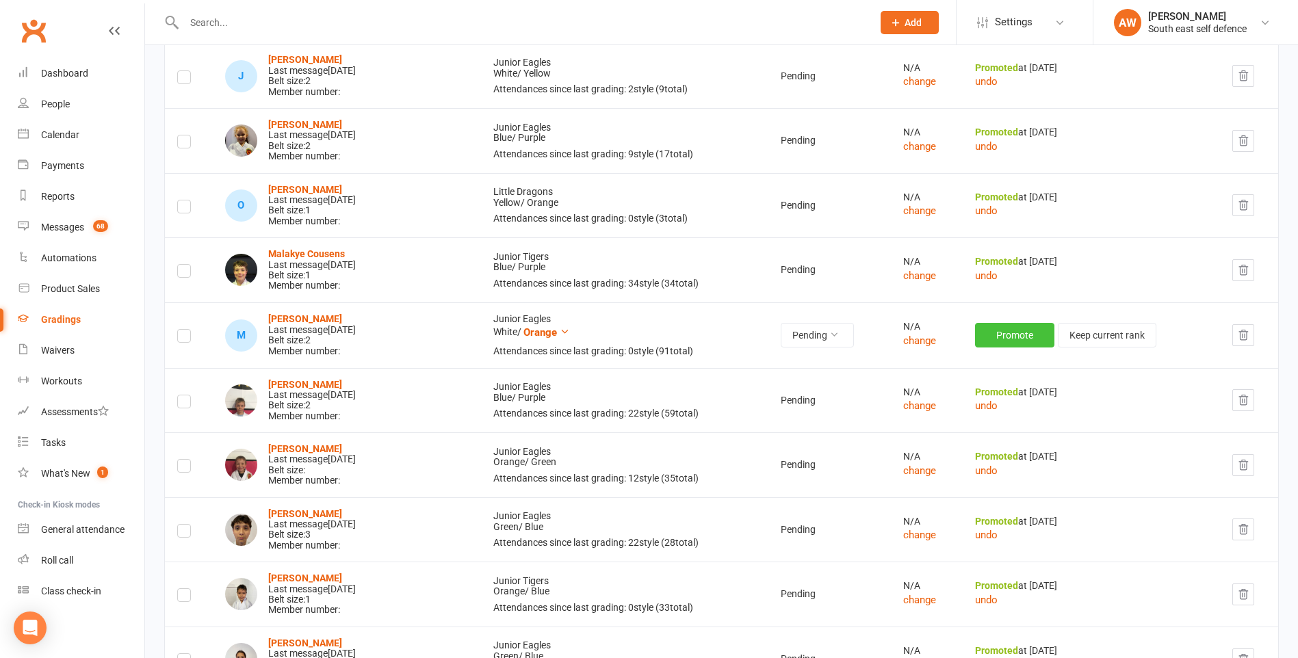
click at [997, 335] on button "Promote" at bounding box center [1014, 335] width 79 height 25
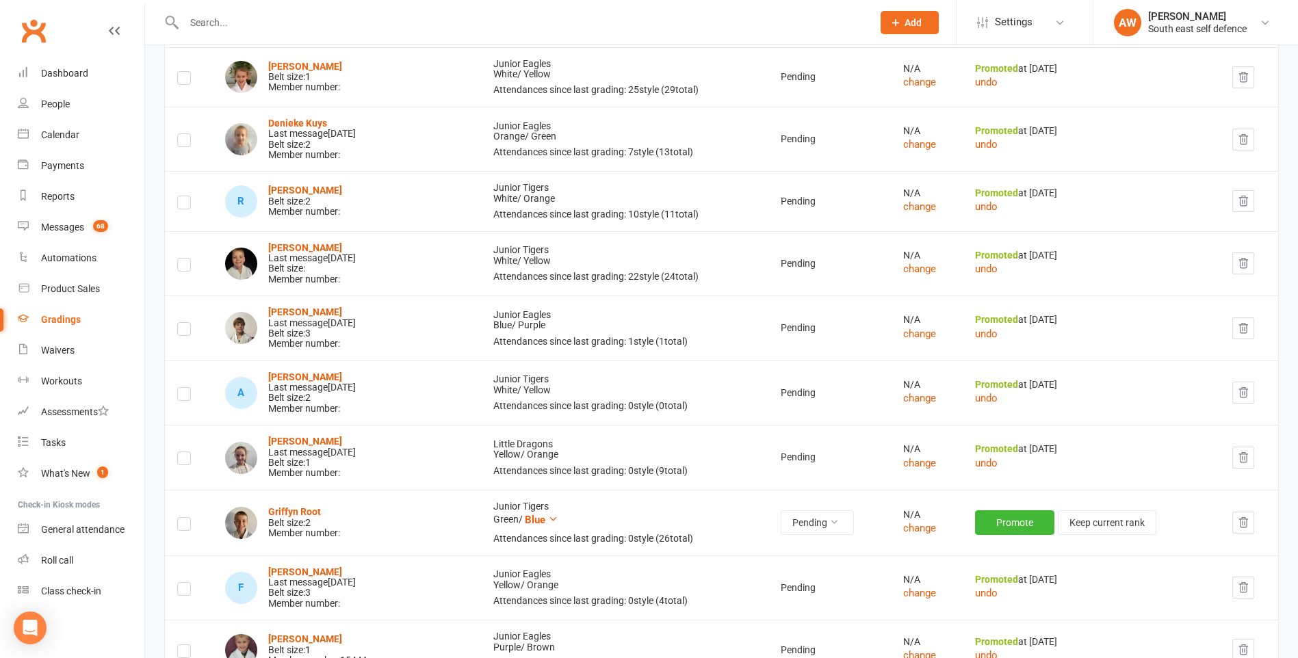
scroll to position [1915, 0]
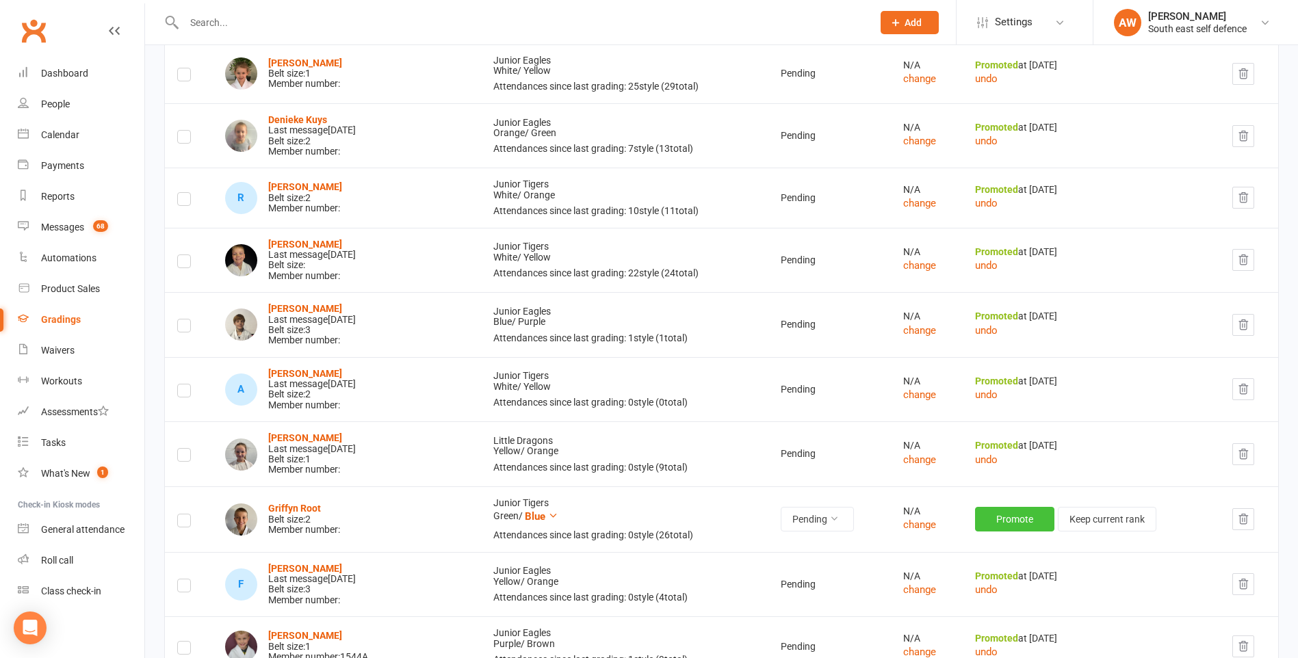
click at [1008, 523] on button "Promote" at bounding box center [1014, 519] width 79 height 25
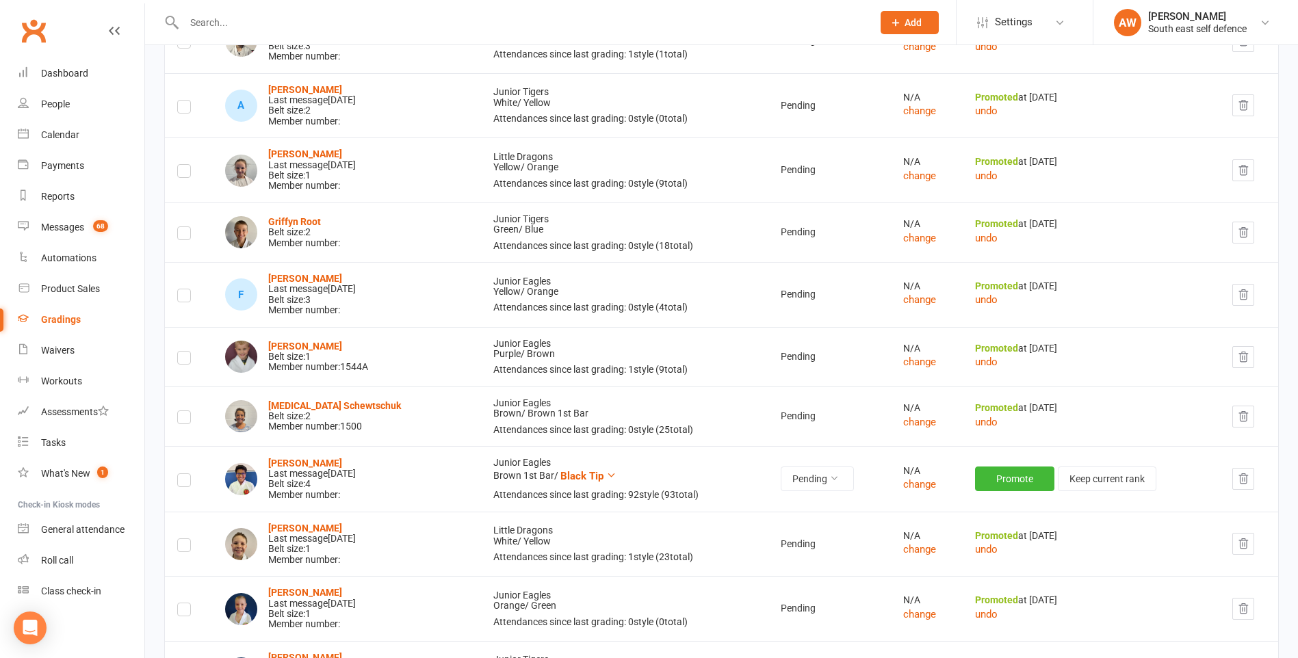
scroll to position [2257, 0]
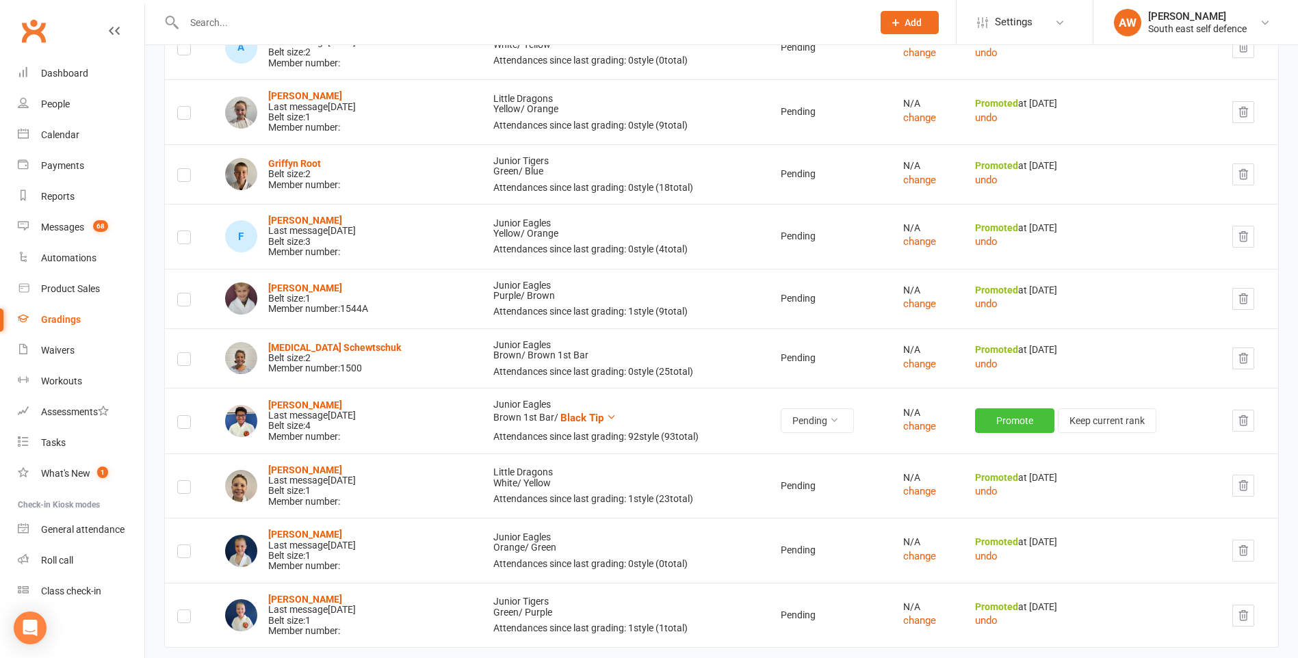
click at [999, 425] on button "Promote" at bounding box center [1014, 420] width 79 height 25
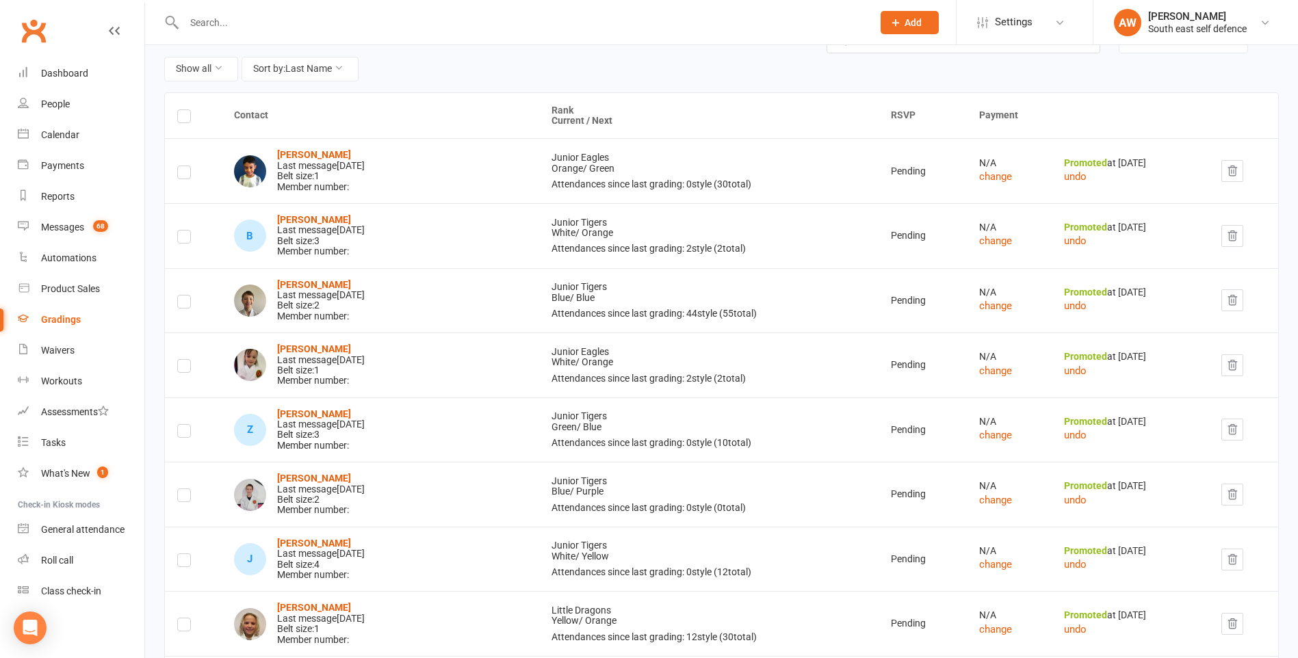
scroll to position [0, 0]
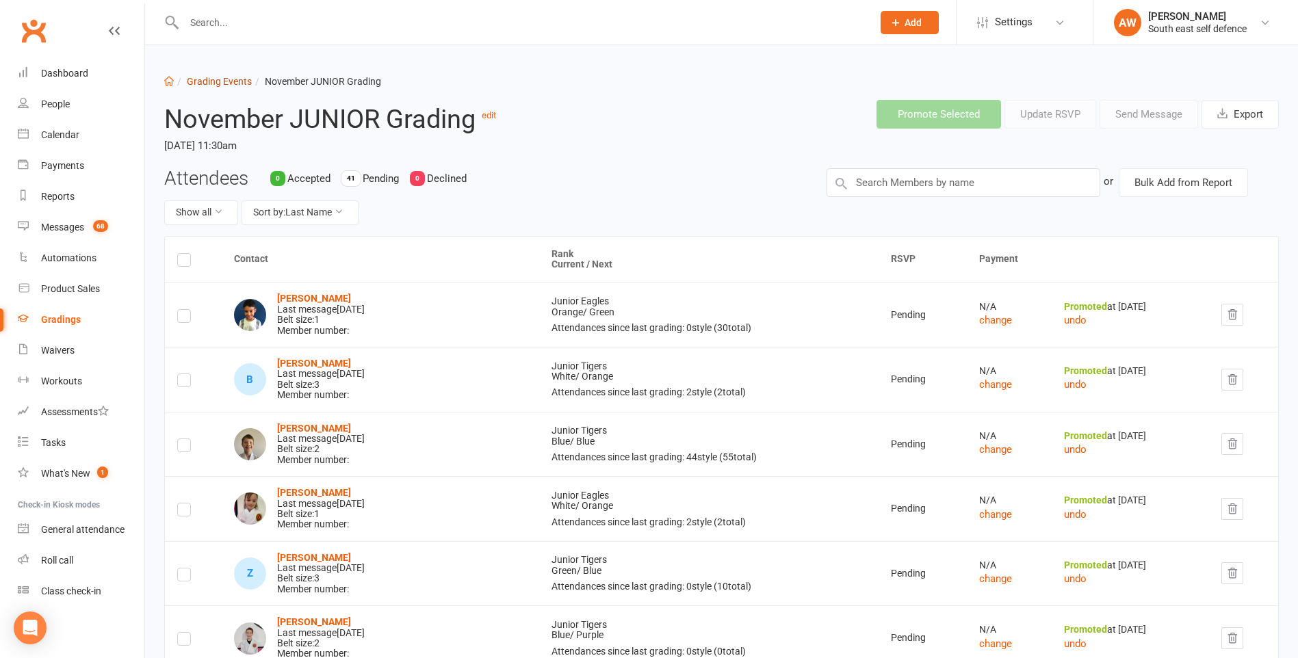
click at [209, 82] on link "Grading Events" at bounding box center [219, 81] width 65 height 11
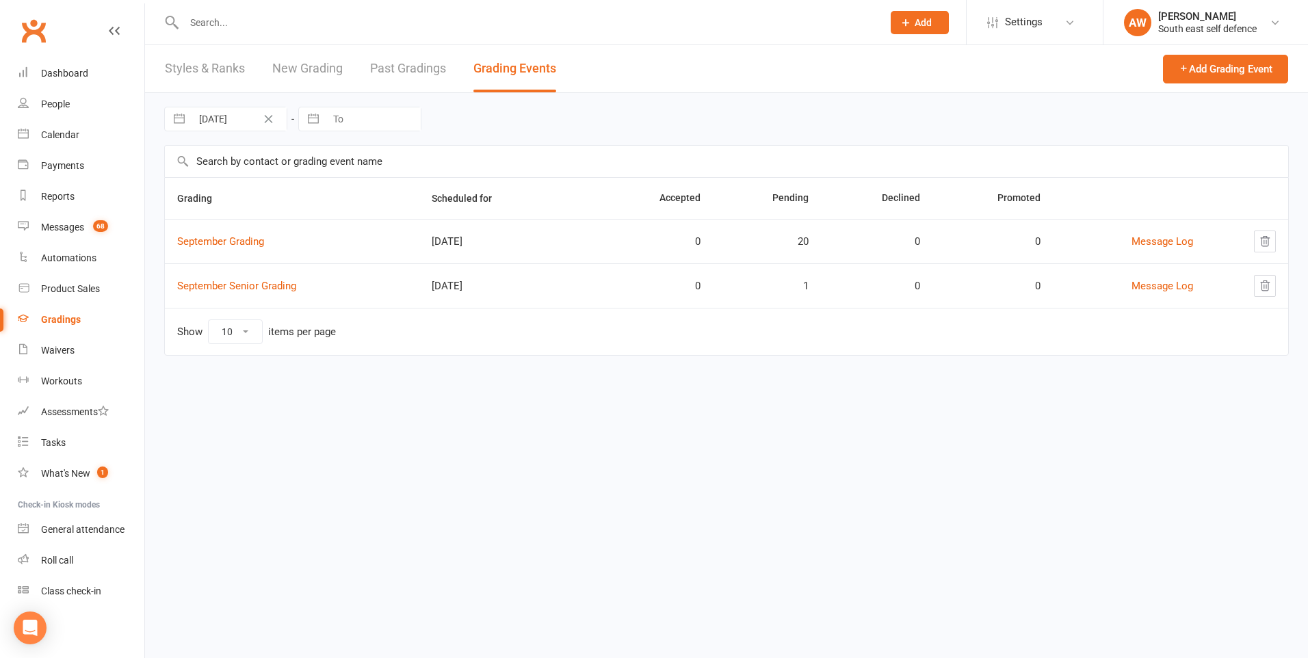
click at [415, 68] on link "Past Gradings" at bounding box center [408, 68] width 76 height 47
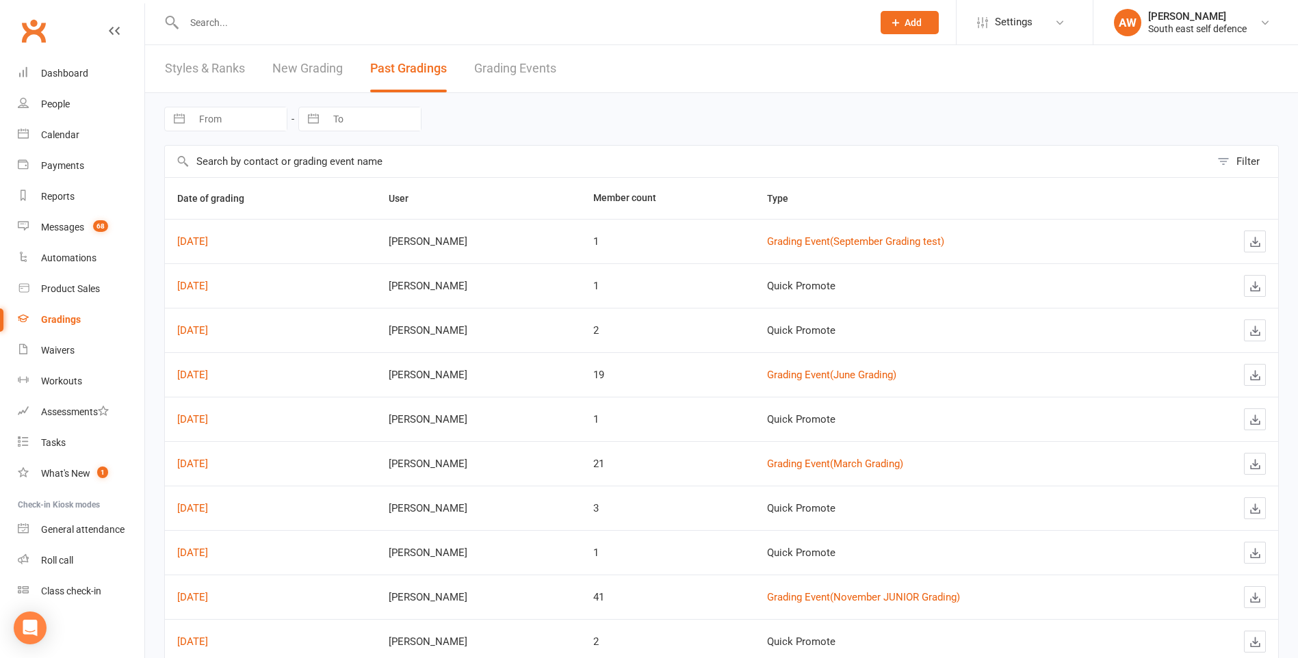
click at [262, 113] on input "From" at bounding box center [239, 118] width 95 height 23
select select "7"
select select "2025"
select select "8"
select select "2025"
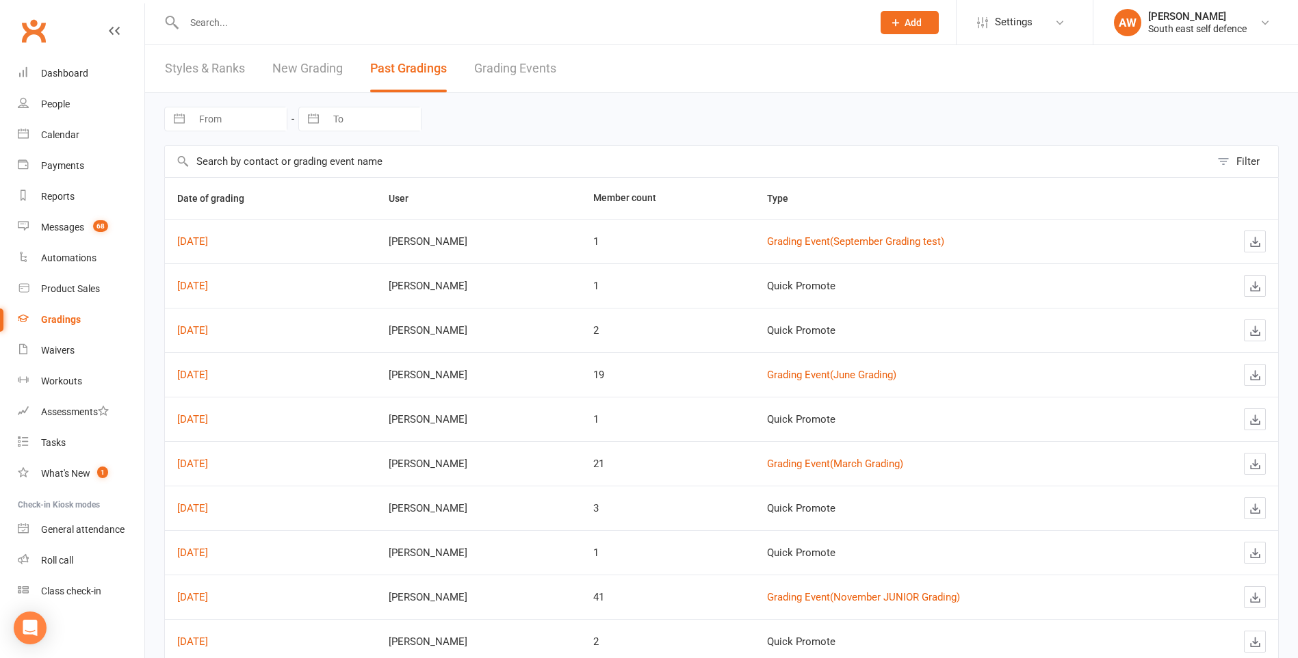
select select "9"
select select "2025"
click at [239, 176] on select "January February March April May June July August September October November De…" at bounding box center [252, 176] width 75 height 16
select select "11"
select select "2024"
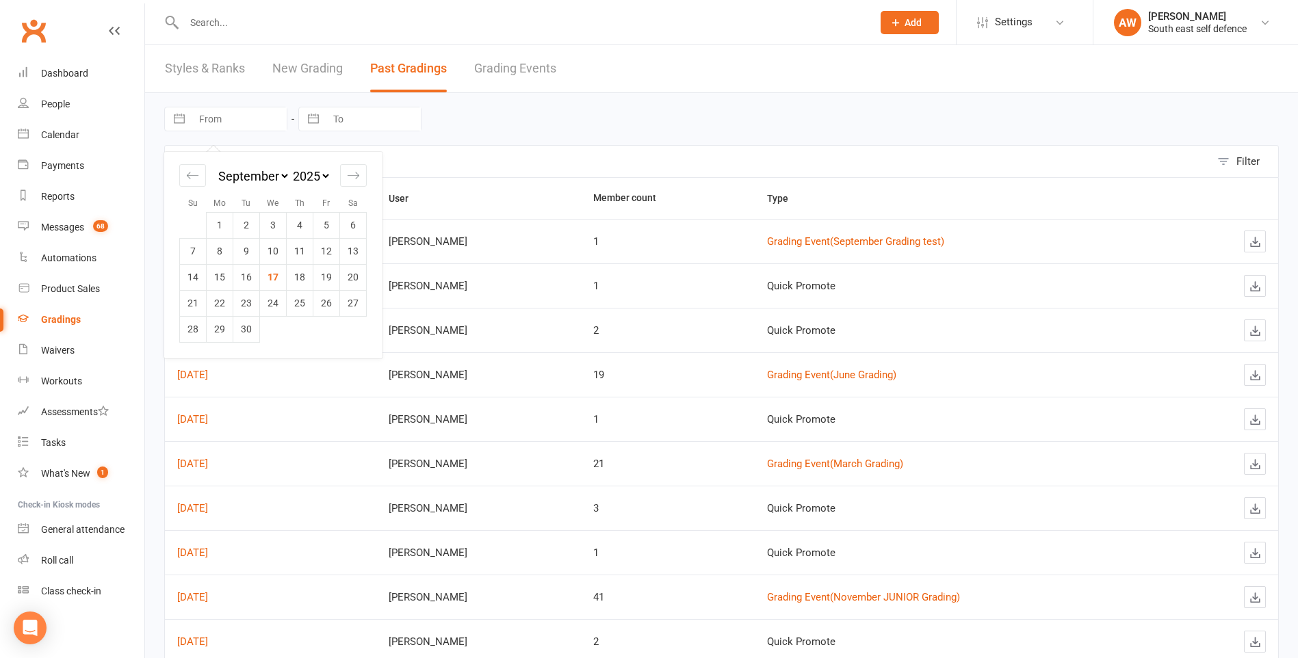
select select "2025"
select select "1"
select select "2025"
click at [304, 176] on select "2035 2034 2033 2032 2031 2030 2029 2028 2027 2026 2025 2024 2023 2022 2021 2020…" at bounding box center [310, 176] width 41 height 16
select select "11"
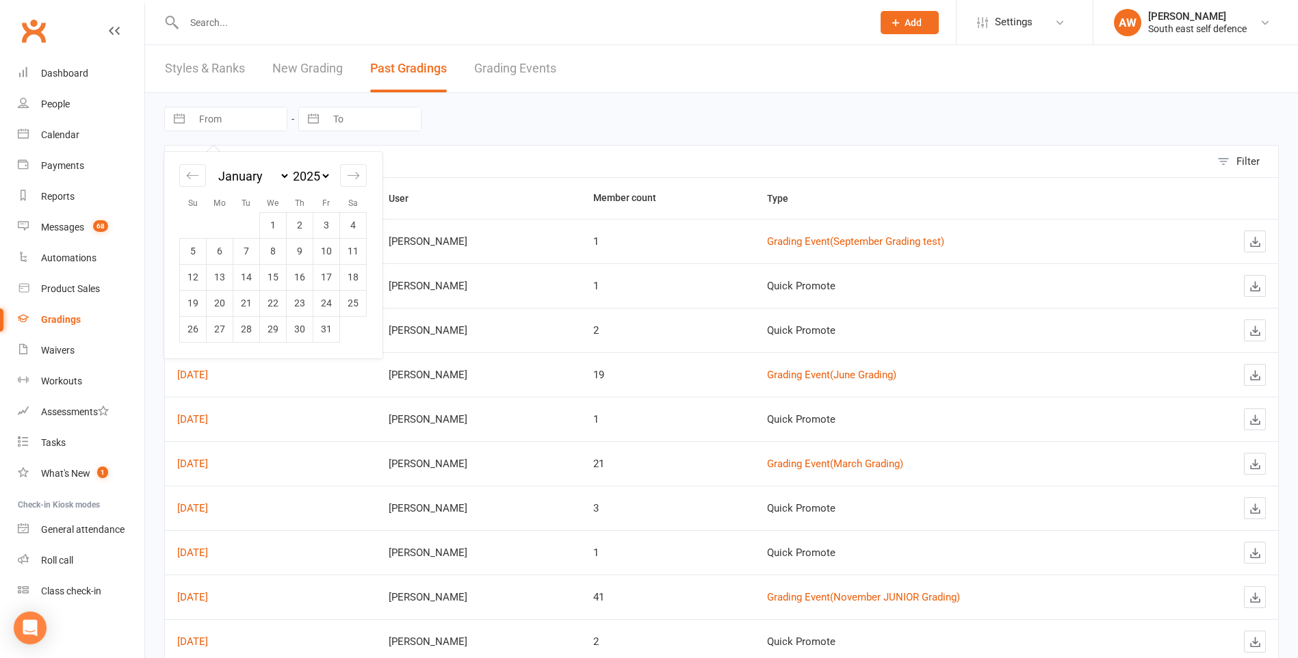
select select "2023"
select select "2024"
select select "1"
select select "2024"
click at [227, 228] on td "1" at bounding box center [220, 225] width 27 height 26
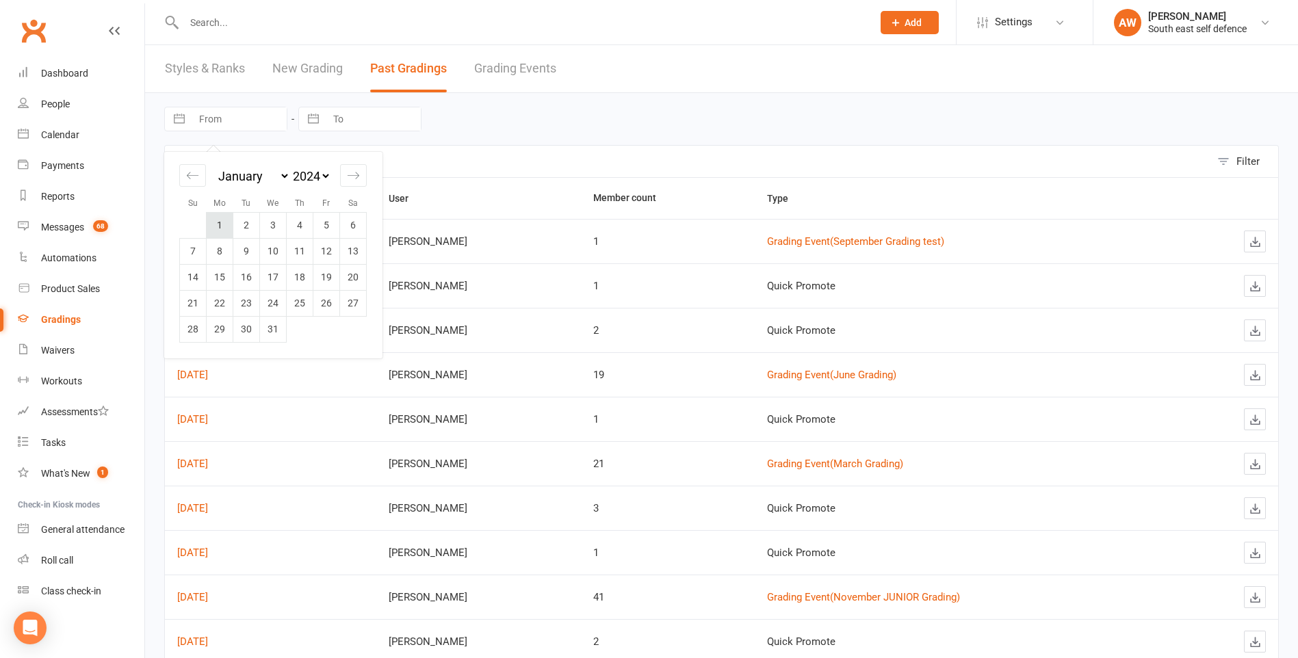
type input "01 Jan 2024"
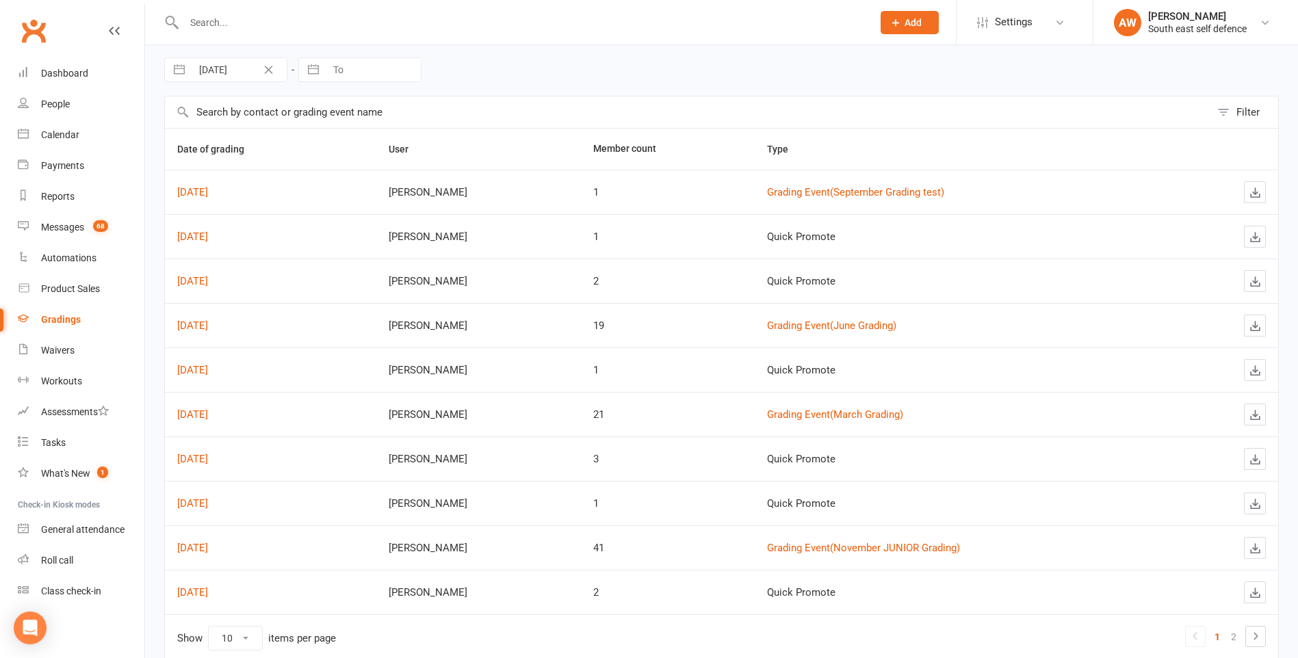
scroll to position [92, 0]
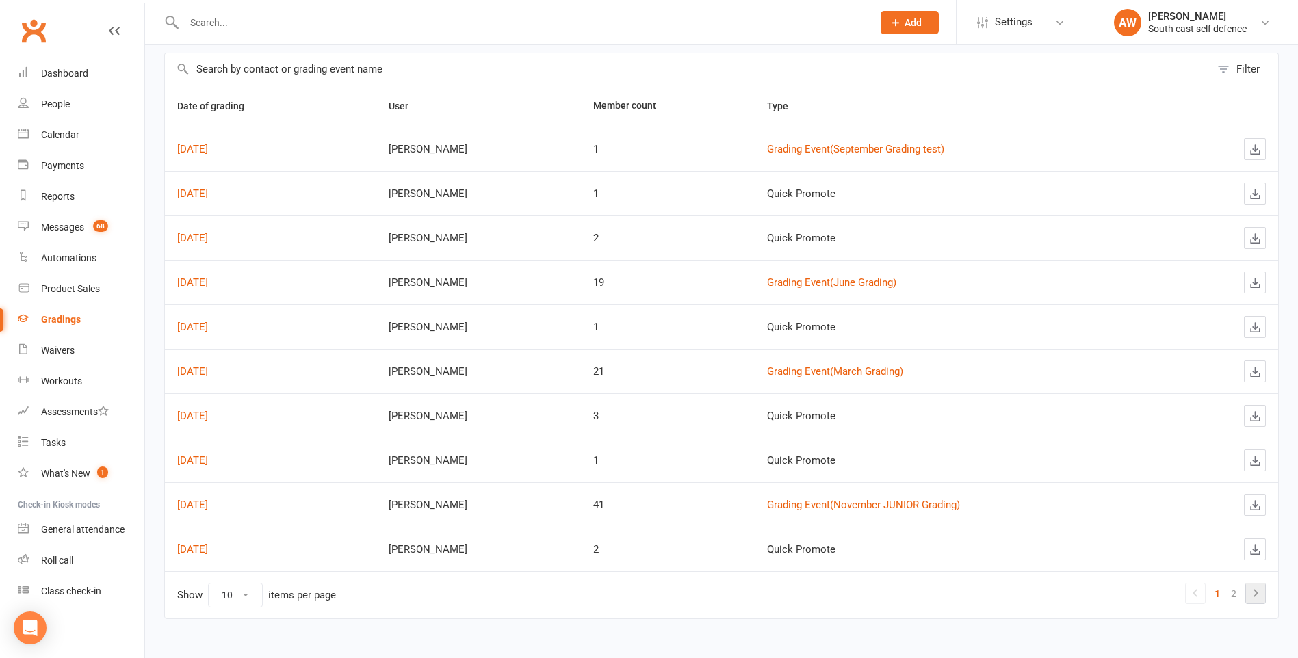
click at [1253, 596] on icon at bounding box center [1255, 593] width 16 height 16
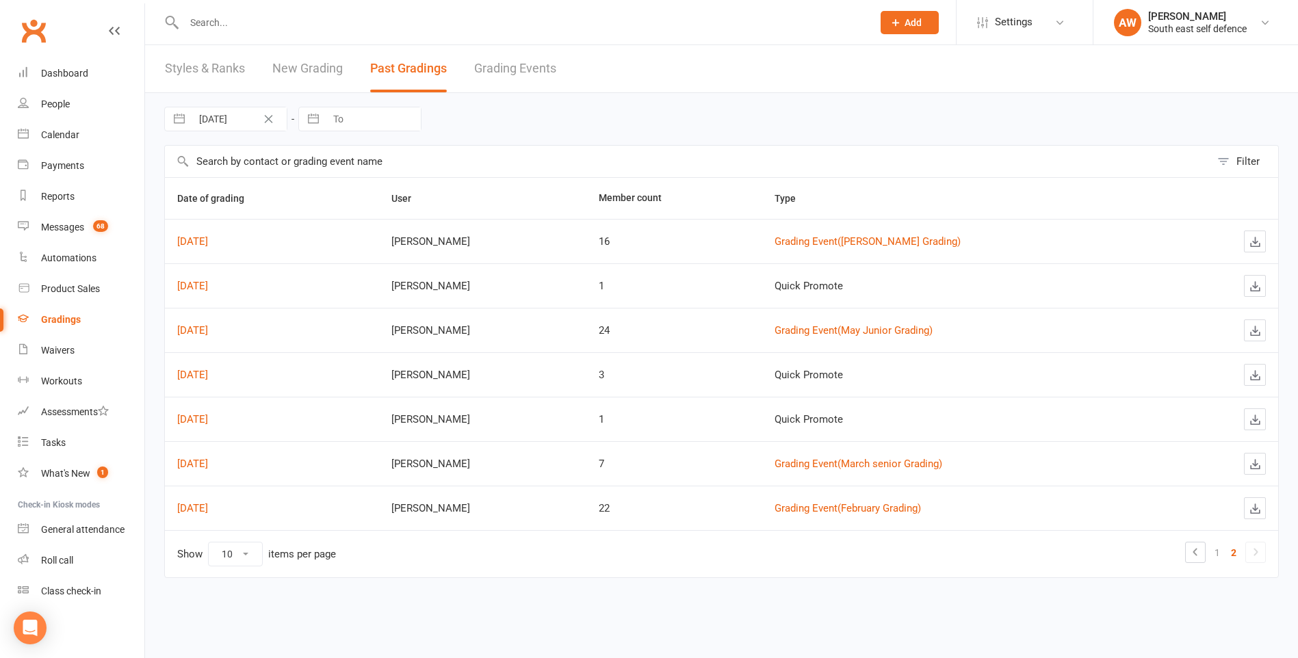
scroll to position [0, 0]
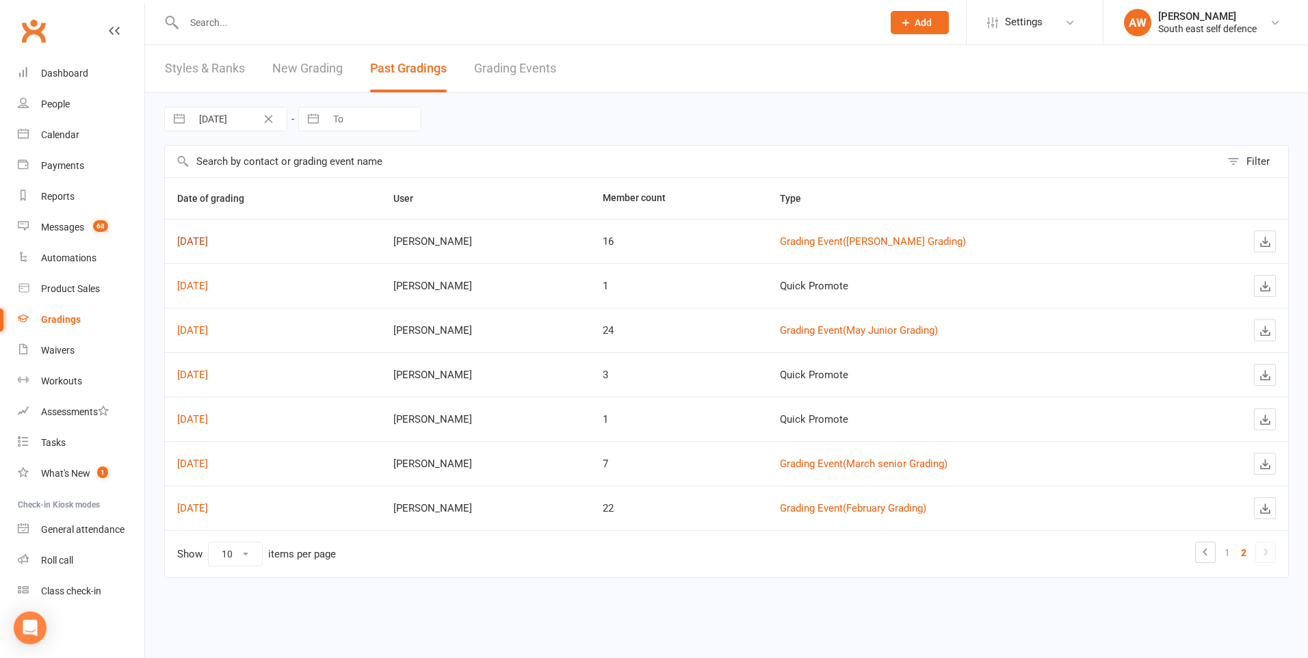
click at [208, 243] on link "Aug 10, 2024" at bounding box center [192, 241] width 31 height 12
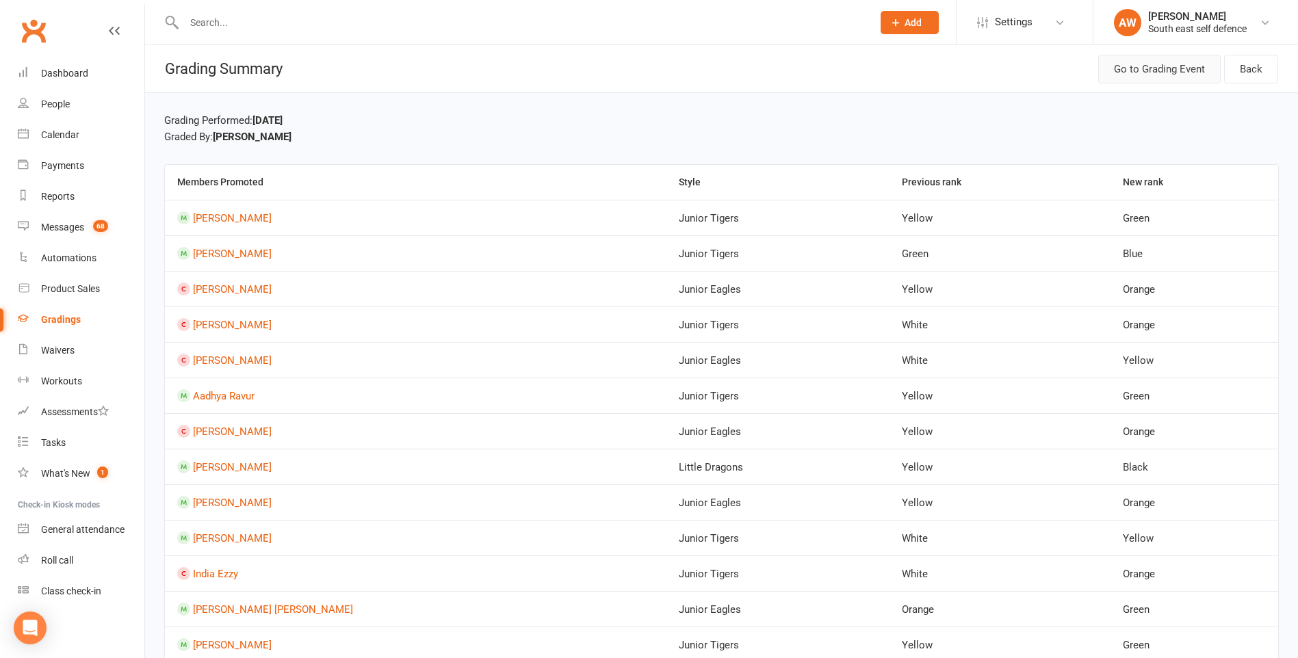
click at [1159, 64] on link "Go to Grading Event" at bounding box center [1159, 69] width 122 height 29
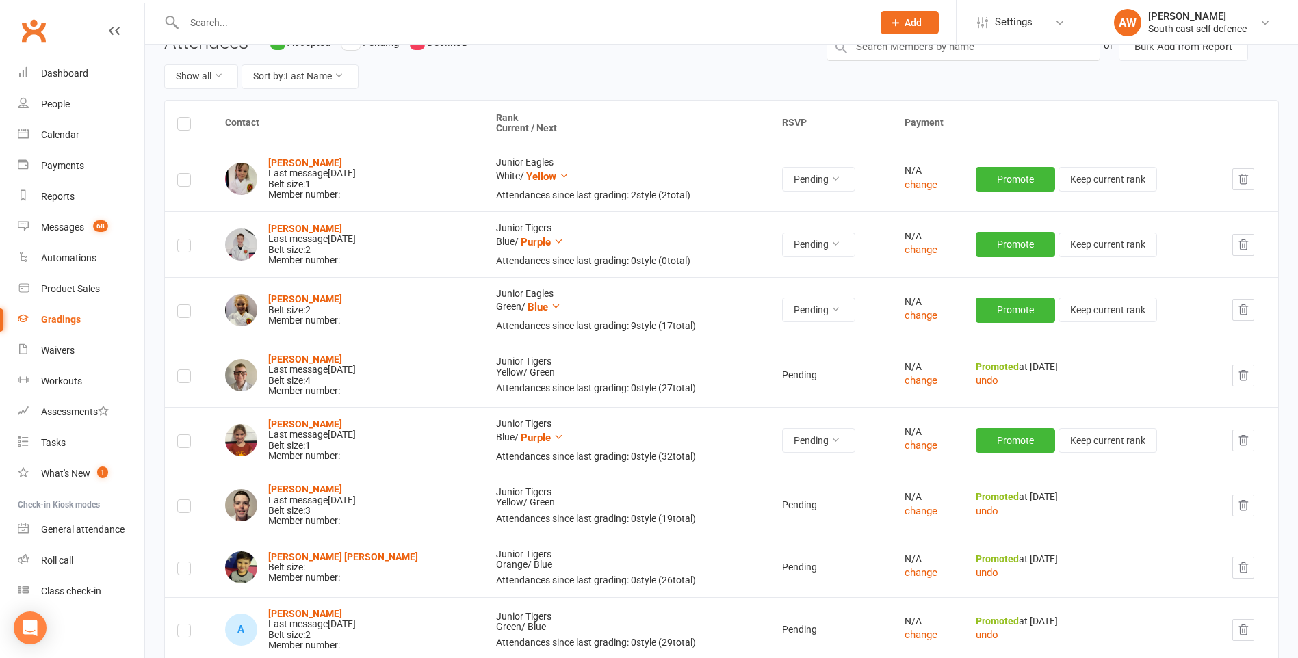
scroll to position [137, 0]
click at [1019, 315] on button "Promote" at bounding box center [1015, 309] width 79 height 25
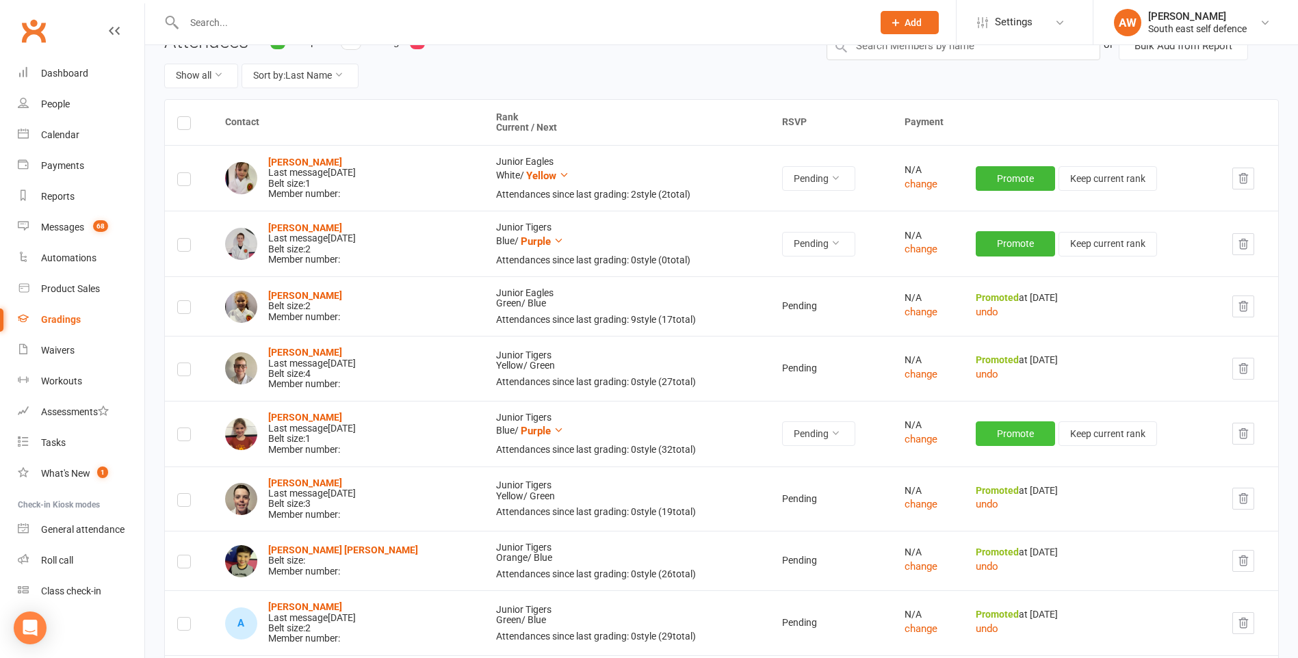
click at [1014, 438] on button "Promote" at bounding box center [1015, 433] width 79 height 25
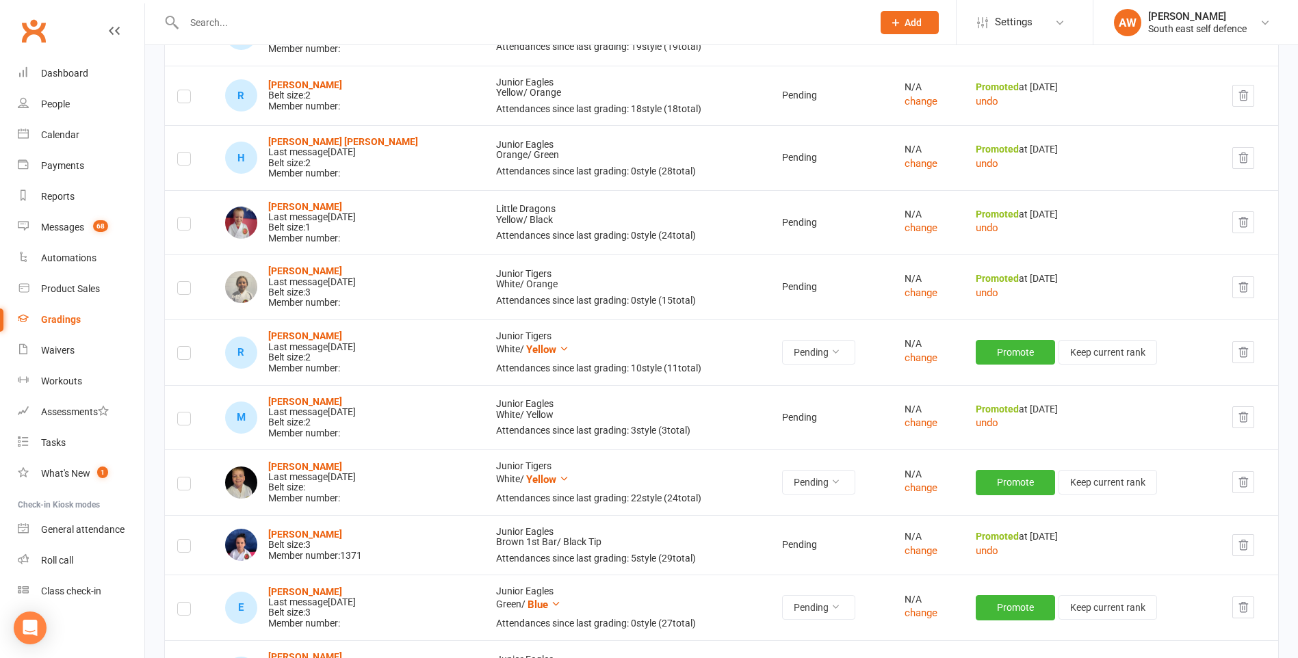
scroll to position [958, 0]
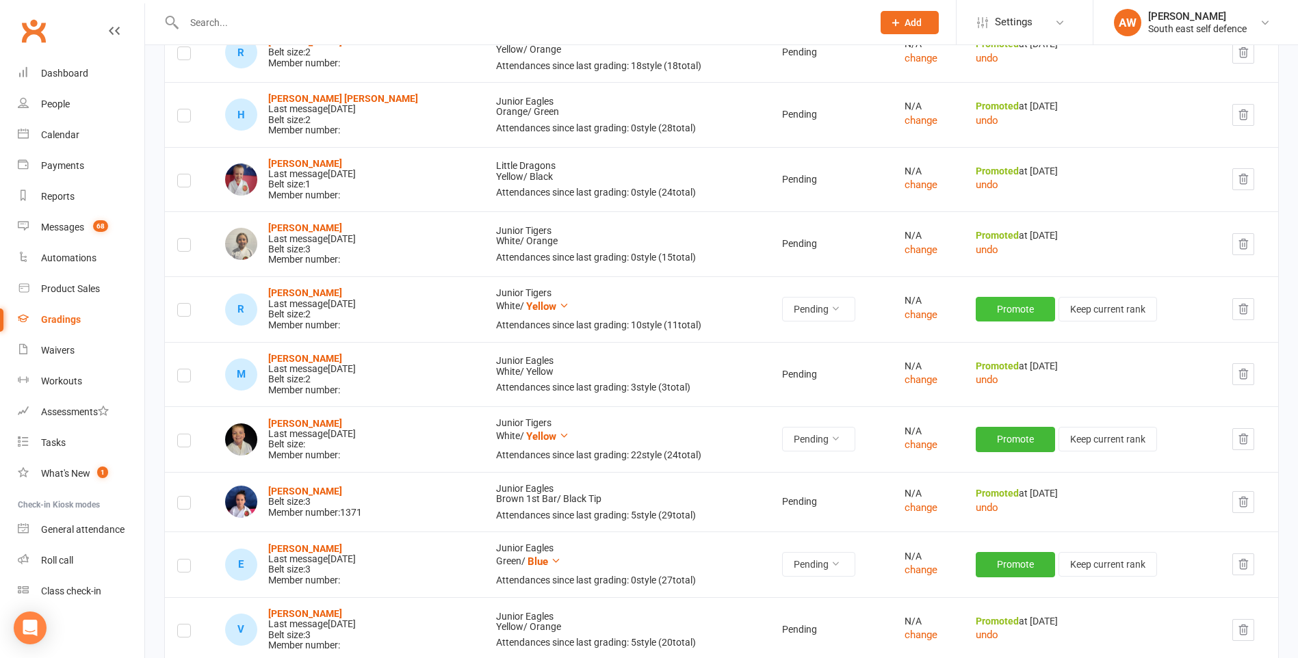
click at [1009, 309] on button "Promote" at bounding box center [1015, 309] width 79 height 25
click at [1014, 311] on button "Promote" at bounding box center [1015, 309] width 79 height 25
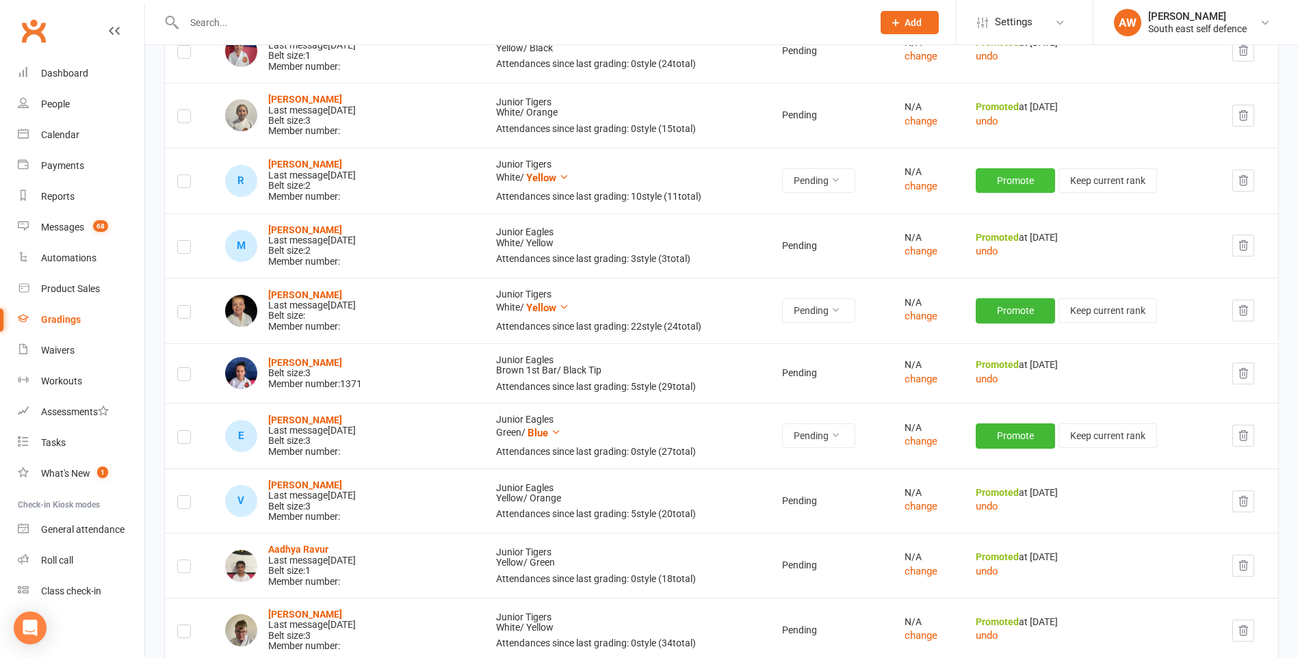
scroll to position [1095, 0]
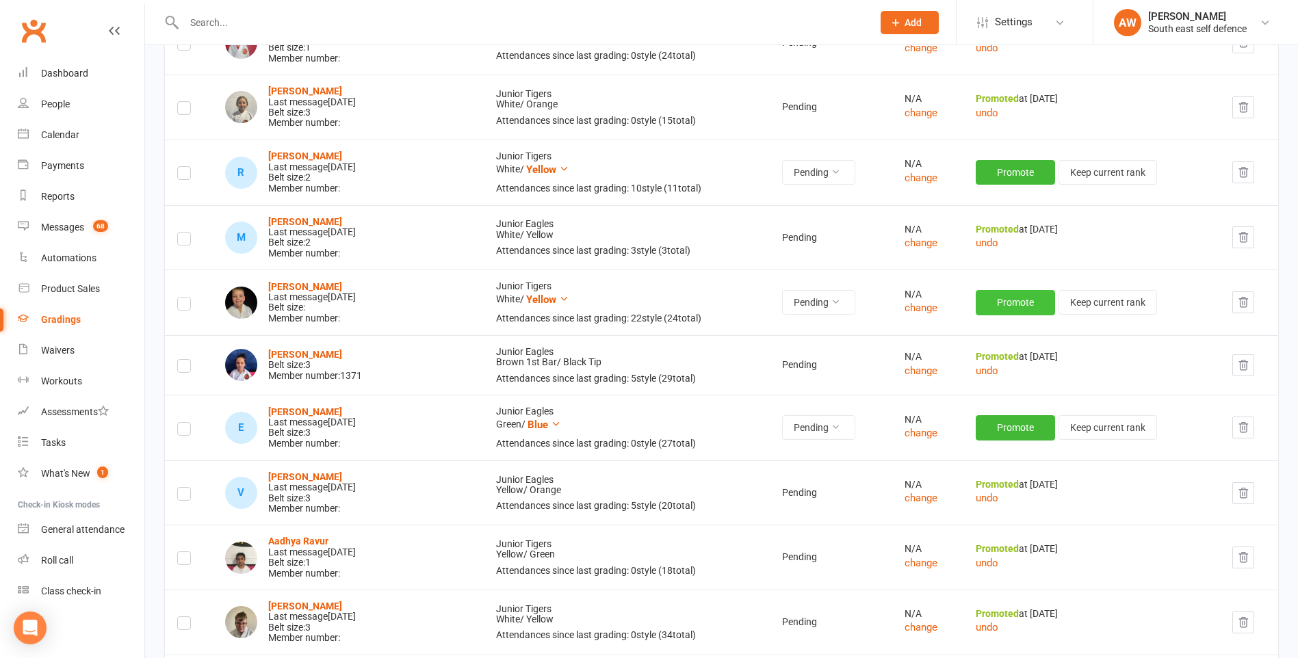
click at [1016, 304] on button "Promote" at bounding box center [1015, 302] width 79 height 25
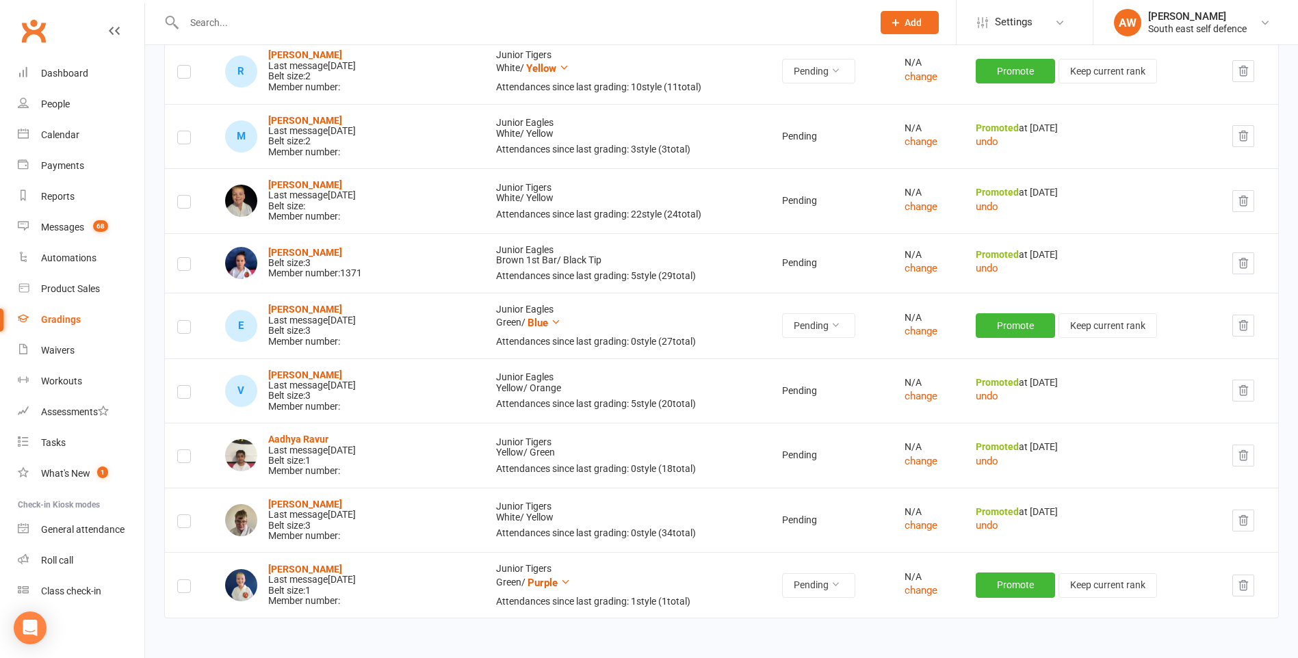
scroll to position [1231, 0]
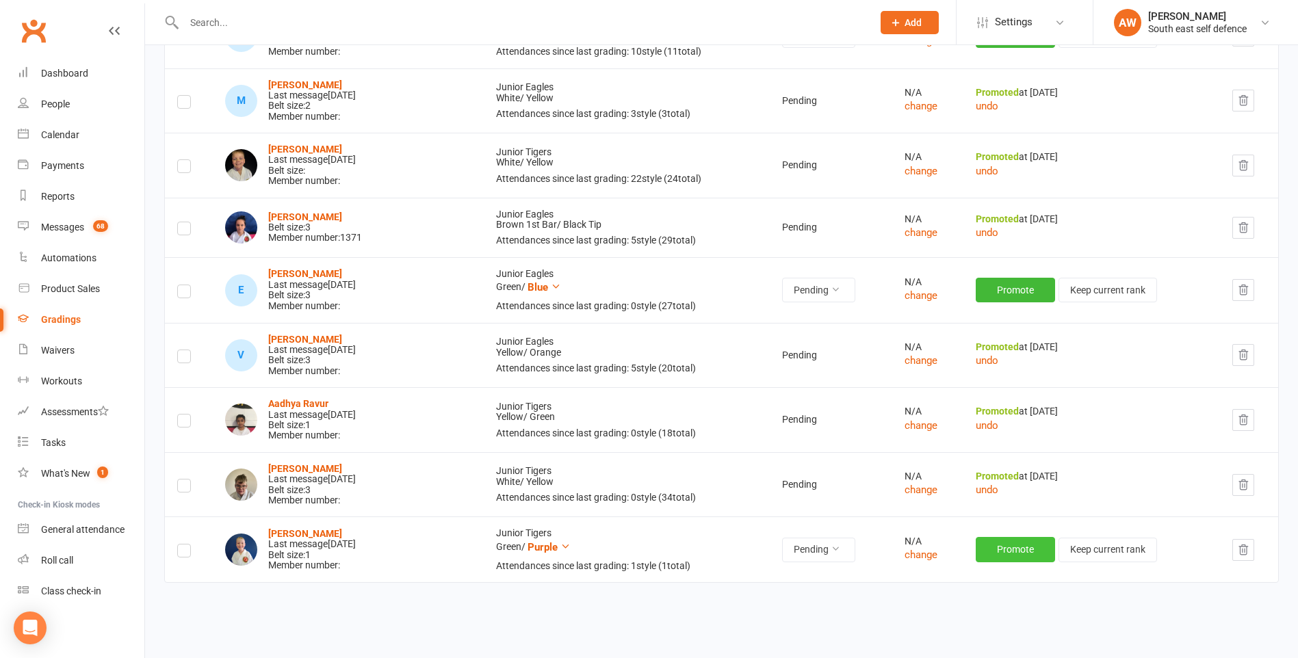
click at [1001, 549] on button "Promote" at bounding box center [1015, 549] width 79 height 25
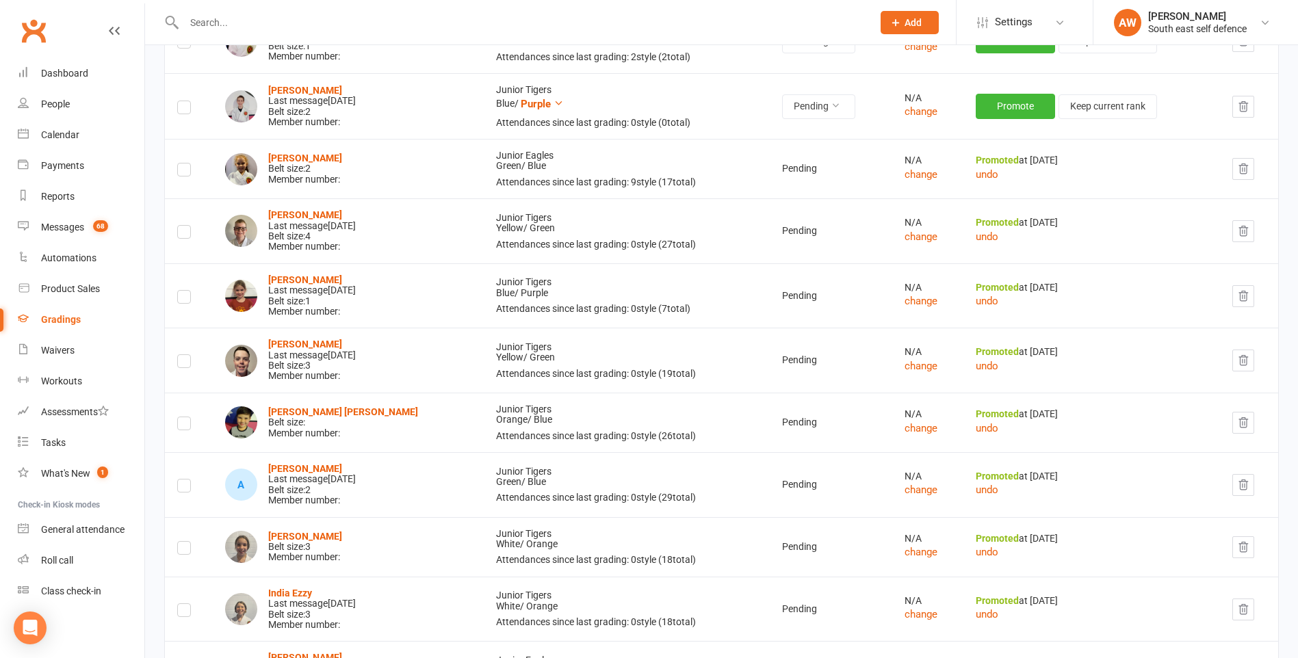
scroll to position [0, 0]
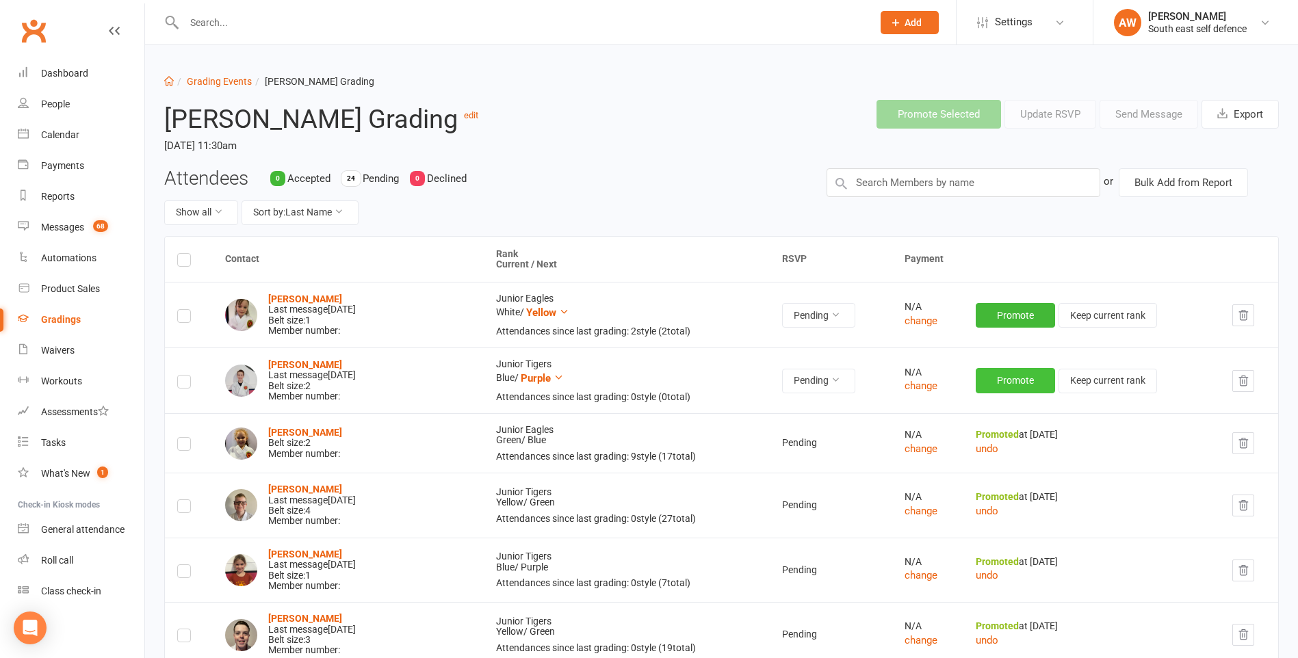
click at [992, 376] on button "Promote" at bounding box center [1015, 380] width 79 height 25
click at [205, 79] on link "Grading Events" at bounding box center [219, 81] width 65 height 11
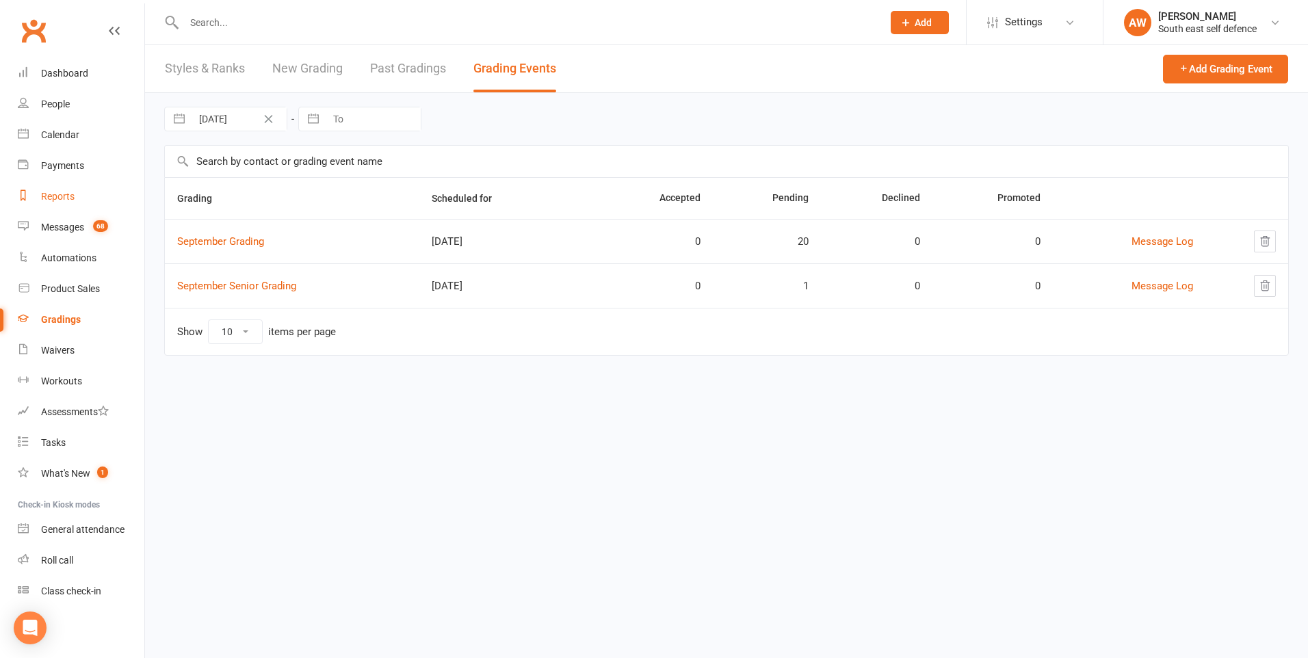
click at [64, 196] on div "Reports" at bounding box center [58, 196] width 34 height 11
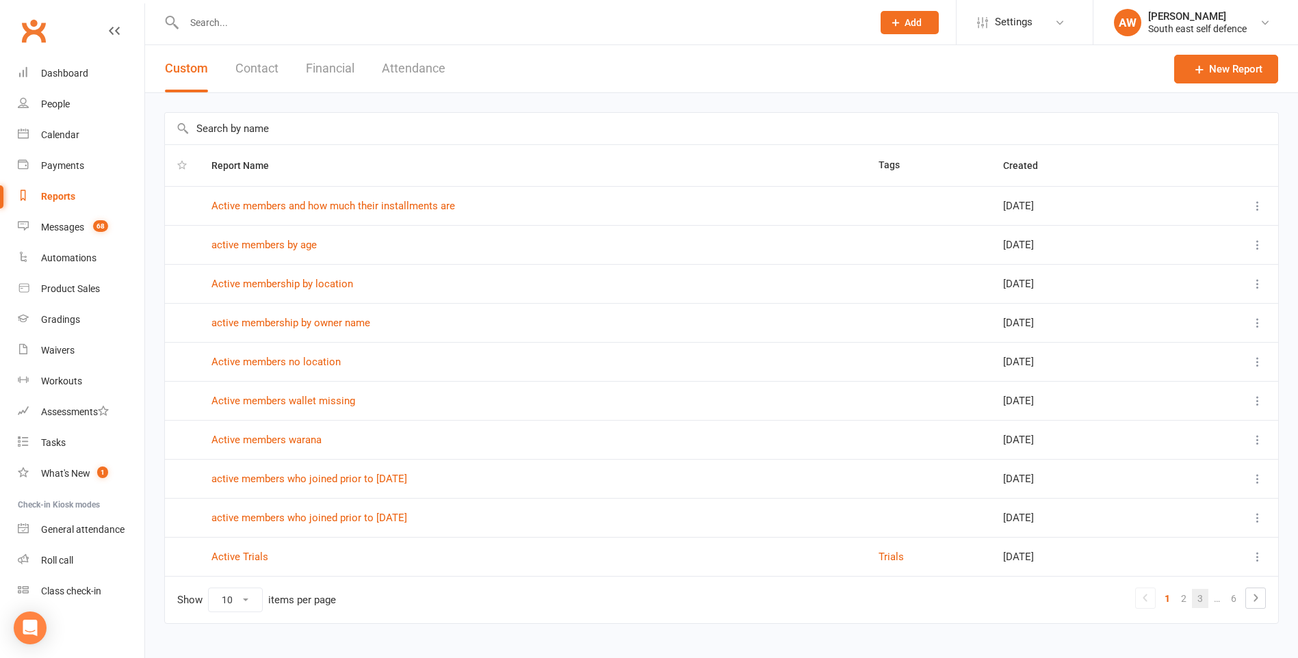
click at [1202, 605] on link "3" at bounding box center [1200, 598] width 16 height 19
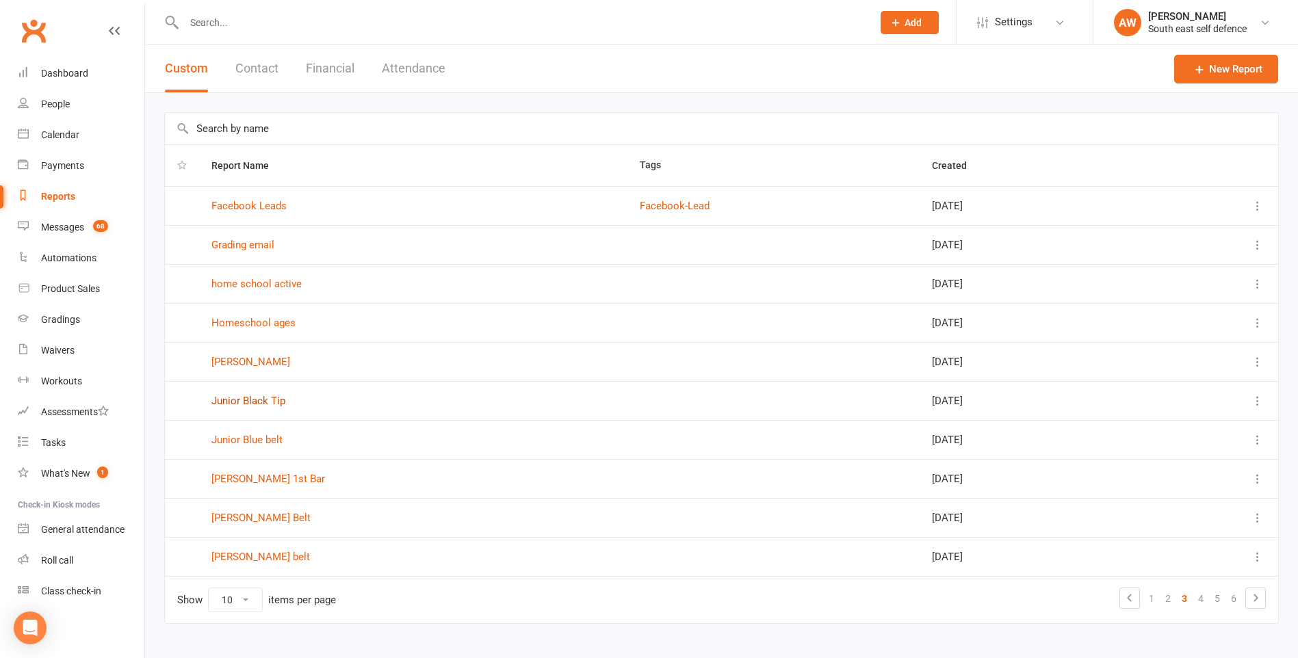
click at [259, 402] on link "Junior Black Tip" at bounding box center [248, 401] width 74 height 12
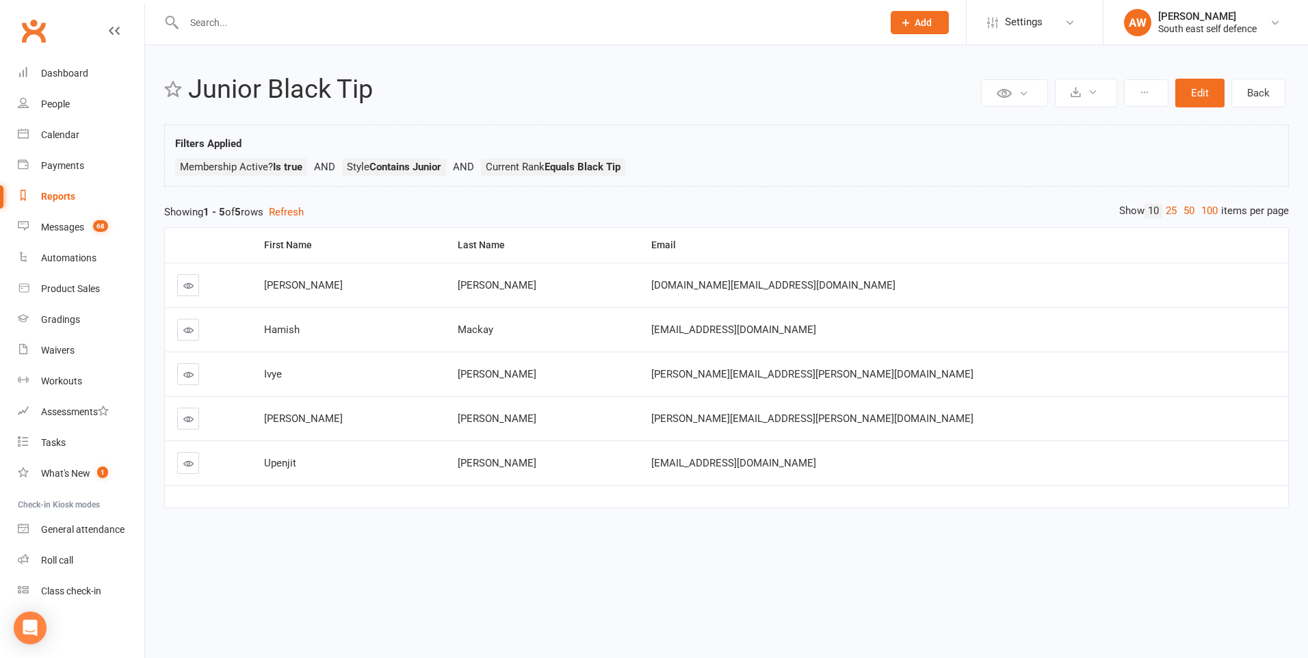
click at [59, 196] on div "Reports" at bounding box center [58, 196] width 34 height 11
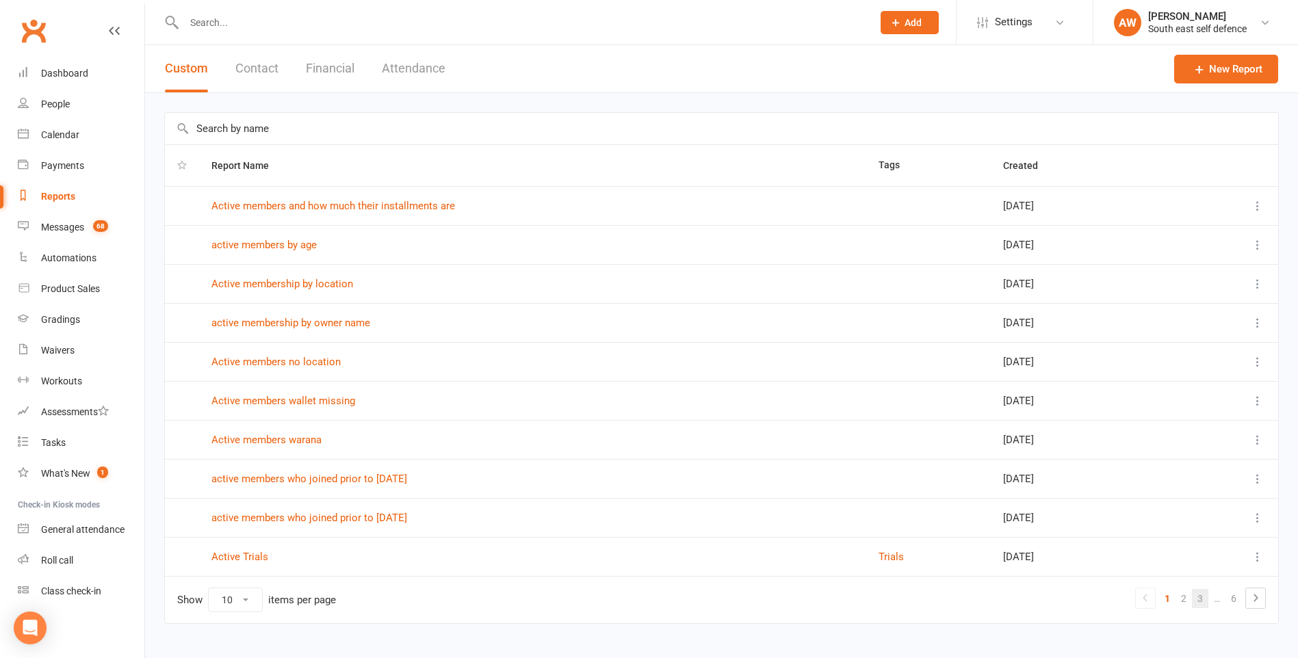
click at [1199, 602] on link "3" at bounding box center [1200, 598] width 16 height 19
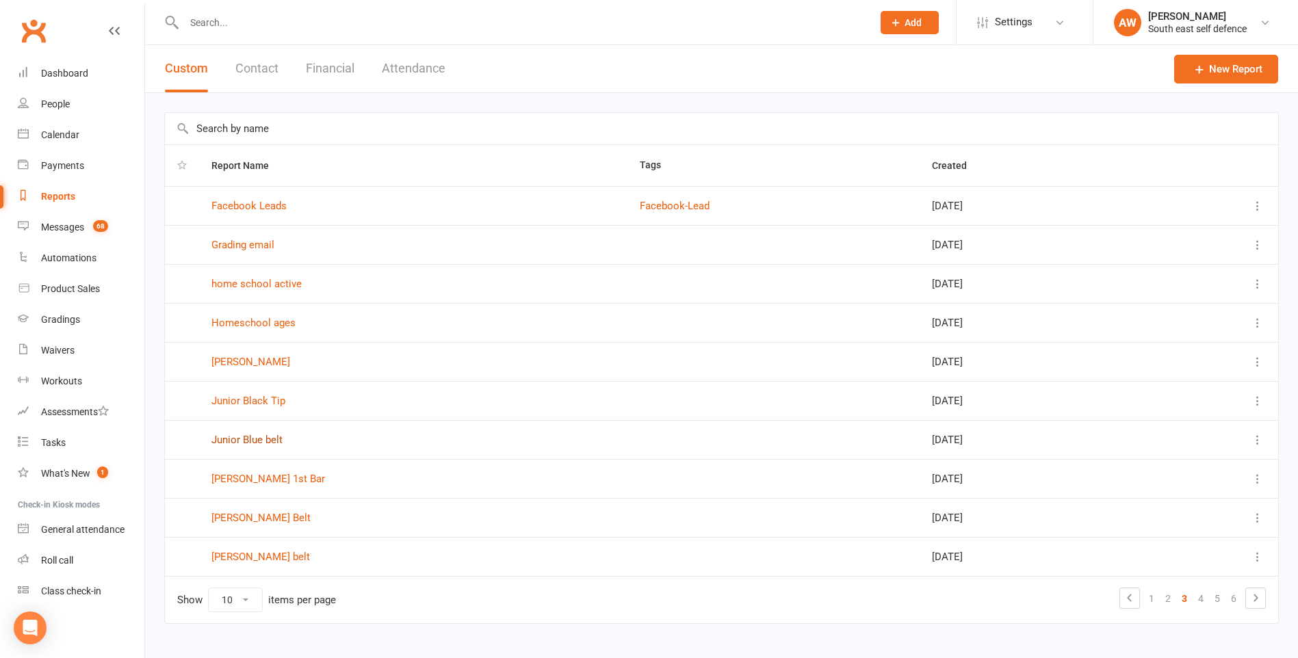
click at [265, 438] on link "Junior Blue belt" at bounding box center [246, 440] width 71 height 12
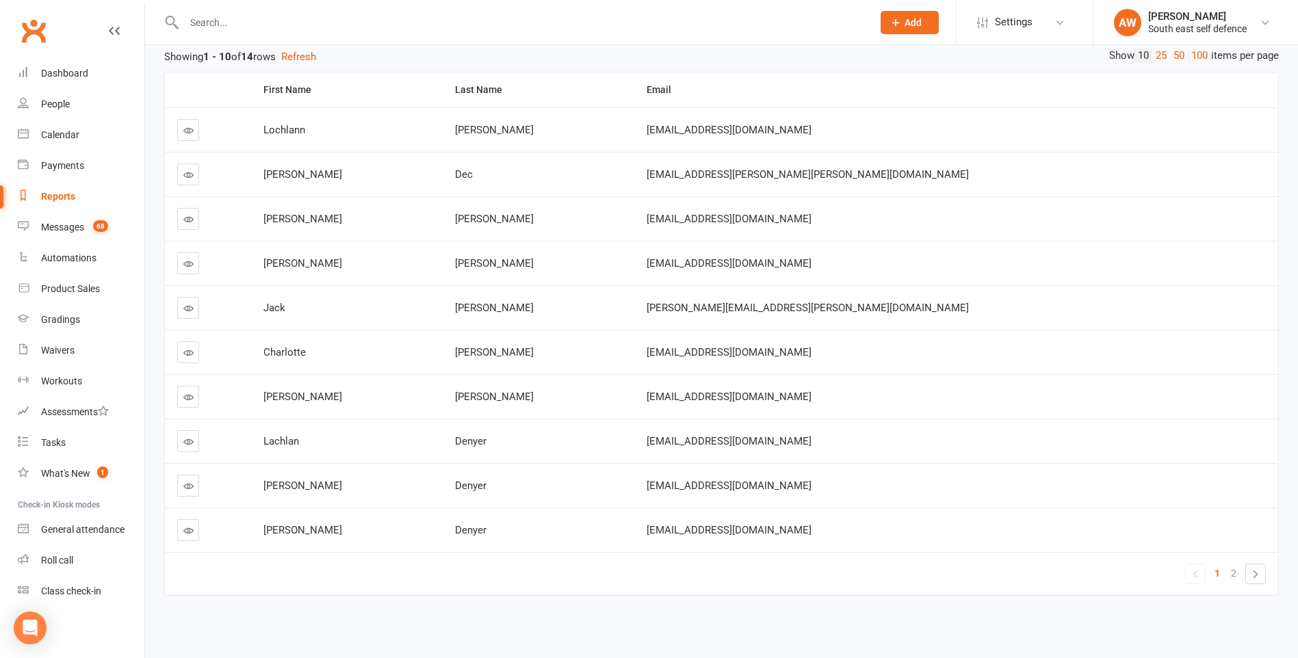
scroll to position [158, 0]
click at [1237, 573] on link "2" at bounding box center [1233, 570] width 16 height 19
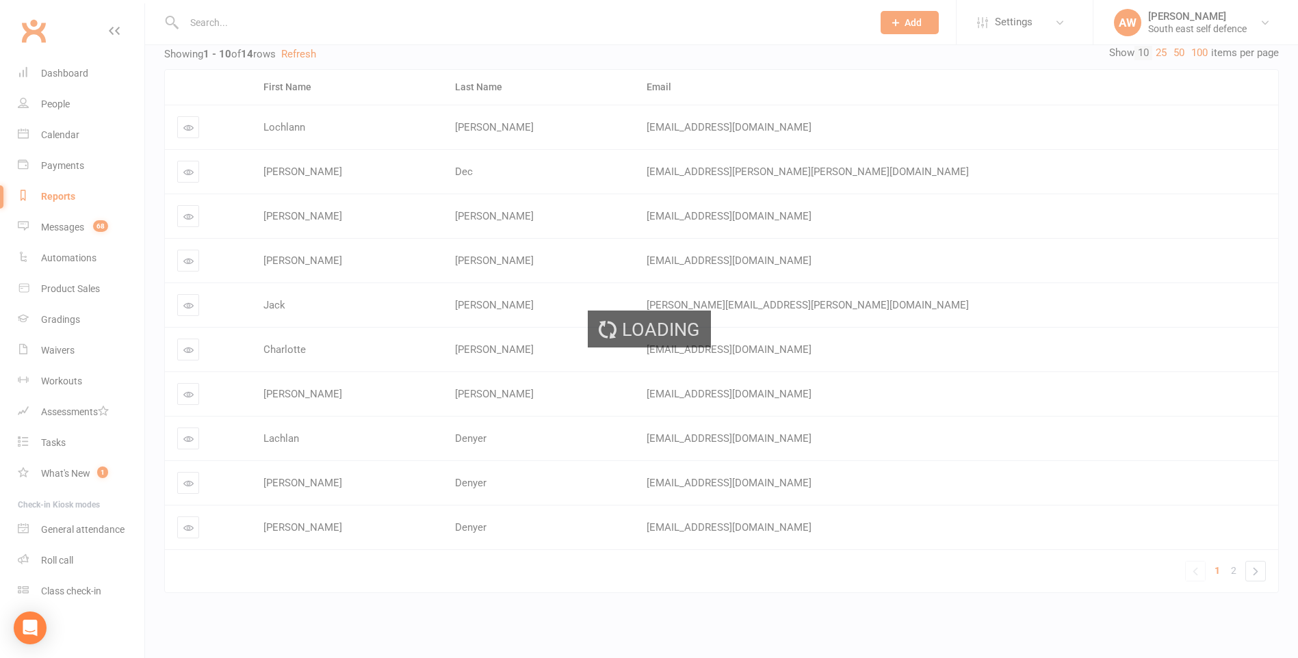
scroll to position [0, 0]
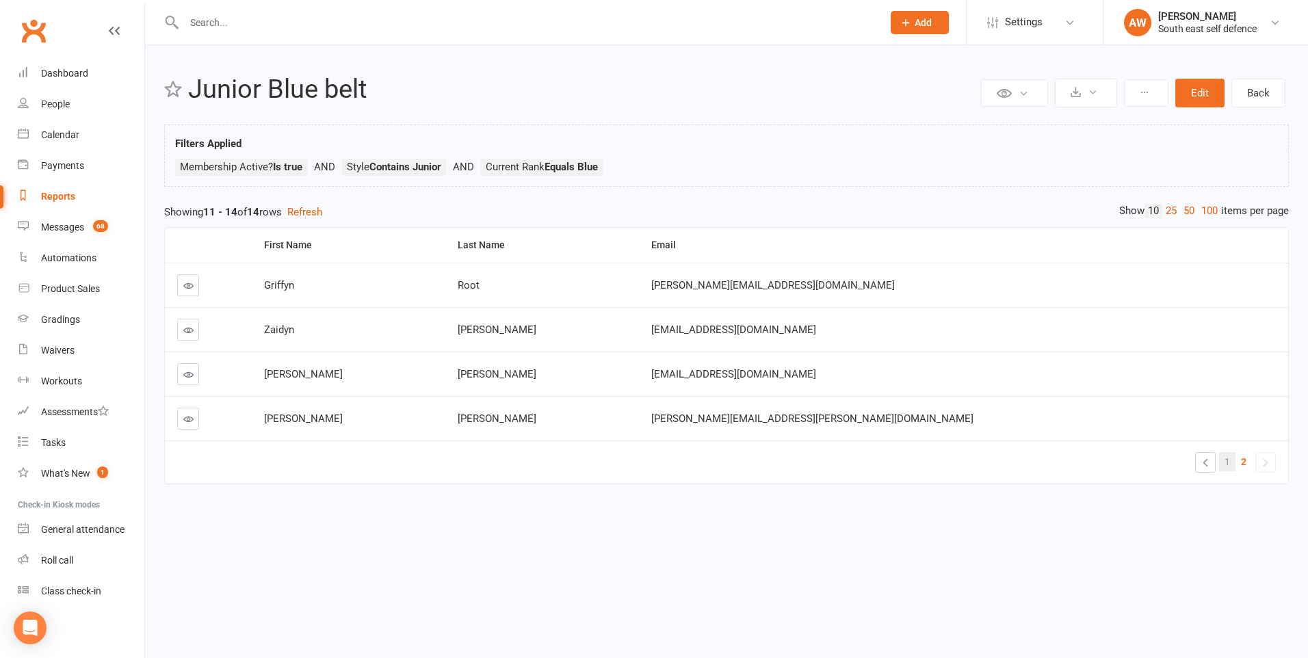
click at [1227, 468] on span "1" at bounding box center [1227, 461] width 5 height 19
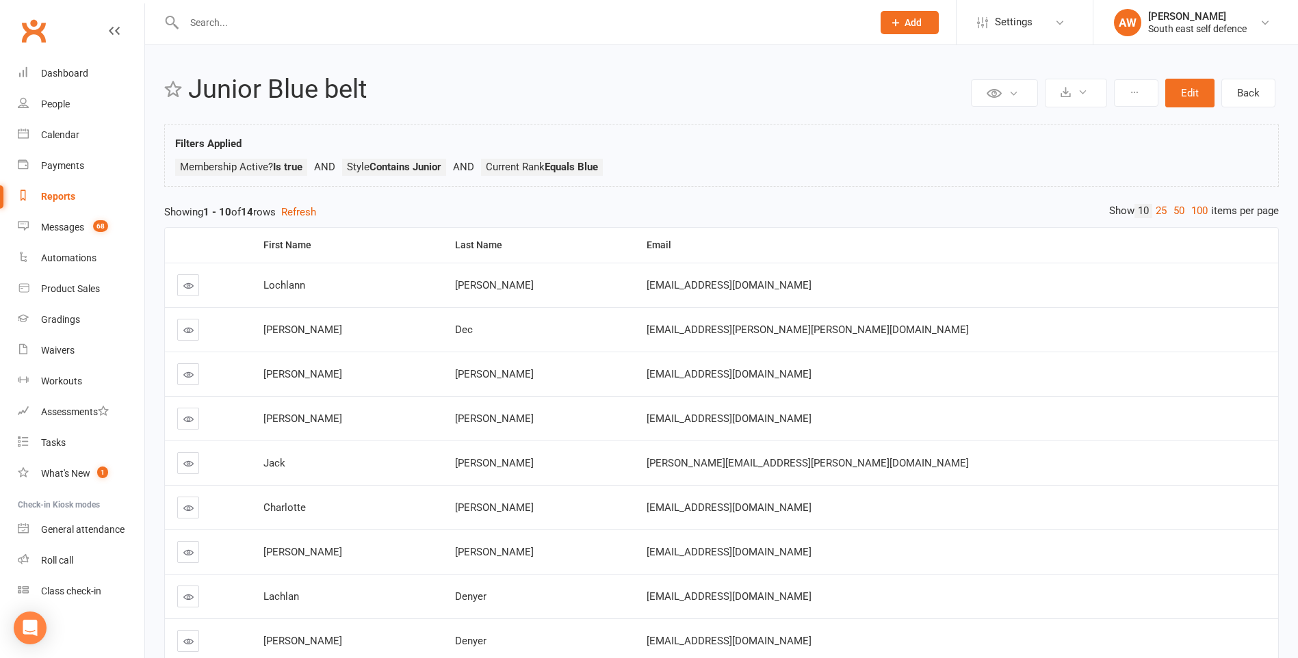
click at [61, 196] on div "Reports" at bounding box center [58, 196] width 34 height 11
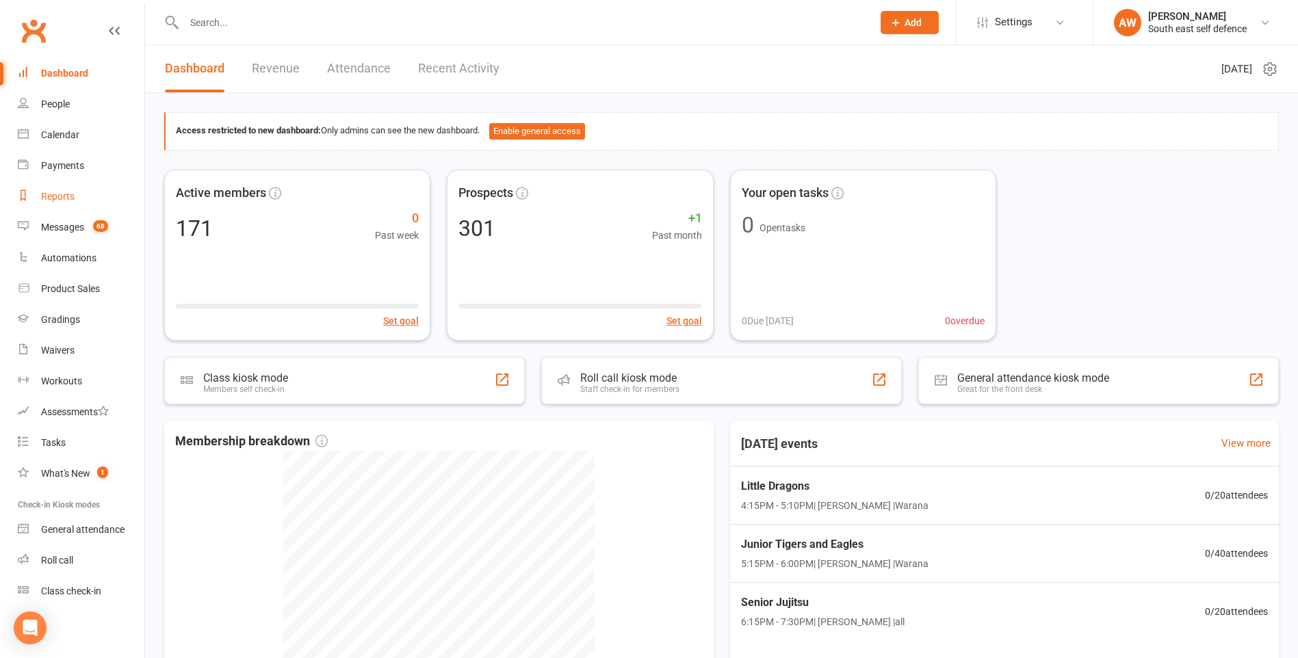
click at [58, 198] on div "Reports" at bounding box center [58, 196] width 34 height 11
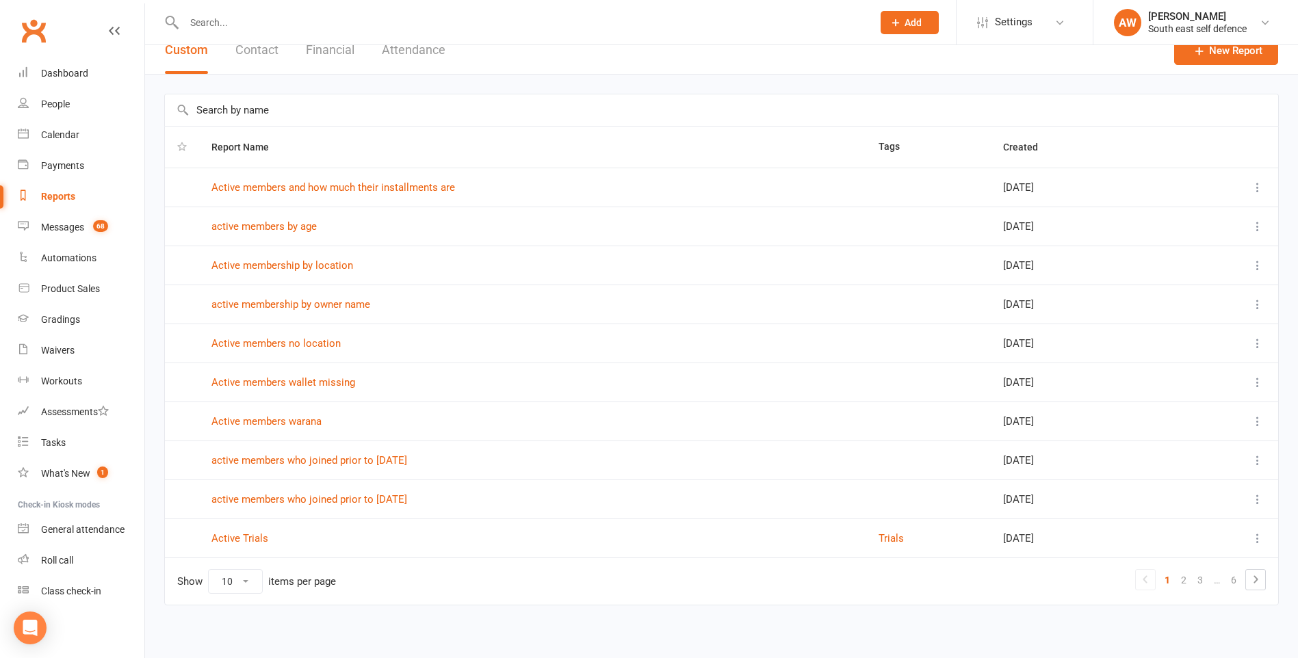
scroll to position [24, 0]
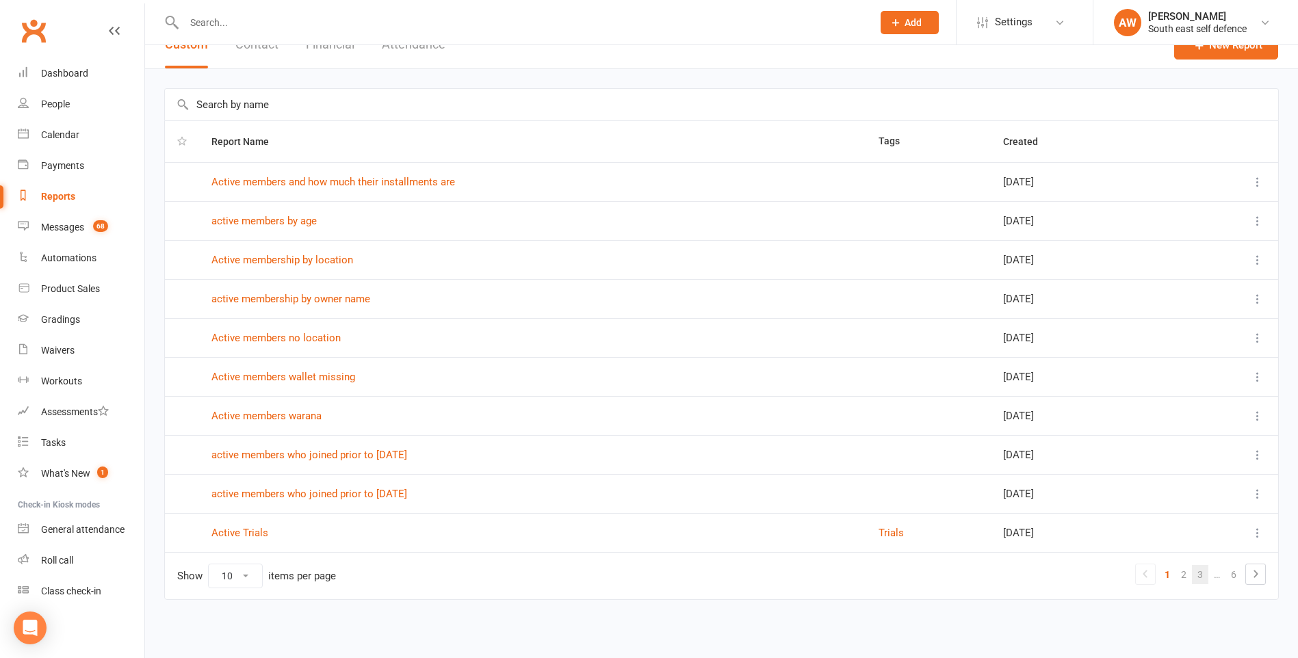
click at [1204, 579] on link "3" at bounding box center [1200, 574] width 16 height 19
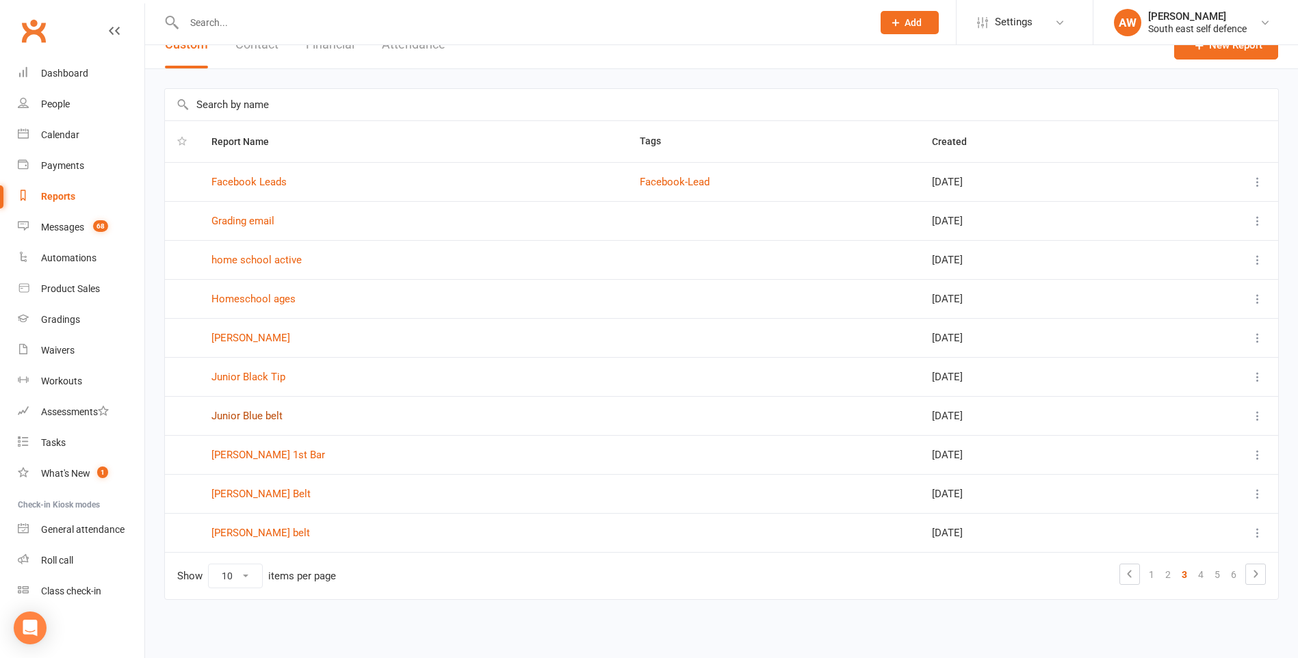
click at [272, 416] on link "Junior Blue belt" at bounding box center [246, 416] width 71 height 12
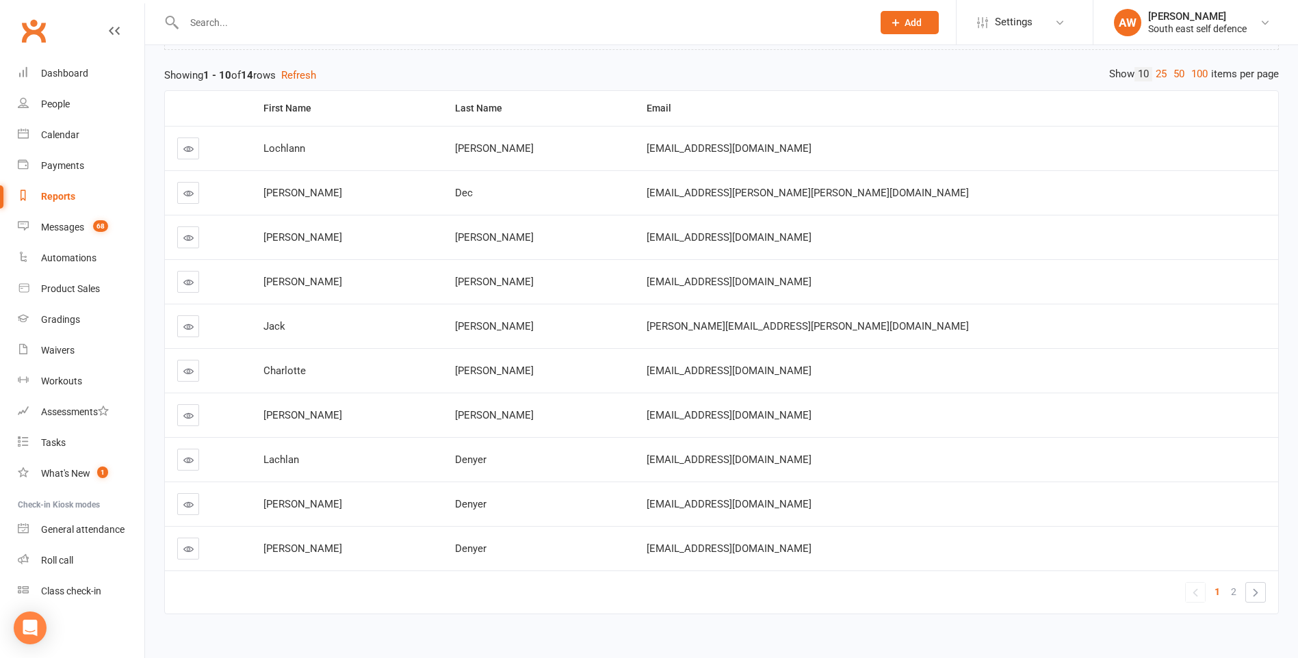
scroll to position [158, 0]
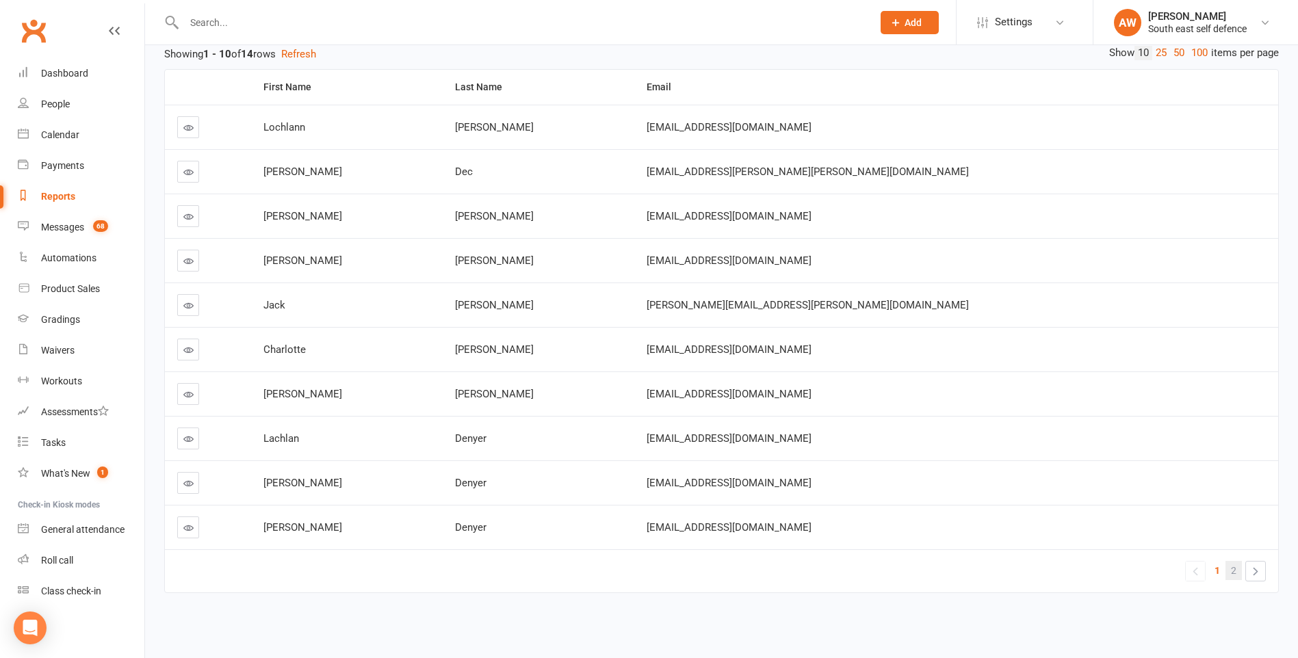
click at [1238, 571] on link "2" at bounding box center [1233, 570] width 16 height 19
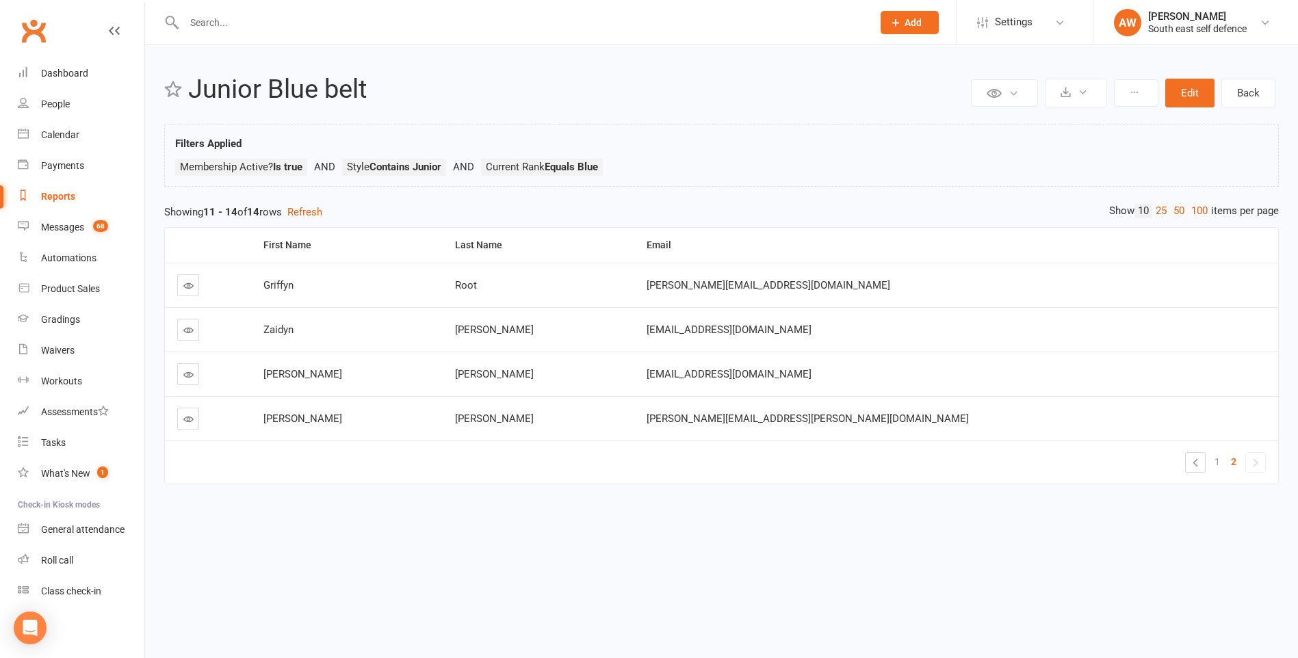
scroll to position [0, 0]
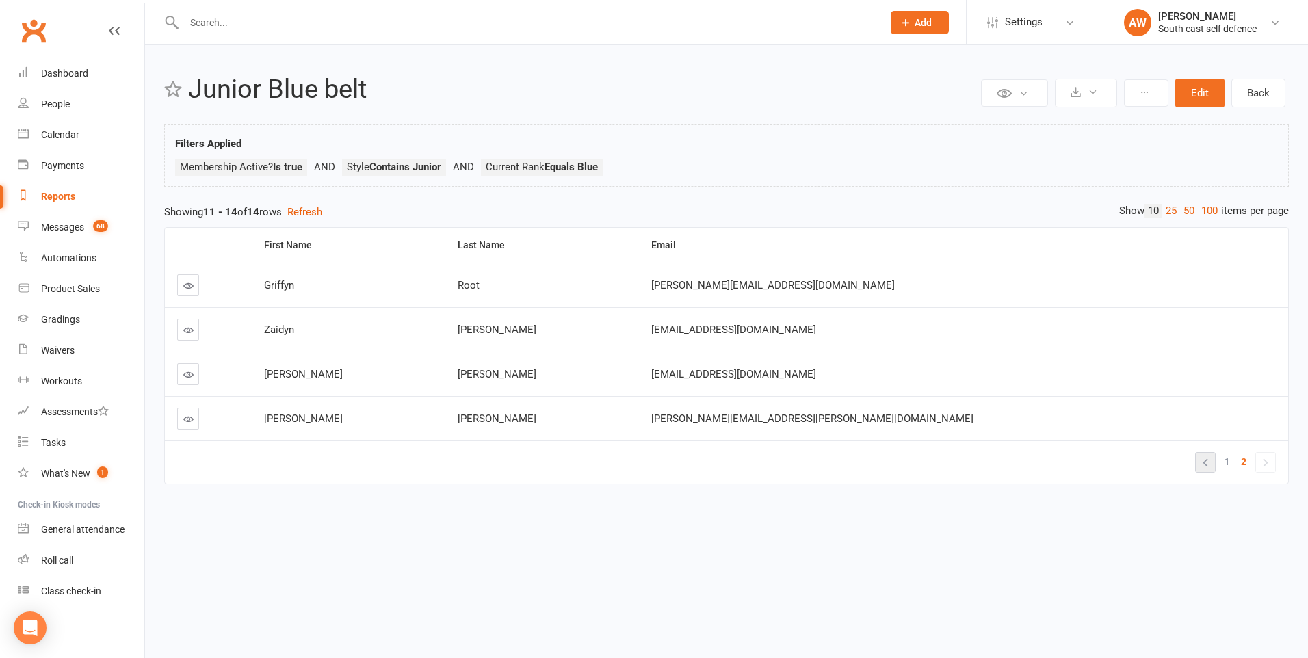
click at [1203, 461] on link "«" at bounding box center [1205, 462] width 19 height 19
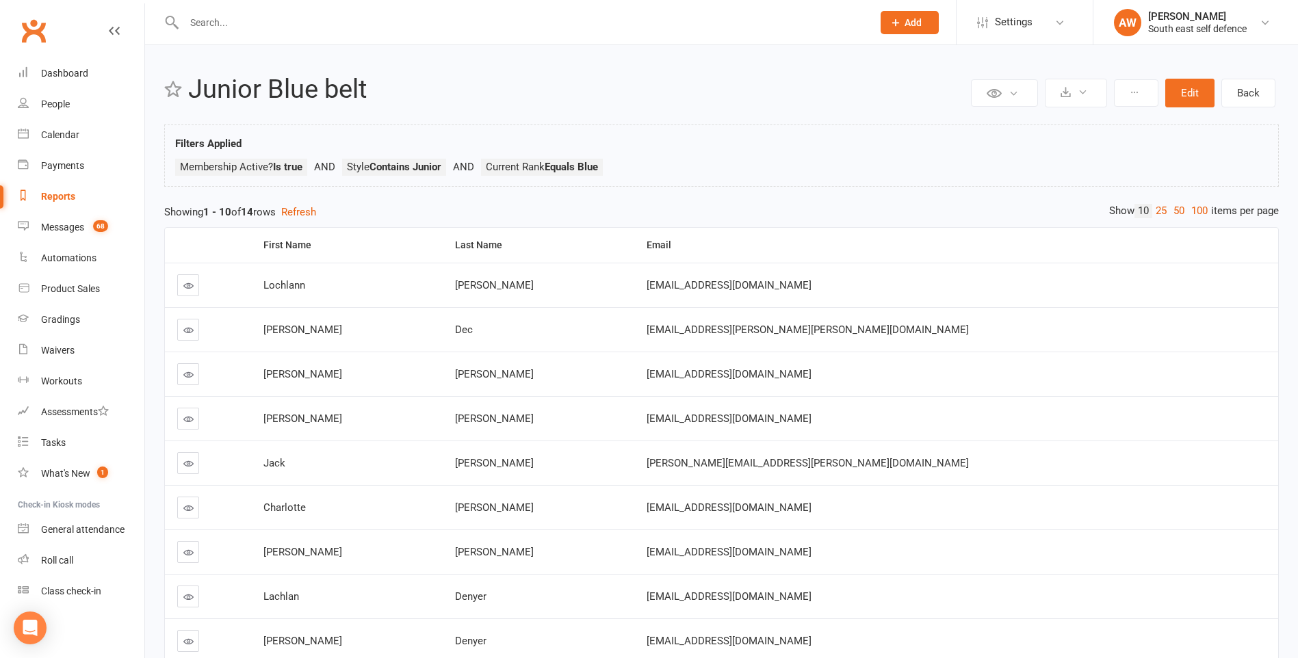
click at [56, 200] on div "Reports" at bounding box center [58, 196] width 34 height 11
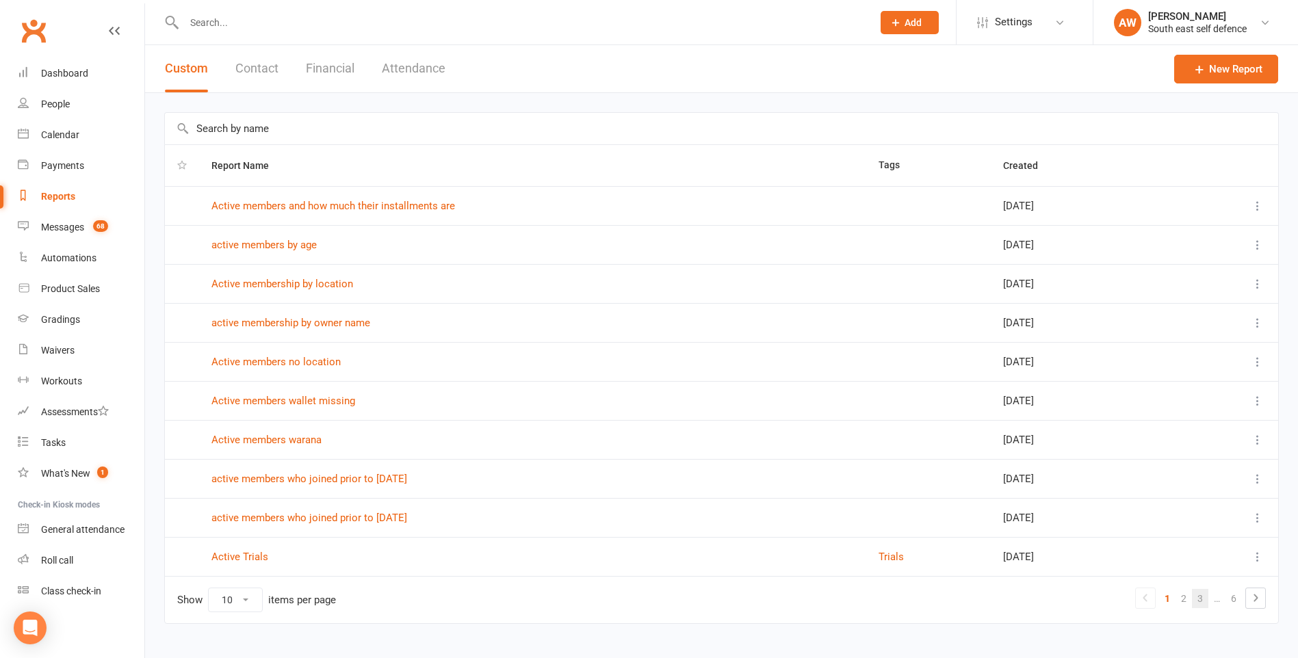
click at [1205, 597] on link "3" at bounding box center [1200, 598] width 16 height 19
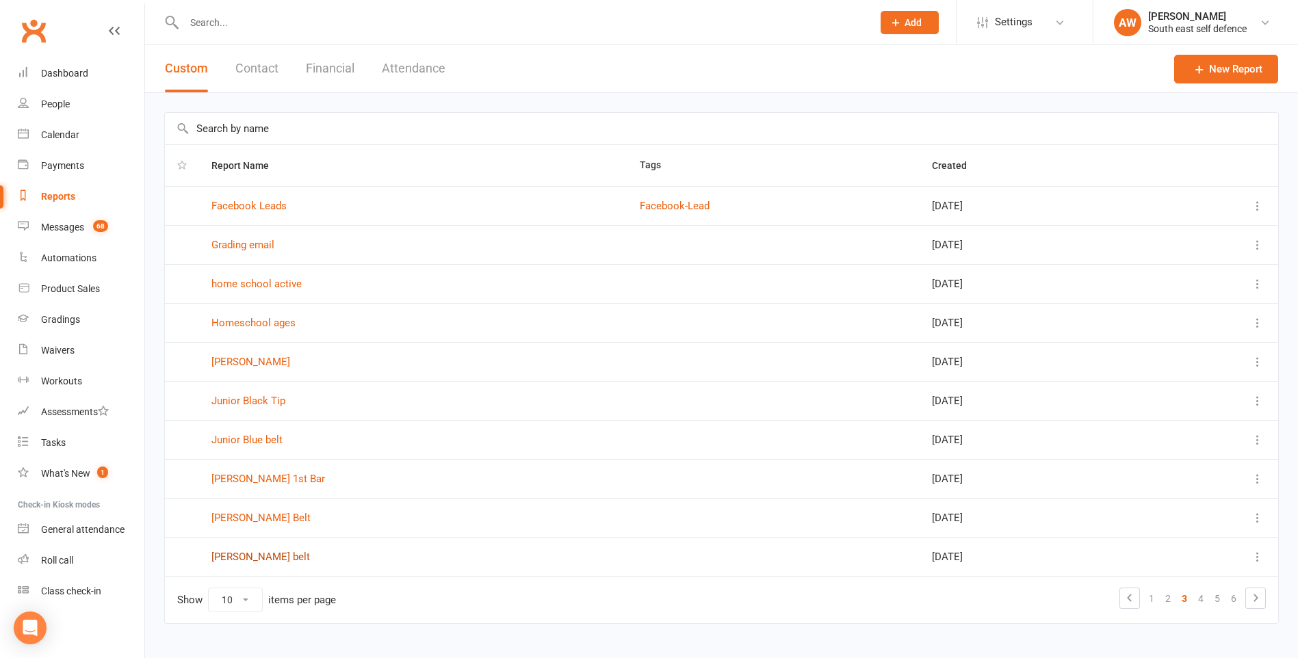
click at [263, 556] on link "[PERSON_NAME] belt" at bounding box center [260, 557] width 99 height 12
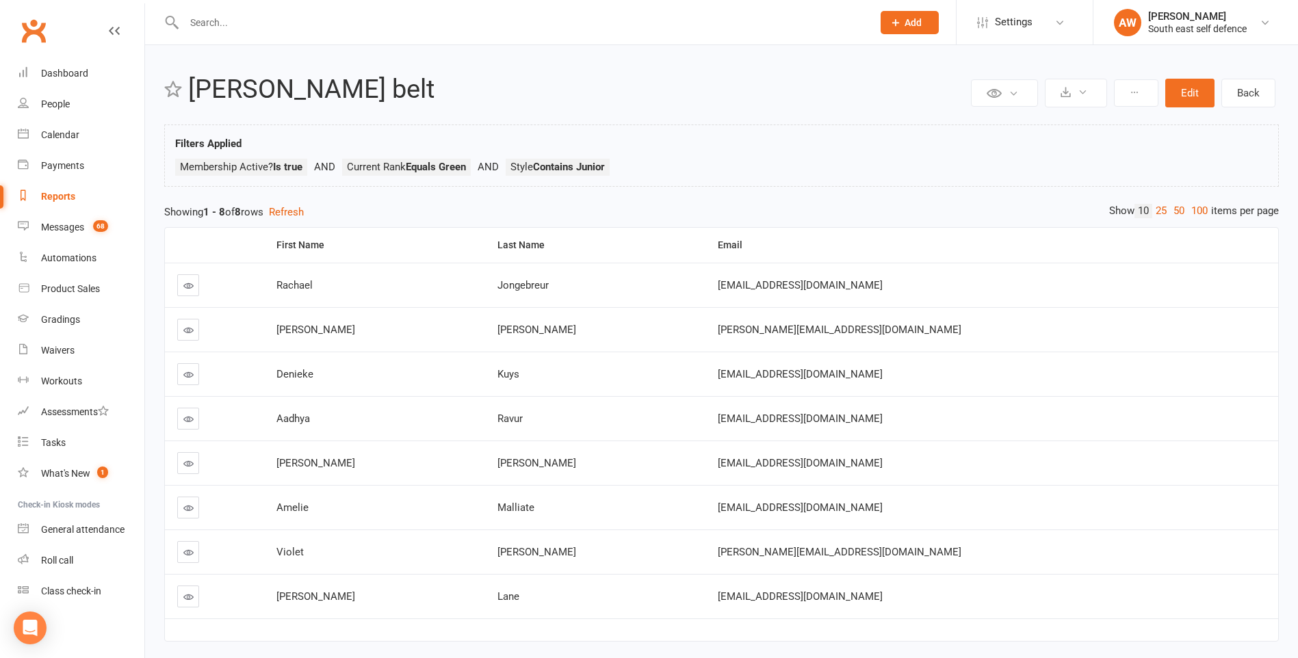
click at [57, 194] on div "Reports" at bounding box center [58, 196] width 34 height 11
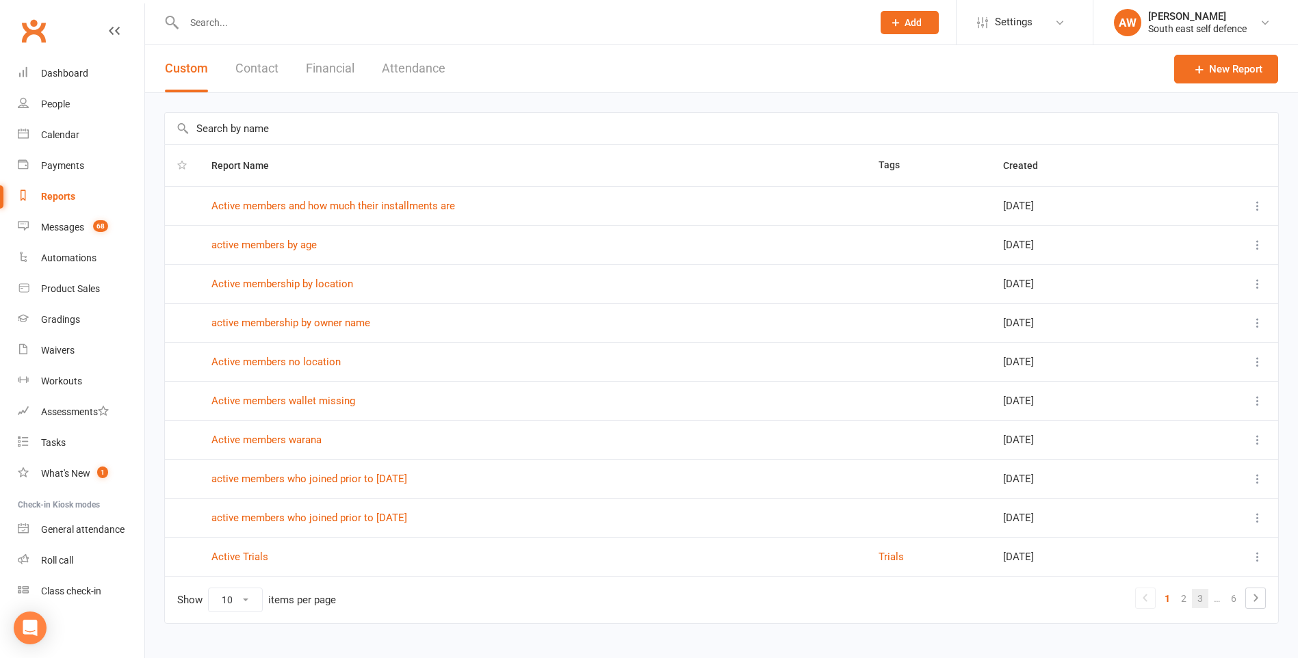
click at [1201, 599] on link "3" at bounding box center [1200, 598] width 16 height 19
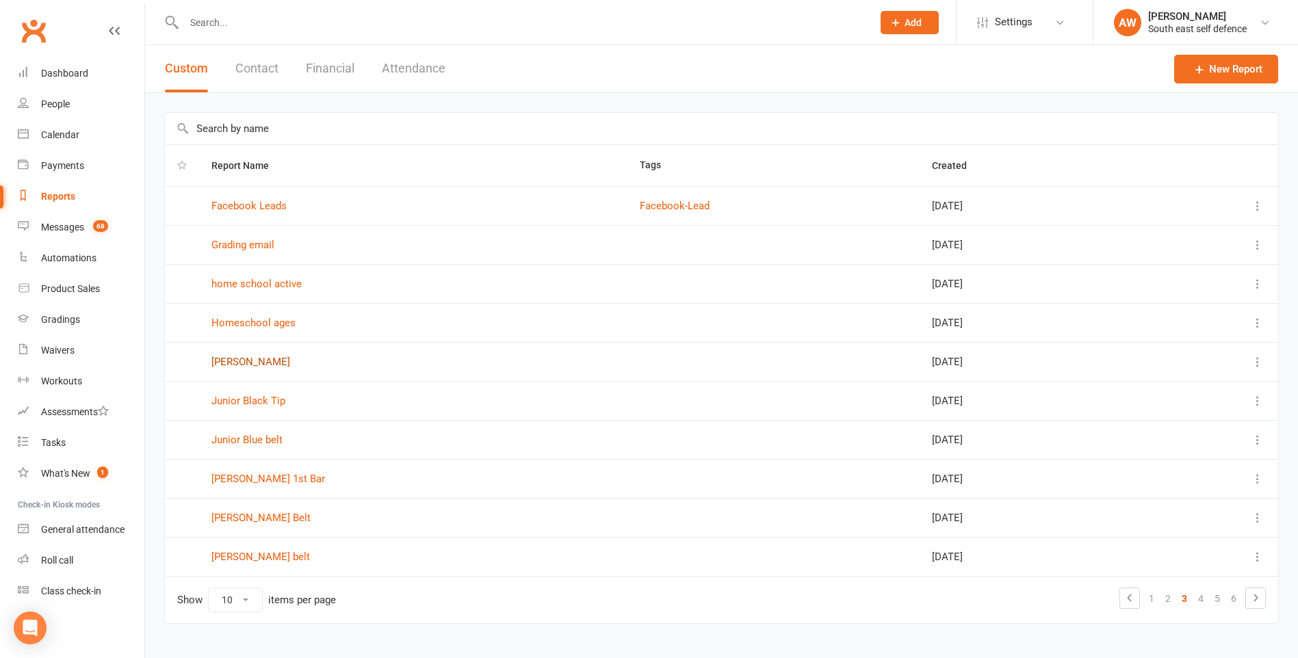
click at [254, 362] on link "[PERSON_NAME]" at bounding box center [250, 362] width 79 height 12
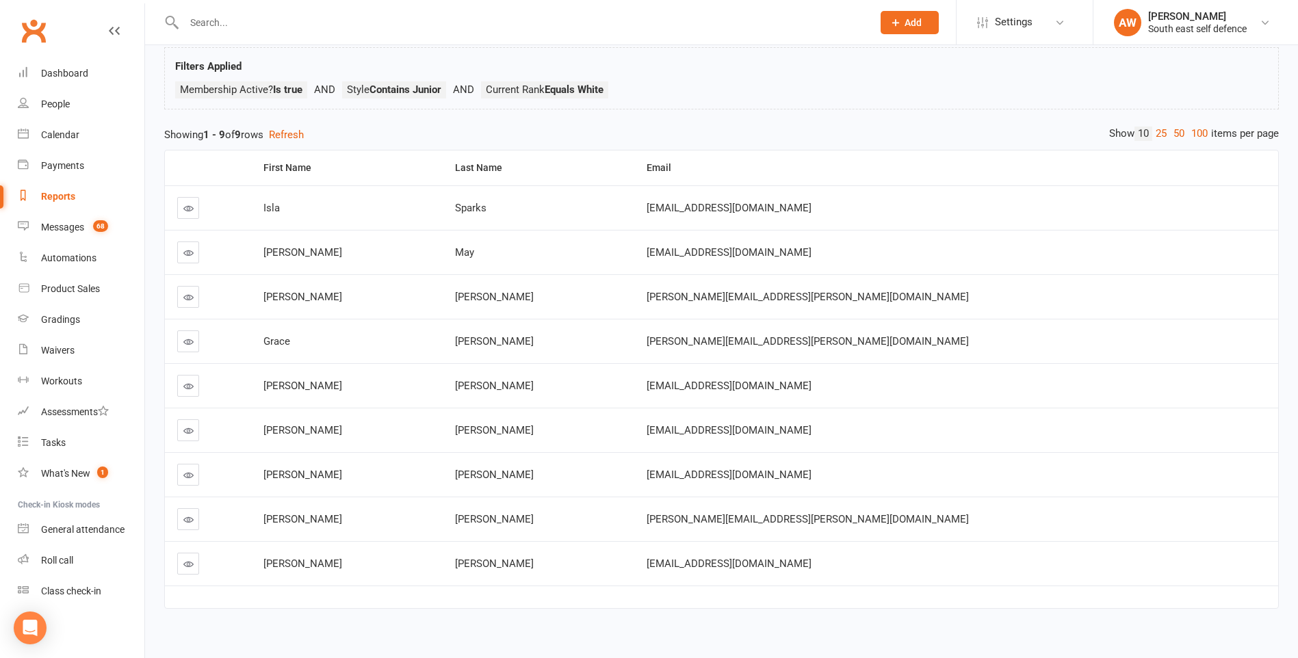
scroll to position [93, 0]
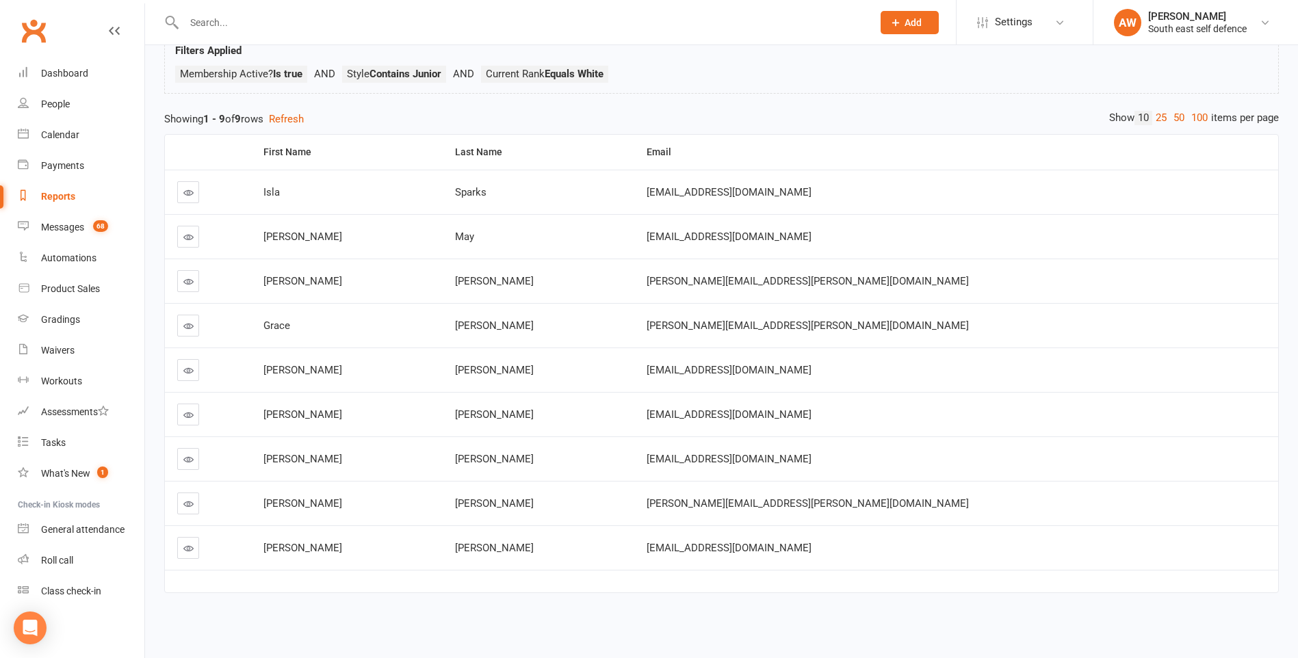
click at [55, 195] on div "Reports" at bounding box center [58, 196] width 34 height 11
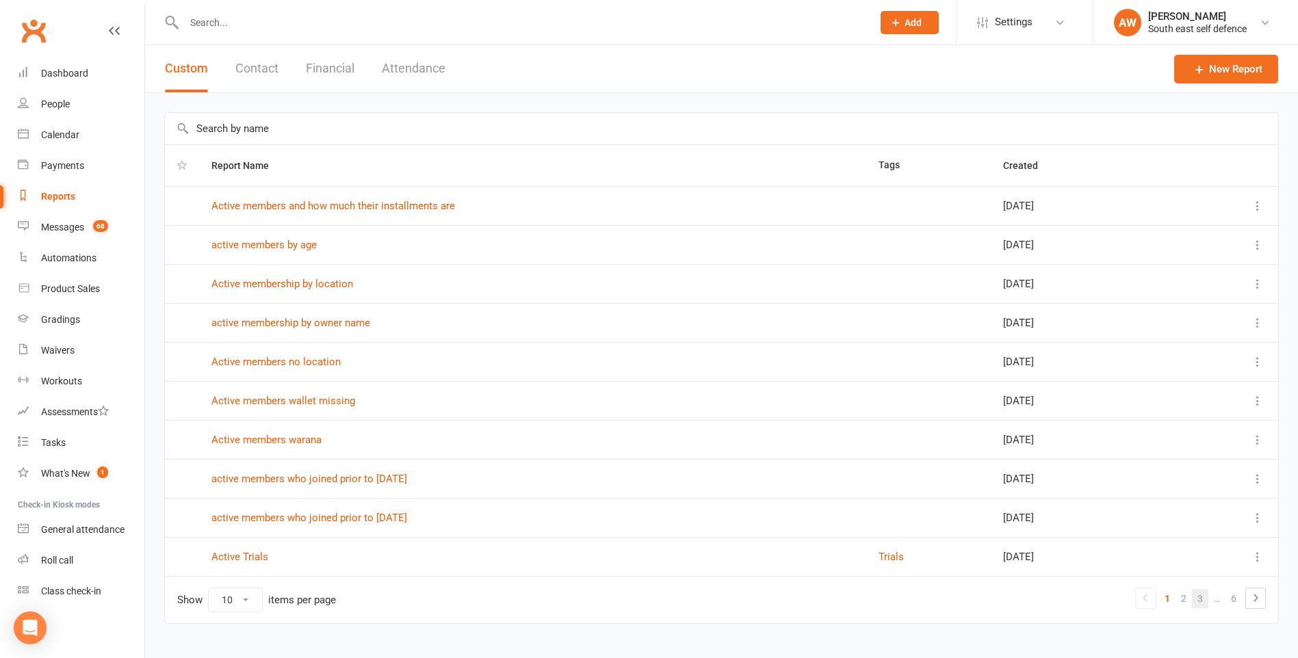
click at [1201, 597] on link "3" at bounding box center [1200, 598] width 16 height 19
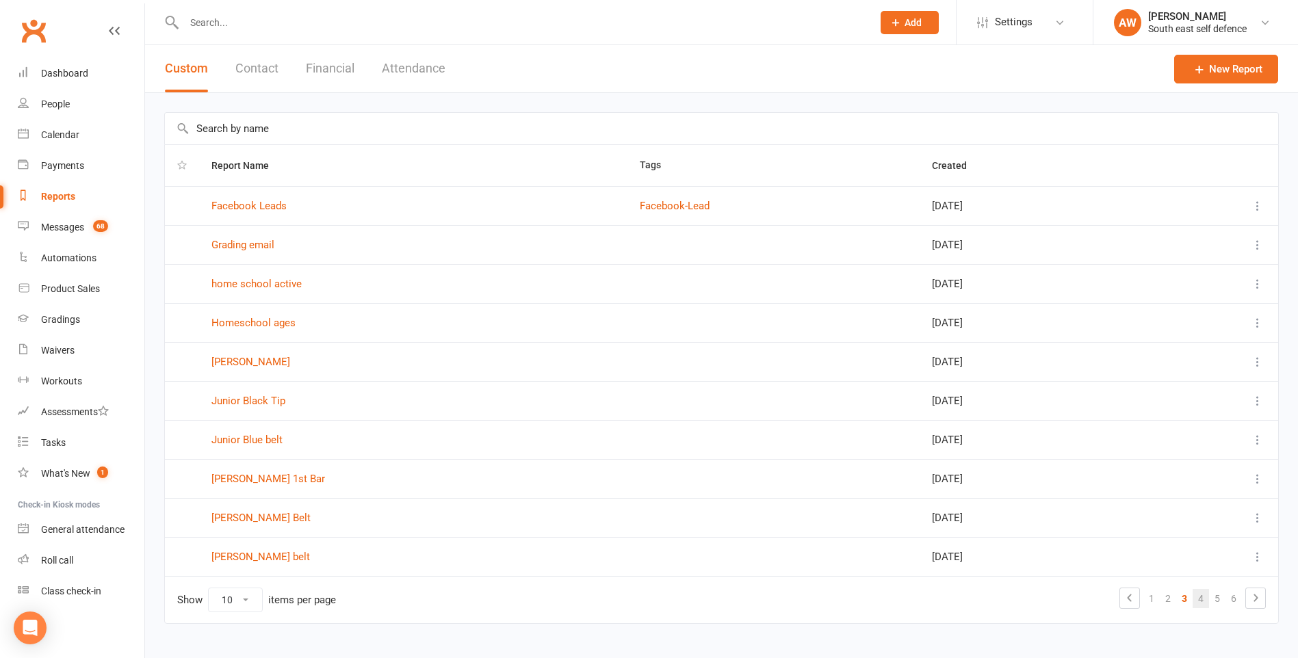
click at [1199, 601] on link "4" at bounding box center [1200, 598] width 16 height 19
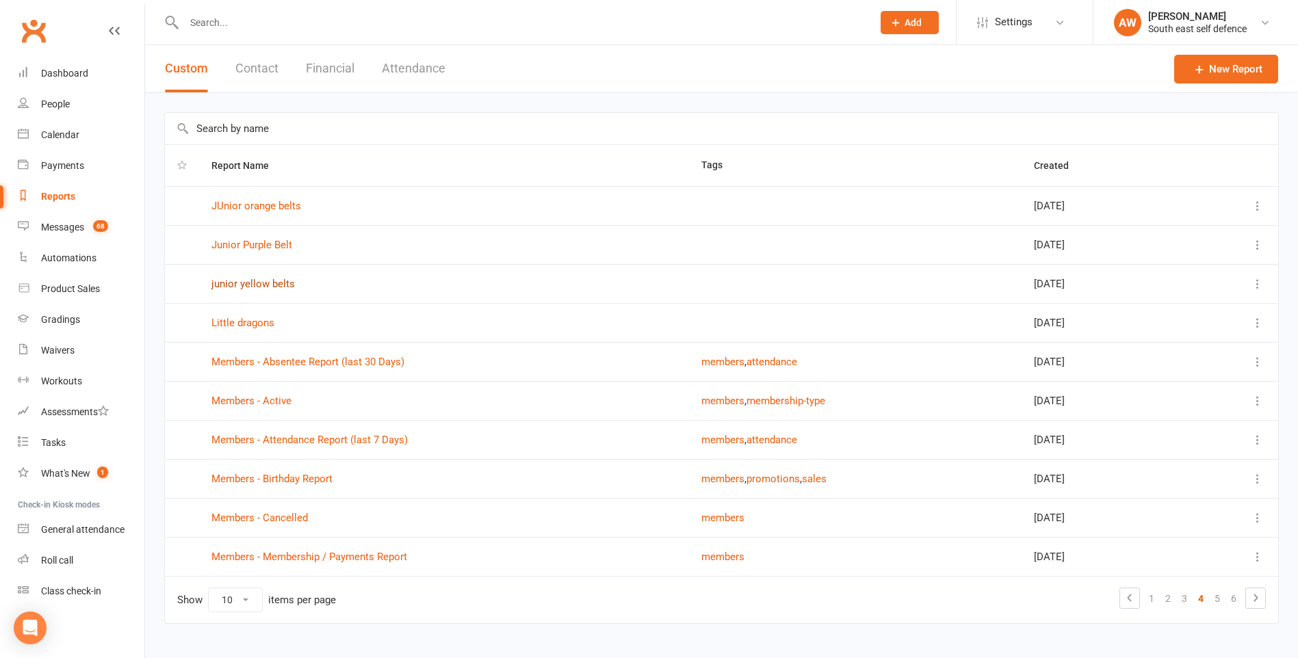
click at [270, 283] on link "junior yellow belts" at bounding box center [252, 284] width 83 height 12
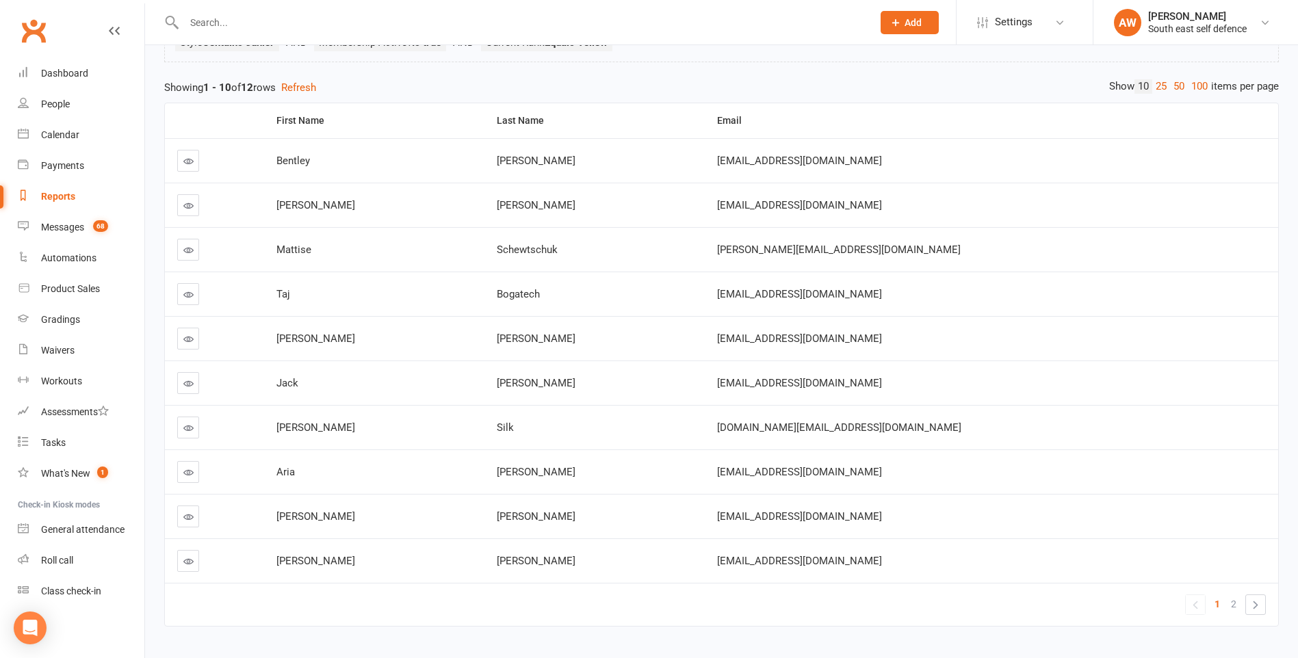
scroll to position [137, 0]
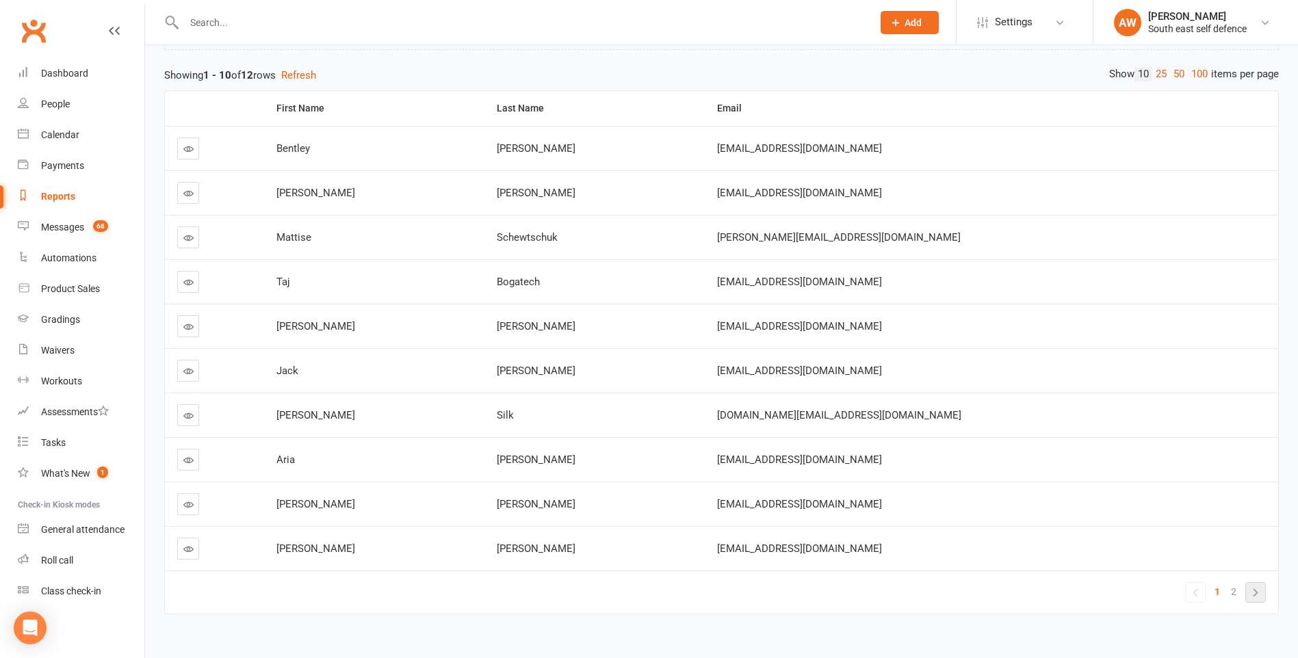
click at [1248, 591] on link "»" at bounding box center [1255, 592] width 19 height 19
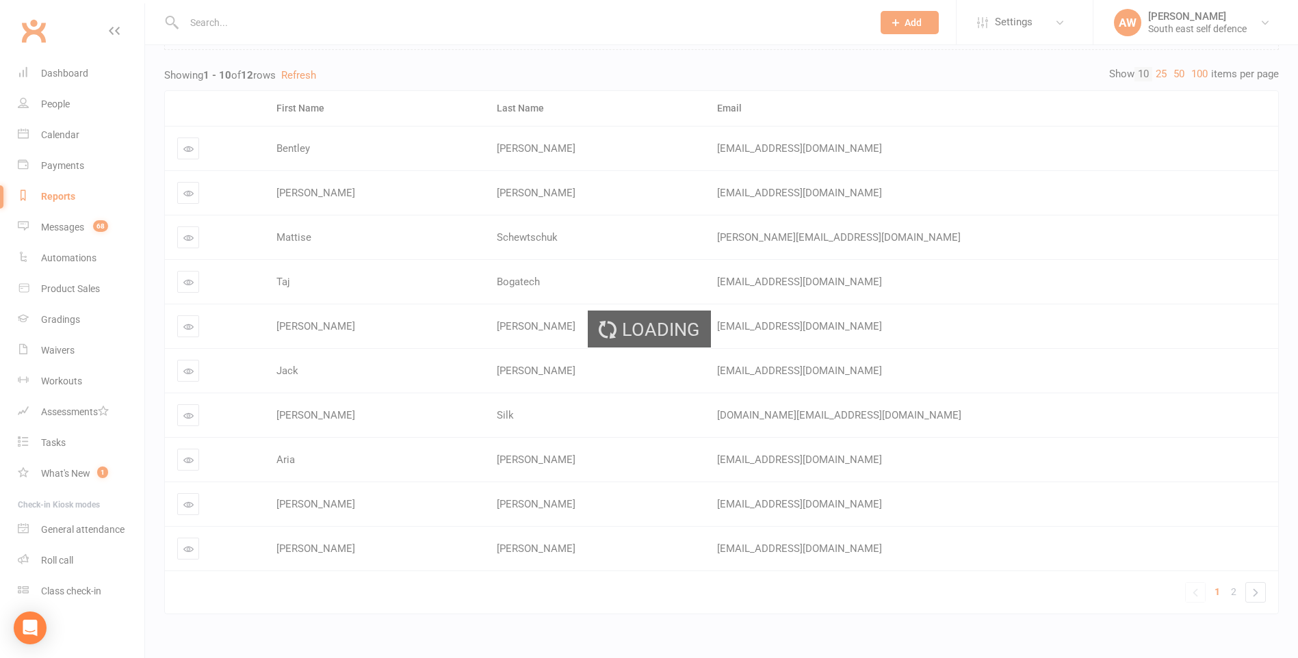
scroll to position [0, 0]
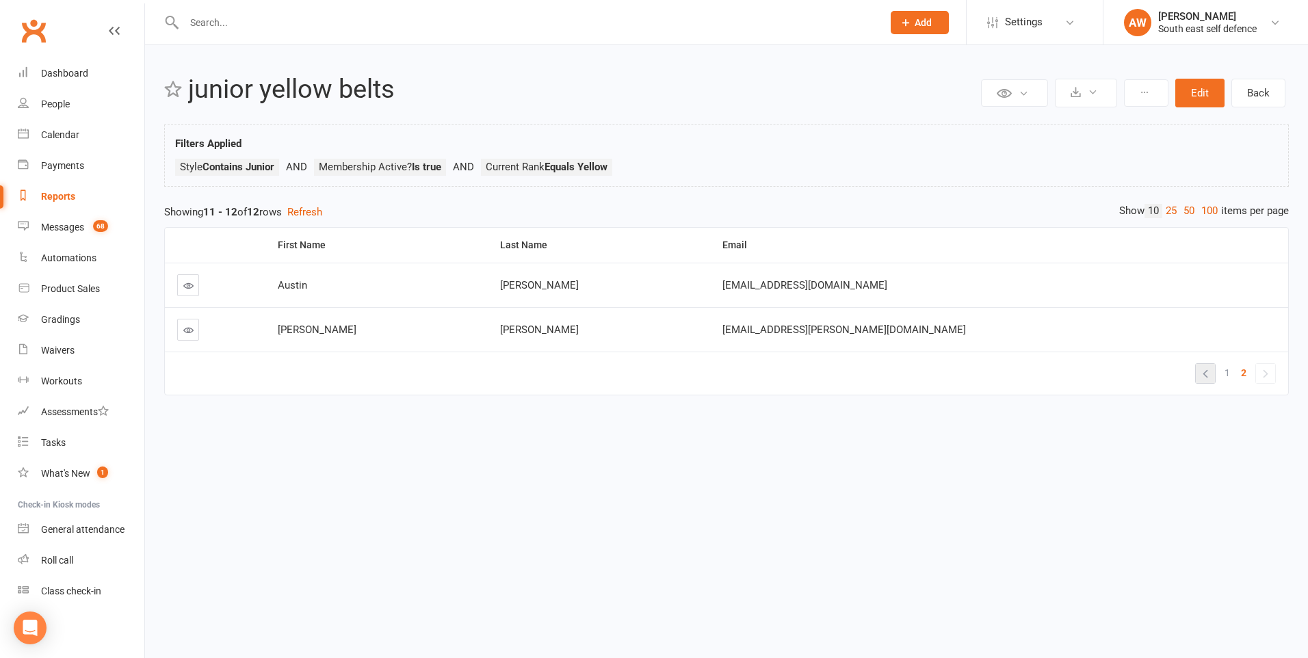
click at [1207, 372] on link "«" at bounding box center [1205, 373] width 19 height 19
